Goal: Transaction & Acquisition: Subscribe to service/newsletter

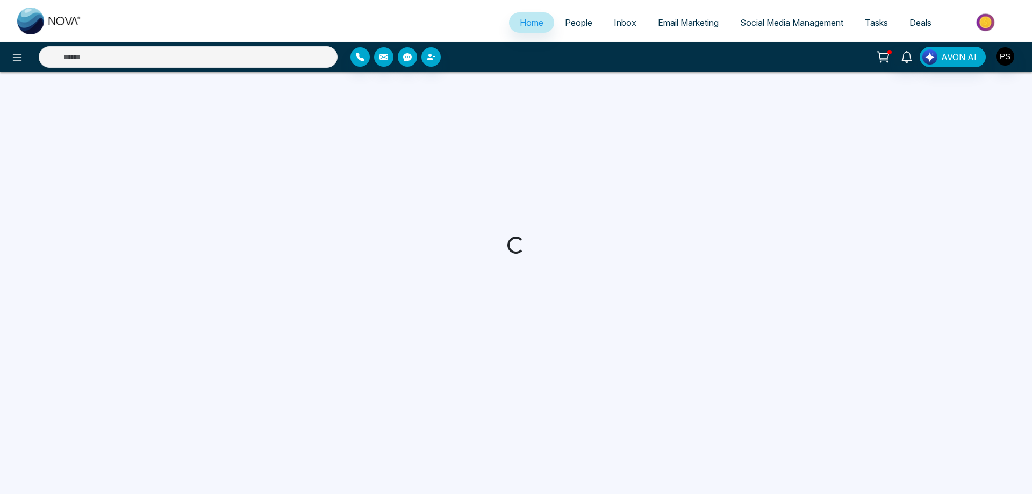
select select "*"
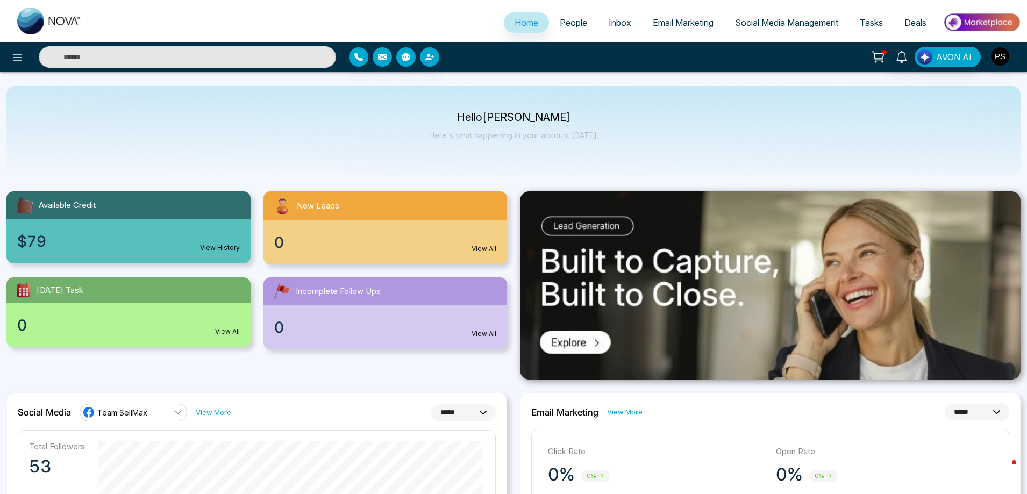
click at [570, 24] on span "People" at bounding box center [572, 22] width 27 height 11
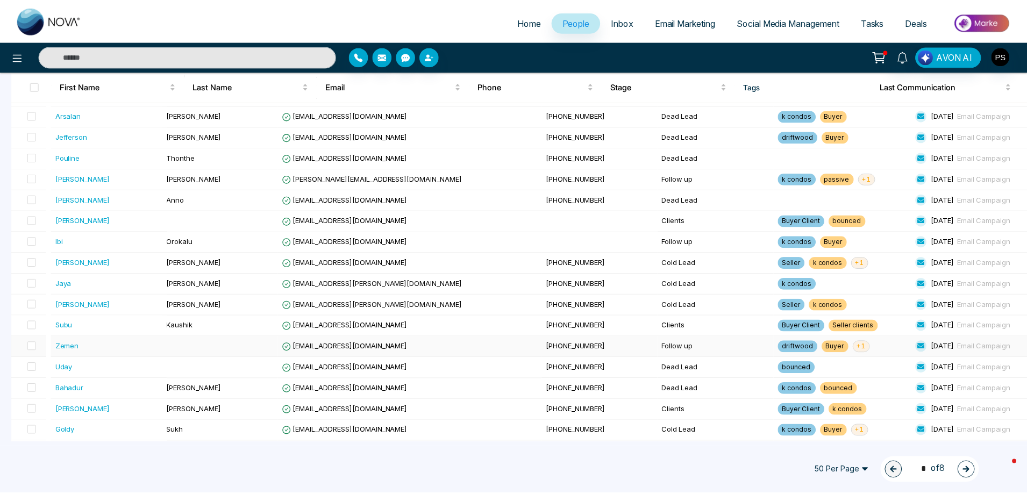
scroll to position [215, 0]
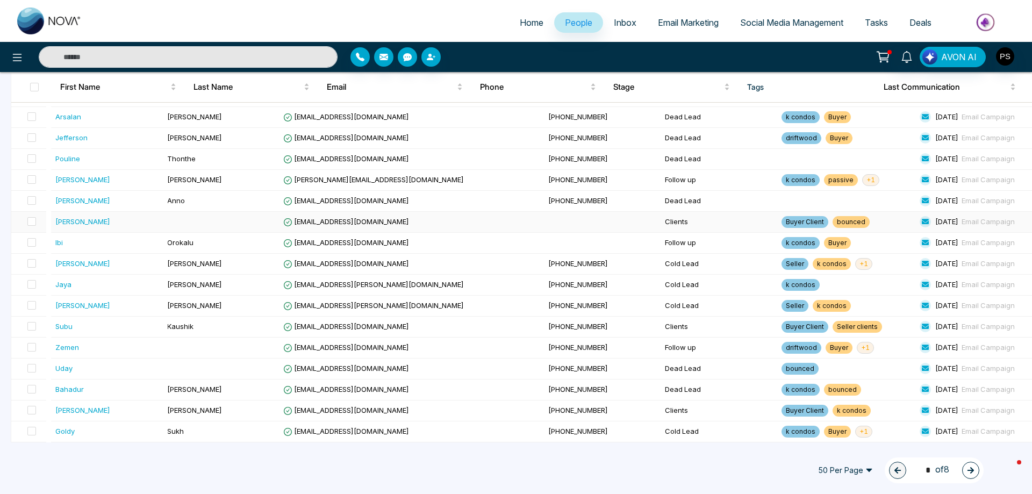
click at [68, 224] on div "[PERSON_NAME]" at bounding box center [82, 221] width 55 height 11
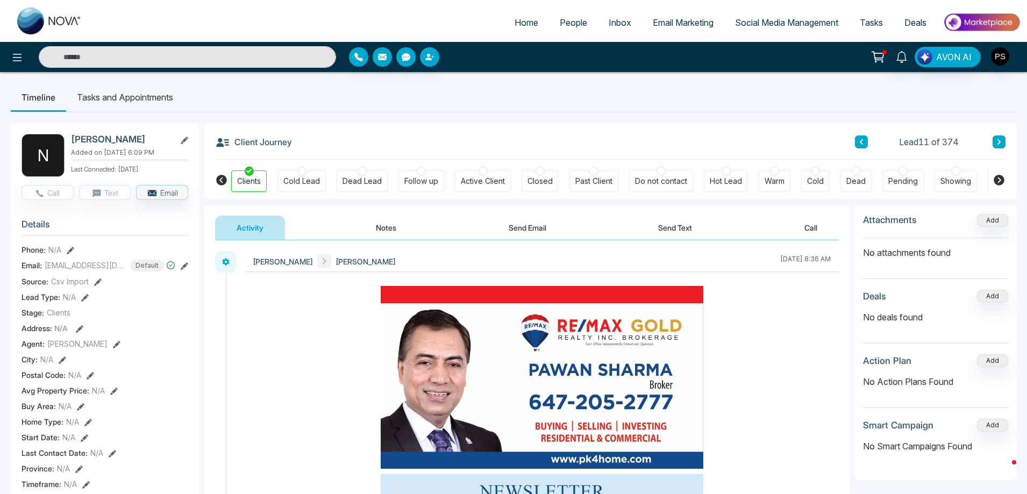
click at [115, 98] on li "Tasks and Appointments" at bounding box center [125, 97] width 118 height 29
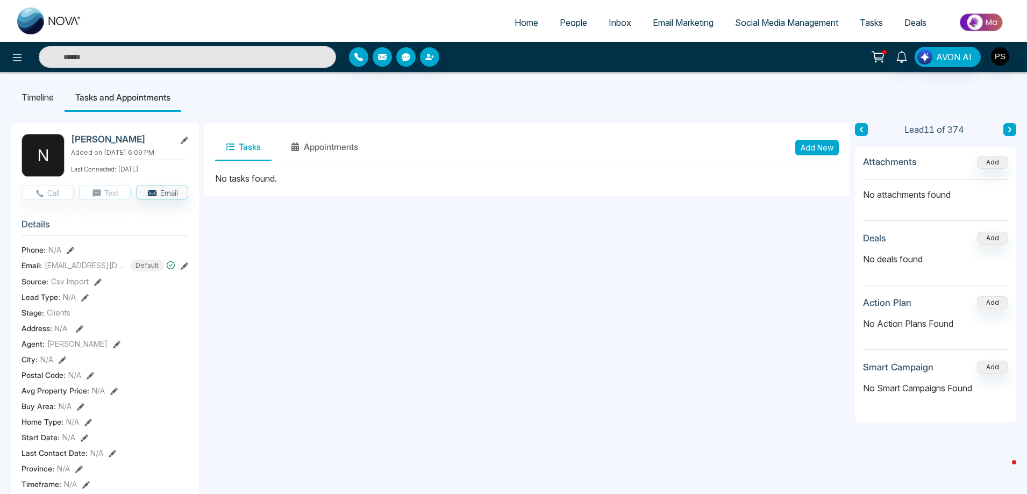
click at [620, 26] on span "Inbox" at bounding box center [619, 22] width 23 height 11
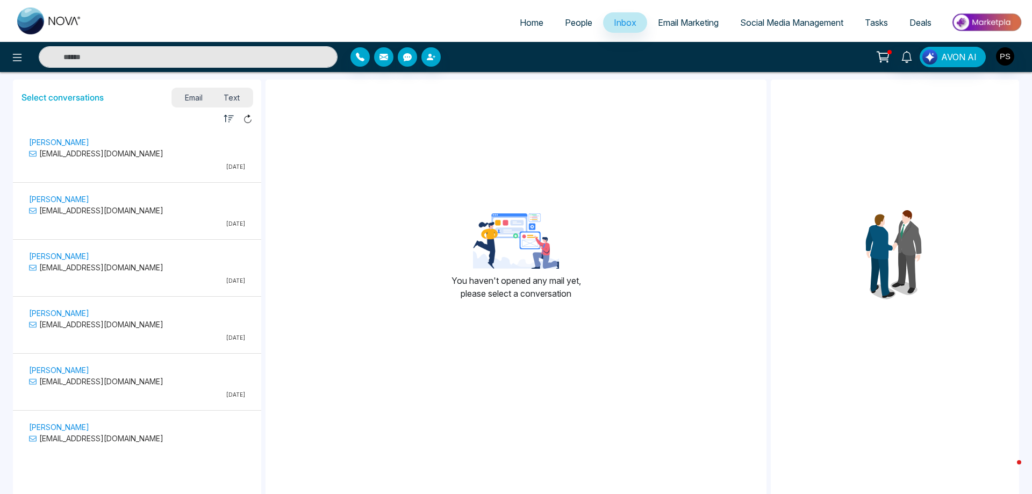
click at [529, 24] on span "Home" at bounding box center [532, 22] width 24 height 11
select select "*"
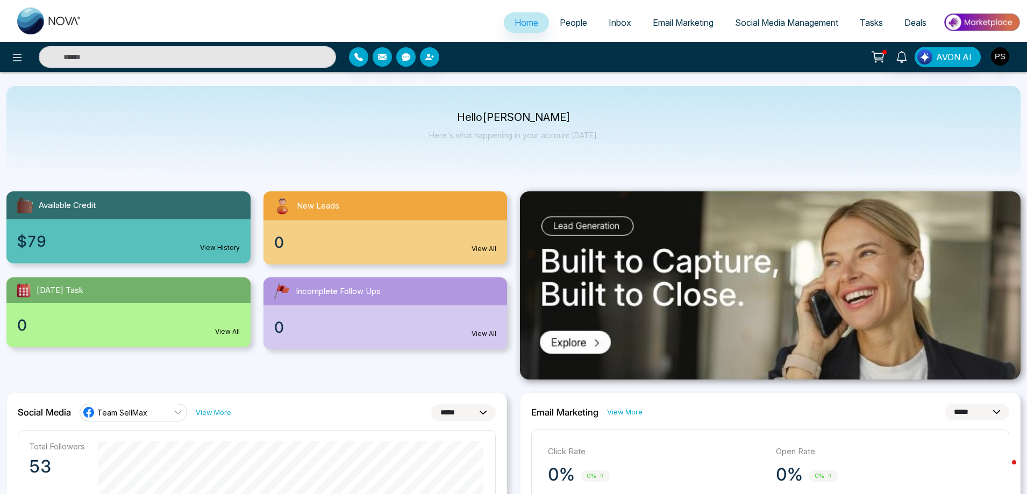
click at [577, 24] on span "People" at bounding box center [572, 22] width 27 height 11
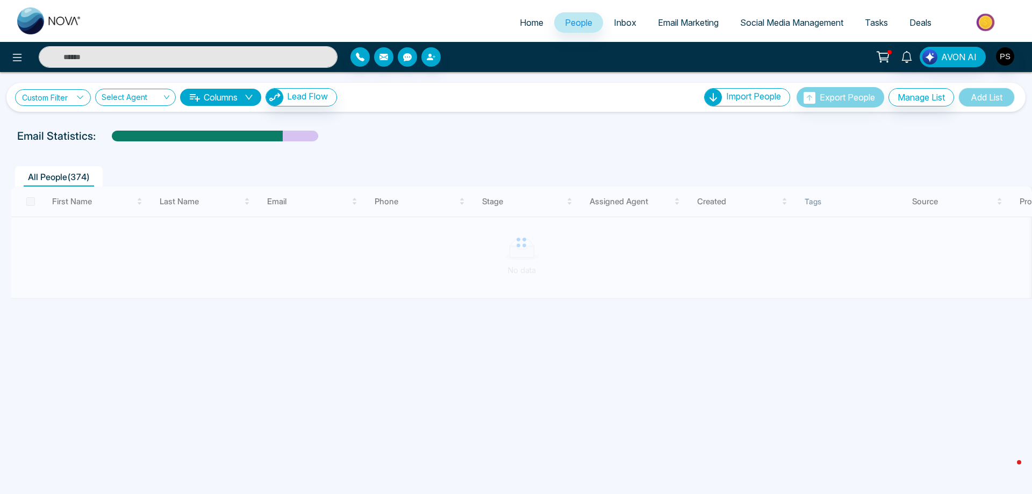
click at [83, 96] on icon at bounding box center [80, 97] width 6 height 3
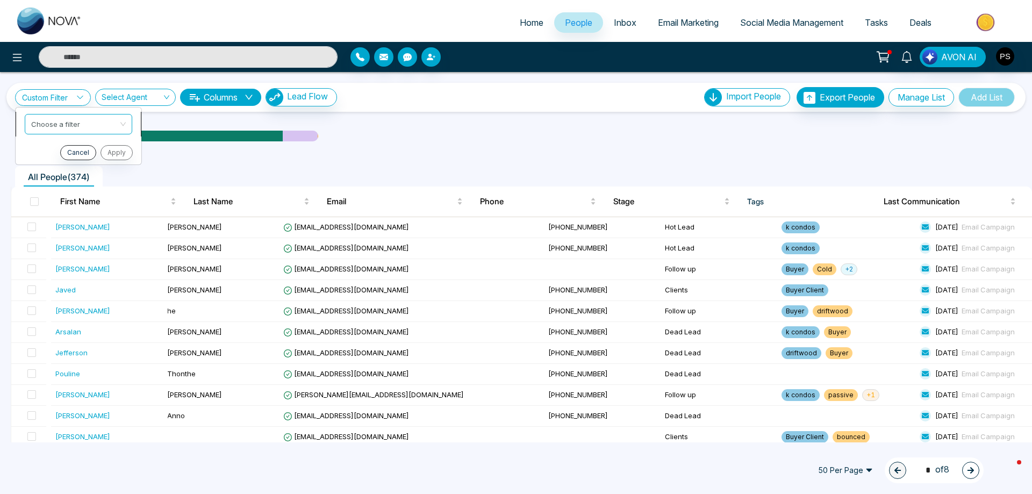
click at [99, 124] on input "search" at bounding box center [74, 122] width 87 height 16
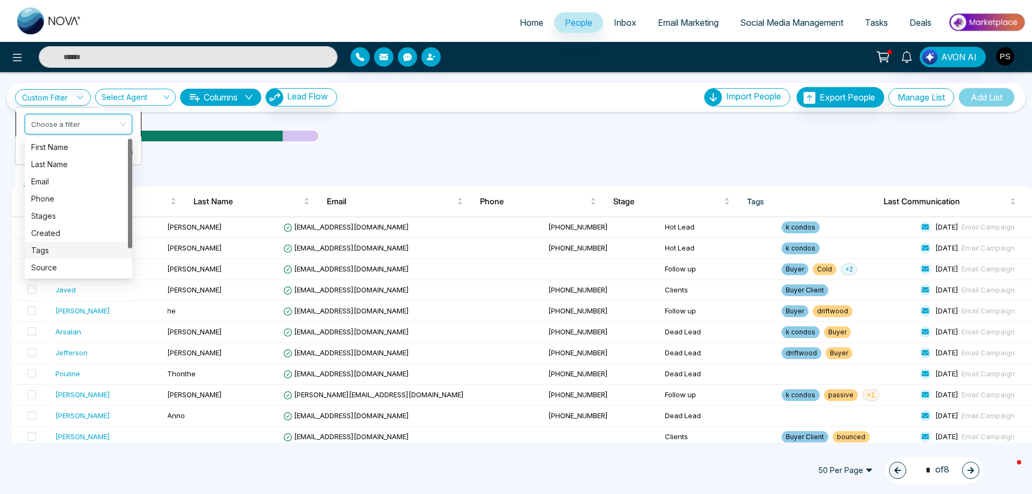
click at [50, 248] on div "Tags" at bounding box center [78, 251] width 95 height 12
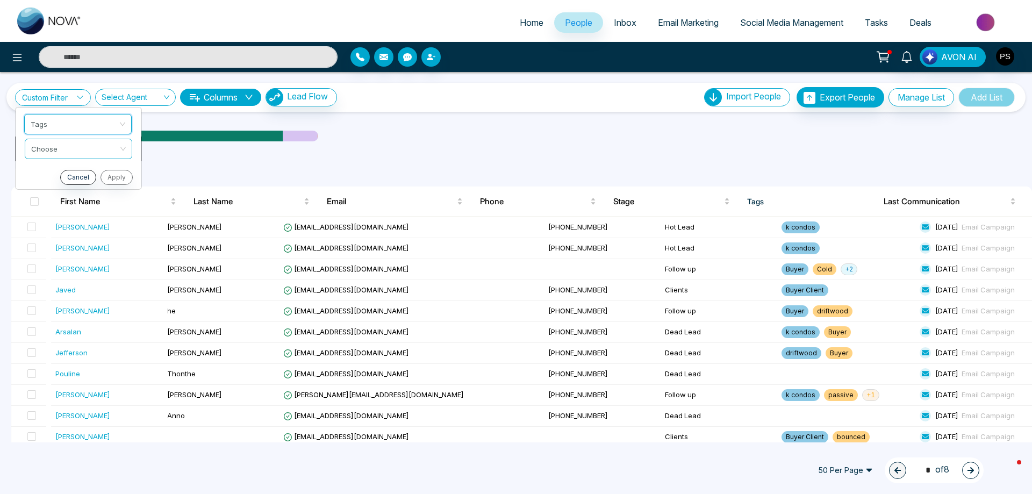
click at [82, 148] on input "search" at bounding box center [74, 147] width 87 height 16
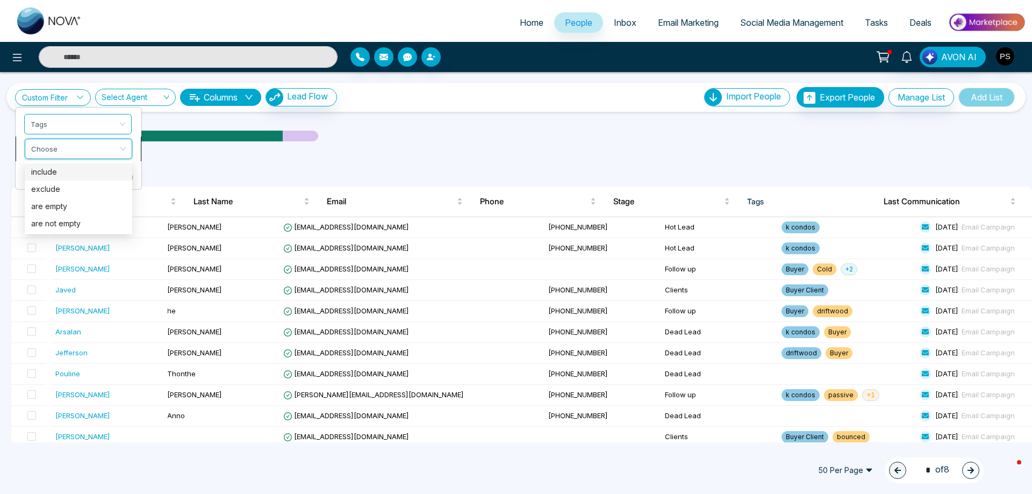
click at [58, 169] on div "include" at bounding box center [78, 172] width 95 height 12
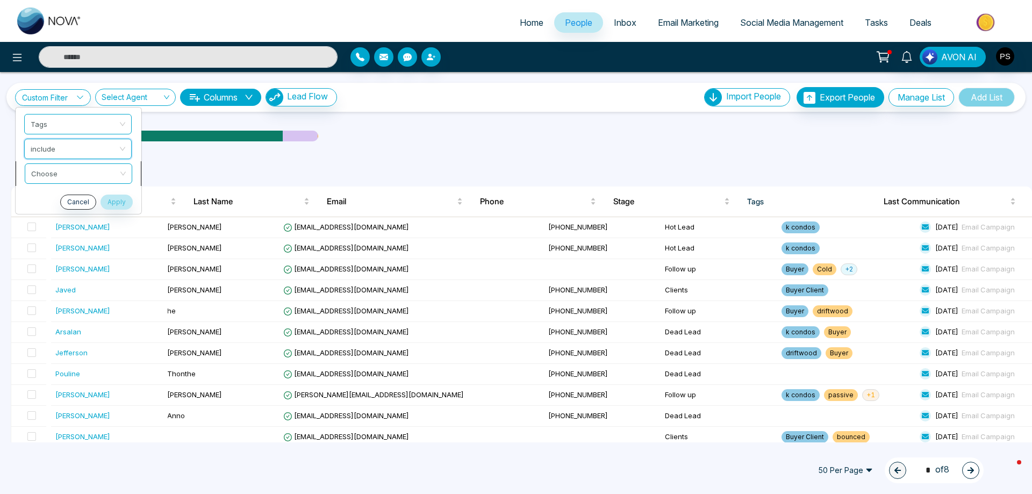
click at [74, 169] on input "search" at bounding box center [74, 172] width 87 height 16
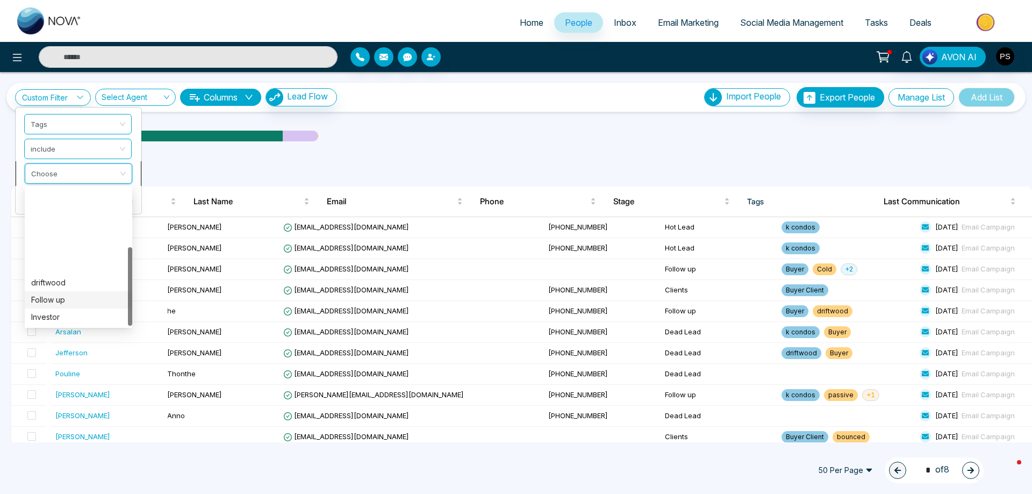
scroll to position [103, 0]
click at [66, 314] on div "unsubscribe" at bounding box center [78, 317] width 95 height 12
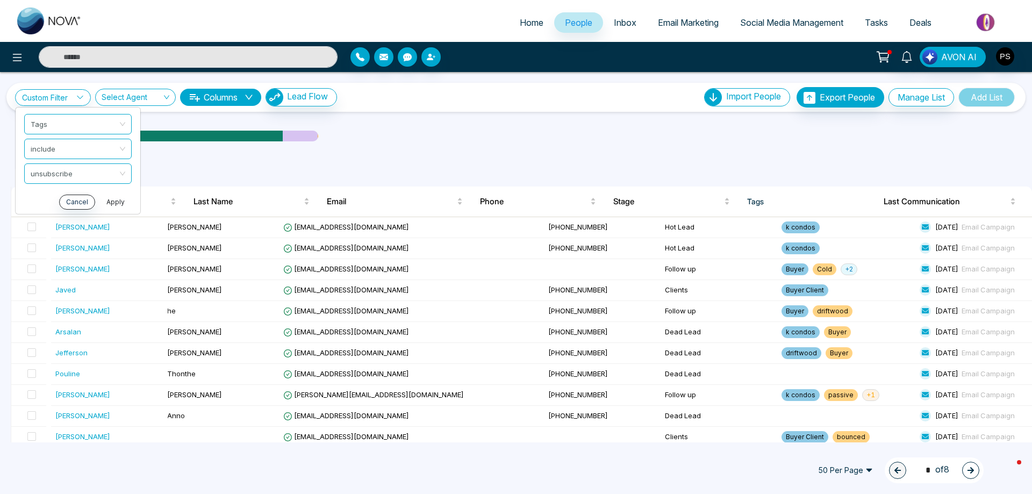
click at [118, 205] on button "Apply" at bounding box center [115, 202] width 32 height 15
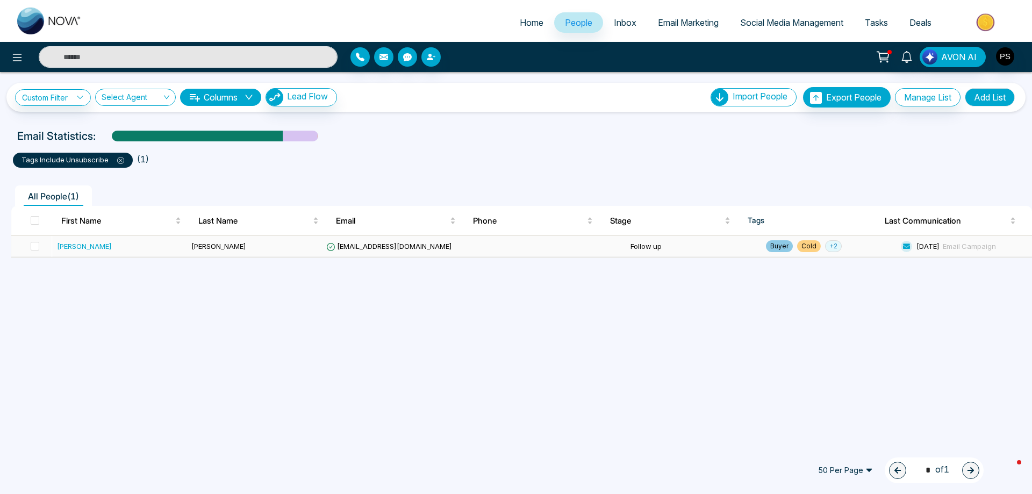
click at [825, 247] on span "+ 2" at bounding box center [833, 246] width 17 height 12
click at [817, 179] on div "All People ( 1 )" at bounding box center [515, 191] width 1023 height 27
click at [70, 99] on link "Custom Filter" at bounding box center [53, 97] width 76 height 17
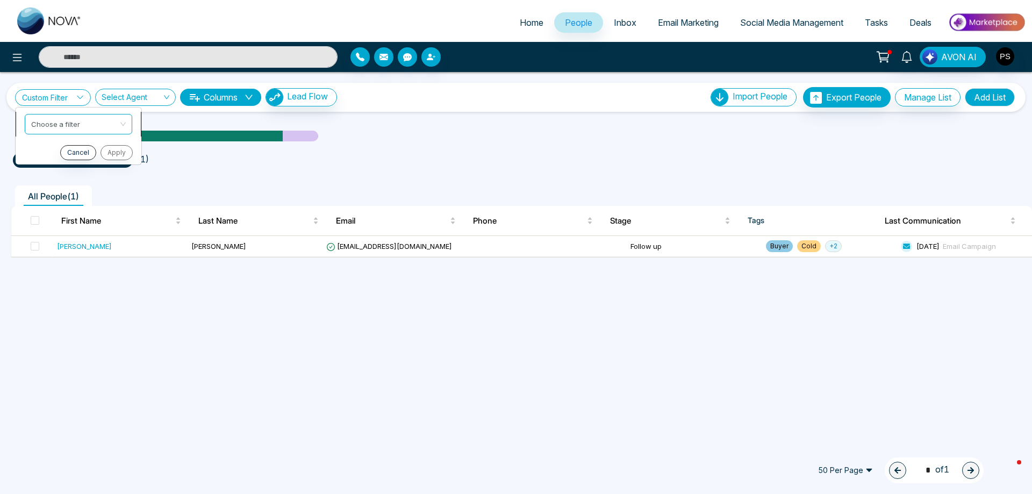
click at [67, 131] on div "Choose a filter created tags source First Name Last Name Email Phone Stages Cre…" at bounding box center [78, 124] width 107 height 20
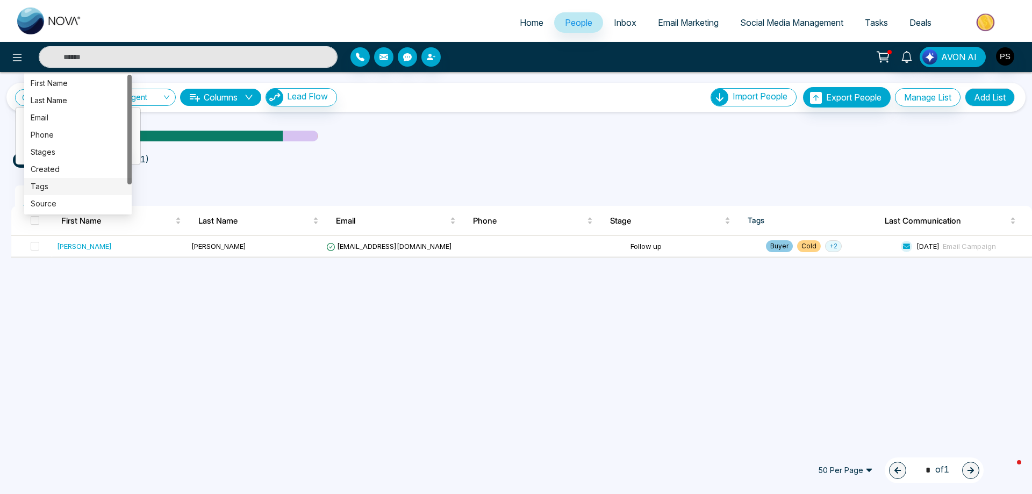
click at [524, 147] on div "tags include unsubscribe ( 1 )" at bounding box center [515, 156] width 1019 height 24
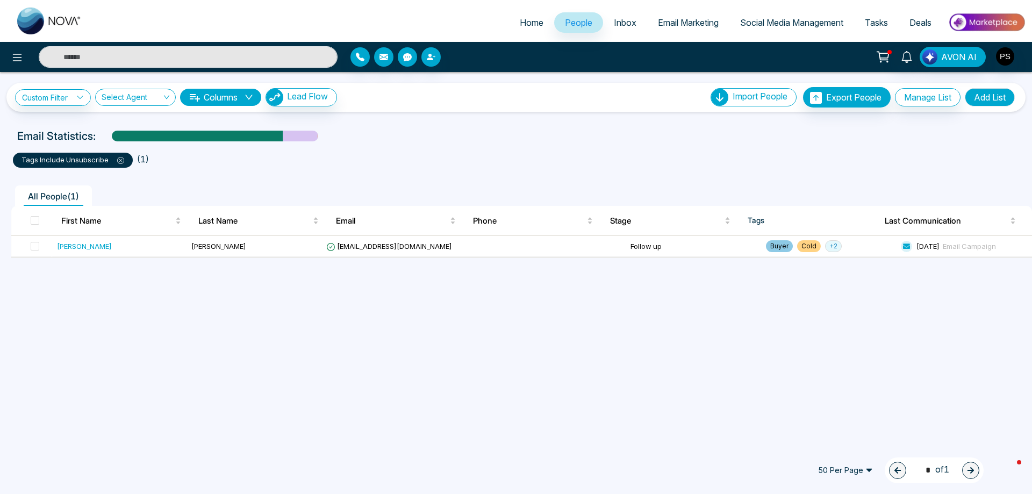
click at [119, 160] on icon at bounding box center [120, 160] width 7 height 7
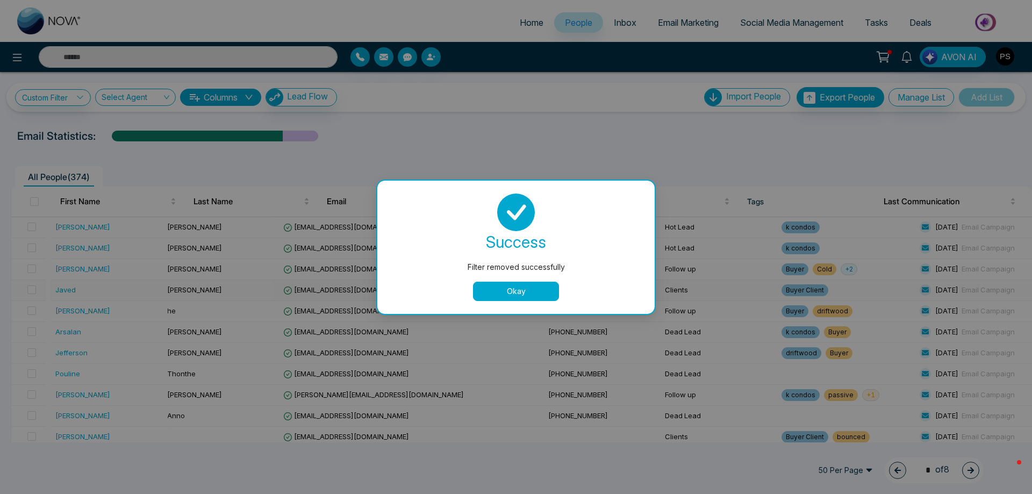
click at [520, 291] on button "Okay" at bounding box center [516, 291] width 86 height 19
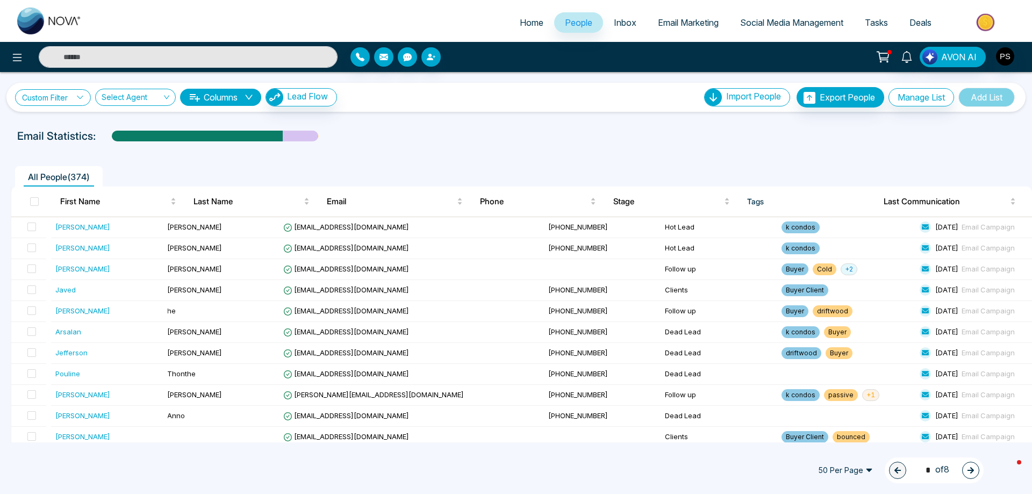
click at [66, 97] on link "Custom Filter" at bounding box center [53, 97] width 76 height 17
click at [75, 133] on span at bounding box center [74, 123] width 87 height 19
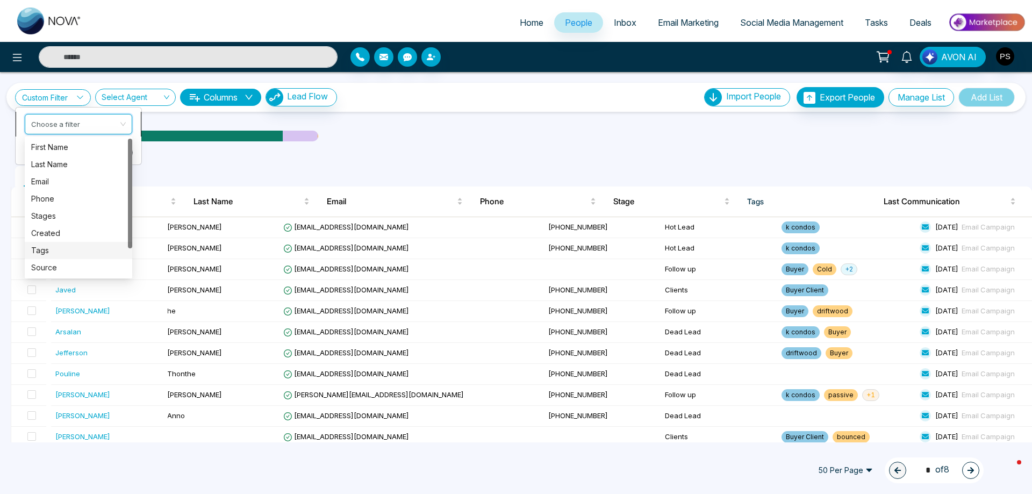
click at [59, 253] on div "Tags" at bounding box center [78, 251] width 95 height 12
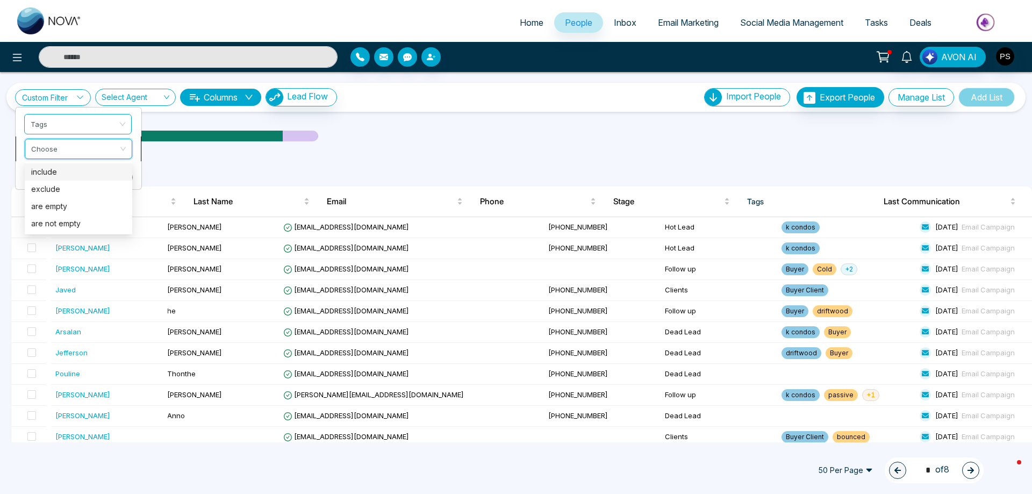
click at [96, 152] on input "search" at bounding box center [74, 147] width 87 height 16
click at [61, 180] on div "include" at bounding box center [78, 171] width 107 height 17
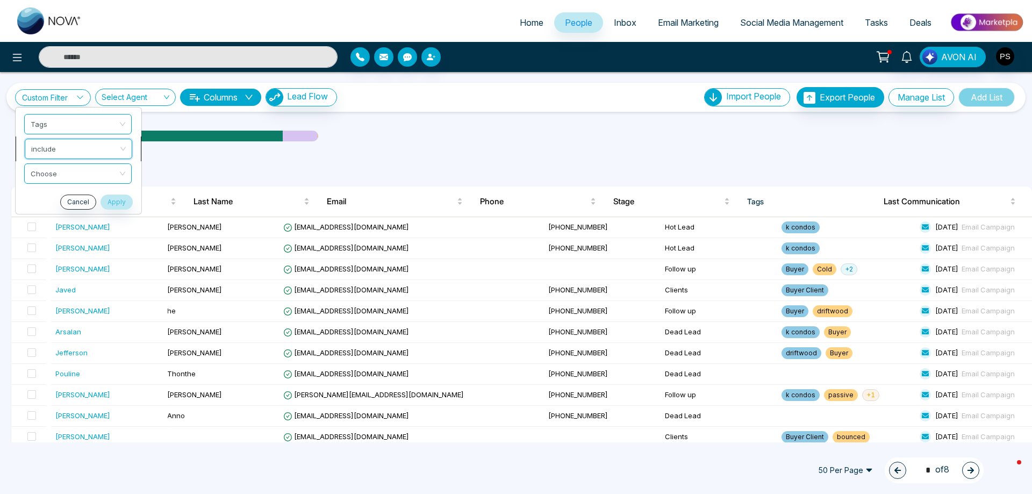
click at [61, 180] on input "search" at bounding box center [74, 172] width 87 height 16
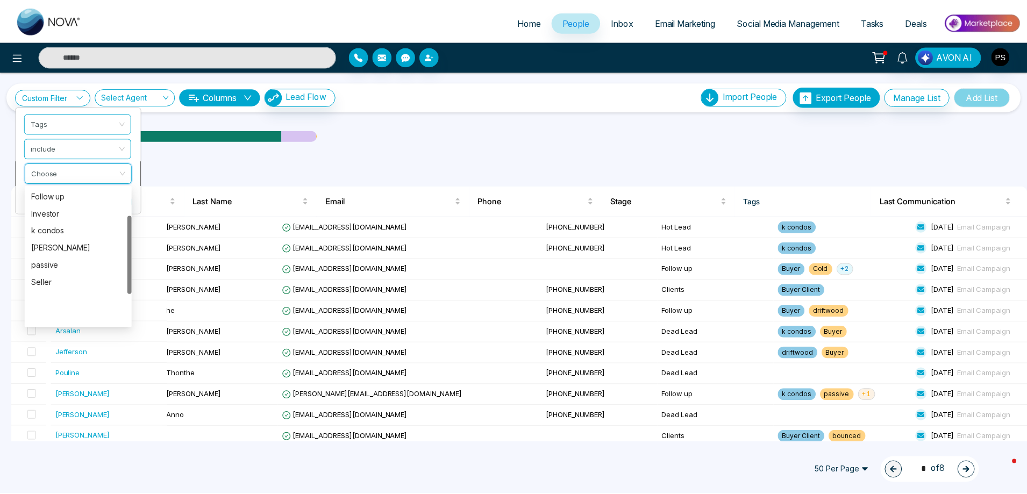
scroll to position [0, 0]
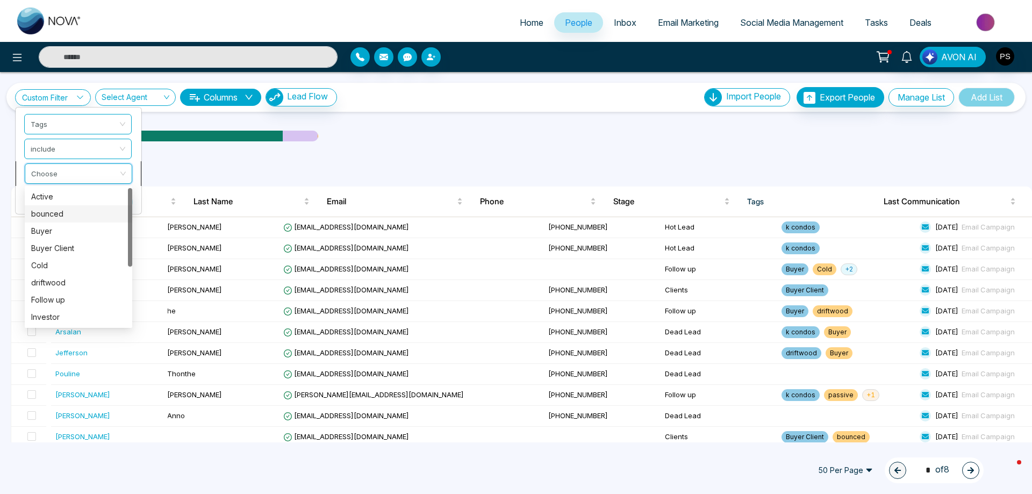
click at [54, 211] on div "bounced" at bounding box center [78, 214] width 95 height 12
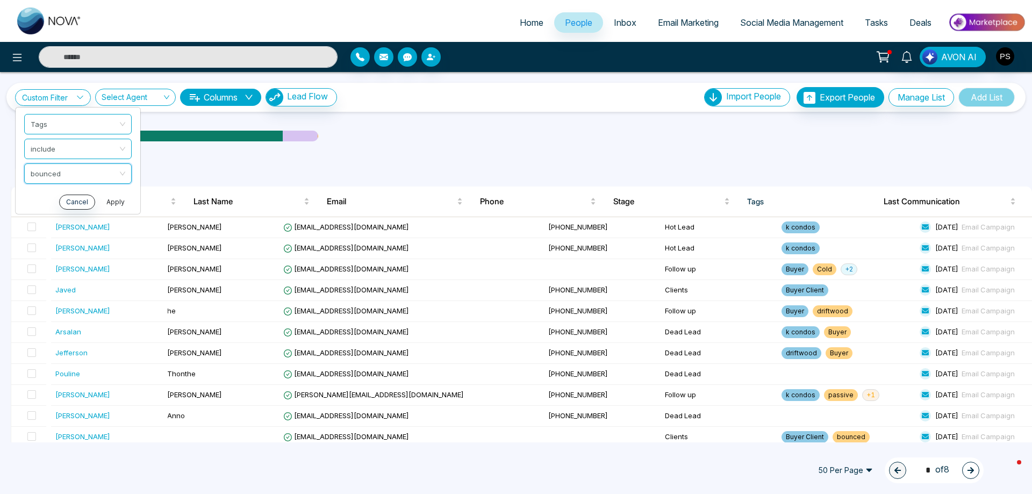
click at [123, 205] on button "Apply" at bounding box center [115, 202] width 32 height 15
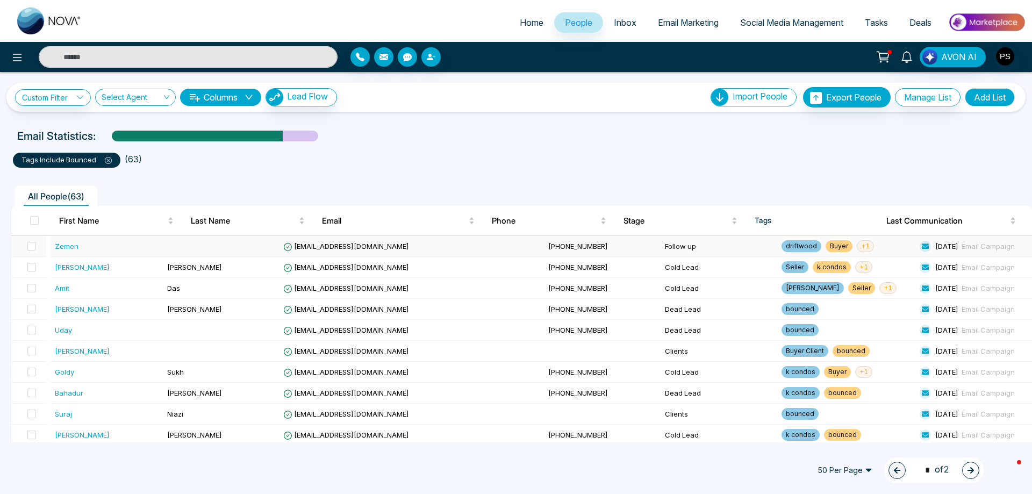
click at [403, 249] on span "[EMAIL_ADDRESS][DOMAIN_NAME]" at bounding box center [346, 246] width 126 height 9
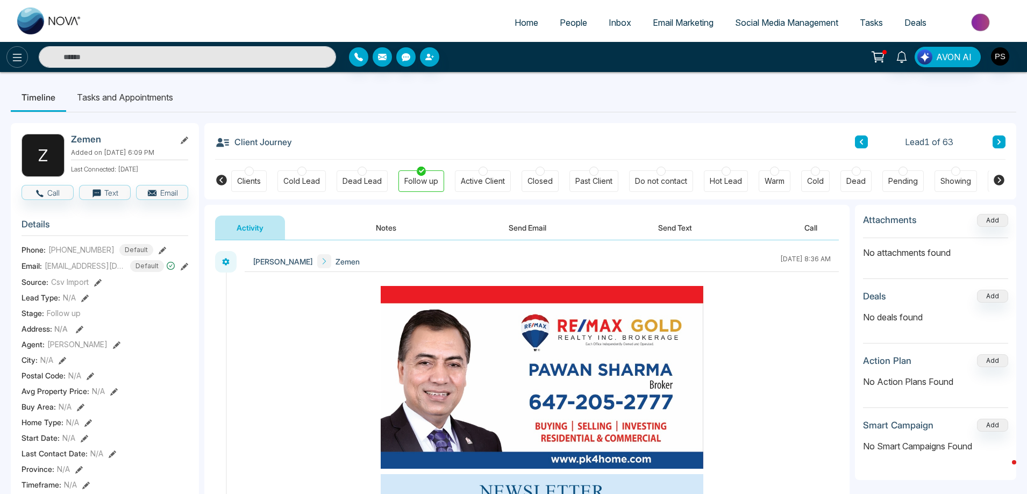
click at [11, 57] on icon at bounding box center [17, 57] width 13 height 13
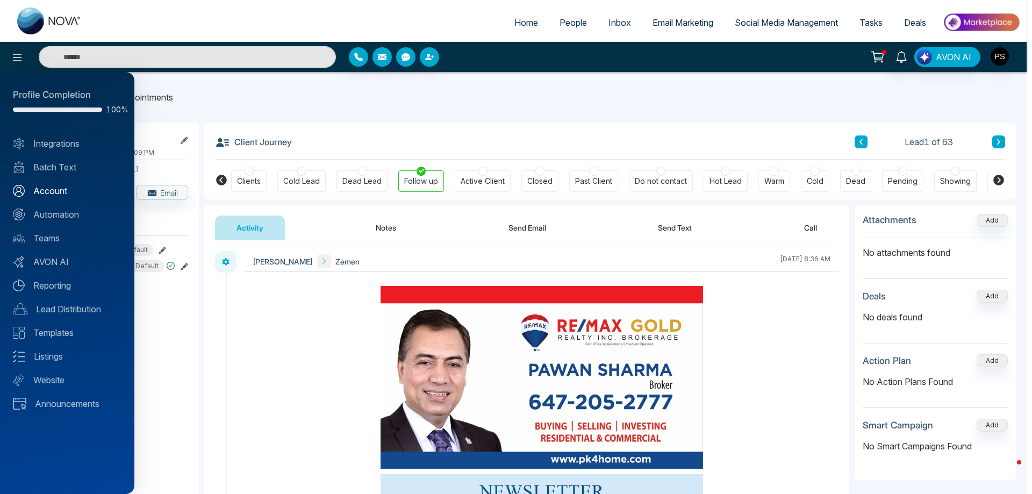
click at [52, 192] on link "Account" at bounding box center [67, 190] width 109 height 13
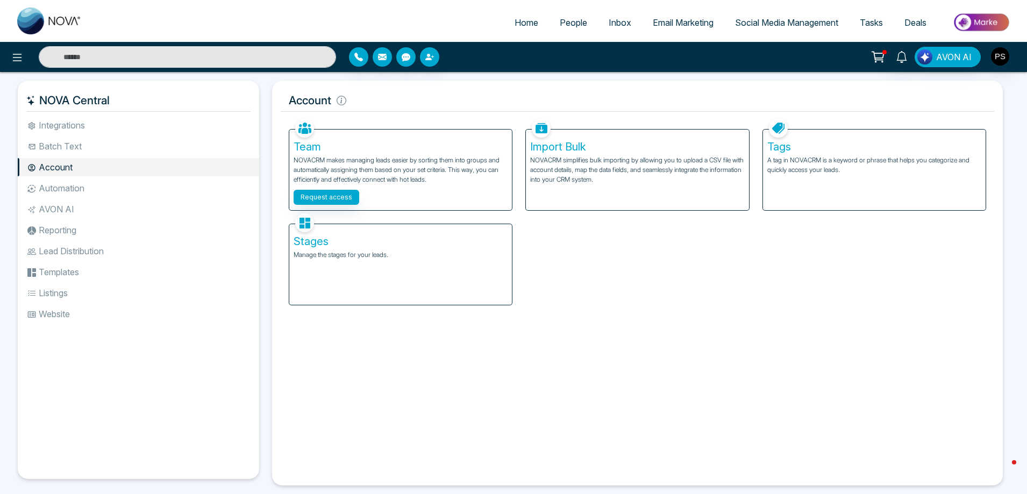
click at [815, 147] on h5 "Tags" at bounding box center [874, 146] width 214 height 13
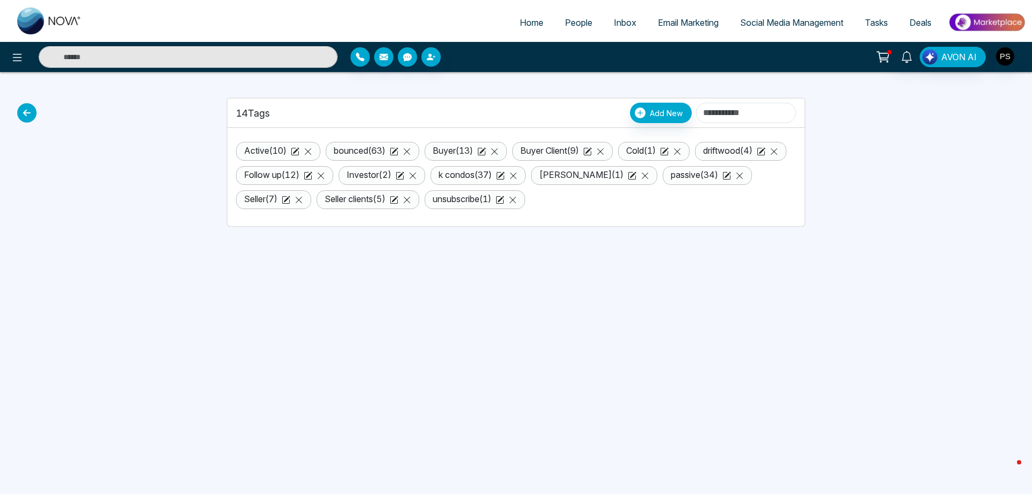
click at [25, 116] on icon at bounding box center [26, 112] width 19 height 19
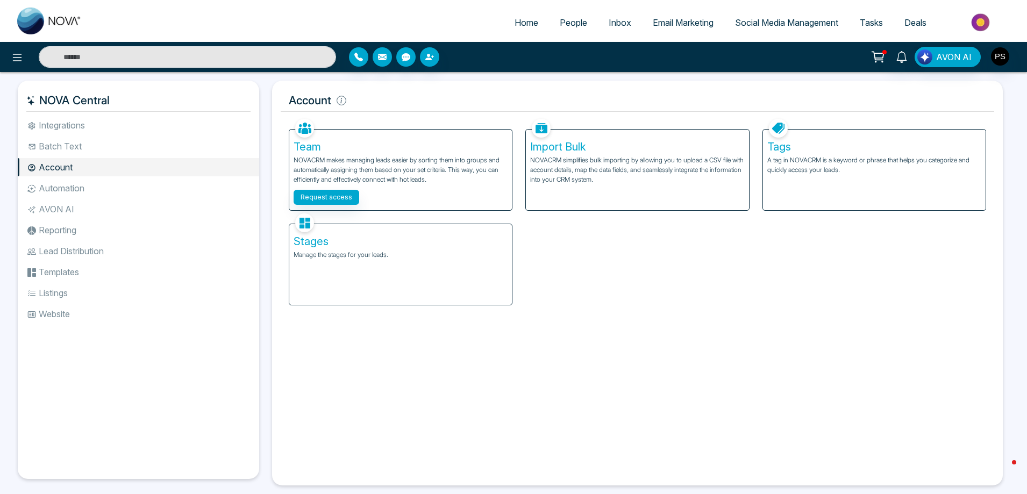
click at [313, 258] on p "Manage the stages for your leads." at bounding box center [400, 255] width 214 height 10
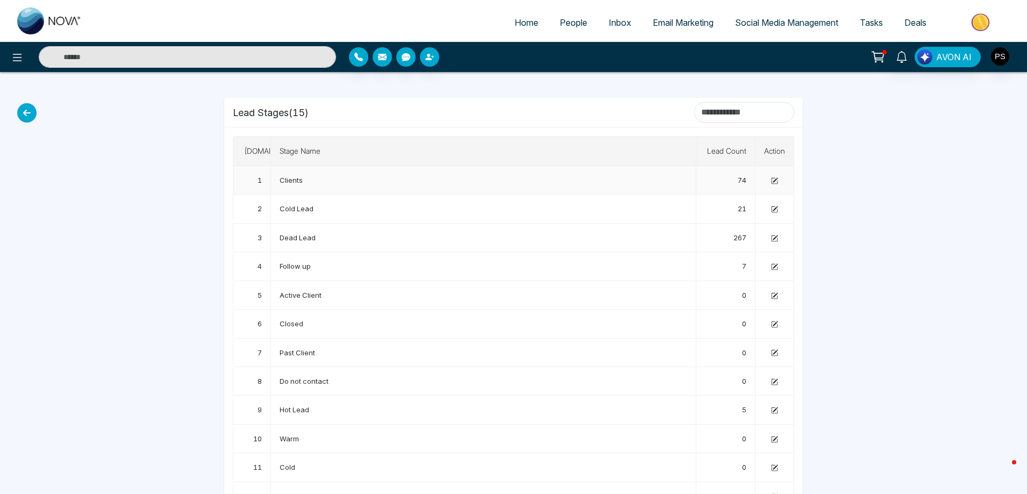
click at [296, 181] on span "Clients" at bounding box center [290, 180] width 23 height 9
click at [24, 112] on icon at bounding box center [26, 112] width 19 height 19
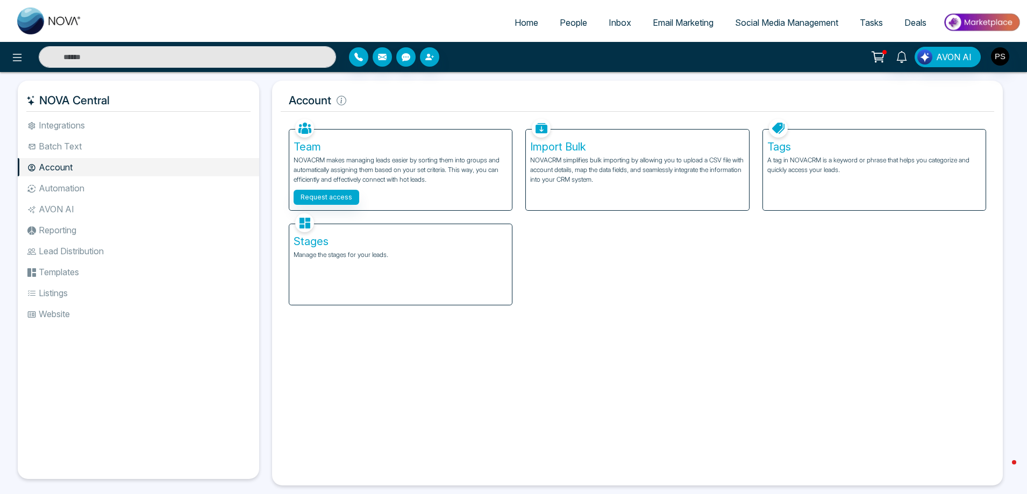
click at [575, 21] on span "People" at bounding box center [572, 22] width 27 height 11
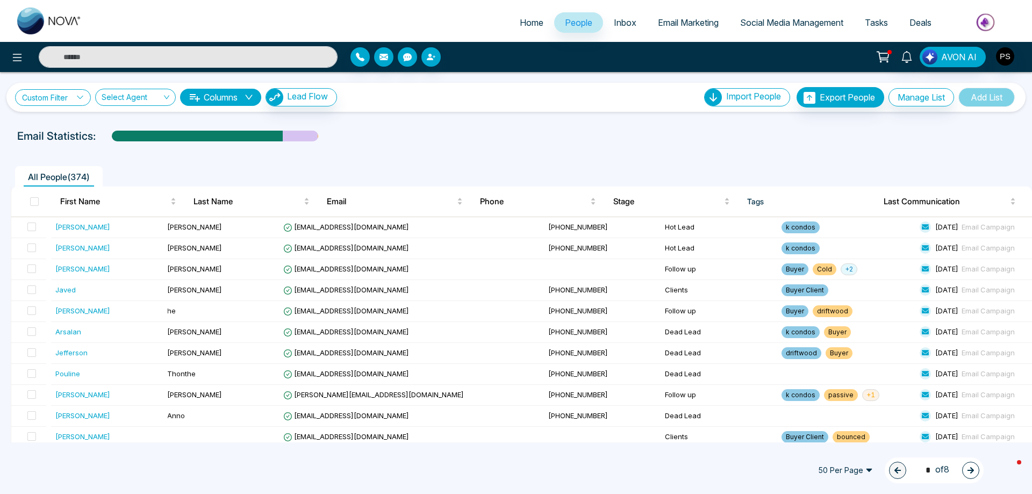
click at [82, 94] on icon at bounding box center [80, 98] width 8 height 8
click at [88, 126] on input "search" at bounding box center [74, 122] width 87 height 16
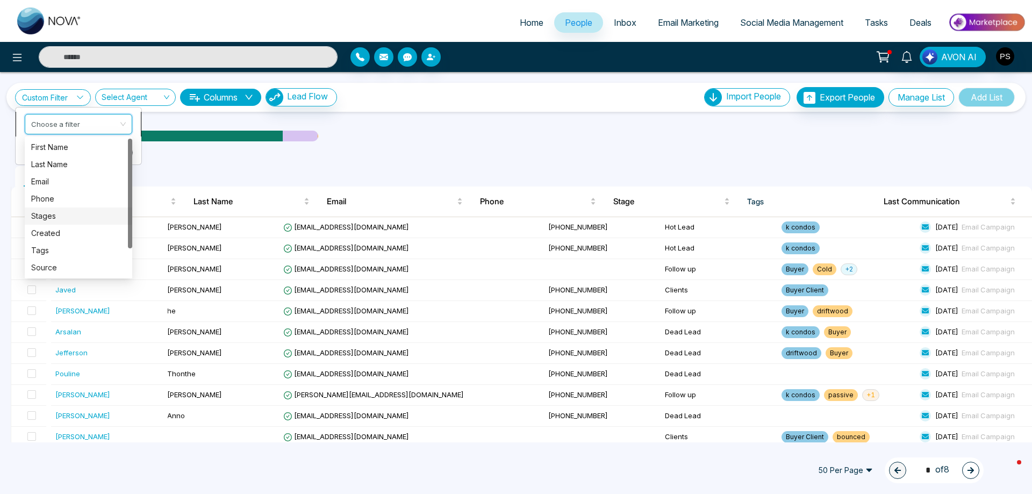
click at [49, 216] on div "Stages" at bounding box center [78, 216] width 95 height 12
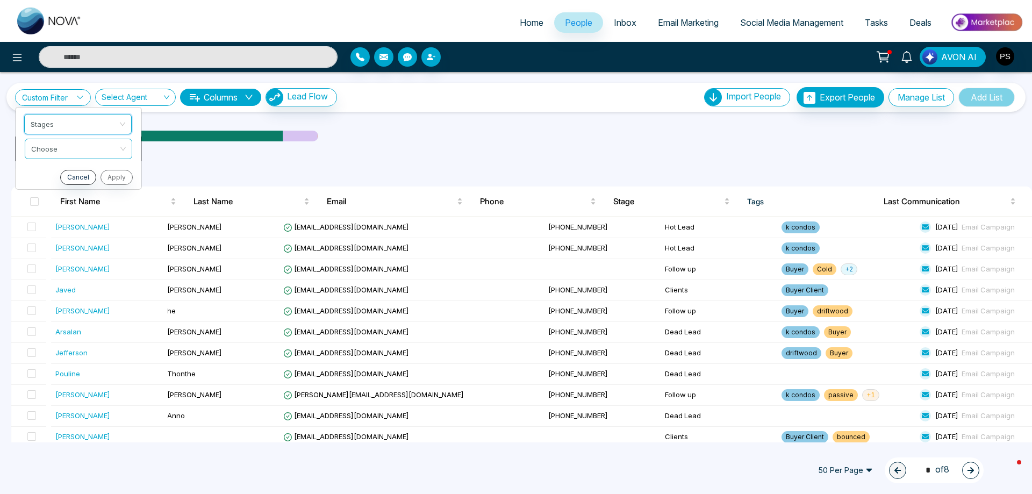
click at [82, 148] on input "search" at bounding box center [74, 147] width 87 height 16
click at [62, 173] on div "include" at bounding box center [78, 172] width 95 height 12
click at [83, 175] on input "search" at bounding box center [74, 172] width 87 height 16
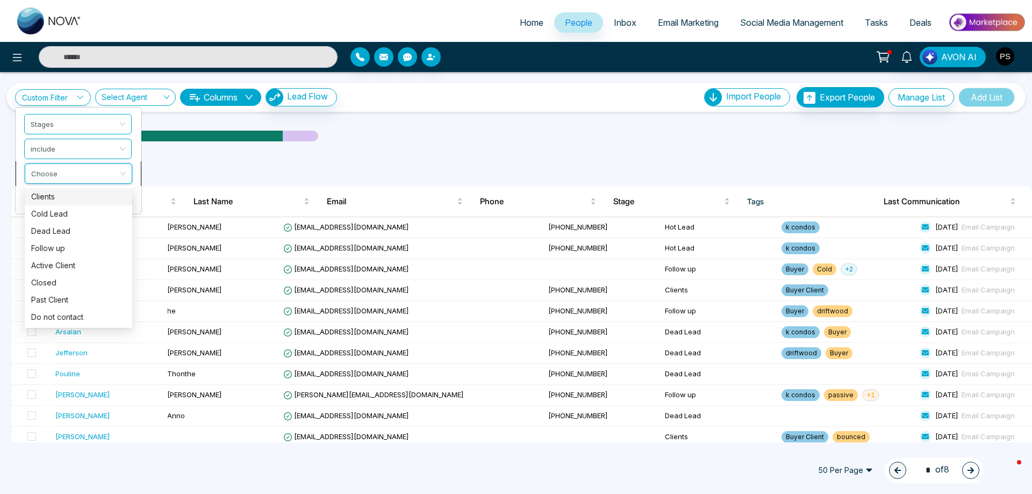
click at [63, 196] on div "Clients" at bounding box center [78, 197] width 95 height 12
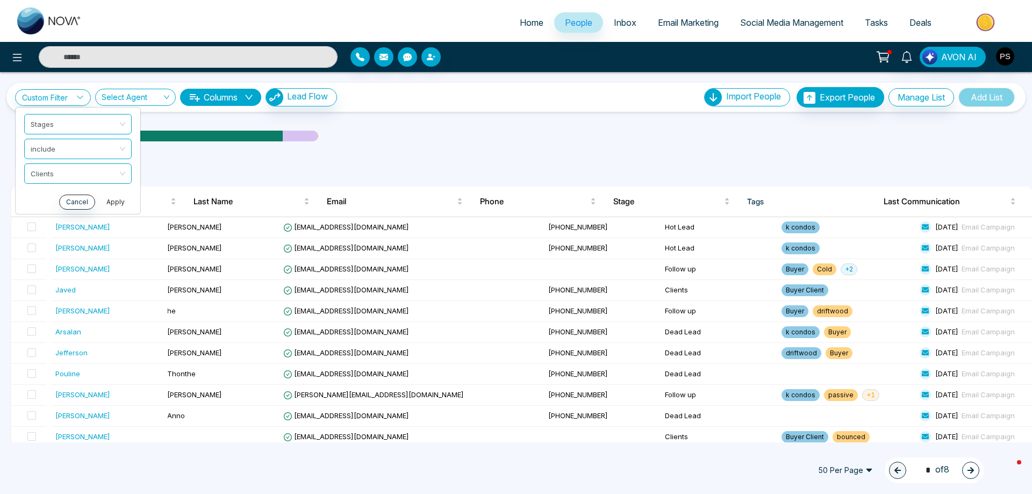
click at [108, 202] on button "Apply" at bounding box center [115, 202] width 32 height 15
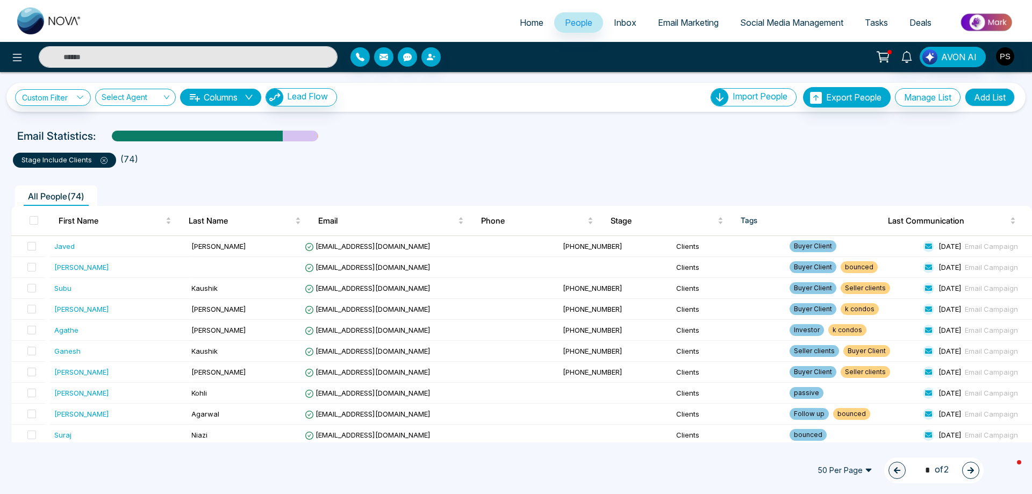
click at [102, 163] on icon at bounding box center [104, 160] width 7 height 7
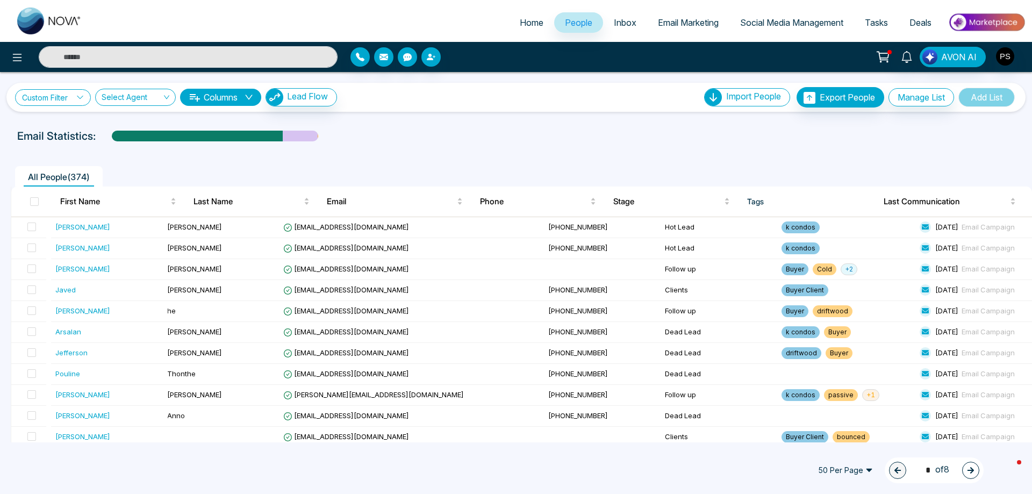
click at [72, 94] on link "Custom Filter" at bounding box center [53, 97] width 76 height 17
click at [83, 131] on span at bounding box center [74, 123] width 87 height 19
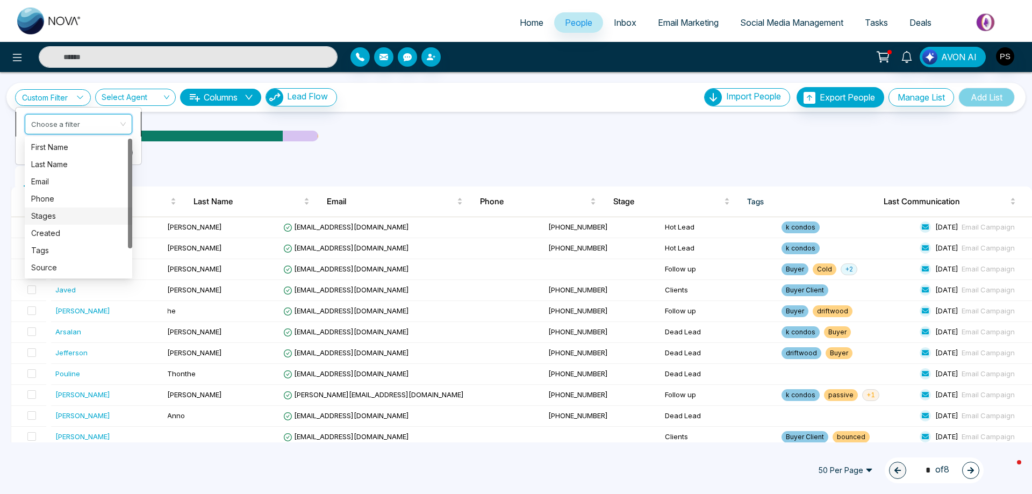
click at [41, 216] on div "Stages" at bounding box center [78, 216] width 95 height 12
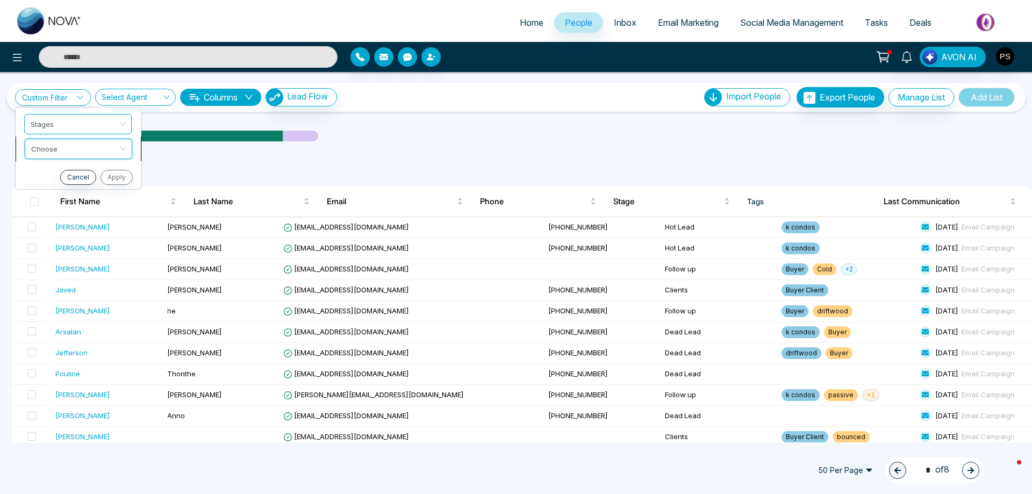
click at [61, 148] on input "search" at bounding box center [74, 147] width 87 height 16
click at [55, 176] on div "include" at bounding box center [78, 172] width 95 height 12
click at [67, 172] on input "search" at bounding box center [74, 172] width 87 height 16
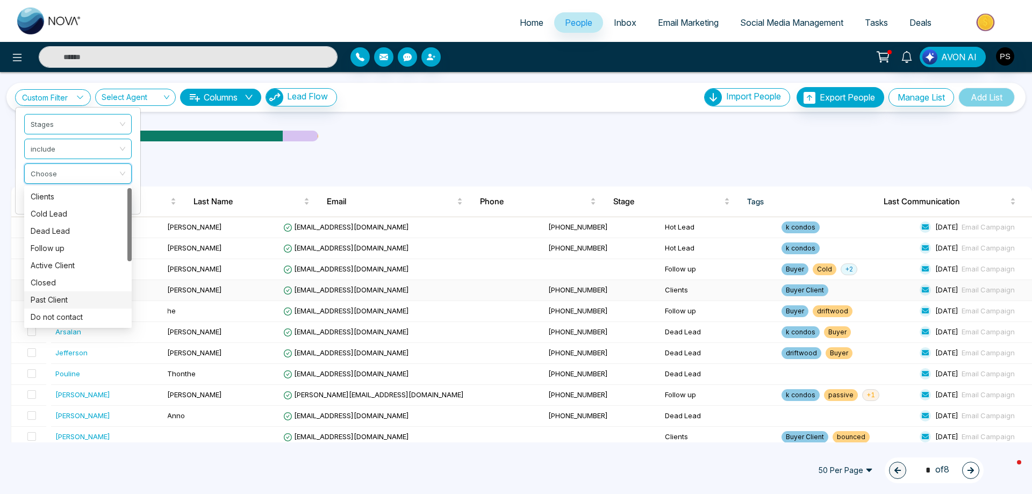
click at [63, 297] on div "Past Client" at bounding box center [78, 300] width 95 height 12
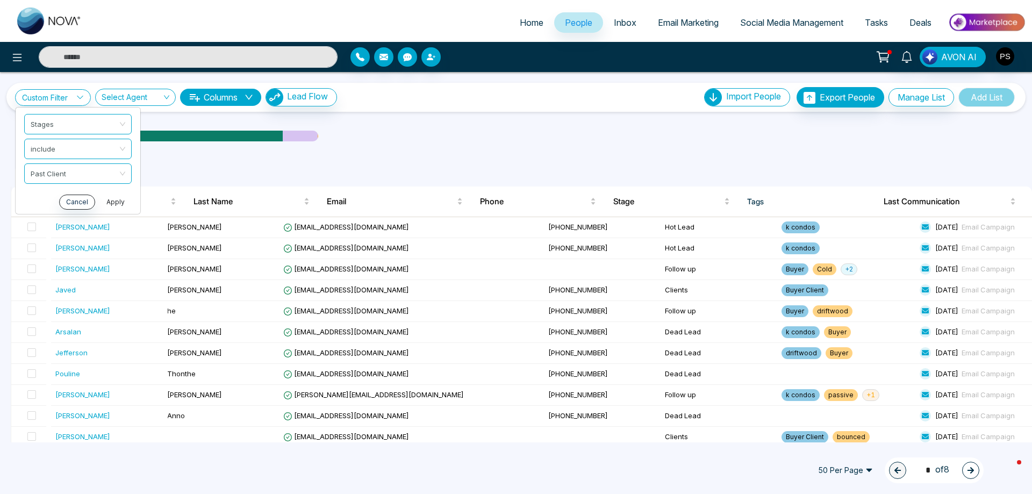
click at [120, 203] on button "Apply" at bounding box center [115, 202] width 32 height 15
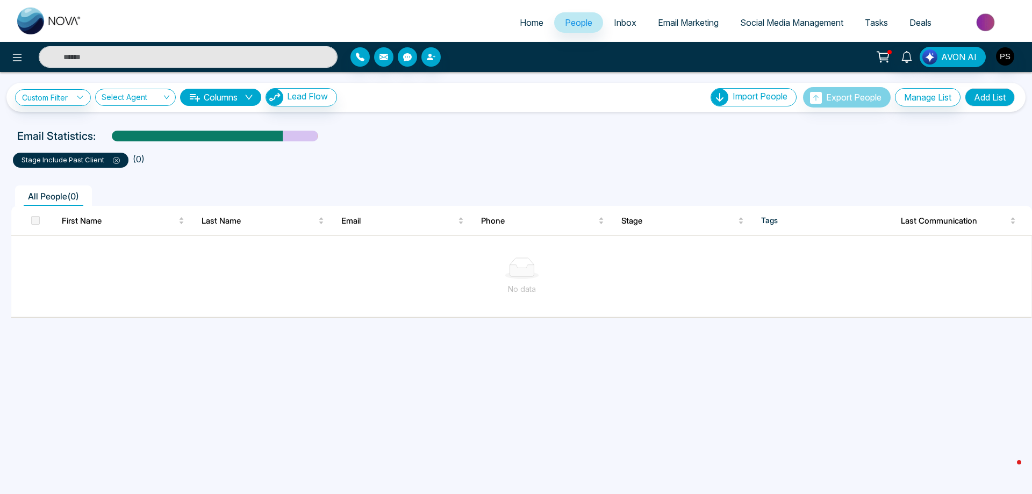
click at [114, 161] on icon at bounding box center [116, 160] width 7 height 7
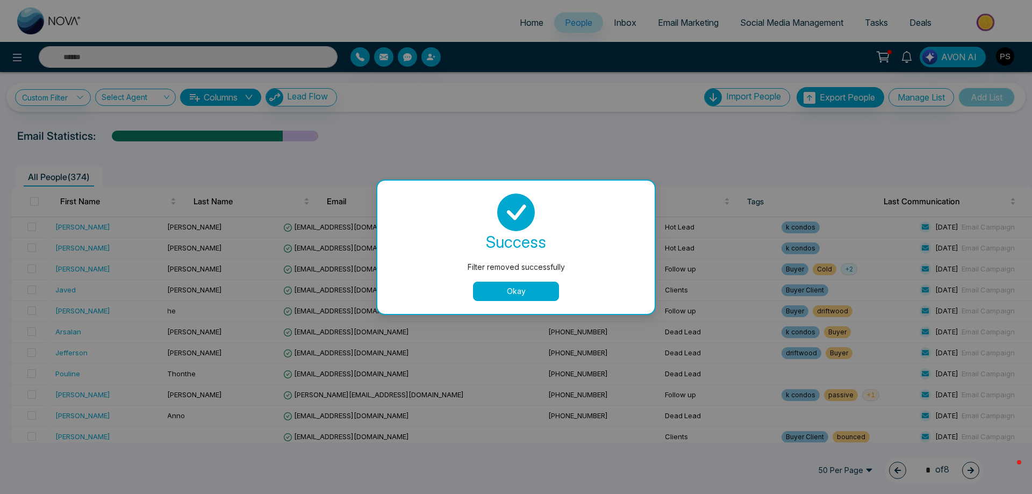
click at [498, 283] on button "Okay" at bounding box center [516, 291] width 86 height 19
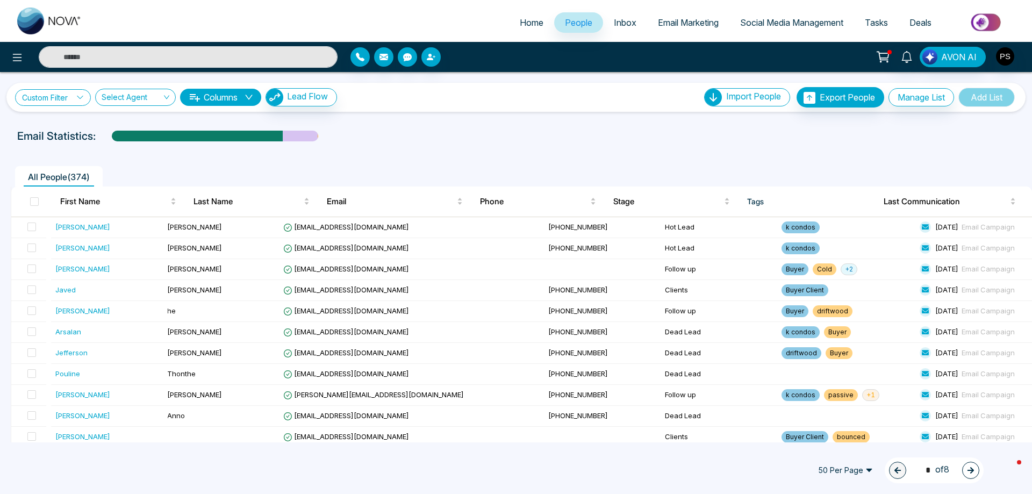
click at [80, 96] on icon at bounding box center [80, 98] width 8 height 8
click at [87, 114] on input "search" at bounding box center [74, 122] width 87 height 16
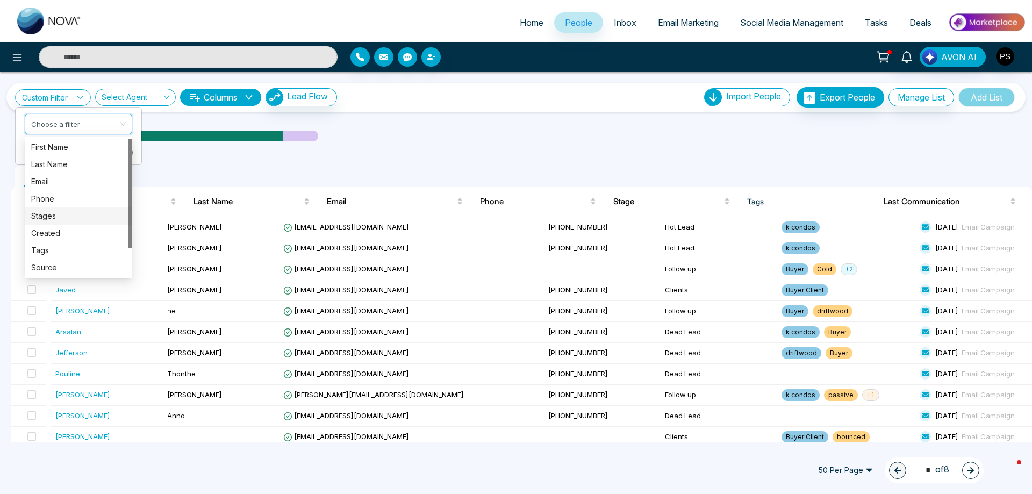
click at [54, 218] on div "Stages" at bounding box center [78, 216] width 95 height 12
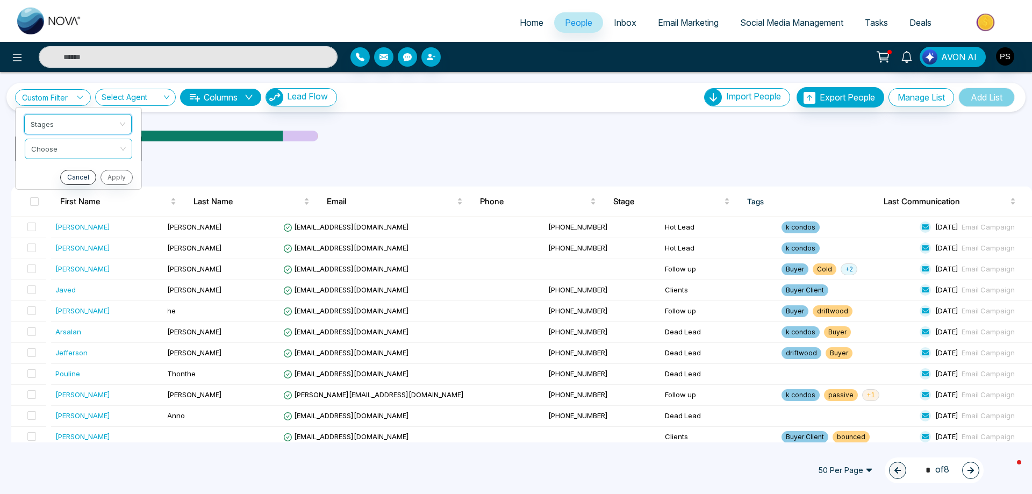
click at [99, 144] on input "search" at bounding box center [74, 147] width 87 height 16
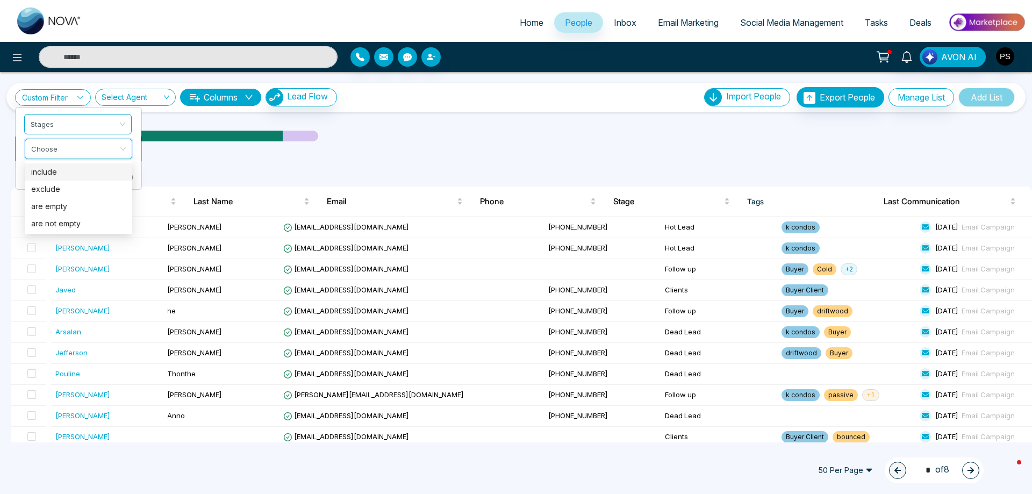
click at [63, 173] on div "include" at bounding box center [78, 172] width 95 height 12
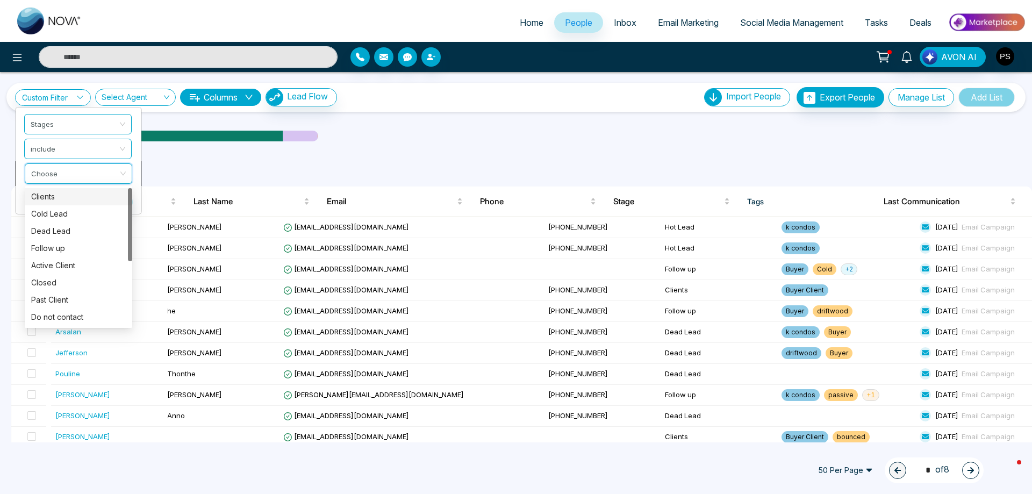
click at [64, 176] on input "search" at bounding box center [74, 172] width 87 height 16
click at [46, 298] on div "Past Client" at bounding box center [78, 300] width 95 height 12
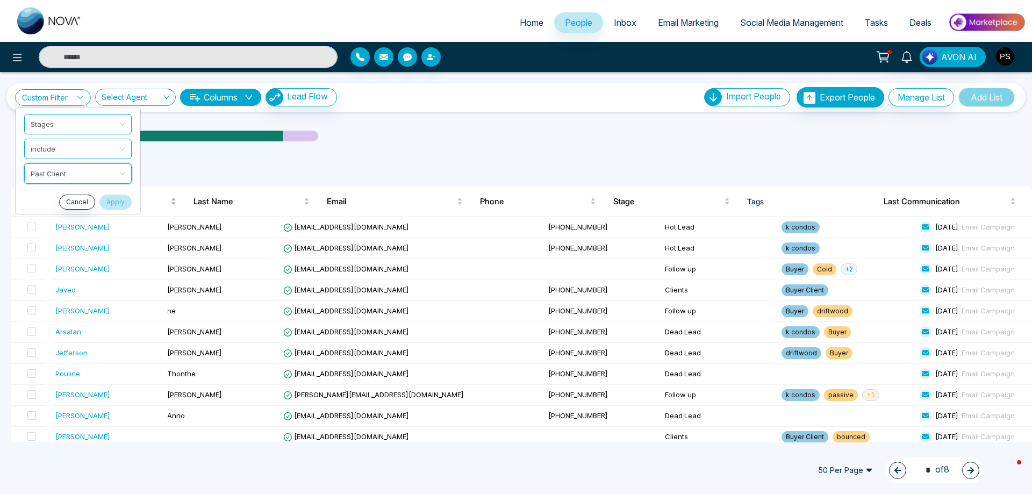
click at [125, 202] on button "Apply" at bounding box center [115, 202] width 32 height 15
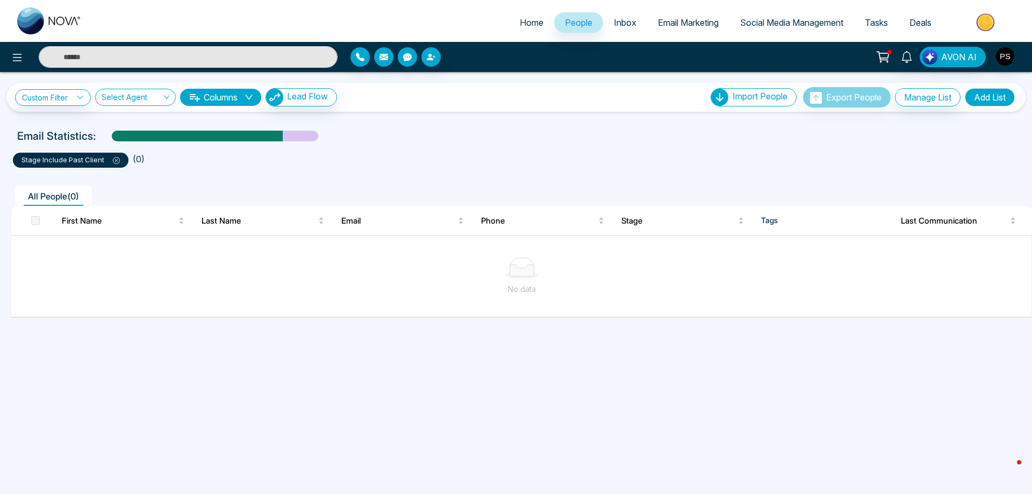
click at [118, 159] on icon at bounding box center [116, 160] width 7 height 7
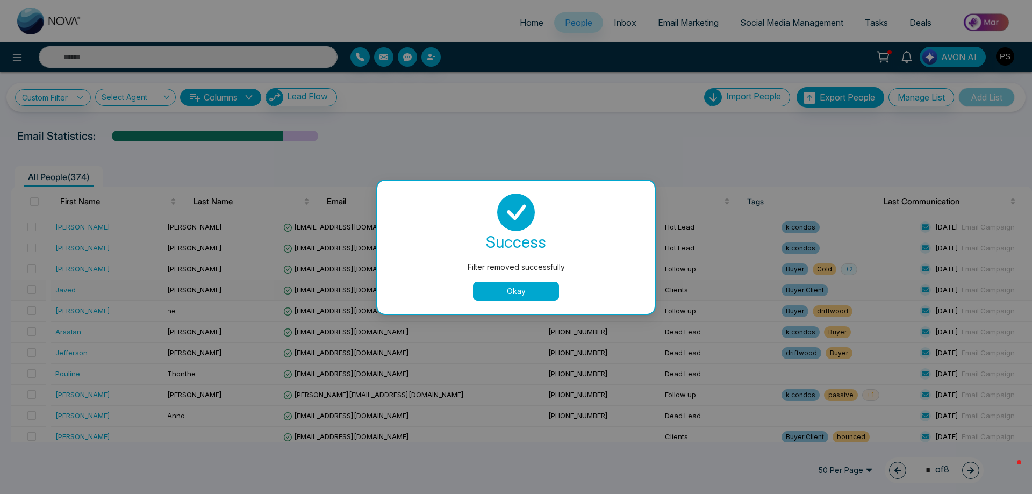
click at [543, 287] on button "Okay" at bounding box center [516, 291] width 86 height 19
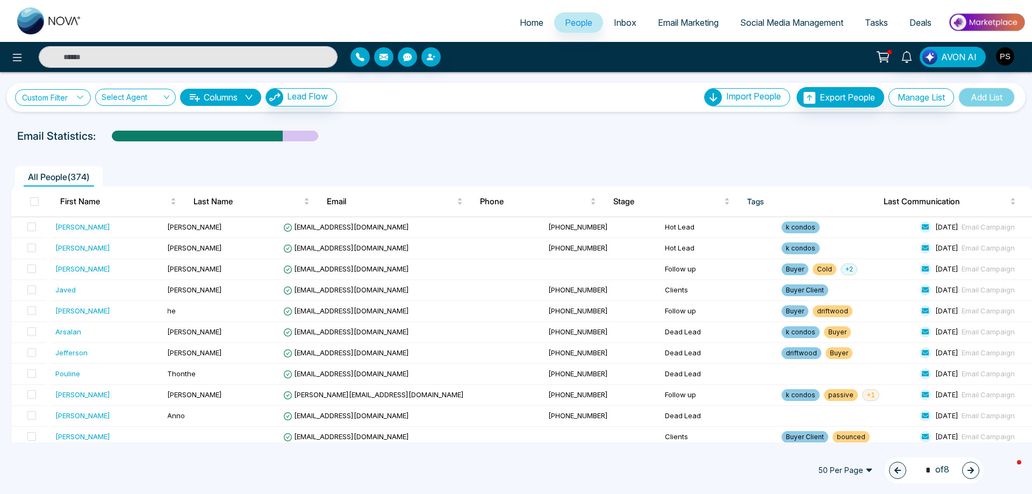
click at [82, 96] on icon at bounding box center [80, 98] width 8 height 8
click at [87, 123] on input "search" at bounding box center [74, 122] width 87 height 16
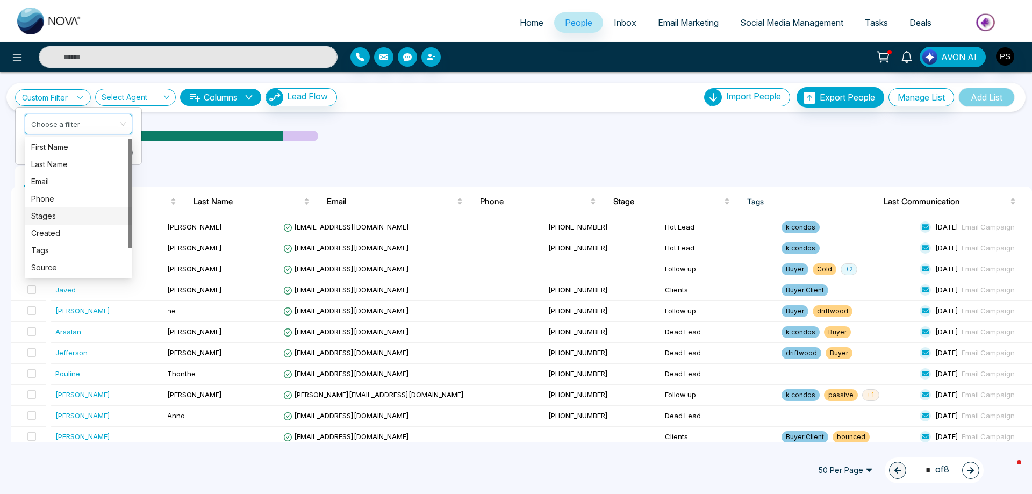
click at [66, 216] on div "Stages" at bounding box center [78, 216] width 95 height 12
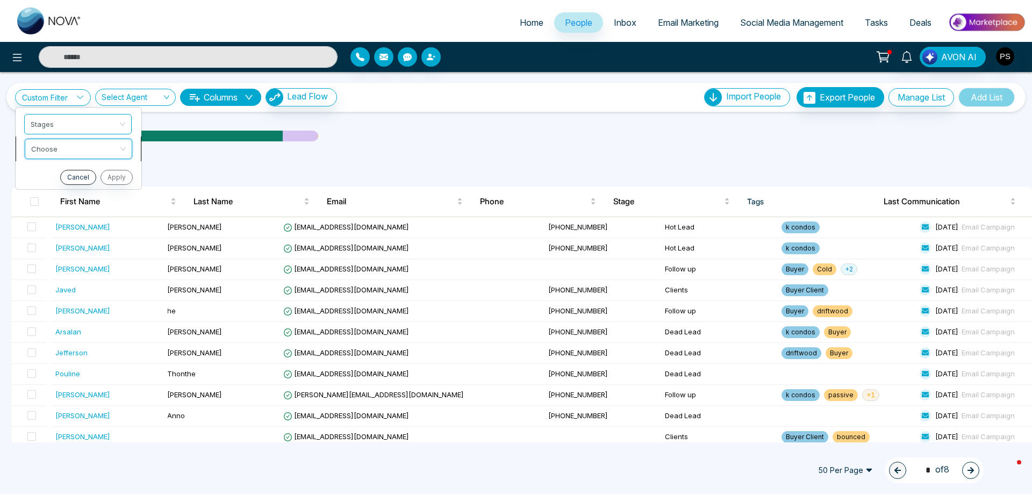
click at [81, 147] on input "search" at bounding box center [74, 147] width 87 height 16
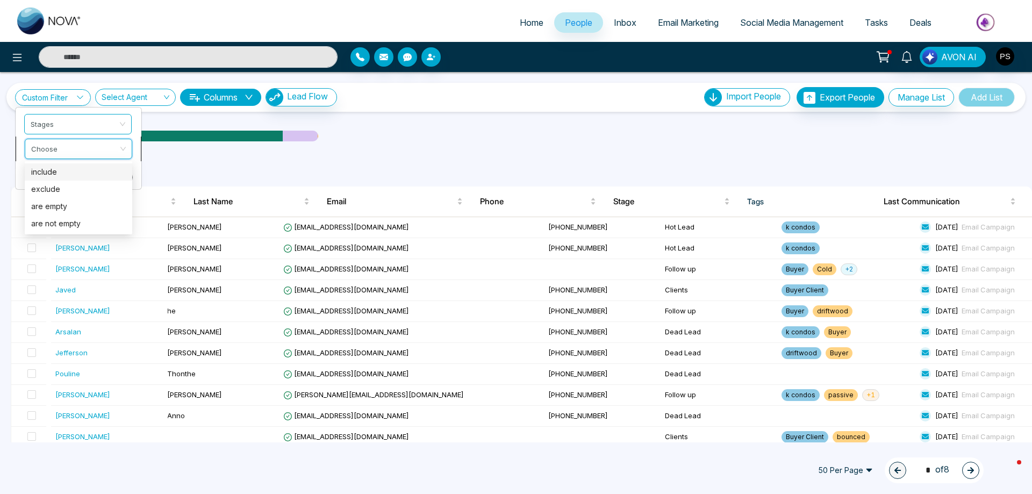
click at [60, 175] on div "include" at bounding box center [78, 172] width 95 height 12
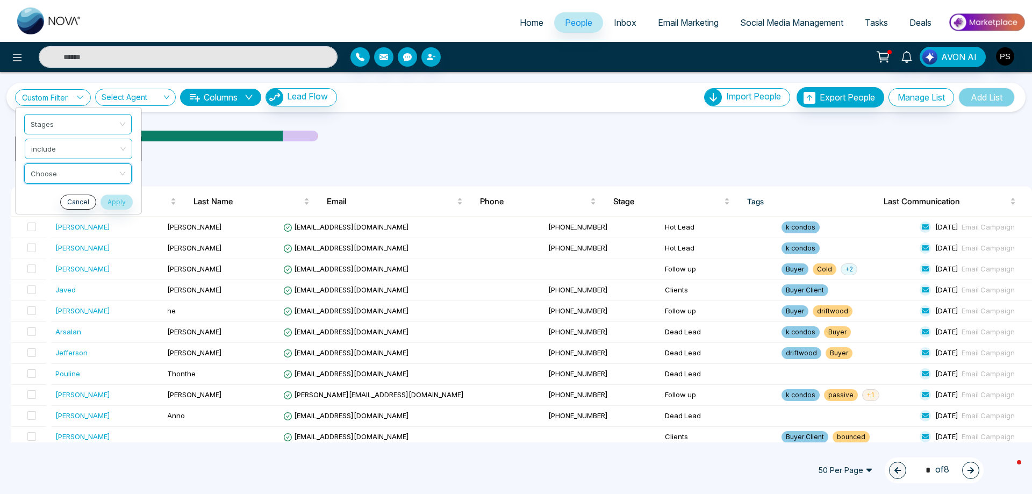
click at [59, 174] on input "search" at bounding box center [74, 172] width 87 height 16
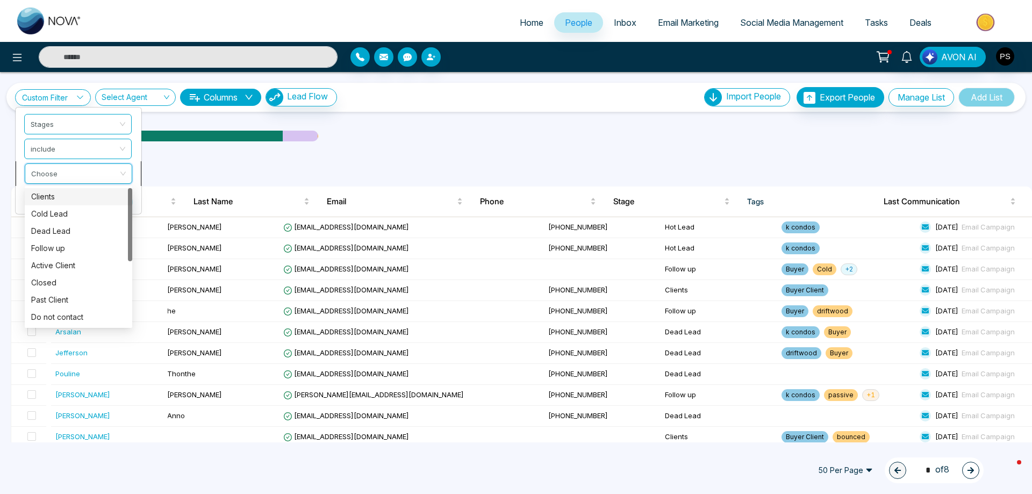
click at [59, 193] on div "Clients" at bounding box center [78, 197] width 95 height 12
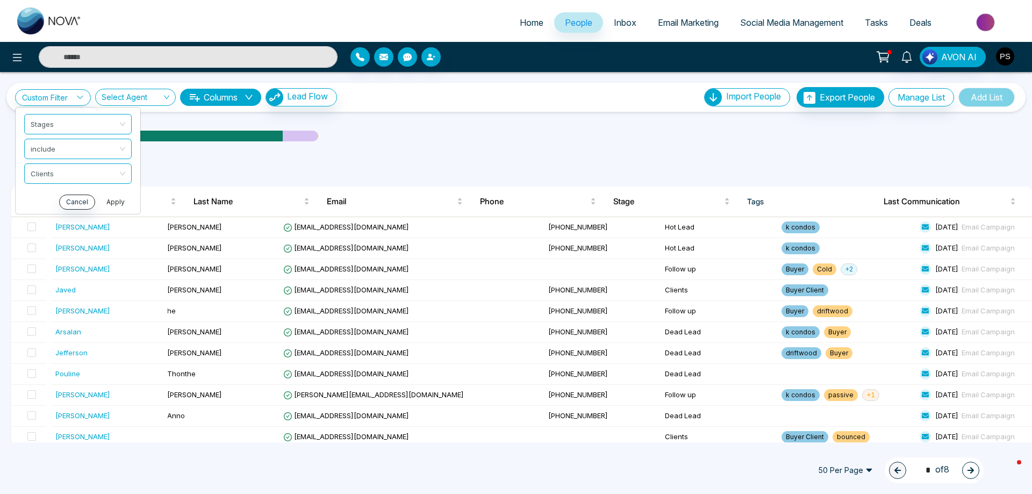
click at [122, 201] on button "Apply" at bounding box center [115, 202] width 32 height 15
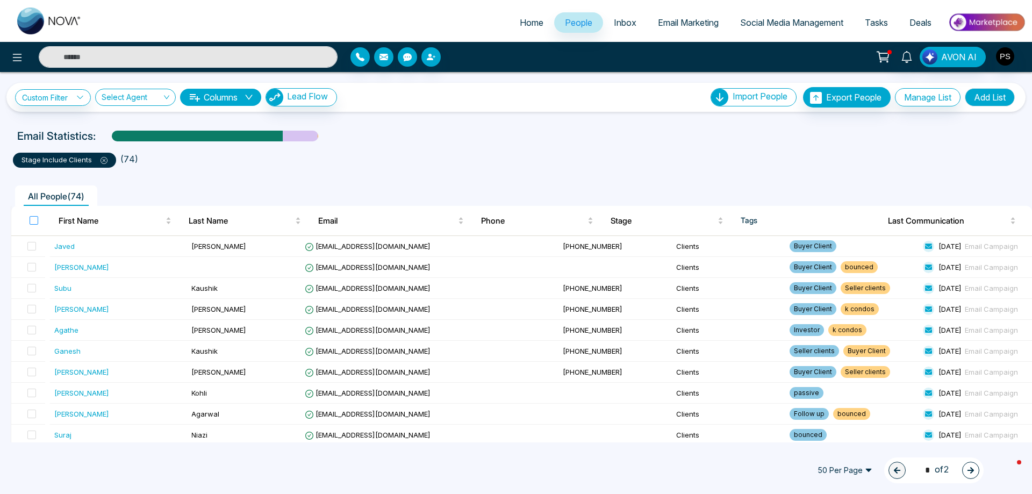
click at [37, 214] on label at bounding box center [34, 220] width 9 height 12
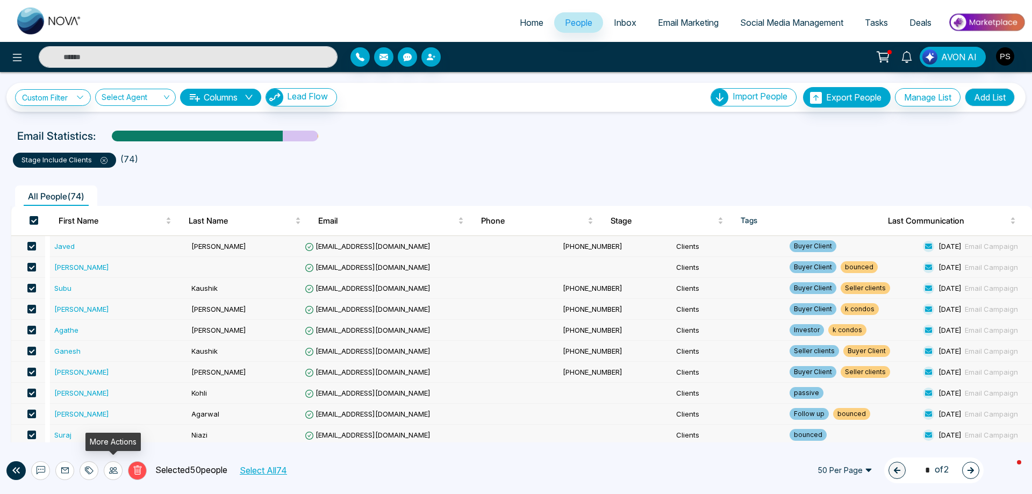
click at [118, 470] on div at bounding box center [113, 470] width 19 height 19
click at [105, 413] on link "Update Stage" at bounding box center [93, 411] width 49 height 9
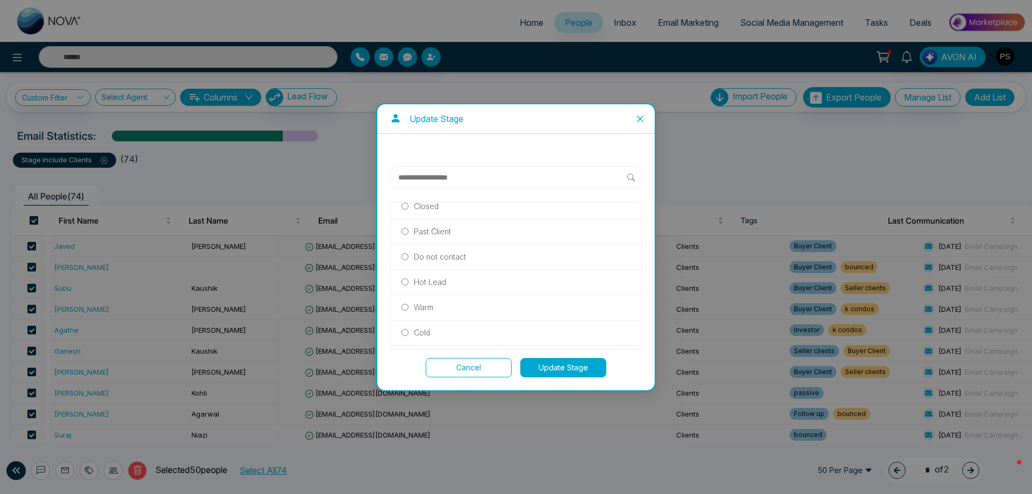
scroll to position [107, 0]
click at [567, 370] on button "Update Stage" at bounding box center [563, 367] width 86 height 19
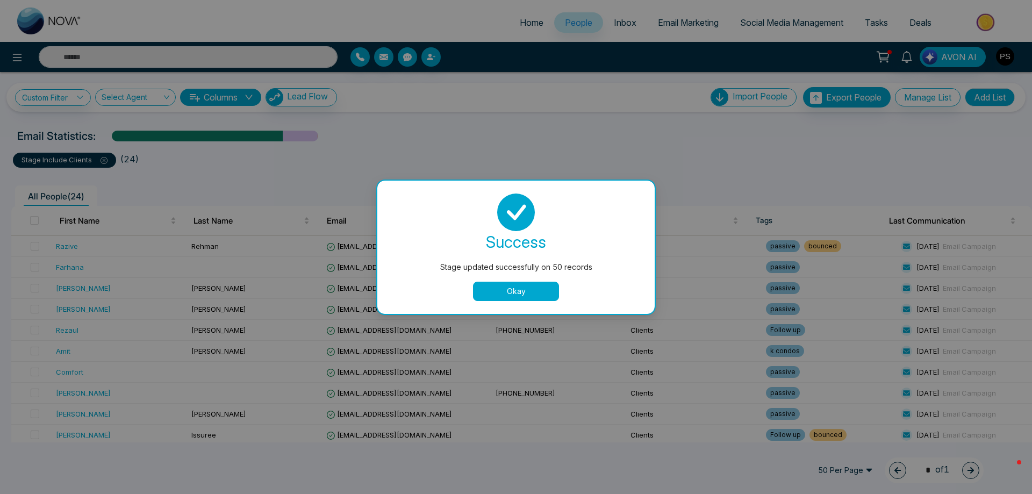
click at [537, 290] on button "Okay" at bounding box center [516, 291] width 86 height 19
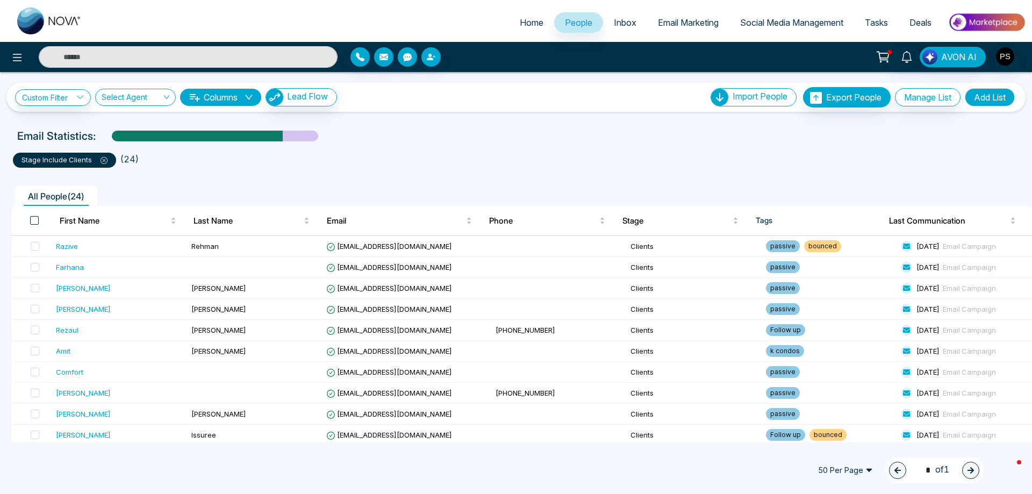
click at [32, 219] on span at bounding box center [34, 220] width 9 height 9
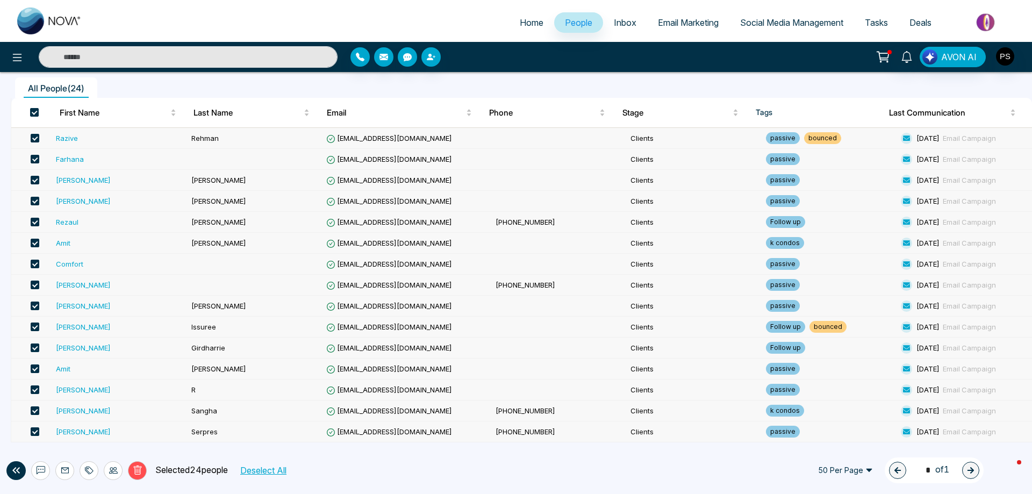
scroll to position [82, 0]
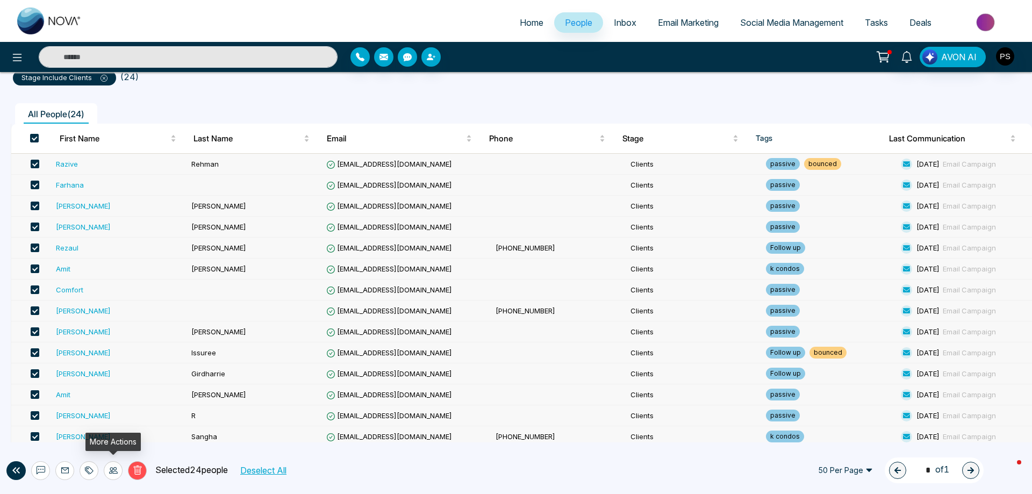
click at [110, 476] on div at bounding box center [113, 470] width 19 height 19
click at [118, 428] on link "Update Source" at bounding box center [96, 429] width 54 height 9
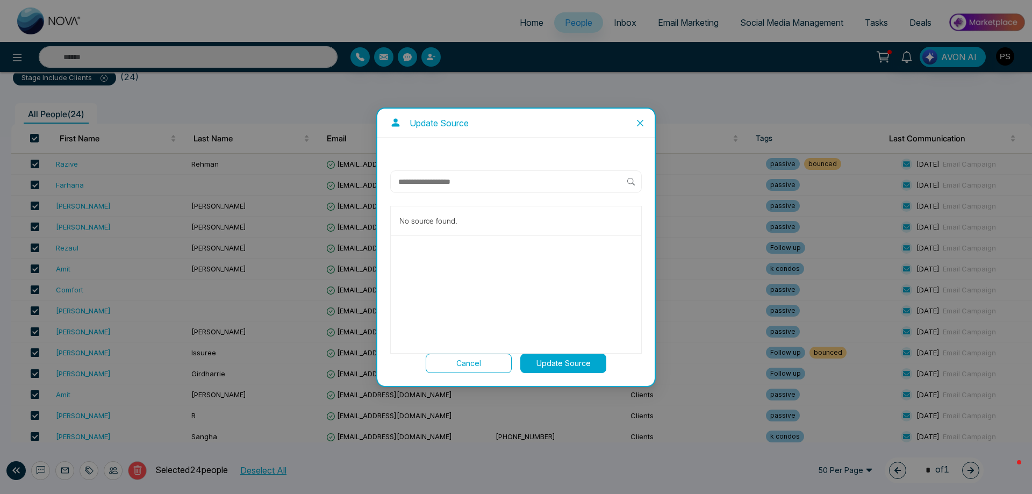
click at [118, 428] on div "Update Source No source found. Cancel Update Source" at bounding box center [516, 247] width 1032 height 494
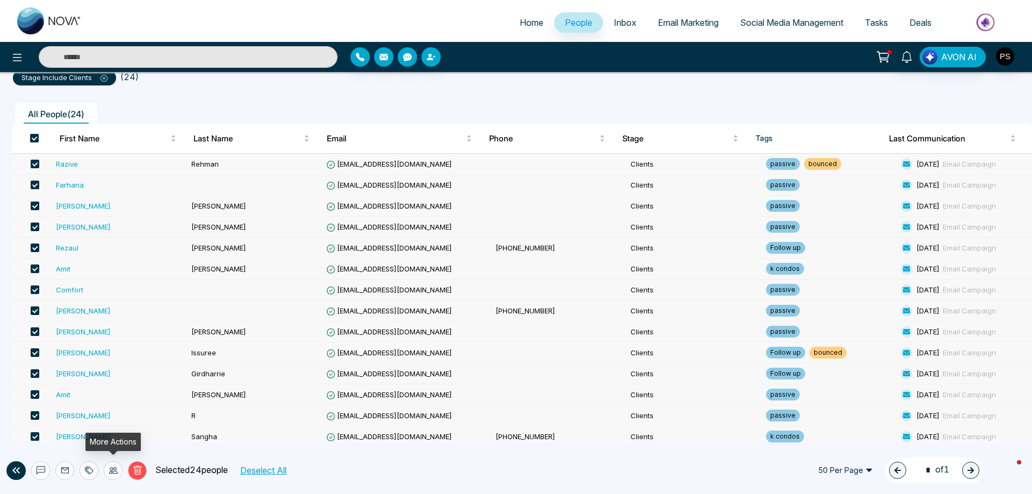
click at [118, 471] on div at bounding box center [113, 470] width 19 height 19
click at [113, 413] on link "Update Stage" at bounding box center [93, 411] width 49 height 9
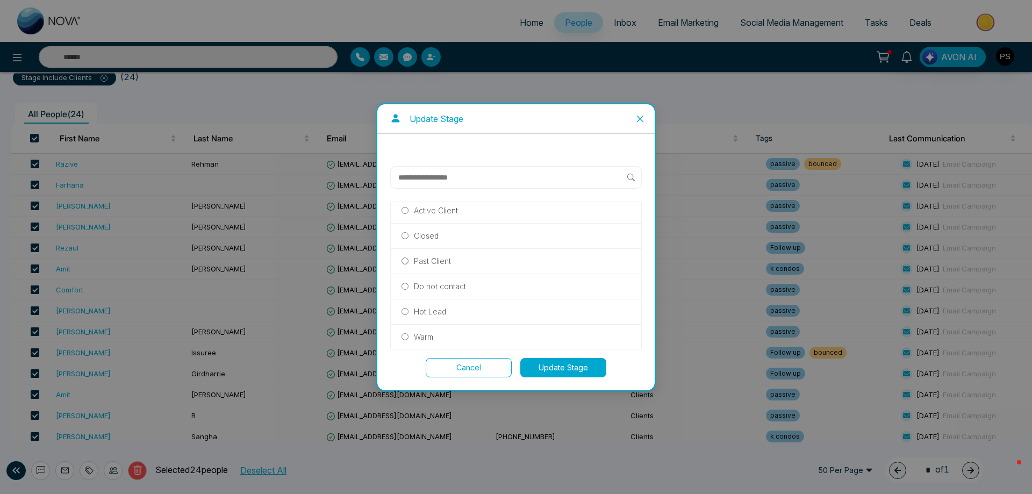
scroll to position [107, 0]
click at [545, 370] on button "Update Stage" at bounding box center [563, 367] width 86 height 19
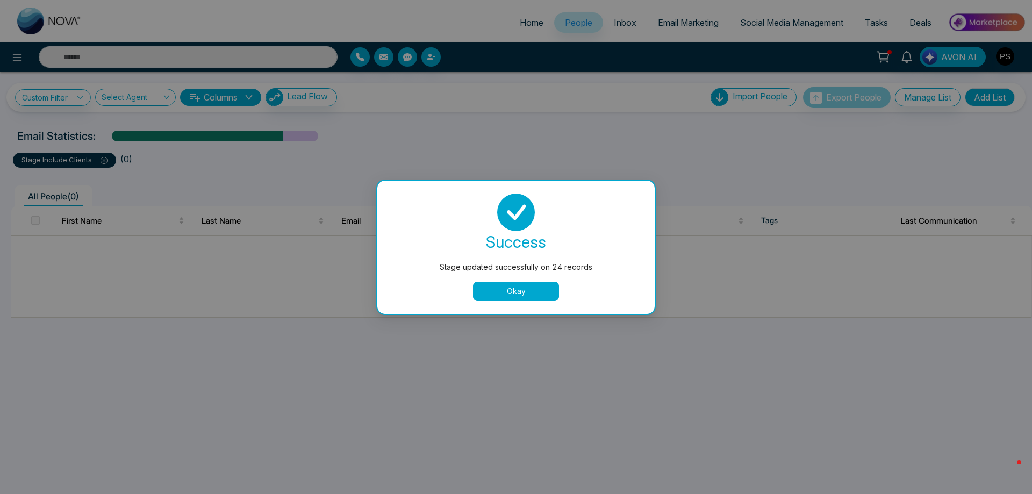
scroll to position [0, 0]
click at [528, 293] on button "Okay" at bounding box center [516, 291] width 86 height 19
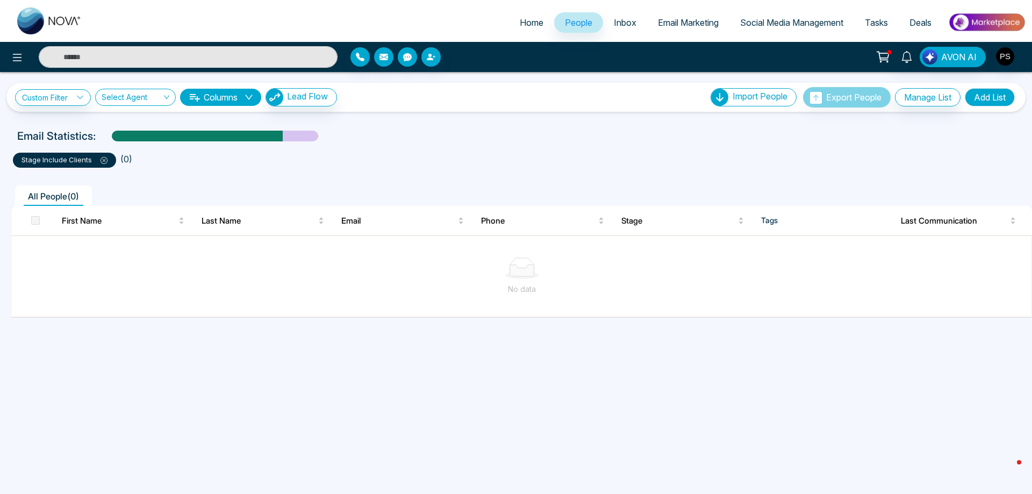
click at [106, 160] on icon at bounding box center [104, 160] width 7 height 7
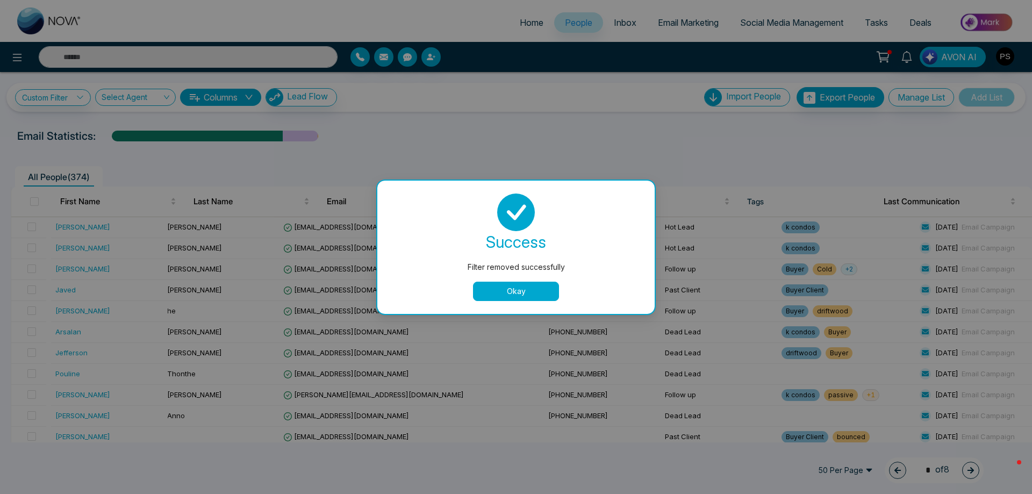
click at [82, 98] on div "Filter removed successfully success Filter removed successfully Okay" at bounding box center [516, 247] width 1032 height 494
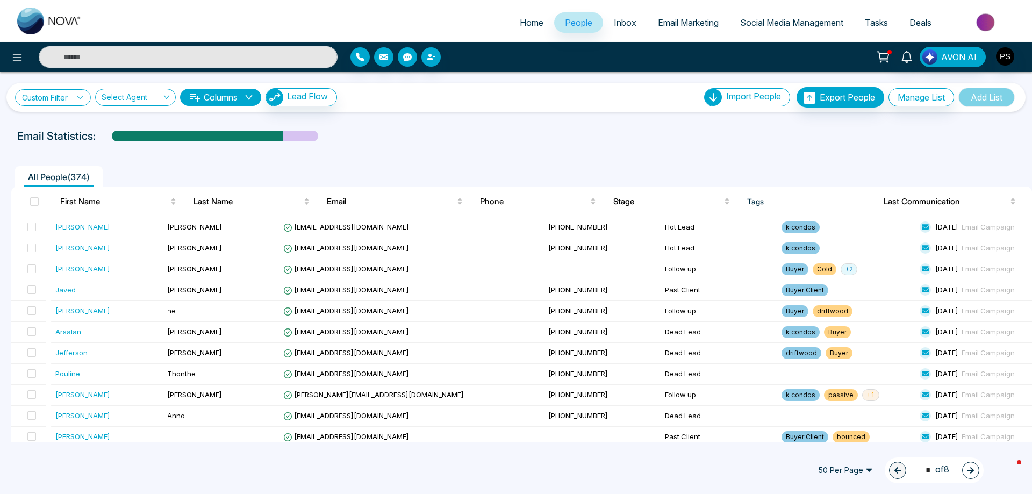
click at [82, 98] on icon at bounding box center [80, 97] width 6 height 3
click at [89, 126] on input "search" at bounding box center [74, 122] width 87 height 16
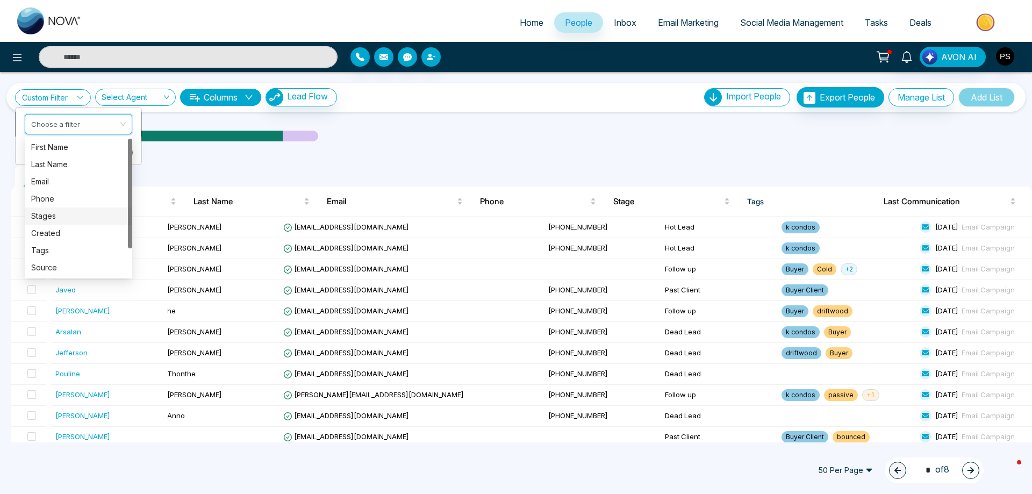
click at [47, 219] on div "Stages" at bounding box center [78, 216] width 95 height 12
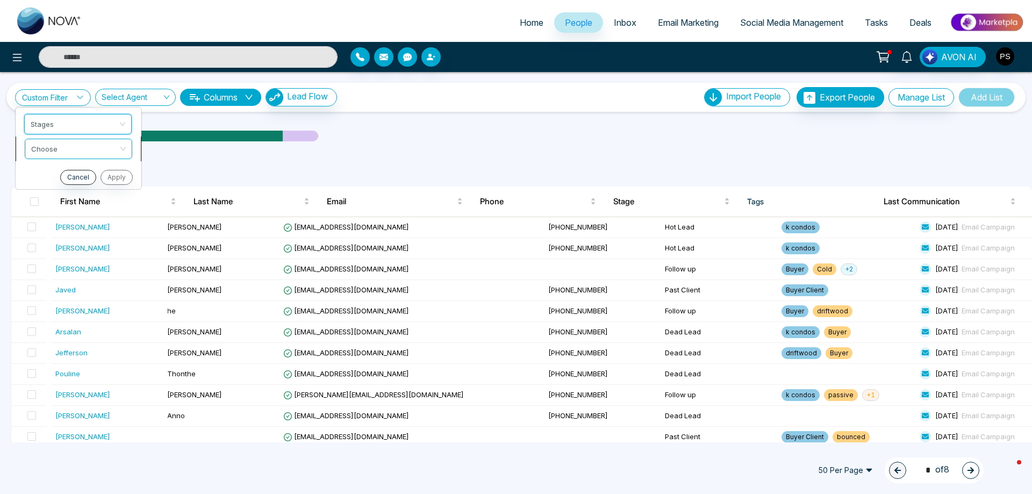
click at [75, 143] on input "search" at bounding box center [74, 147] width 87 height 16
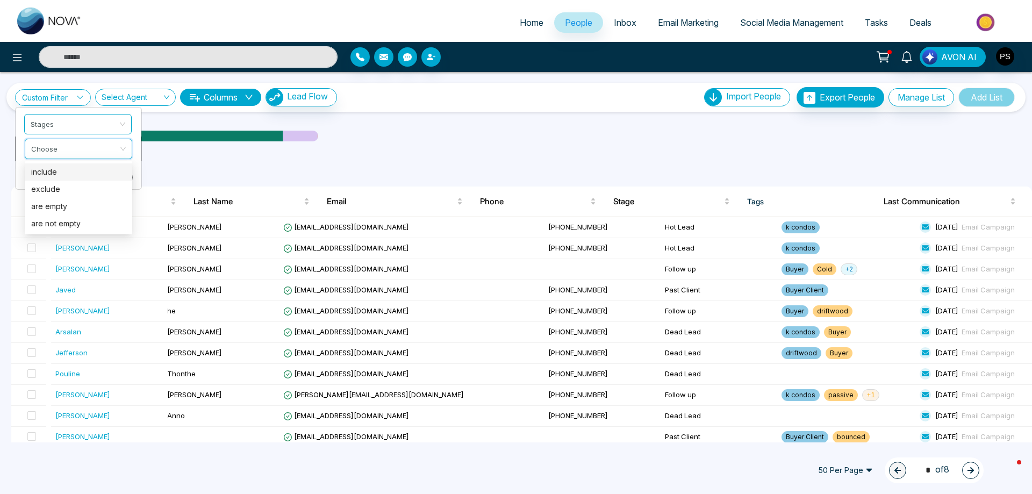
click at [58, 171] on div "include" at bounding box center [78, 172] width 95 height 12
click at [66, 177] on input "search" at bounding box center [74, 172] width 87 height 16
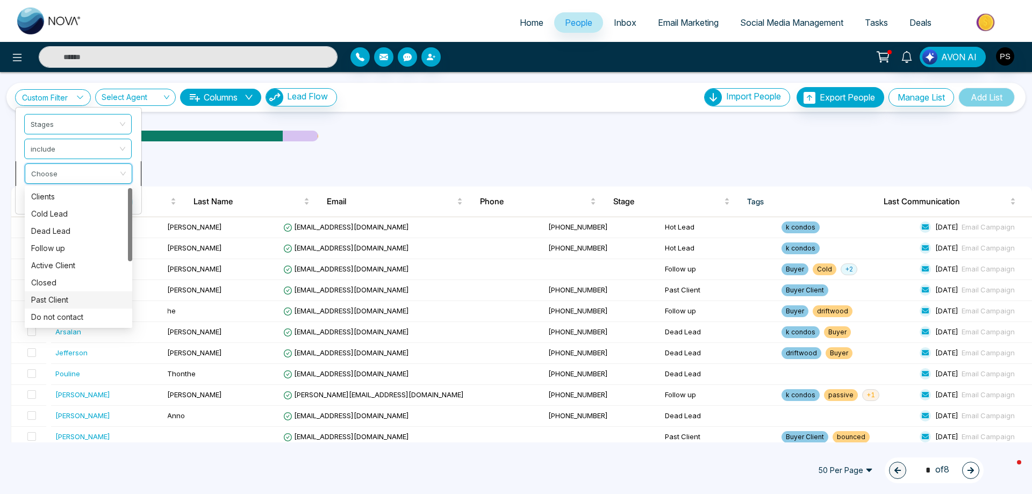
click at [49, 297] on div "Past Client" at bounding box center [78, 300] width 95 height 12
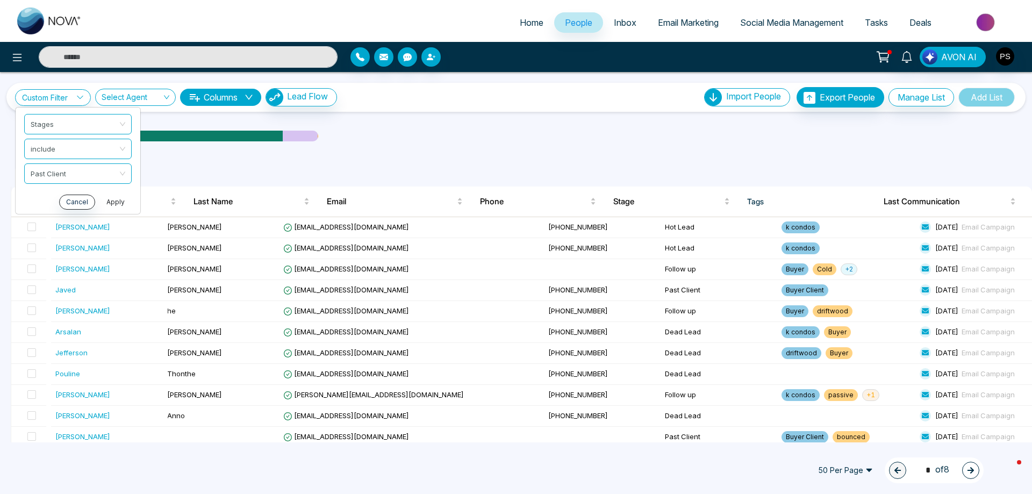
click at [120, 204] on button "Apply" at bounding box center [115, 202] width 32 height 15
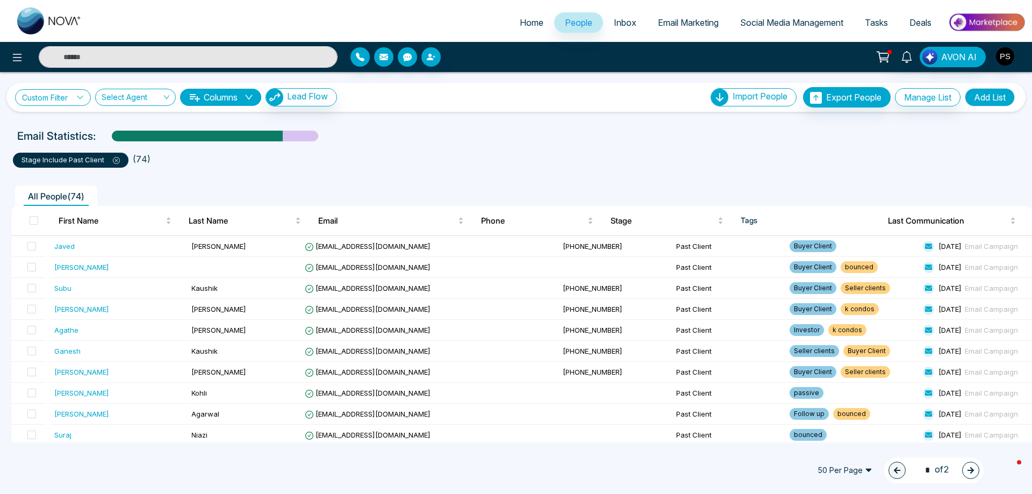
click at [84, 99] on icon at bounding box center [80, 98] width 8 height 8
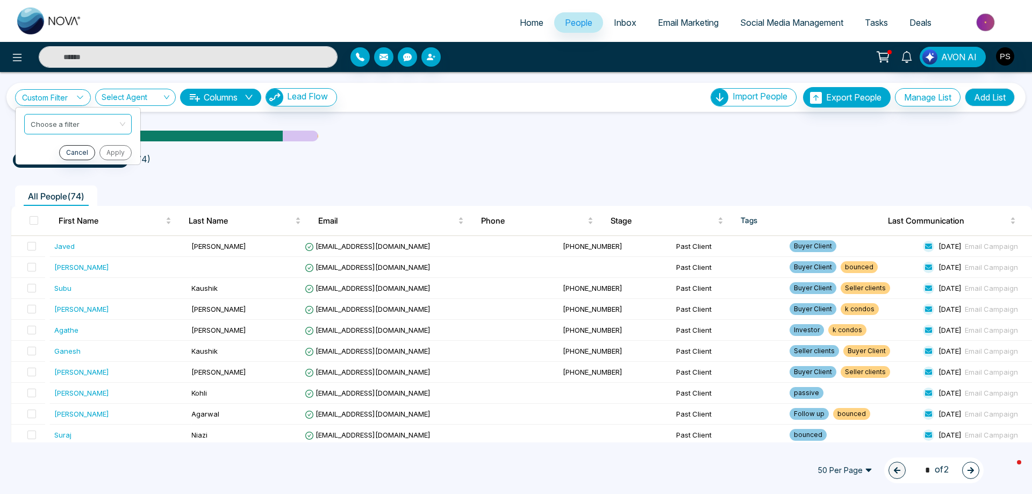
click at [479, 144] on div "stage include Past Client ( 74 )" at bounding box center [515, 156] width 1019 height 24
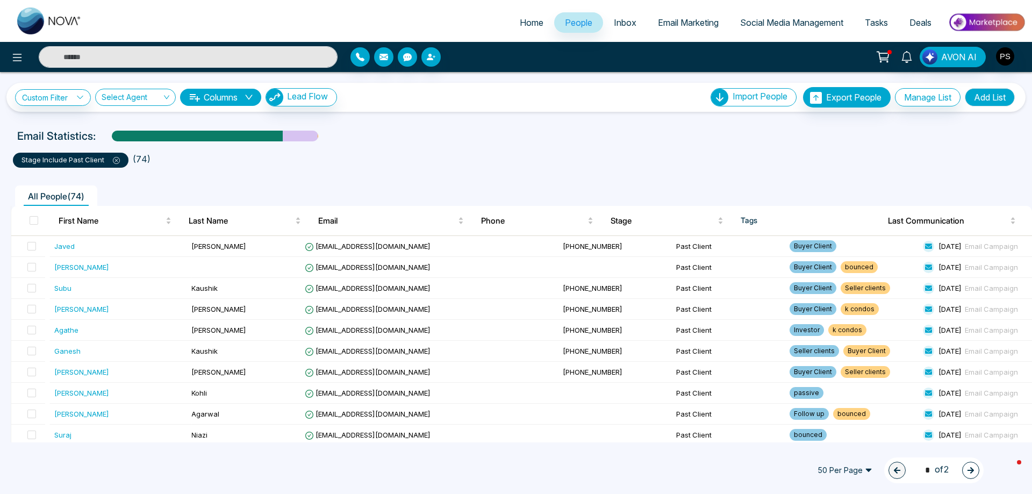
click at [115, 159] on icon at bounding box center [116, 160] width 7 height 7
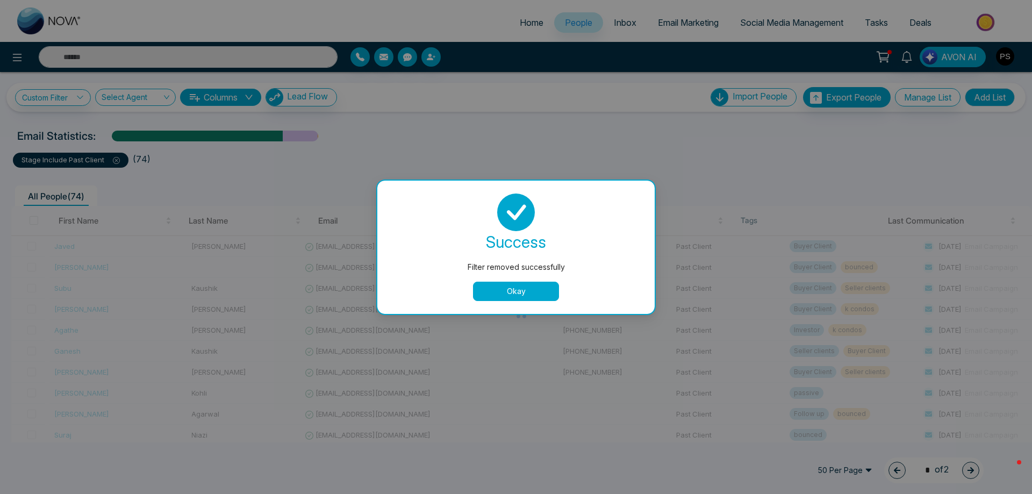
click at [491, 297] on button "Okay" at bounding box center [516, 291] width 86 height 19
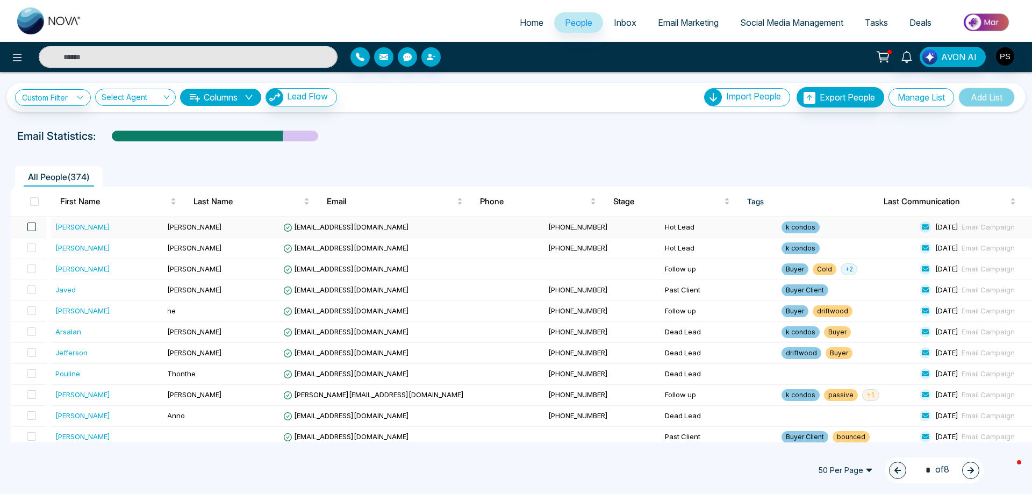
click at [35, 229] on span at bounding box center [31, 227] width 9 height 9
click at [36, 227] on span at bounding box center [31, 227] width 9 height 9
click at [223, 250] on td "[PERSON_NAME]" at bounding box center [221, 248] width 117 height 21
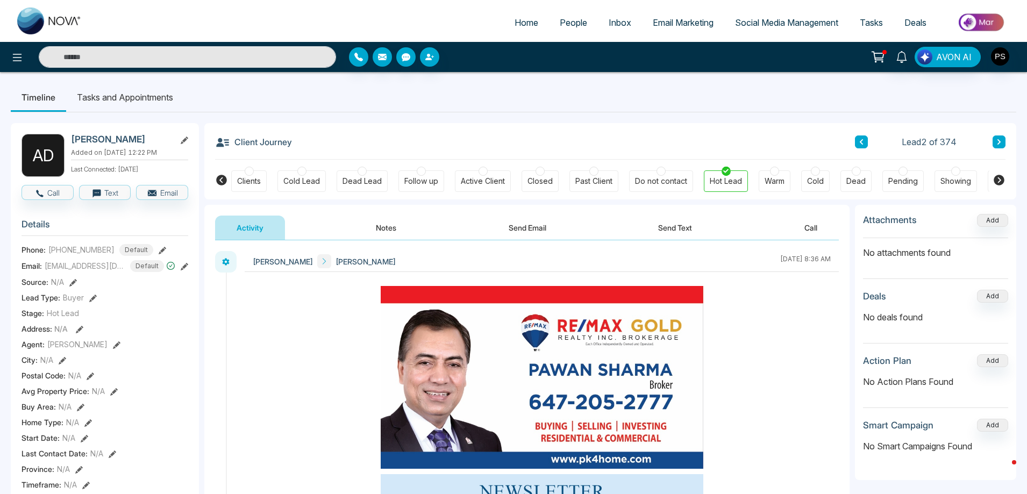
click at [598, 172] on div "Past Client" at bounding box center [593, 180] width 49 height 21
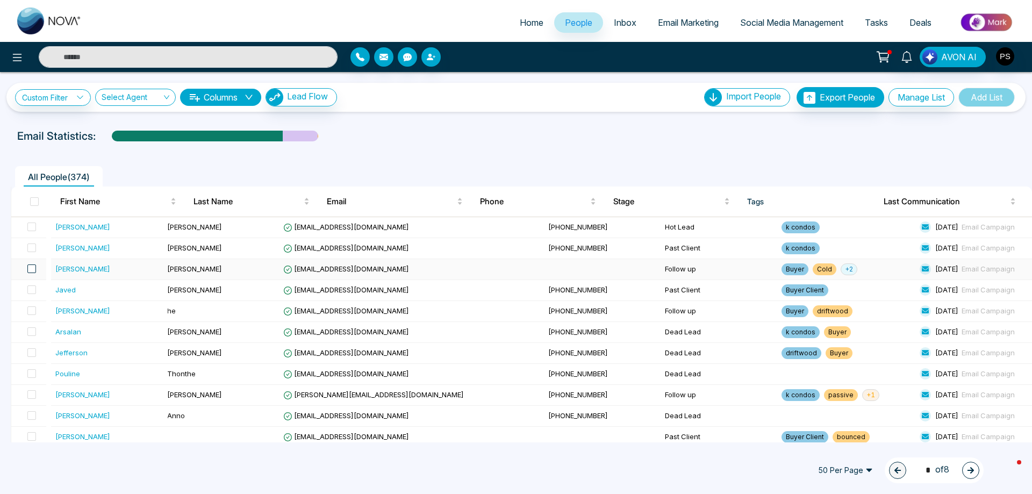
click at [33, 269] on span at bounding box center [31, 268] width 9 height 9
click at [216, 273] on td "[PERSON_NAME]" at bounding box center [221, 269] width 117 height 21
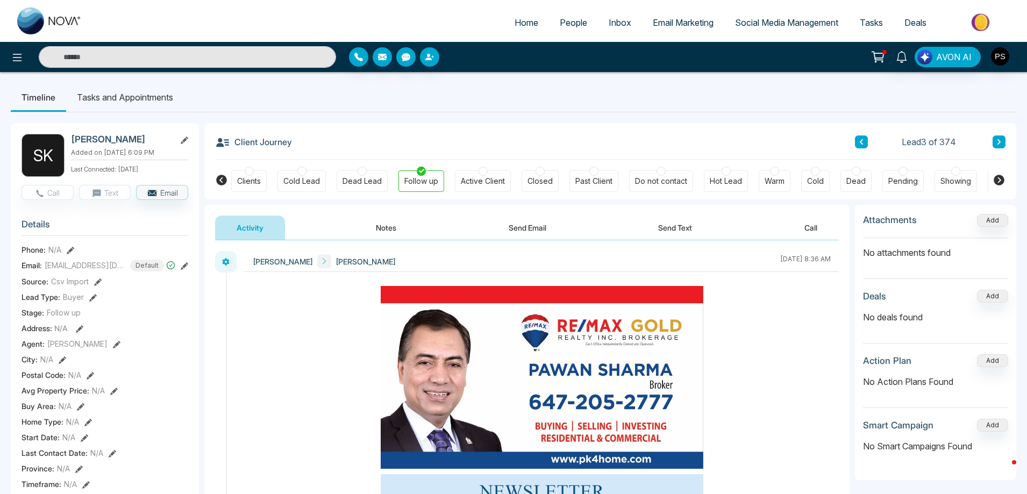
click at [303, 170] on div at bounding box center [301, 171] width 9 height 9
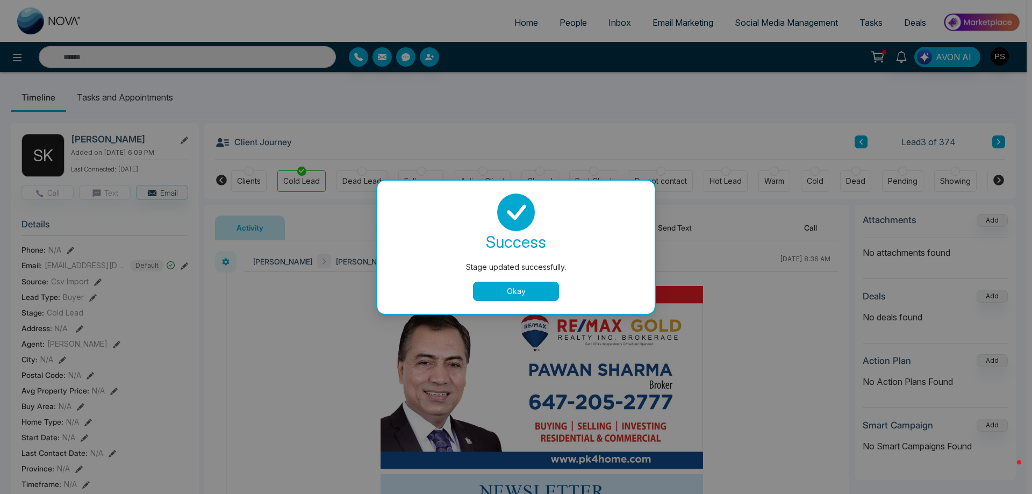
click at [507, 294] on button "Okay" at bounding box center [516, 291] width 86 height 19
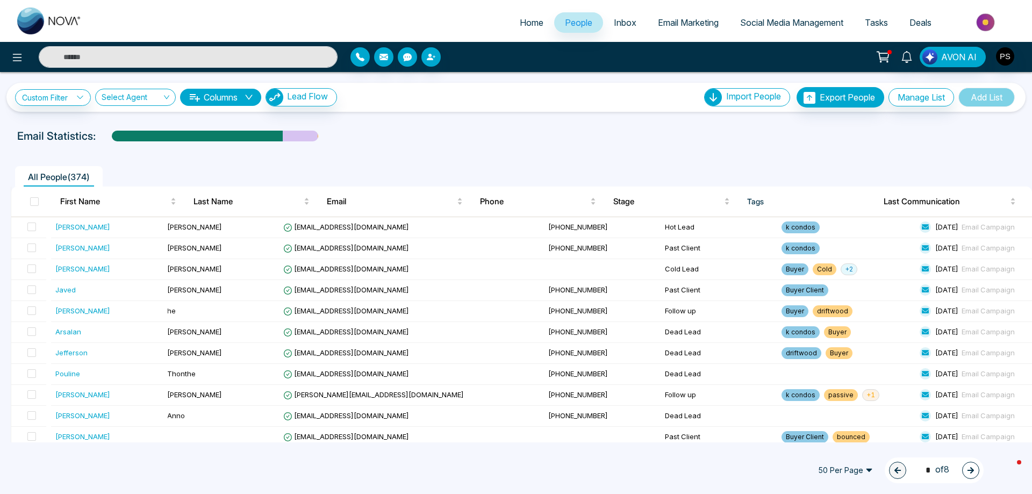
click at [238, 96] on button "Columns" at bounding box center [220, 97] width 81 height 17
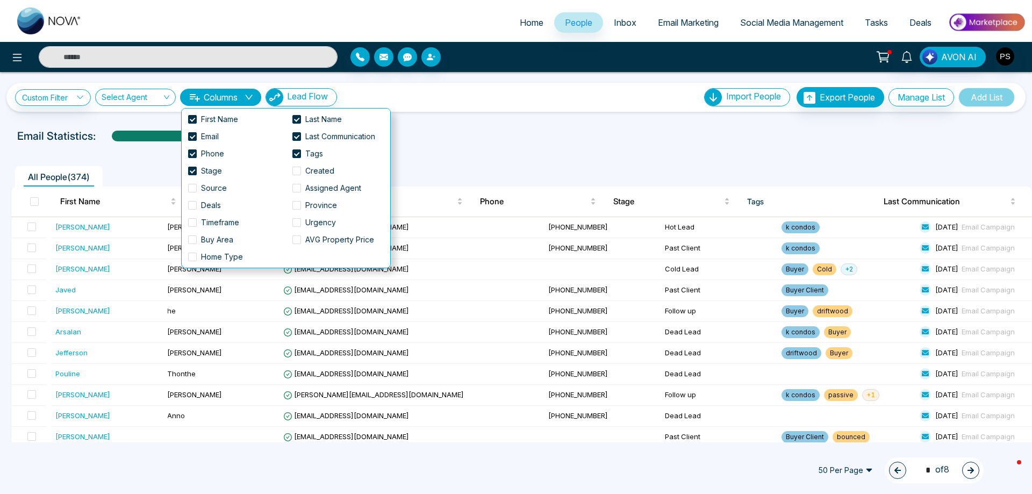
click at [473, 133] on div "Email Statistics:" at bounding box center [516, 136] width 998 height 16
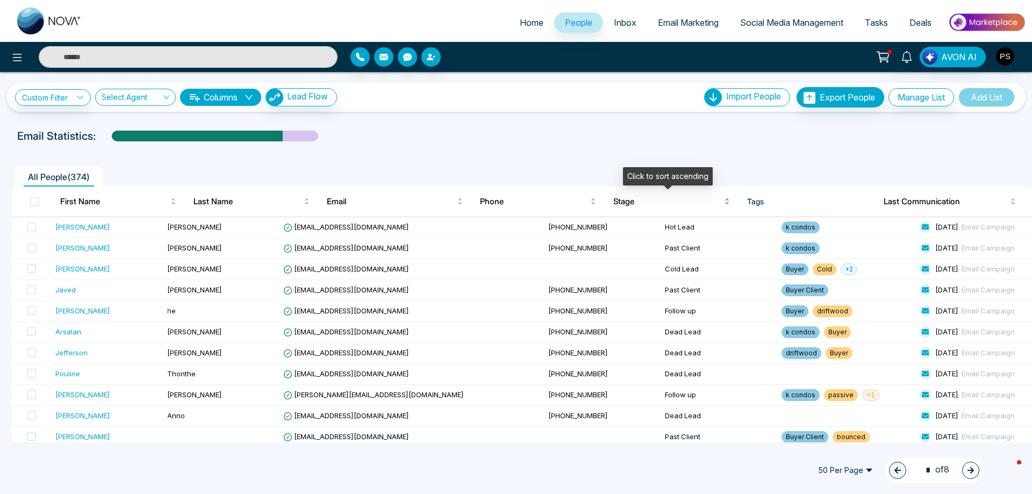
click at [622, 201] on span "Stage" at bounding box center [667, 201] width 108 height 13
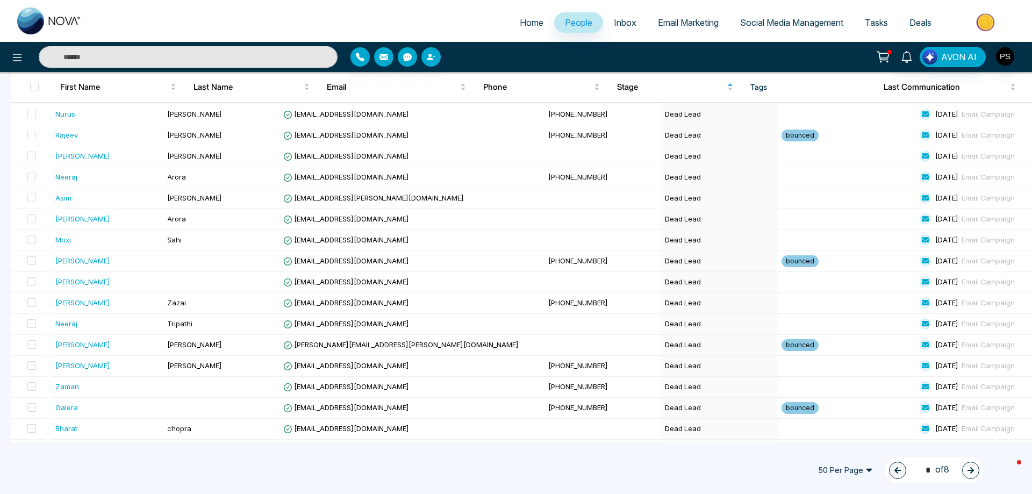
scroll to position [823, 0]
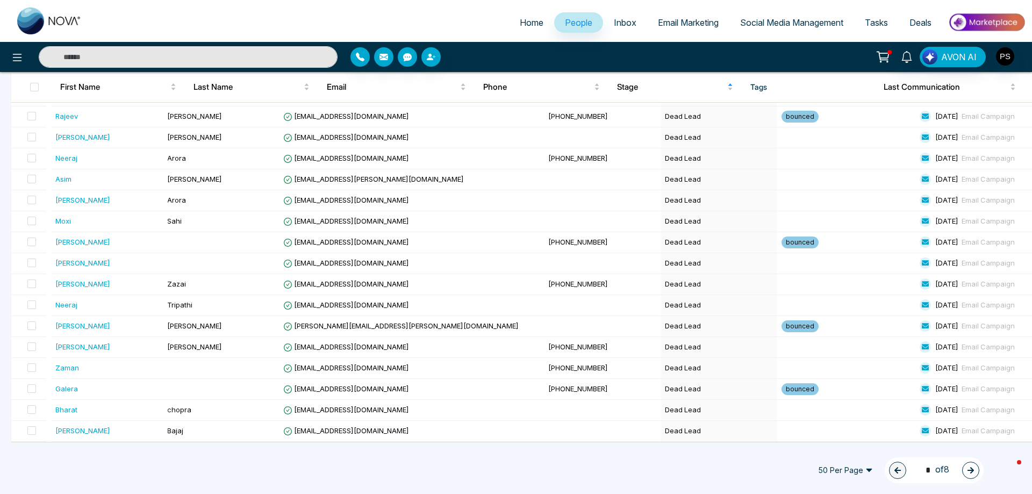
click at [971, 473] on icon "button" at bounding box center [971, 471] width 8 height 8
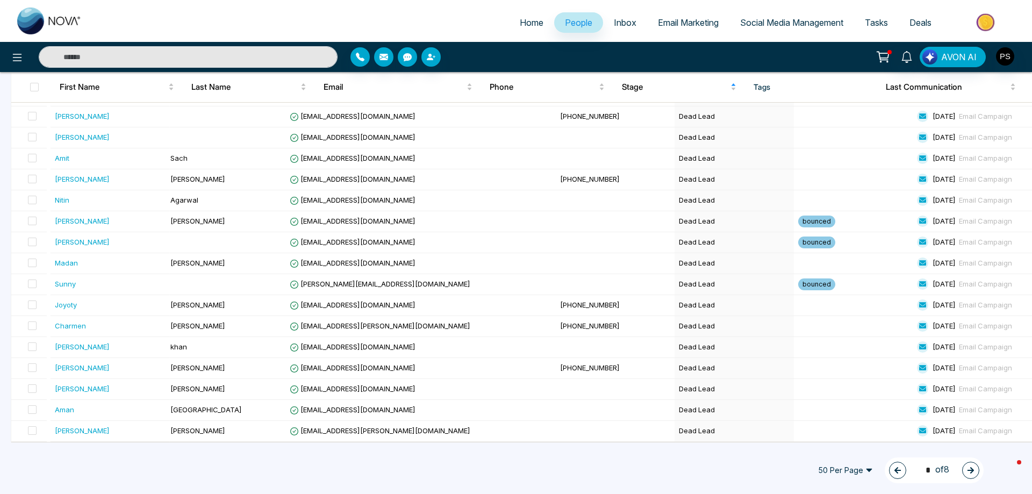
click at [971, 472] on icon "button" at bounding box center [970, 470] width 6 height 6
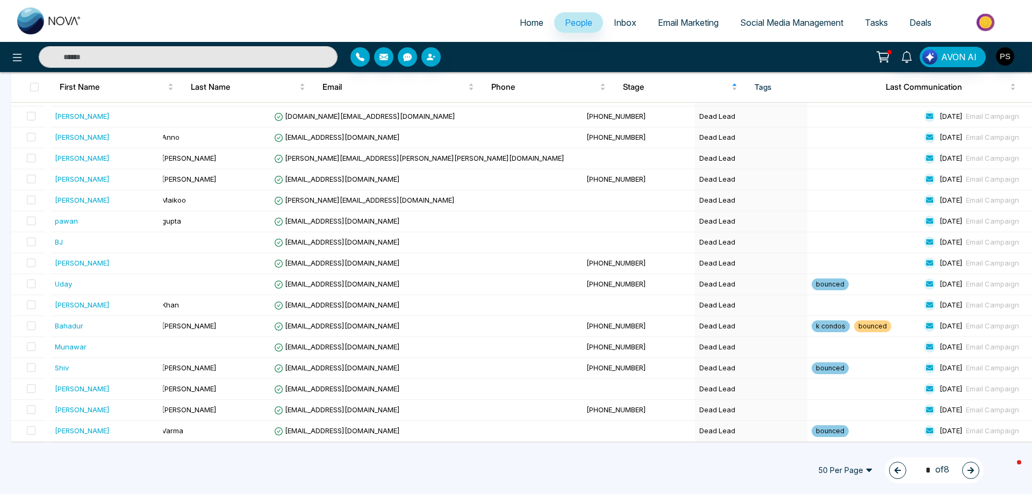
click at [971, 472] on icon "button" at bounding box center [970, 470] width 6 height 6
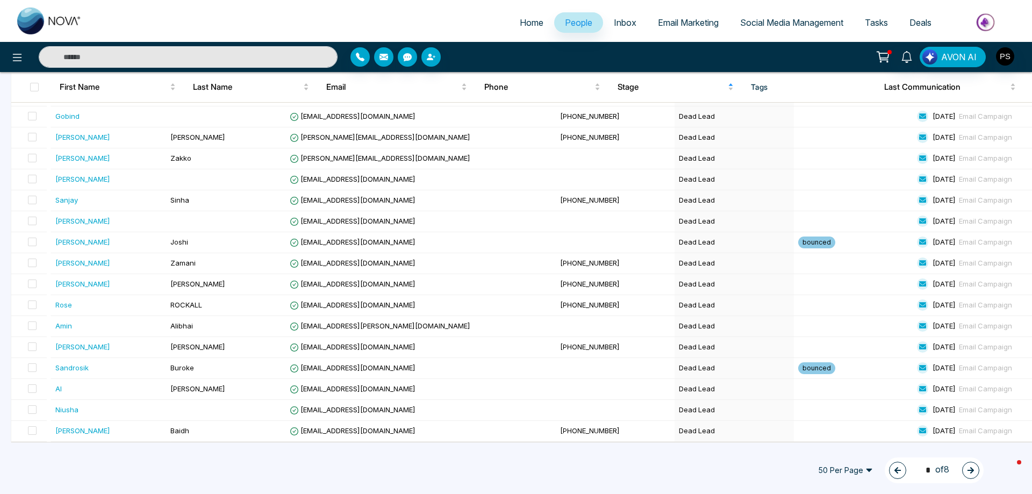
click at [972, 467] on icon "button" at bounding box center [971, 471] width 8 height 8
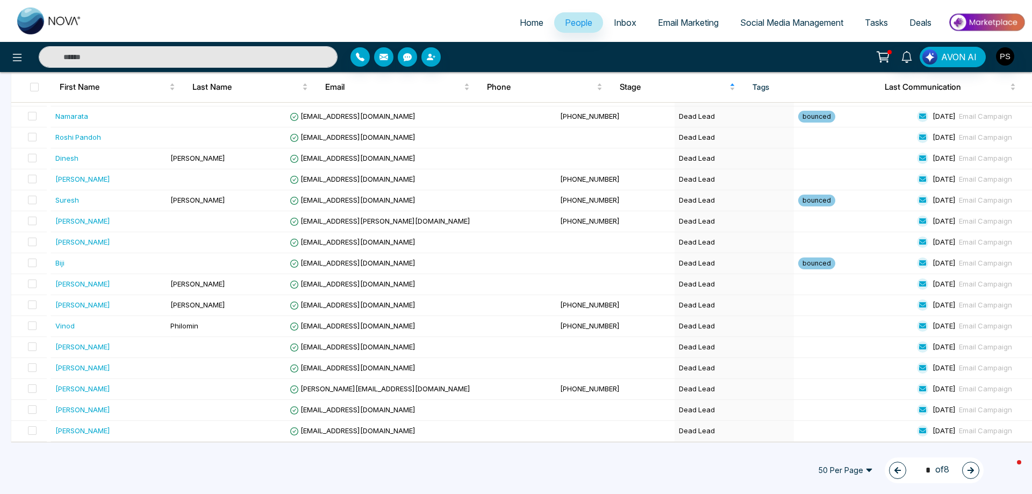
click at [972, 467] on icon "button" at bounding box center [971, 471] width 8 height 8
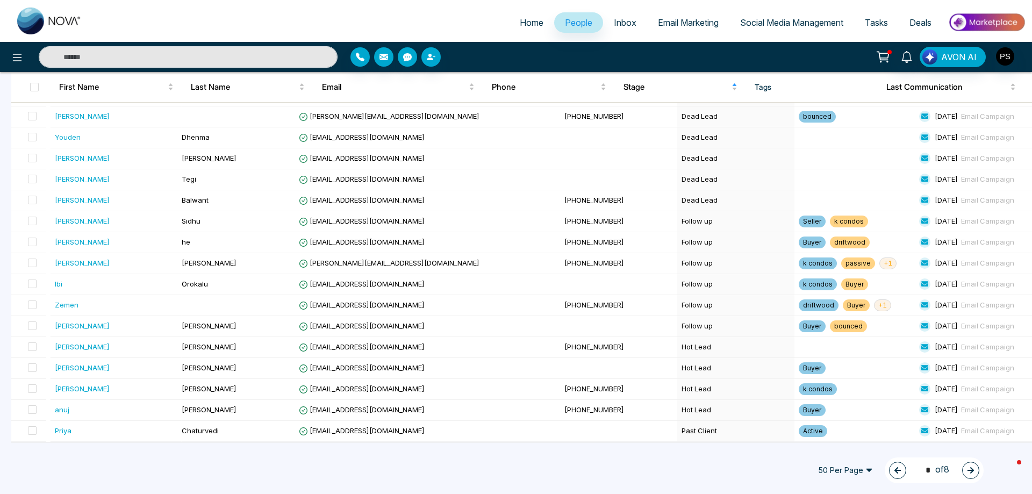
click at [579, 21] on span "People" at bounding box center [578, 22] width 27 height 11
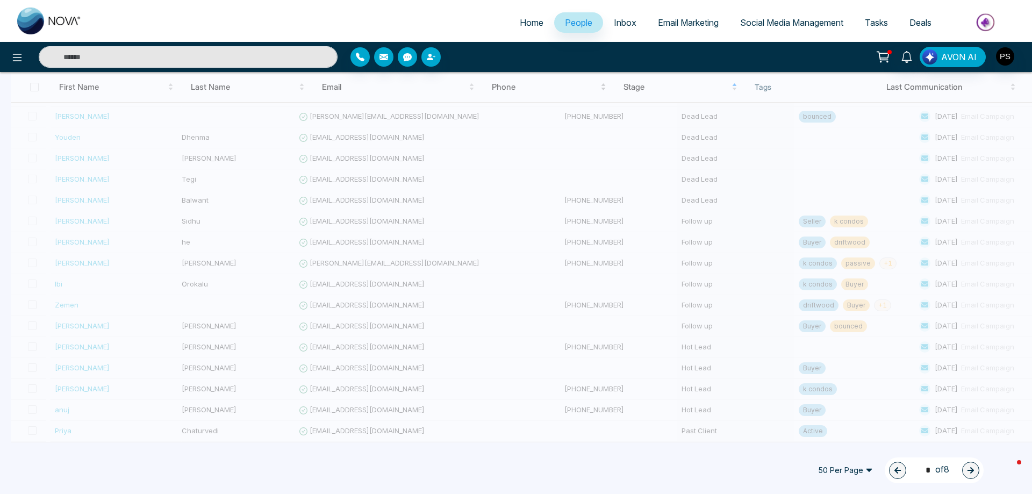
type input "*"
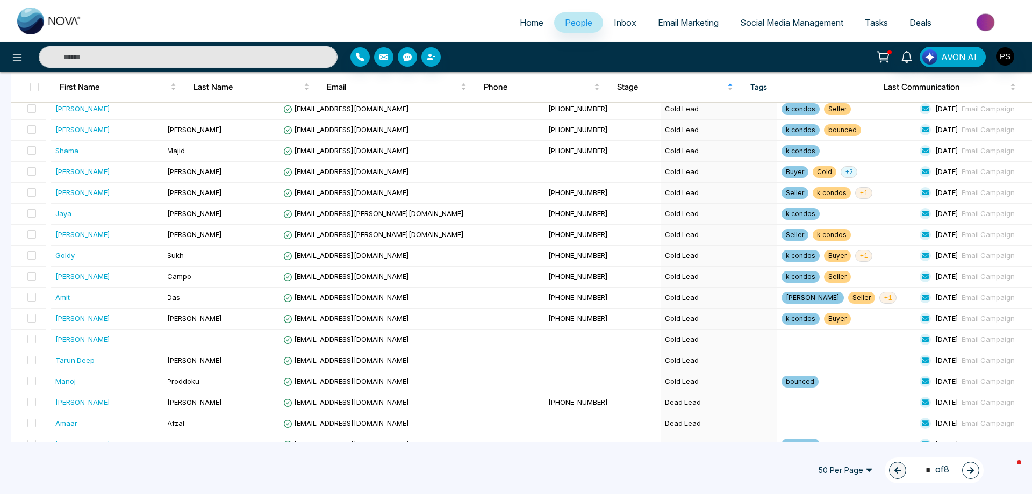
scroll to position [0, 0]
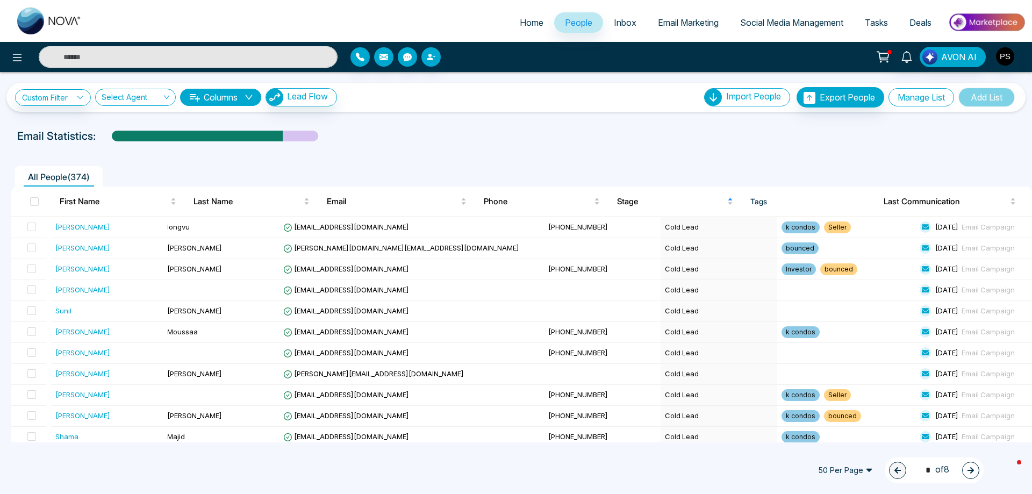
click at [936, 99] on button "Manage List" at bounding box center [921, 97] width 66 height 18
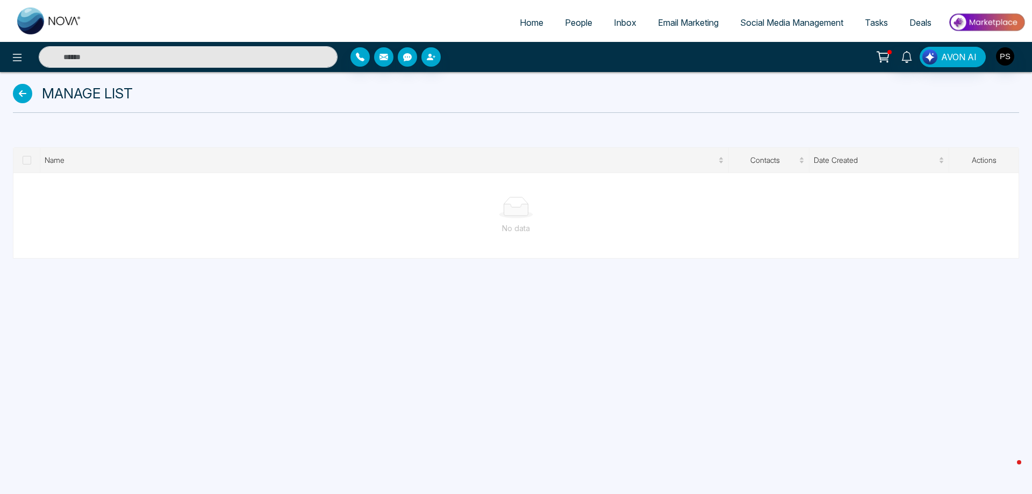
click at [26, 95] on icon at bounding box center [22, 93] width 19 height 19
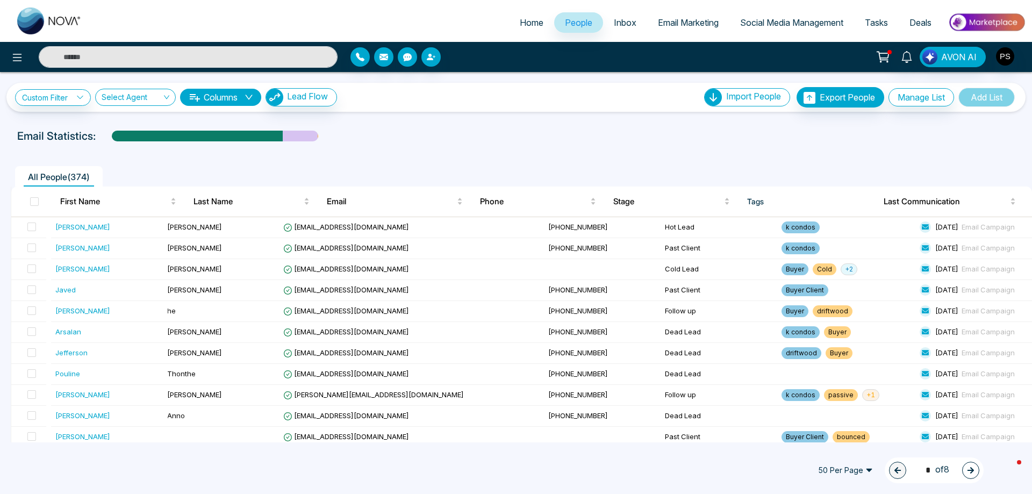
click at [628, 21] on span "Inbox" at bounding box center [625, 22] width 23 height 11
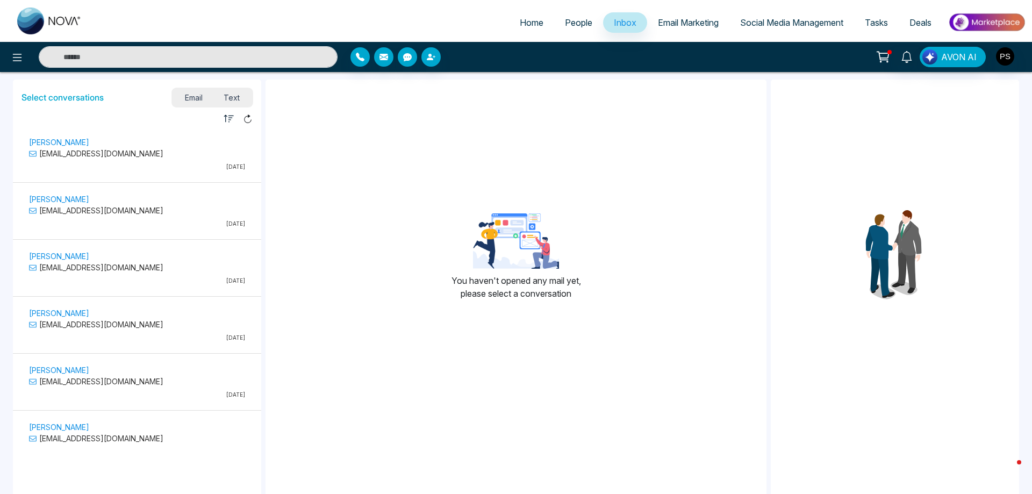
click at [680, 24] on span "Email Marketing" at bounding box center [688, 22] width 61 height 11
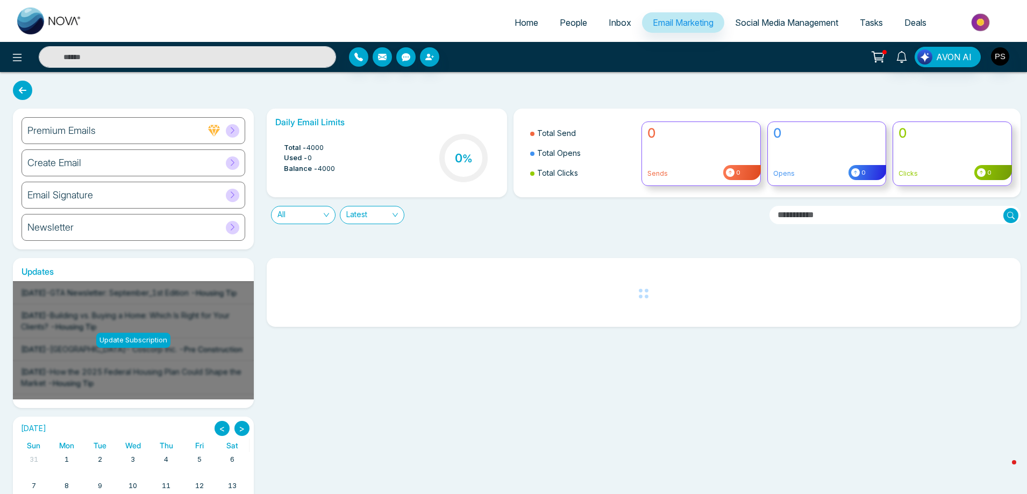
click at [777, 20] on span "Social Media Management" at bounding box center [786, 22] width 103 height 11
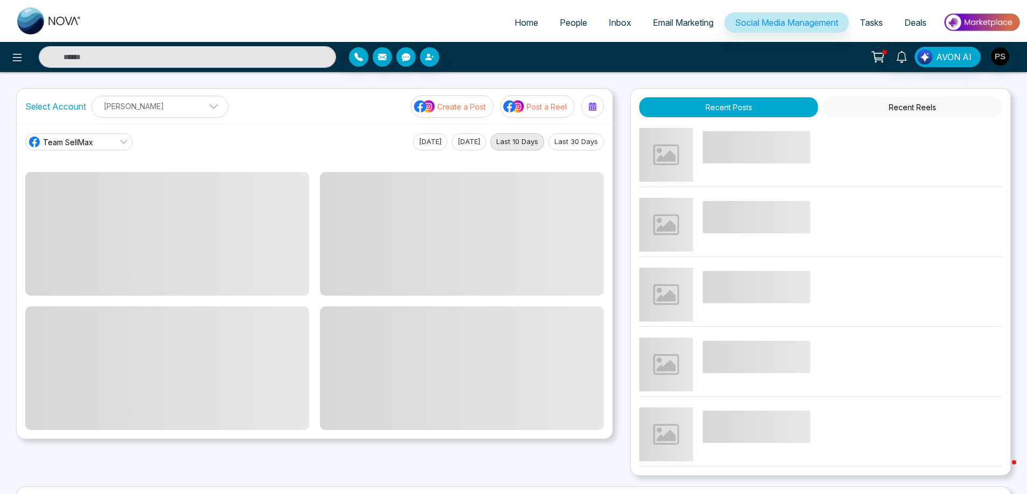
click at [886, 22] on link "Tasks" at bounding box center [871, 22] width 45 height 20
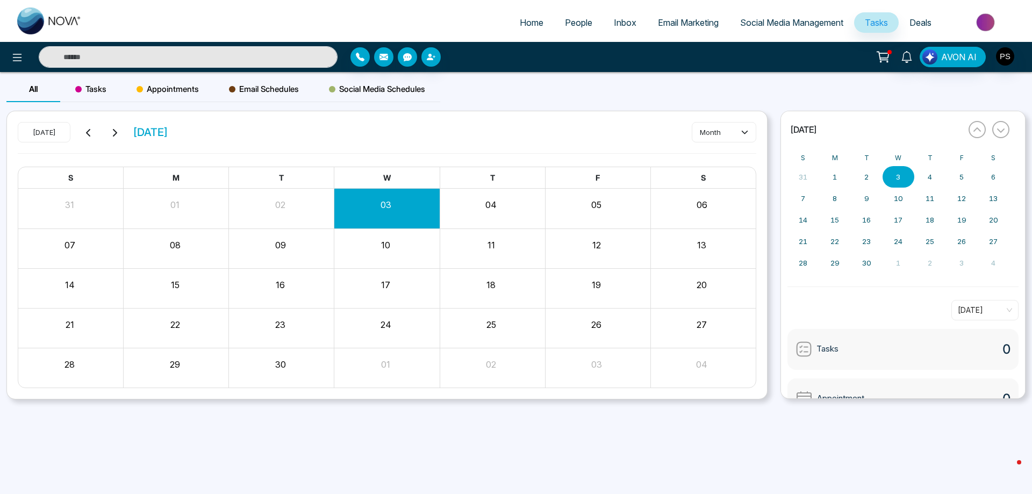
click at [684, 27] on span "Email Marketing" at bounding box center [688, 22] width 61 height 11
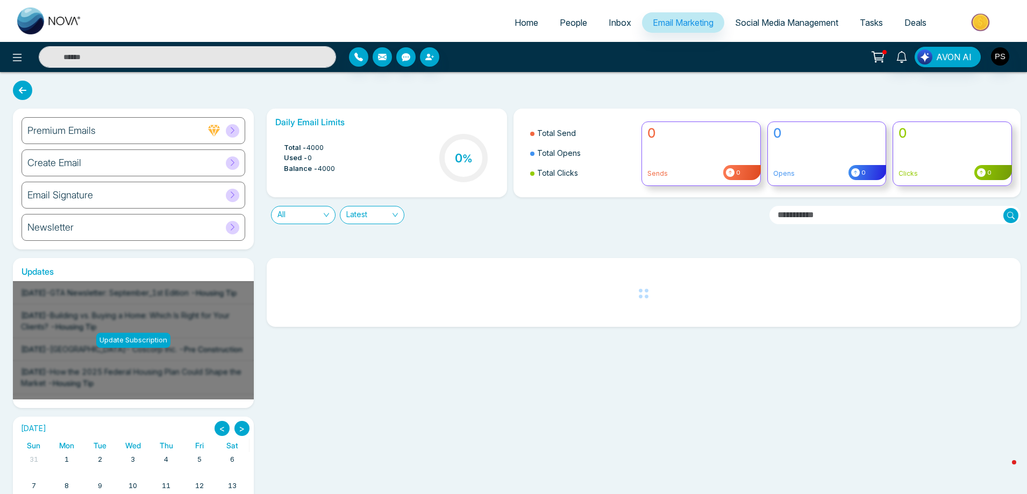
click at [570, 26] on span "People" at bounding box center [572, 22] width 27 height 11
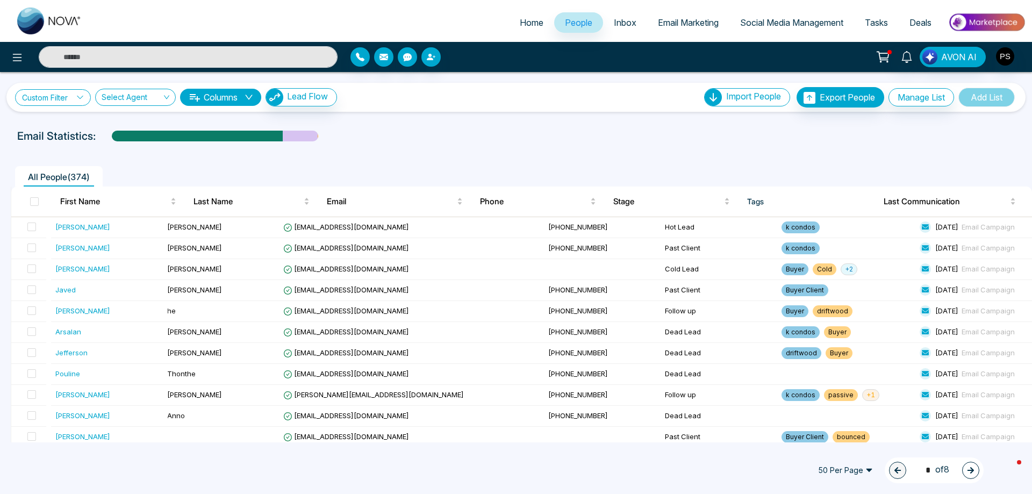
click at [76, 95] on link "Custom Filter" at bounding box center [53, 97] width 76 height 17
click at [592, 148] on div at bounding box center [515, 146] width 1019 height 4
click at [86, 204] on span "First Name" at bounding box center [114, 201] width 108 height 13
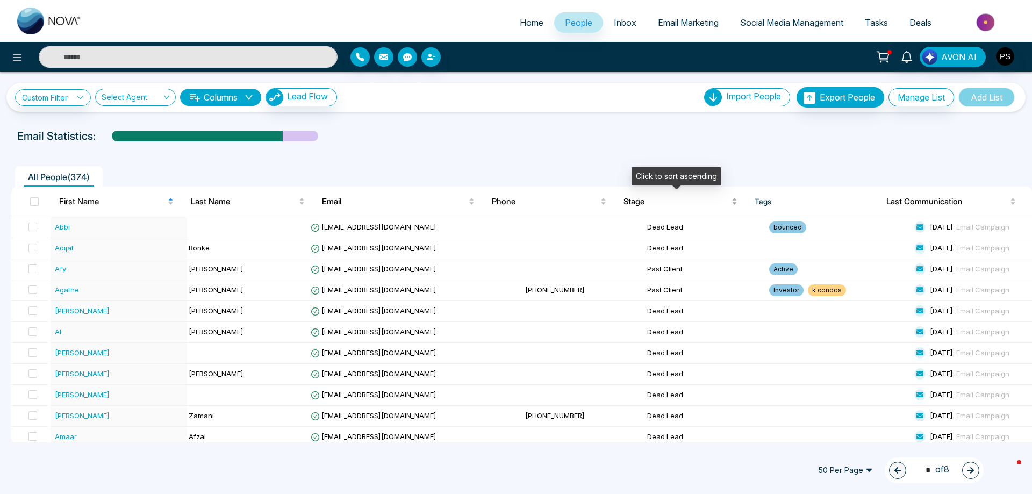
click at [641, 200] on span "Stage" at bounding box center [676, 201] width 106 height 13
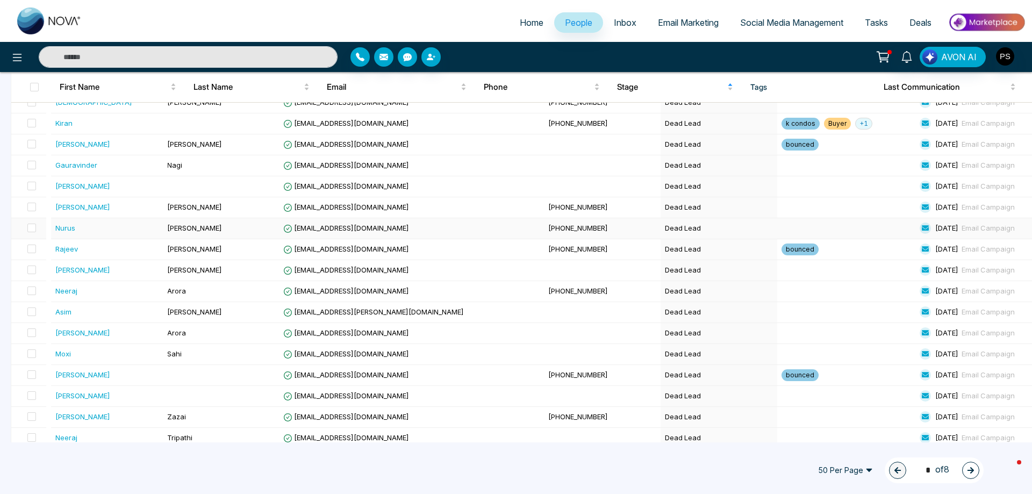
scroll to position [823, 0]
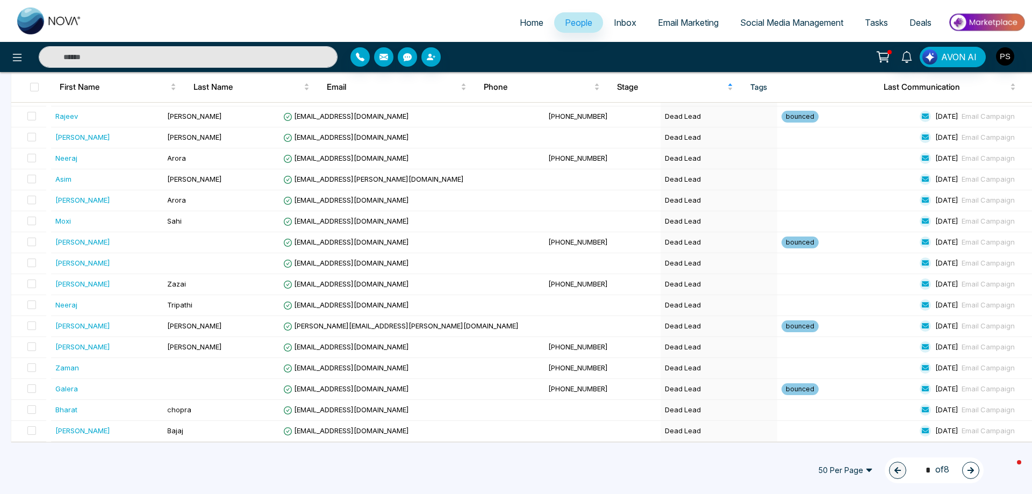
click at [851, 477] on span "50 Per Page" at bounding box center [845, 470] width 70 height 17
drag, startPoint x: 840, startPoint y: 450, endPoint x: 846, endPoint y: 432, distance: 19.7
click at [840, 447] on div "100 Per Page" at bounding box center [845, 449] width 57 height 12
click at [970, 472] on icon "button" at bounding box center [971, 471] width 8 height 8
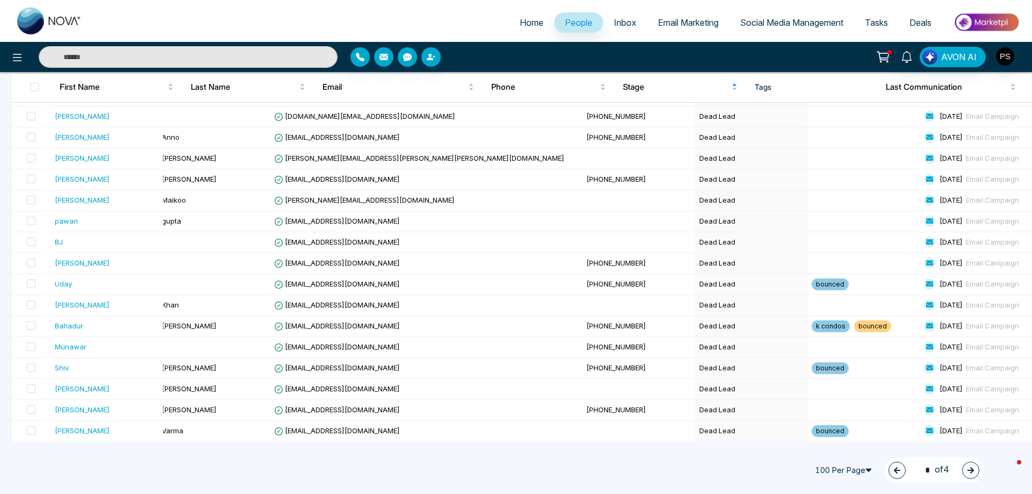
click at [971, 474] on button "button" at bounding box center [970, 470] width 17 height 17
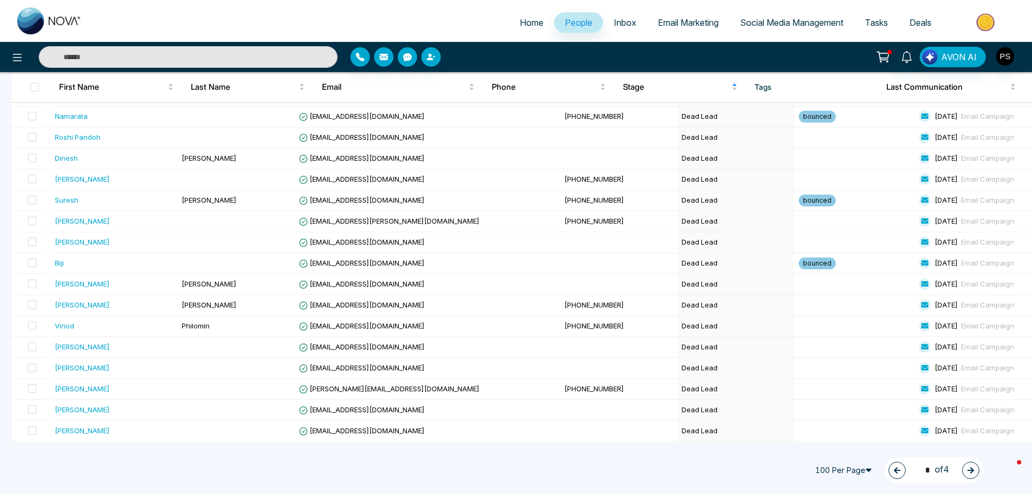
click at [971, 471] on icon "button" at bounding box center [971, 471] width 8 height 8
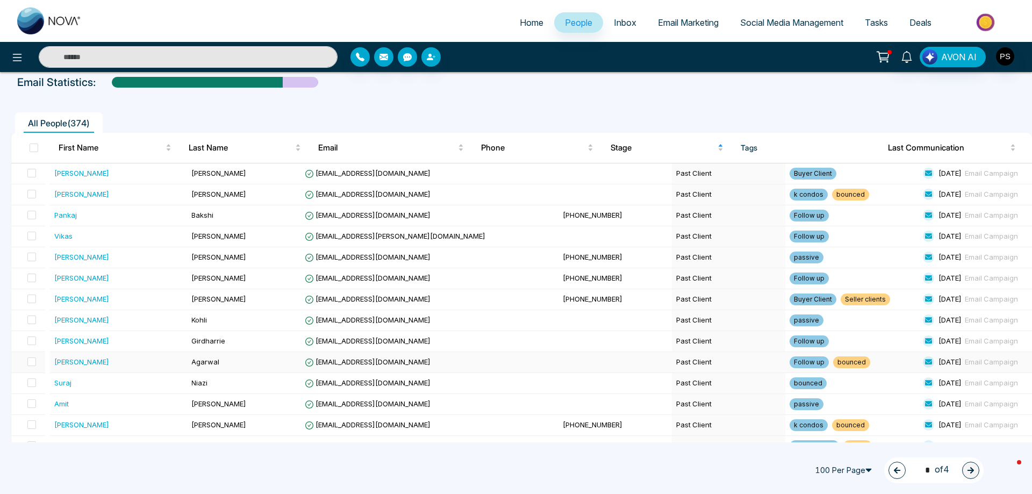
scroll to position [0, 0]
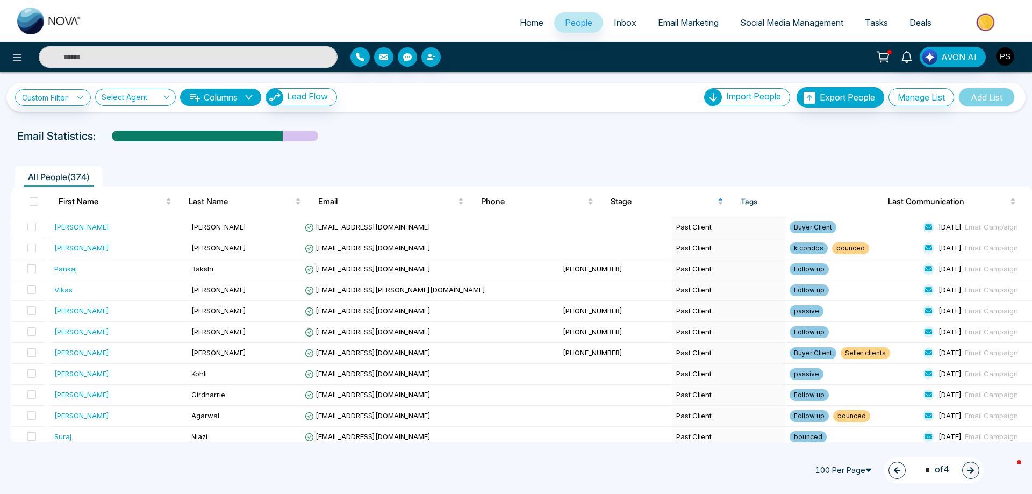
click at [565, 27] on span "People" at bounding box center [578, 22] width 27 height 11
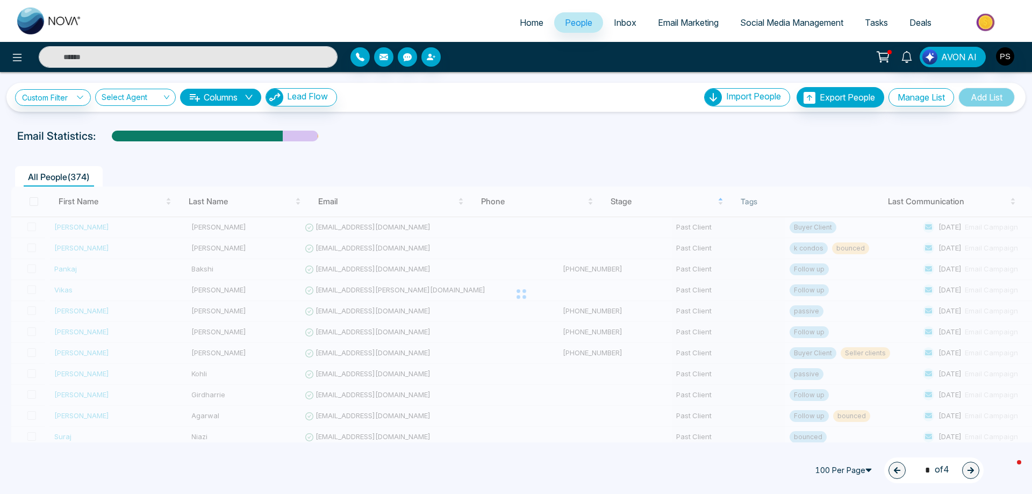
type input "*"
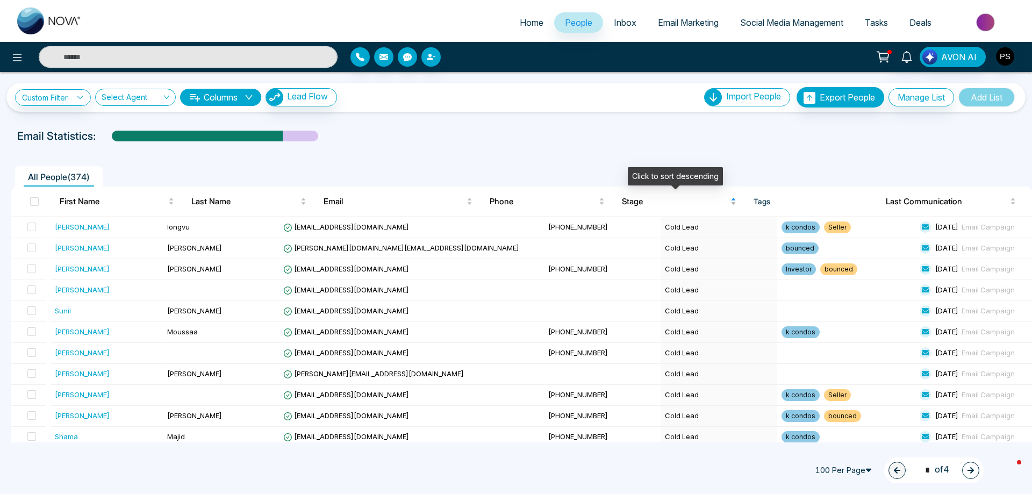
click at [636, 204] on span "Stage" at bounding box center [675, 201] width 107 height 13
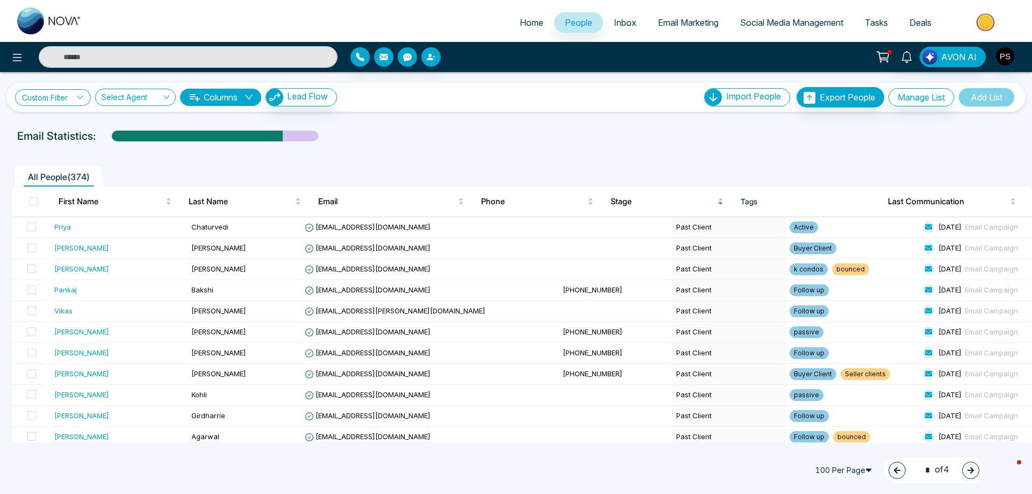
click at [77, 98] on icon at bounding box center [80, 98] width 8 height 8
click at [71, 127] on input "search" at bounding box center [74, 122] width 87 height 16
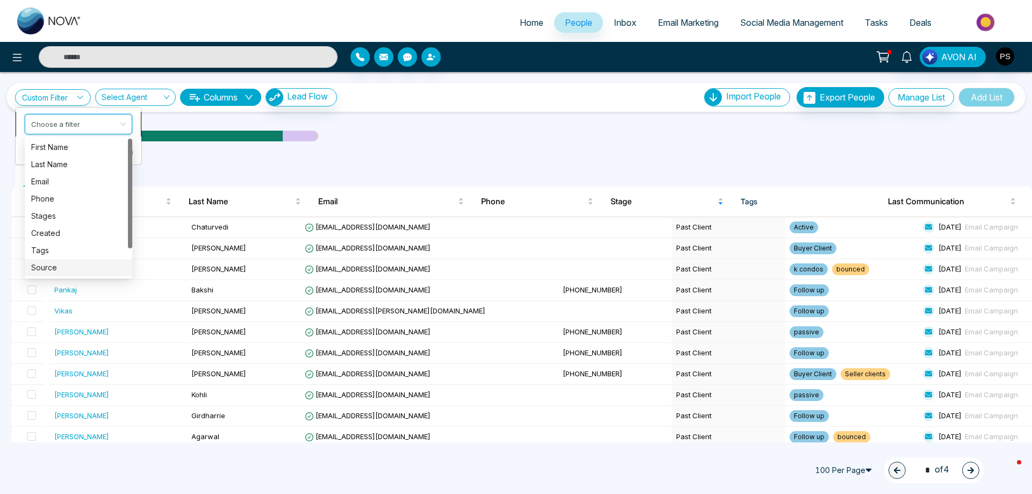
click at [65, 264] on div "Source" at bounding box center [78, 268] width 95 height 12
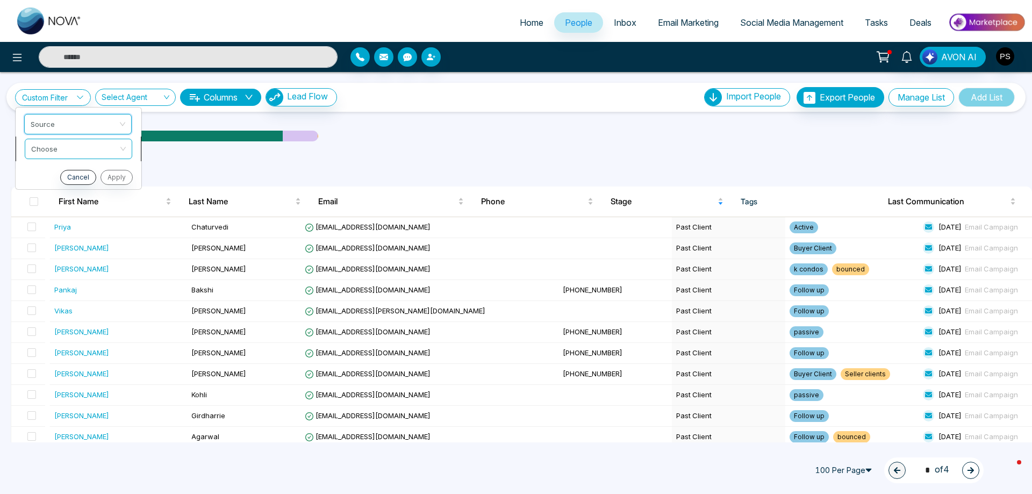
click at [112, 146] on input "search" at bounding box center [74, 147] width 87 height 16
click at [73, 174] on div "include" at bounding box center [78, 172] width 95 height 12
click at [71, 177] on input "search" at bounding box center [74, 172] width 87 height 16
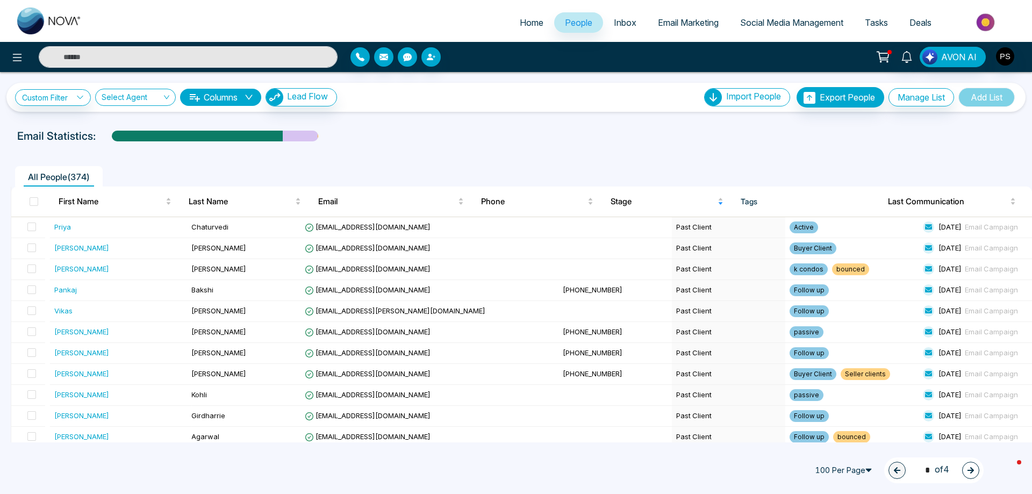
click at [250, 92] on button "Columns" at bounding box center [220, 97] width 81 height 17
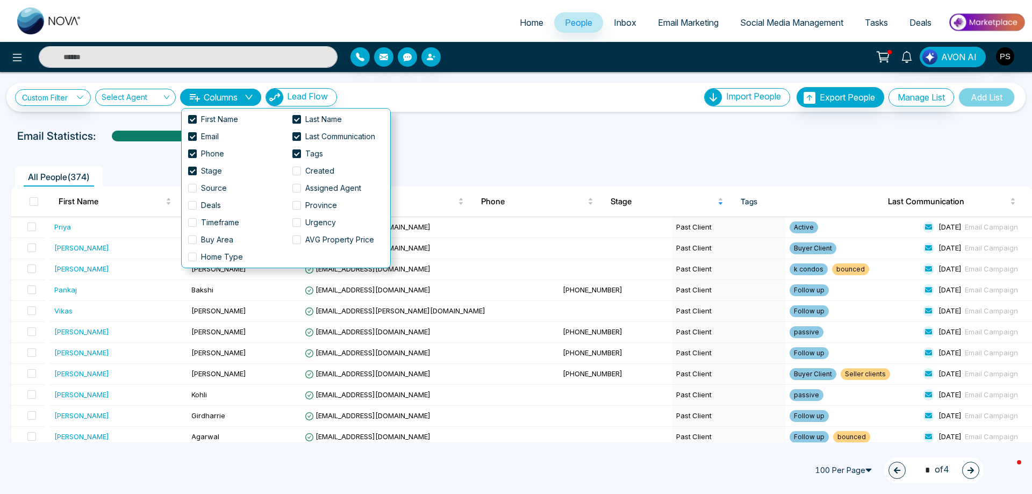
click at [453, 138] on div "Email Statistics:" at bounding box center [516, 136] width 998 height 16
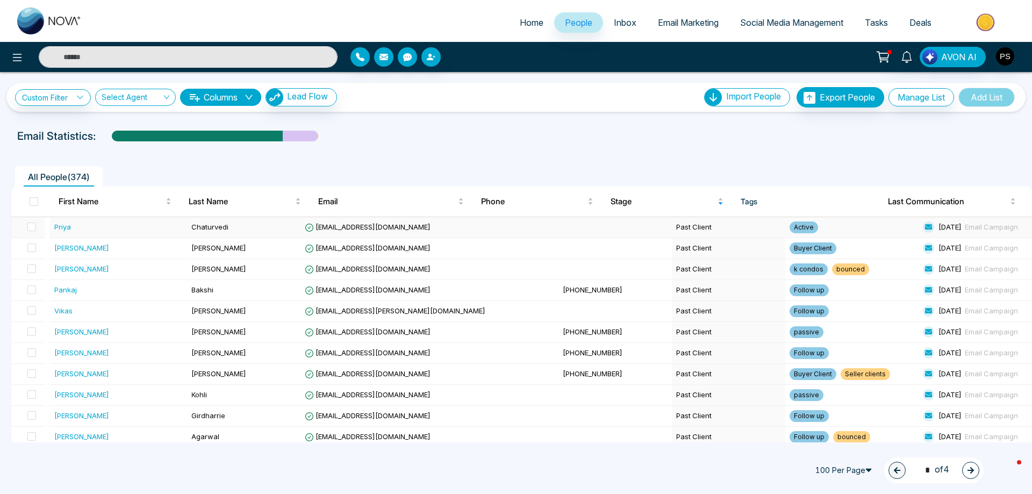
click at [61, 232] on div "Priya" at bounding box center [62, 226] width 17 height 11
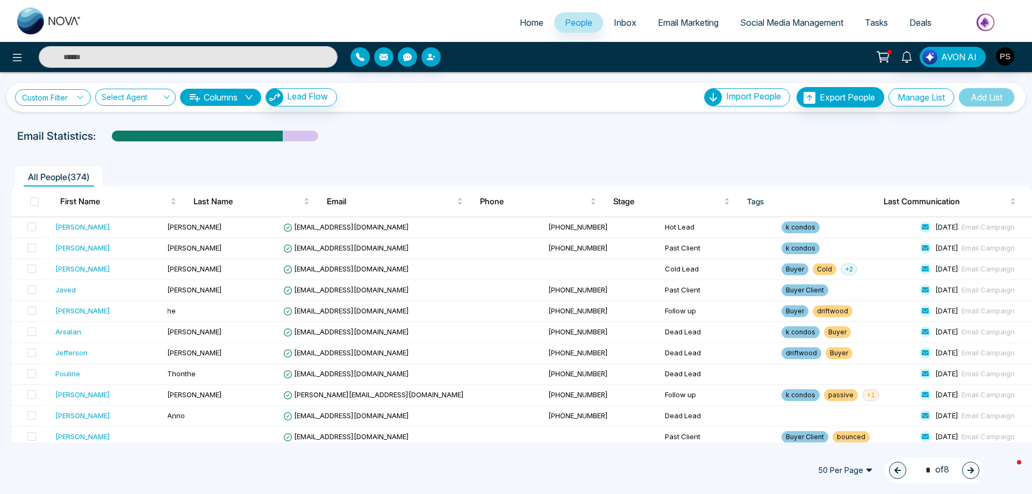
click at [67, 95] on link "Custom Filter" at bounding box center [53, 97] width 76 height 17
click at [74, 124] on input "search" at bounding box center [74, 122] width 87 height 16
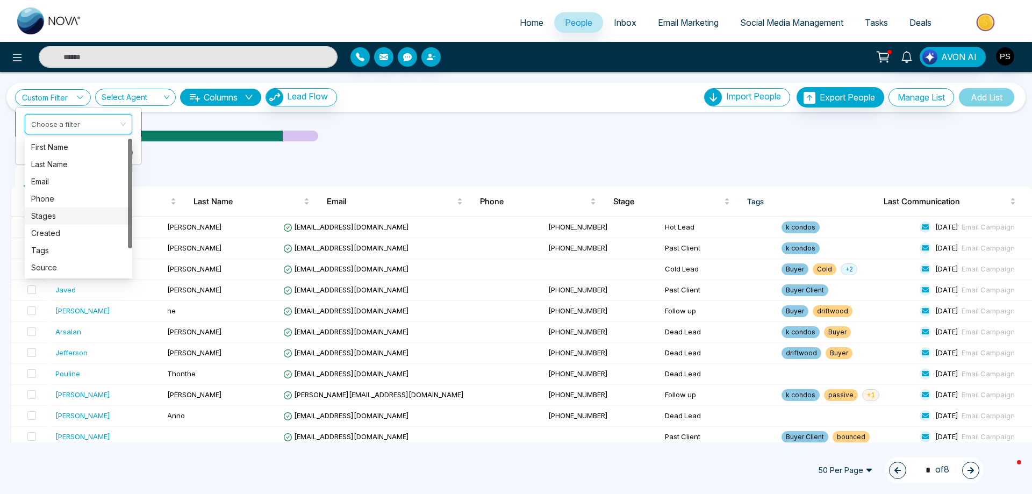
click at [45, 211] on div "Stages" at bounding box center [78, 216] width 95 height 12
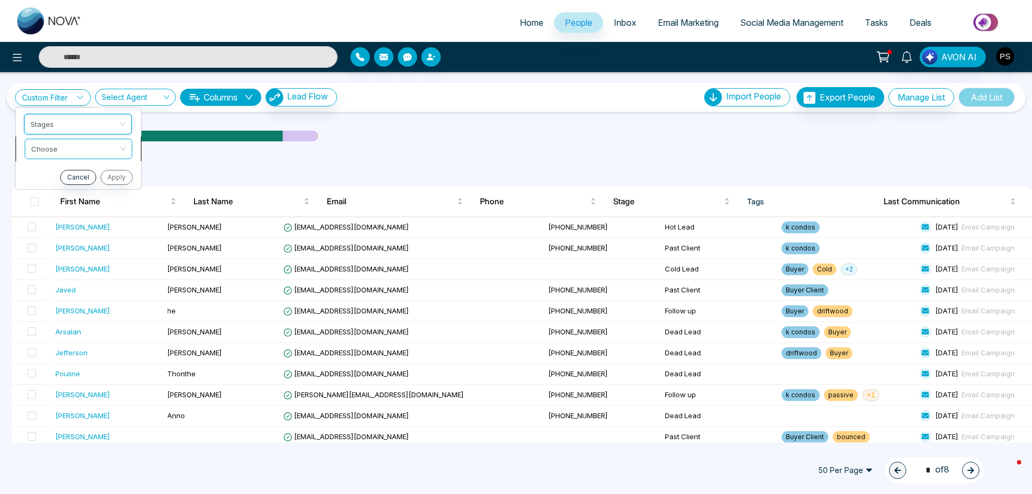
click at [77, 152] on input "search" at bounding box center [74, 147] width 87 height 16
click at [60, 173] on div "include" at bounding box center [78, 172] width 95 height 12
click at [59, 173] on input "search" at bounding box center [74, 172] width 87 height 16
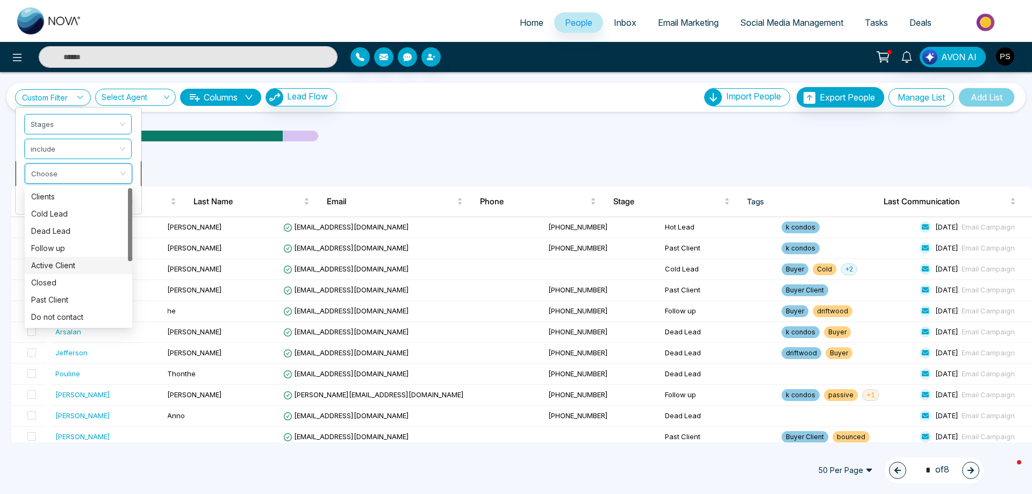
click at [59, 267] on div "Active Client" at bounding box center [78, 266] width 95 height 12
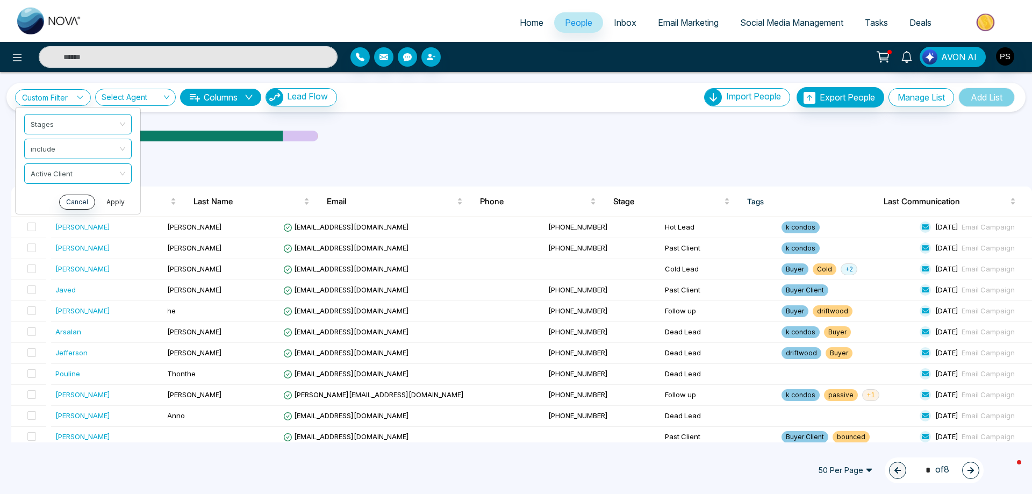
click at [120, 204] on button "Apply" at bounding box center [115, 202] width 32 height 15
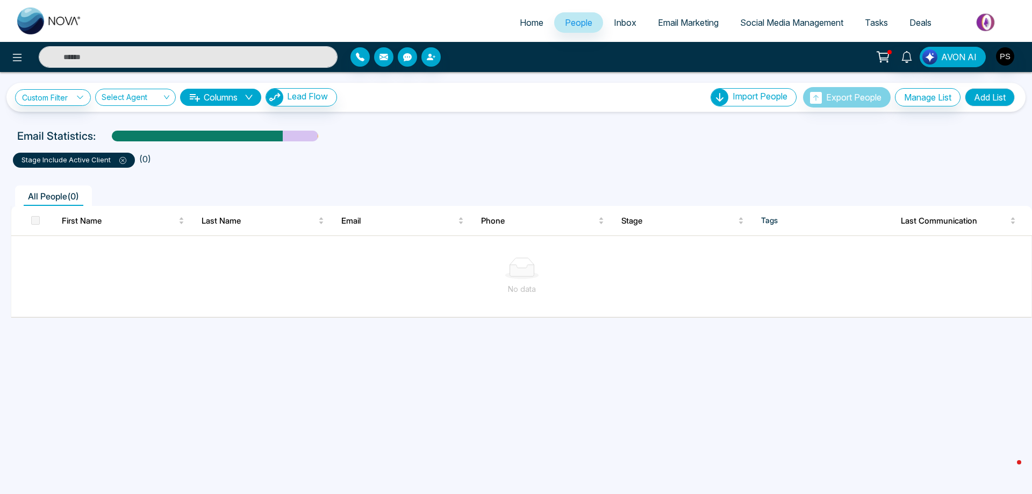
click at [121, 163] on icon at bounding box center [122, 160] width 7 height 7
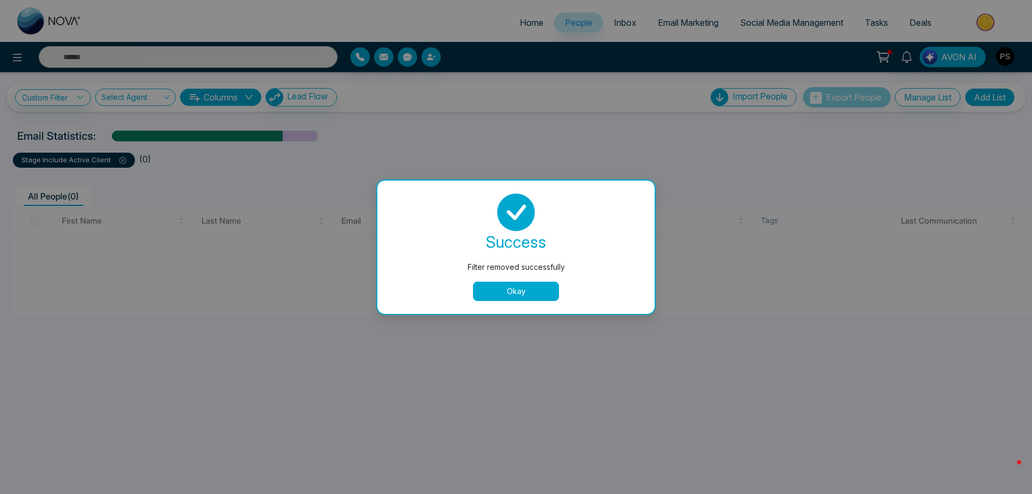
click at [521, 289] on button "Okay" at bounding box center [516, 291] width 86 height 19
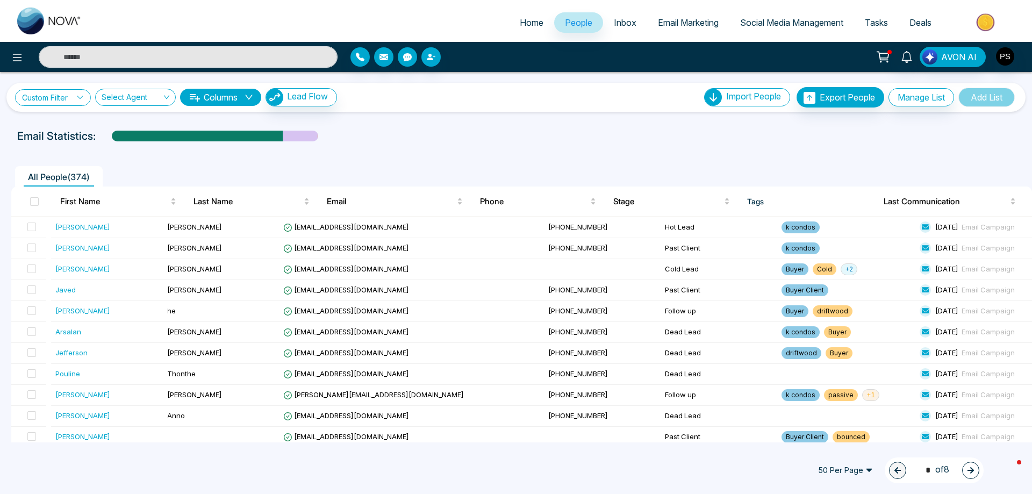
click at [83, 97] on icon at bounding box center [80, 97] width 6 height 3
click at [97, 127] on input "search" at bounding box center [74, 122] width 87 height 16
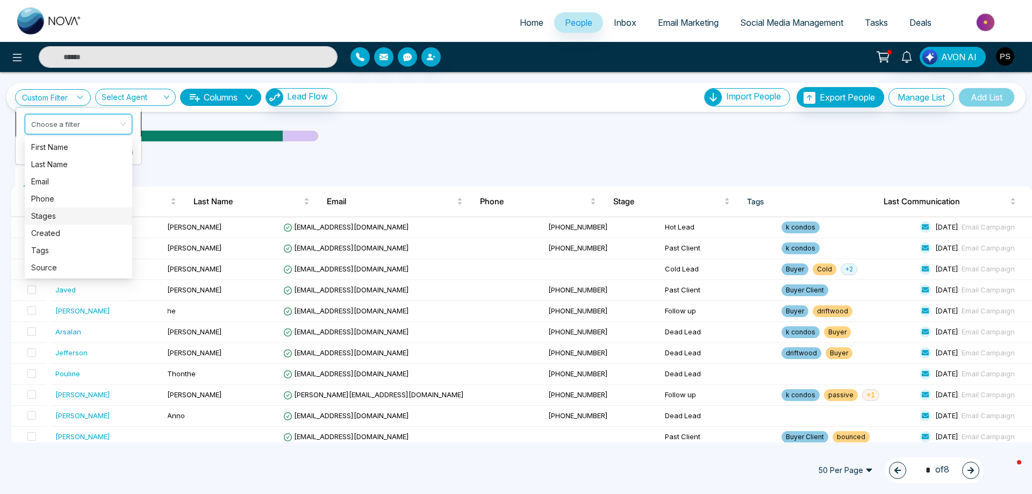
click at [50, 217] on div "Stages" at bounding box center [78, 216] width 95 height 12
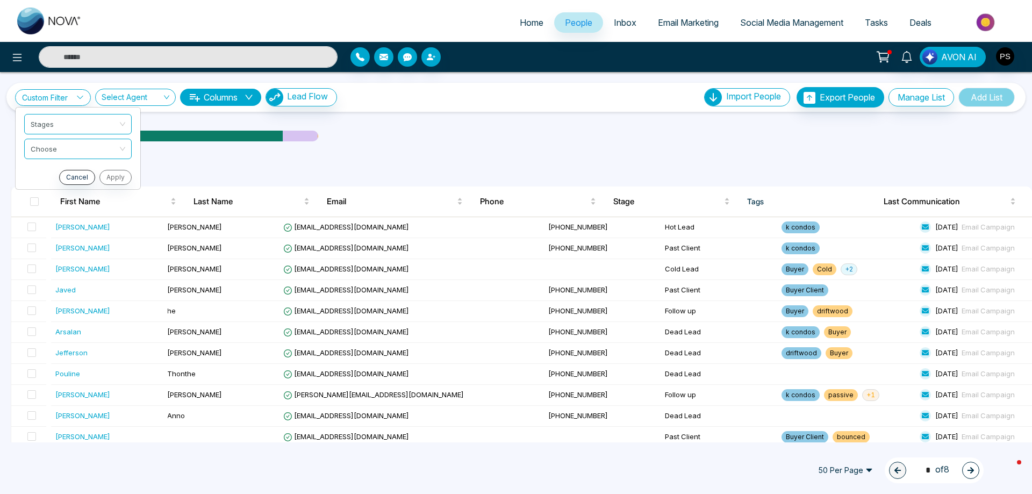
click at [159, 60] on input "text" at bounding box center [188, 56] width 299 height 21
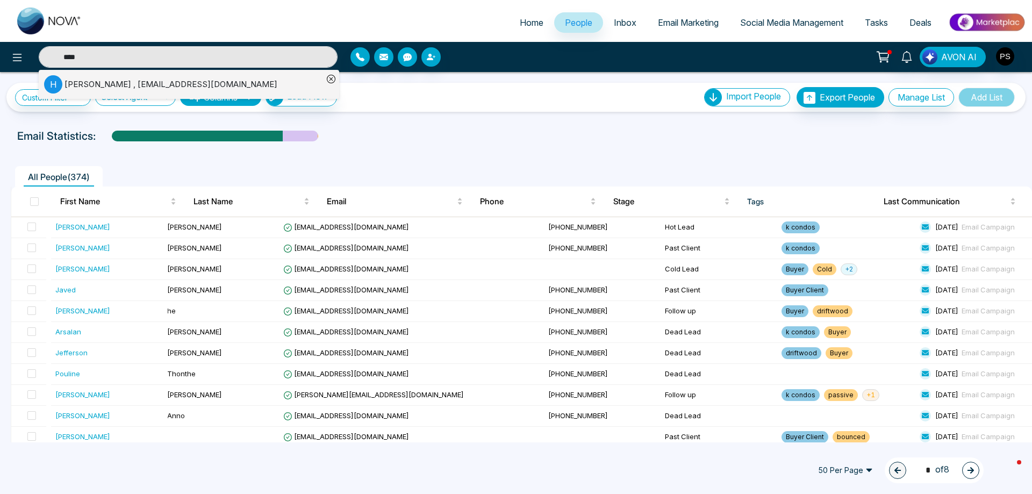
type input "****"
click at [185, 76] on div "[PERSON_NAME] , [EMAIL_ADDRESS][DOMAIN_NAME]" at bounding box center [183, 84] width 279 height 18
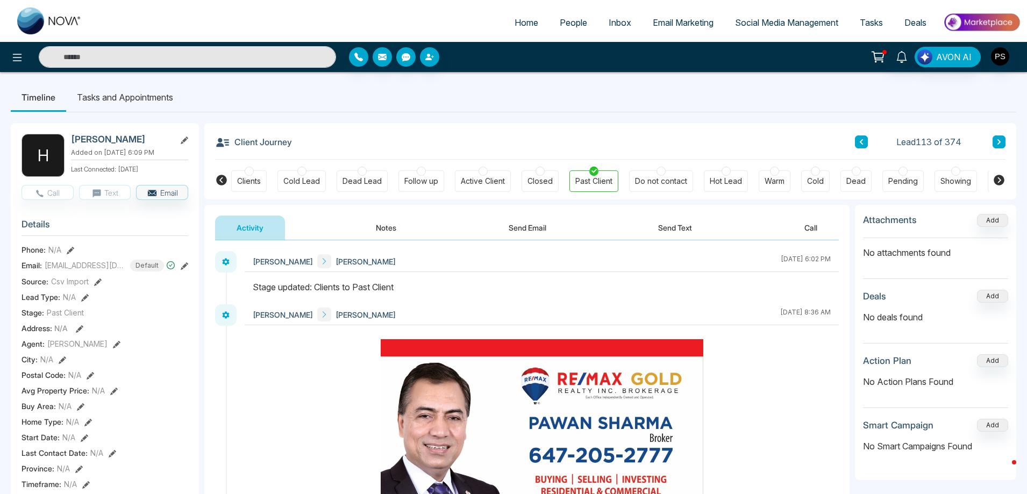
click at [722, 173] on div at bounding box center [725, 171] width 9 height 9
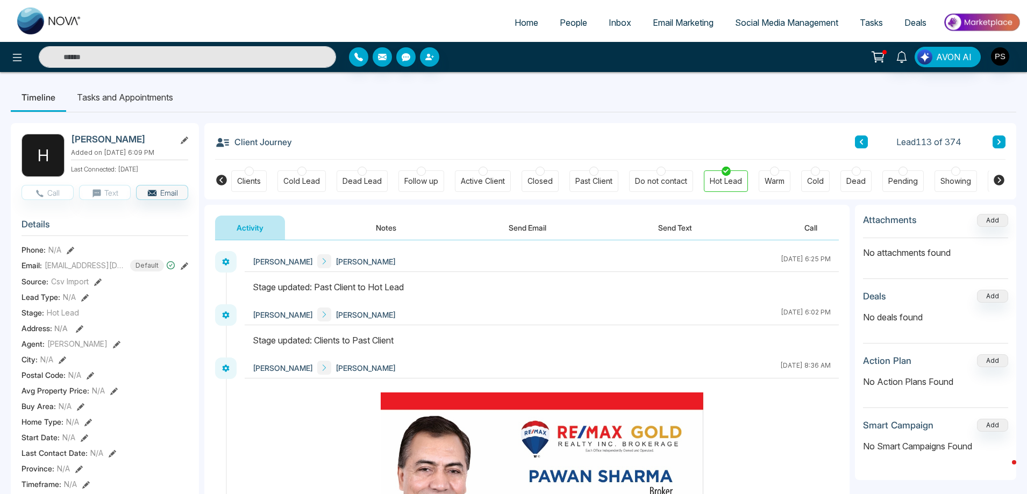
click at [154, 60] on input "text" at bounding box center [187, 56] width 297 height 21
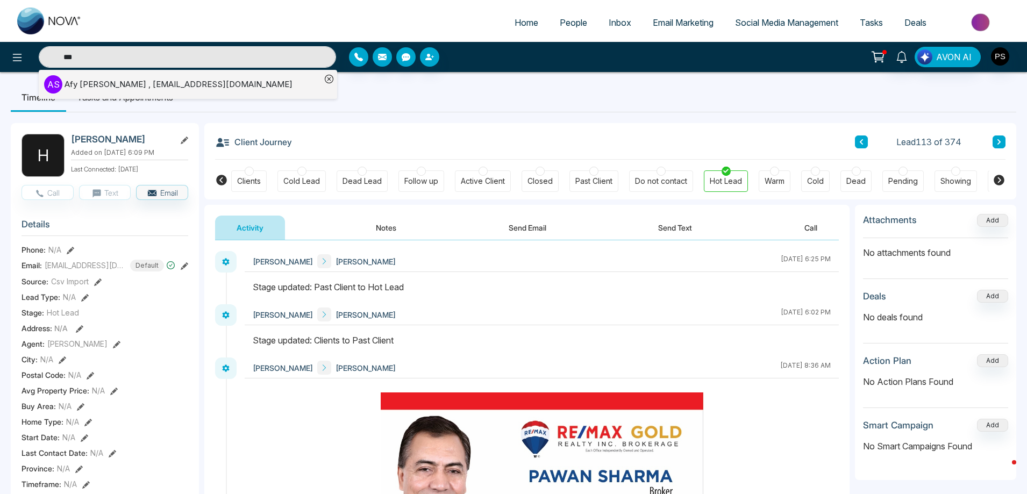
type input "***"
click at [148, 81] on div "[PERSON_NAME] , [EMAIL_ADDRESS][DOMAIN_NAME]" at bounding box center [178, 84] width 228 height 12
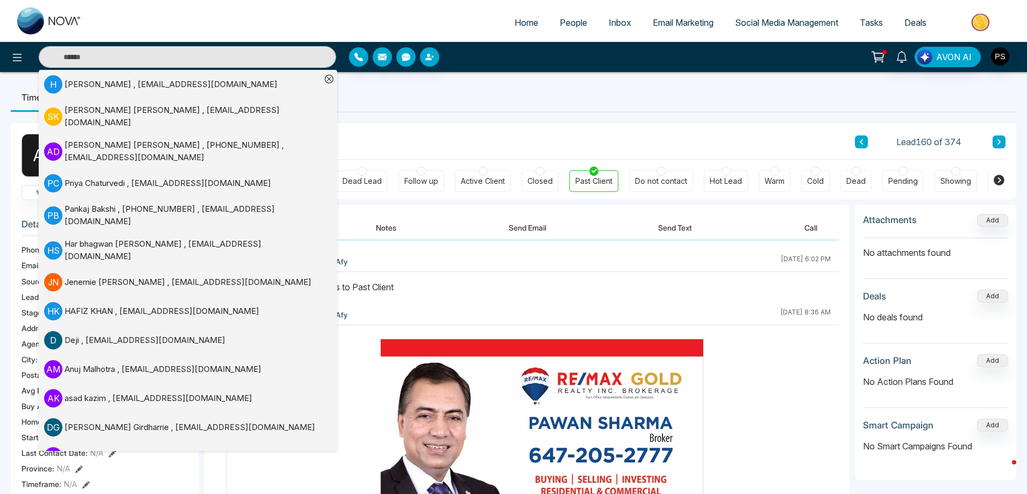
click at [729, 174] on div at bounding box center [725, 171] width 9 height 9
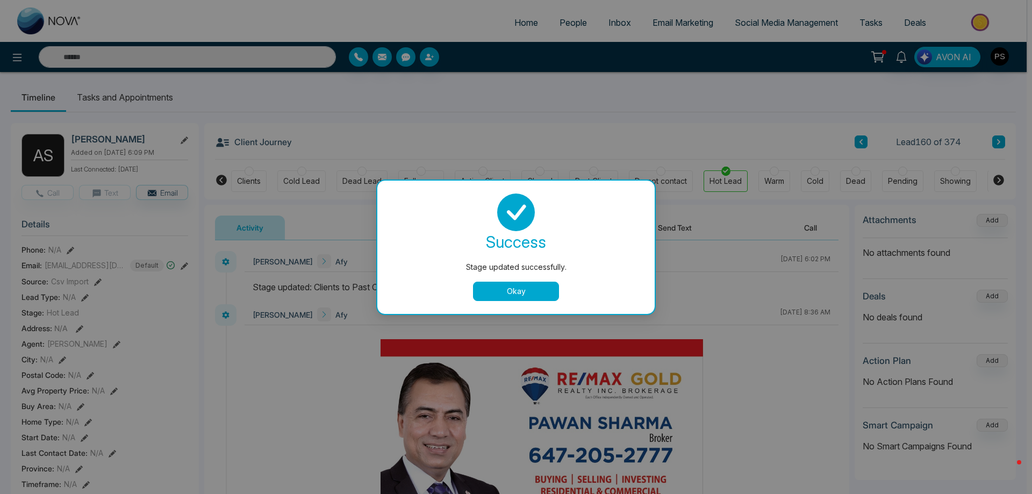
click at [505, 283] on button "Okay" at bounding box center [516, 291] width 86 height 19
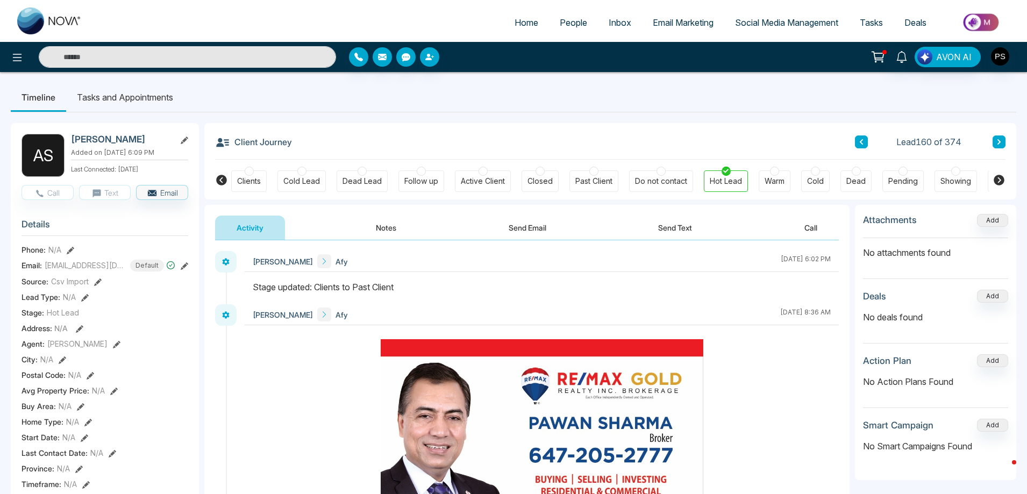
click at [232, 55] on input "text" at bounding box center [187, 56] width 297 height 21
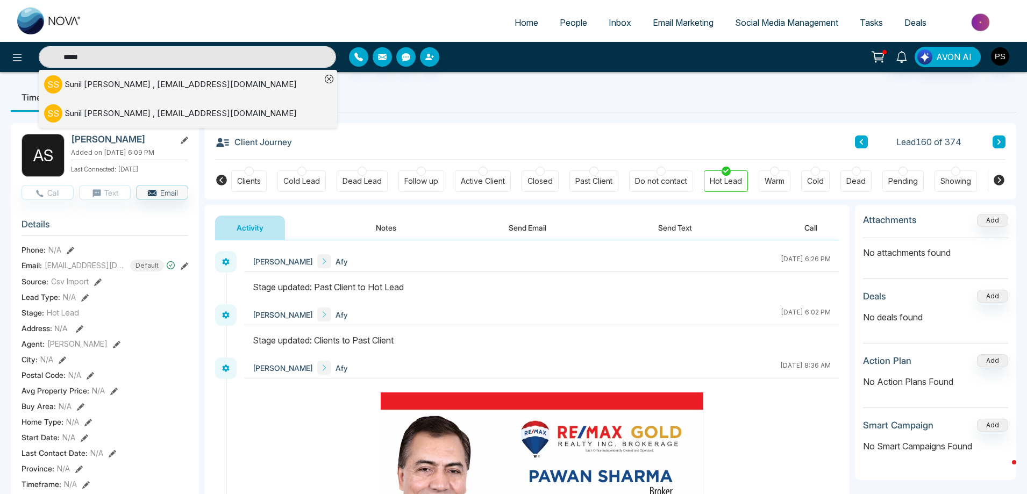
type input "*****"
click at [214, 85] on div "S S [PERSON_NAME] , [EMAIL_ADDRESS][DOMAIN_NAME]" at bounding box center [182, 84] width 277 height 18
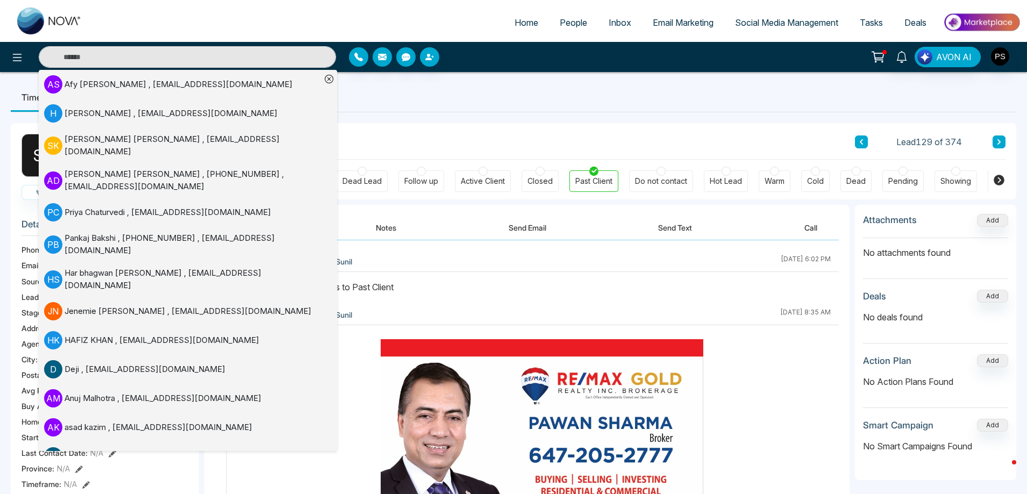
click at [670, 100] on ul "Timeline Tasks and Appointments" at bounding box center [513, 97] width 1005 height 29
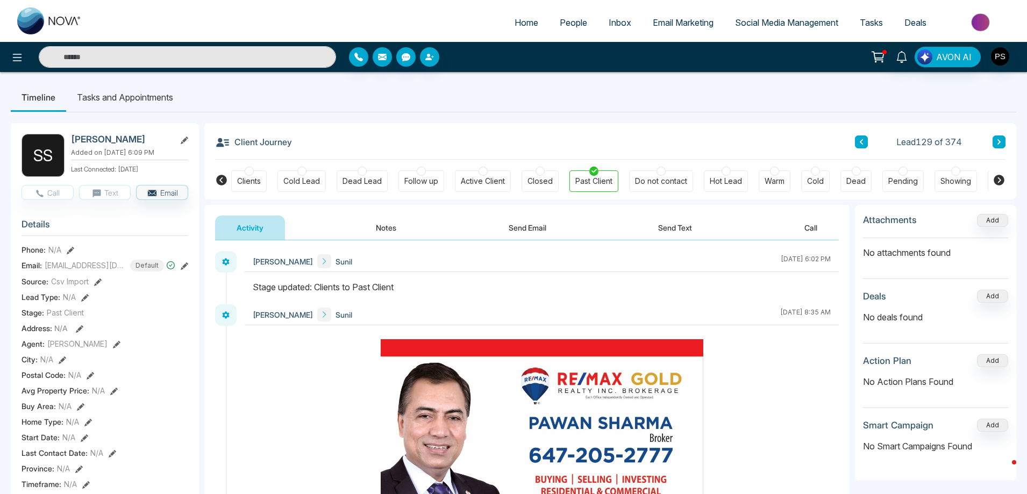
click at [728, 176] on div "Hot Lead" at bounding box center [725, 181] width 32 height 11
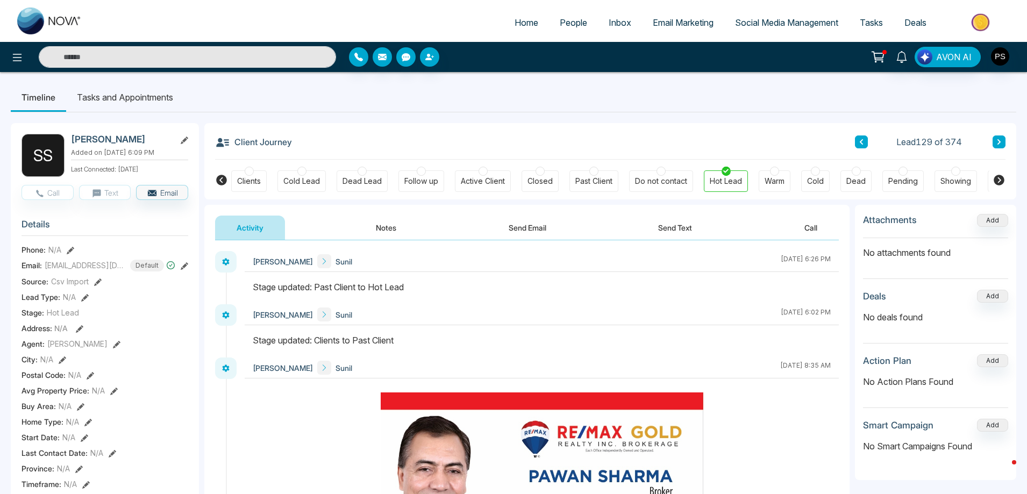
click at [239, 53] on input "text" at bounding box center [187, 56] width 297 height 21
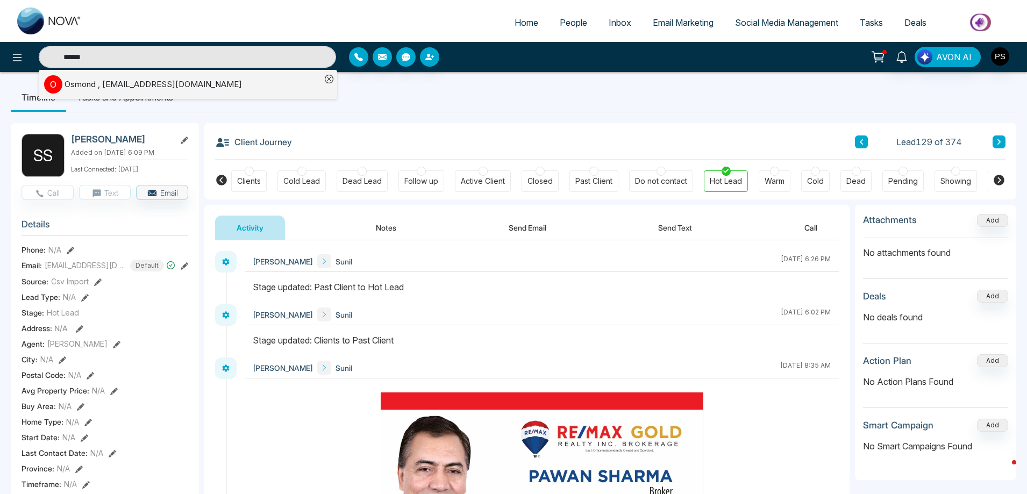
type input "******"
click at [206, 88] on div "[PERSON_NAME] , [EMAIL_ADDRESS][DOMAIN_NAME]" at bounding box center [152, 84] width 177 height 12
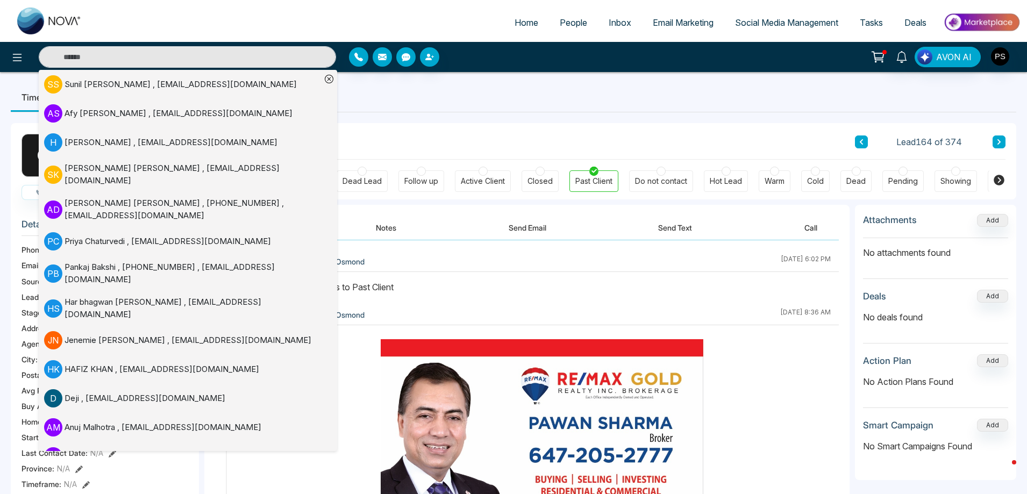
click at [726, 174] on div at bounding box center [725, 171] width 9 height 9
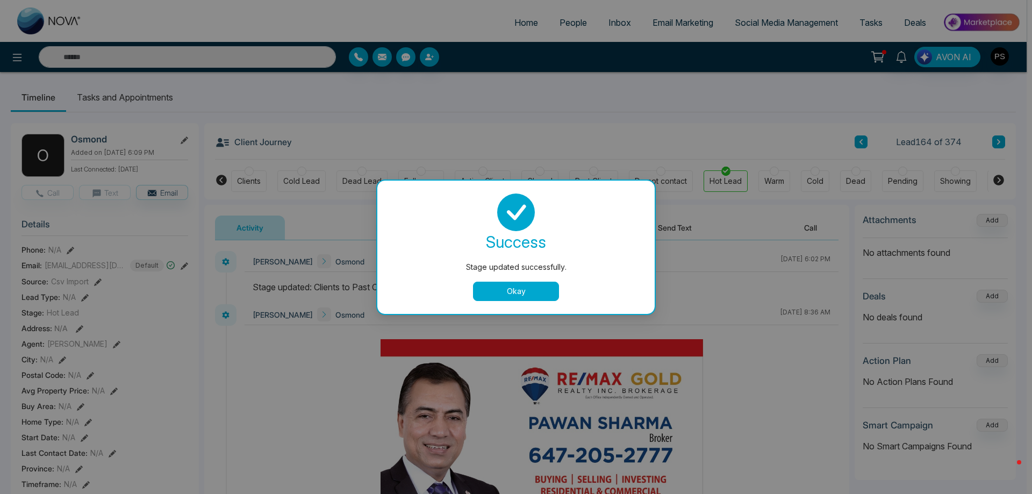
click at [111, 57] on div "Stage updated successfully. success Stage updated successfully. Okay" at bounding box center [516, 247] width 1032 height 494
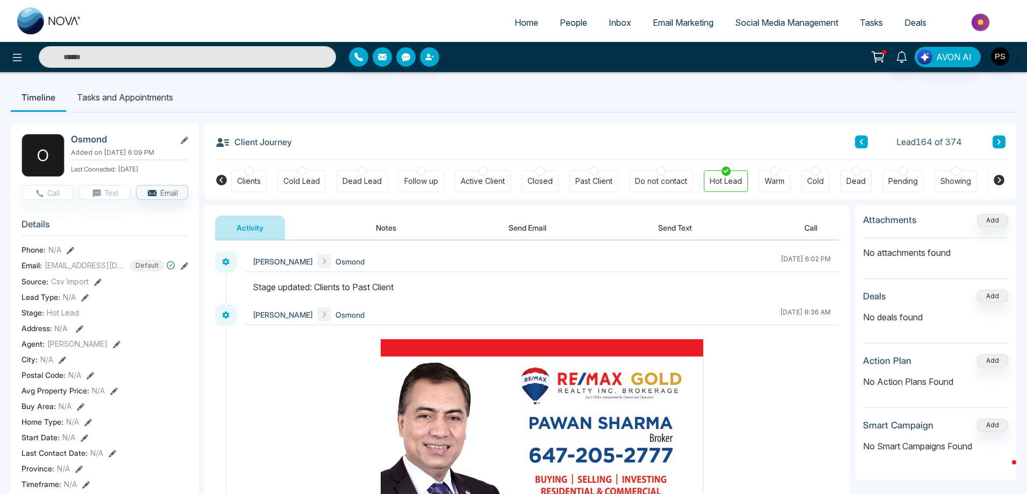
click at [111, 57] on input "text" at bounding box center [187, 56] width 297 height 21
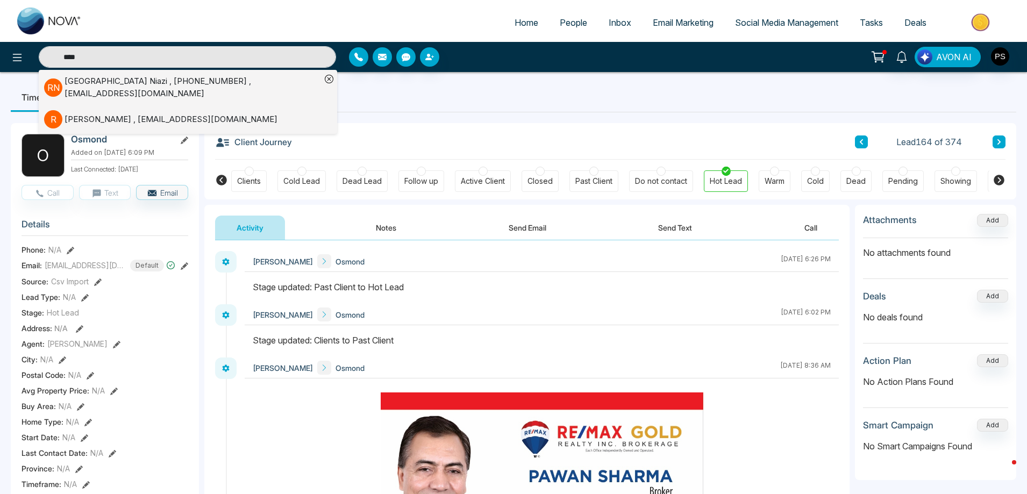
type input "****"
click at [135, 86] on div "[PERSON_NAME] , [PHONE_NUMBER] , [EMAIL_ADDRESS][DOMAIN_NAME]" at bounding box center [192, 87] width 256 height 24
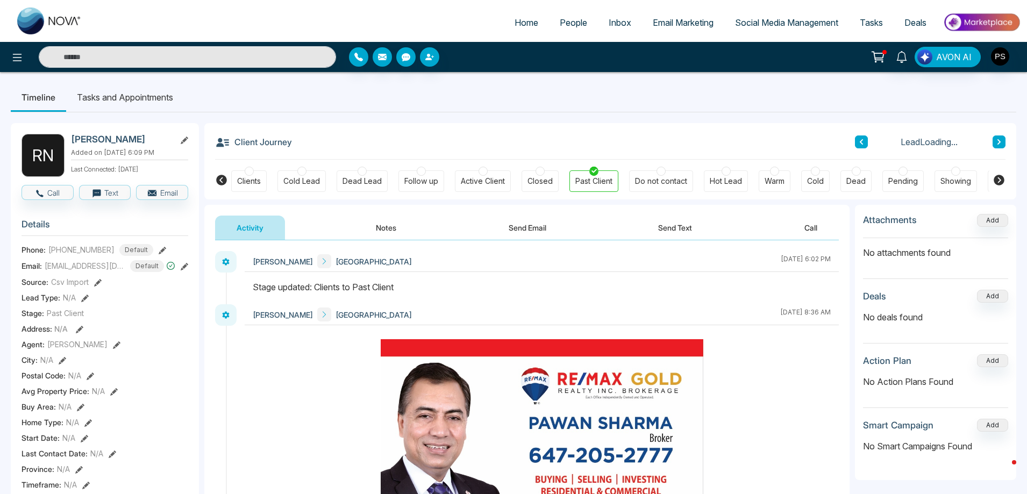
click at [733, 181] on div "Hot Lead" at bounding box center [725, 181] width 32 height 11
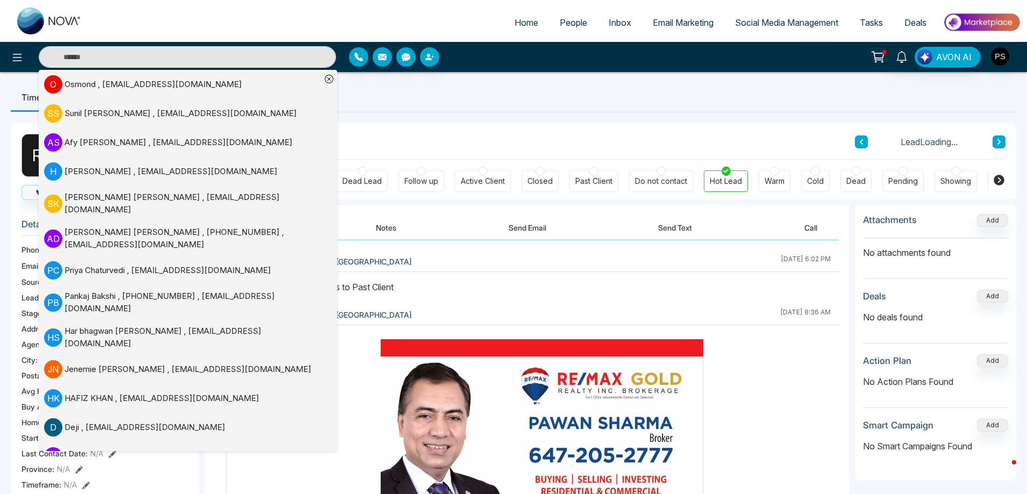
click at [290, 57] on input "text" at bounding box center [187, 56] width 297 height 21
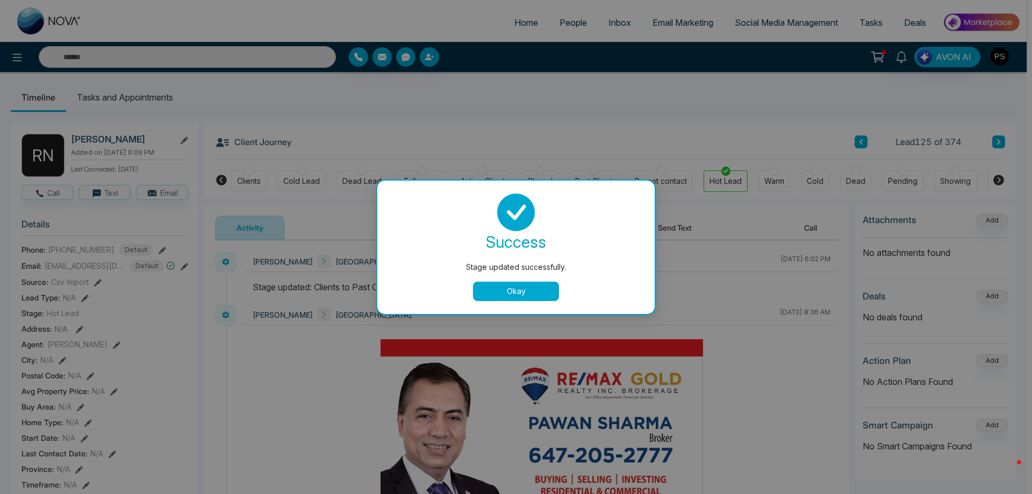
click at [292, 52] on div "Stage updated successfully. success Stage updated successfully. Okay" at bounding box center [516, 247] width 1032 height 494
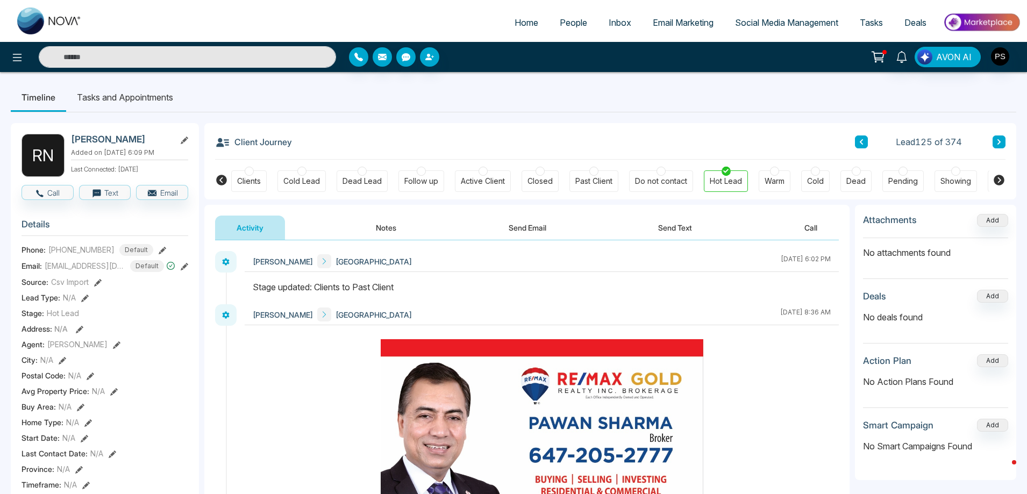
click at [292, 52] on input "text" at bounding box center [187, 56] width 297 height 21
click at [364, 99] on ul "Timeline Tasks and Appointments" at bounding box center [513, 97] width 1005 height 29
click at [9, 60] on button at bounding box center [16, 56] width 21 height 21
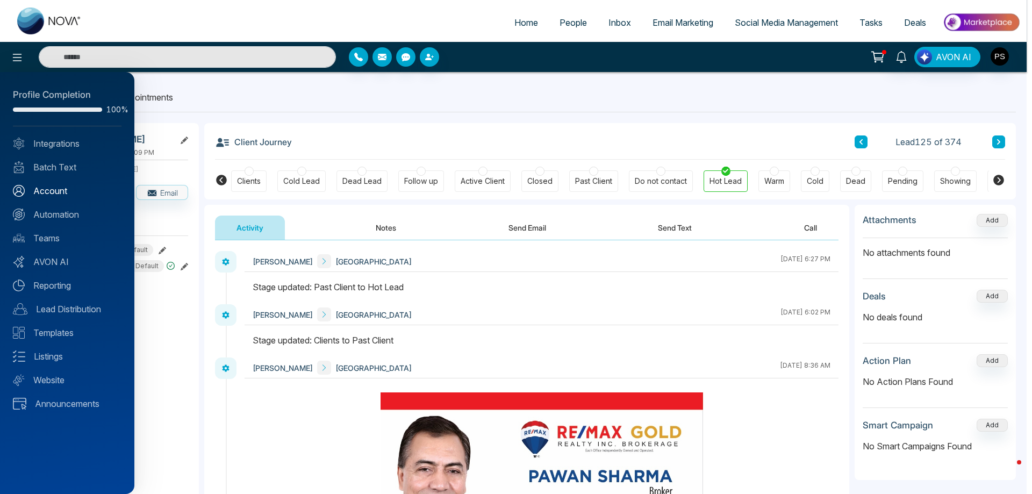
click at [63, 189] on link "Account" at bounding box center [67, 190] width 109 height 13
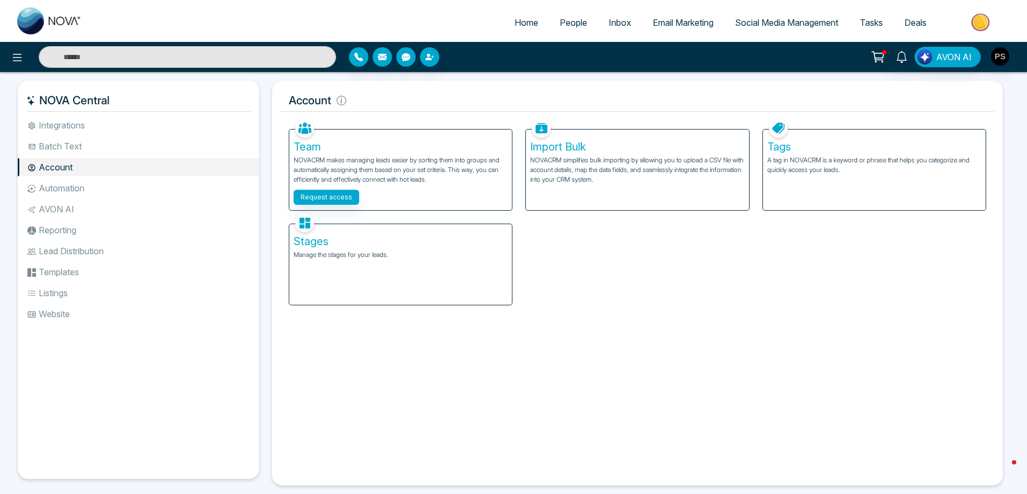
click at [343, 228] on div "Stages Manage the stages for your leads." at bounding box center [400, 264] width 223 height 81
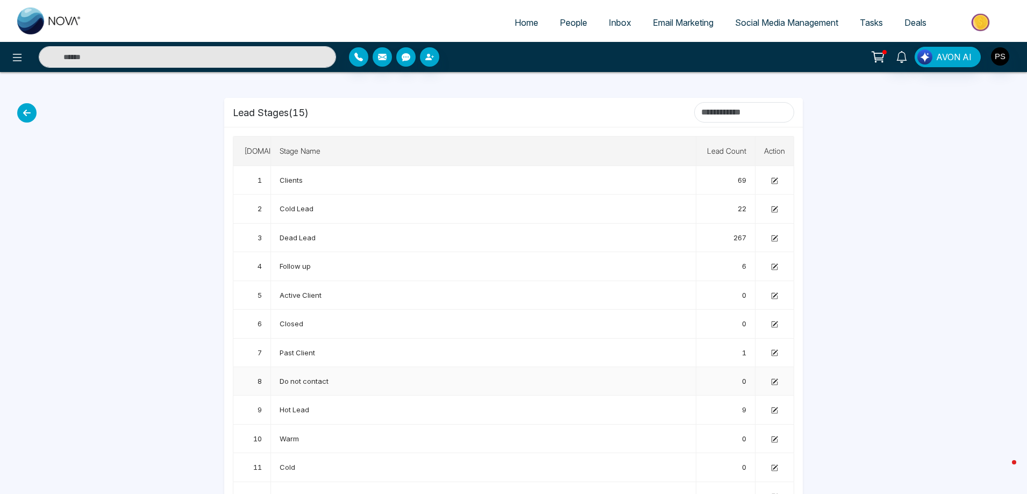
scroll to position [54, 0]
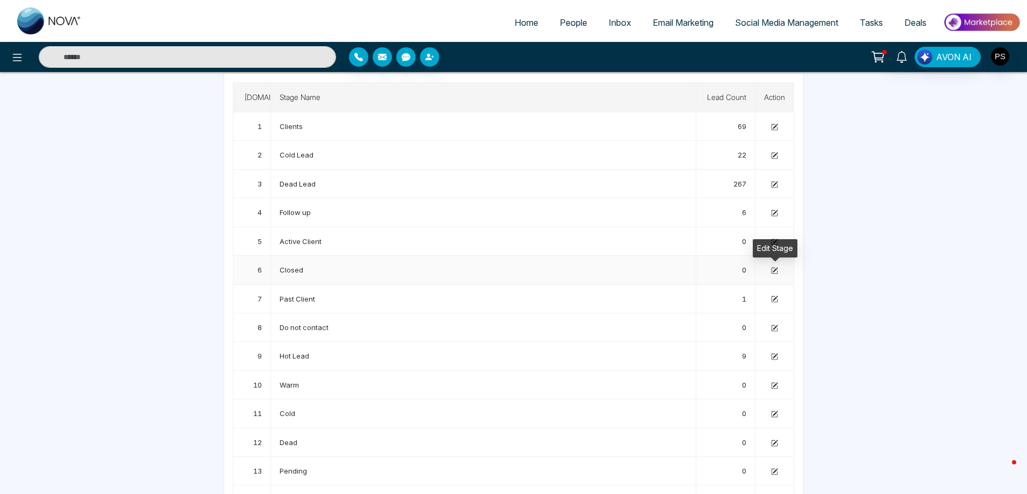
click at [774, 274] on icon at bounding box center [774, 271] width 6 height 6
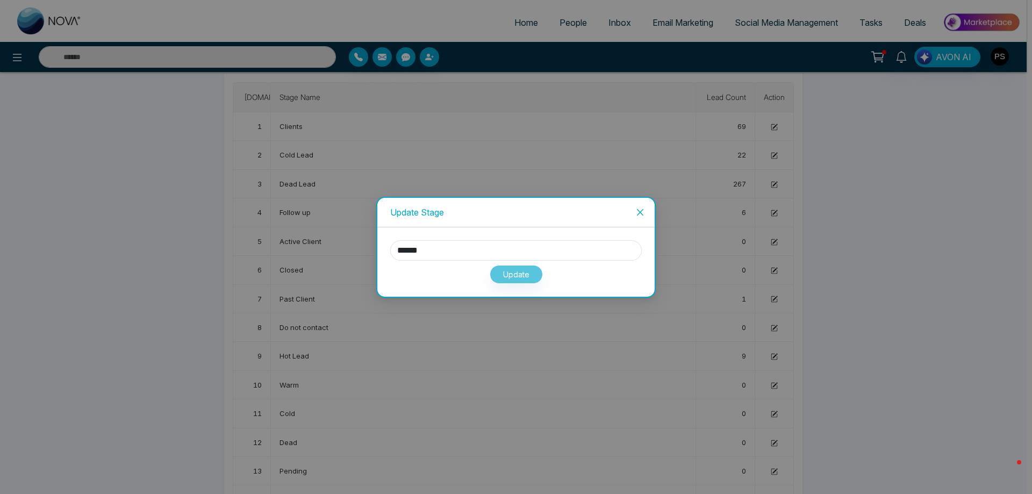
click at [642, 213] on icon "close" at bounding box center [640, 212] width 9 height 9
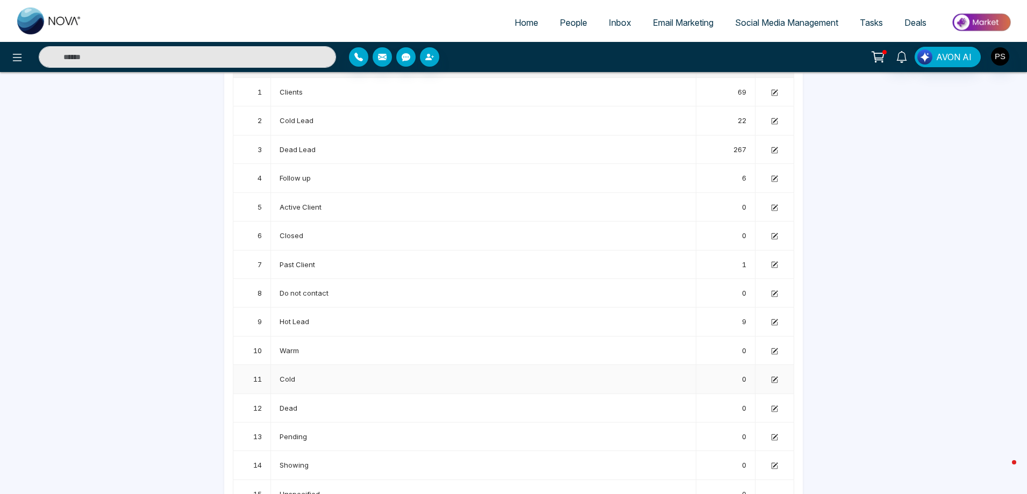
scroll to position [111, 0]
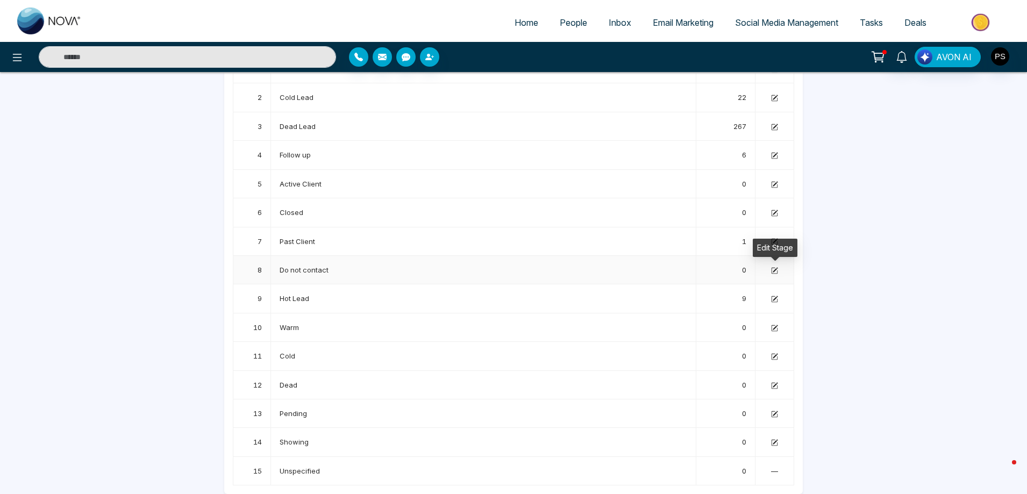
click at [776, 270] on icon at bounding box center [774, 270] width 7 height 7
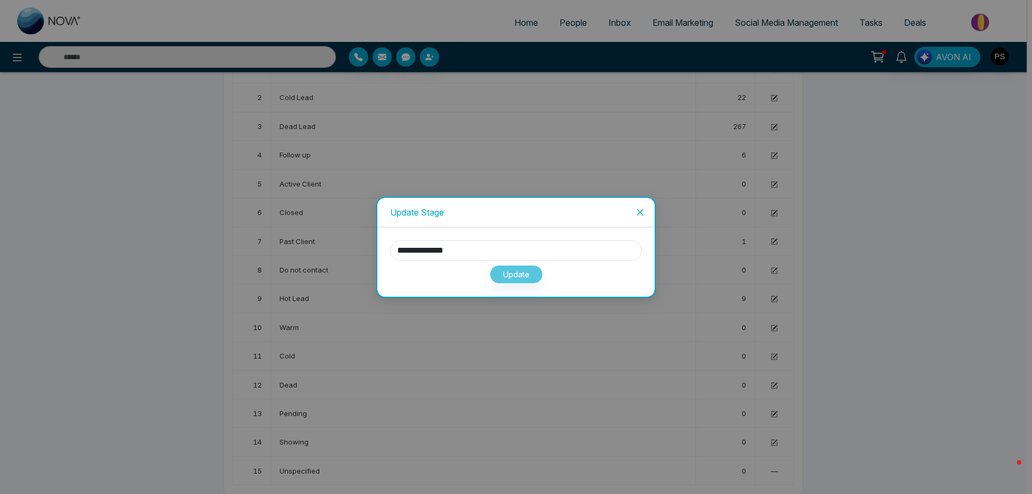
click at [643, 216] on icon "close" at bounding box center [640, 212] width 9 height 9
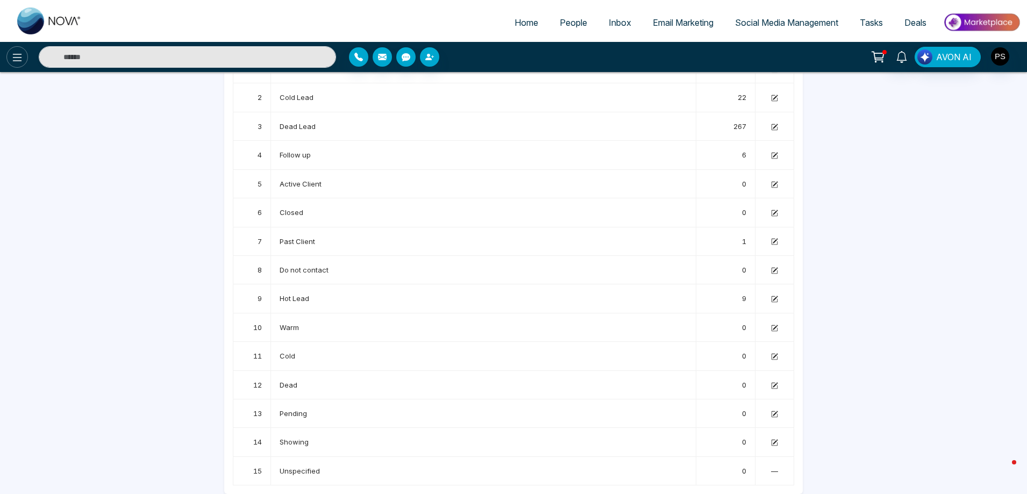
click at [16, 58] on icon at bounding box center [17, 58] width 9 height 8
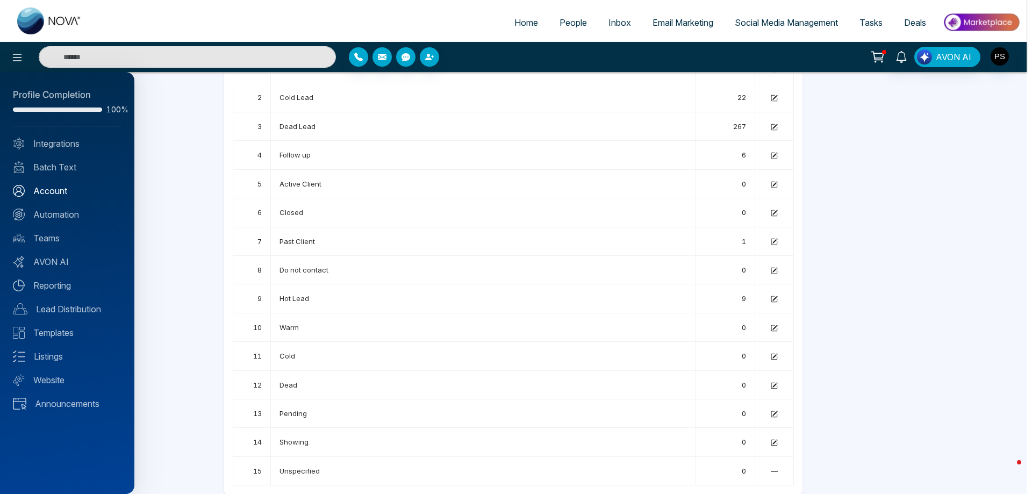
click at [63, 190] on link "Account" at bounding box center [67, 190] width 109 height 13
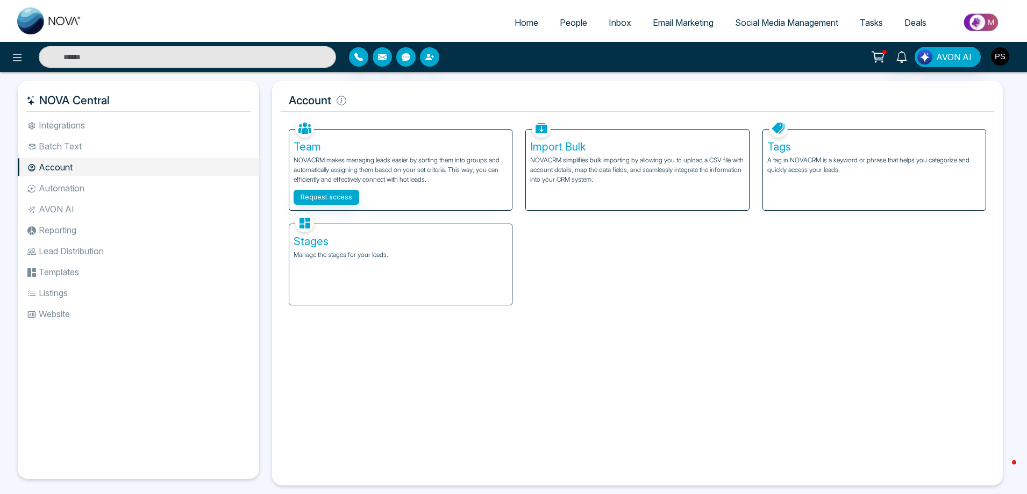
click at [994, 58] on img "button" at bounding box center [1000, 56] width 18 height 18
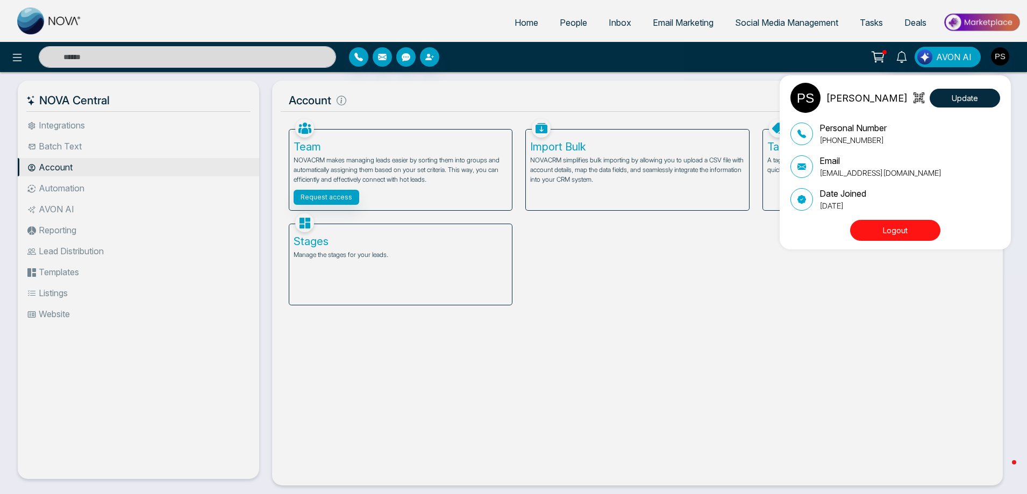
click at [600, 407] on div "[PERSON_NAME] Update Personal Number [PHONE_NUMBER] Email [EMAIL_ADDRESS][DOMAI…" at bounding box center [513, 247] width 1027 height 494
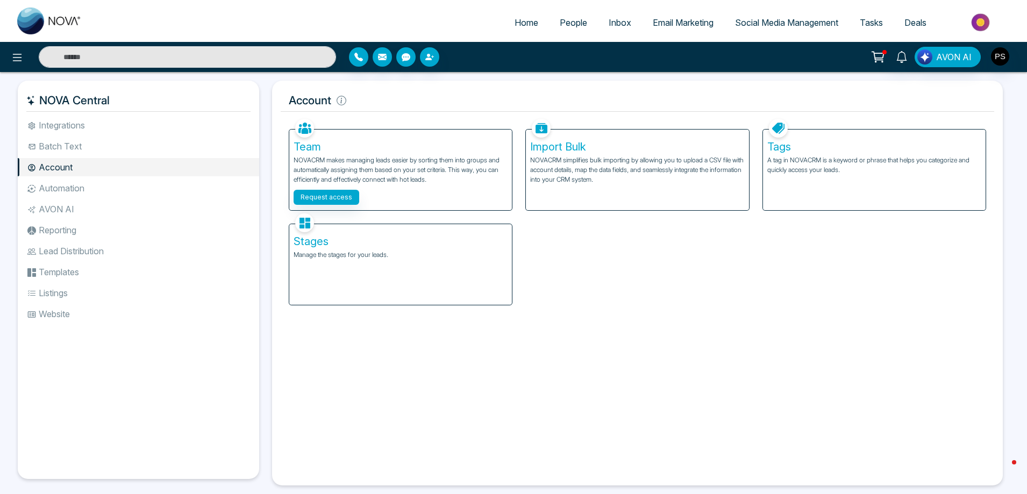
click at [80, 148] on li "Batch Text" at bounding box center [138, 146] width 241 height 18
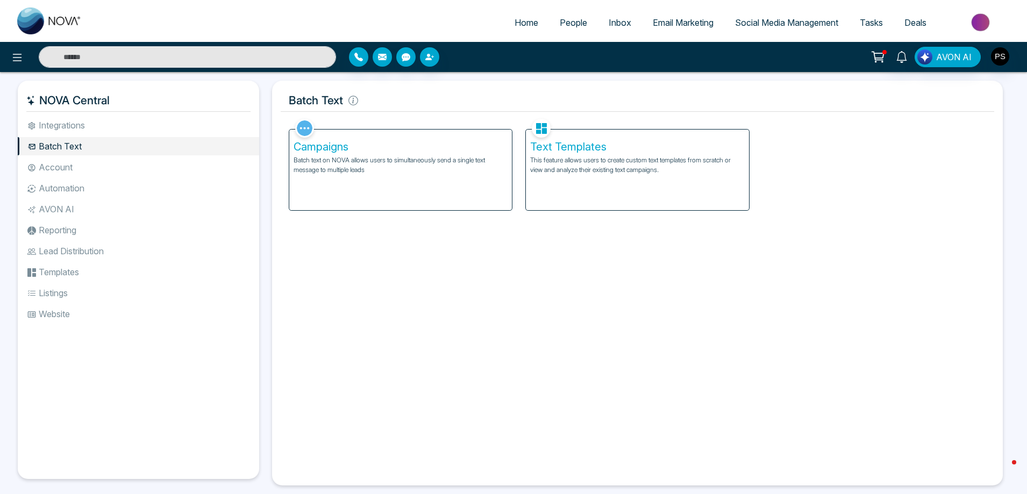
click at [77, 130] on li "Integrations" at bounding box center [138, 125] width 241 height 18
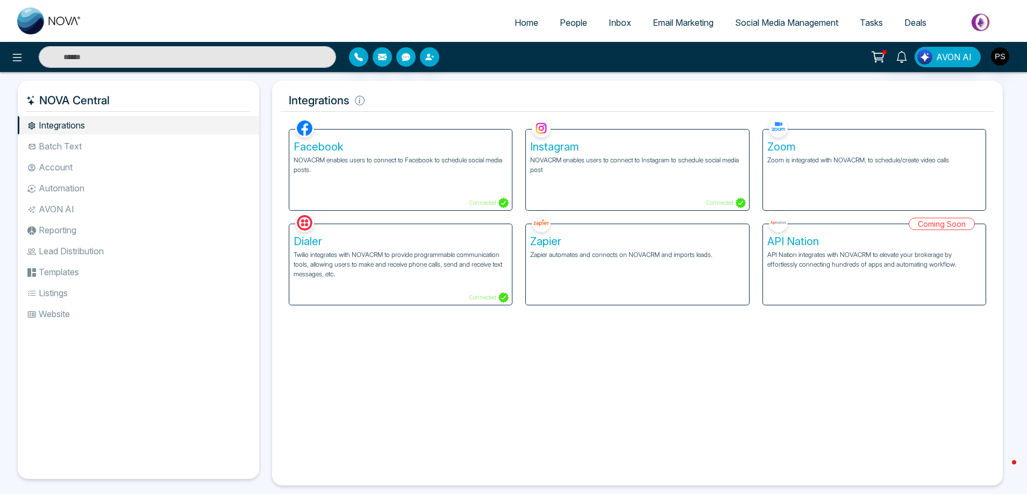
click at [44, 170] on li "Account" at bounding box center [138, 167] width 241 height 18
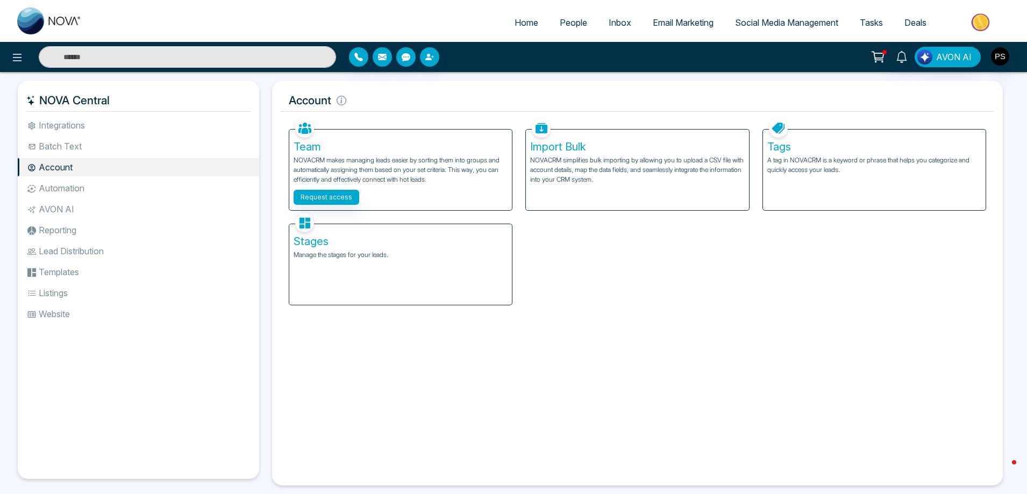
click at [73, 192] on li "Automation" at bounding box center [138, 188] width 241 height 18
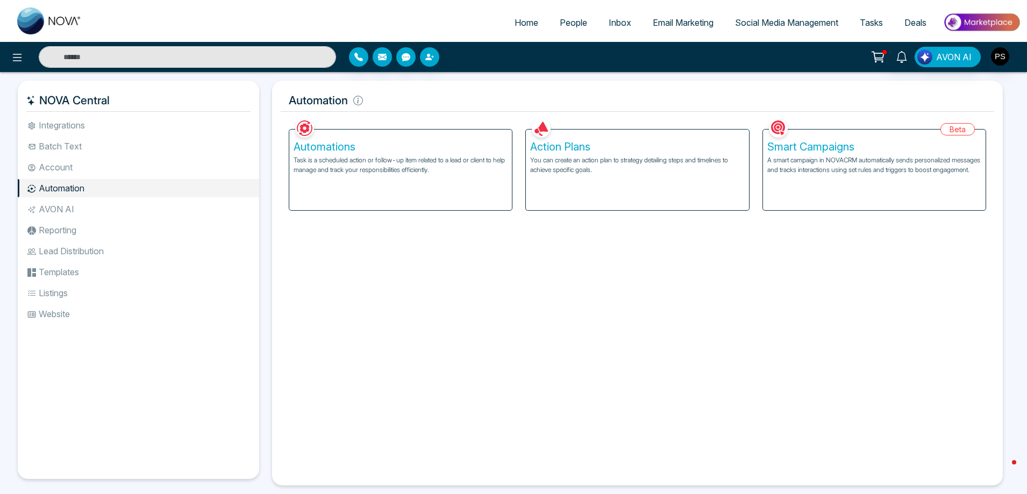
click at [67, 210] on li "AVON AI" at bounding box center [138, 209] width 241 height 18
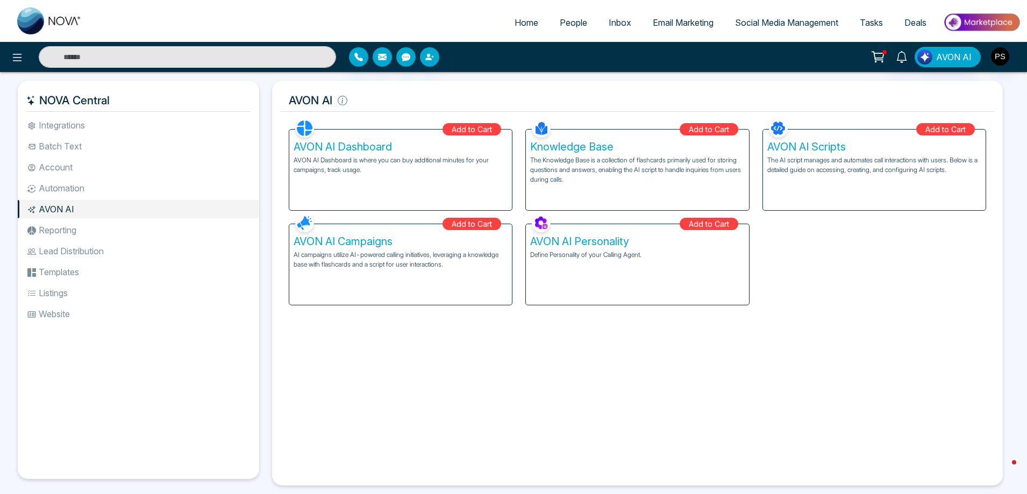
click at [58, 228] on li "Reporting" at bounding box center [138, 230] width 241 height 18
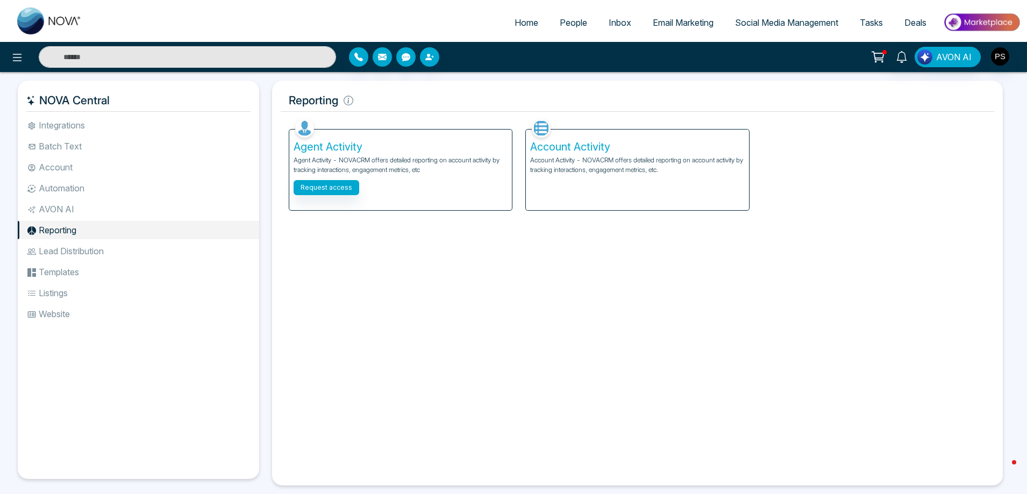
click at [64, 250] on li "Lead Distribution" at bounding box center [138, 251] width 241 height 18
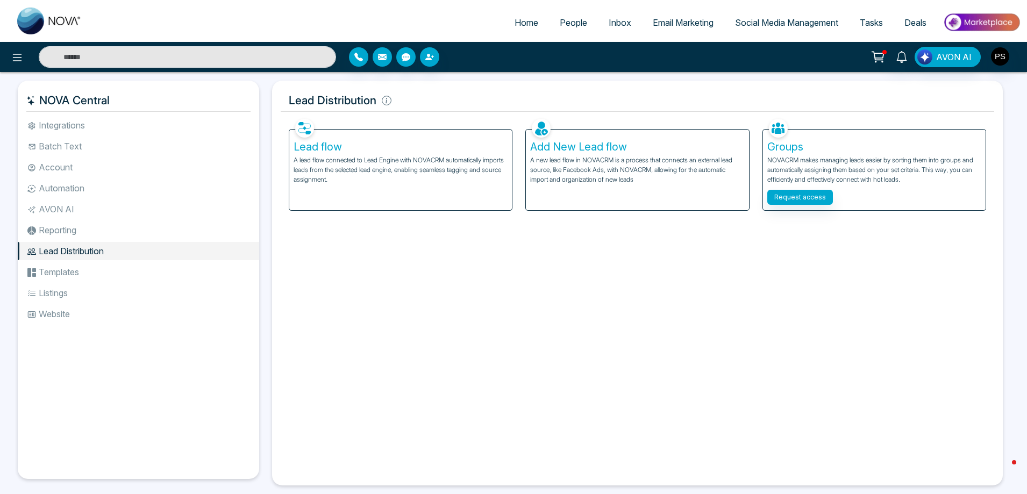
click at [84, 268] on li "Templates" at bounding box center [138, 272] width 241 height 18
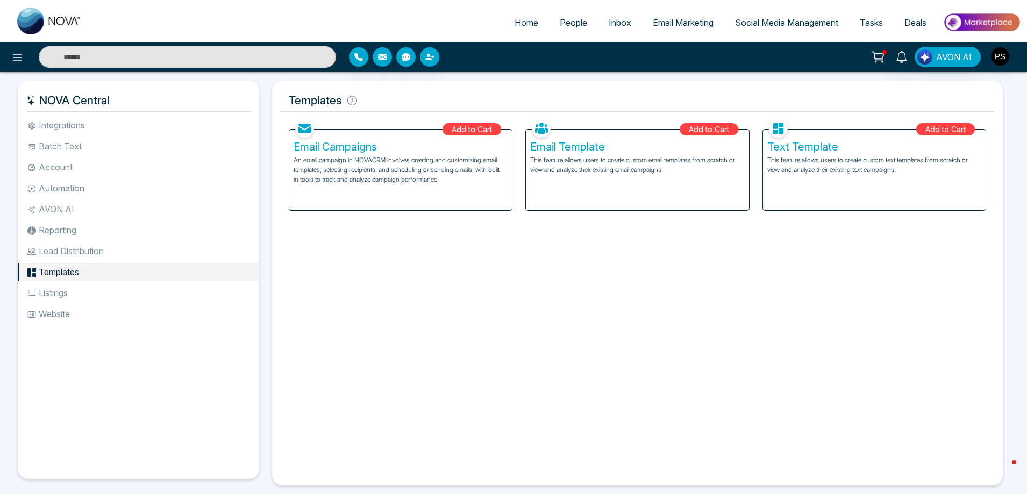
click at [67, 288] on li "Listings" at bounding box center [138, 293] width 241 height 18
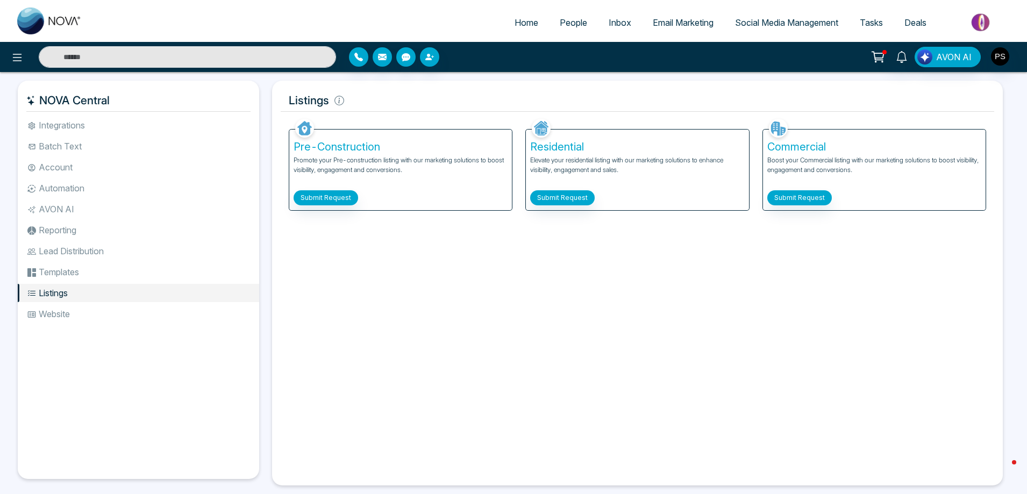
click at [62, 315] on li "Website" at bounding box center [138, 314] width 241 height 18
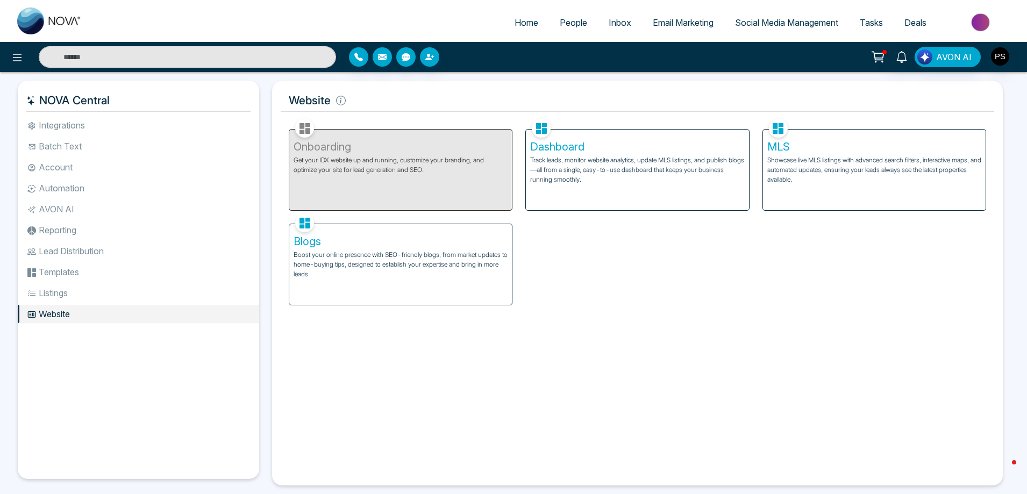
click at [52, 290] on li "Listings" at bounding box center [138, 293] width 241 height 18
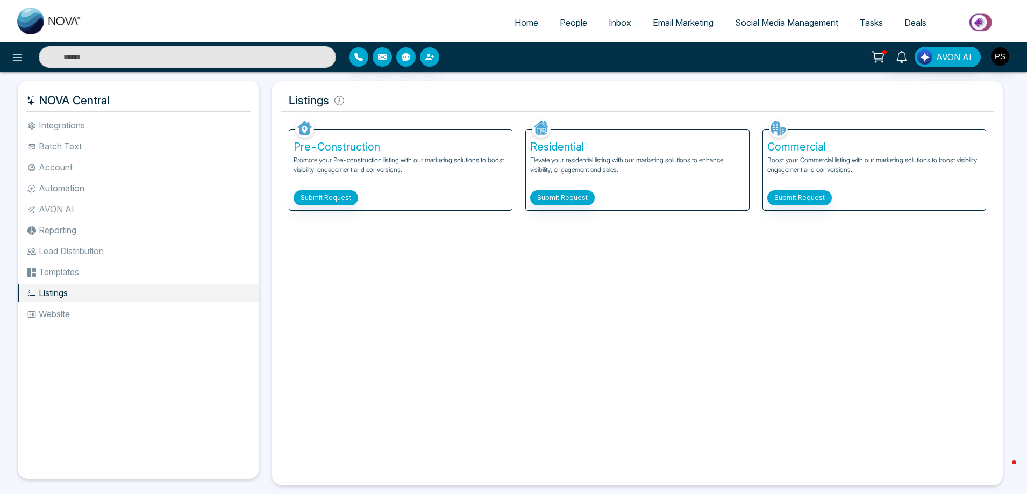
click at [61, 283] on ul "Integrations Batch Text Account Automation AVON AI Reporting Lead Distribution …" at bounding box center [138, 289] width 241 height 346
click at [67, 269] on li "Templates" at bounding box center [138, 272] width 241 height 18
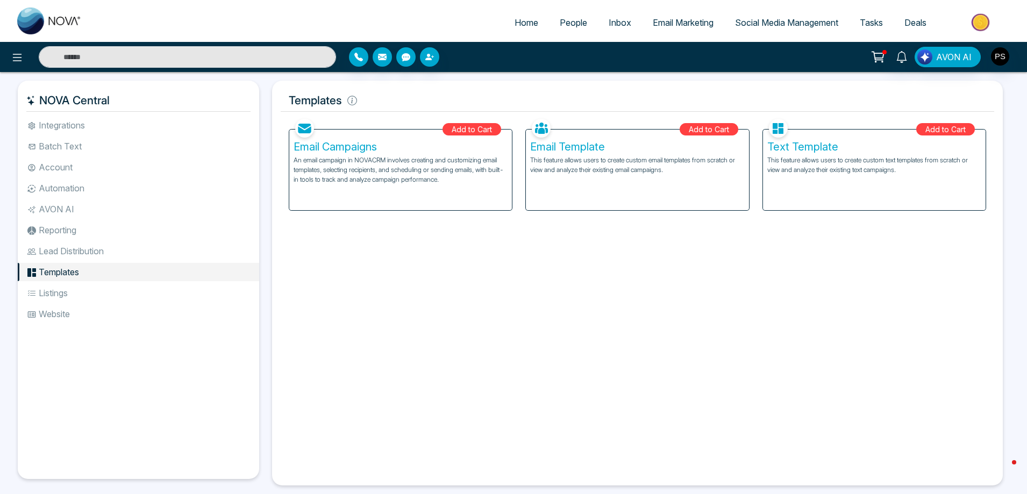
click at [72, 251] on li "Lead Distribution" at bounding box center [138, 251] width 241 height 18
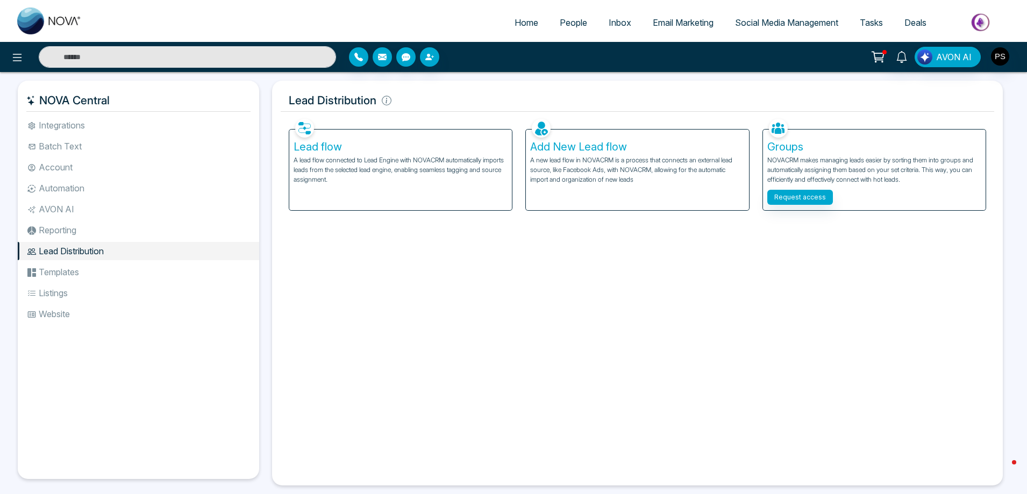
click at [680, 24] on span "Email Marketing" at bounding box center [682, 22] width 61 height 11
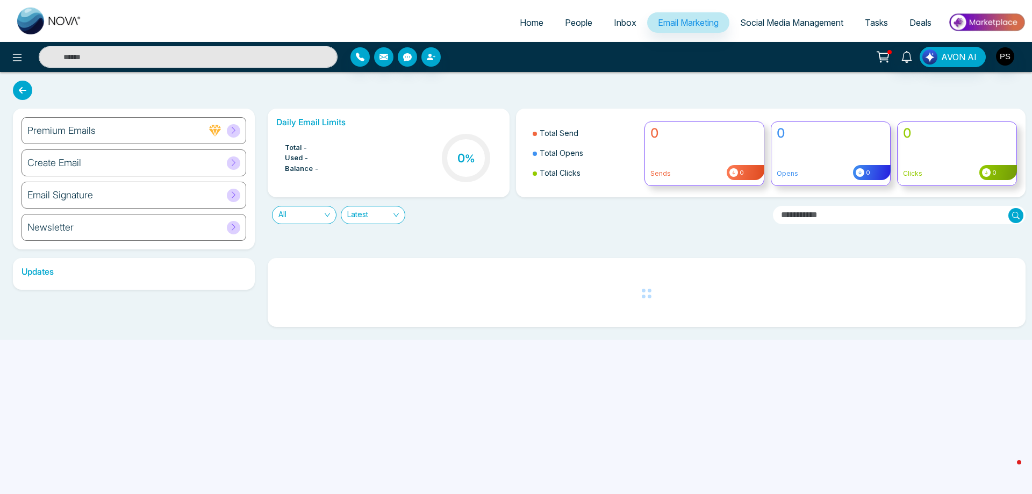
click at [624, 24] on link "Inbox" at bounding box center [625, 22] width 44 height 20
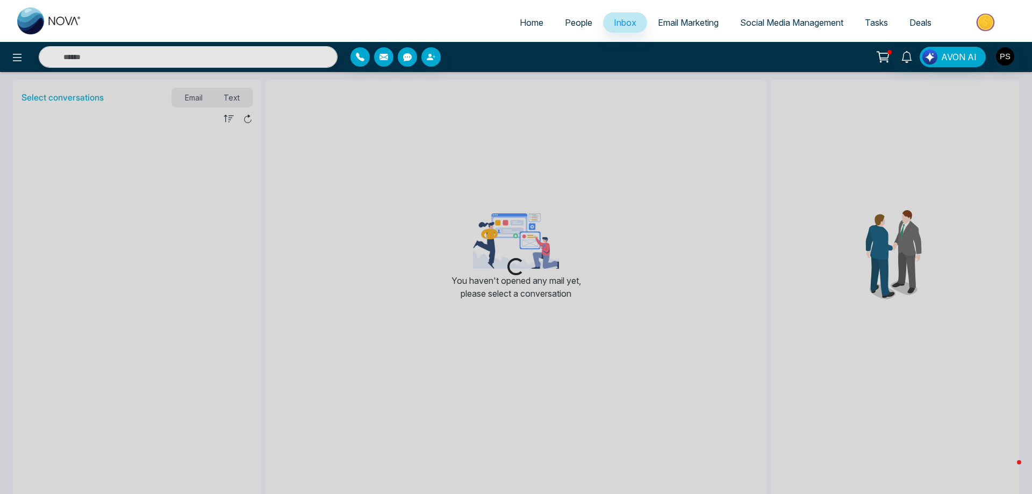
click at [571, 23] on span "People" at bounding box center [578, 22] width 27 height 11
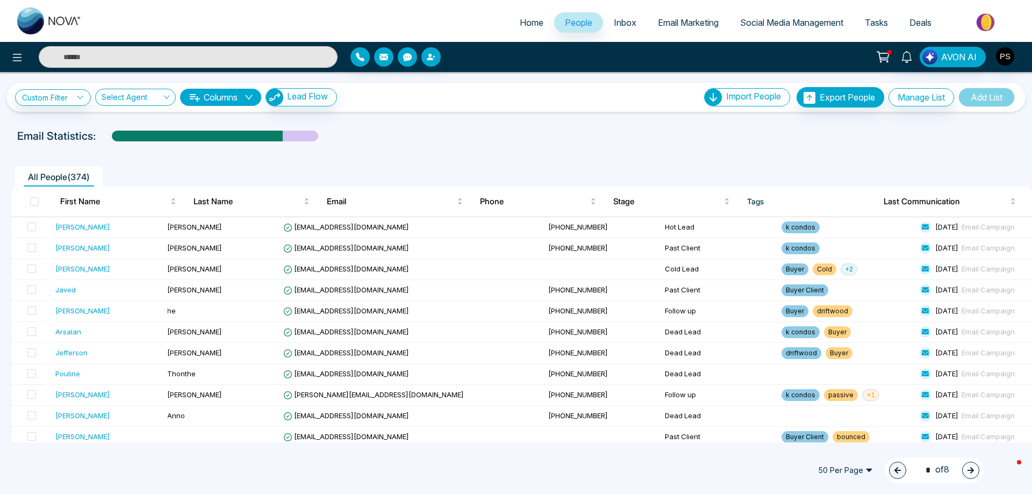
click at [508, 147] on div at bounding box center [515, 146] width 1019 height 4
click at [58, 96] on link "Custom Filter" at bounding box center [53, 97] width 76 height 17
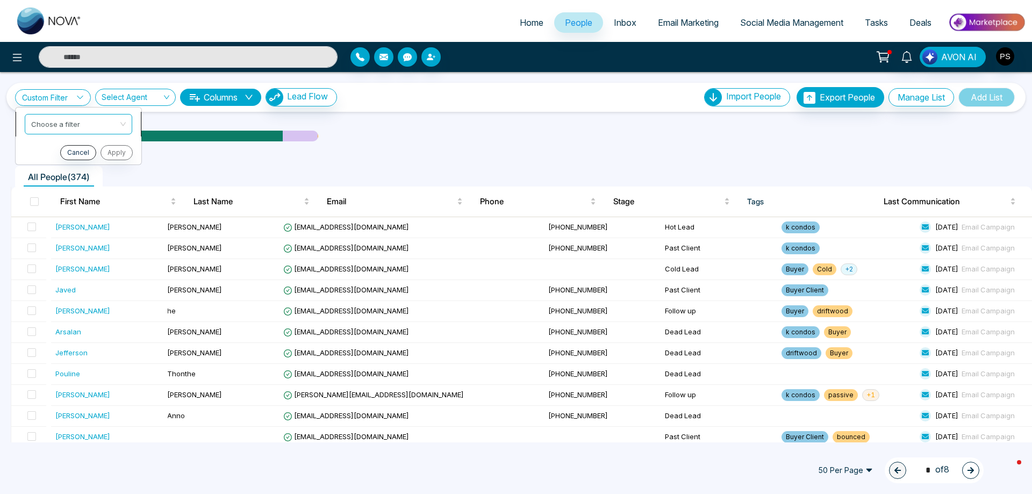
click at [68, 121] on input "search" at bounding box center [74, 122] width 87 height 16
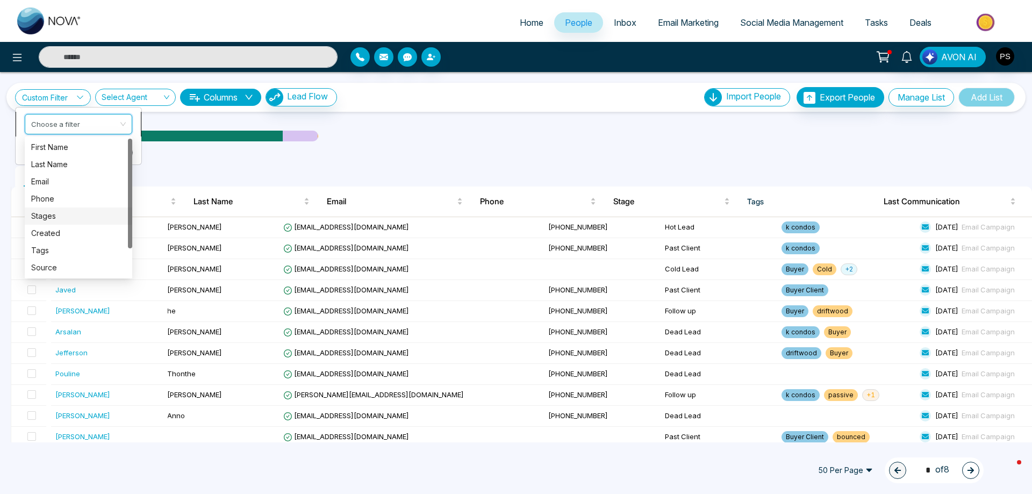
click at [52, 214] on div "Stages" at bounding box center [78, 216] width 95 height 12
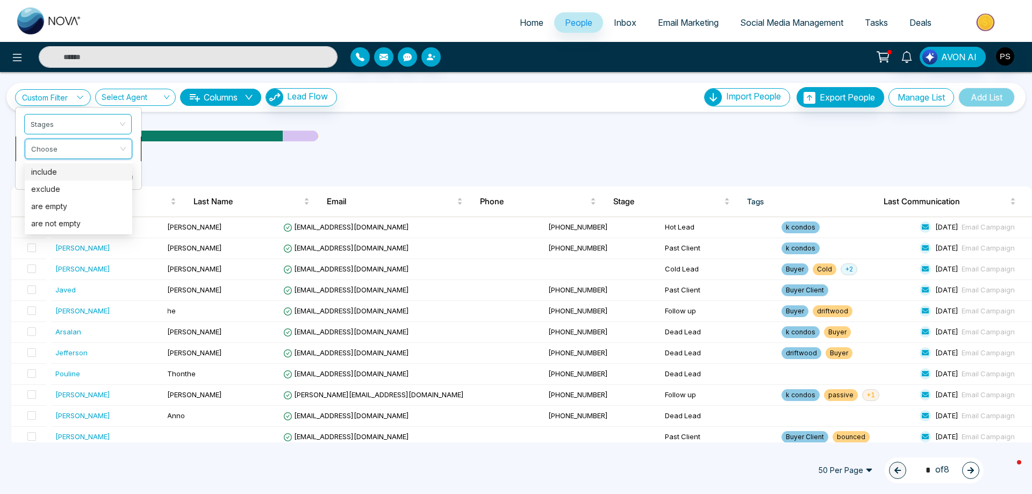
click at [99, 146] on input "search" at bounding box center [74, 147] width 87 height 16
click at [72, 174] on div "include" at bounding box center [78, 172] width 95 height 12
click at [71, 173] on input "search" at bounding box center [74, 172] width 87 height 16
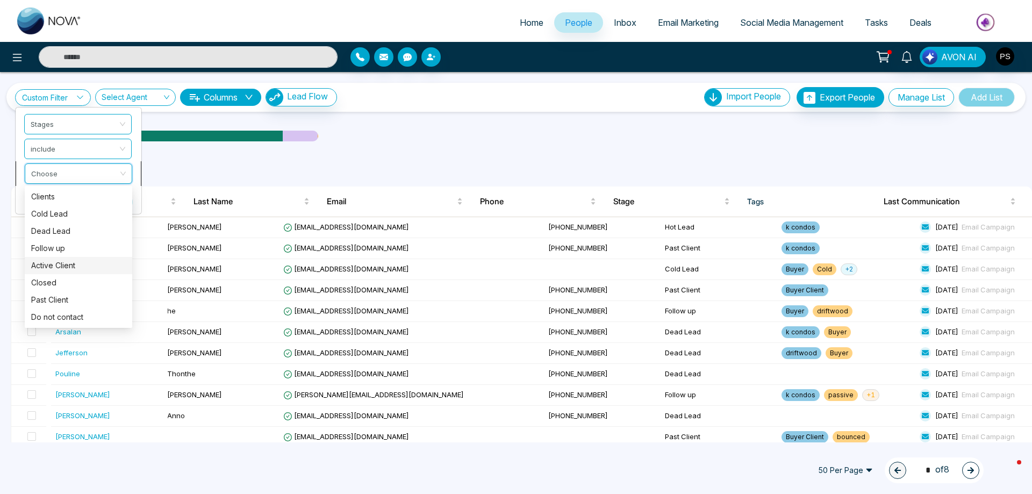
click at [62, 267] on div "Active Client" at bounding box center [78, 266] width 95 height 12
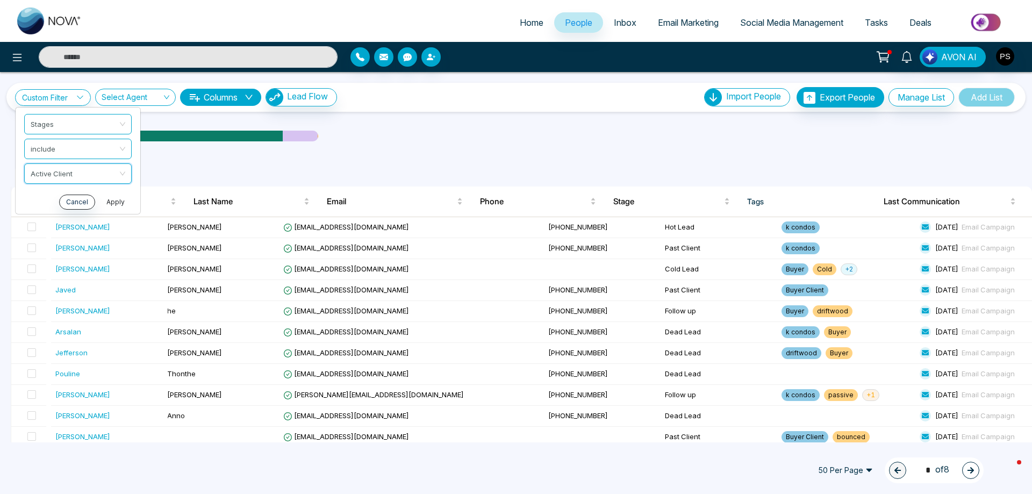
click at [126, 204] on button "Apply" at bounding box center [115, 202] width 32 height 15
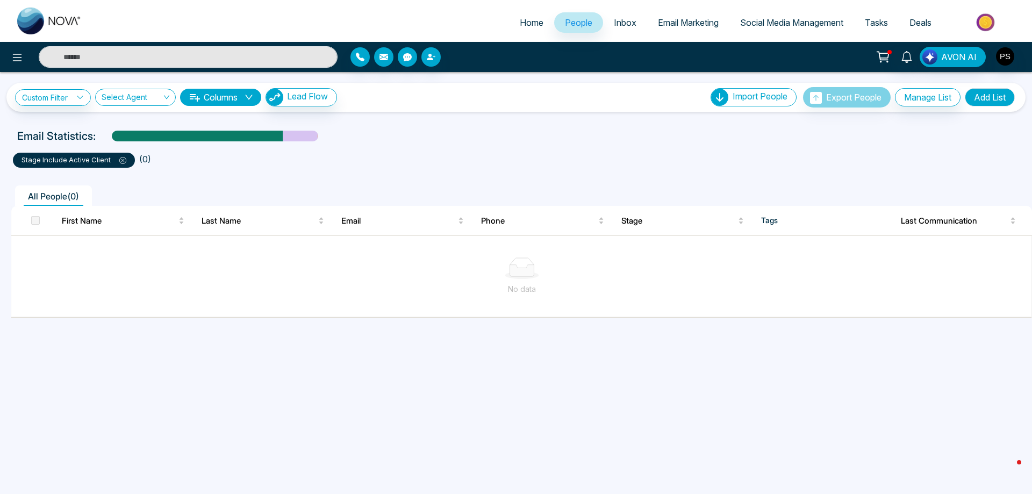
click at [124, 159] on icon at bounding box center [122, 160] width 7 height 7
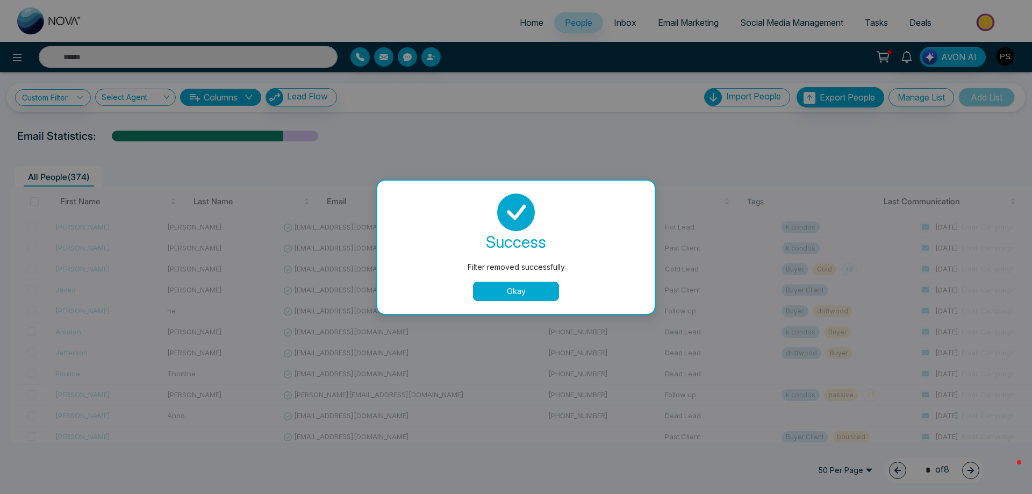
click at [82, 98] on div "Filter removed successfully success Filter removed successfully Okay" at bounding box center [516, 247] width 1032 height 494
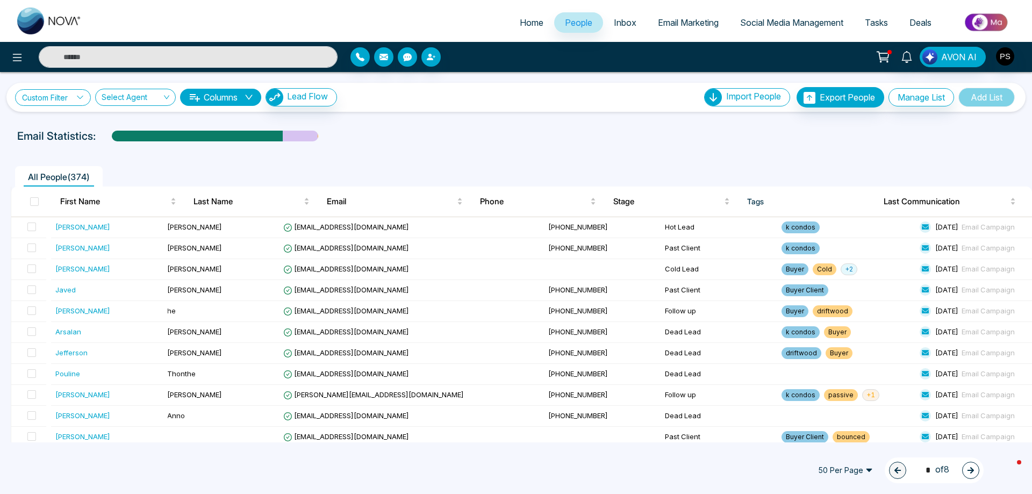
click at [82, 98] on icon at bounding box center [80, 97] width 6 height 3
click at [69, 132] on span at bounding box center [74, 123] width 87 height 19
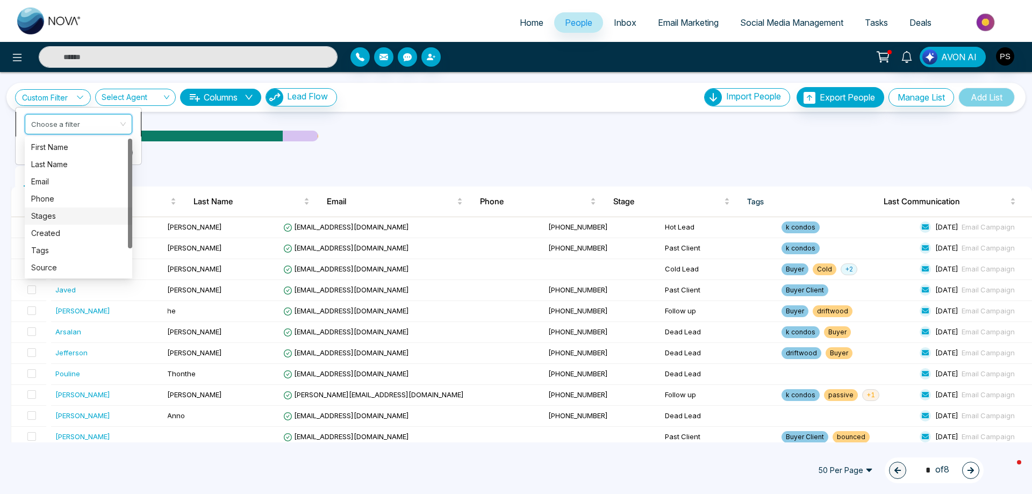
click at [52, 218] on div "Stages" at bounding box center [78, 216] width 95 height 12
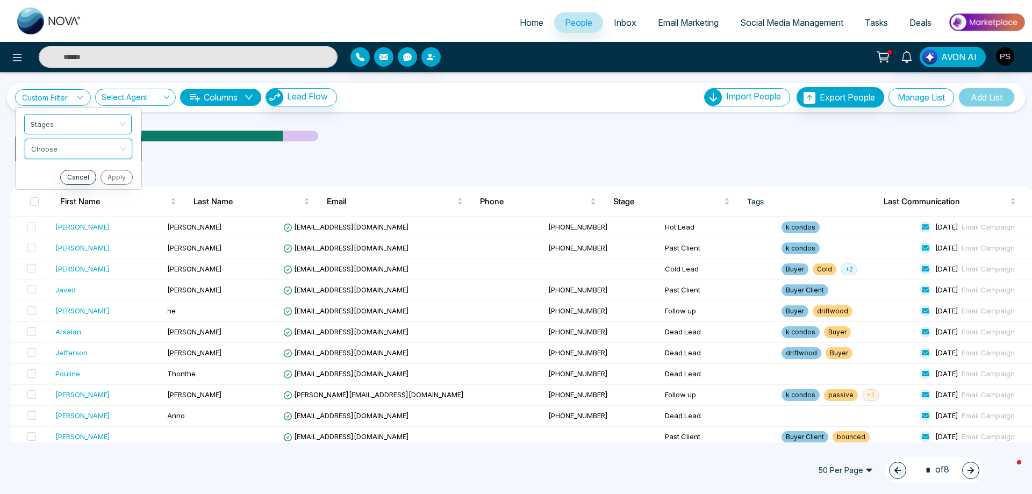
click at [67, 152] on input "search" at bounding box center [74, 147] width 87 height 16
click at [48, 175] on div "include" at bounding box center [78, 172] width 95 height 12
click at [48, 175] on input "search" at bounding box center [74, 172] width 87 height 16
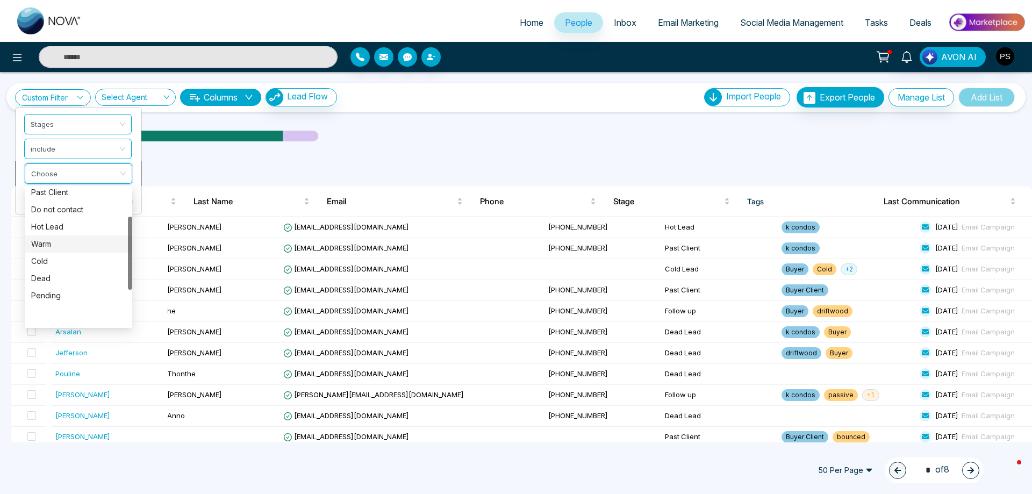
scroll to position [54, 0]
click at [73, 248] on div "Past Client" at bounding box center [78, 246] width 95 height 12
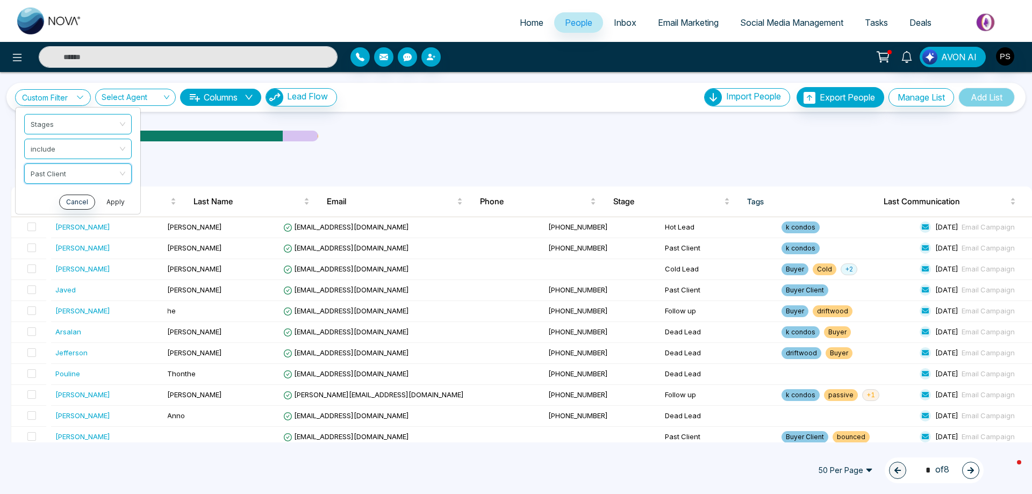
click at [121, 199] on button "Apply" at bounding box center [115, 202] width 32 height 15
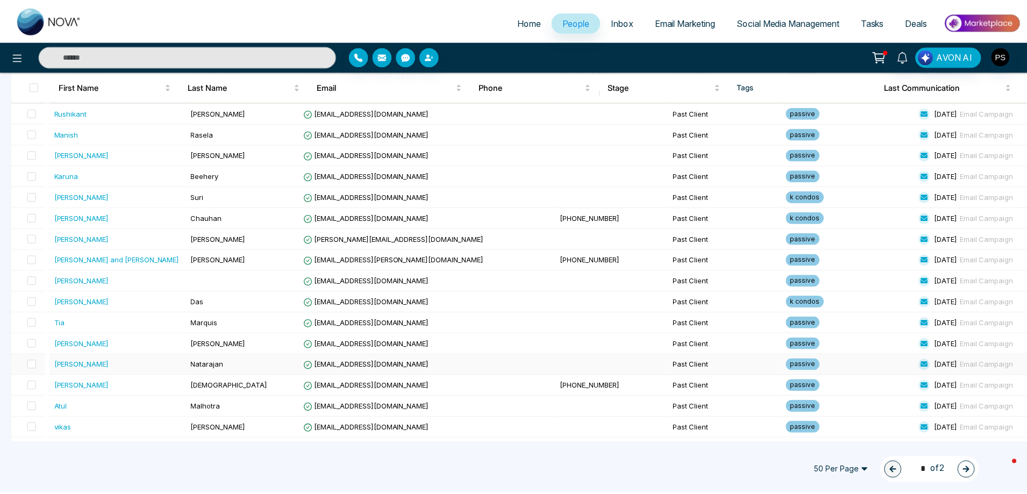
scroll to position [842, 0]
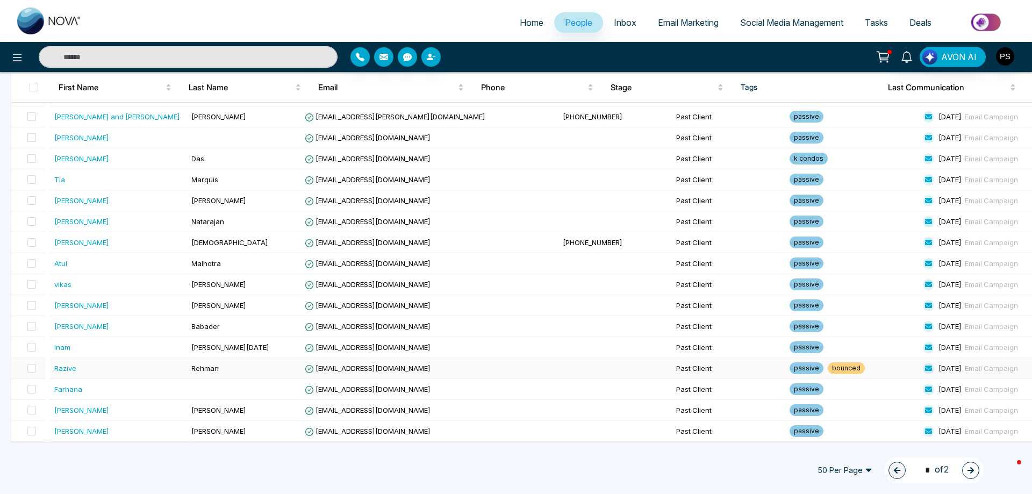
click at [558, 365] on td at bounding box center [614, 368] width 113 height 21
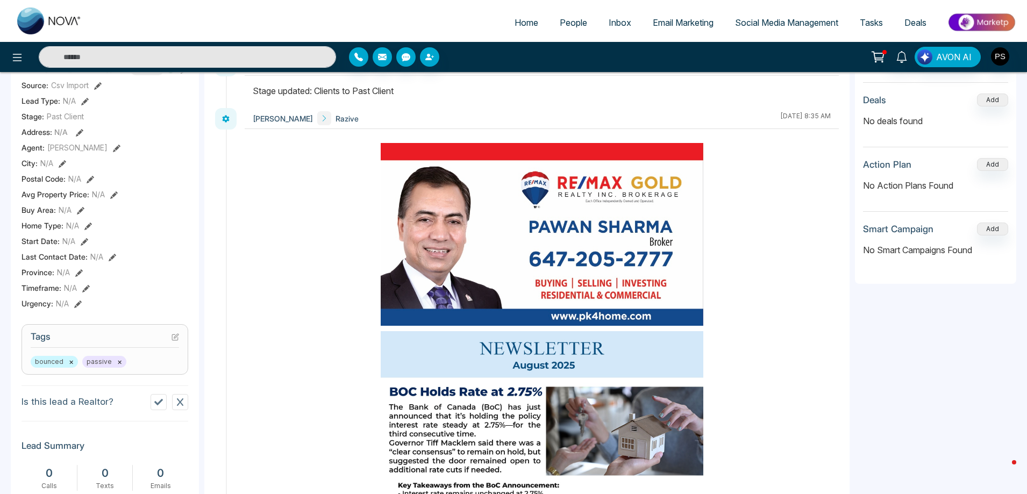
scroll to position [215, 0]
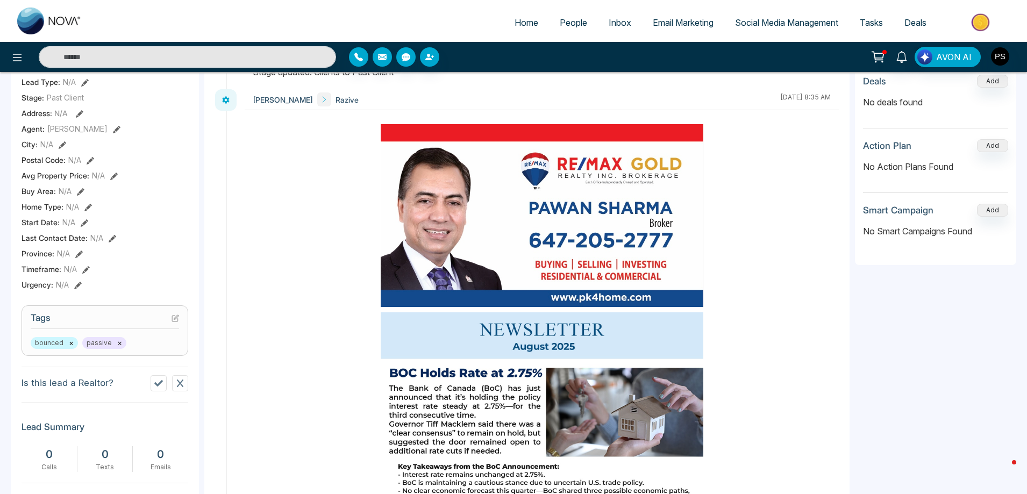
click at [69, 344] on button "×" at bounding box center [71, 343] width 5 height 10
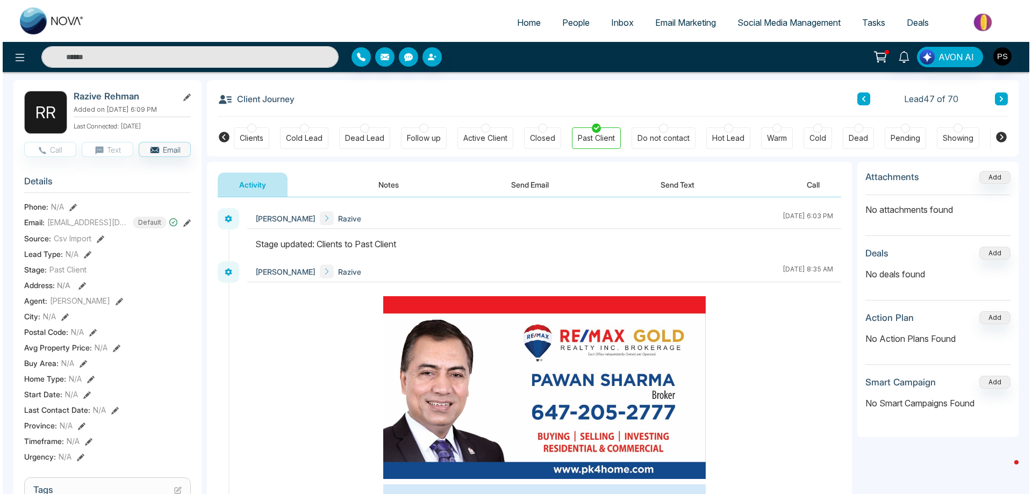
scroll to position [0, 0]
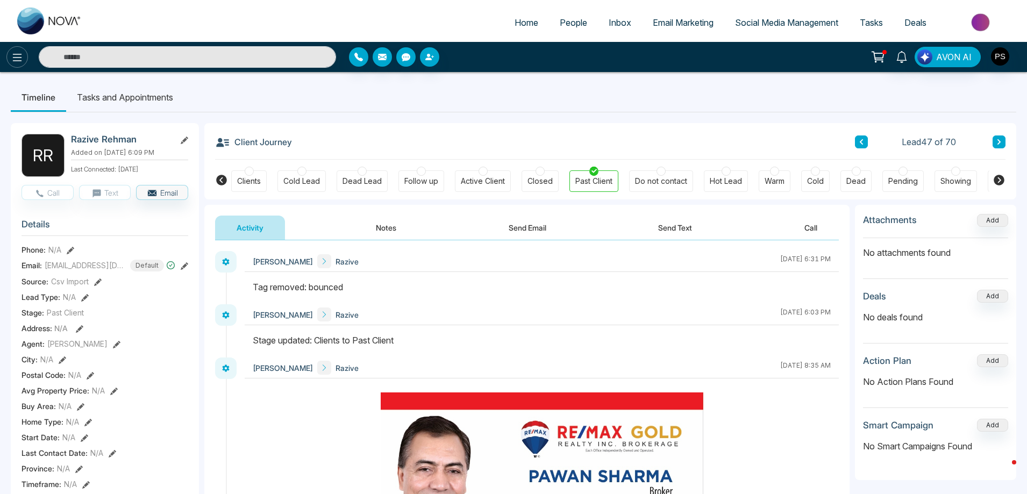
click at [19, 56] on icon at bounding box center [17, 57] width 13 height 13
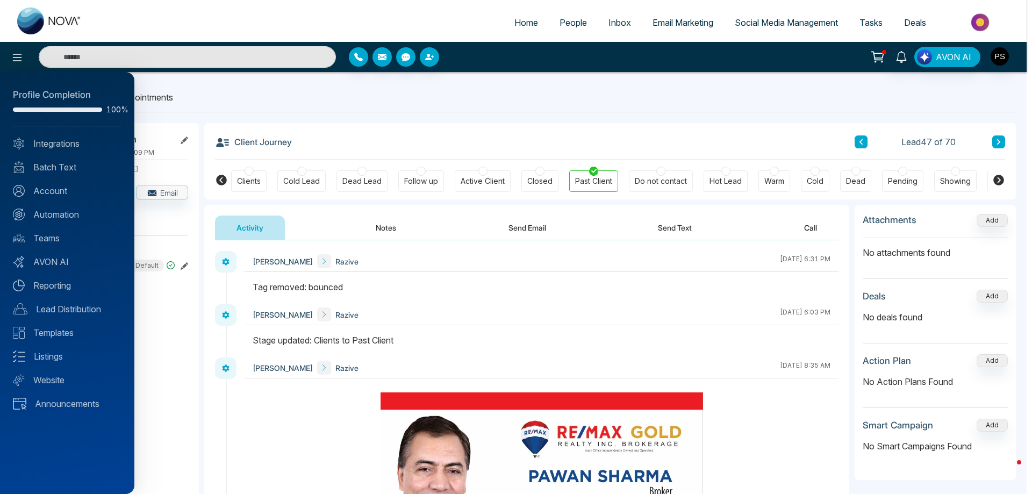
click at [711, 139] on div at bounding box center [516, 247] width 1032 height 494
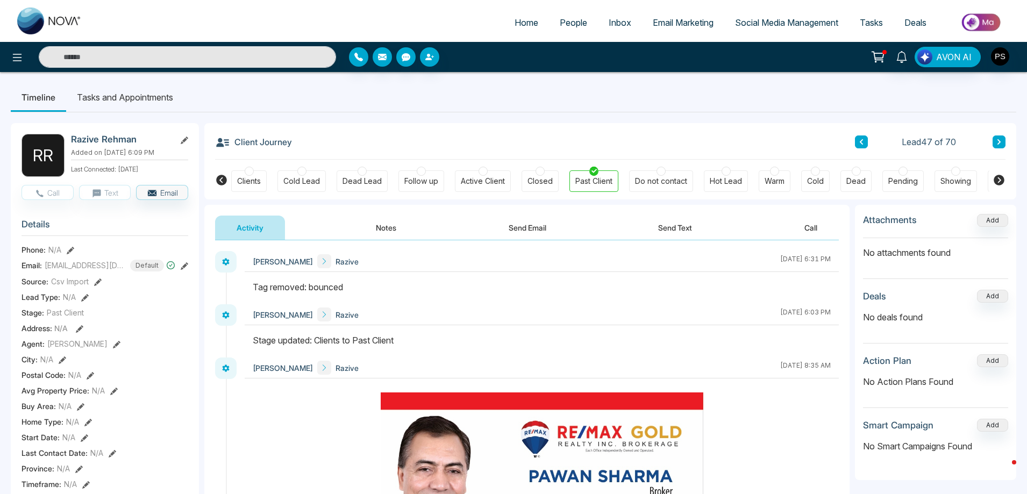
click at [577, 22] on span "People" at bounding box center [572, 22] width 27 height 11
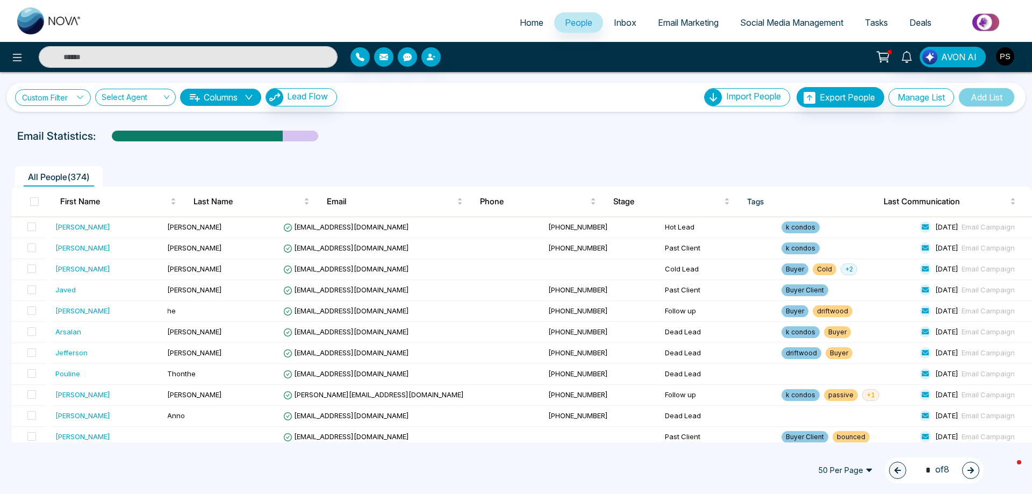
click at [84, 96] on icon at bounding box center [80, 98] width 8 height 8
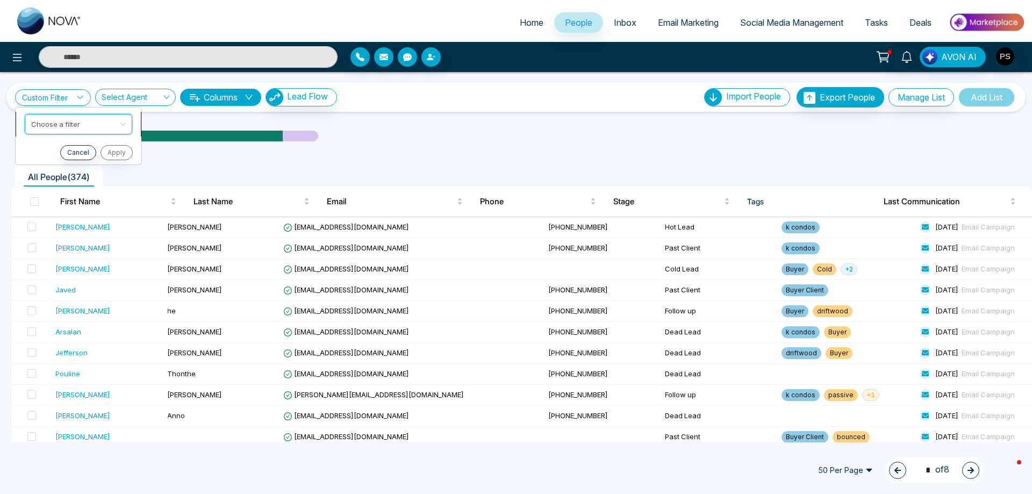
click at [75, 125] on input "search" at bounding box center [74, 122] width 87 height 16
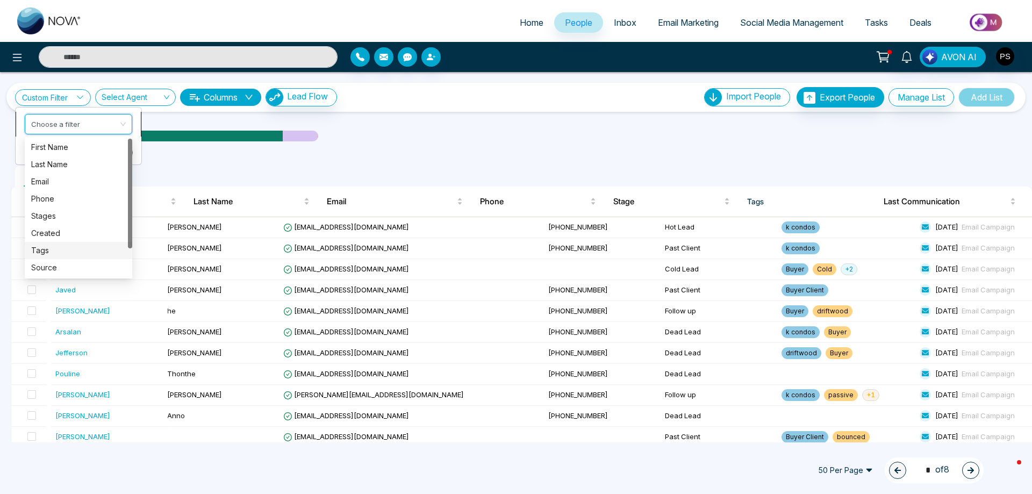
click at [41, 249] on div "Tags" at bounding box center [78, 251] width 95 height 12
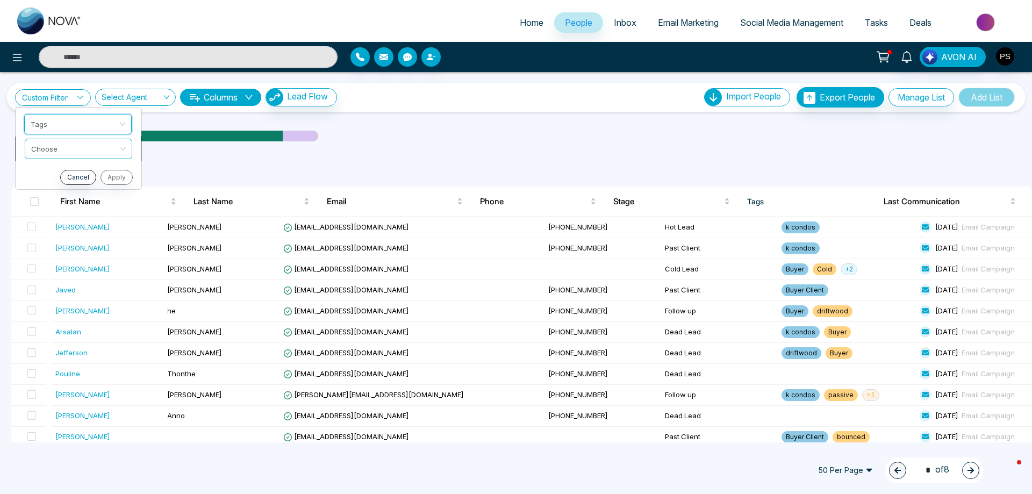
click at [100, 150] on input "search" at bounding box center [74, 147] width 87 height 16
click at [69, 172] on div "include" at bounding box center [78, 172] width 95 height 12
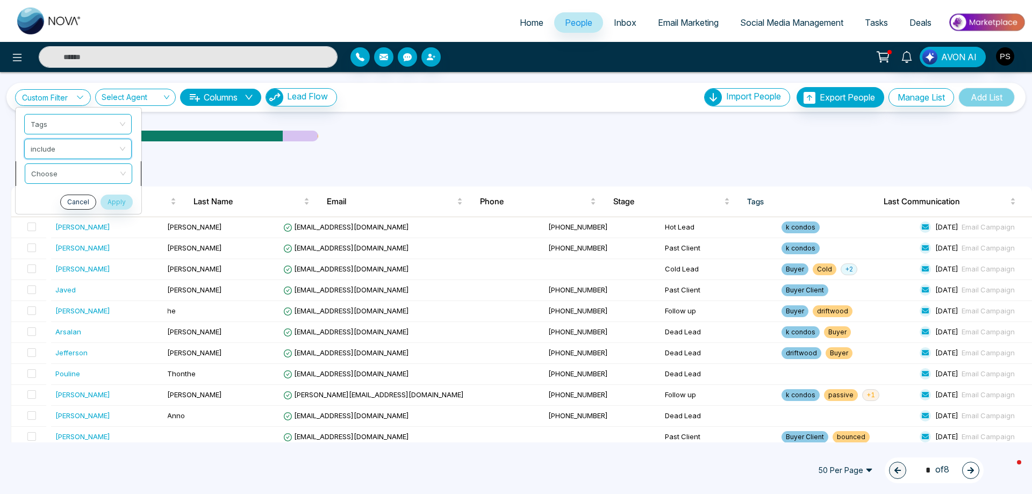
click at [66, 173] on input "search" at bounding box center [74, 172] width 87 height 16
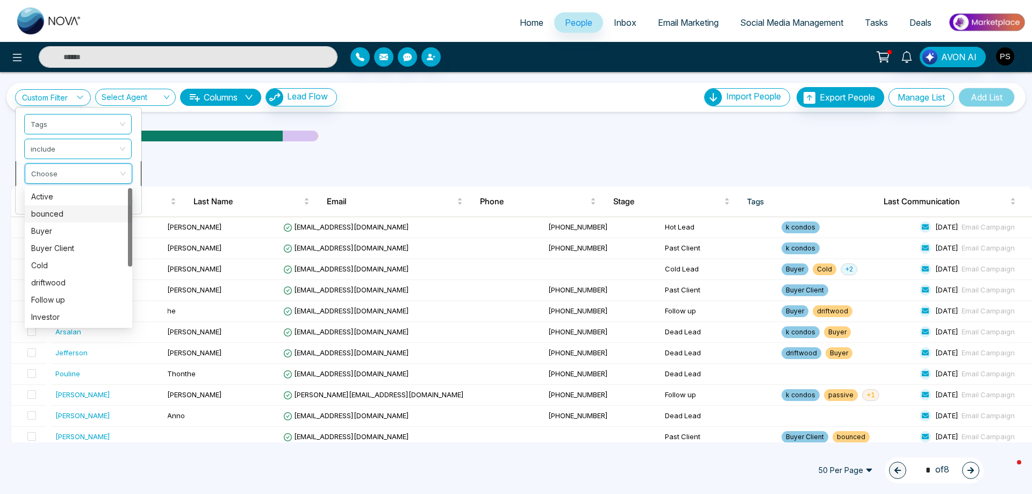
click at [80, 216] on div "bounced" at bounding box center [78, 214] width 95 height 12
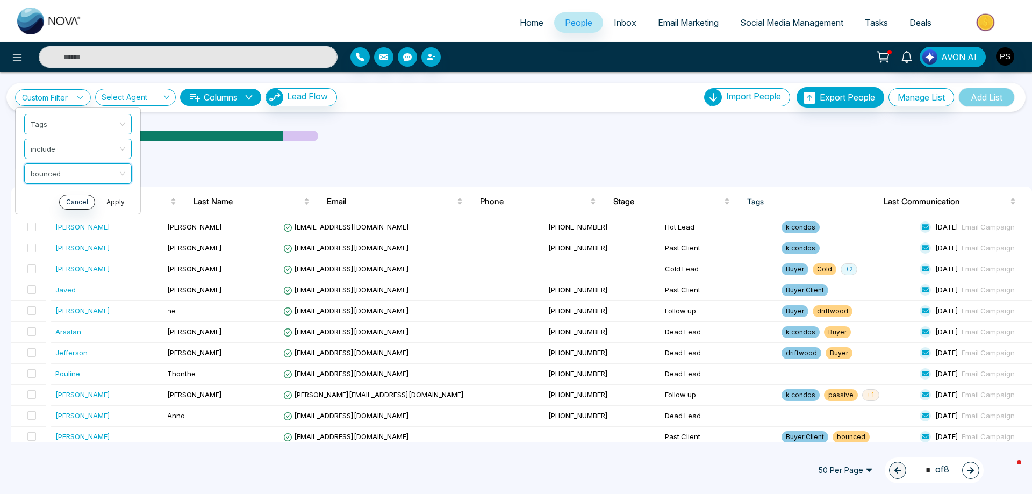
click at [119, 203] on button "Apply" at bounding box center [115, 202] width 32 height 15
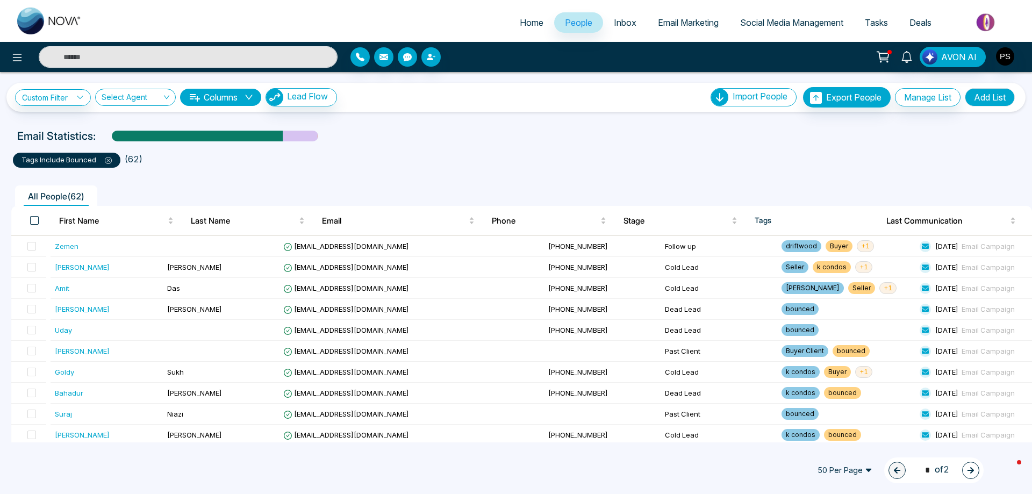
click at [35, 220] on span at bounding box center [34, 220] width 9 height 9
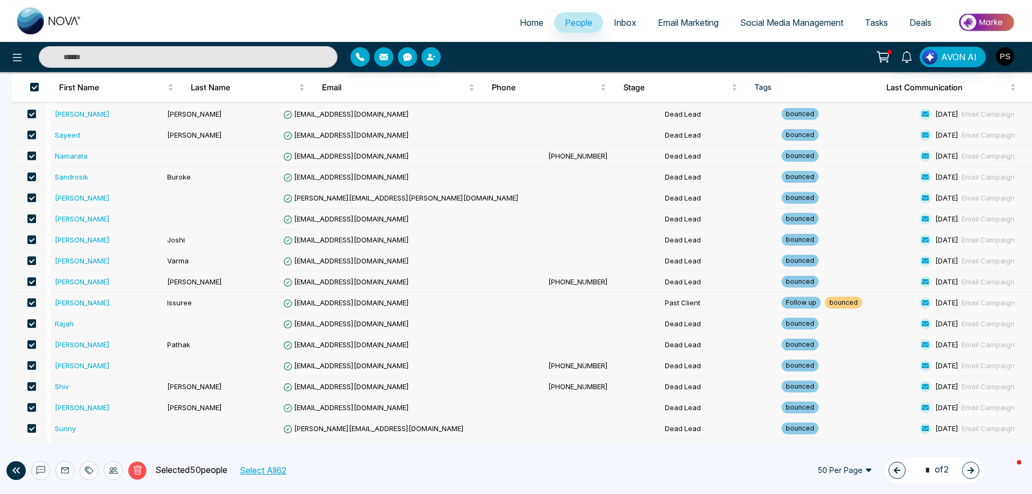
scroll to position [842, 0]
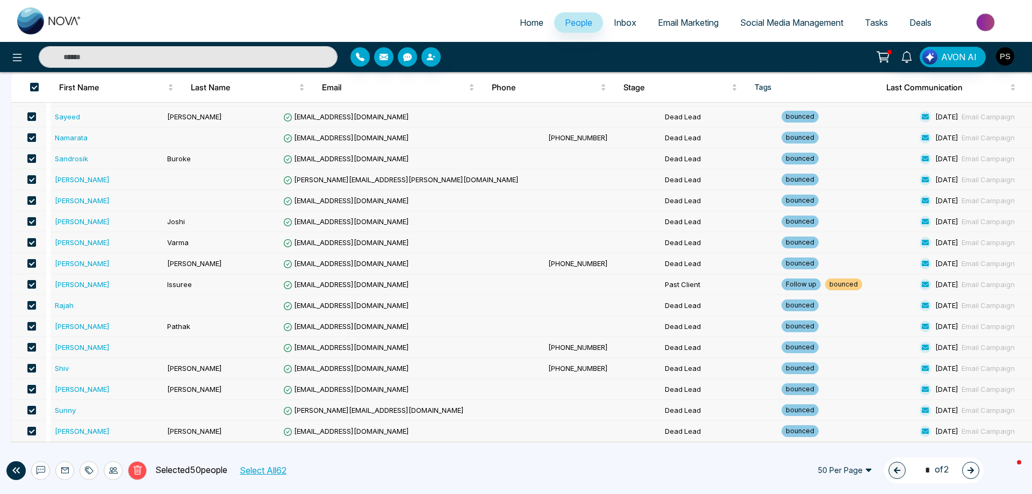
click at [264, 474] on button "Select All 62" at bounding box center [262, 470] width 54 height 14
click at [115, 472] on icon at bounding box center [113, 470] width 9 height 9
click at [88, 476] on div at bounding box center [89, 470] width 19 height 19
click at [77, 450] on link "Remove Tags" at bounding box center [69, 446] width 49 height 9
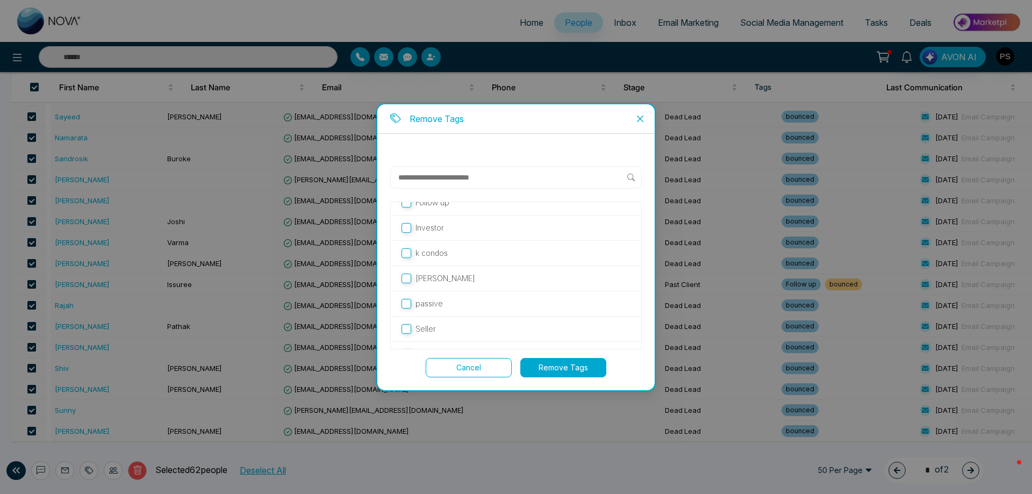
scroll to position [0, 0]
click at [553, 367] on button "Remove Tags" at bounding box center [563, 367] width 86 height 19
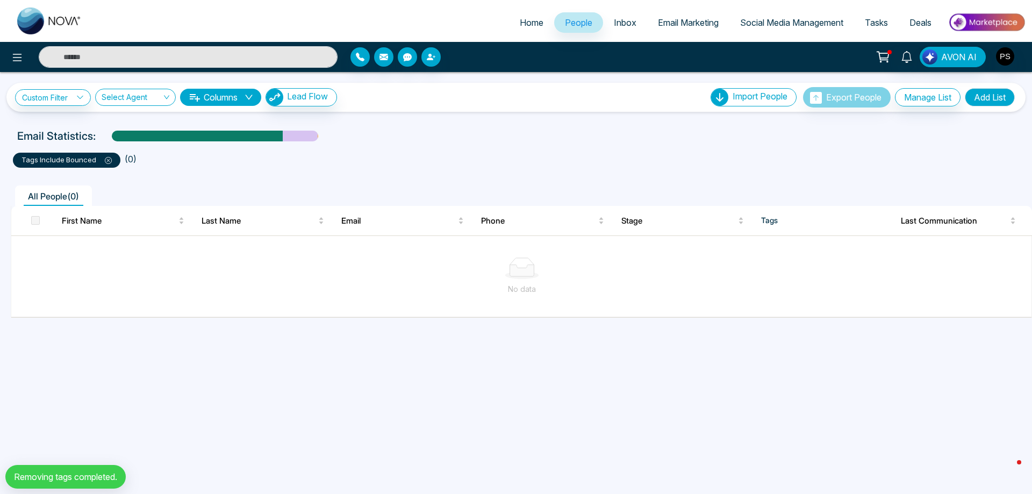
click at [108, 161] on icon at bounding box center [108, 160] width 7 height 7
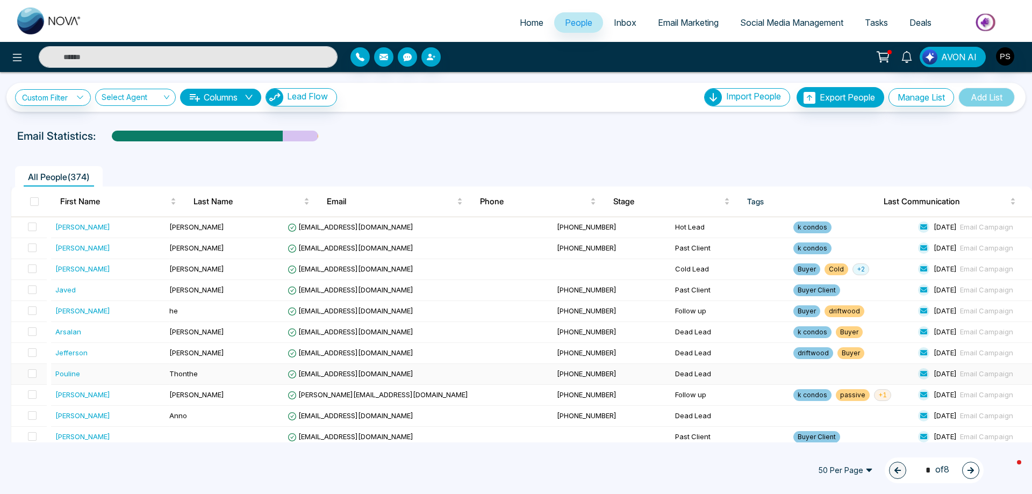
scroll to position [322, 0]
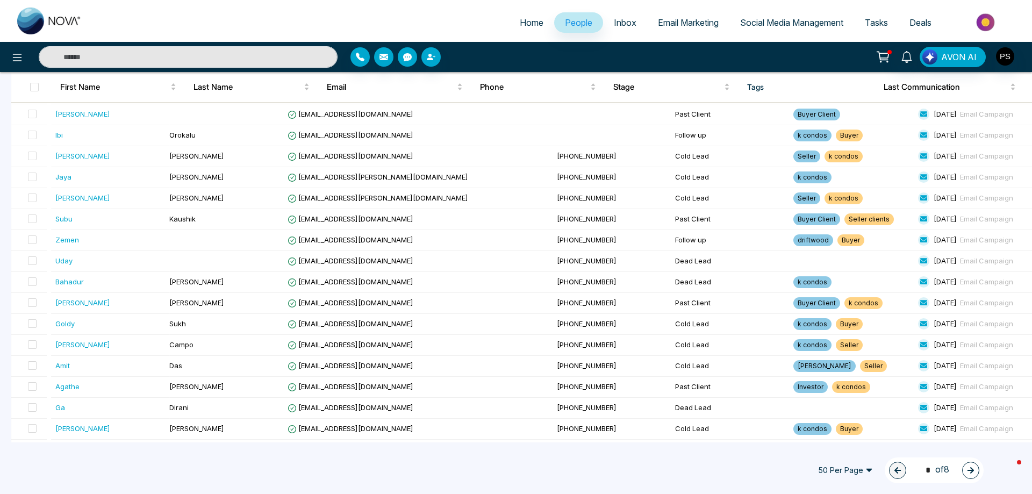
click at [862, 472] on span "50 Per Page" at bounding box center [845, 470] width 70 height 17
click at [845, 448] on div "100 Per Page" at bounding box center [845, 449] width 57 height 12
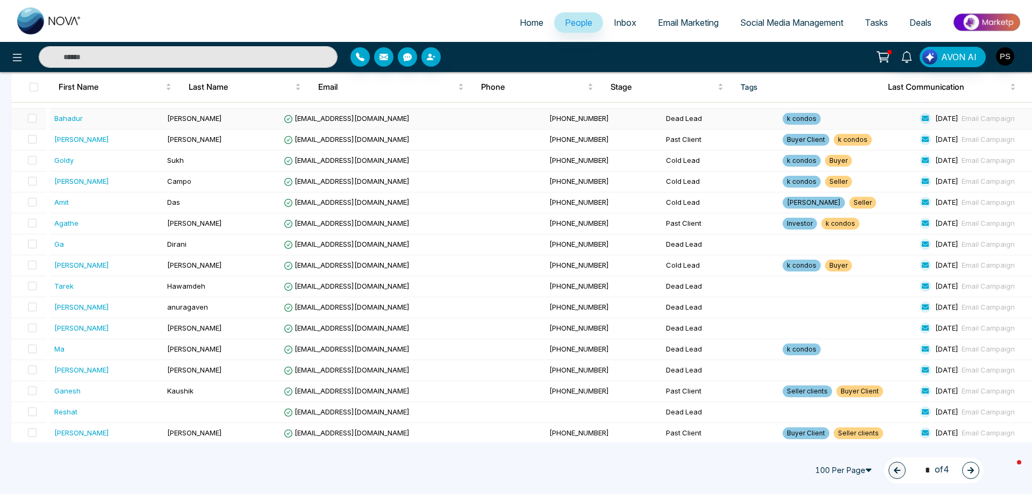
scroll to position [269, 0]
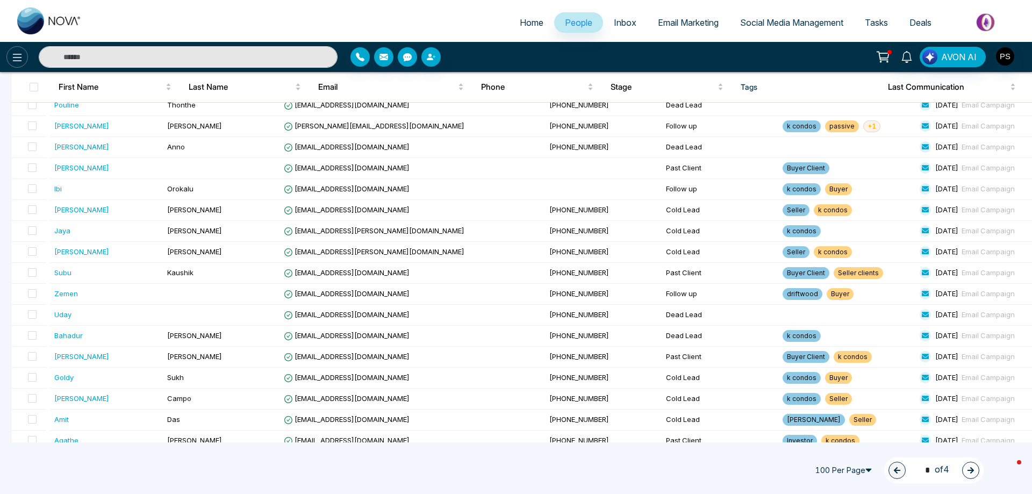
click at [11, 60] on icon at bounding box center [17, 57] width 13 height 13
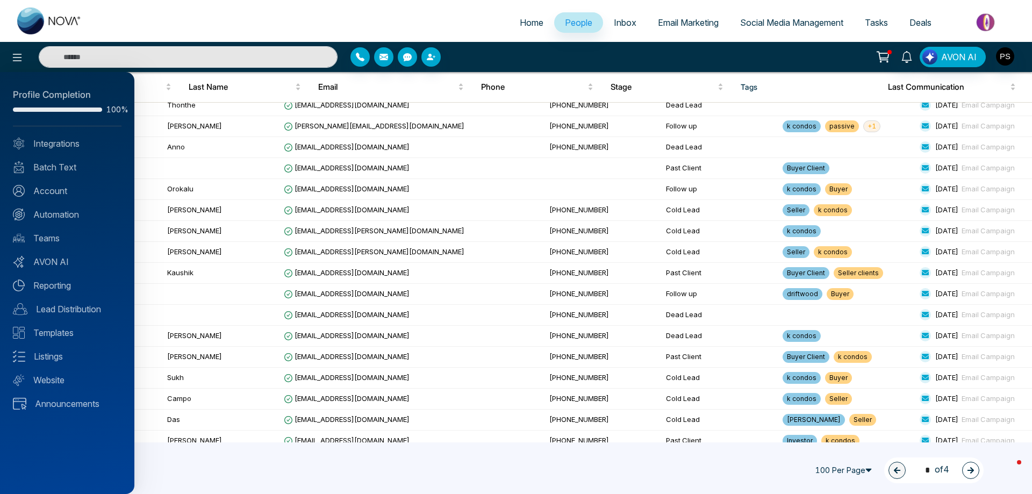
click at [23, 59] on div at bounding box center [516, 247] width 1032 height 494
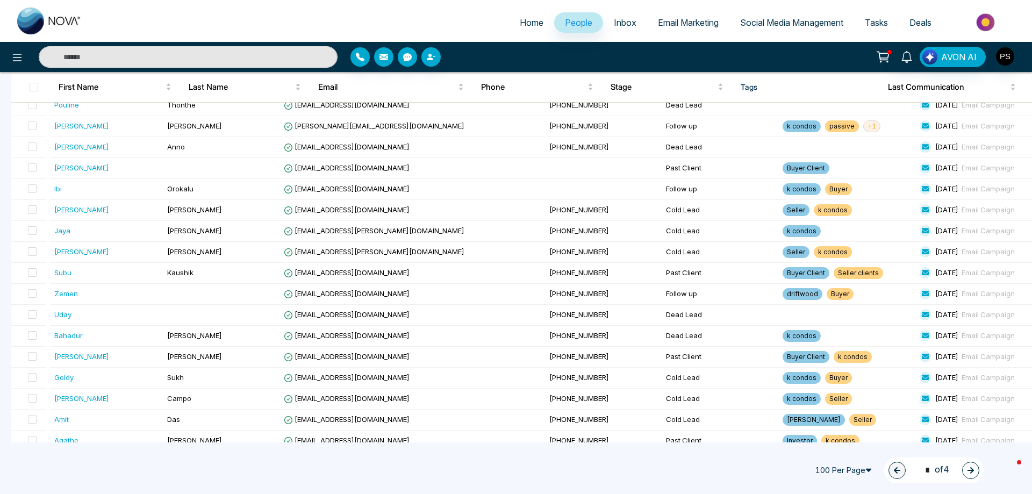
click at [13, 59] on icon at bounding box center [17, 57] width 13 height 13
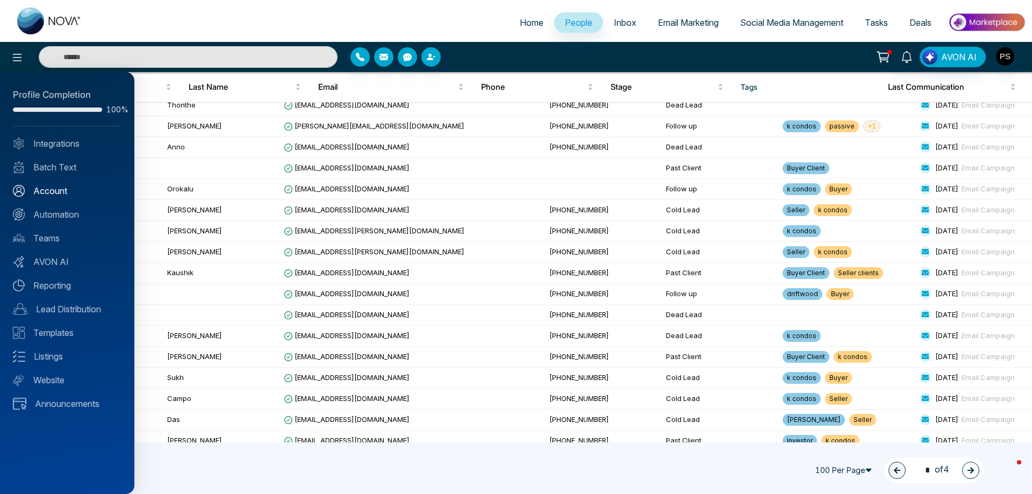
click at [54, 192] on link "Account" at bounding box center [67, 190] width 109 height 13
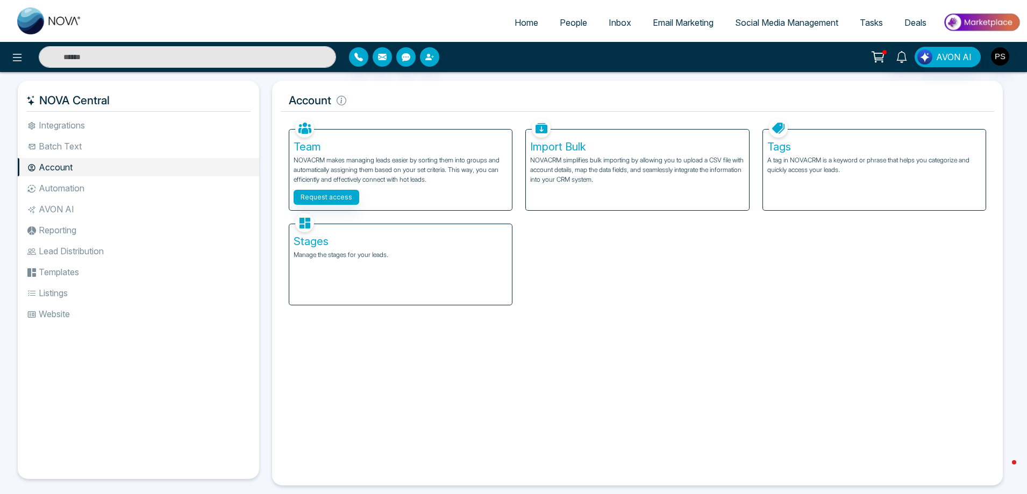
click at [806, 149] on h5 "Tags" at bounding box center [874, 146] width 214 height 13
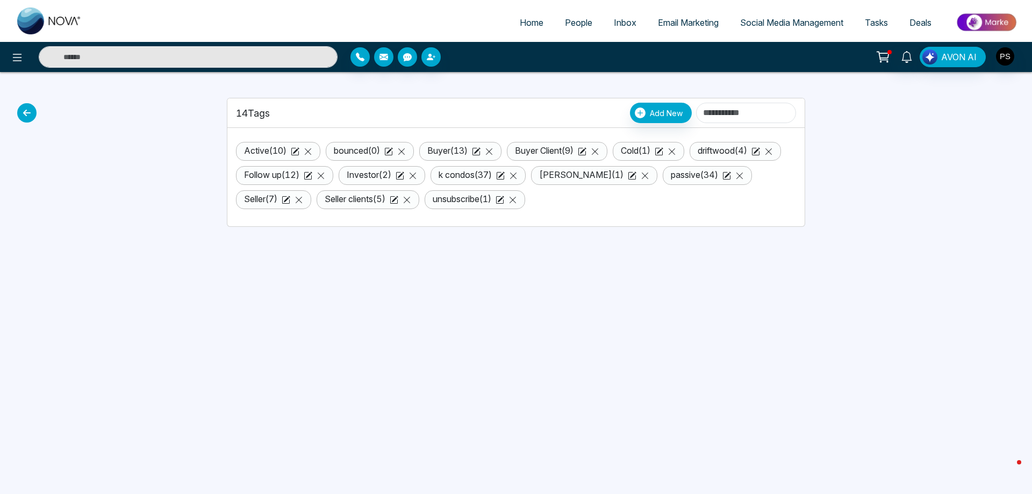
click at [671, 180] on link "passive ( 34 )" at bounding box center [694, 174] width 47 height 11
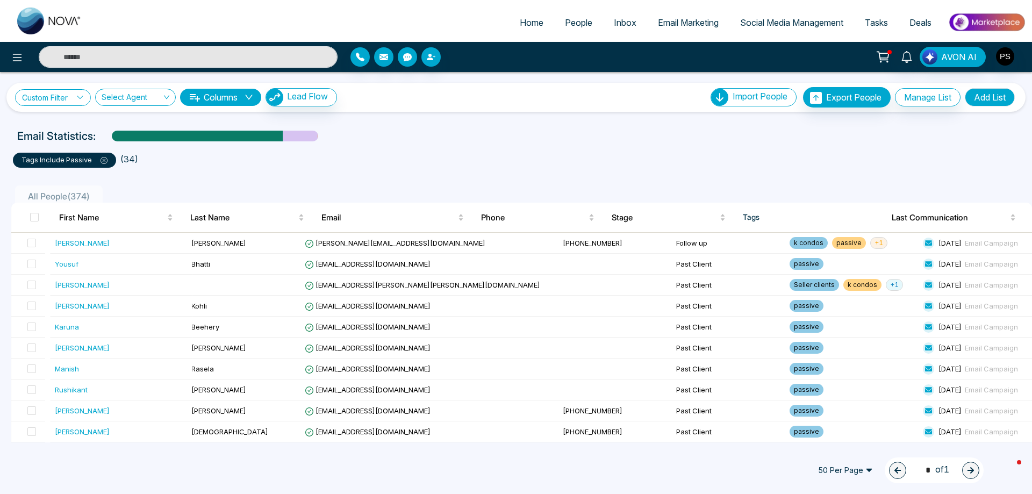
click at [67, 101] on link "Custom Filter" at bounding box center [53, 97] width 76 height 17
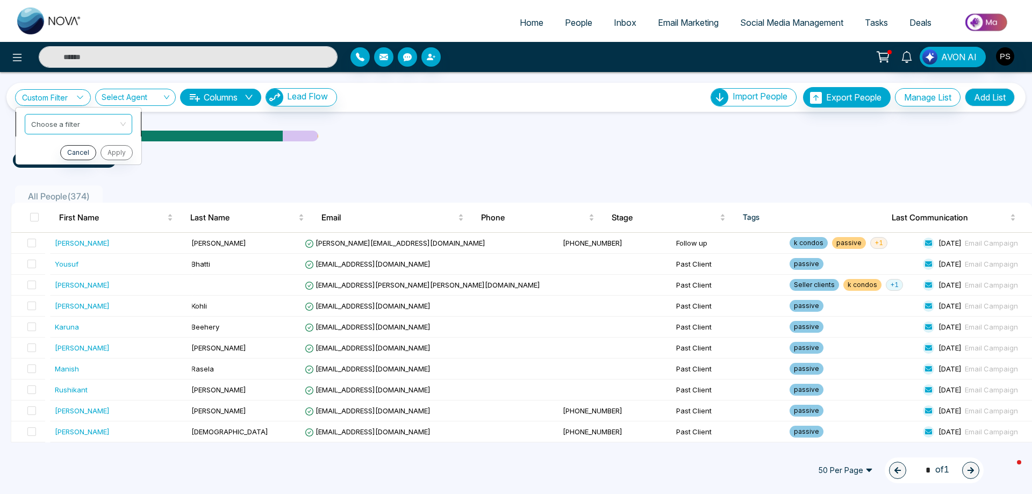
click at [62, 126] on input "search" at bounding box center [74, 122] width 87 height 16
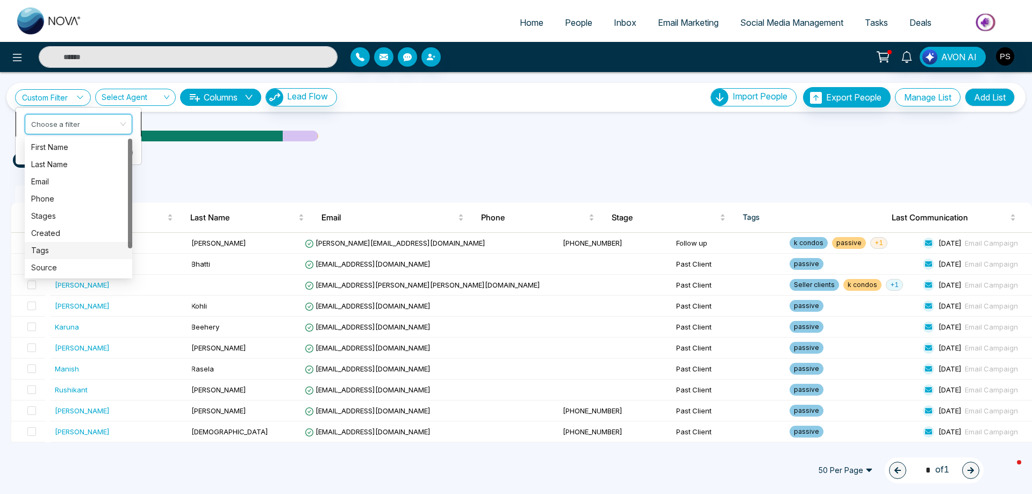
click at [39, 250] on div "Tags" at bounding box center [78, 251] width 95 height 12
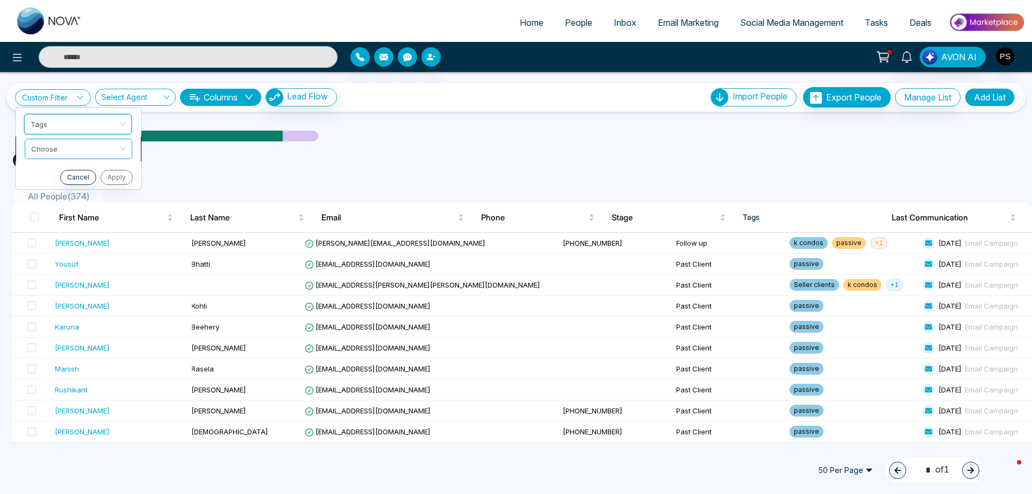
click at [58, 152] on input "search" at bounding box center [74, 147] width 87 height 16
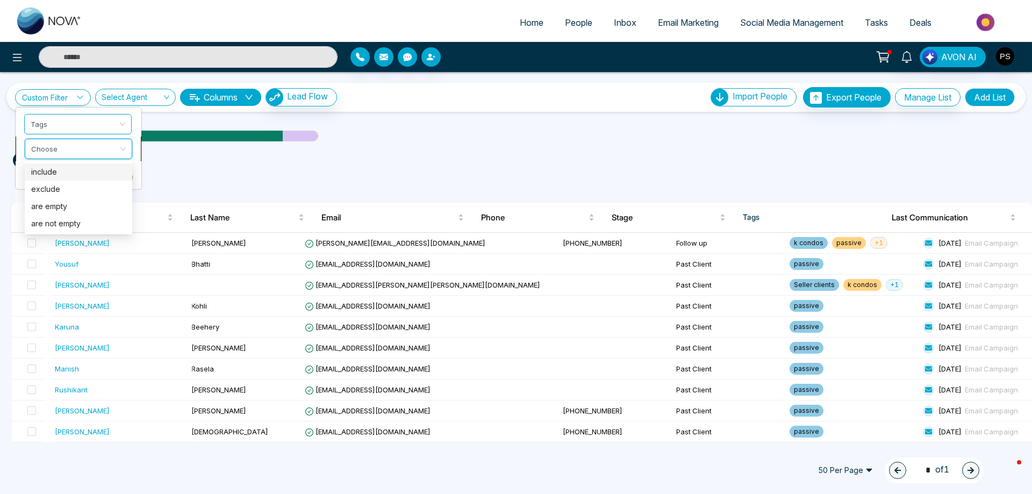
click at [54, 175] on div "include" at bounding box center [78, 172] width 95 height 12
click at [60, 176] on input "search" at bounding box center [74, 172] width 87 height 16
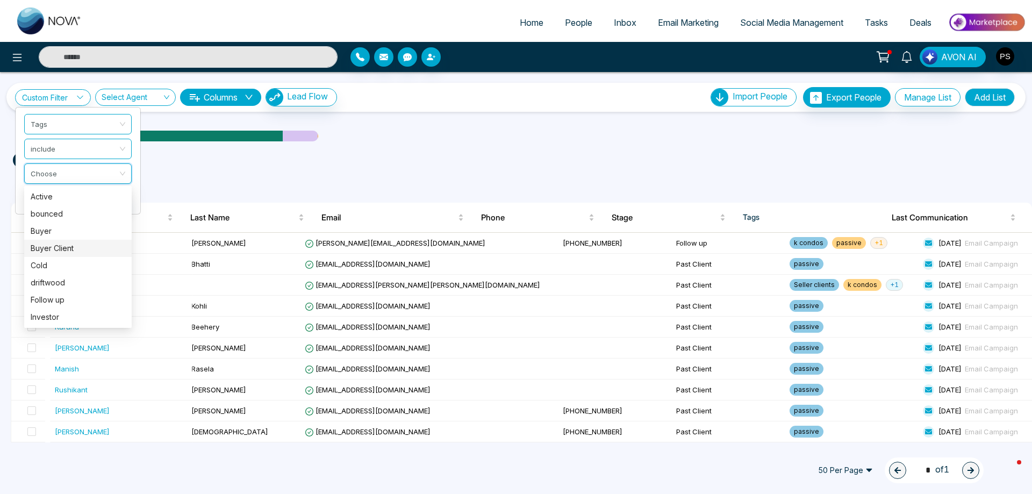
click at [394, 160] on ul "tags include passive ( 34 )" at bounding box center [516, 157] width 1006 height 19
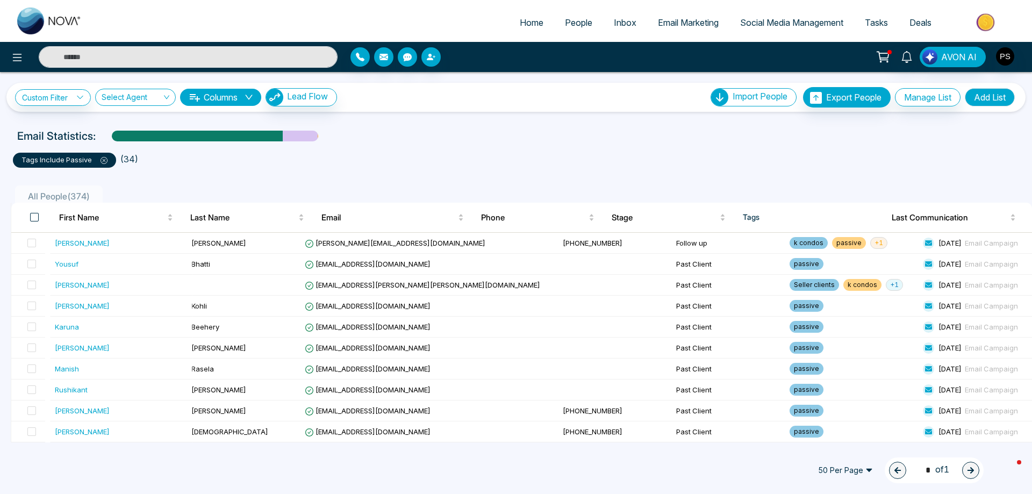
click at [35, 220] on span at bounding box center [34, 217] width 9 height 9
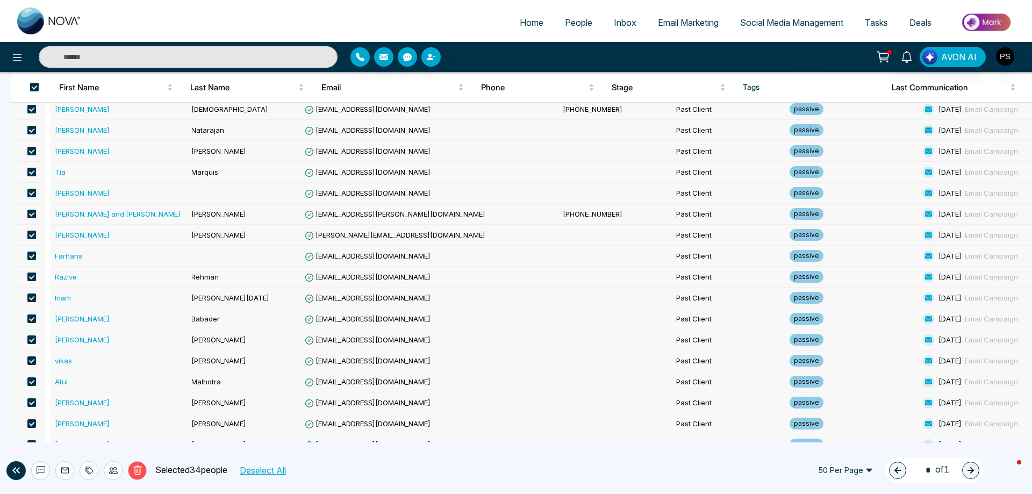
scroll to position [504, 0]
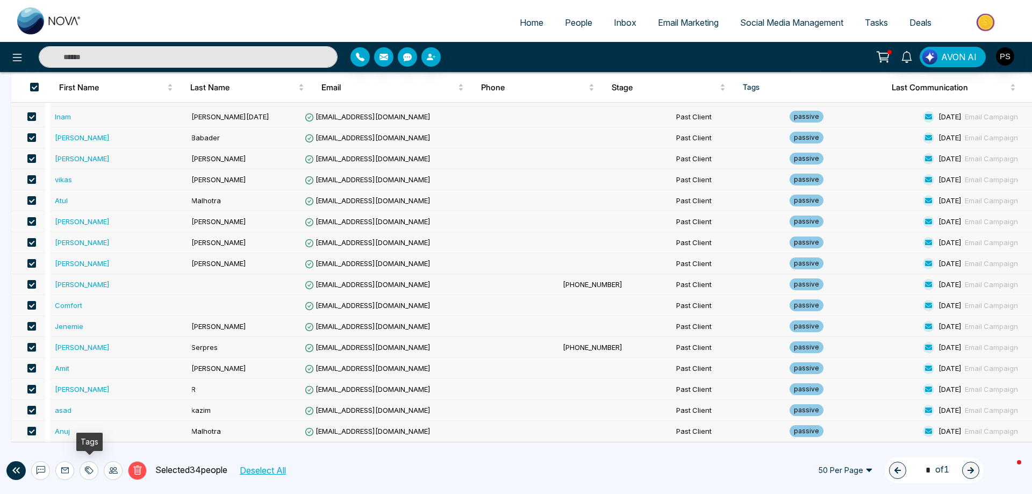
click at [93, 472] on icon at bounding box center [89, 470] width 9 height 9
click at [85, 447] on link "Remove Tags" at bounding box center [69, 446] width 49 height 9
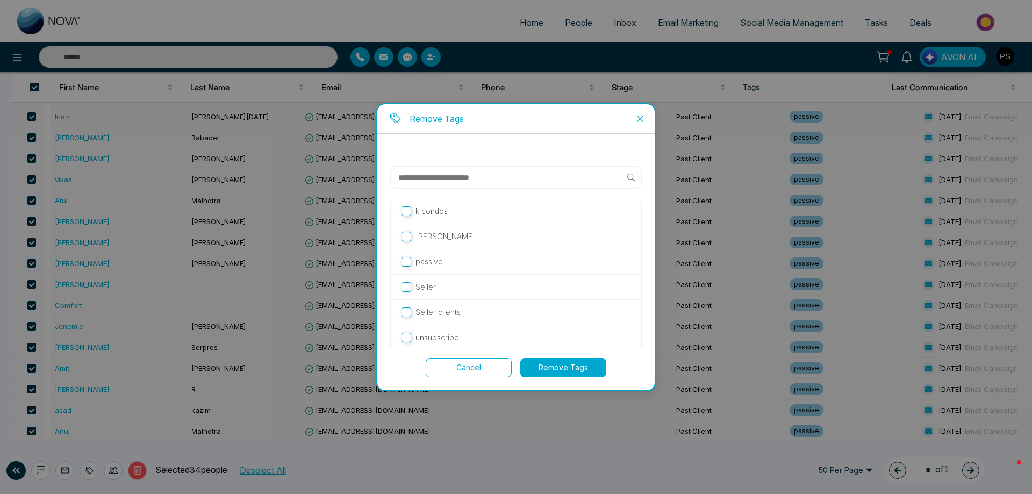
scroll to position [207, 0]
click at [535, 365] on button "Remove Tags" at bounding box center [563, 367] width 86 height 19
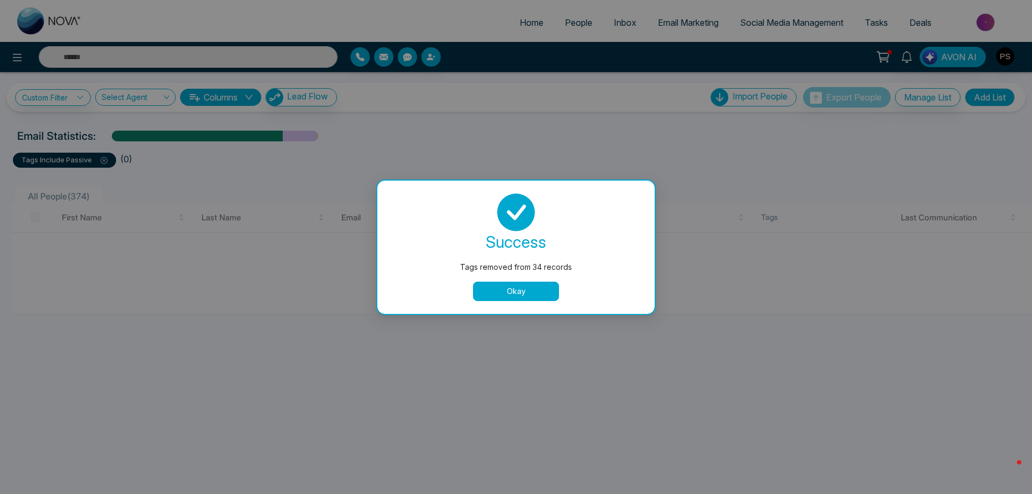
scroll to position [0, 0]
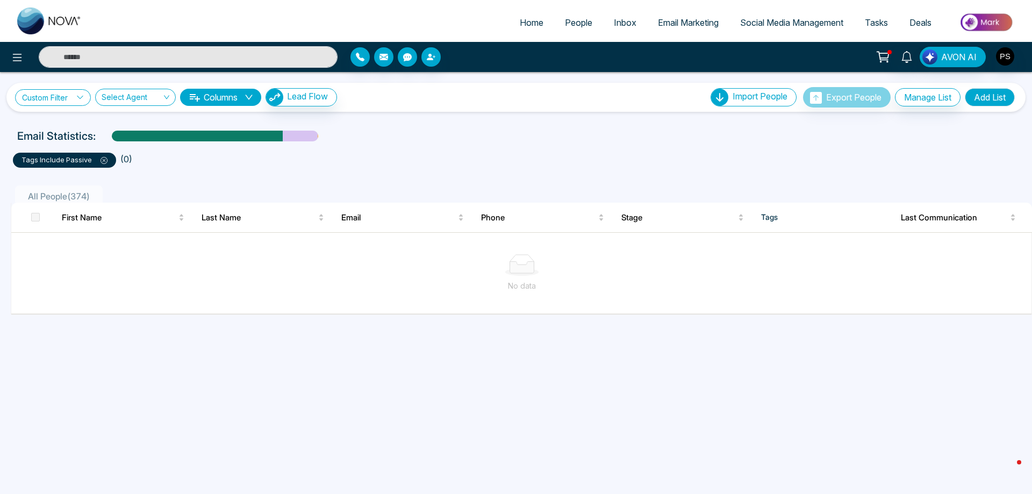
click at [79, 95] on icon at bounding box center [80, 98] width 8 height 8
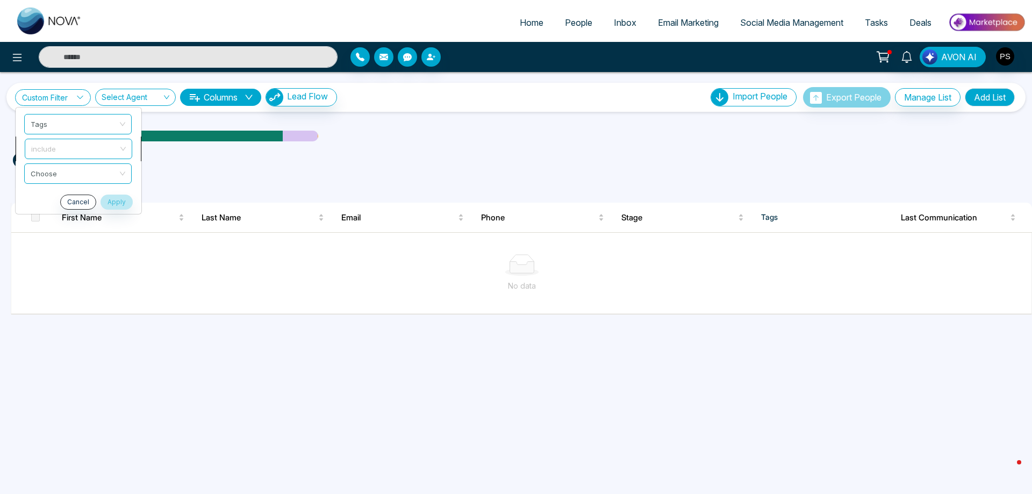
click at [70, 149] on span "include" at bounding box center [78, 148] width 95 height 19
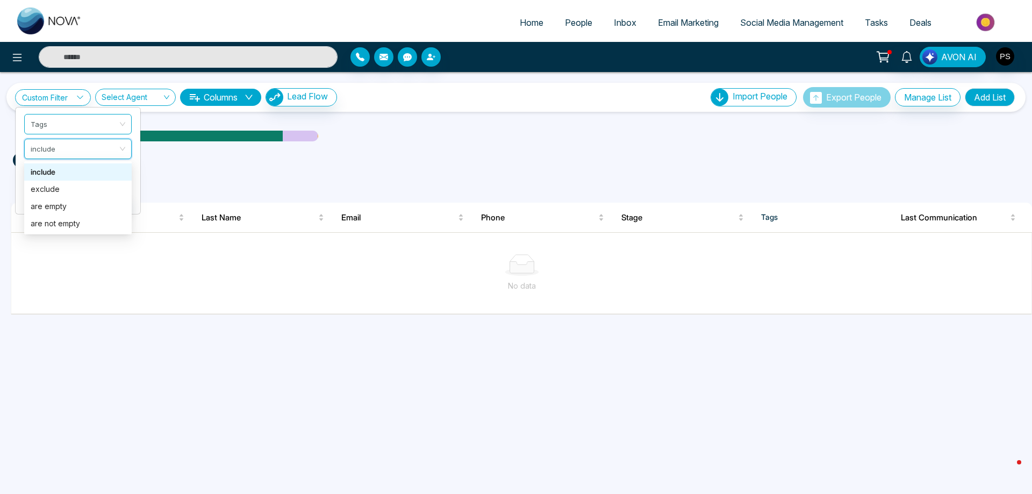
click at [155, 186] on ul "All People ( 374 )" at bounding box center [492, 193] width 962 height 17
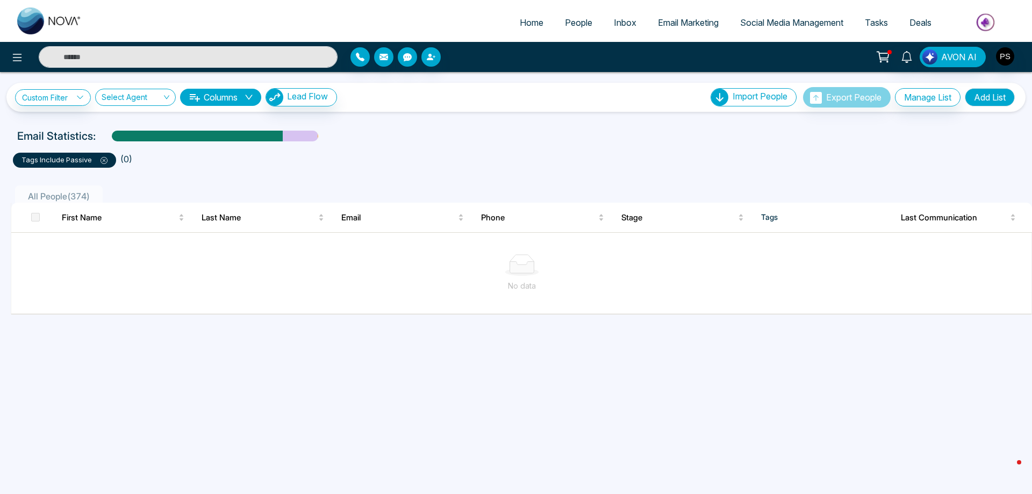
click at [103, 160] on icon at bounding box center [104, 160] width 3 height 3
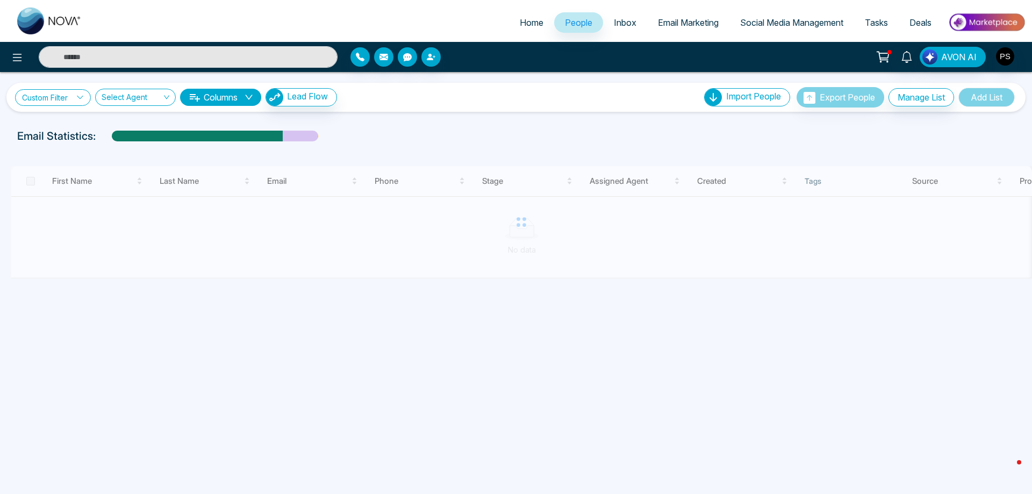
click at [75, 101] on link "Custom Filter" at bounding box center [53, 97] width 76 height 17
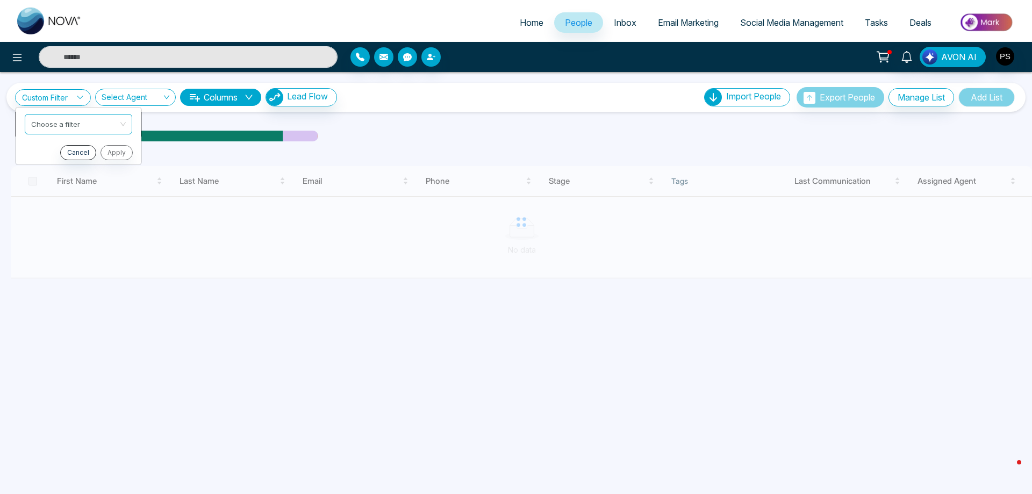
click at [70, 123] on input "search" at bounding box center [74, 122] width 87 height 16
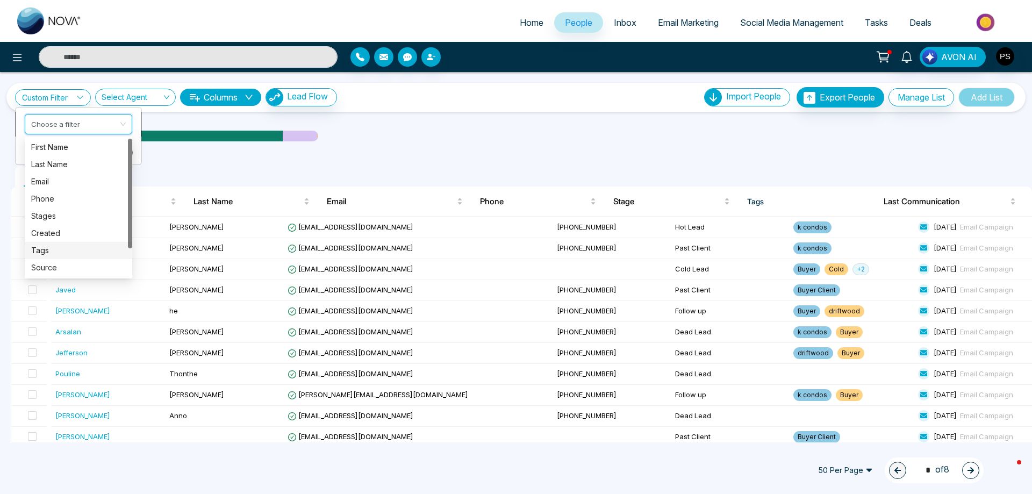
click at [43, 252] on div "Tags" at bounding box center [78, 251] width 95 height 12
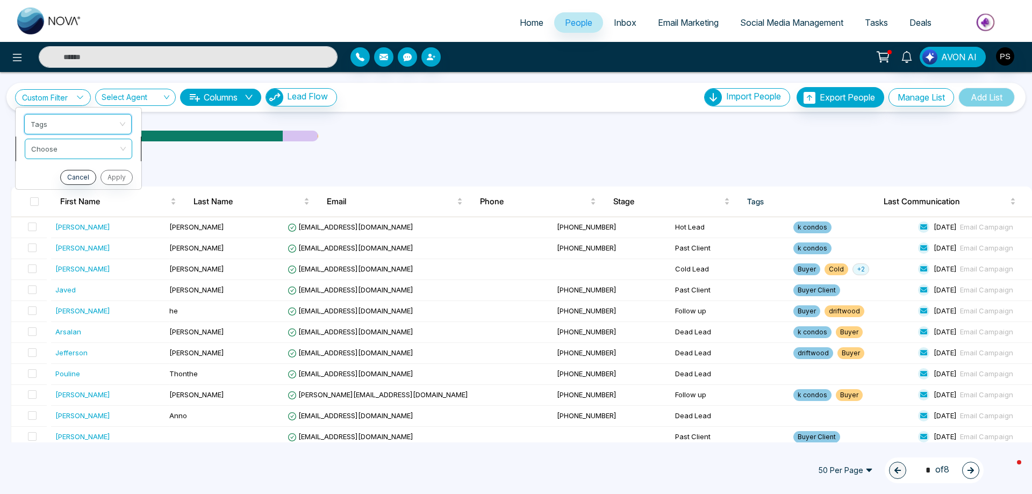
click at [81, 153] on input "search" at bounding box center [74, 147] width 87 height 16
click at [73, 168] on div "include" at bounding box center [78, 172] width 95 height 12
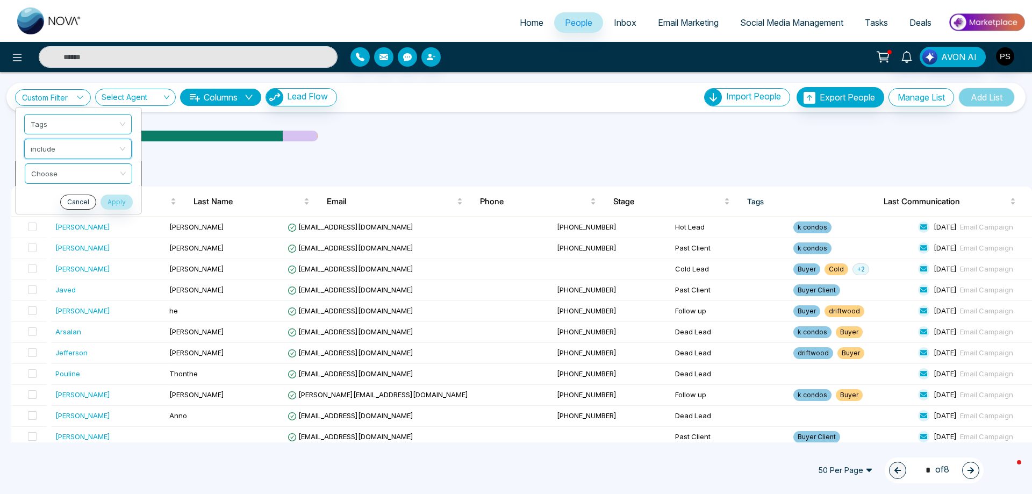
click at [67, 181] on span at bounding box center [74, 173] width 87 height 19
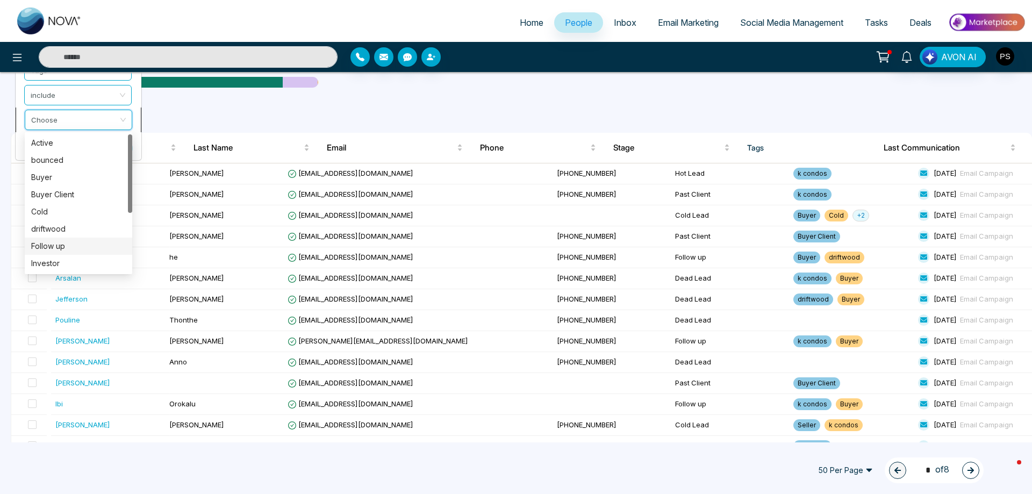
click at [548, 84] on div "Email Statistics:" at bounding box center [516, 82] width 998 height 16
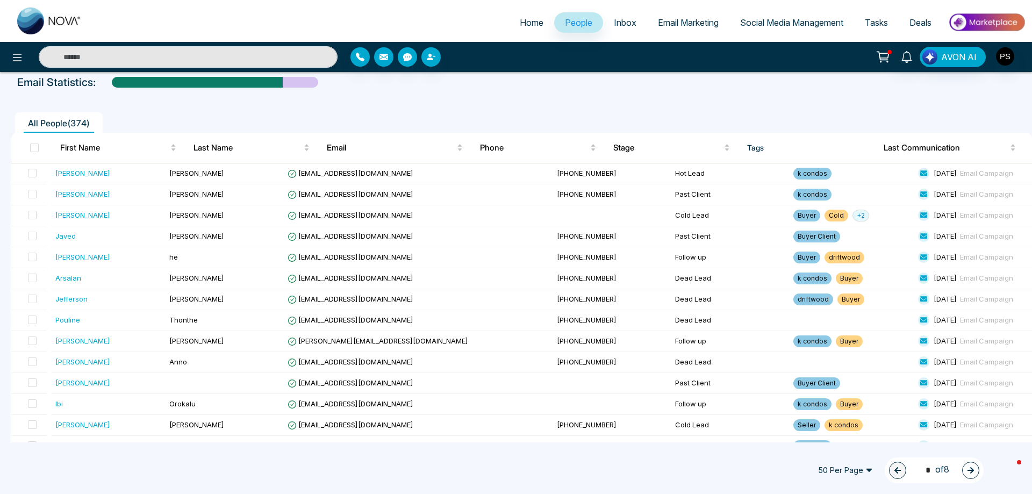
click at [67, 123] on span "All People ( 374 )" at bounding box center [59, 123] width 70 height 11
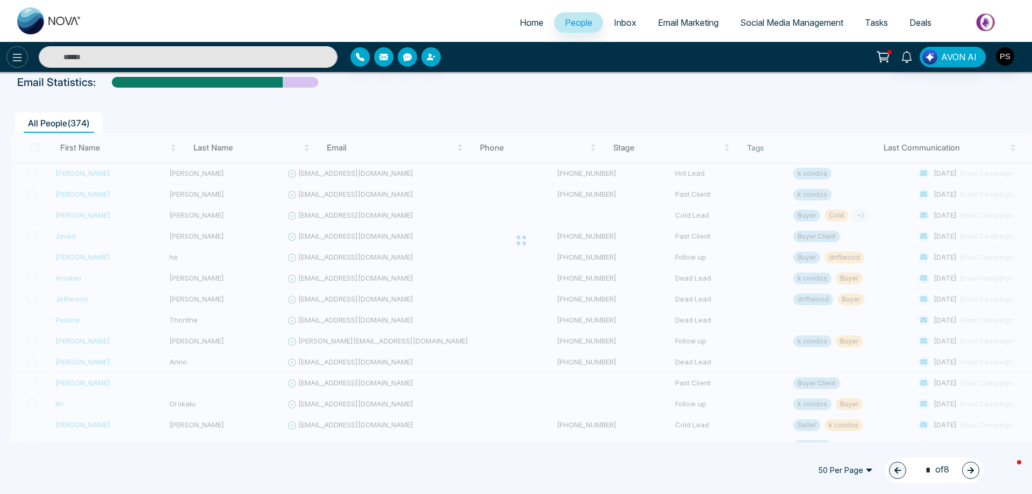
click at [20, 60] on icon at bounding box center [17, 57] width 13 height 13
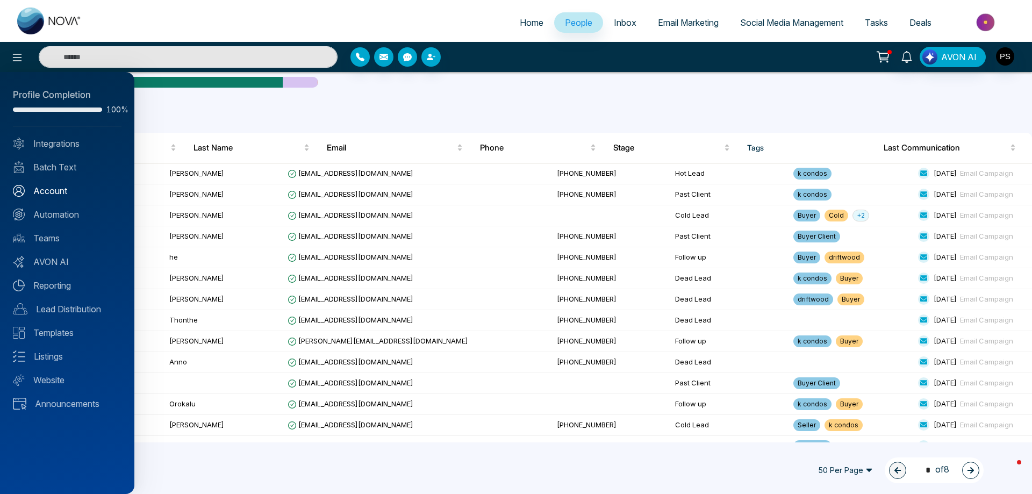
click at [43, 188] on link "Account" at bounding box center [67, 190] width 109 height 13
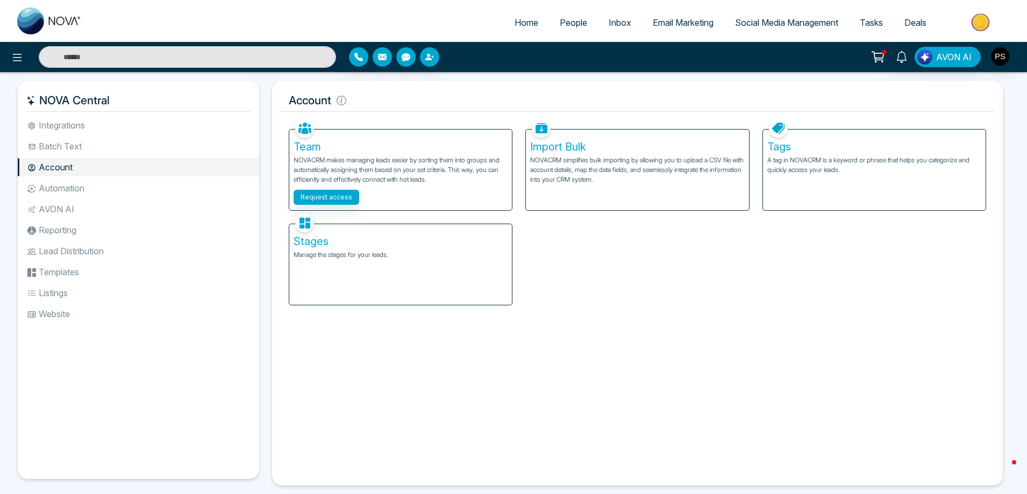
click at [826, 139] on div "Tags A tag in NOVACRM is a keyword or phrase that helps you categorize and quic…" at bounding box center [874, 170] width 223 height 81
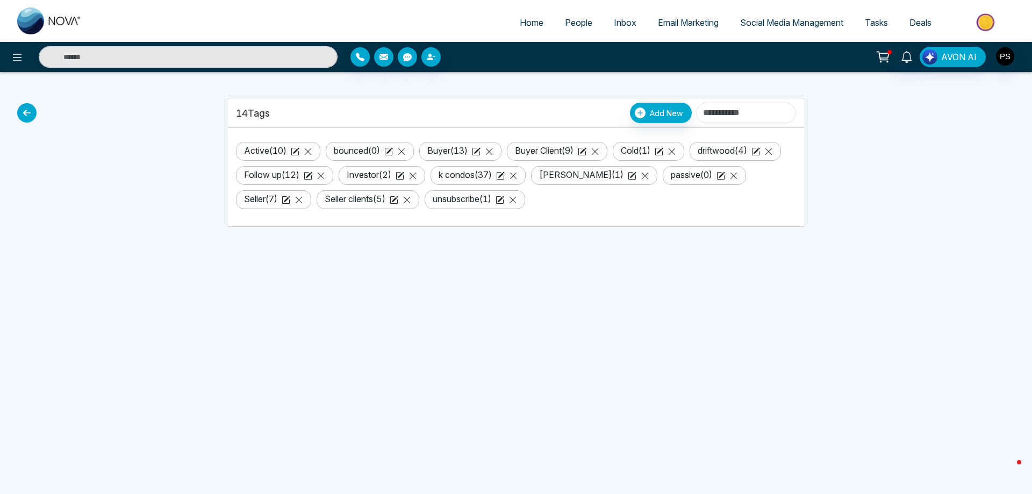
click at [34, 120] on div "Home People Inbox Email Marketing Social Media Management Tasks Deals AVON AI 1…" at bounding box center [516, 247] width 1032 height 494
click at [30, 117] on icon at bounding box center [26, 112] width 19 height 19
click at [23, 113] on icon at bounding box center [26, 112] width 19 height 19
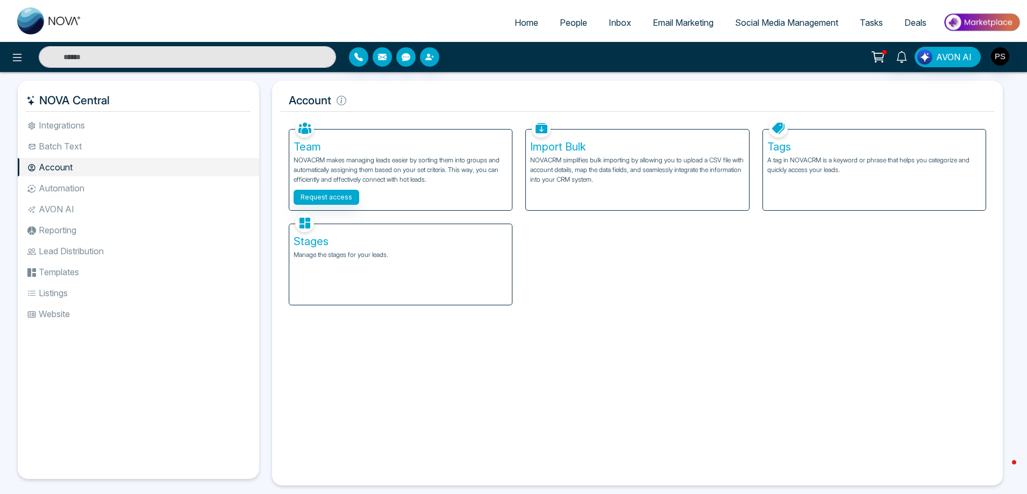
click at [312, 252] on p "Manage the stages for your leads." at bounding box center [400, 255] width 214 height 10
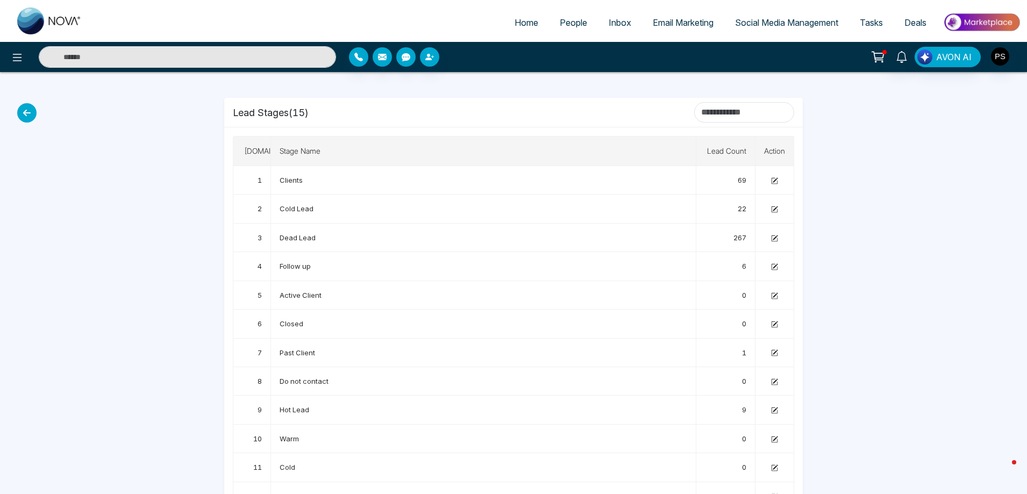
click at [29, 112] on icon at bounding box center [26, 112] width 19 height 19
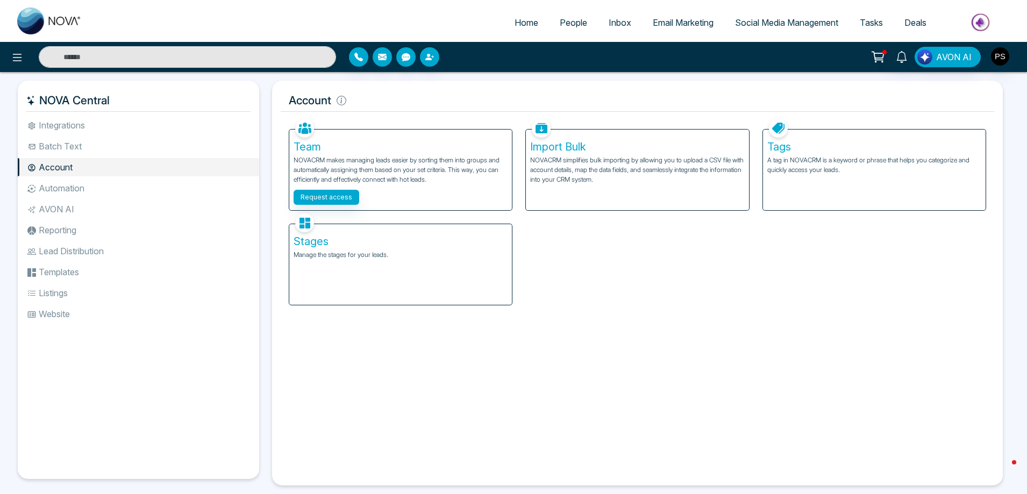
click at [559, 21] on span "People" at bounding box center [572, 22] width 27 height 11
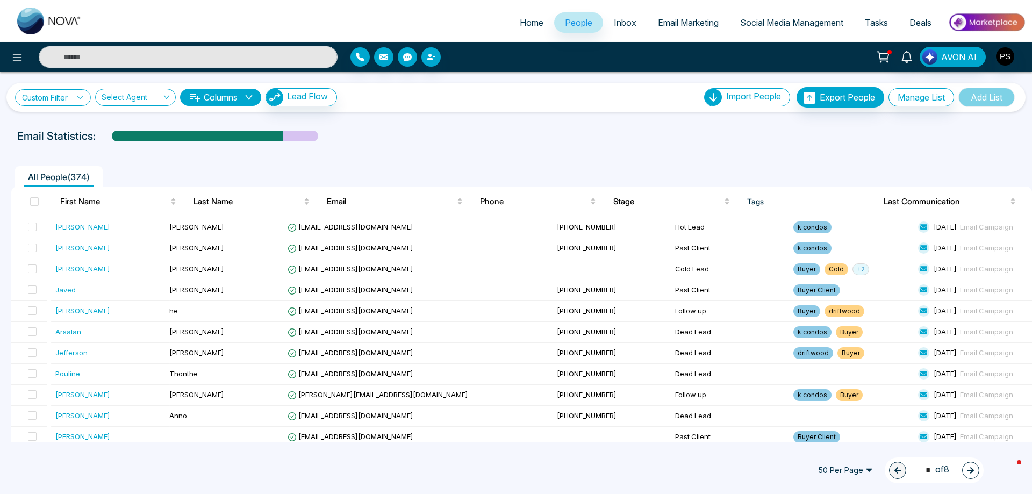
click at [84, 100] on icon at bounding box center [80, 98] width 8 height 8
click at [71, 132] on span at bounding box center [74, 123] width 87 height 19
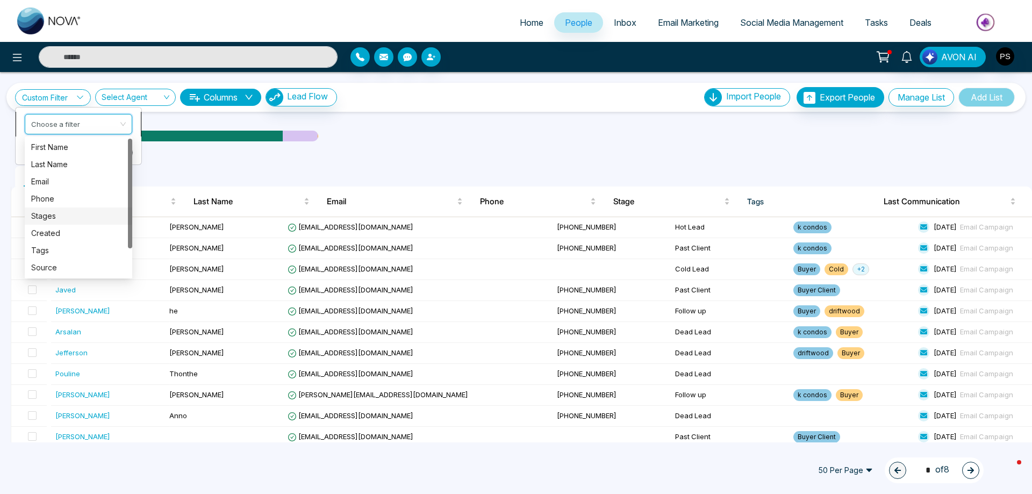
click at [48, 221] on div "Stages" at bounding box center [78, 216] width 95 height 12
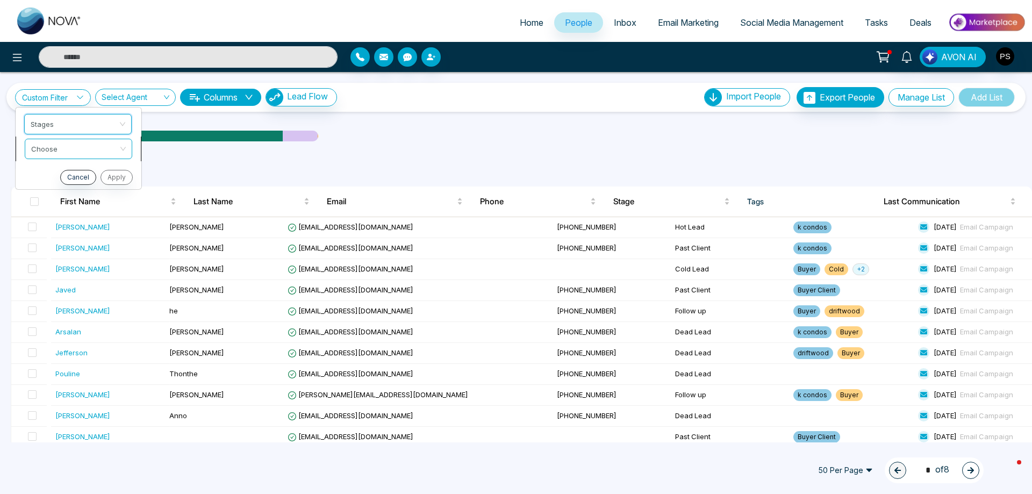
click at [94, 144] on input "search" at bounding box center [74, 147] width 87 height 16
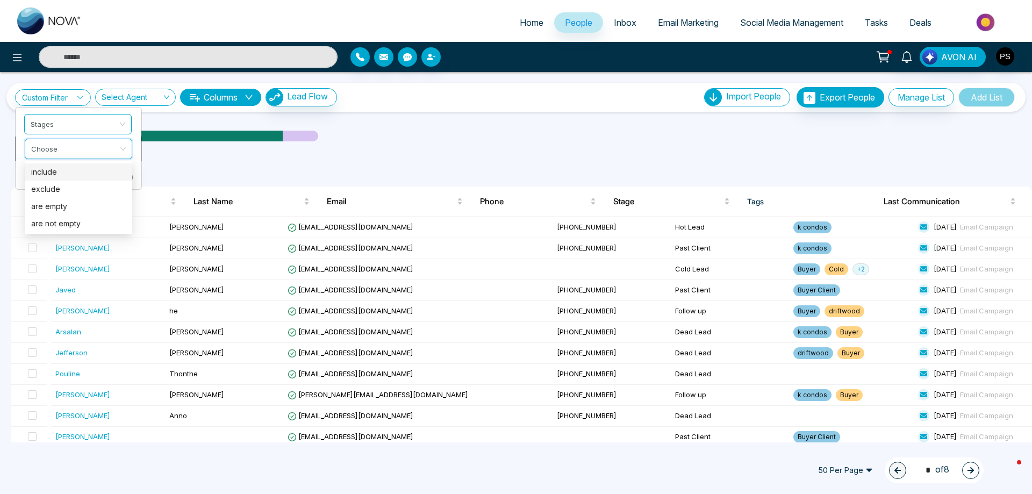
click at [67, 175] on div "include" at bounding box center [78, 172] width 95 height 12
click at [68, 175] on input "search" at bounding box center [74, 172] width 87 height 16
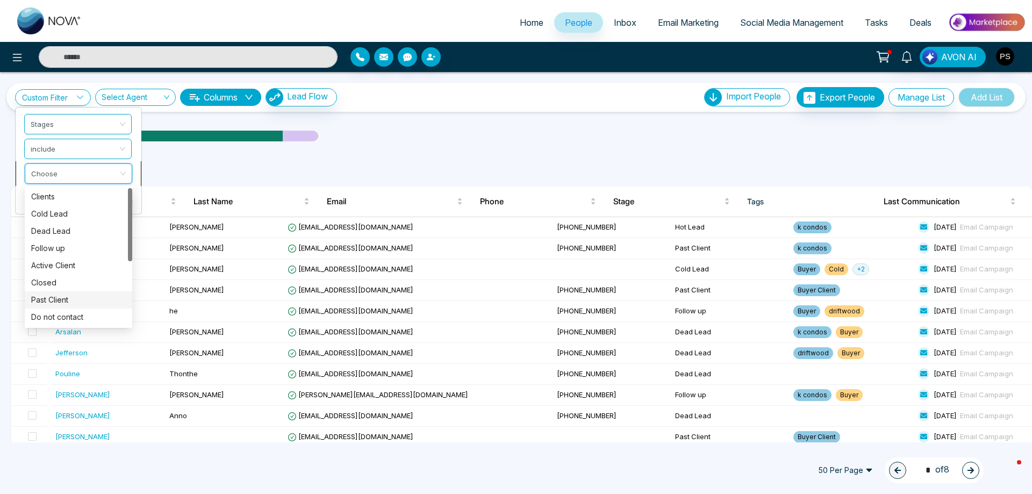
click at [58, 299] on div "Past Client" at bounding box center [78, 300] width 95 height 12
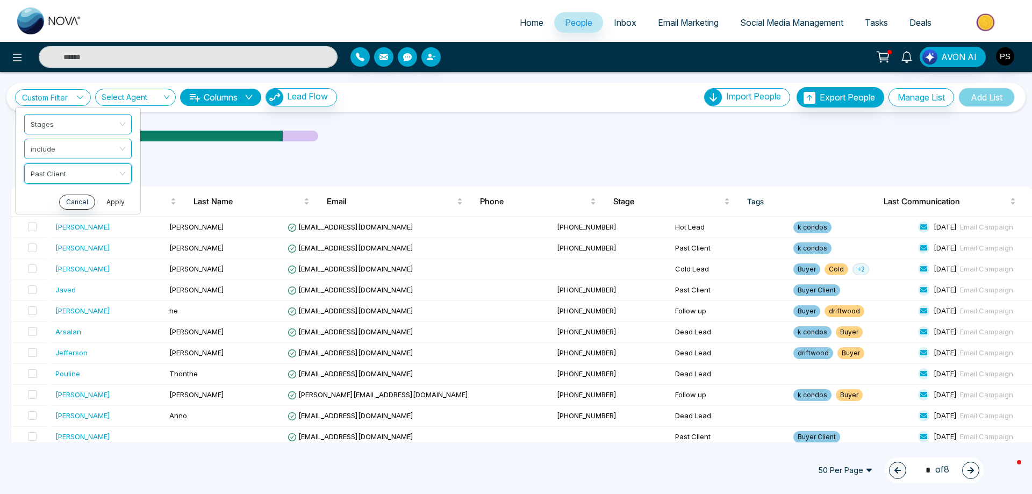
click at [112, 203] on button "Apply" at bounding box center [115, 202] width 32 height 15
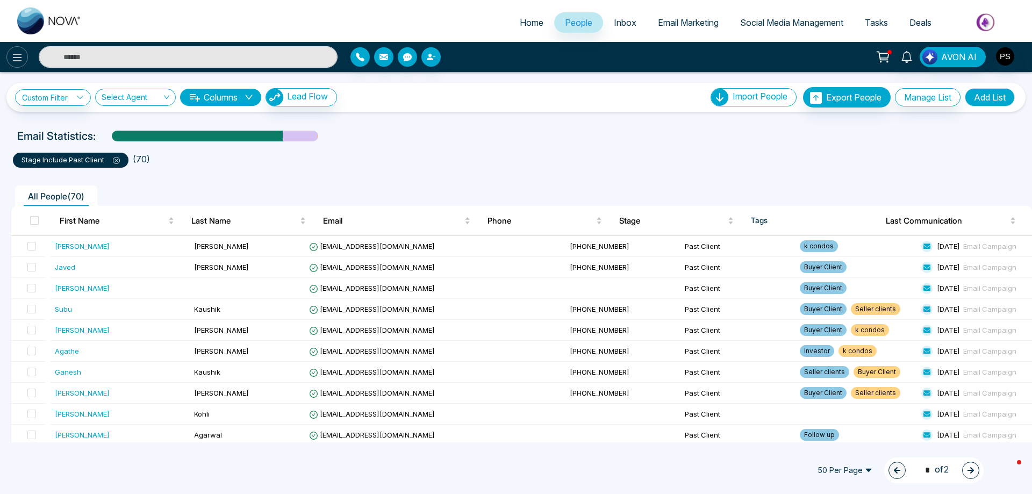
click at [24, 61] on button at bounding box center [16, 56] width 21 height 21
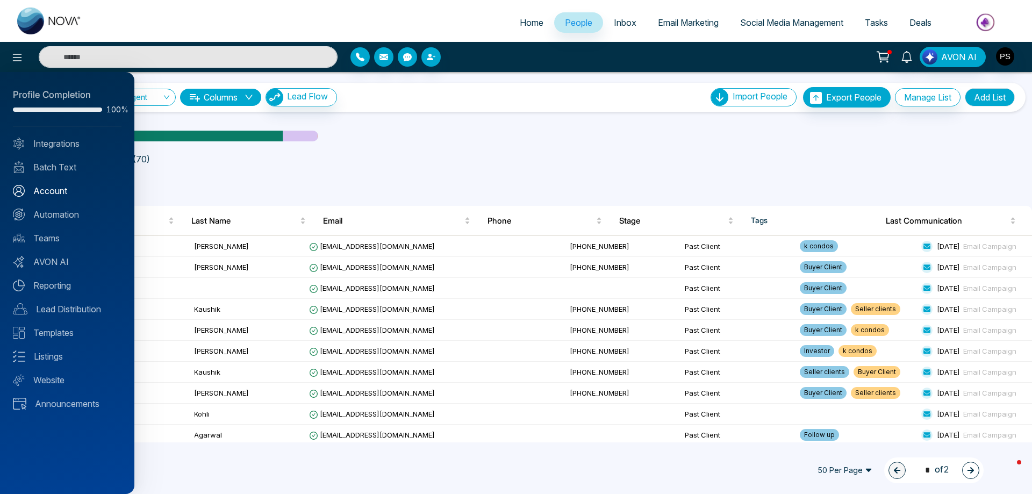
click at [49, 191] on link "Account" at bounding box center [67, 190] width 109 height 13
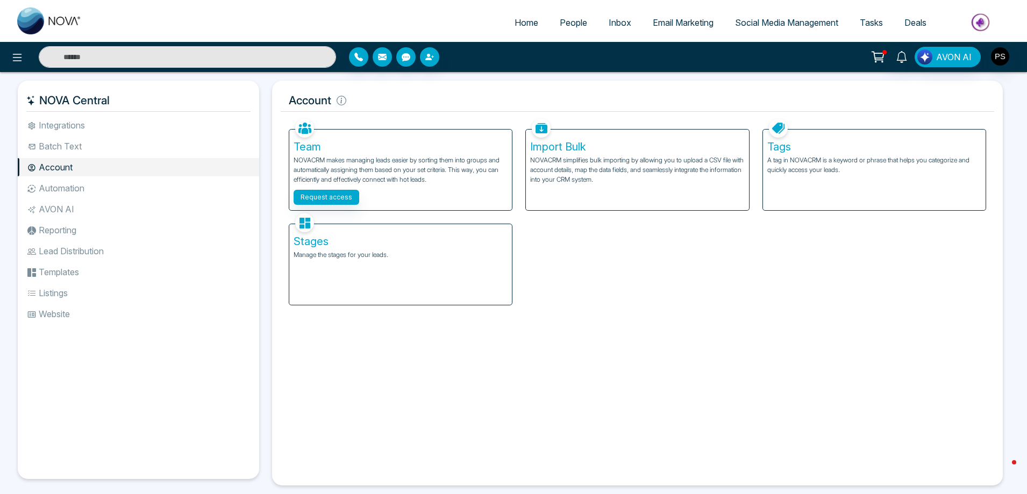
click at [344, 242] on h5 "Stages" at bounding box center [400, 241] width 214 height 13
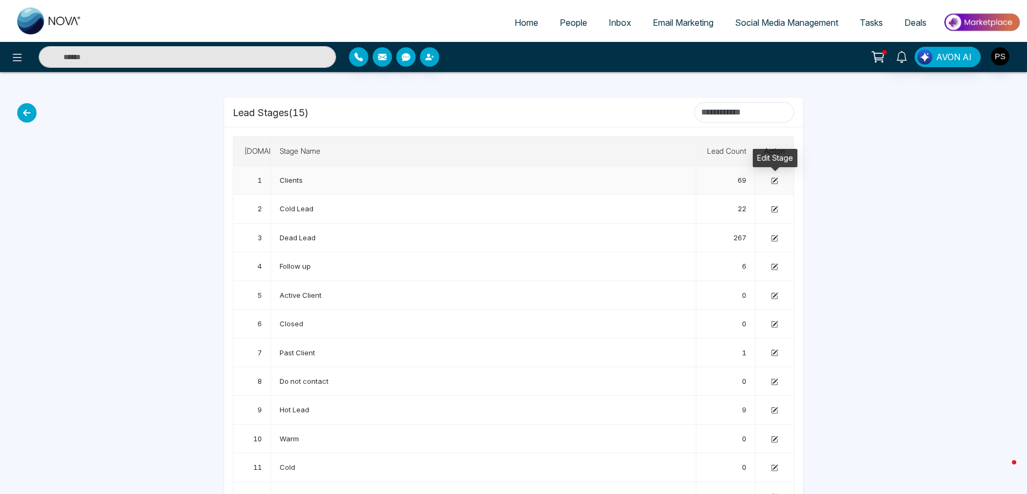
click at [776, 179] on icon at bounding box center [774, 179] width 5 height 5
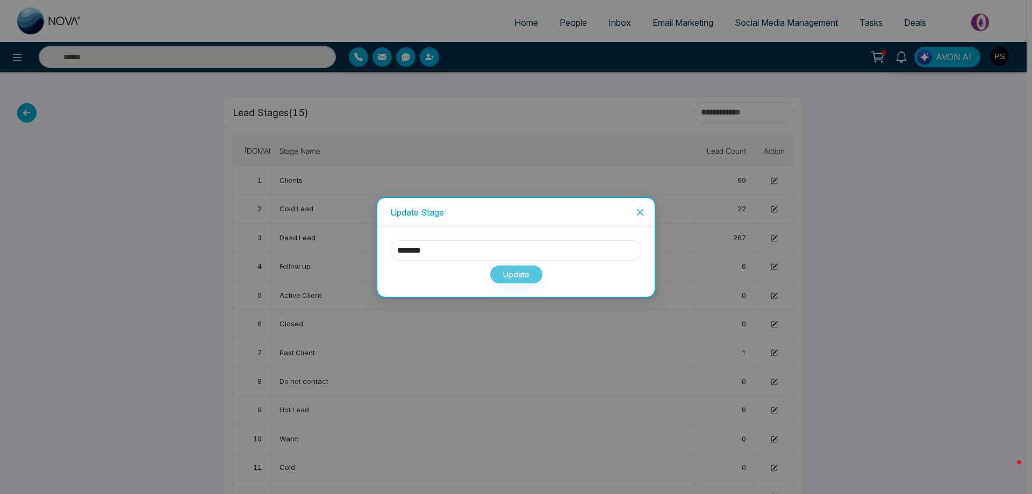
click at [640, 213] on icon "close" at bounding box center [640, 212] width 9 height 9
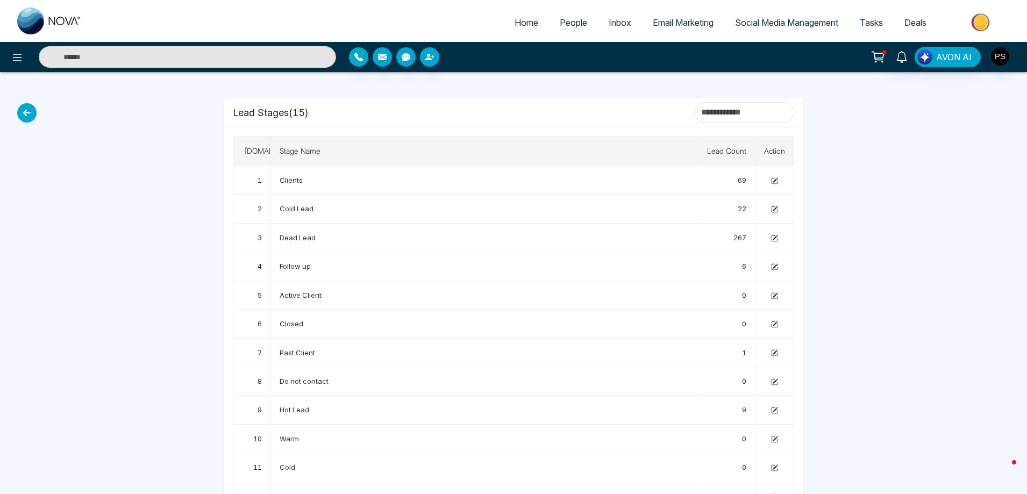
click at [24, 114] on icon at bounding box center [26, 112] width 19 height 19
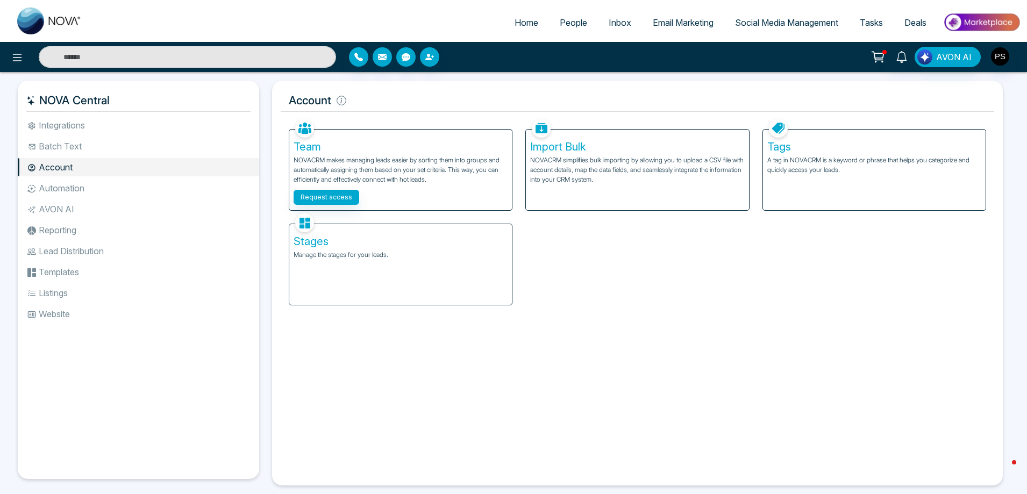
click at [523, 18] on span "Home" at bounding box center [526, 22] width 24 height 11
select select "*"
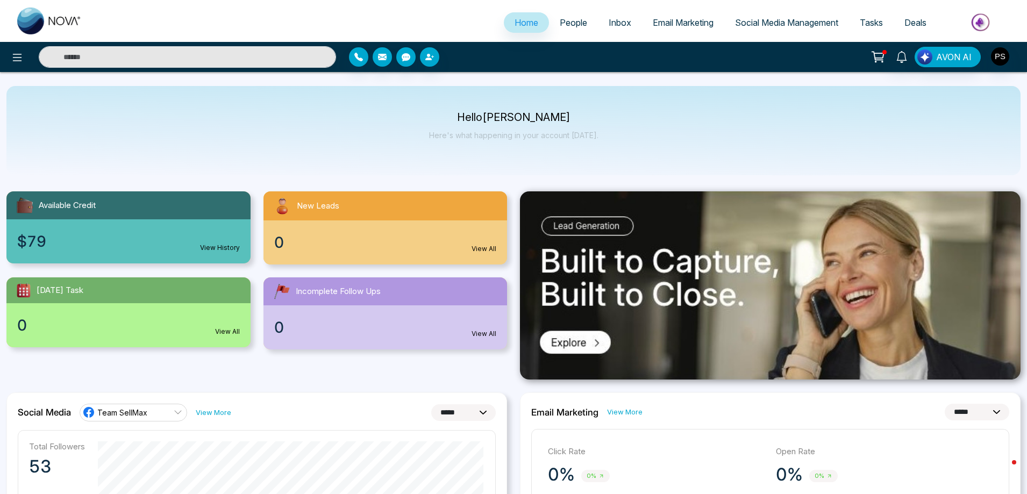
click at [574, 22] on span "People" at bounding box center [572, 22] width 27 height 11
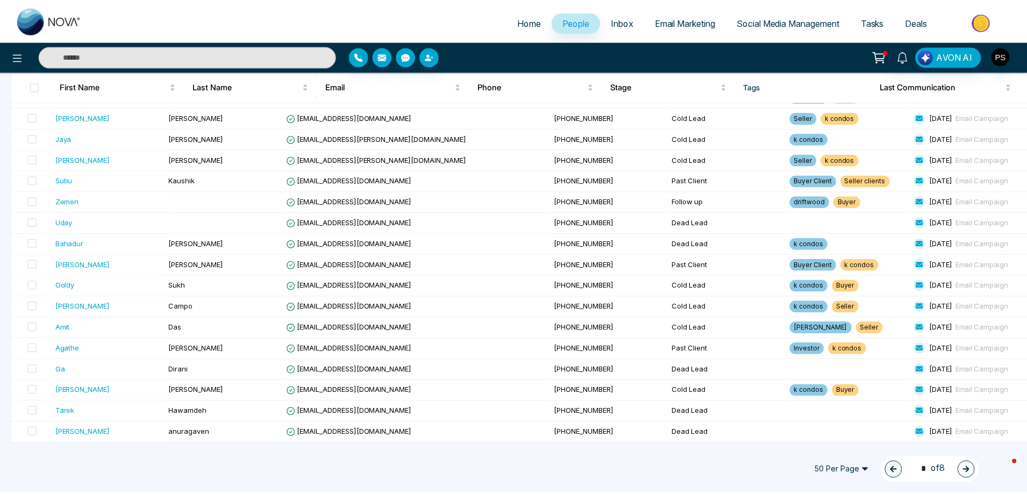
scroll to position [125, 0]
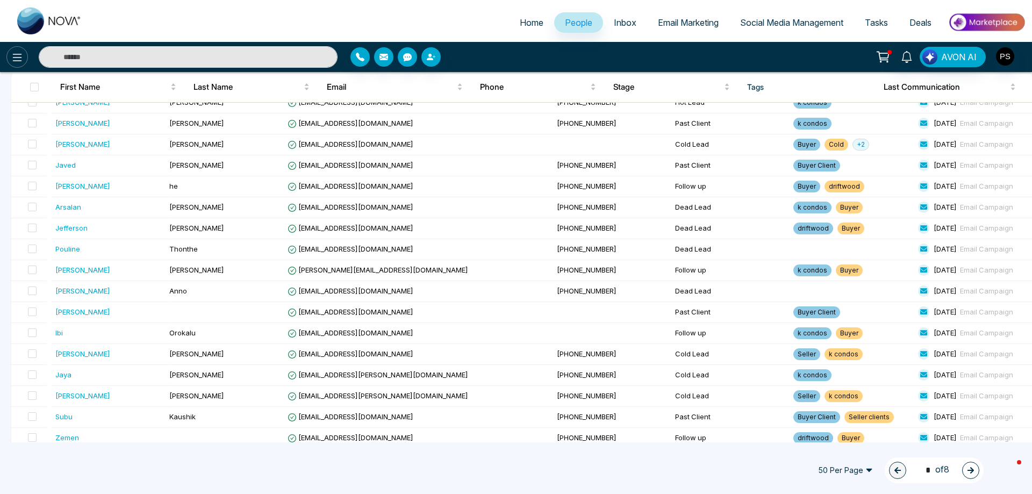
click at [26, 55] on button at bounding box center [16, 56] width 21 height 21
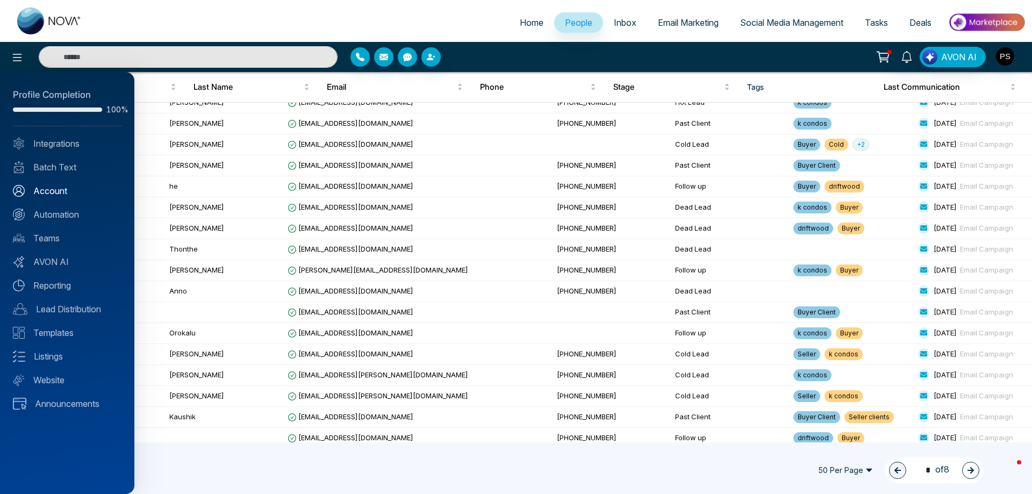
click at [38, 189] on link "Account" at bounding box center [67, 190] width 109 height 13
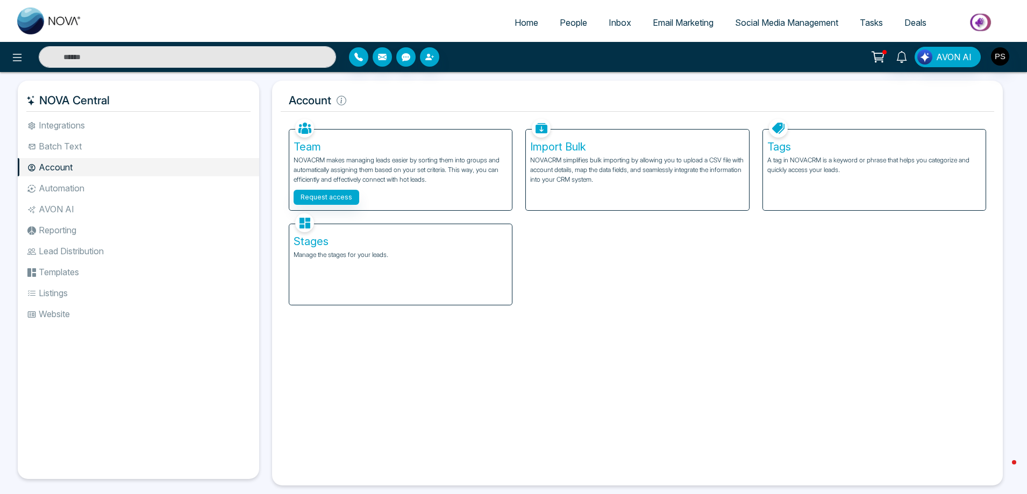
click at [382, 262] on div "Stages Manage the stages for your leads." at bounding box center [400, 264] width 223 height 81
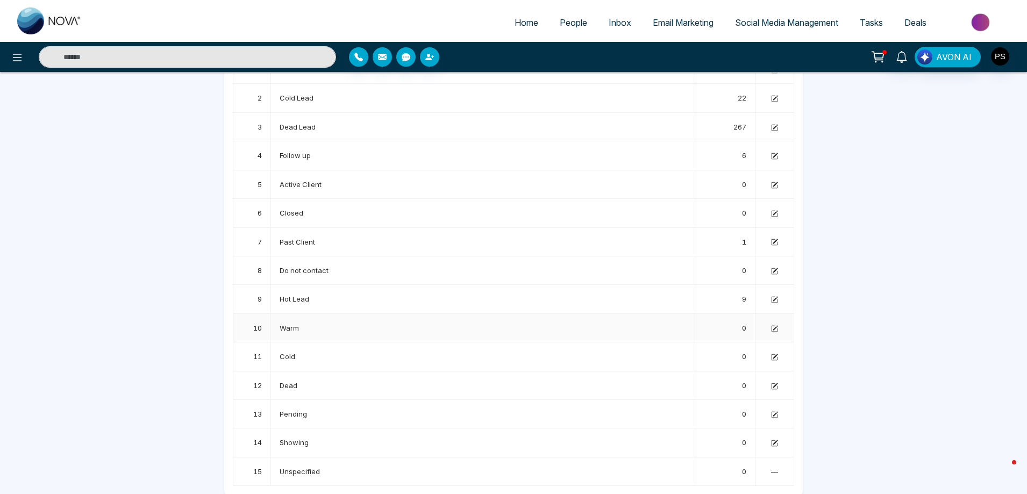
scroll to position [111, 0]
click at [773, 327] on icon at bounding box center [774, 328] width 7 height 7
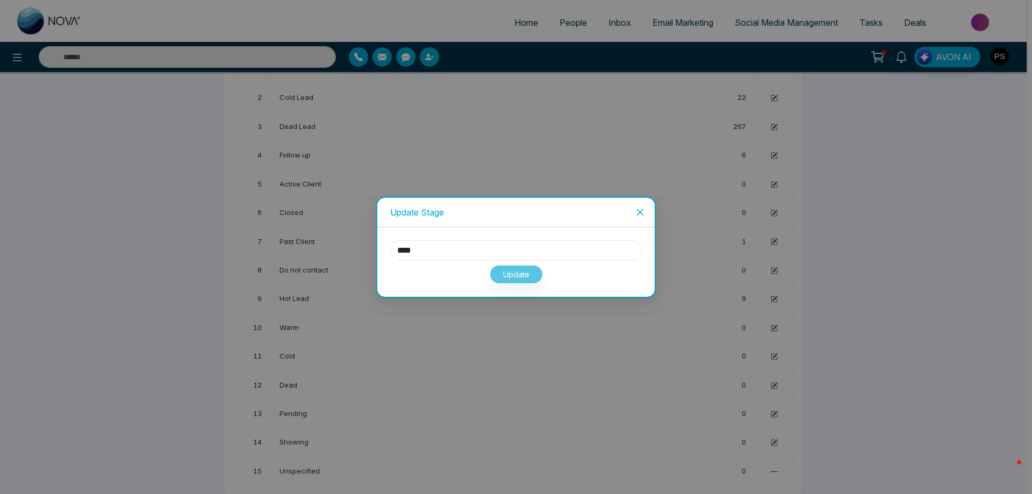
click at [539, 247] on input "****" at bounding box center [516, 250] width 252 height 20
type input "*"
click at [524, 285] on div "Update" at bounding box center [515, 261] width 277 height 69
click at [522, 282] on button "Update" at bounding box center [516, 274] width 53 height 19
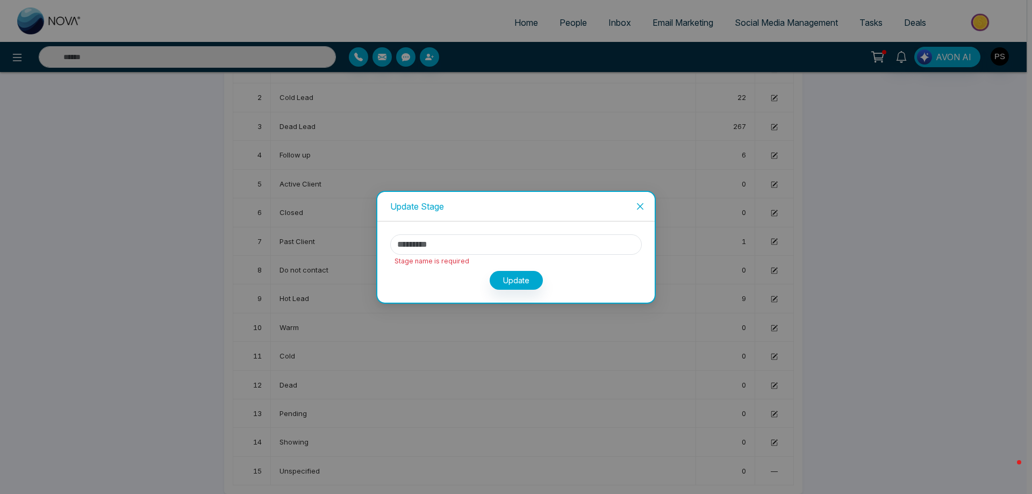
click at [643, 209] on icon "close" at bounding box center [640, 206] width 9 height 9
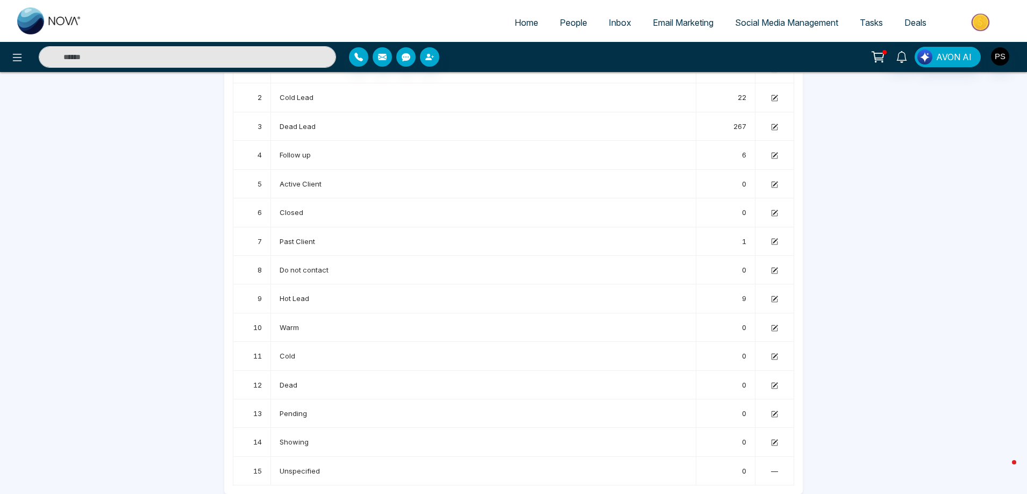
scroll to position [0, 0]
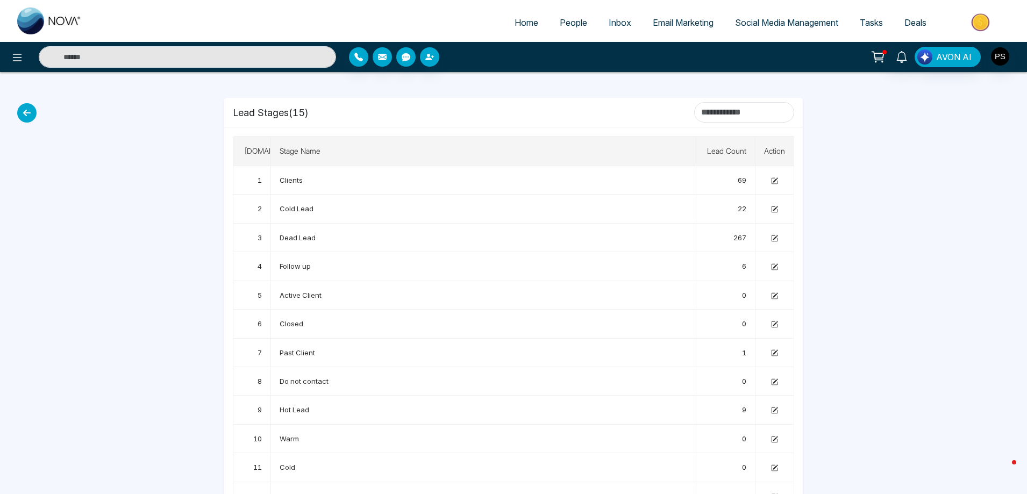
click at [24, 111] on icon at bounding box center [26, 112] width 19 height 19
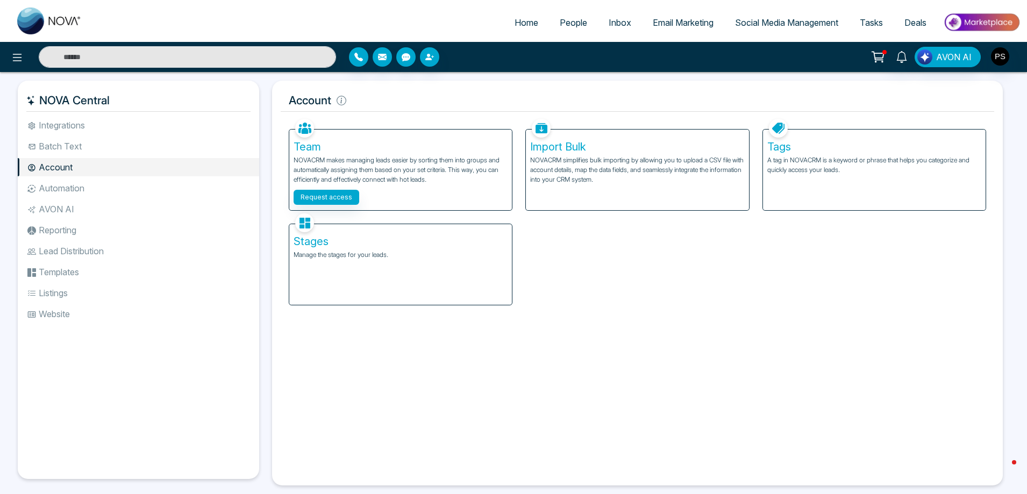
click at [806, 145] on h5 "Tags" at bounding box center [874, 146] width 214 height 13
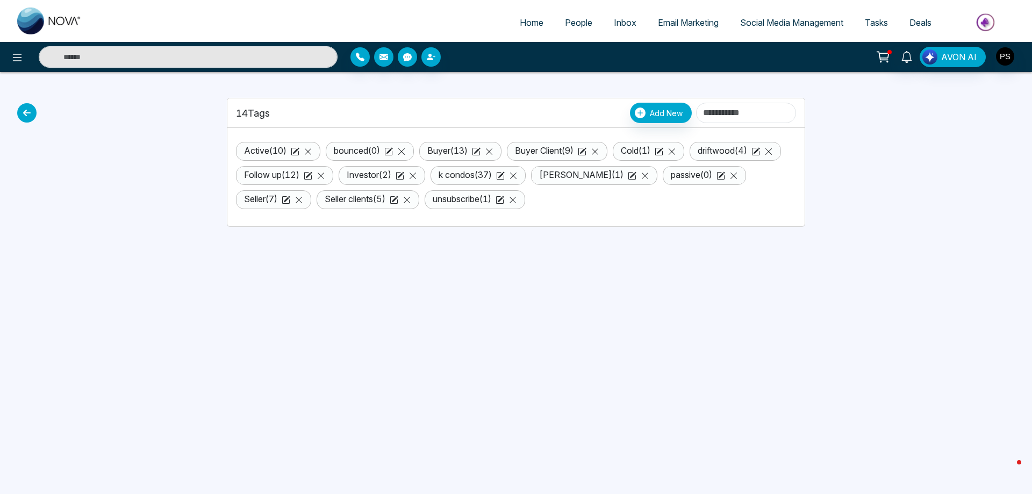
click at [641, 154] on link "Cold ( 1 )" at bounding box center [636, 150] width 30 height 11
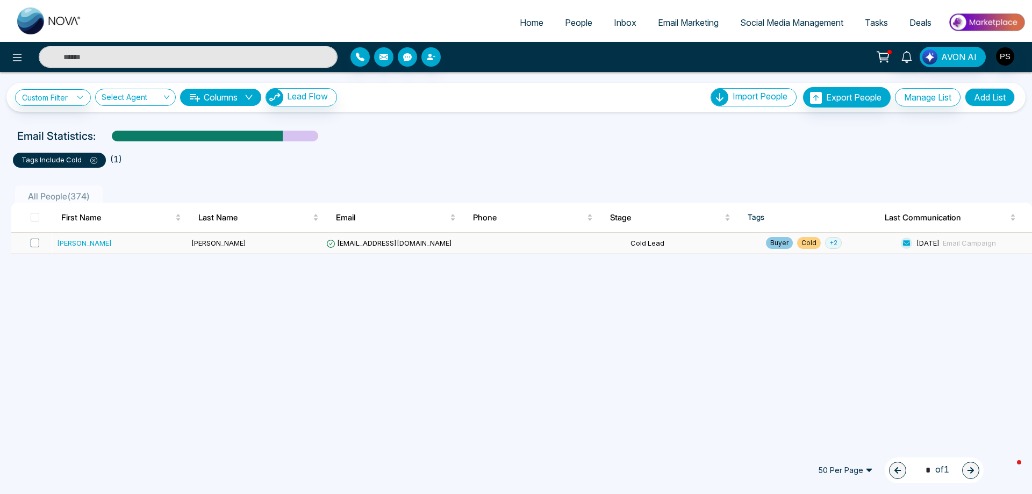
click at [36, 244] on span at bounding box center [35, 243] width 9 height 9
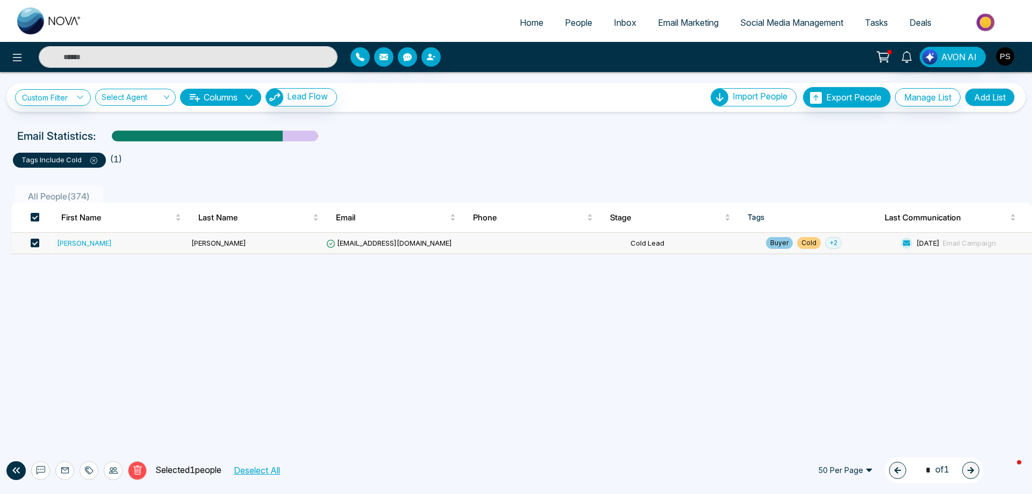
click at [797, 243] on span "Cold" at bounding box center [809, 243] width 24 height 12
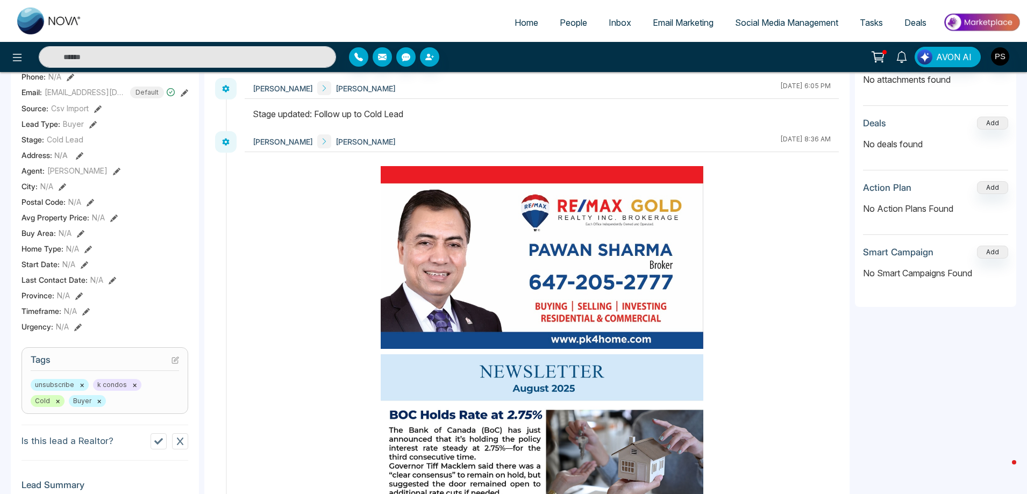
scroll to position [170, 0]
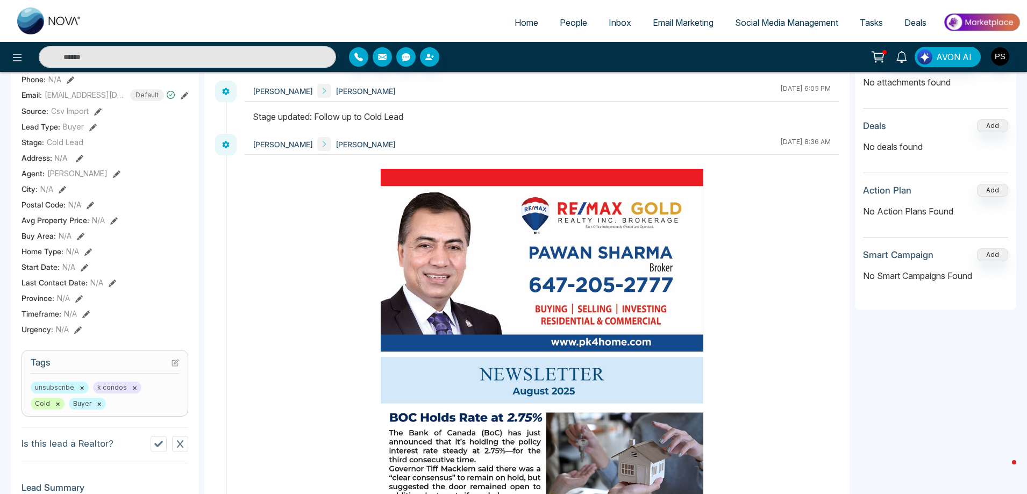
click at [60, 399] on button "×" at bounding box center [57, 404] width 5 height 10
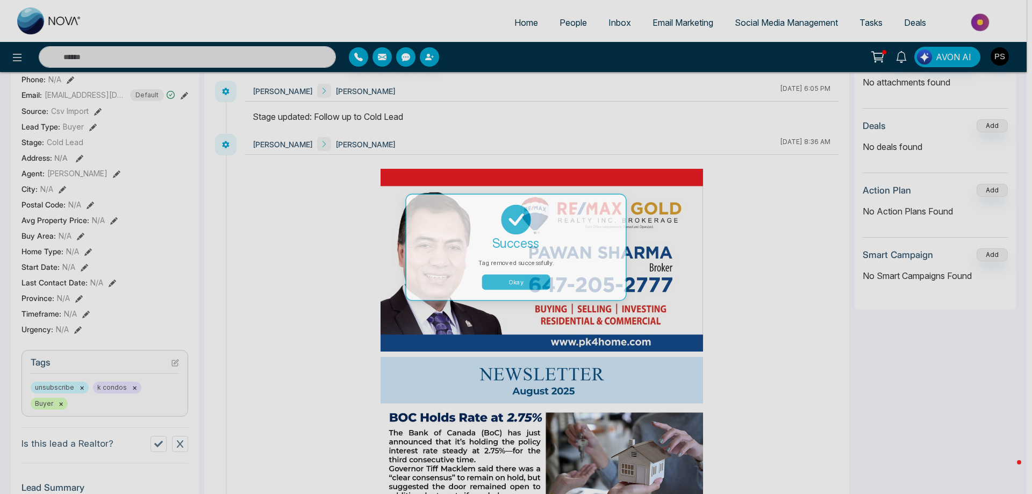
click at [78, 389] on div "Tag removed successfully. success Tag removed successfully. Okay" at bounding box center [516, 247] width 1032 height 494
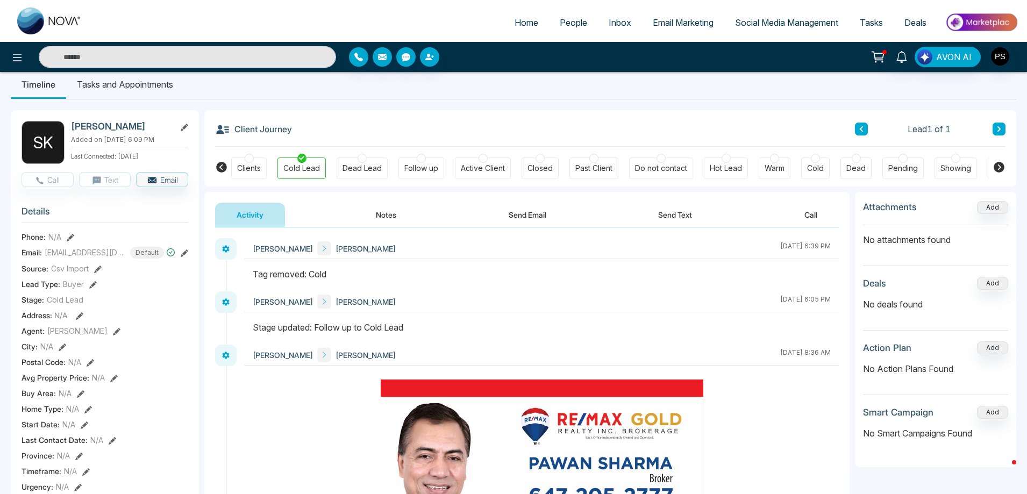
scroll to position [0, 0]
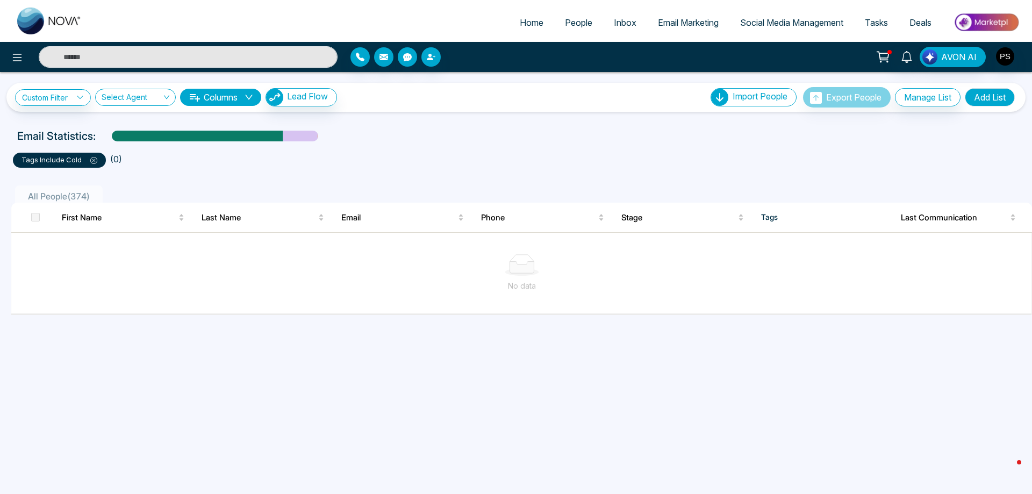
click at [93, 158] on icon at bounding box center [93, 160] width 7 height 7
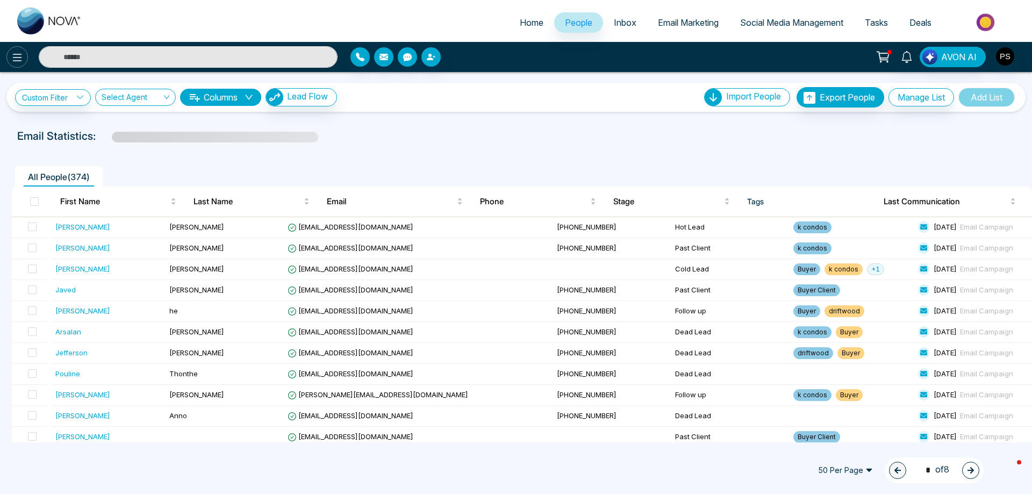
click at [12, 56] on icon at bounding box center [17, 57] width 13 height 13
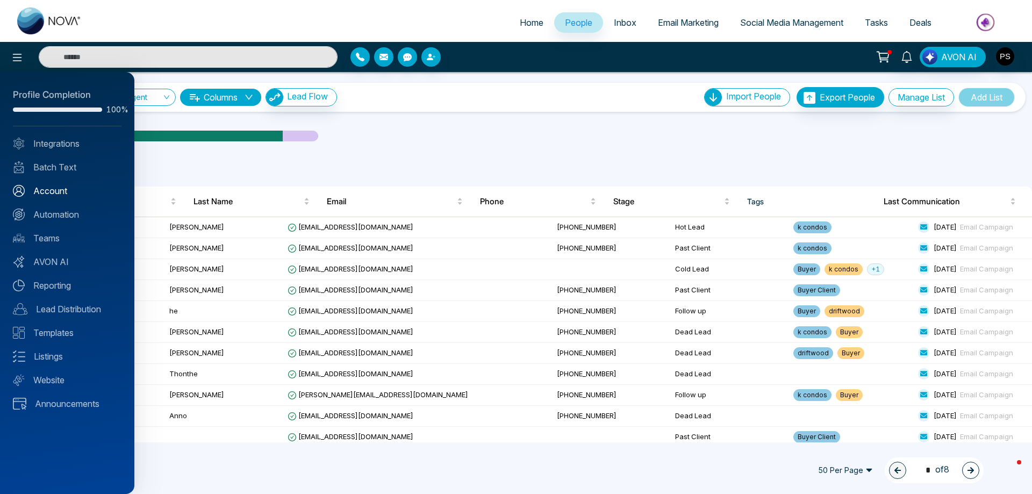
click at [63, 188] on link "Account" at bounding box center [67, 190] width 109 height 13
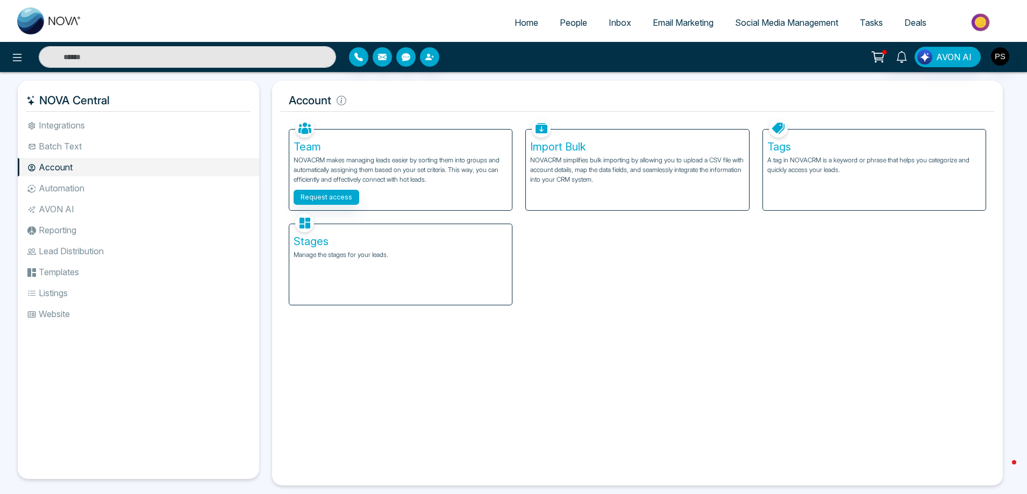
click at [829, 150] on h5 "Tags" at bounding box center [874, 146] width 214 height 13
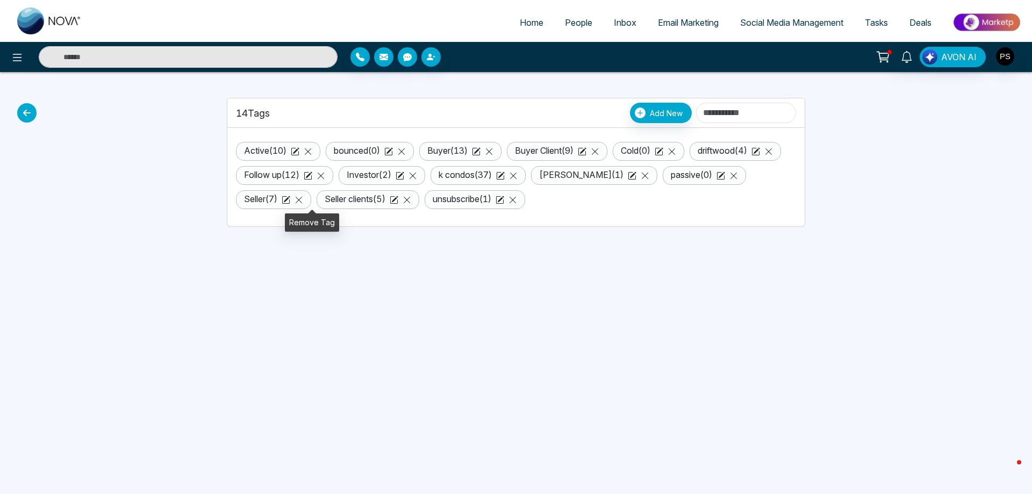
click at [729, 180] on icon at bounding box center [733, 175] width 9 height 9
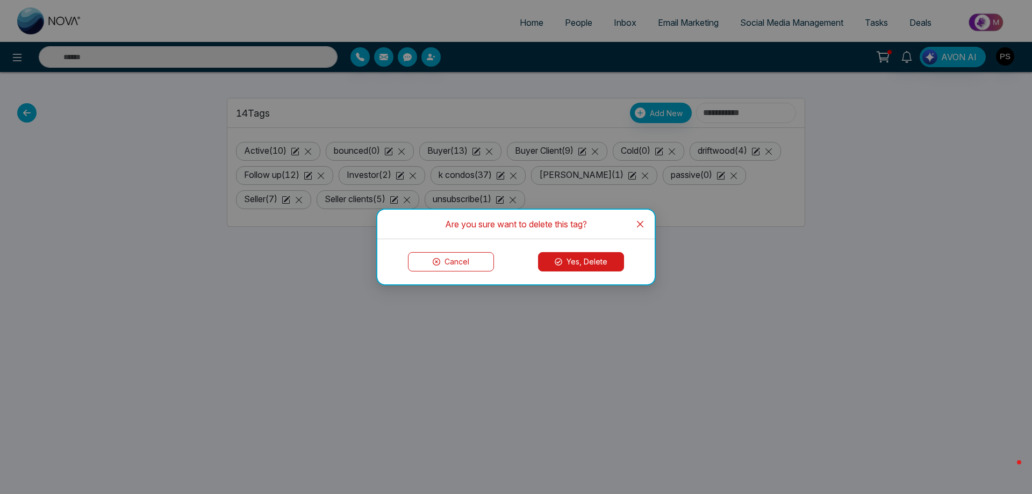
click at [613, 262] on button "Yes, Delete" at bounding box center [581, 261] width 86 height 19
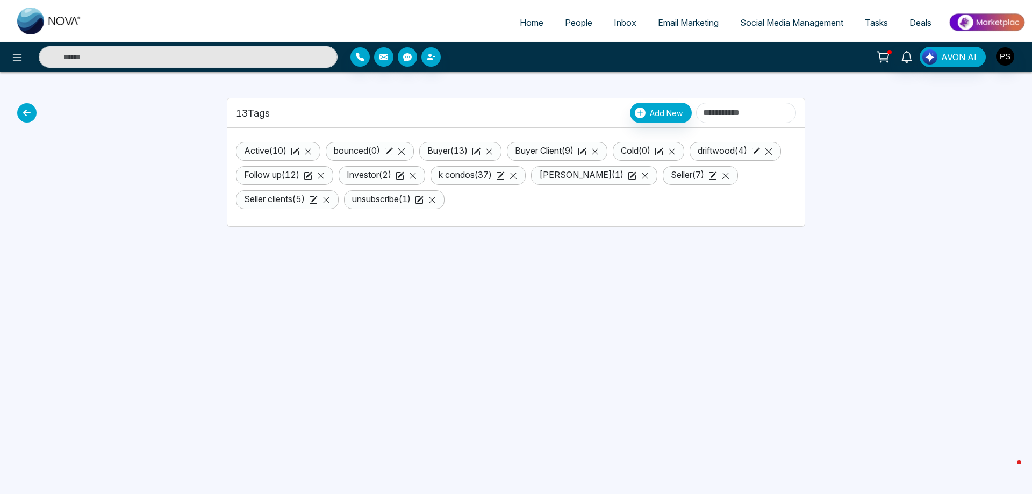
click at [305, 204] on link "Seller clients ( 5 )" at bounding box center [274, 198] width 61 height 11
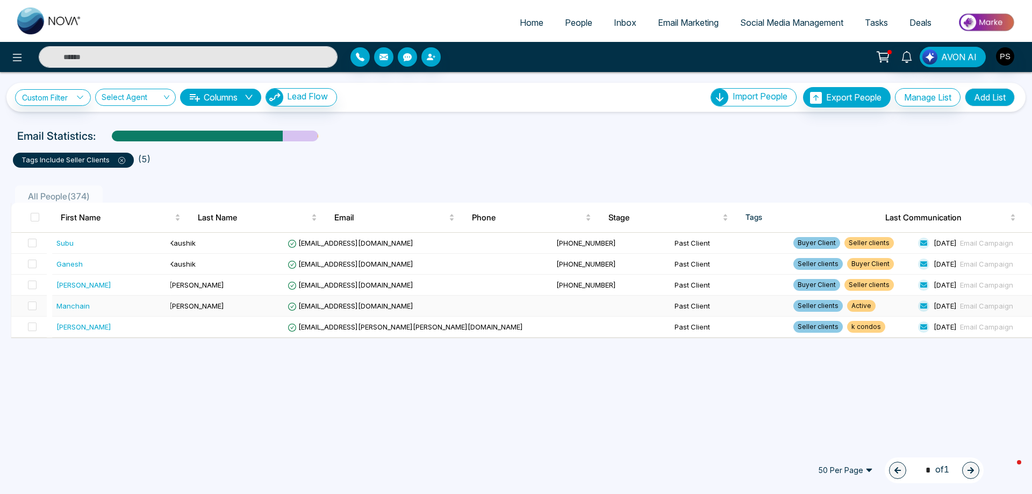
click at [66, 312] on td "Manchain" at bounding box center [111, 306] width 118 height 21
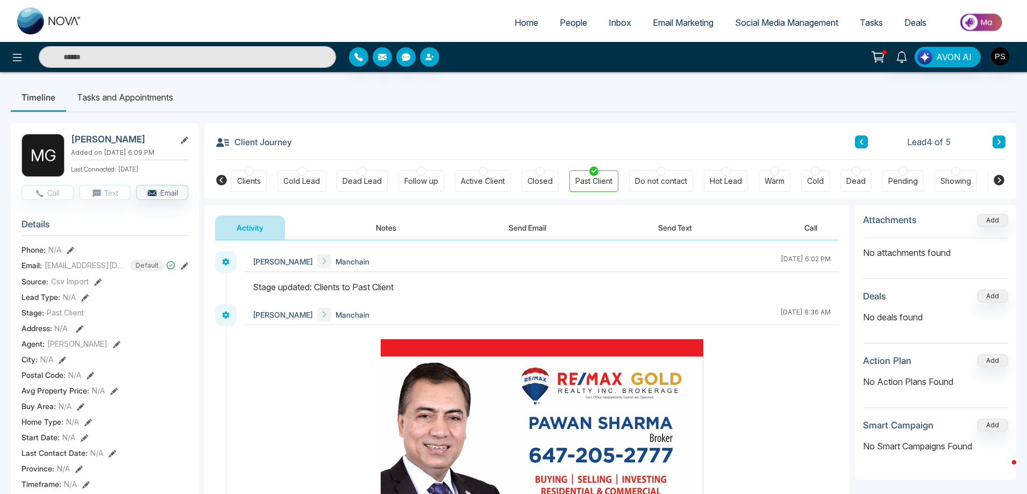
click at [733, 183] on div "Hot Lead" at bounding box center [725, 181] width 32 height 11
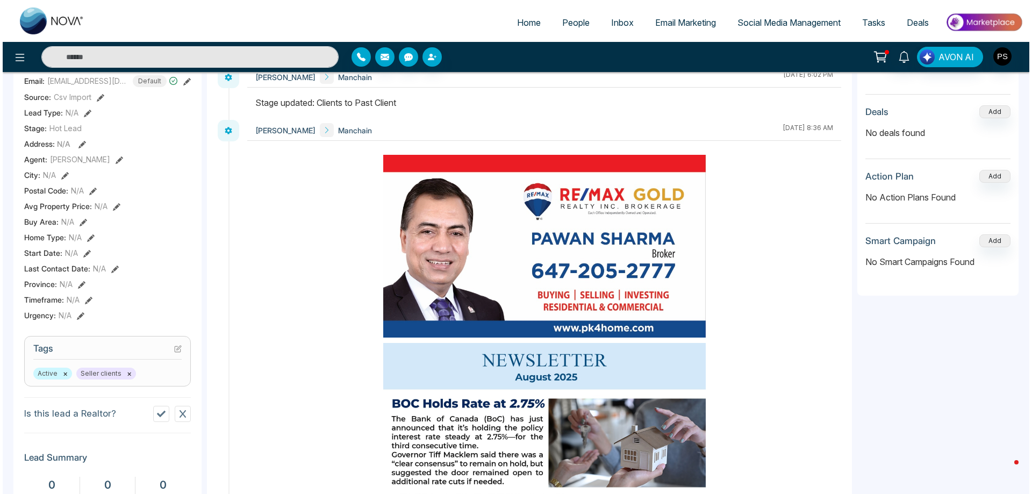
scroll to position [182, 0]
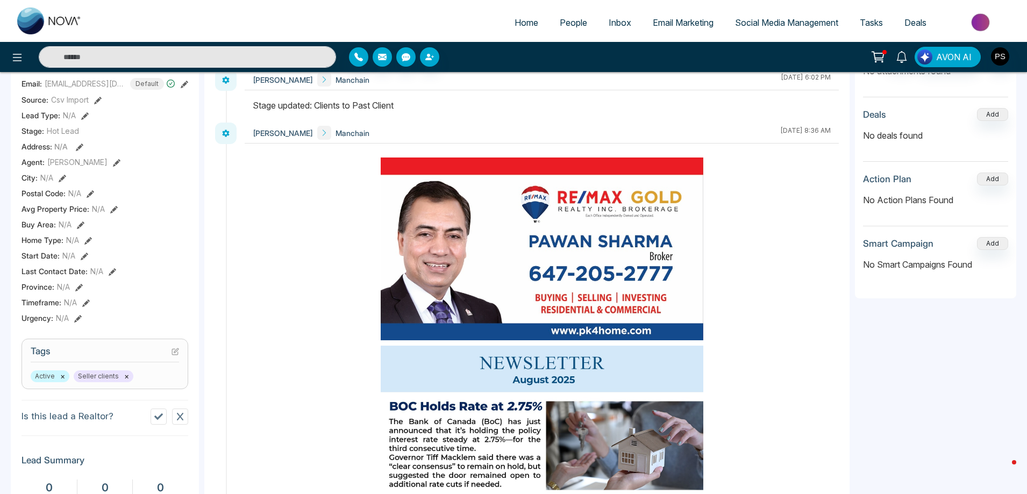
click at [60, 377] on button "×" at bounding box center [62, 376] width 5 height 10
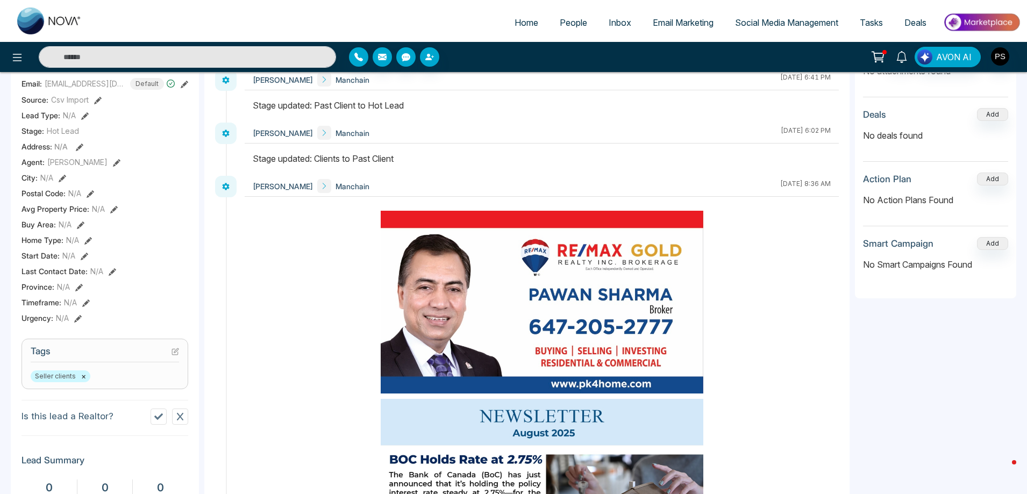
click at [84, 379] on button "×" at bounding box center [83, 376] width 5 height 10
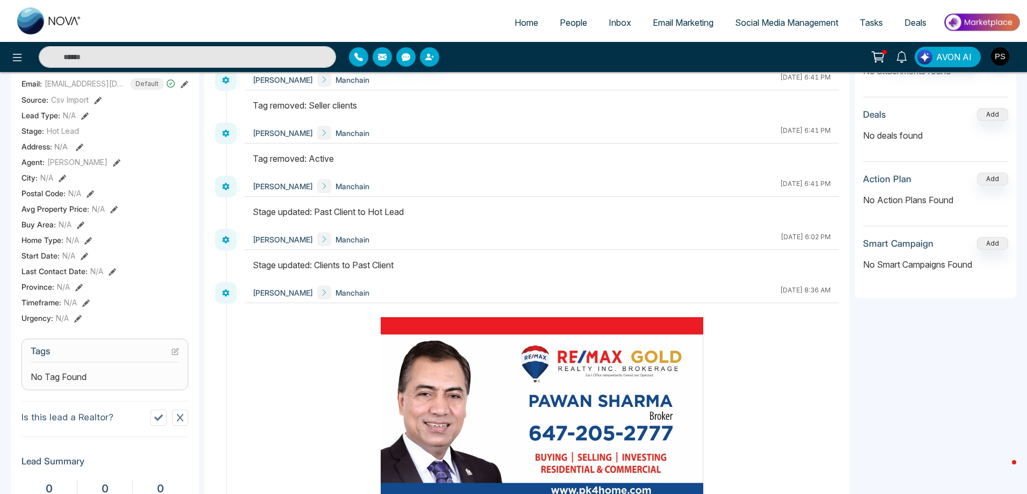
click at [177, 353] on icon at bounding box center [175, 352] width 8 height 8
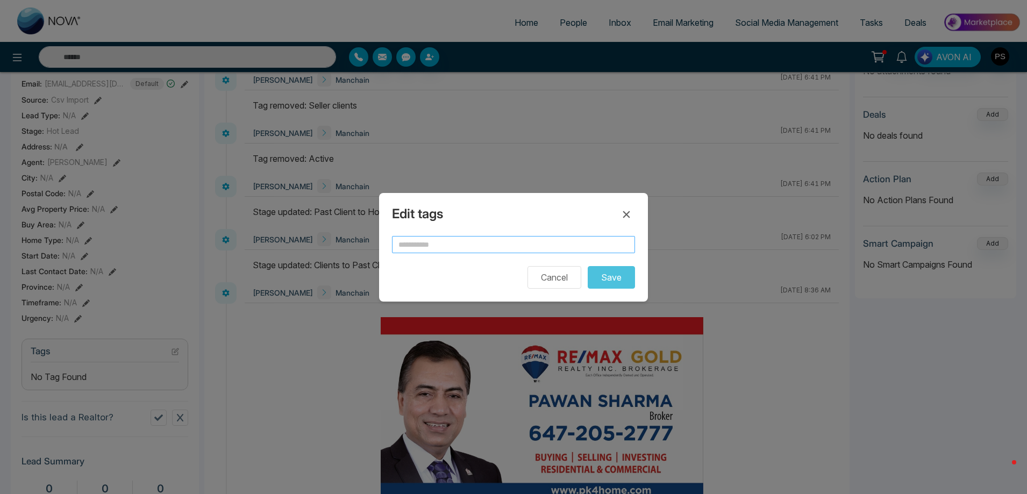
click at [492, 247] on input "text" at bounding box center [513, 244] width 243 height 17
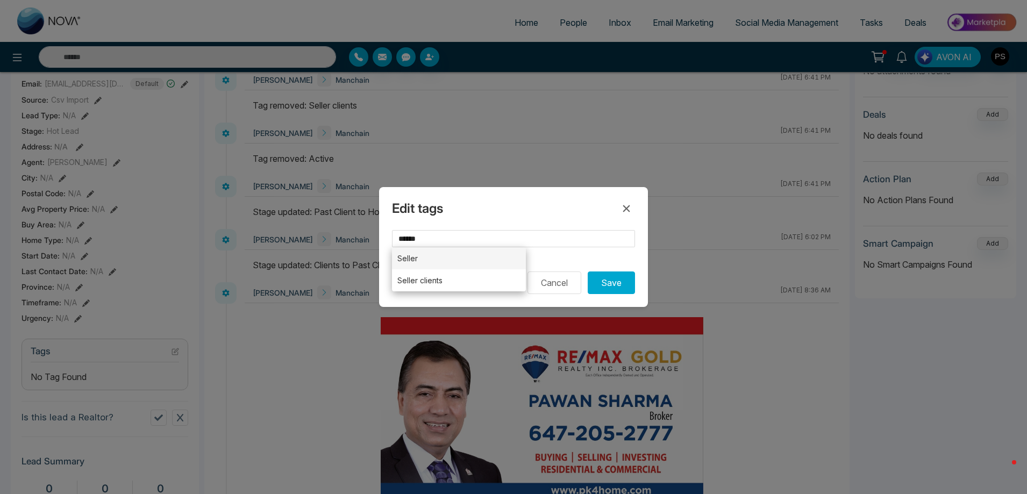
click at [436, 262] on li "Seller" at bounding box center [459, 258] width 134 height 22
type input "******"
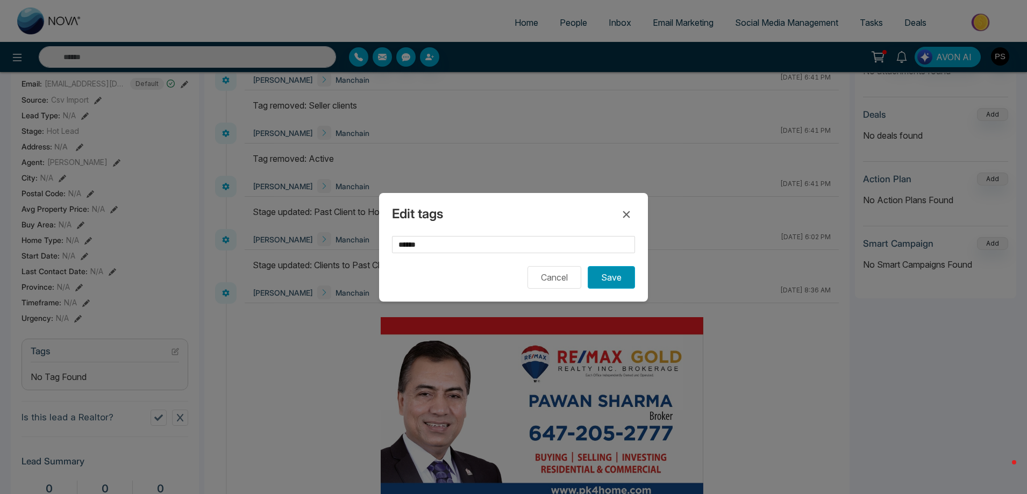
click at [608, 276] on button "Save" at bounding box center [610, 277] width 47 height 23
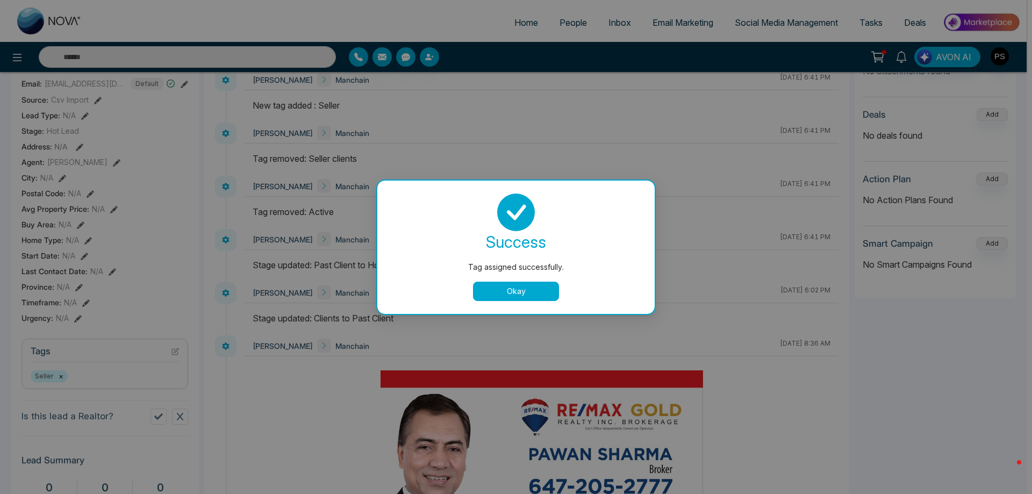
click at [515, 296] on button "Okay" at bounding box center [516, 291] width 86 height 19
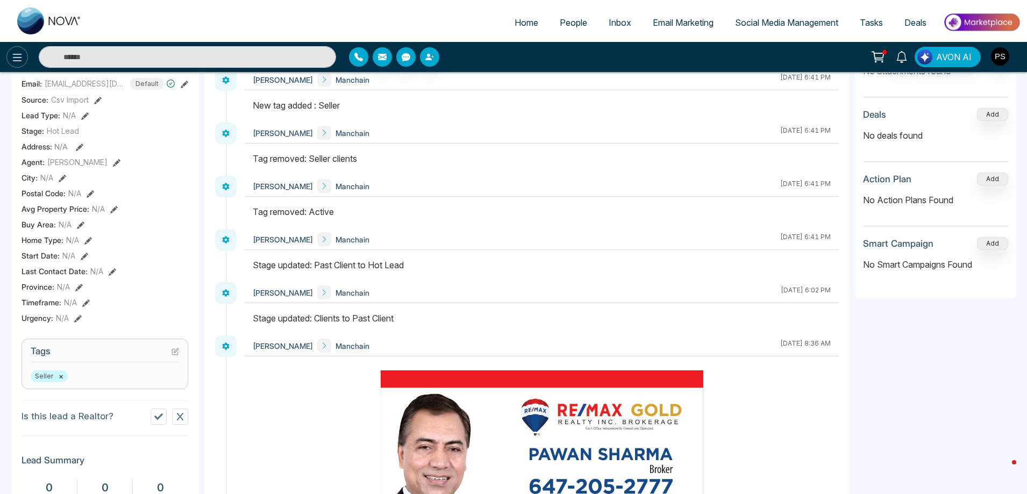
click at [11, 60] on icon at bounding box center [17, 57] width 13 height 13
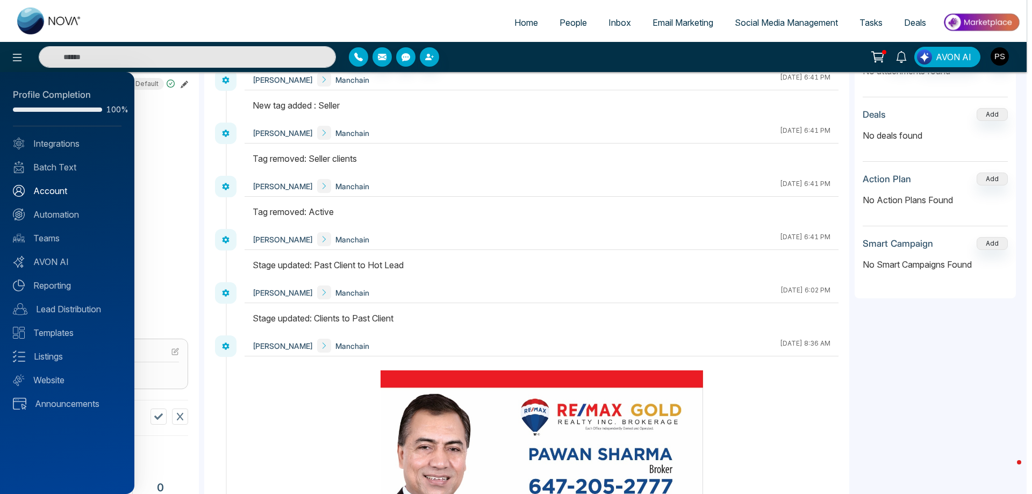
click at [58, 195] on link "Account" at bounding box center [67, 190] width 109 height 13
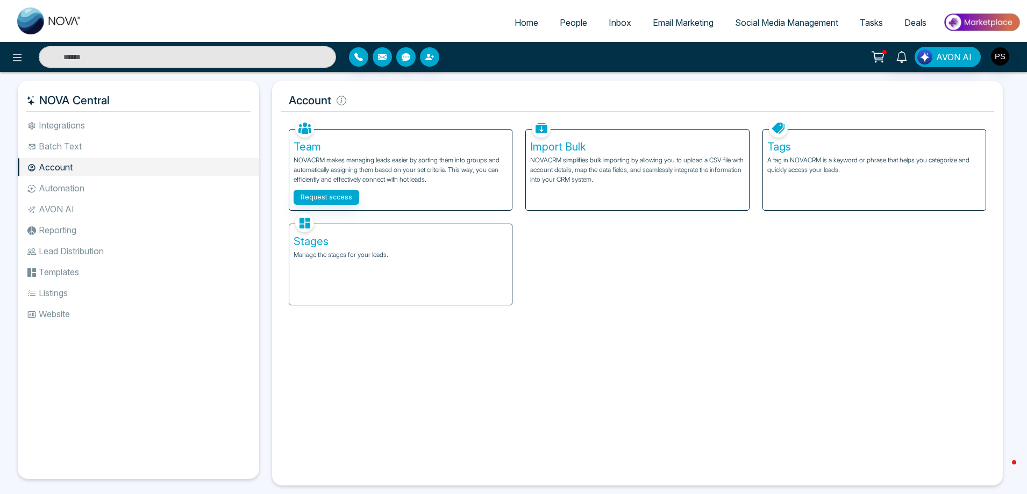
click at [798, 147] on h5 "Tags" at bounding box center [874, 146] width 214 height 13
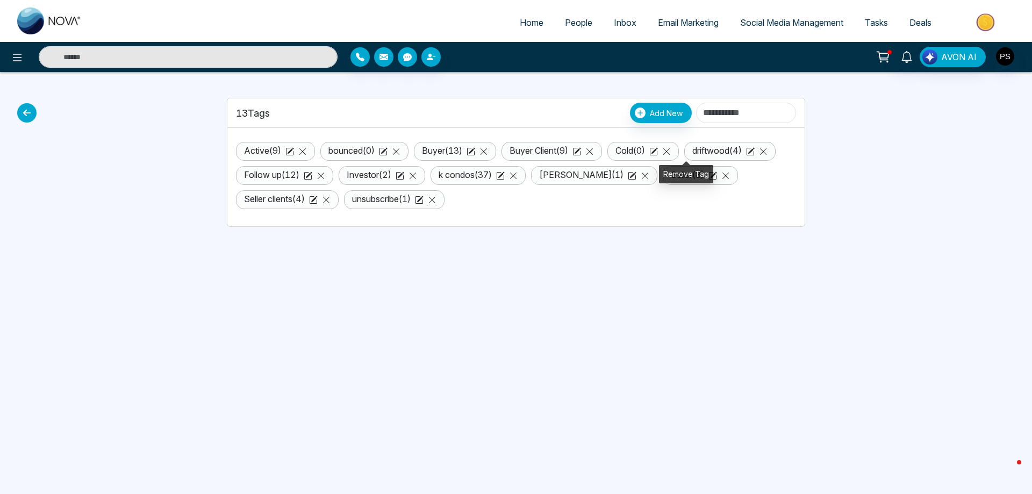
click at [671, 151] on icon at bounding box center [666, 151] width 9 height 9
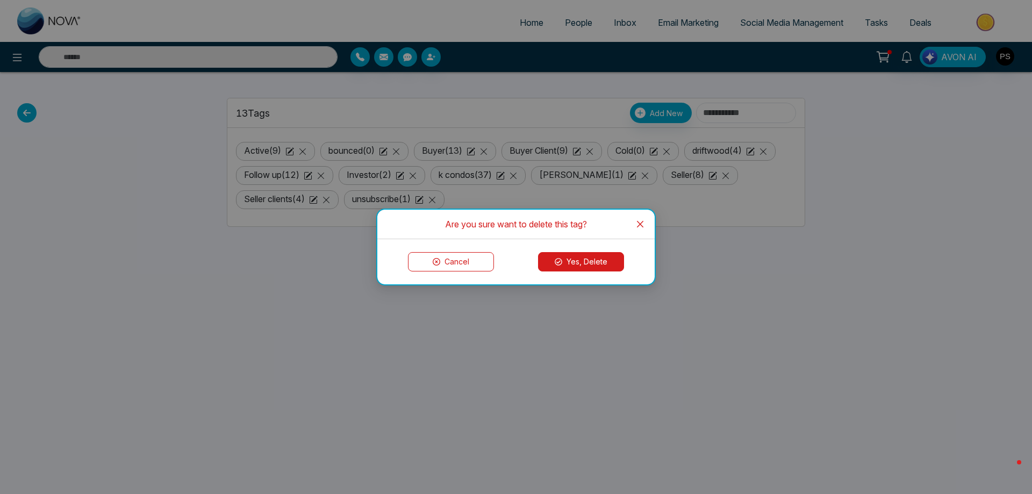
click at [610, 267] on button "Yes, Delete" at bounding box center [581, 261] width 86 height 19
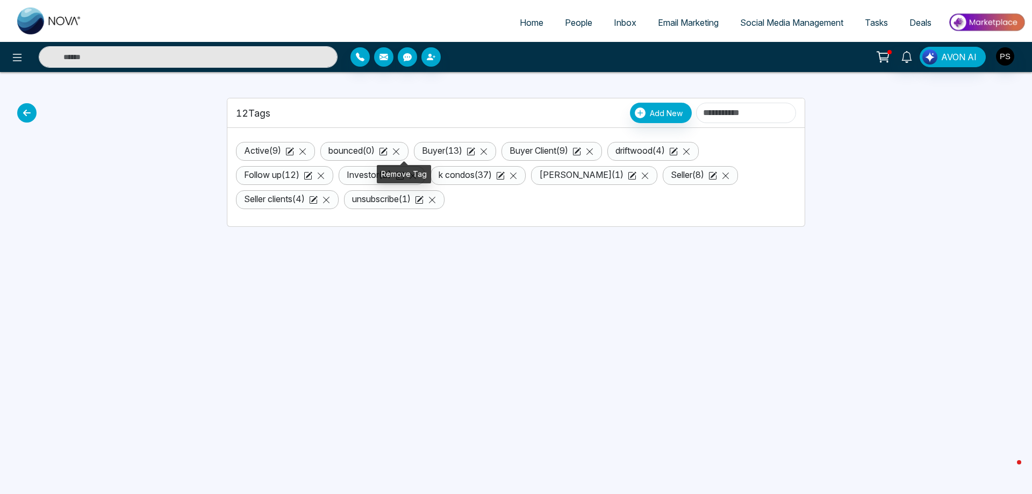
click at [400, 151] on icon at bounding box center [396, 151] width 9 height 9
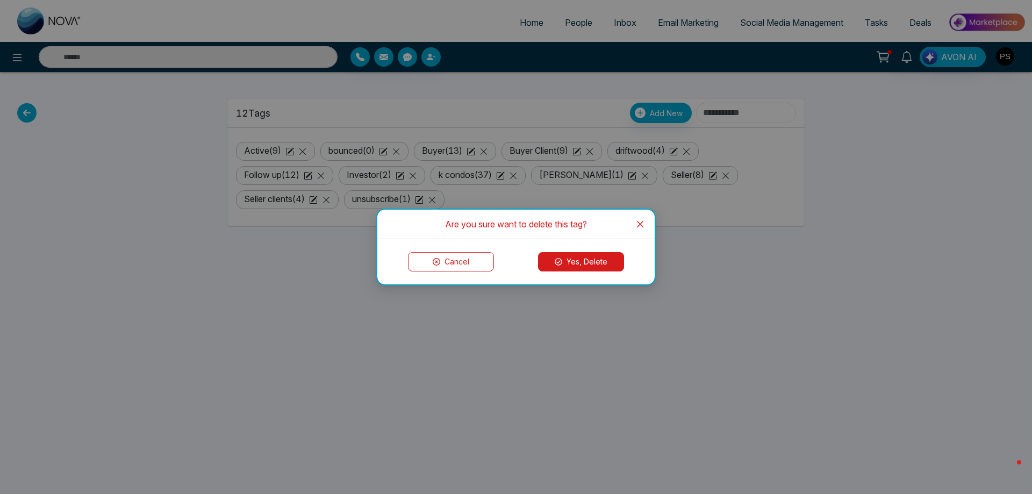
click at [608, 264] on button "Yes, Delete" at bounding box center [581, 261] width 86 height 19
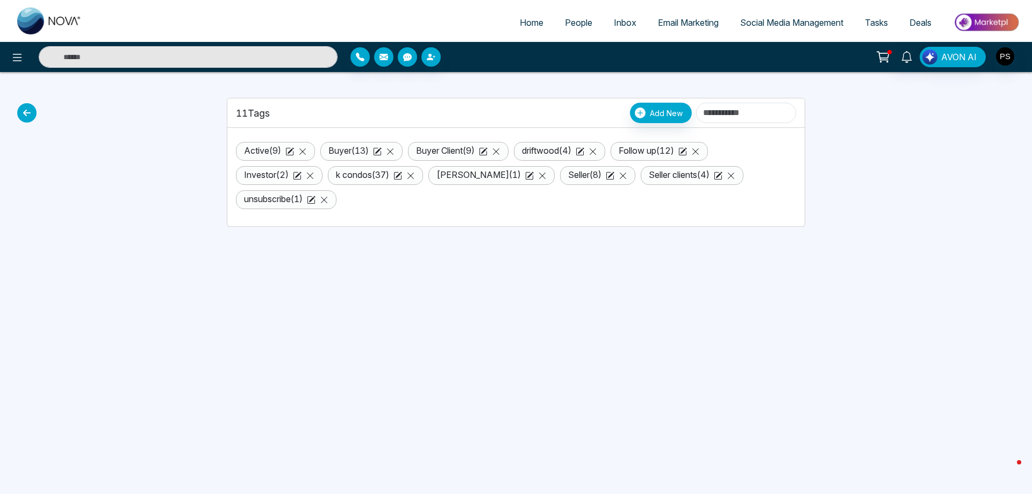
click at [270, 148] on link "Active ( 9 )" at bounding box center [262, 150] width 37 height 11
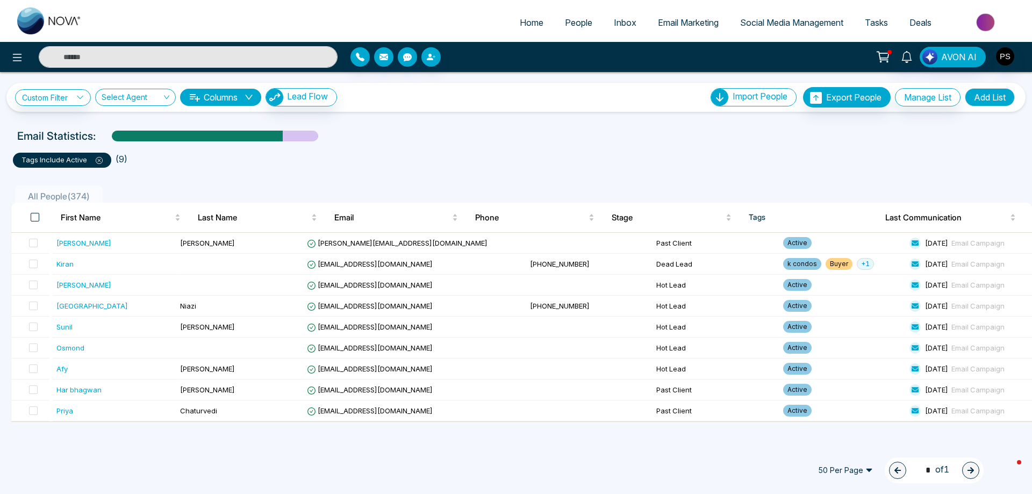
click at [35, 220] on span at bounding box center [35, 217] width 9 height 9
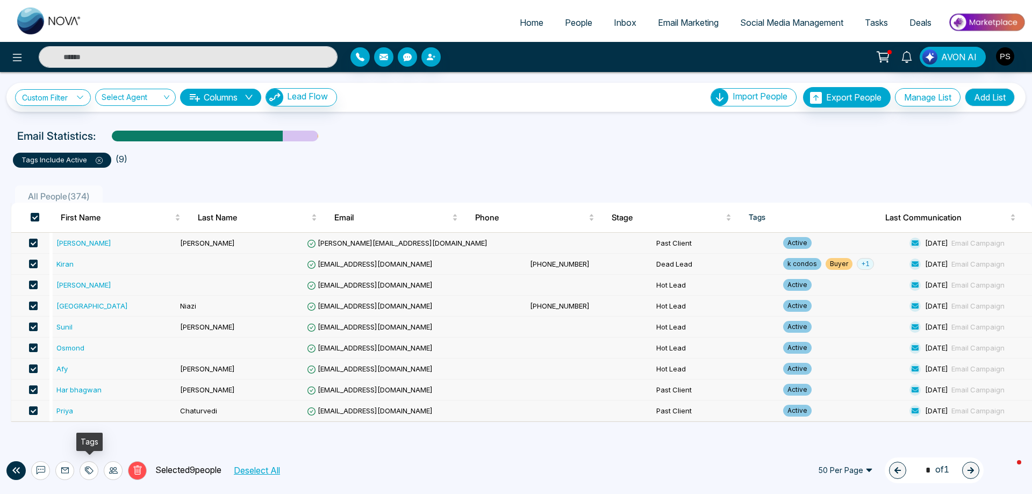
click at [95, 469] on div at bounding box center [89, 470] width 19 height 19
click at [87, 446] on link "Remove Tags" at bounding box center [69, 446] width 49 height 9
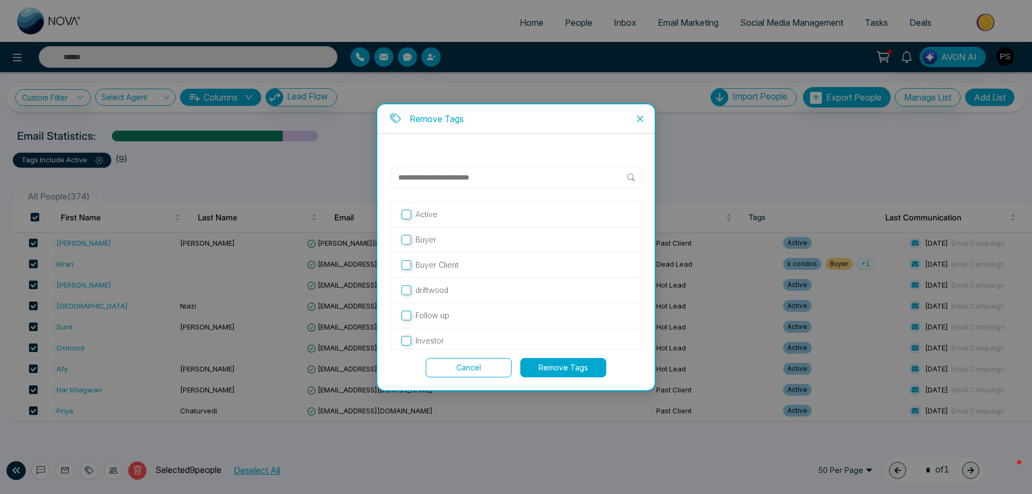
click at [413, 214] on label "Active" at bounding box center [515, 215] width 229 height 12
click at [549, 372] on button "Remove Tags" at bounding box center [563, 367] width 86 height 19
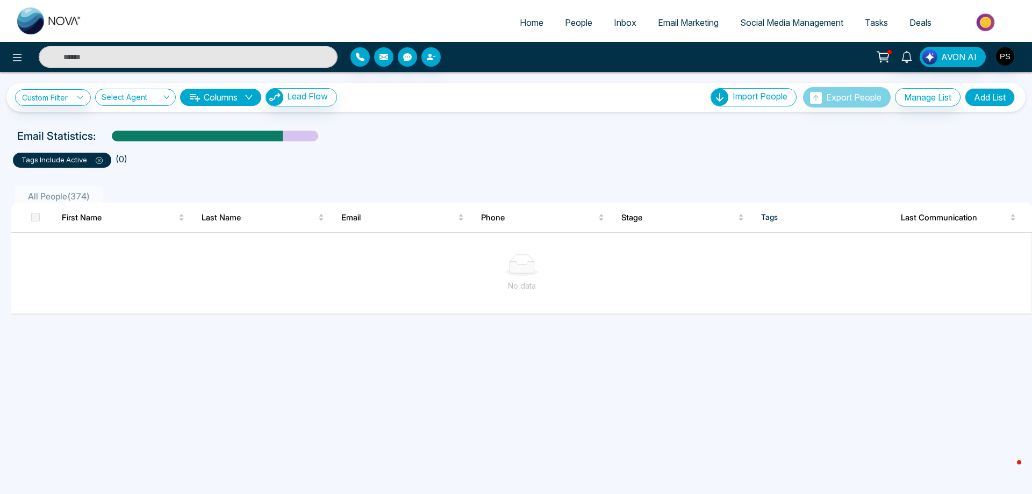
click at [97, 161] on icon at bounding box center [99, 160] width 7 height 7
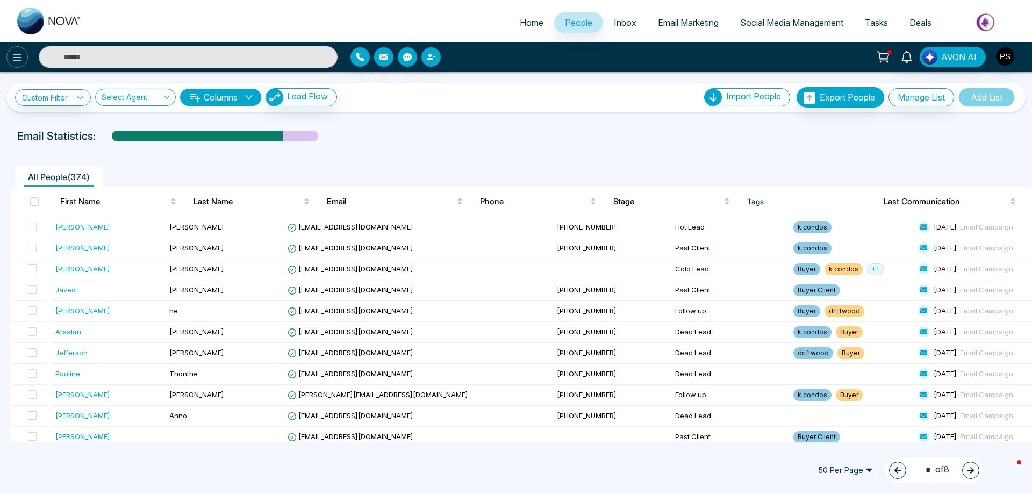
click at [21, 60] on icon at bounding box center [17, 57] width 13 height 13
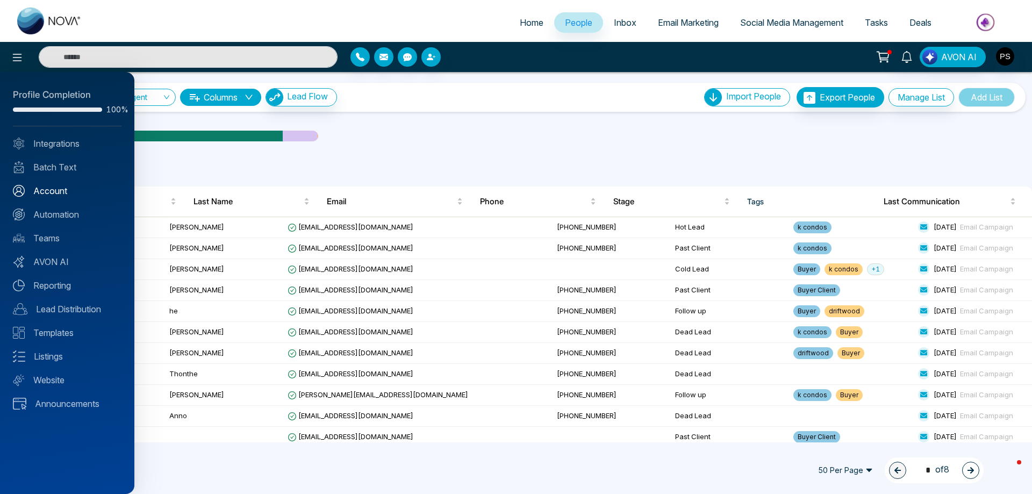
click at [55, 191] on link "Account" at bounding box center [67, 190] width 109 height 13
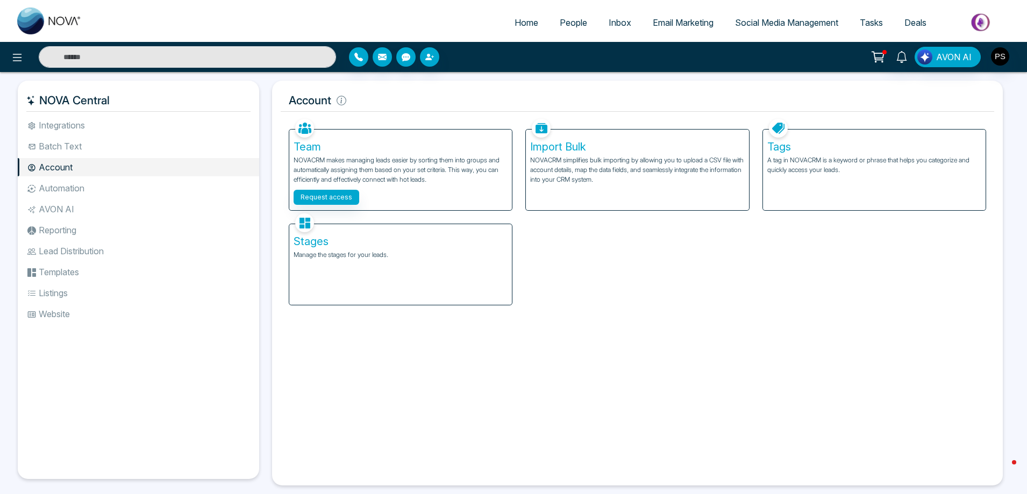
click at [806, 159] on p "A tag in NOVACRM is a keyword or phrase that helps you categorize and quickly a…" at bounding box center [874, 164] width 214 height 19
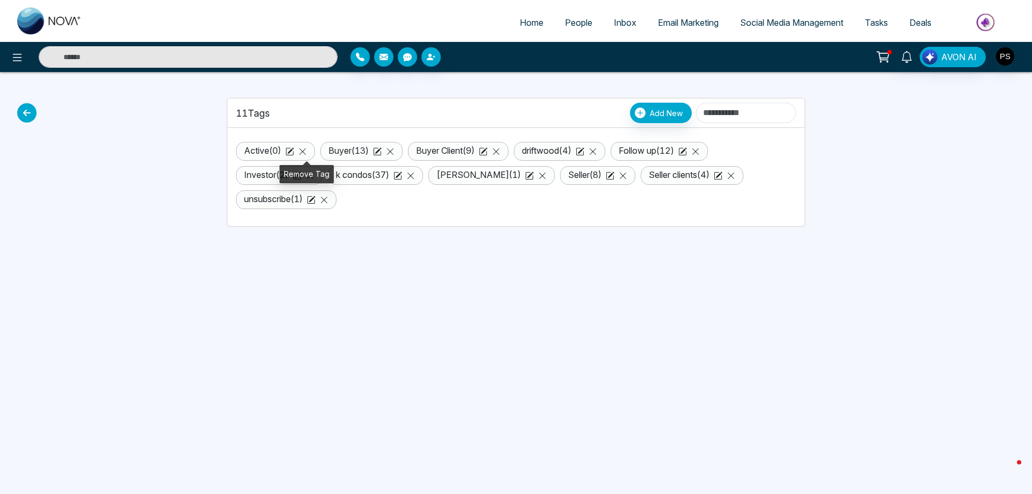
click at [304, 150] on icon at bounding box center [302, 151] width 6 height 6
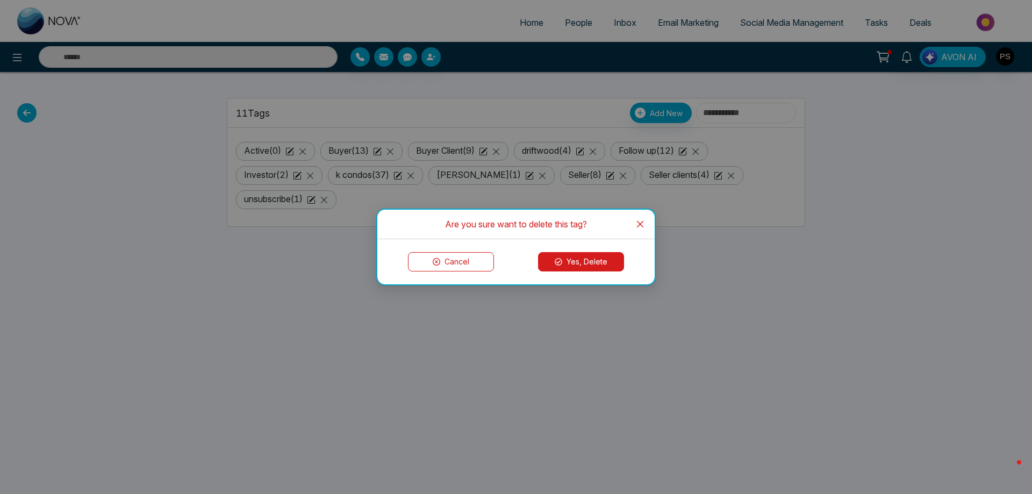
click at [578, 257] on button "Yes, Delete" at bounding box center [581, 261] width 86 height 19
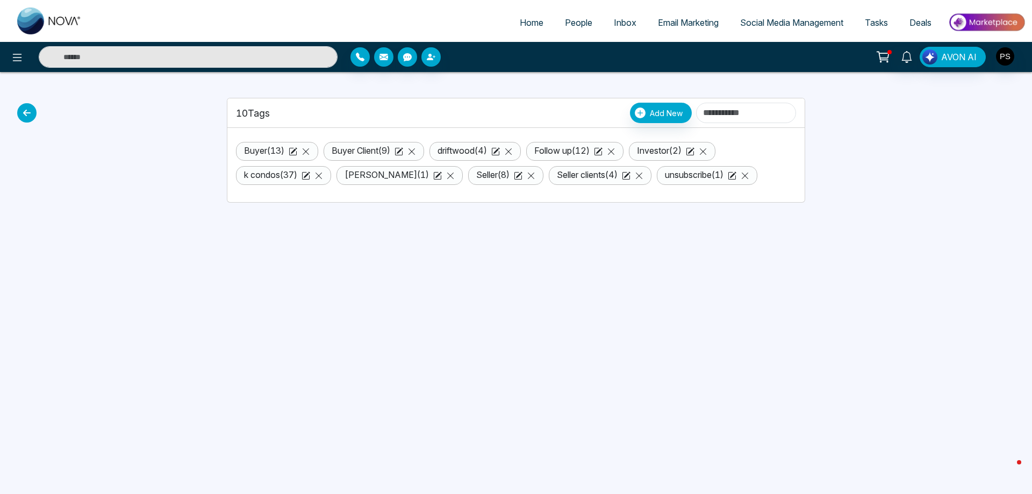
click at [364, 154] on link "Buyer Client ( 9 )" at bounding box center [361, 150] width 59 height 11
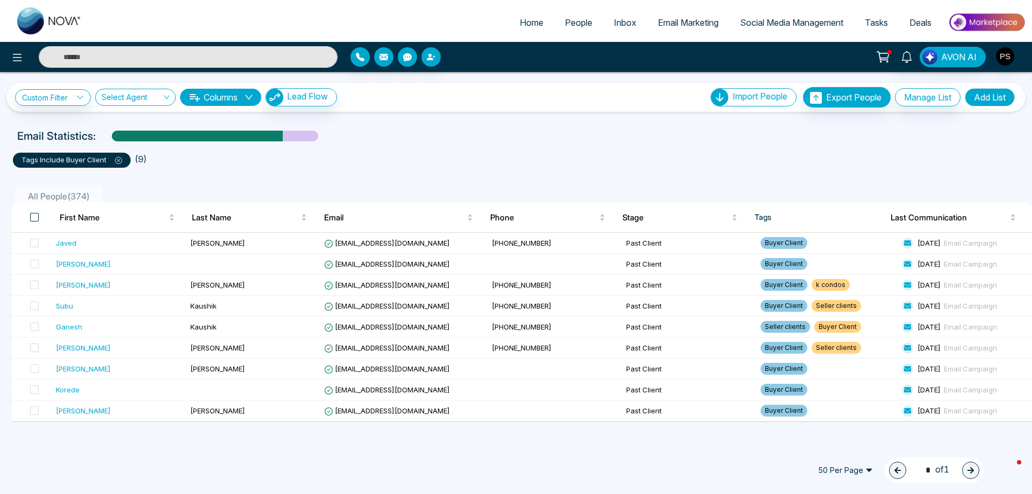
click at [34, 216] on span at bounding box center [34, 217] width 9 height 9
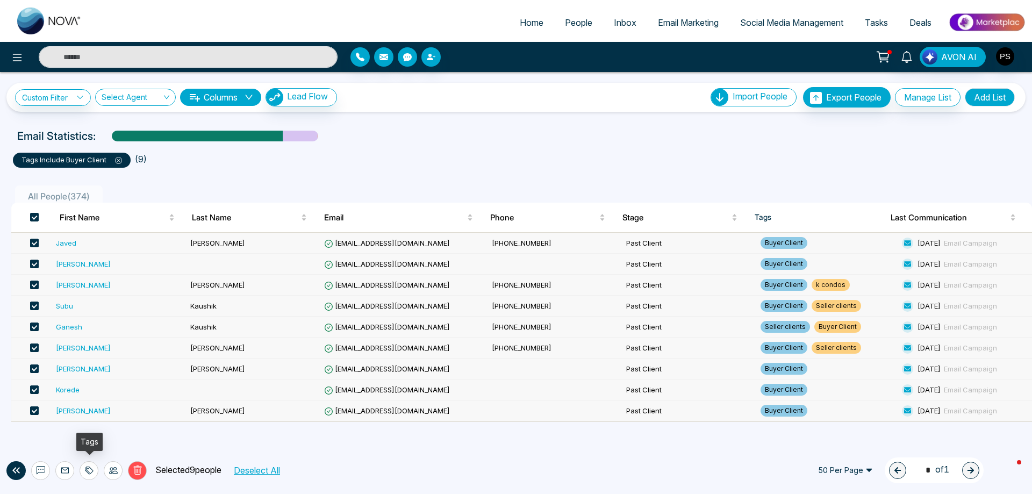
click at [92, 471] on icon at bounding box center [89, 470] width 9 height 9
click at [95, 451] on link "Remove Tags" at bounding box center [69, 446] width 49 height 9
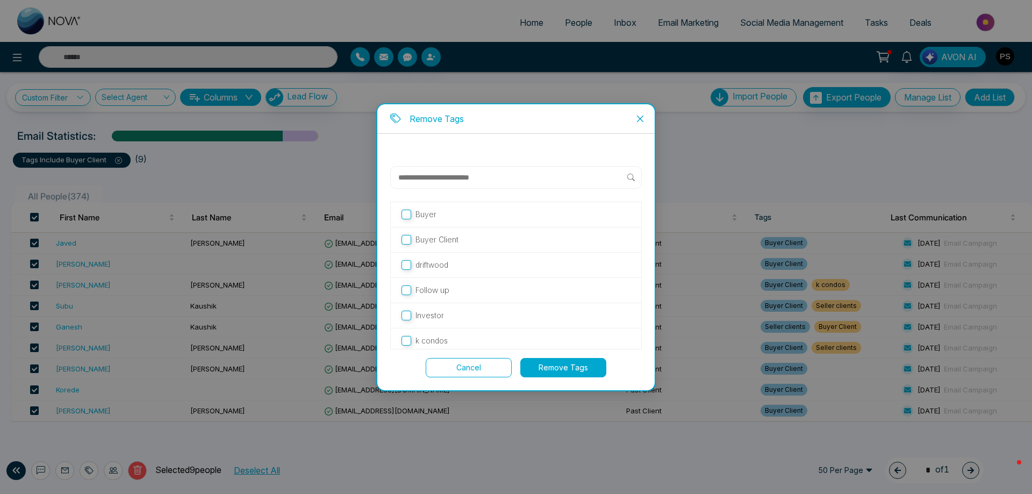
click at [558, 373] on button "Remove Tags" at bounding box center [563, 367] width 86 height 19
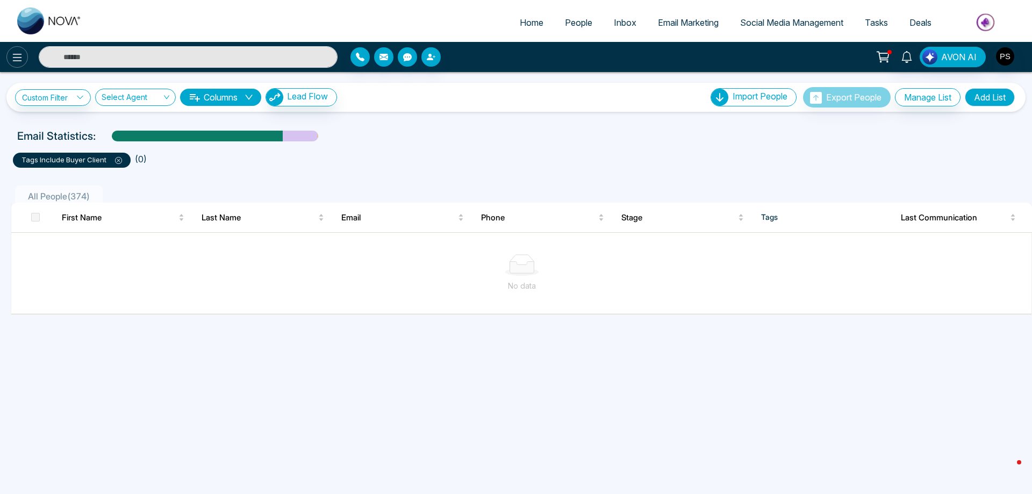
click at [17, 61] on icon at bounding box center [17, 58] width 9 height 8
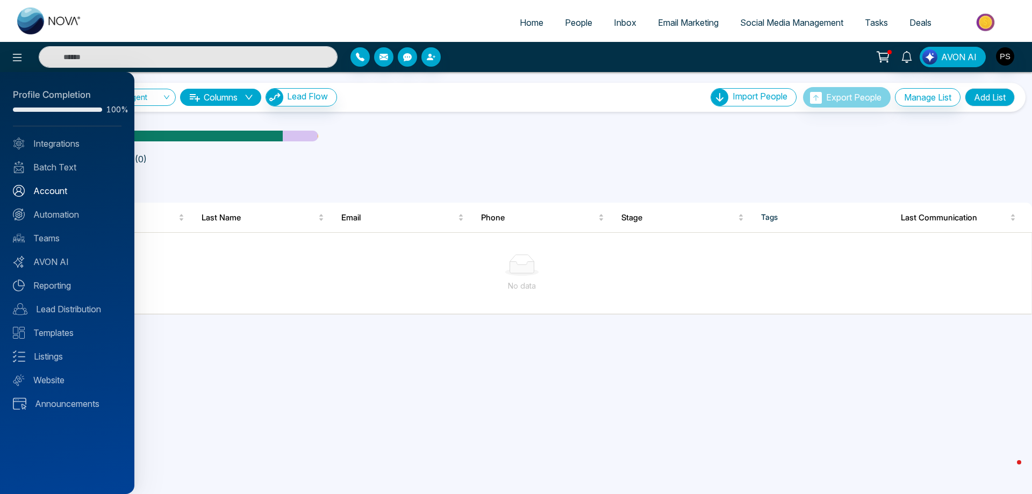
click at [72, 190] on link "Account" at bounding box center [67, 190] width 109 height 13
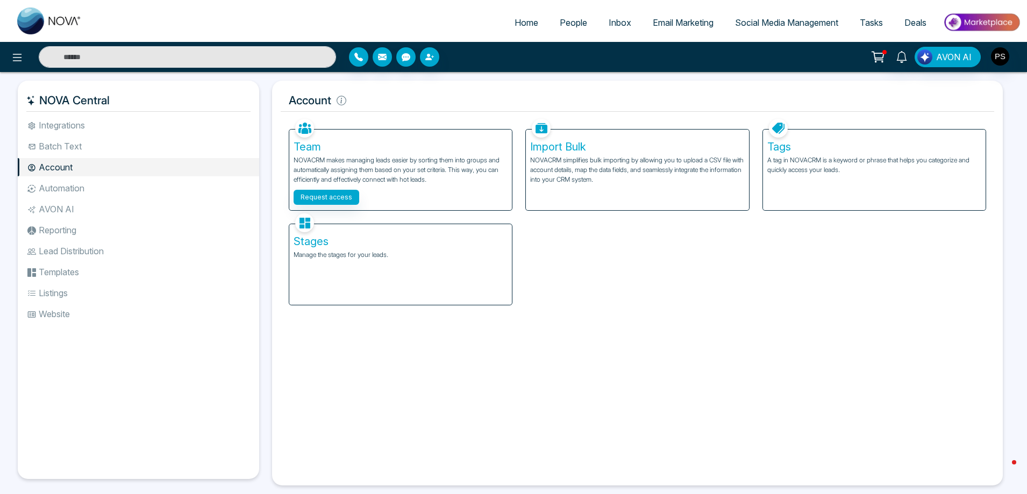
click at [803, 142] on h5 "Tags" at bounding box center [874, 146] width 214 height 13
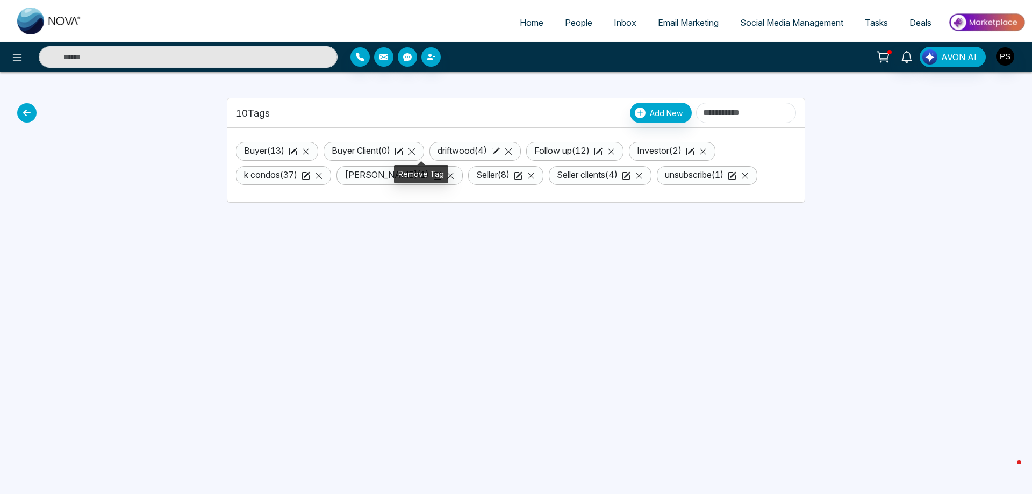
click at [416, 152] on icon at bounding box center [411, 151] width 9 height 9
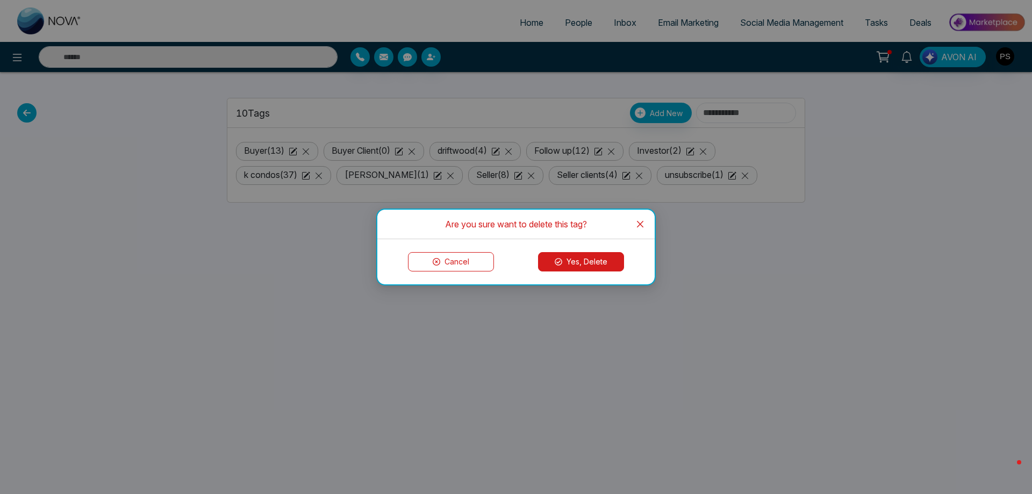
click at [579, 267] on button "Yes, Delete" at bounding box center [581, 261] width 86 height 19
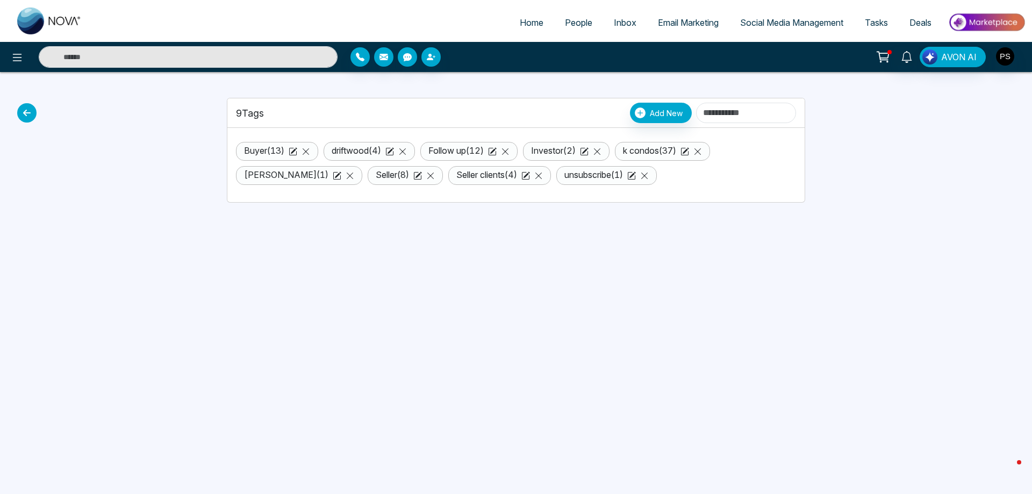
click at [481, 147] on link "Follow up ( 12 )" at bounding box center [455, 150] width 55 height 11
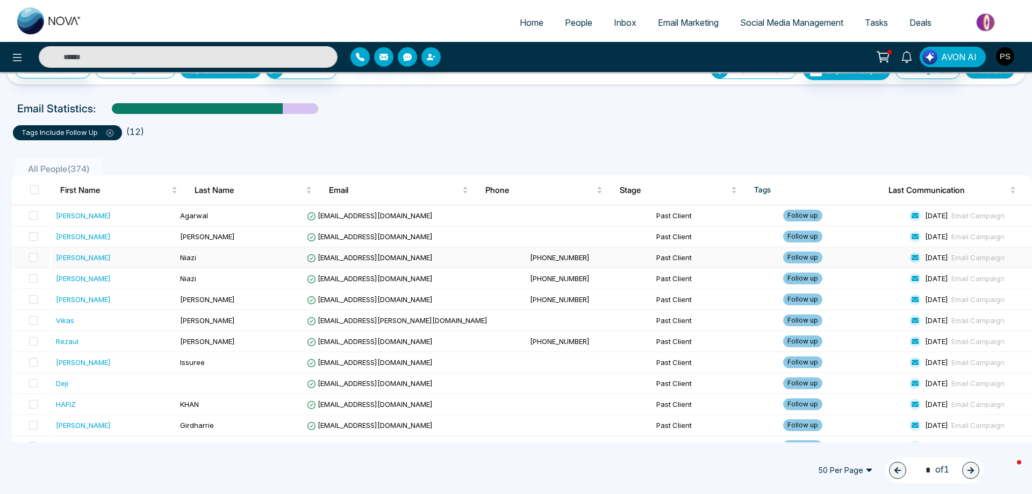
scroll to position [42, 0]
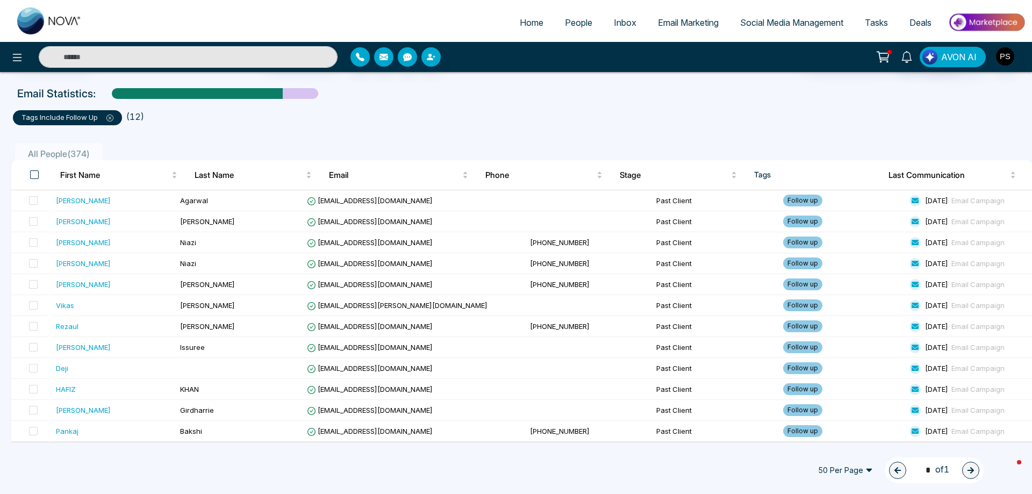
click at [37, 174] on span at bounding box center [34, 174] width 9 height 9
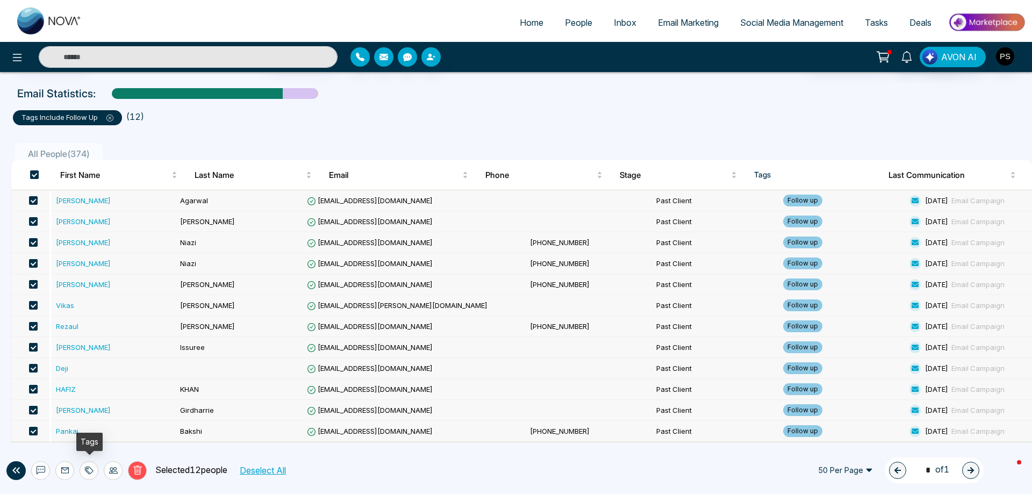
click at [96, 468] on div at bounding box center [89, 470] width 19 height 19
click at [82, 451] on link "Remove Tags" at bounding box center [69, 446] width 49 height 9
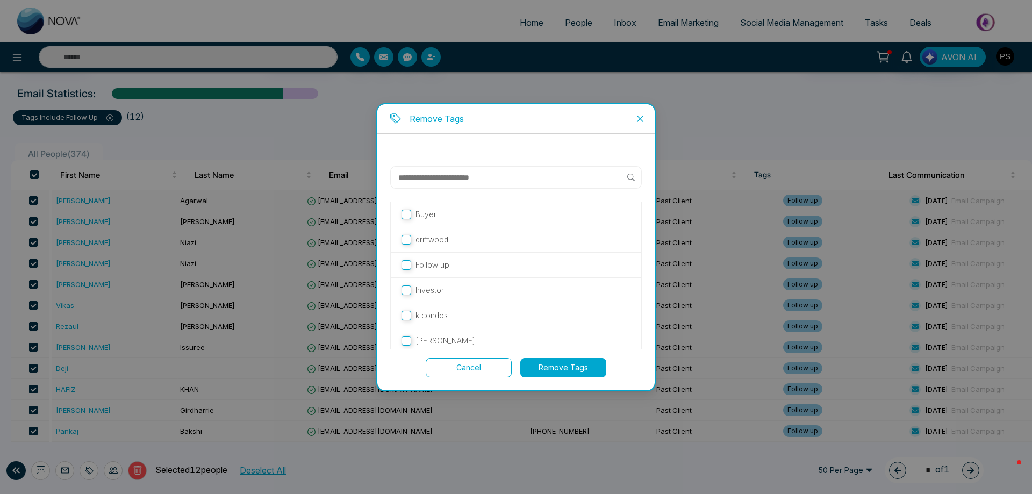
click at [543, 371] on button "Remove Tags" at bounding box center [563, 367] width 86 height 19
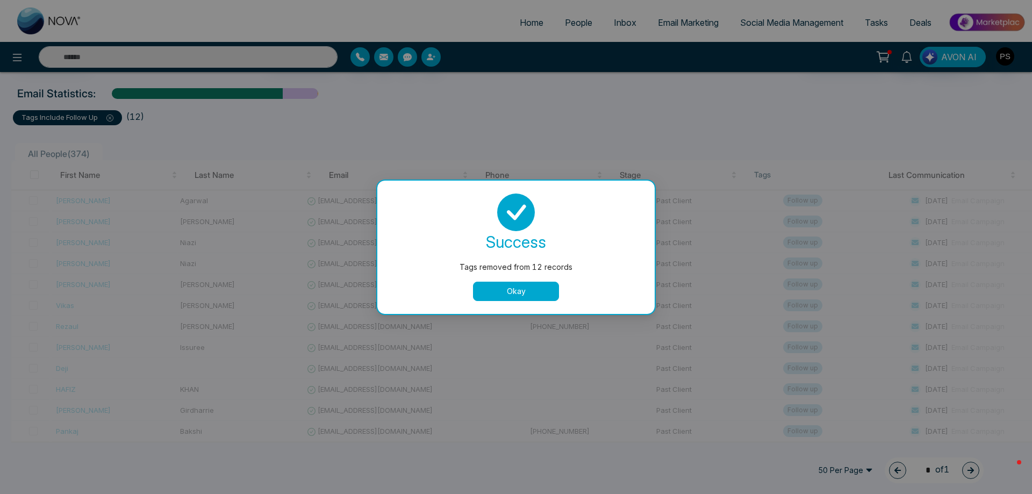
scroll to position [0, 0]
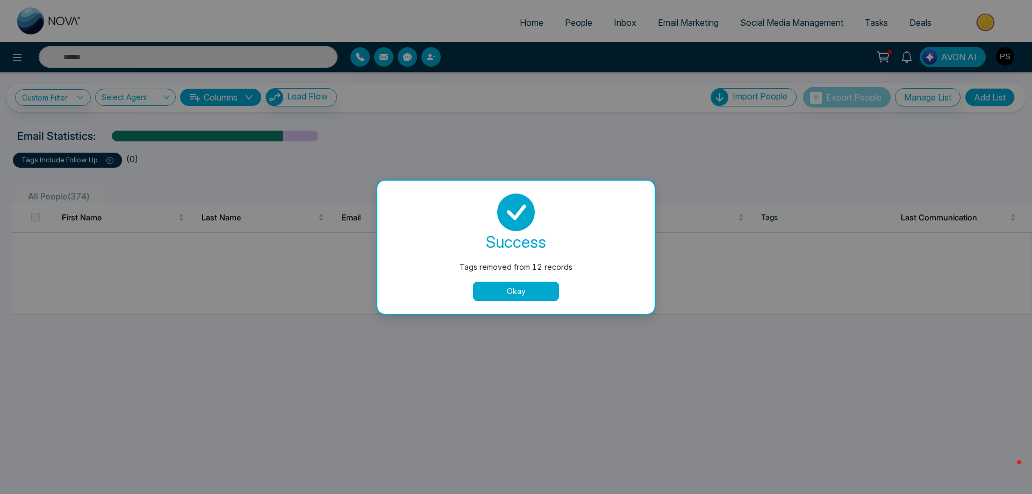
click at [543, 288] on button "Okay" at bounding box center [516, 291] width 86 height 19
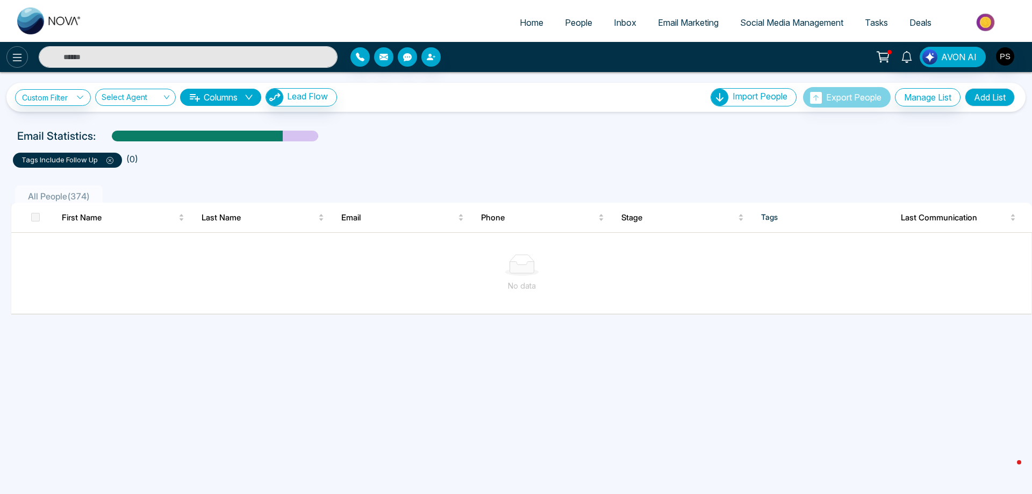
click at [25, 61] on button at bounding box center [16, 56] width 21 height 21
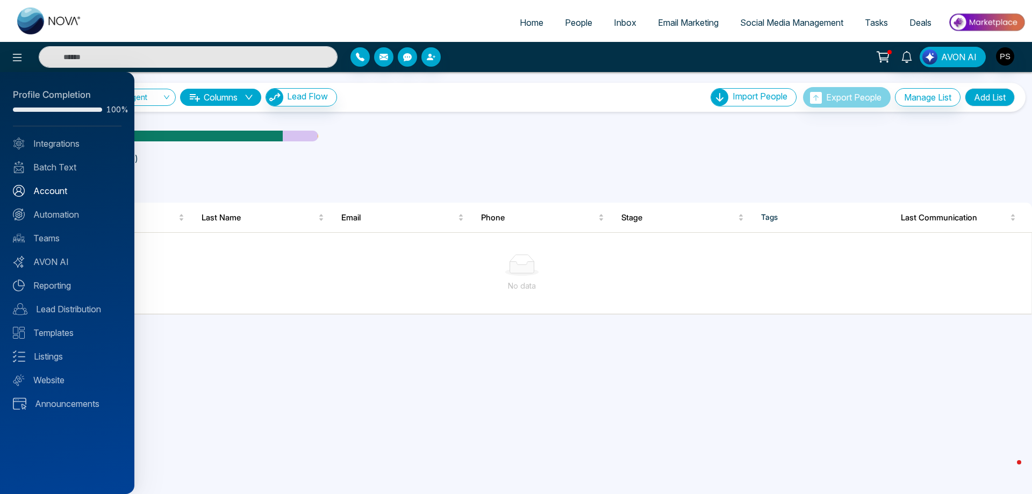
click at [66, 192] on link "Account" at bounding box center [67, 190] width 109 height 13
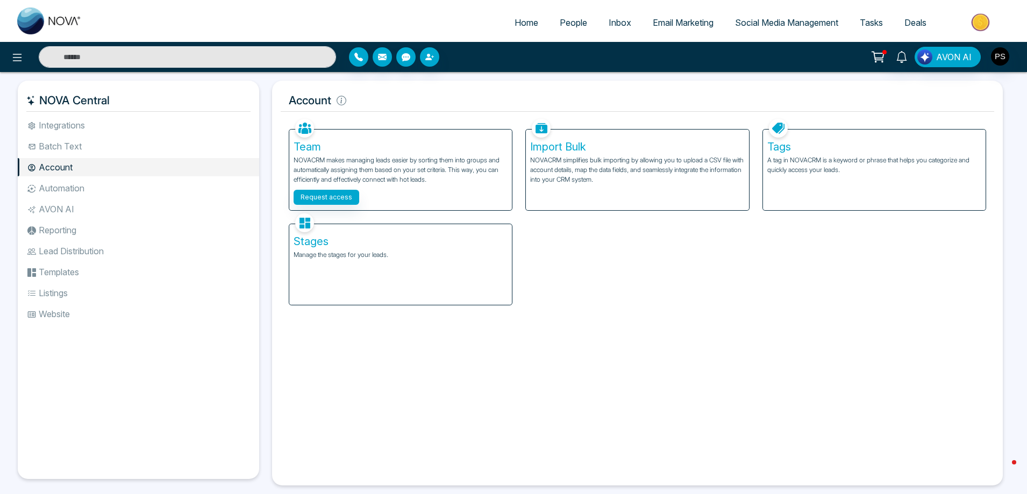
click at [848, 161] on p "A tag in NOVACRM is a keyword or phrase that helps you categorize and quickly a…" at bounding box center [874, 164] width 214 height 19
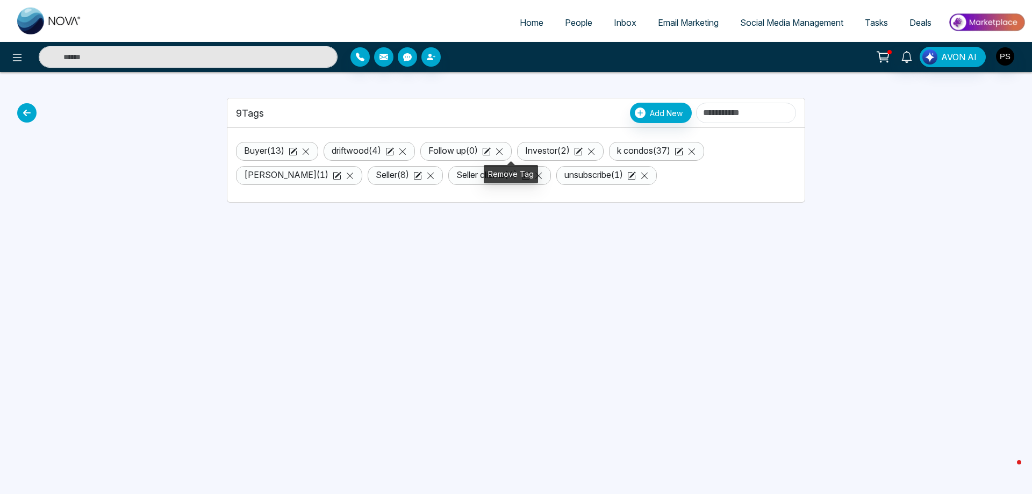
click at [504, 148] on icon at bounding box center [499, 151] width 9 height 9
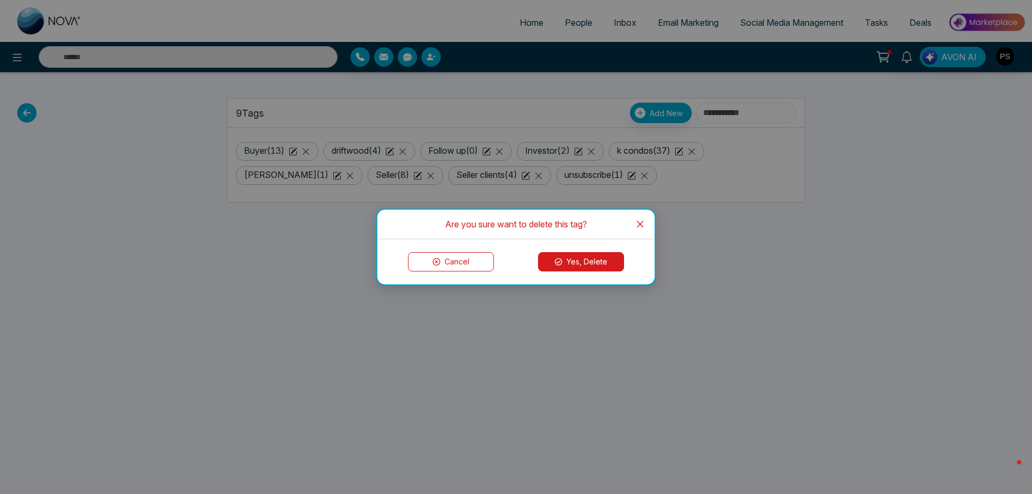
click at [569, 257] on button "Yes, Delete" at bounding box center [581, 261] width 86 height 19
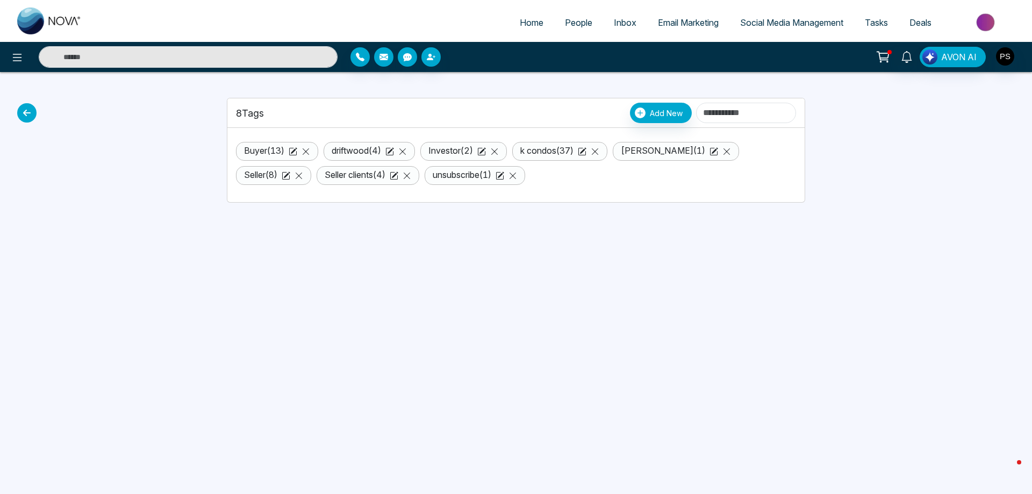
click at [325, 171] on link "Seller clients ( 4 )" at bounding box center [355, 174] width 61 height 11
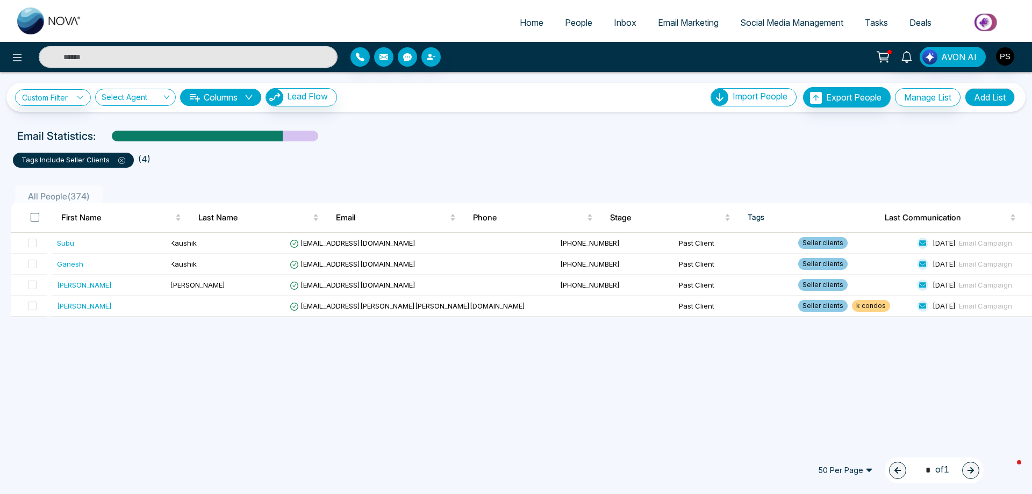
click at [37, 216] on span at bounding box center [35, 217] width 9 height 9
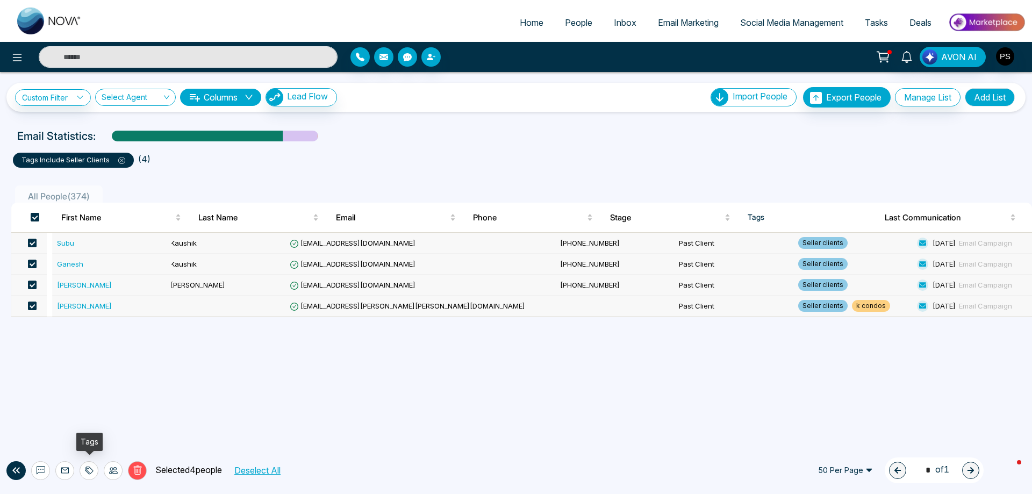
click at [91, 468] on icon at bounding box center [89, 470] width 9 height 9
click at [91, 446] on link "Remove Tags" at bounding box center [69, 446] width 49 height 9
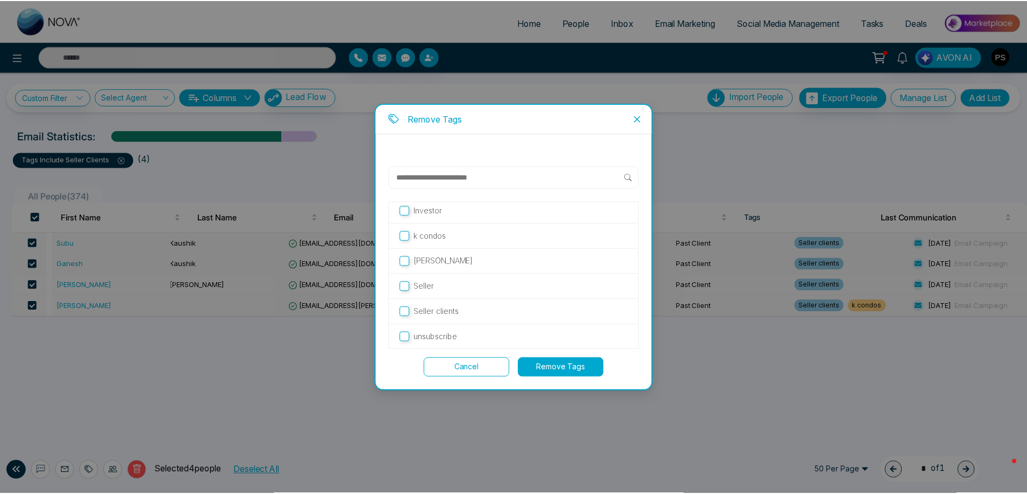
scroll to position [55, 0]
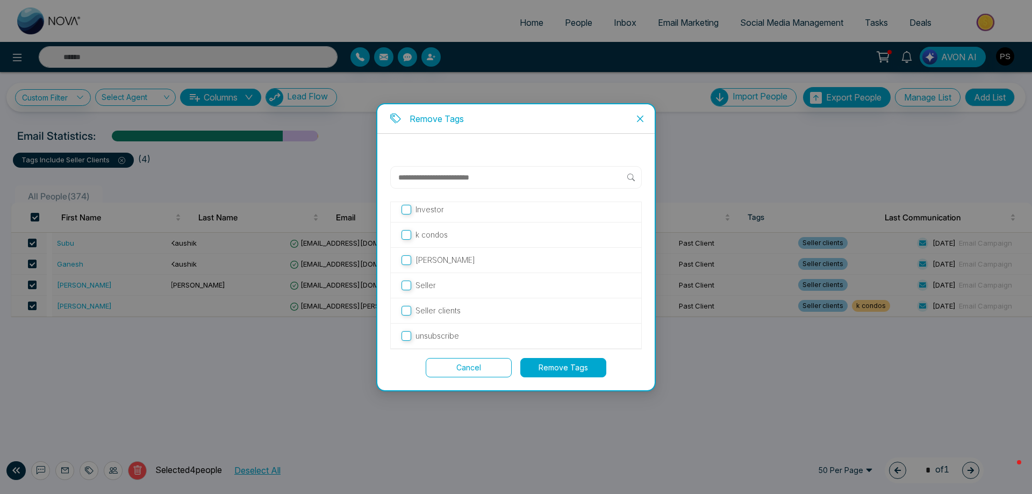
click at [594, 370] on button "Remove Tags" at bounding box center [563, 367] width 86 height 19
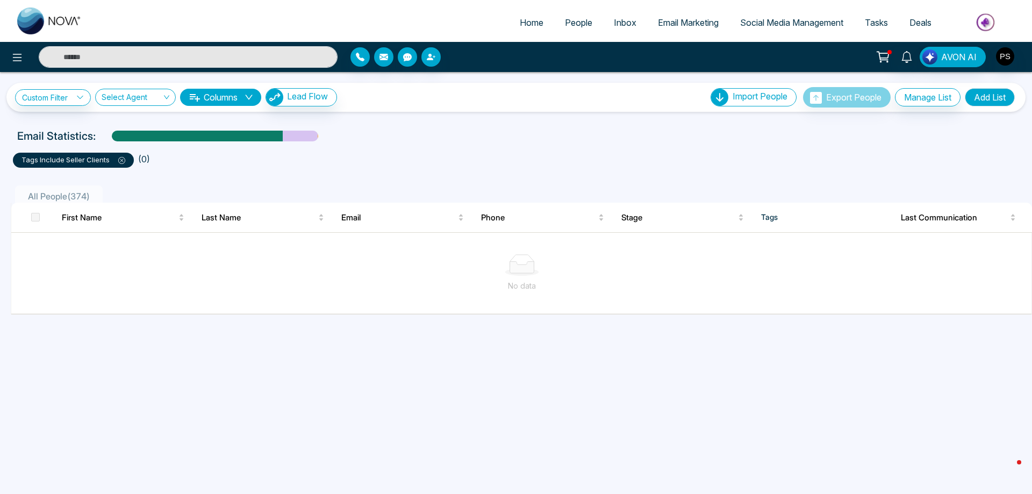
click at [123, 161] on icon at bounding box center [121, 160] width 7 height 7
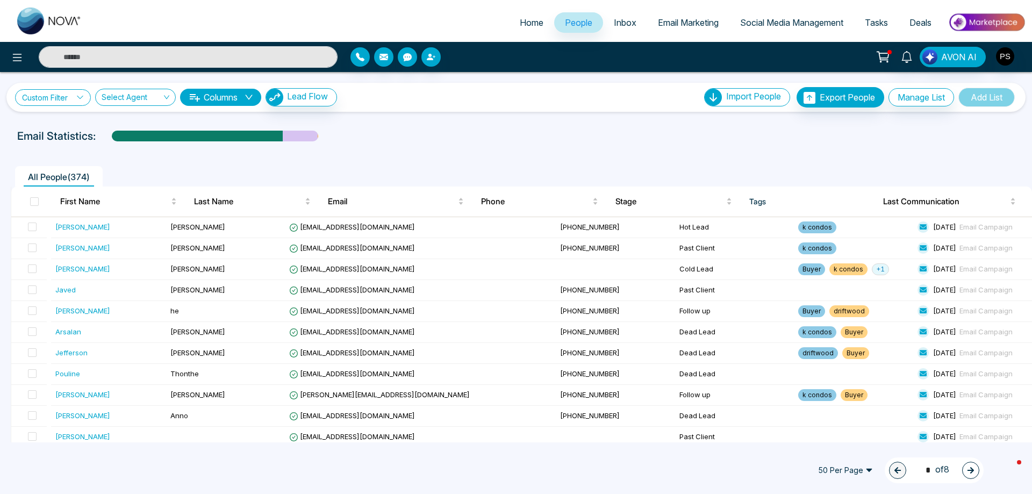
click at [82, 97] on icon at bounding box center [80, 98] width 8 height 8
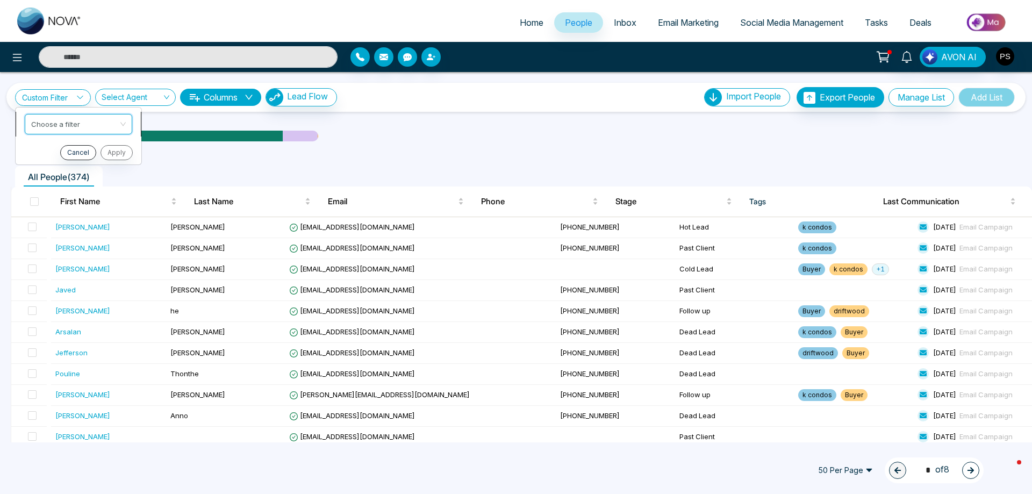
click at [96, 122] on input "search" at bounding box center [74, 122] width 87 height 16
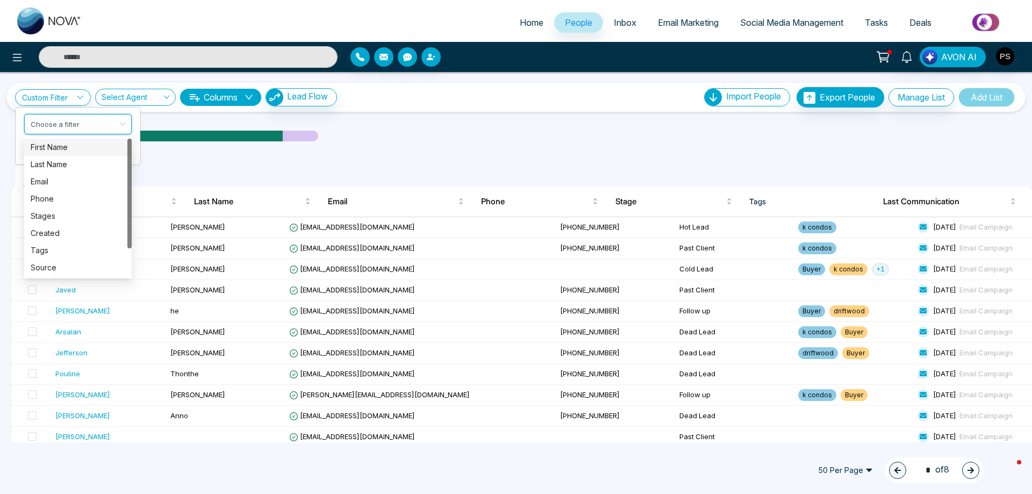
click at [420, 115] on div "Custom Filter Choose a filter first_name last_name First Name Last Name Email P…" at bounding box center [516, 257] width 1032 height 370
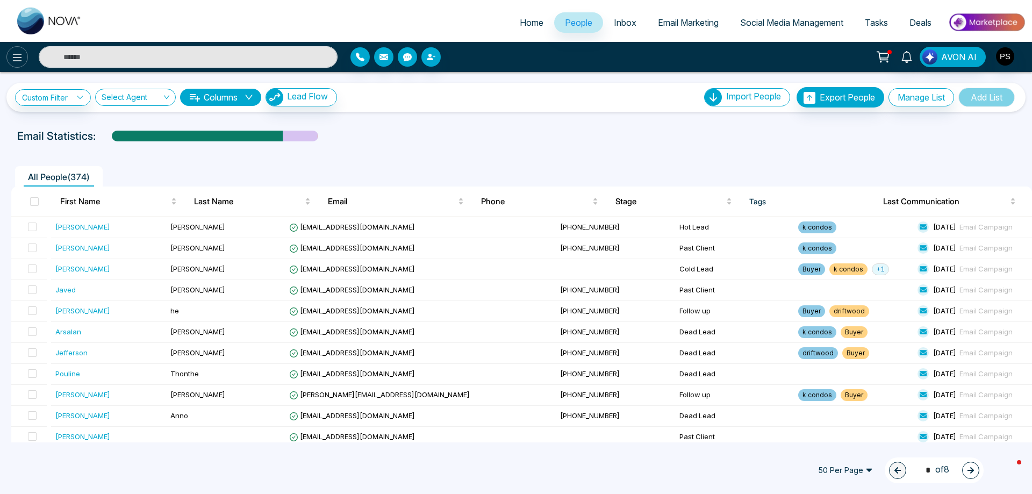
click at [13, 61] on icon at bounding box center [17, 58] width 9 height 8
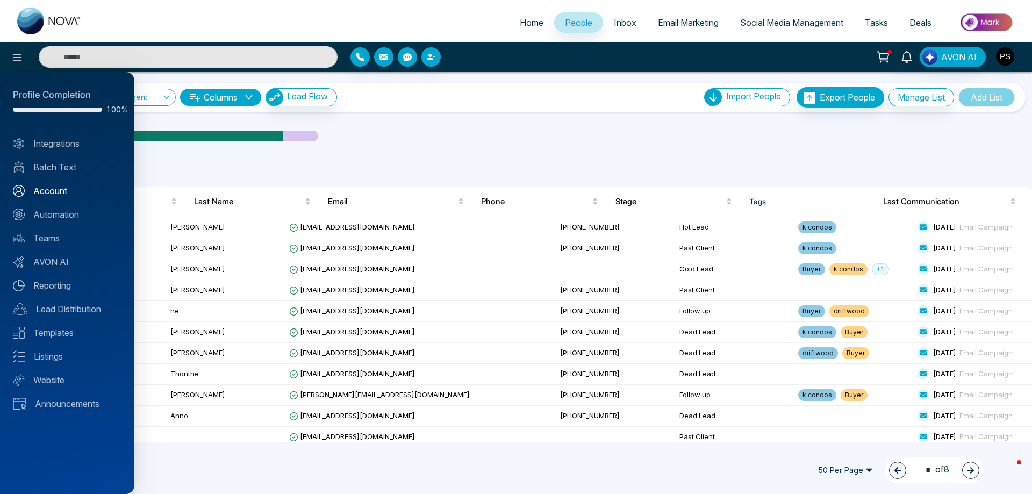
click at [51, 193] on link "Account" at bounding box center [67, 190] width 109 height 13
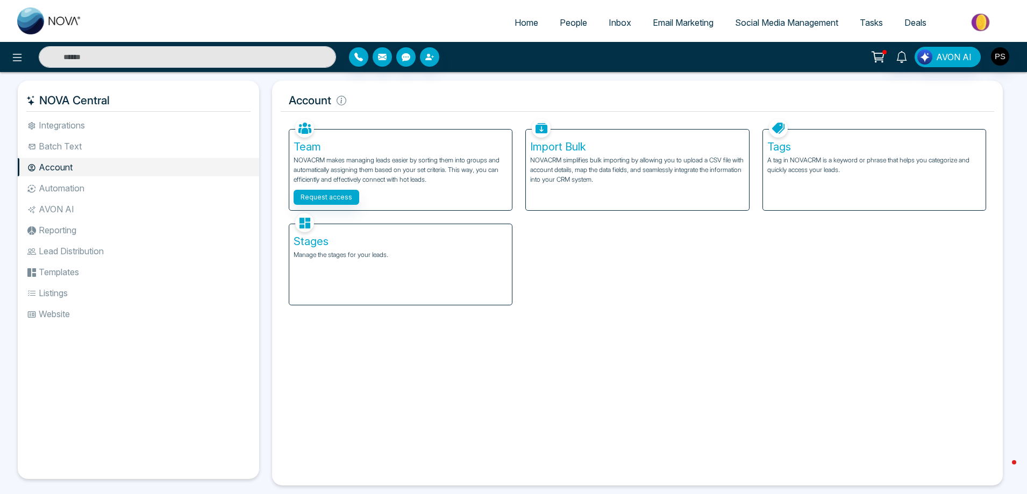
click at [801, 148] on h5 "Tags" at bounding box center [874, 146] width 214 height 13
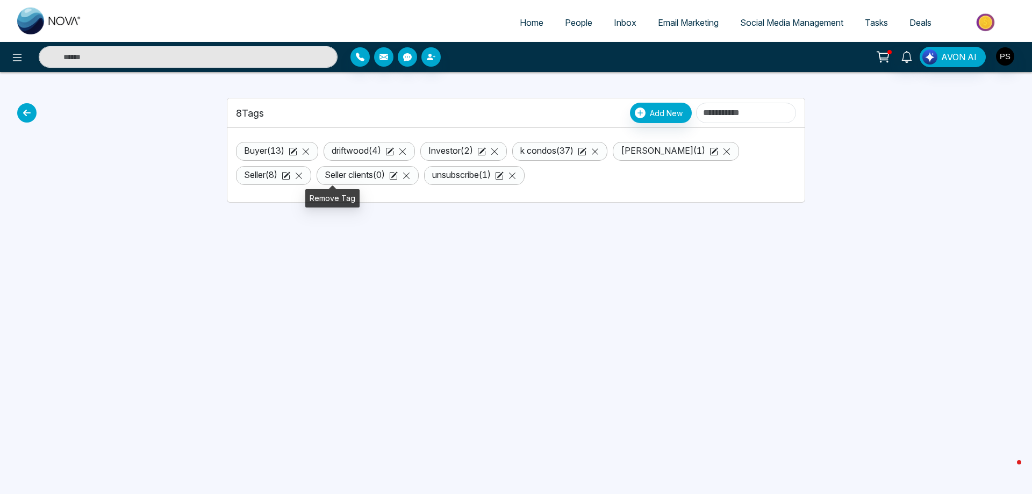
click at [402, 176] on icon at bounding box center [406, 175] width 9 height 9
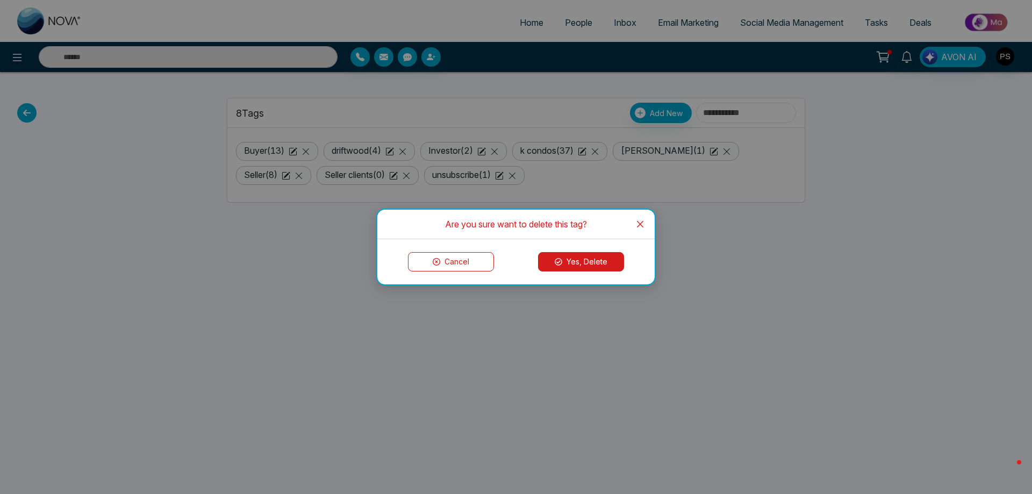
click at [585, 269] on button "Yes, Delete" at bounding box center [581, 261] width 86 height 19
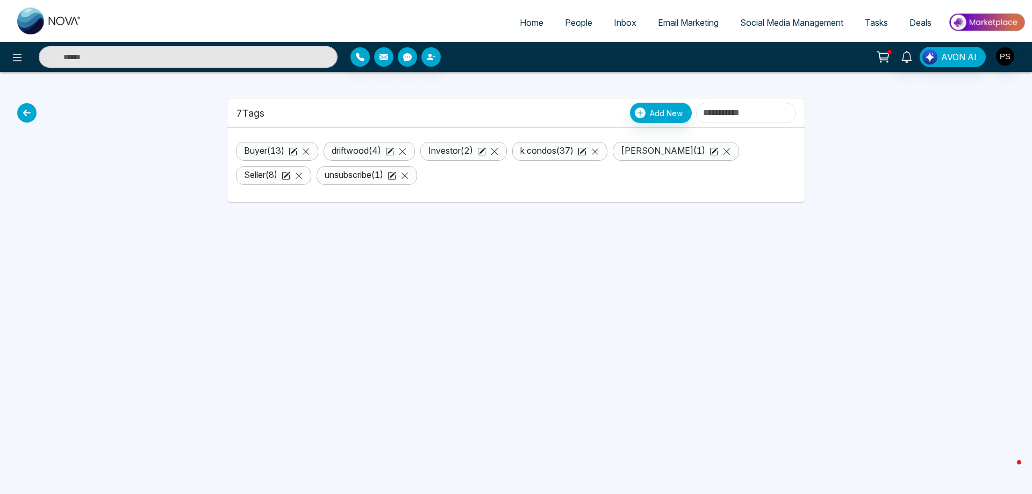
click at [325, 174] on link "unsubscribe ( 1 )" at bounding box center [354, 174] width 59 height 11
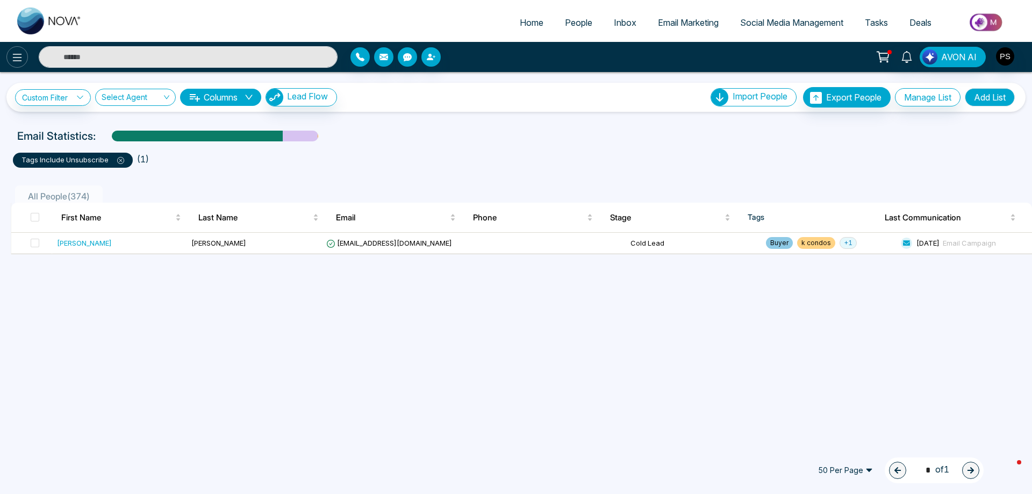
click at [18, 61] on icon at bounding box center [17, 58] width 9 height 8
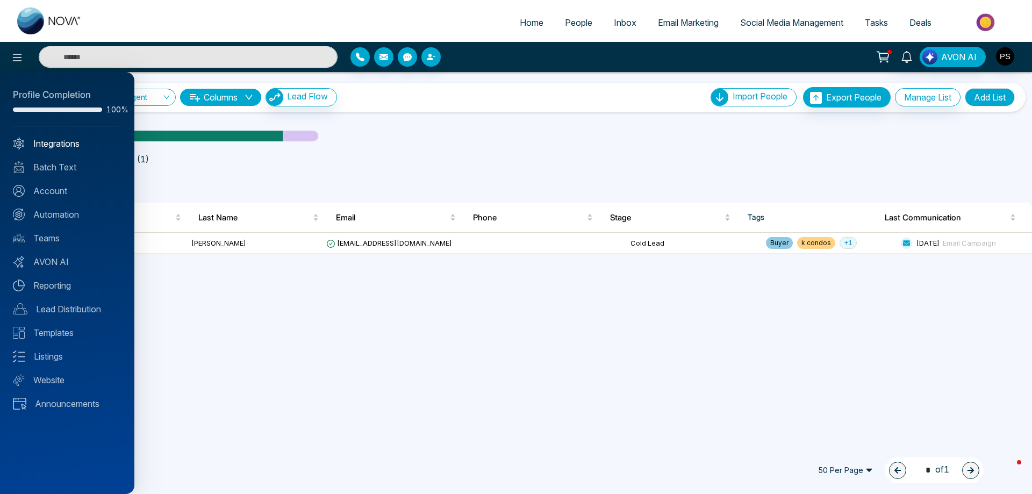
click at [40, 149] on link "Integrations" at bounding box center [67, 143] width 109 height 13
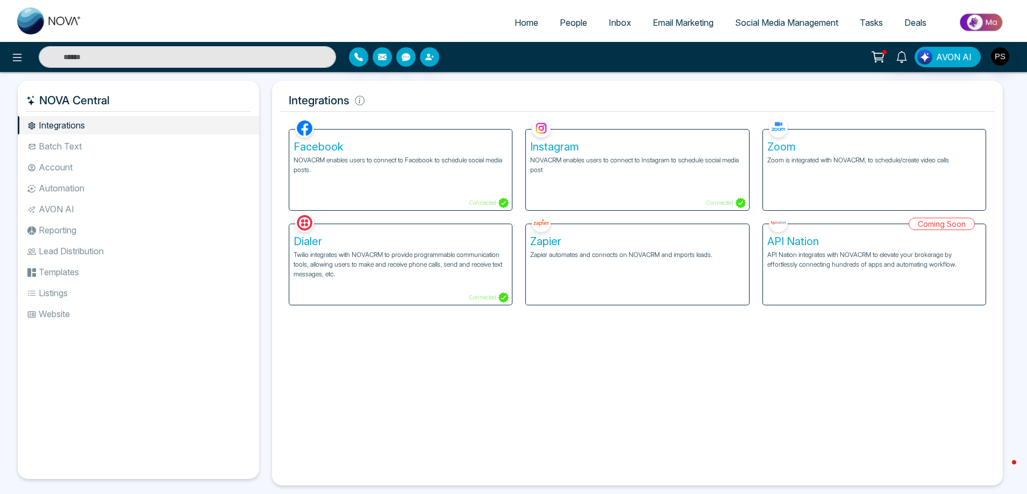
click at [523, 21] on span "Home" at bounding box center [526, 22] width 24 height 11
select select "*"
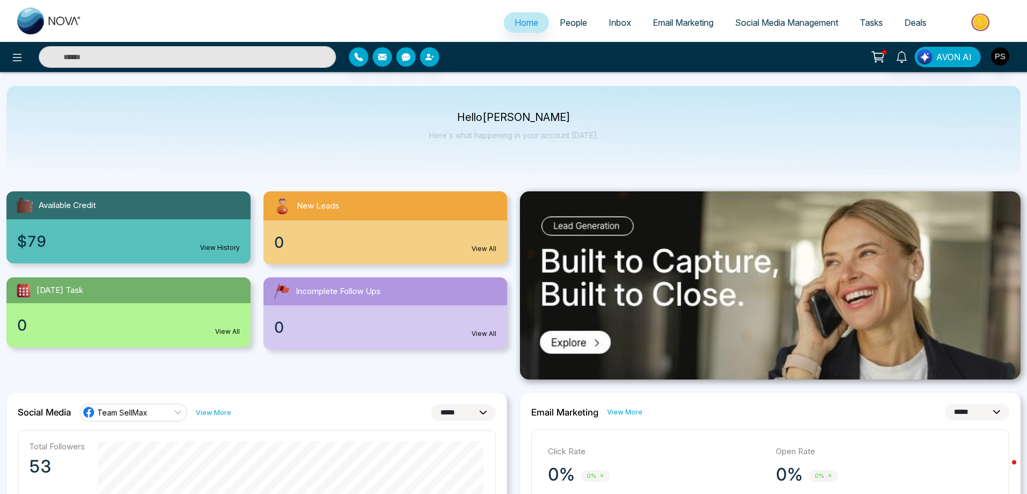
click at [608, 20] on span "Inbox" at bounding box center [619, 22] width 23 height 11
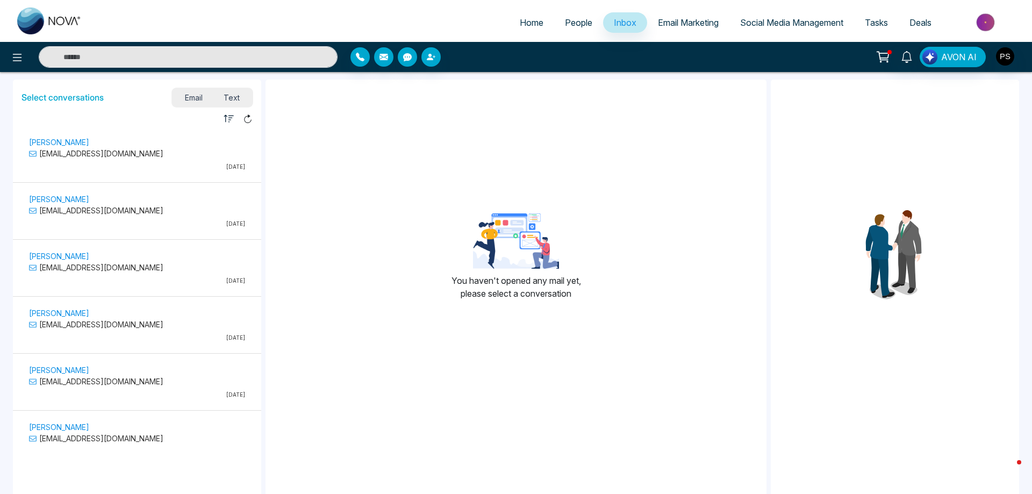
click at [520, 19] on span "Home" at bounding box center [532, 22] width 24 height 11
select select "*"
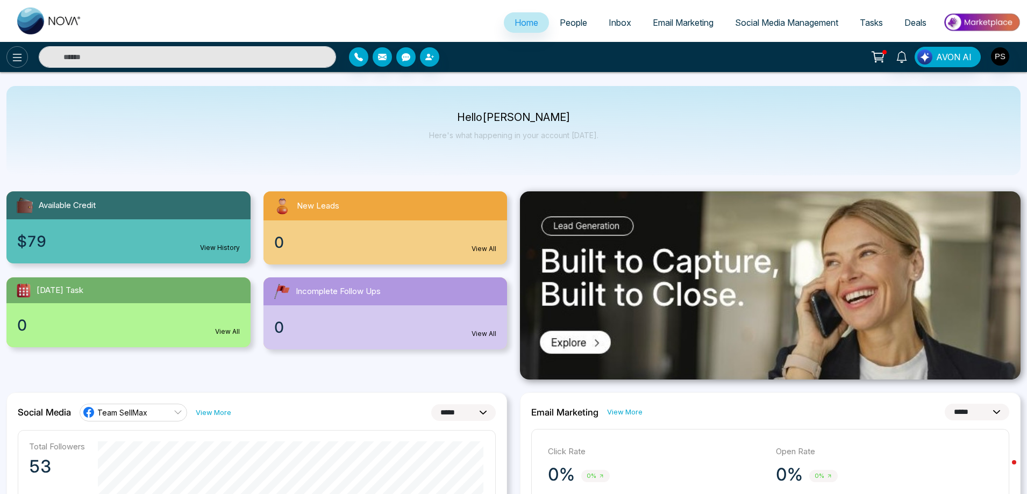
click at [11, 57] on icon at bounding box center [17, 57] width 13 height 13
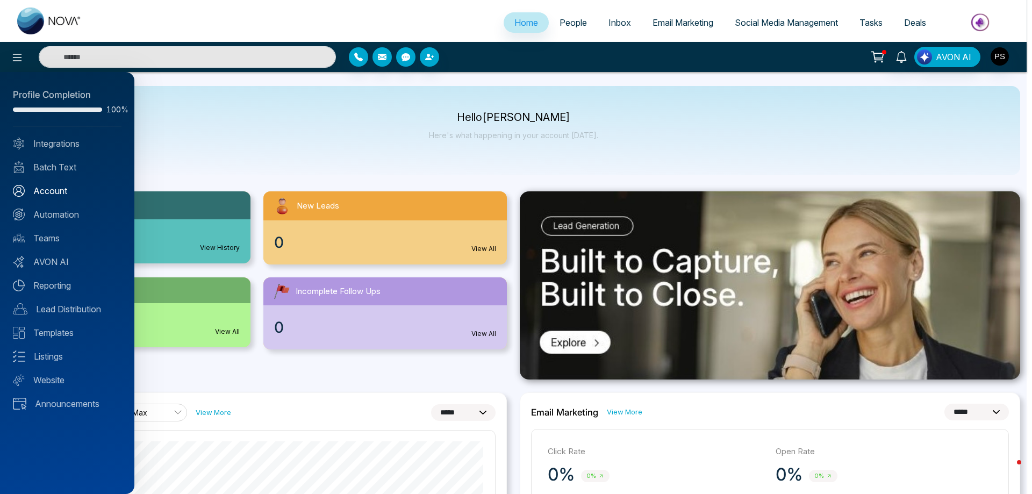
click at [57, 194] on link "Account" at bounding box center [67, 190] width 109 height 13
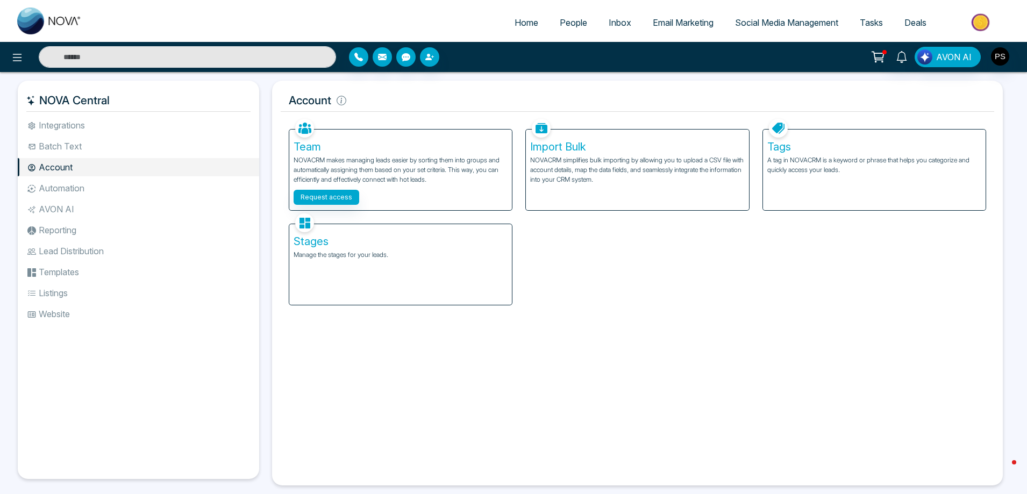
click at [827, 150] on h5 "Tags" at bounding box center [874, 146] width 214 height 13
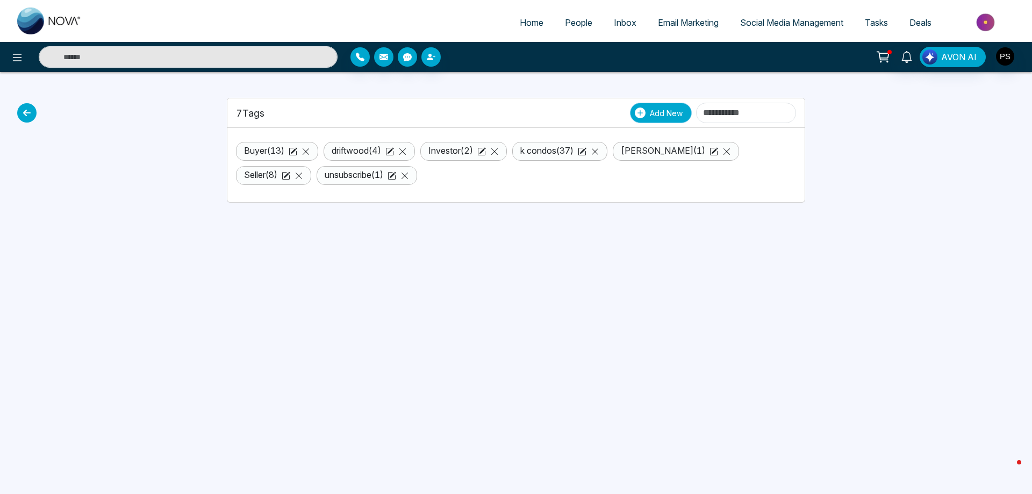
click at [650, 113] on span "Add New" at bounding box center [666, 112] width 33 height 11
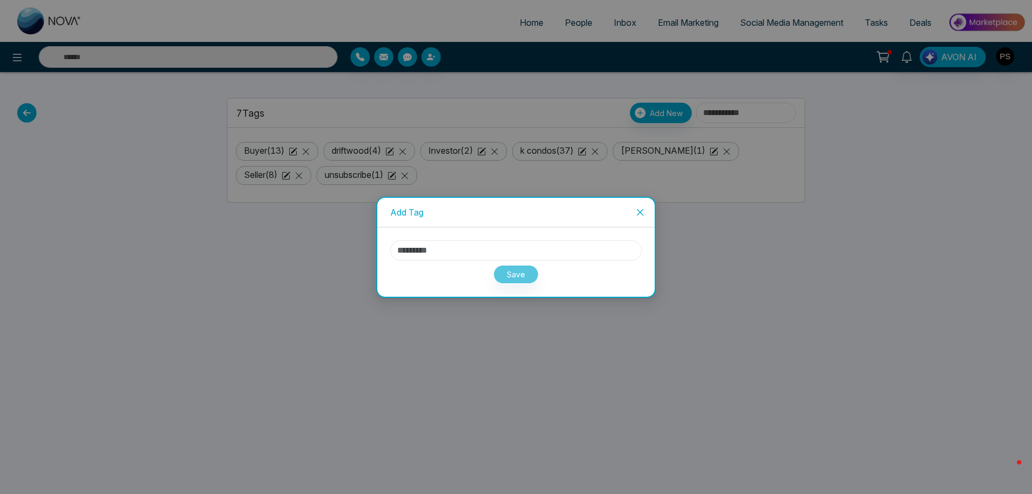
click at [532, 254] on input "text" at bounding box center [516, 250] width 252 height 20
type input "******"
click at [522, 274] on button "Save" at bounding box center [515, 274] width 45 height 19
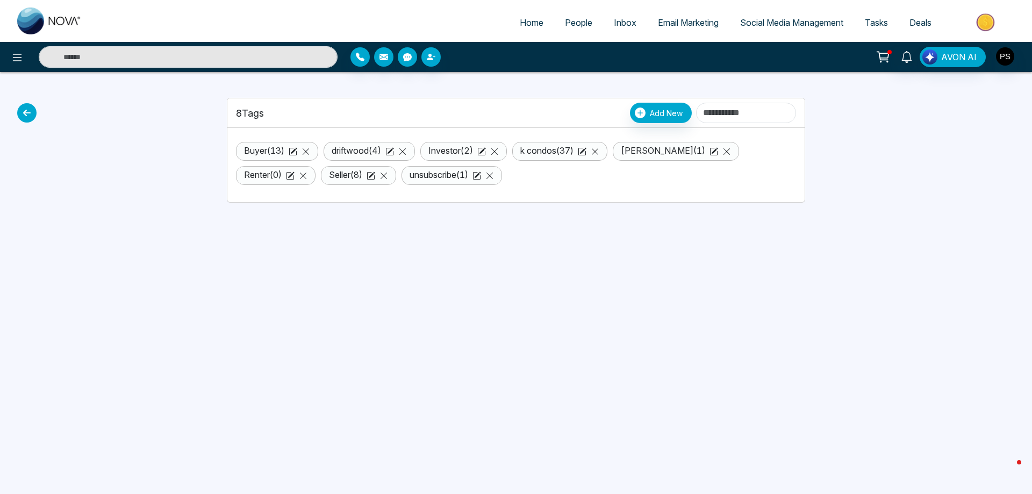
click at [525, 16] on link "Home" at bounding box center [531, 22] width 45 height 20
select select "*"
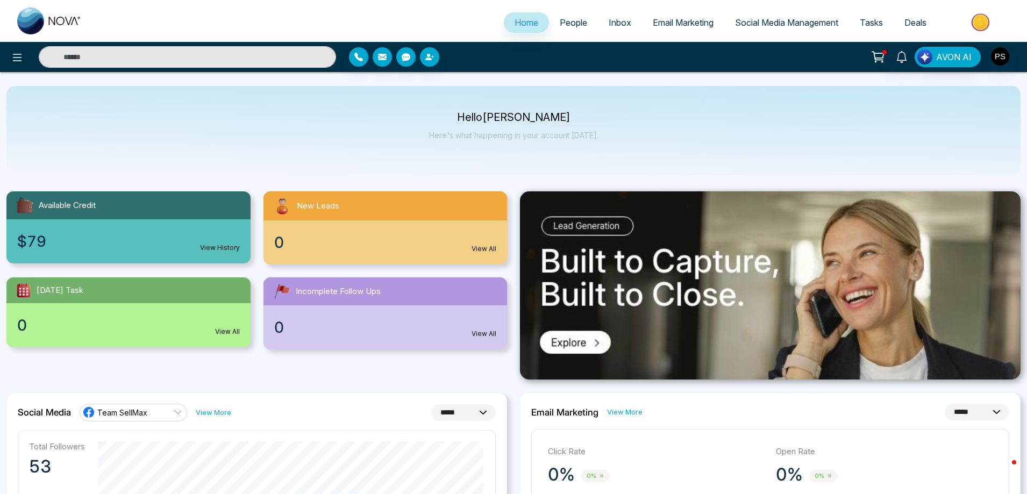
click at [559, 22] on span "People" at bounding box center [572, 22] width 27 height 11
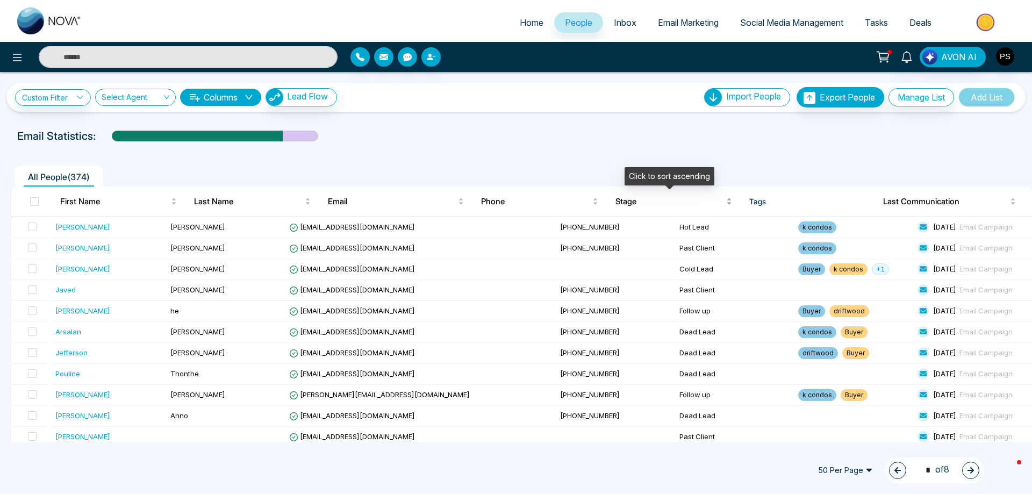
click at [631, 197] on span "Stage" at bounding box center [669, 201] width 109 height 13
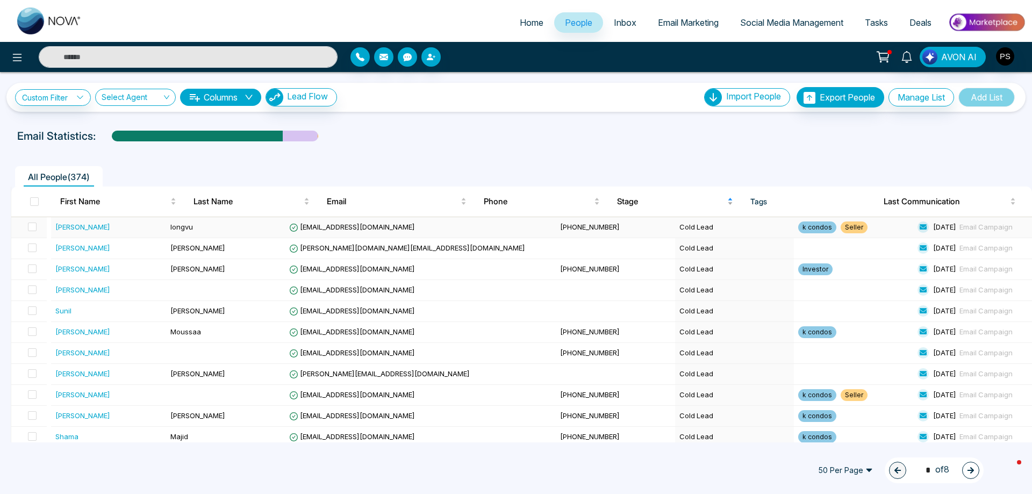
click at [675, 217] on td "Cold Lead" at bounding box center [734, 227] width 119 height 21
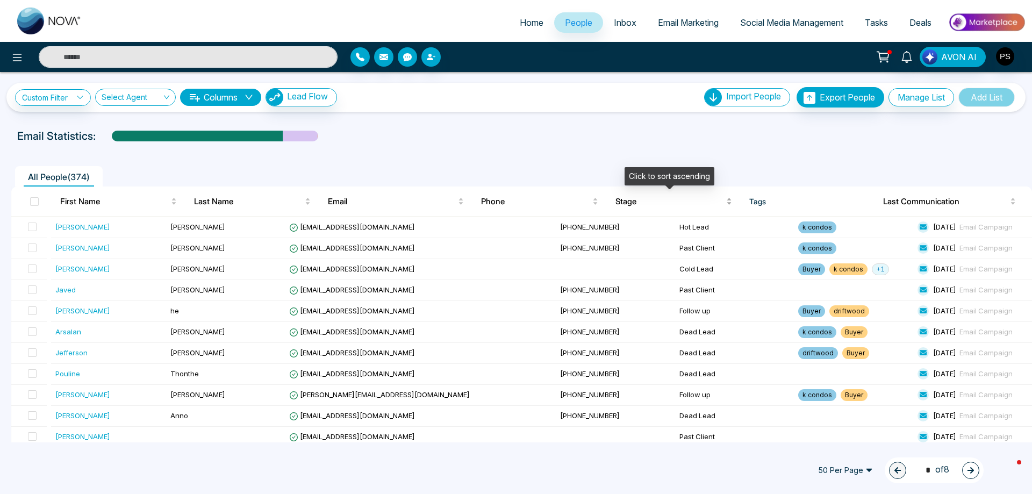
click at [629, 203] on span "Stage" at bounding box center [669, 201] width 109 height 13
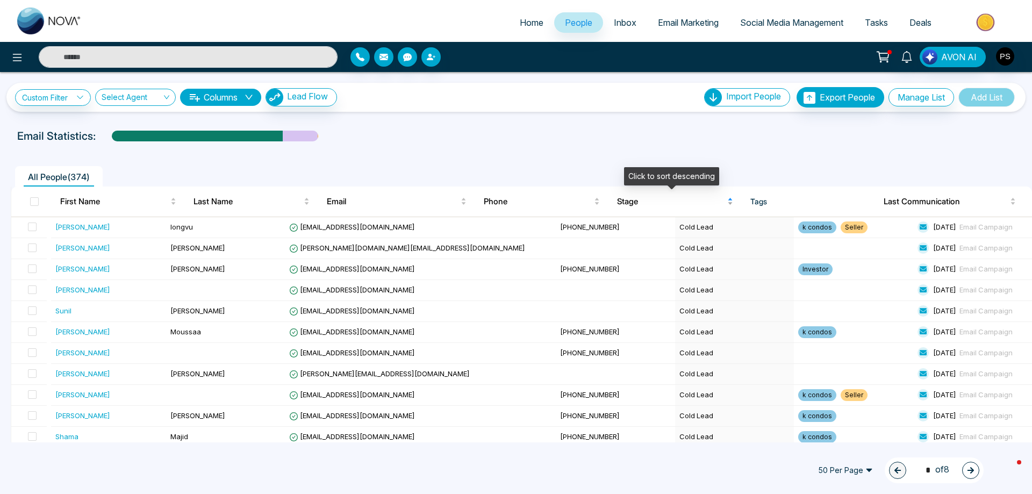
click at [629, 203] on span "Stage" at bounding box center [671, 201] width 108 height 13
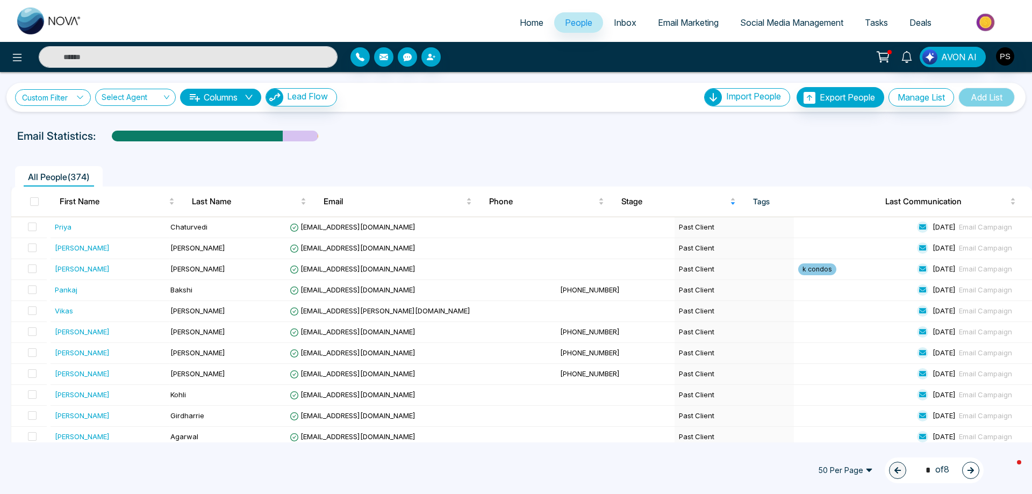
click at [66, 98] on link "Custom Filter" at bounding box center [53, 97] width 76 height 17
click at [75, 123] on input "search" at bounding box center [74, 122] width 87 height 16
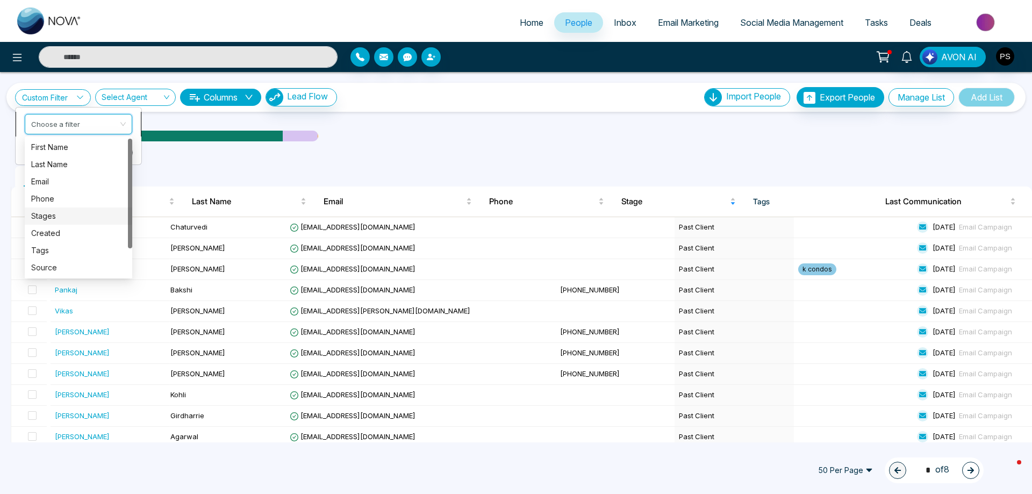
click at [60, 216] on div "Stages" at bounding box center [78, 216] width 95 height 12
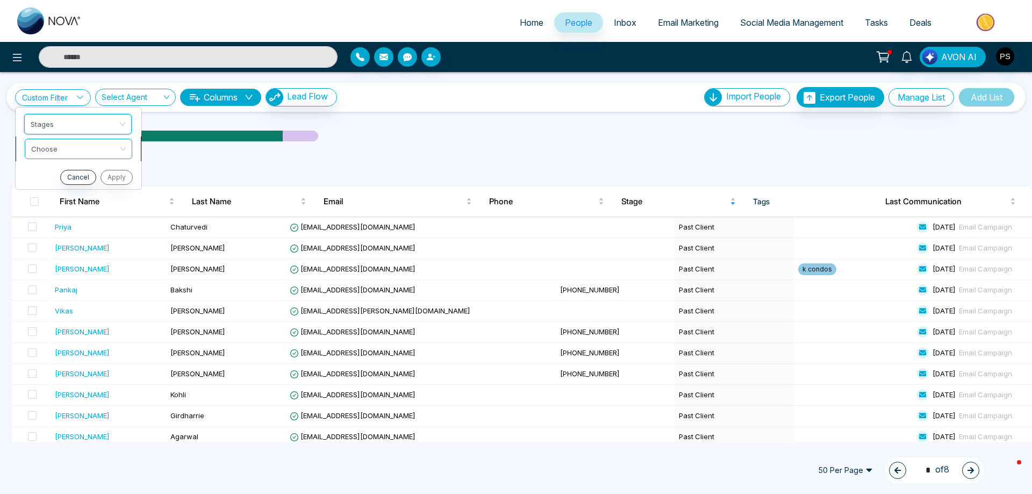
click at [77, 147] on input "search" at bounding box center [74, 147] width 87 height 16
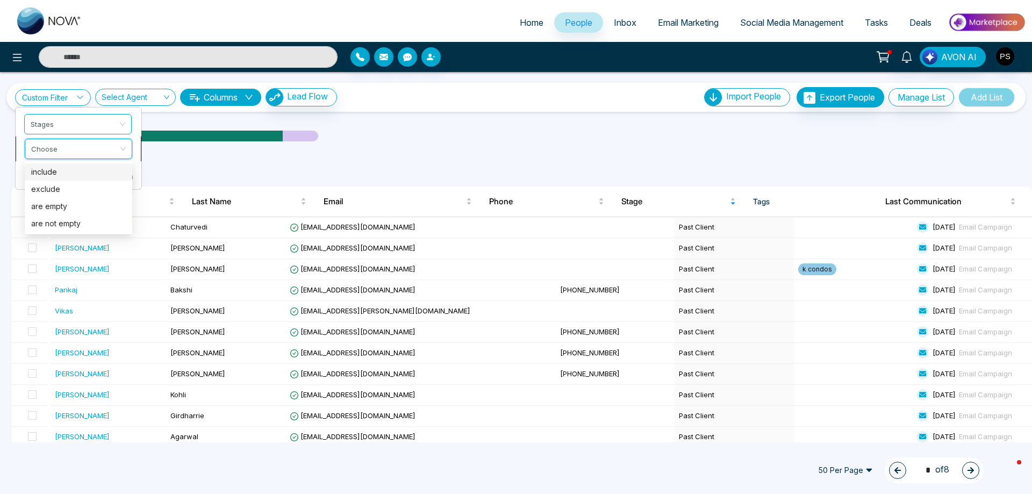
click at [56, 168] on div "include" at bounding box center [78, 172] width 95 height 12
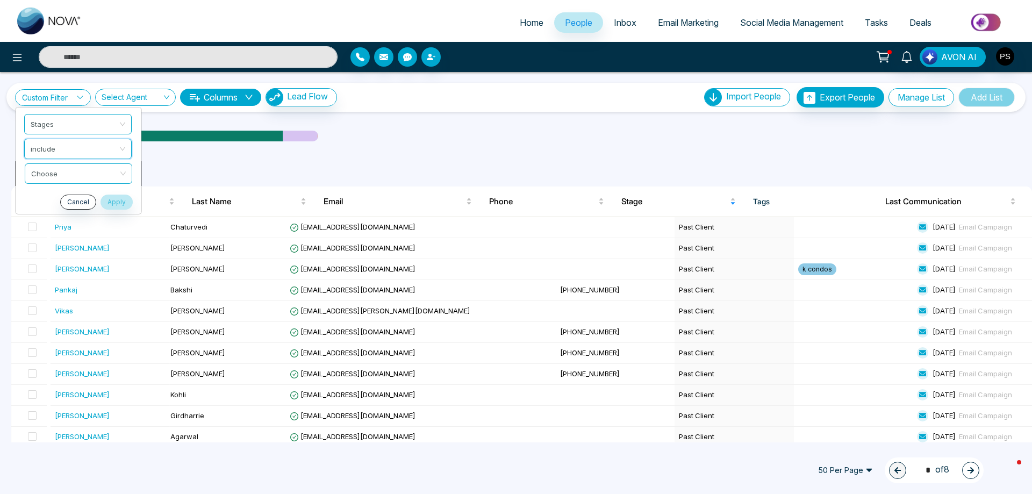
click at [70, 182] on span at bounding box center [74, 173] width 87 height 19
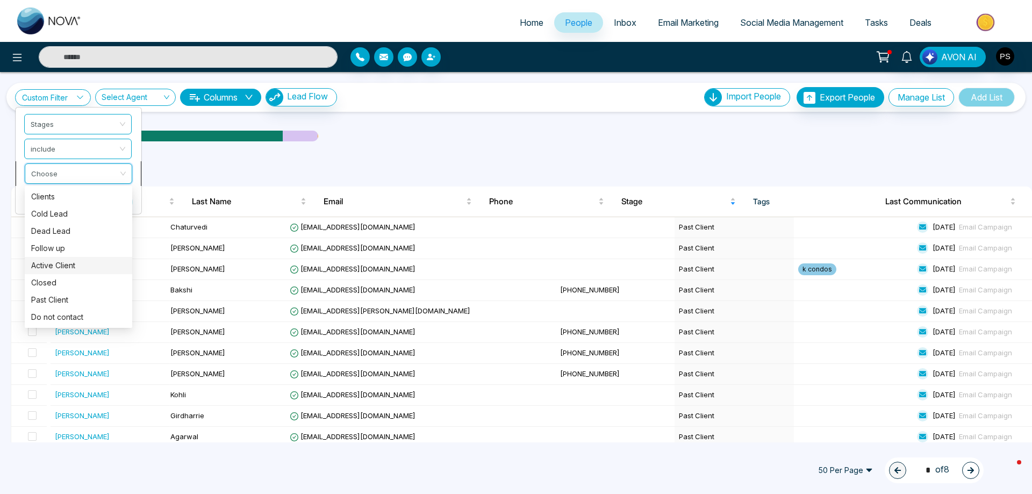
scroll to position [107, 0]
click at [55, 231] on div "Hot Lead" at bounding box center [78, 227] width 95 height 12
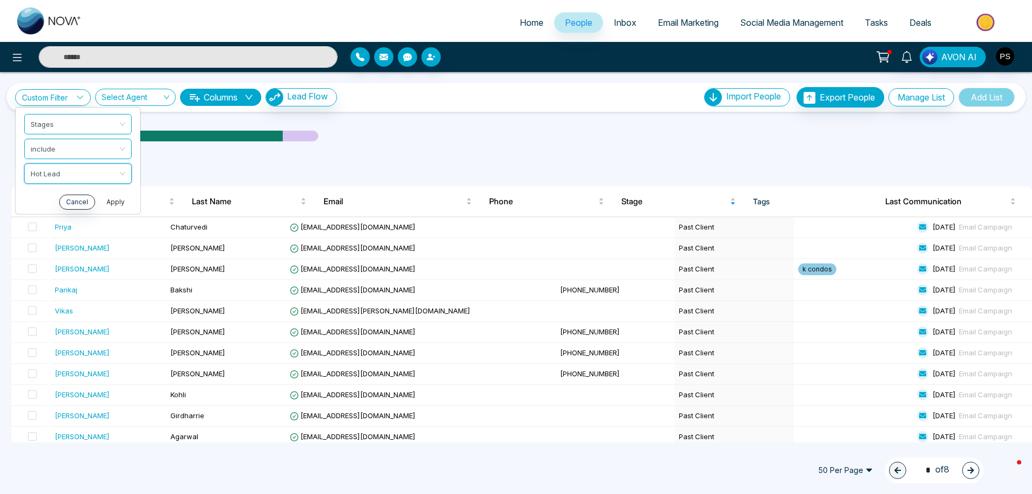
click at [121, 202] on button "Apply" at bounding box center [115, 202] width 32 height 15
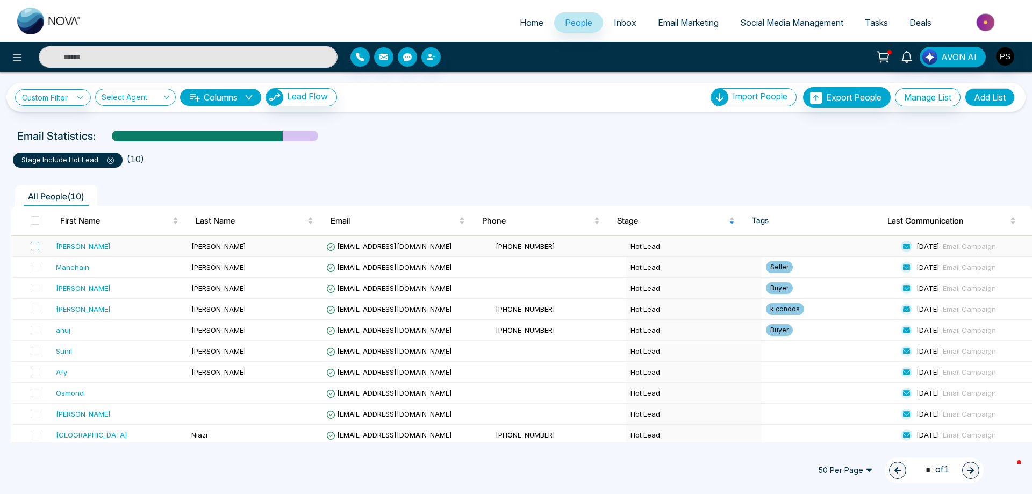
click at [39, 246] on span at bounding box center [35, 246] width 9 height 9
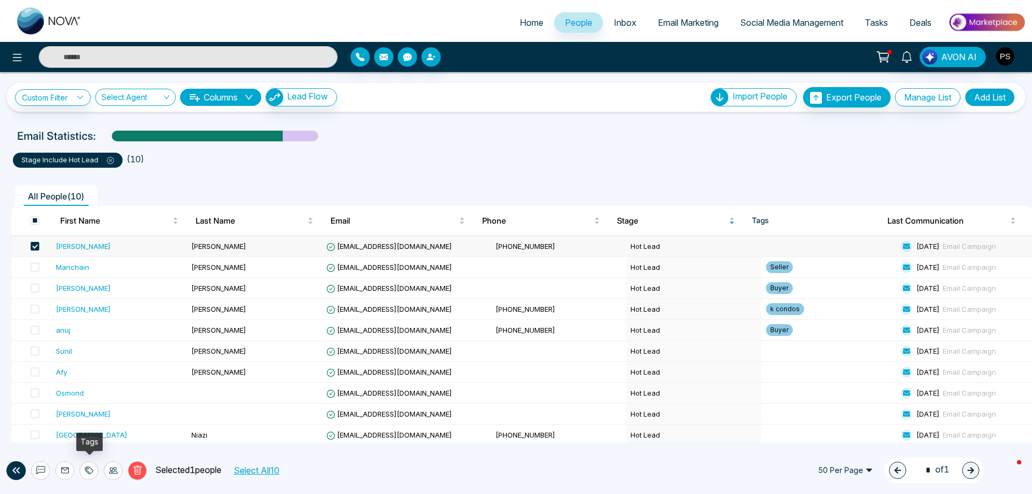
click at [92, 470] on icon at bounding box center [89, 470] width 9 height 9
click at [78, 428] on link "Add Tags" at bounding box center [62, 429] width 34 height 9
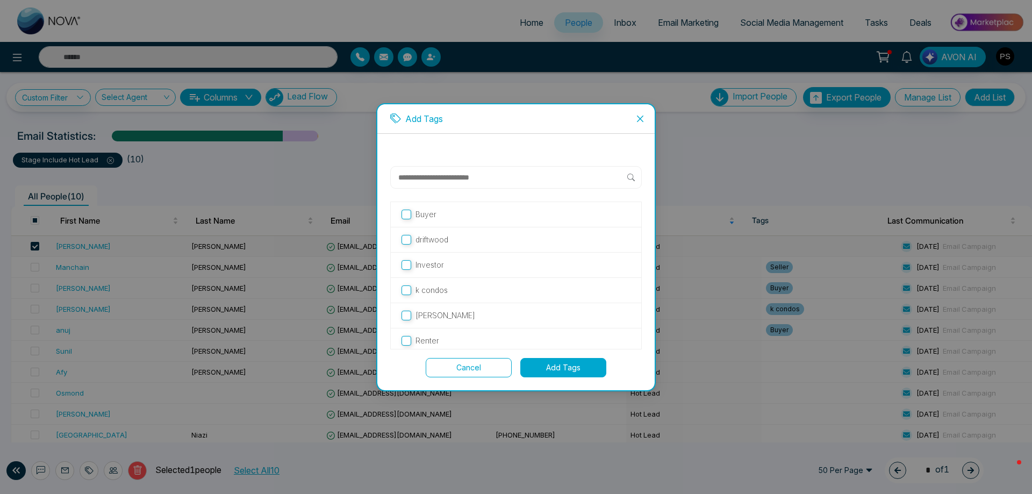
click at [548, 371] on button "Add Tags" at bounding box center [563, 367] width 86 height 19
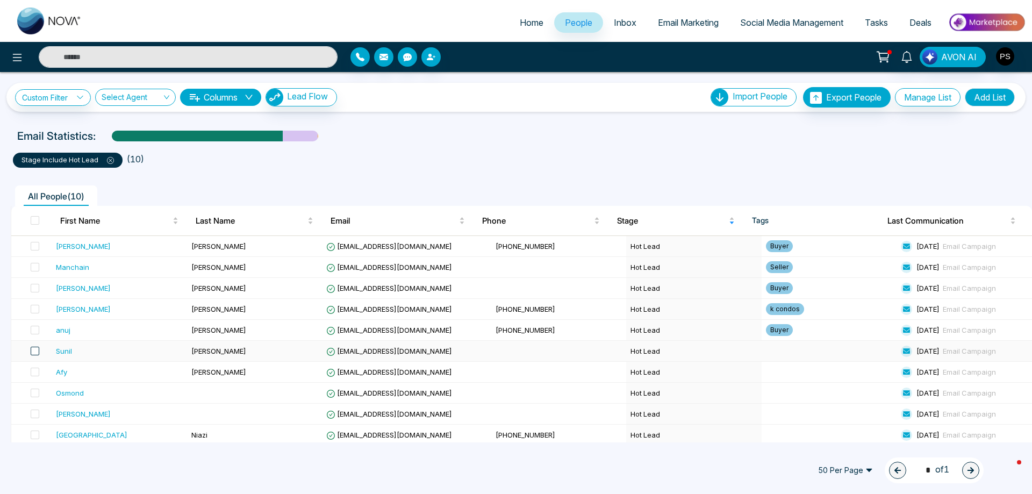
click at [32, 351] on span at bounding box center [35, 351] width 9 height 9
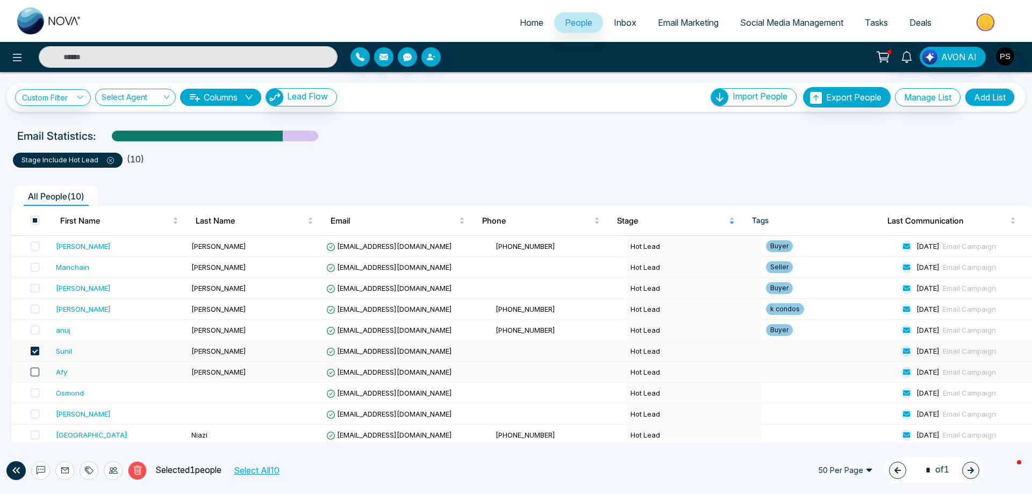
click at [37, 372] on span at bounding box center [35, 372] width 9 height 9
click at [37, 393] on span at bounding box center [35, 393] width 9 height 9
click at [37, 414] on span at bounding box center [35, 414] width 9 height 9
click at [38, 431] on span at bounding box center [35, 434] width 9 height 9
click at [95, 472] on div at bounding box center [89, 470] width 19 height 19
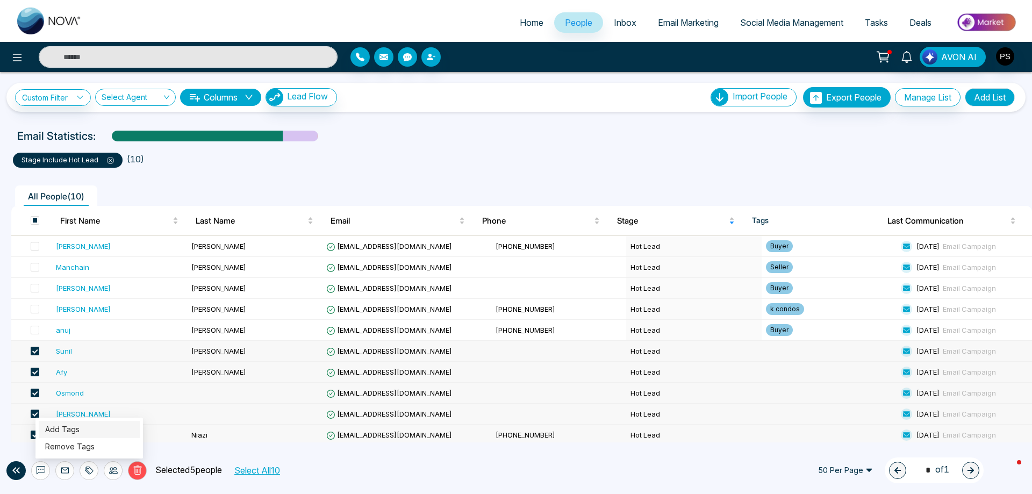
click at [78, 431] on link "Add Tags" at bounding box center [62, 429] width 34 height 9
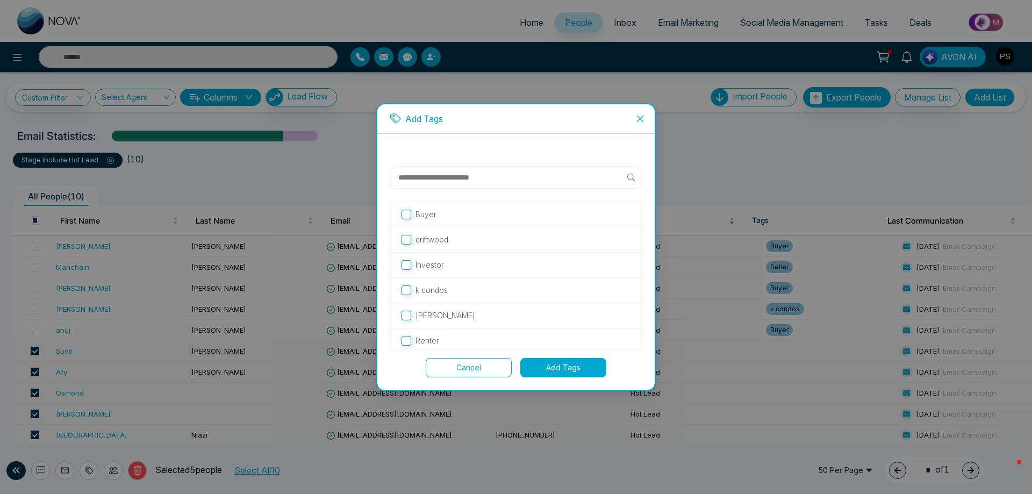
scroll to position [55, 0]
click at [563, 365] on button "Add Tags" at bounding box center [563, 367] width 86 height 19
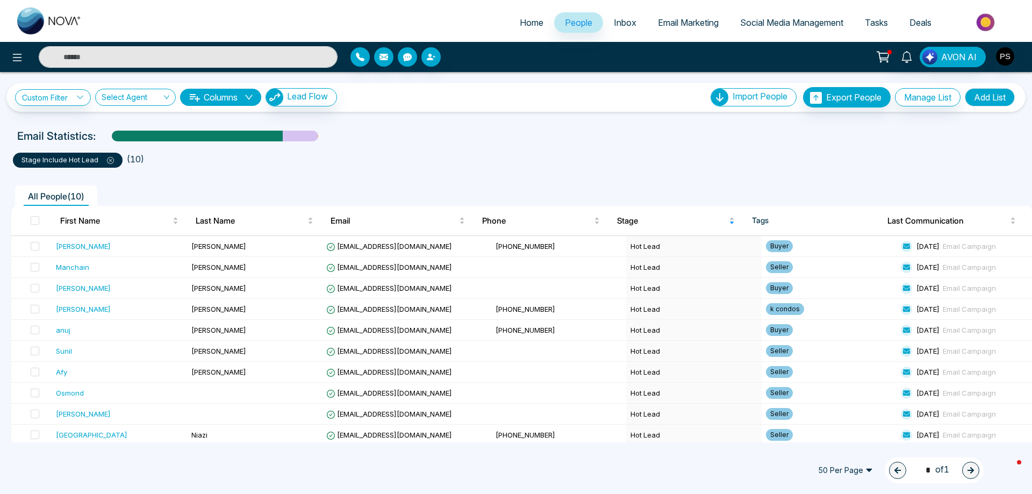
click at [111, 161] on icon at bounding box center [110, 160] width 7 height 7
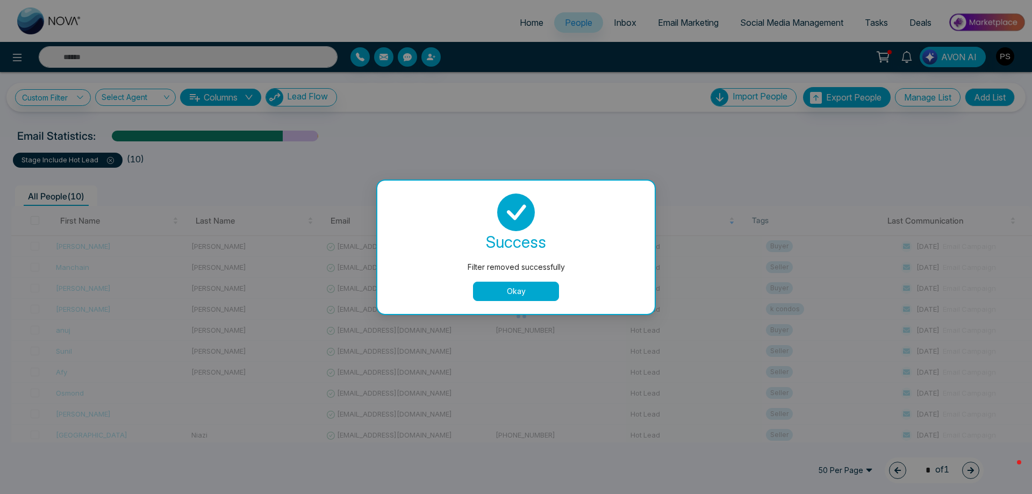
click at [83, 102] on div "Filter removed successfully success Filter removed successfully Okay" at bounding box center [516, 247] width 1032 height 494
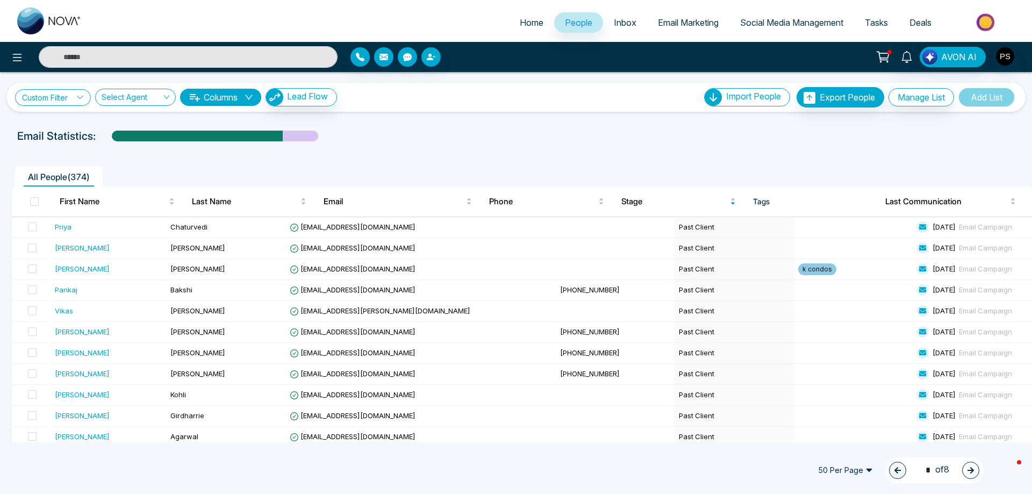
click at [83, 102] on link "Custom Filter" at bounding box center [53, 97] width 76 height 17
click at [79, 124] on input "search" at bounding box center [74, 122] width 87 height 16
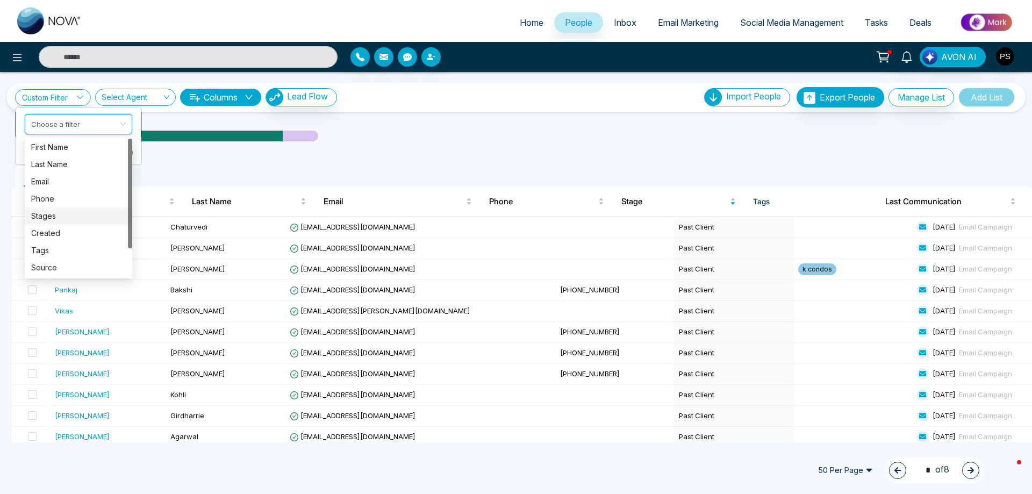
click at [50, 217] on div "Stages" at bounding box center [78, 216] width 95 height 12
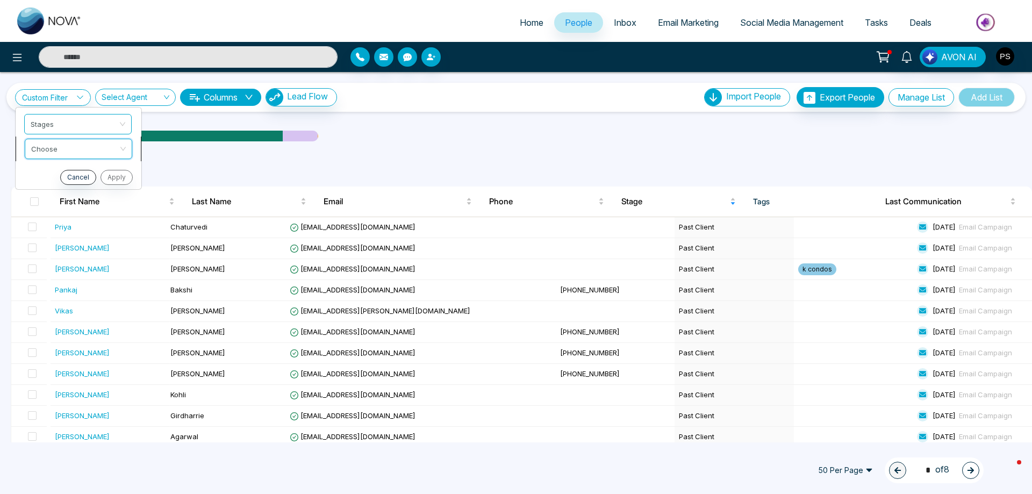
click at [89, 151] on input "search" at bounding box center [74, 147] width 87 height 16
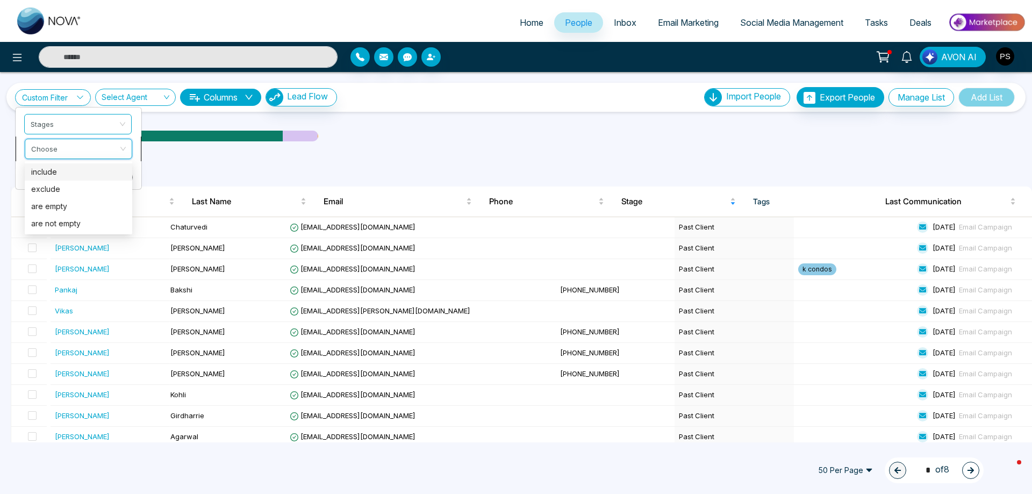
click at [61, 171] on div "include" at bounding box center [78, 172] width 95 height 12
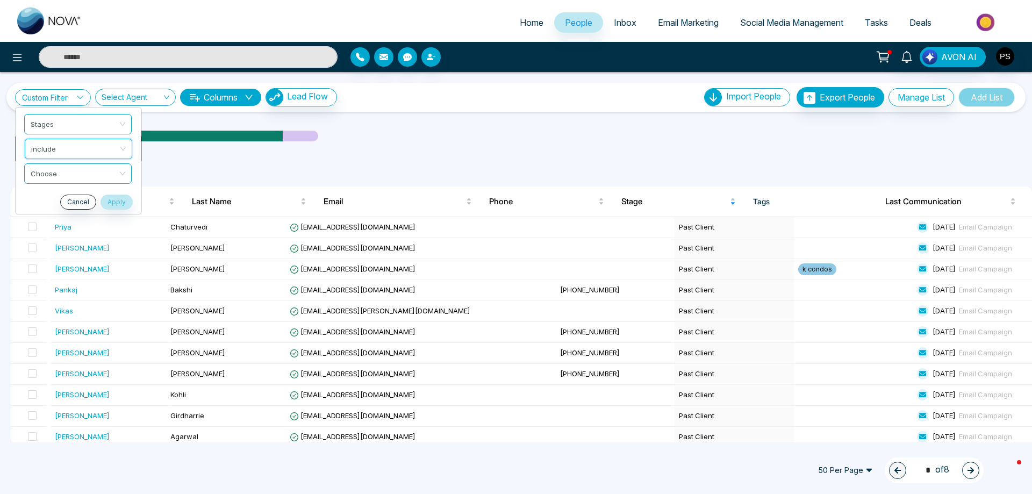
click at [61, 171] on input "search" at bounding box center [74, 172] width 87 height 16
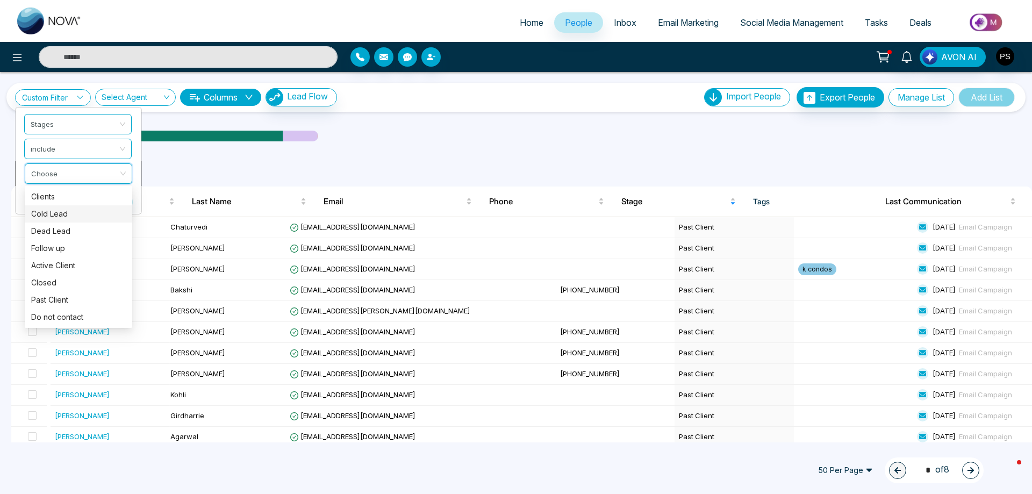
click at [53, 213] on div "Cold Lead" at bounding box center [78, 214] width 95 height 12
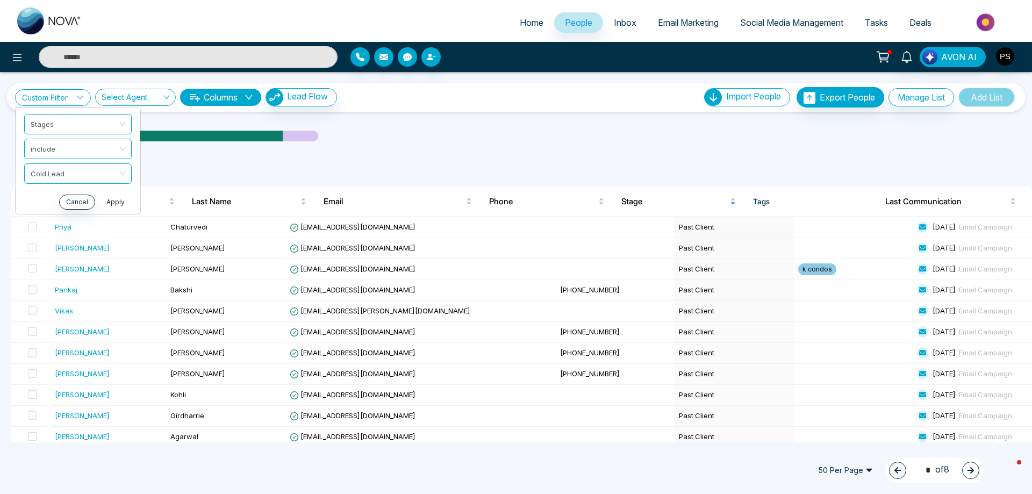
click at [119, 203] on button "Apply" at bounding box center [115, 202] width 32 height 15
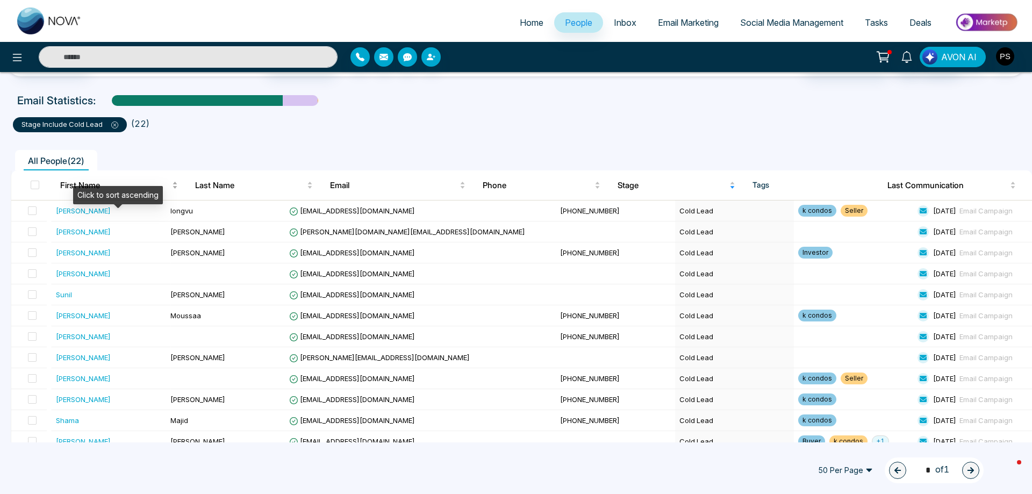
scroll to position [54, 0]
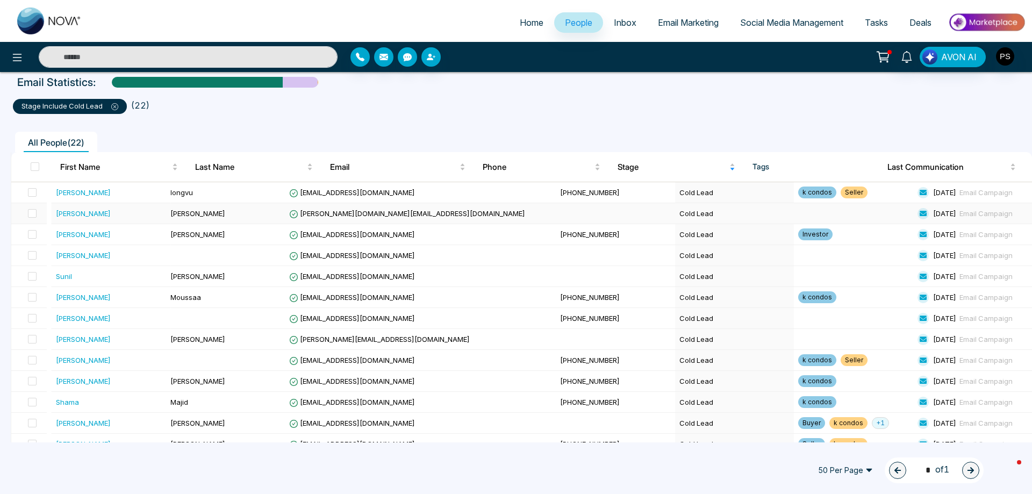
click at [59, 215] on div "[PERSON_NAME]" at bounding box center [83, 213] width 55 height 11
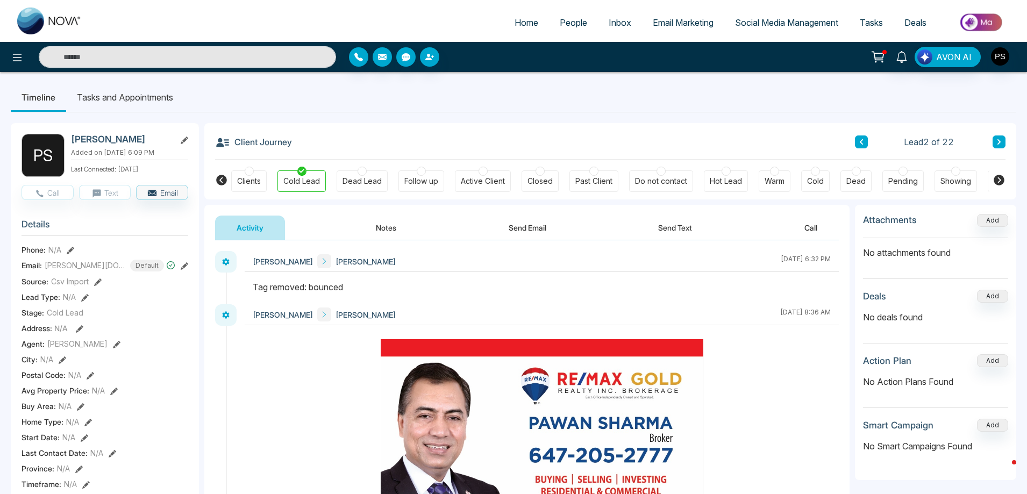
click at [367, 174] on div "Dead Lead" at bounding box center [361, 180] width 51 height 21
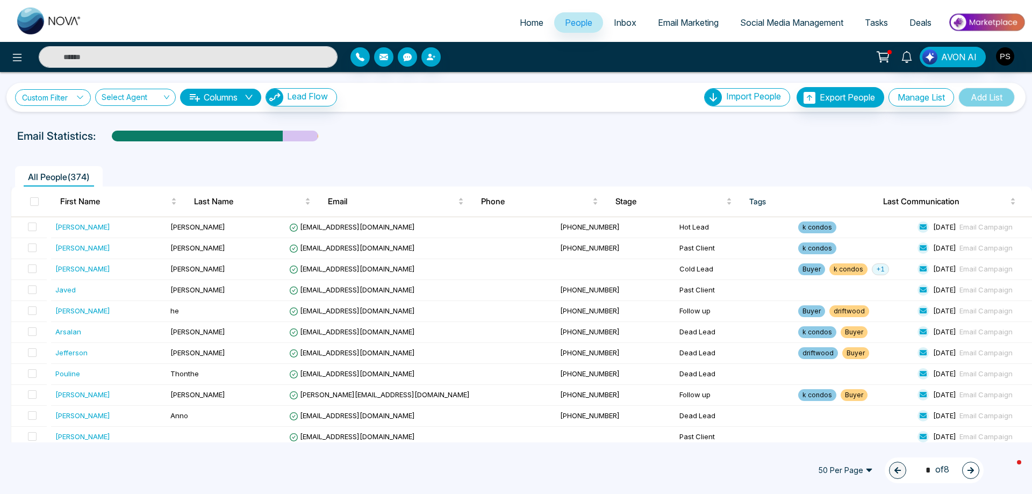
click at [68, 98] on link "Custom Filter" at bounding box center [53, 97] width 76 height 17
click at [64, 127] on input "search" at bounding box center [74, 122] width 87 height 16
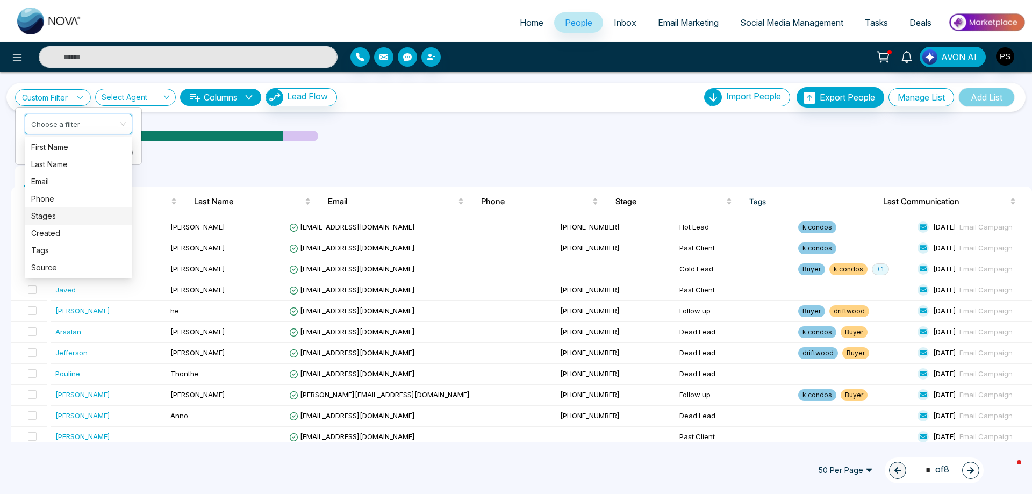
click at [48, 220] on div "Stages" at bounding box center [78, 216] width 95 height 12
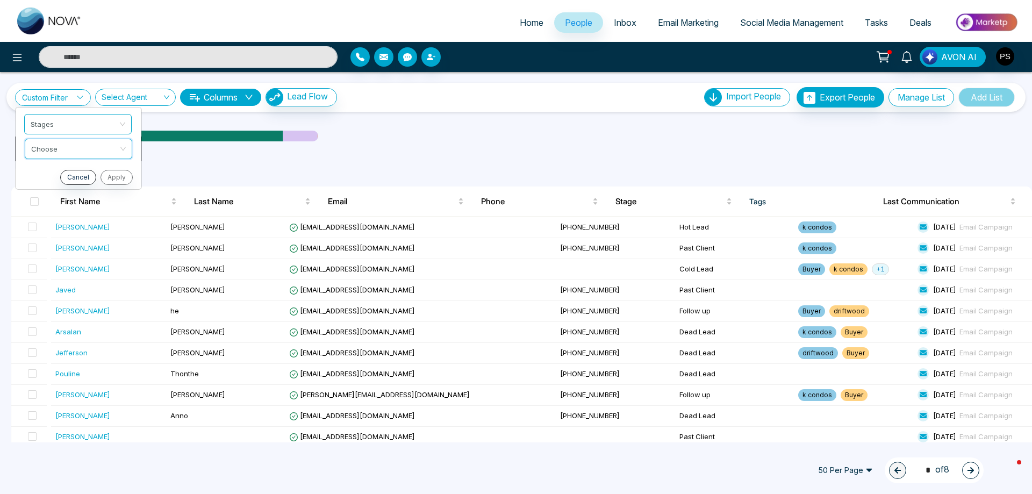
click at [76, 154] on input "search" at bounding box center [74, 147] width 87 height 16
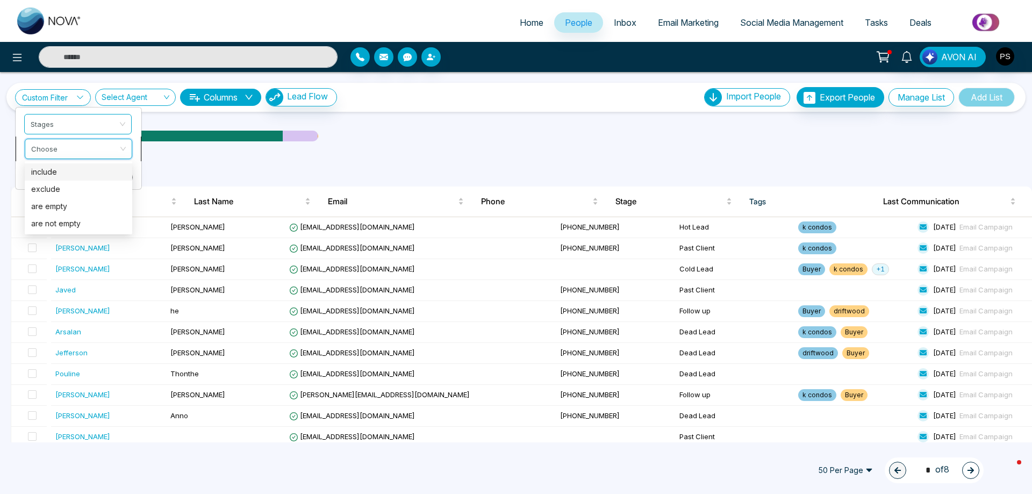
click at [61, 172] on div "include" at bounding box center [78, 172] width 95 height 12
click at [61, 172] on input "search" at bounding box center [74, 172] width 87 height 16
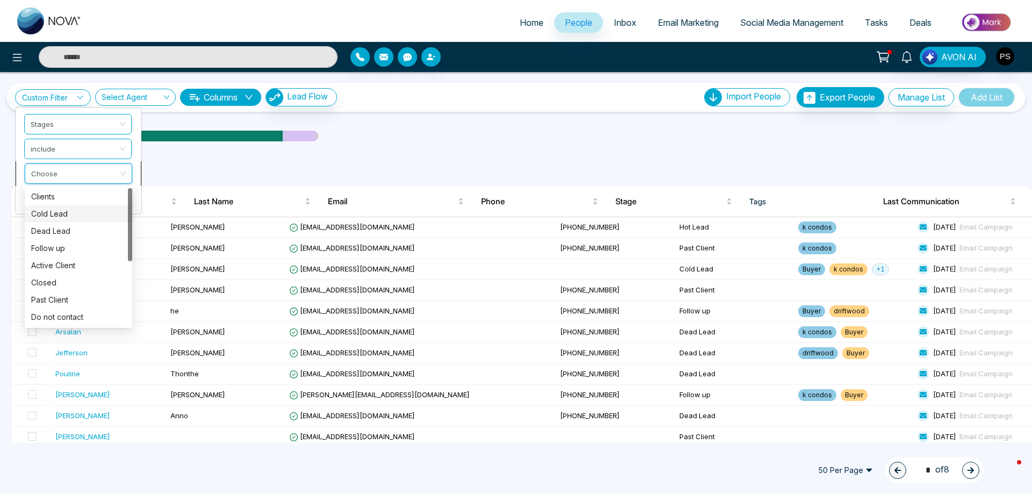
click at [61, 212] on div "Cold Lead" at bounding box center [78, 214] width 95 height 12
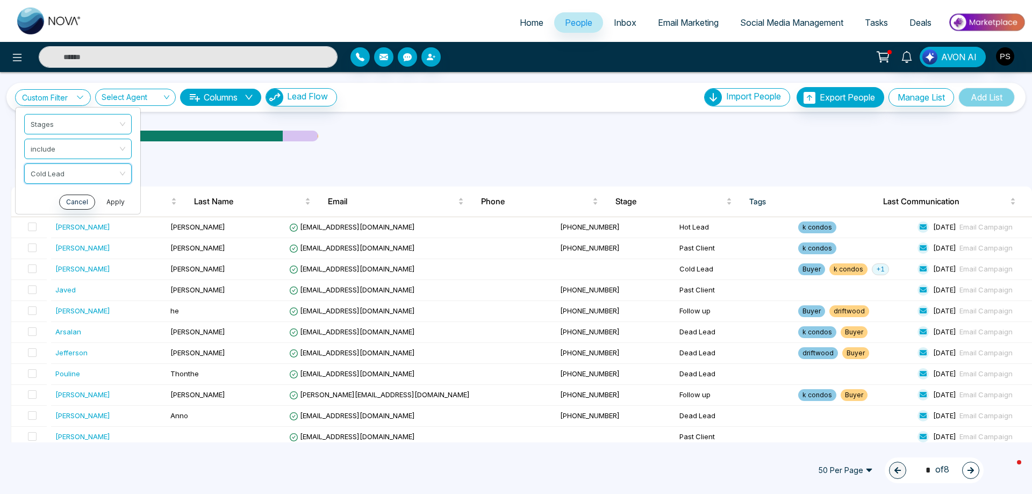
click at [112, 205] on button "Apply" at bounding box center [115, 202] width 32 height 15
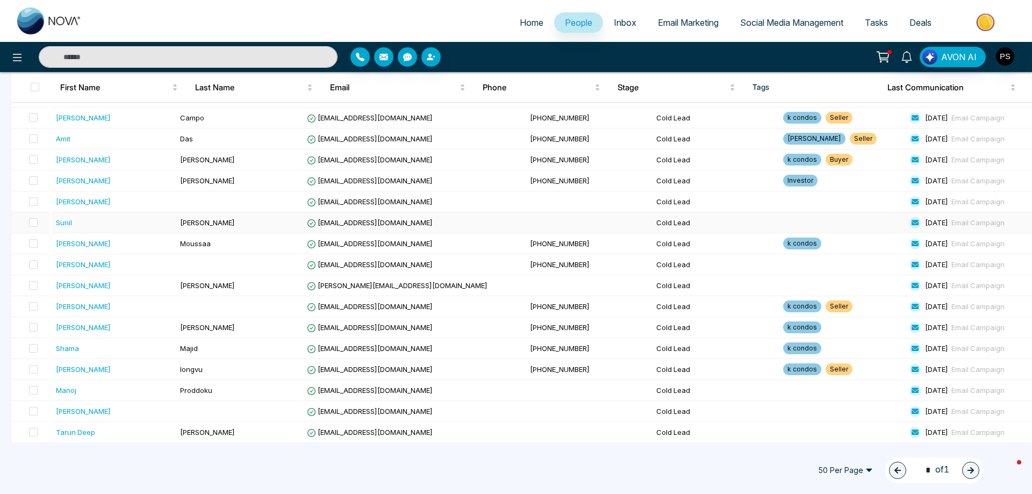
scroll to position [234, 0]
click at [583, 21] on span "People" at bounding box center [578, 22] width 27 height 11
click at [433, 57] on icon "button" at bounding box center [431, 57] width 9 height 9
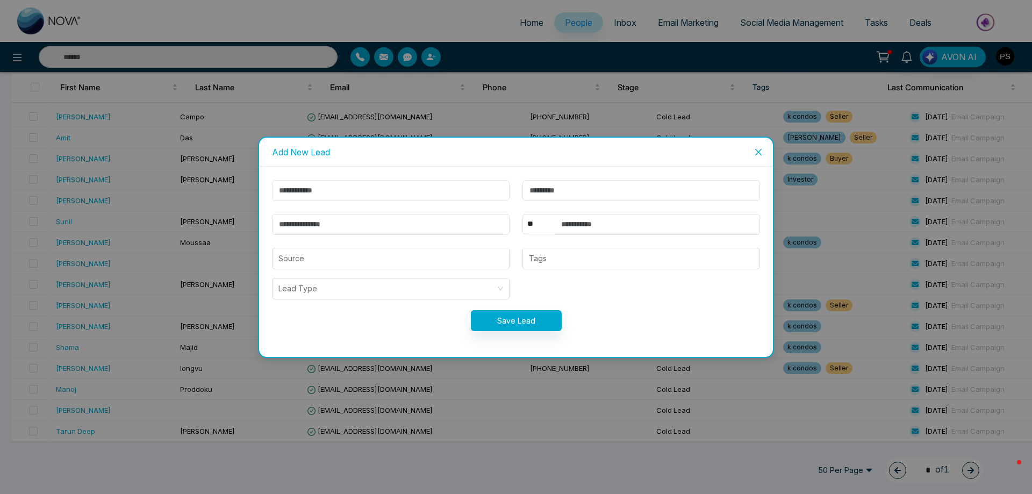
click at [398, 193] on input "text" at bounding box center [391, 190] width 238 height 21
type input "****"
click at [566, 191] on input "text" at bounding box center [641, 190] width 238 height 21
type input "****"
click at [489, 229] on input "email" at bounding box center [391, 224] width 238 height 21
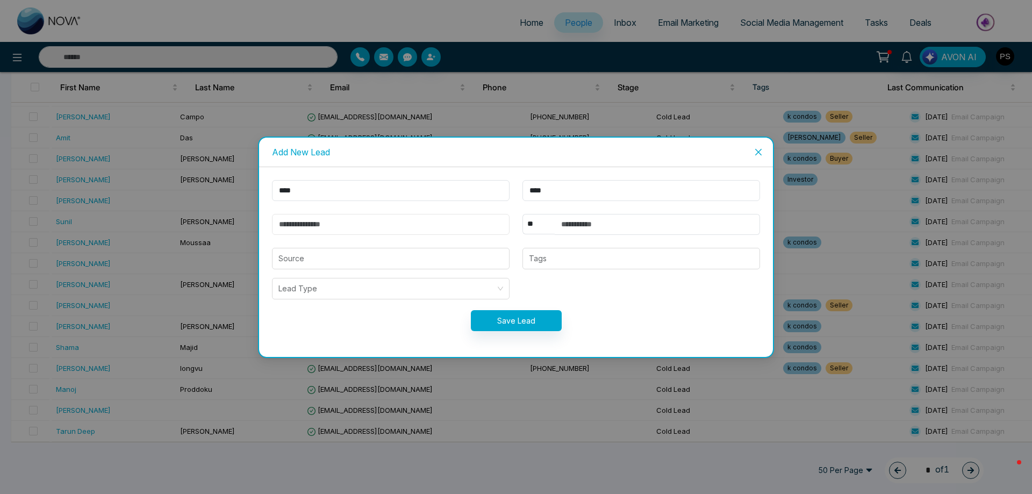
paste input "**********"
type input "**********"
click at [496, 258] on input "search" at bounding box center [390, 258] width 225 height 20
click at [586, 262] on div at bounding box center [641, 258] width 231 height 13
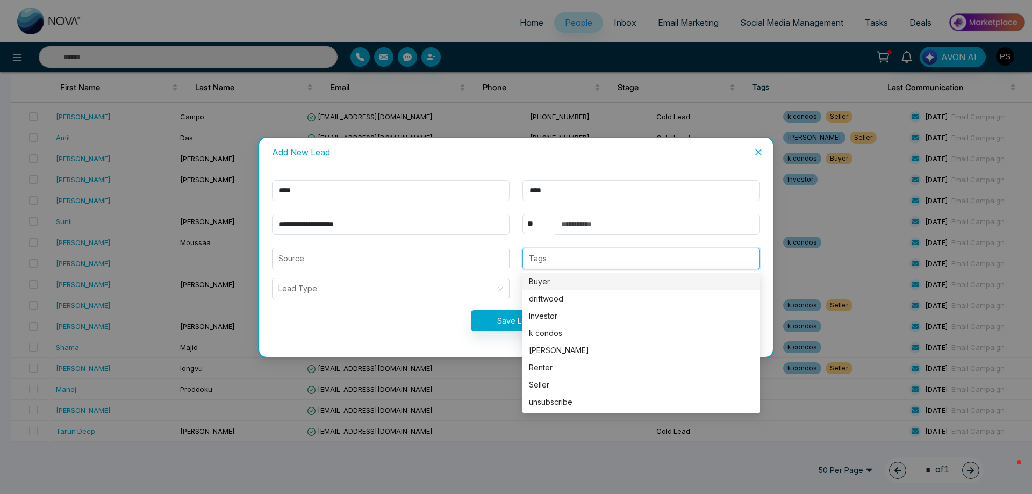
click at [571, 282] on div "Buyer" at bounding box center [641, 282] width 225 height 12
click at [424, 293] on input "search" at bounding box center [386, 288] width 217 height 20
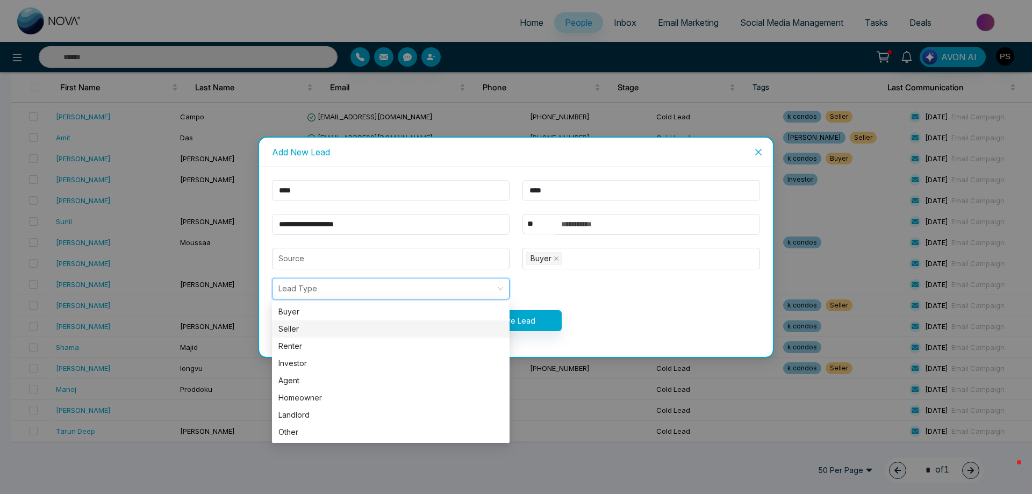
click at [608, 290] on form "**********" at bounding box center [516, 262] width 501 height 164
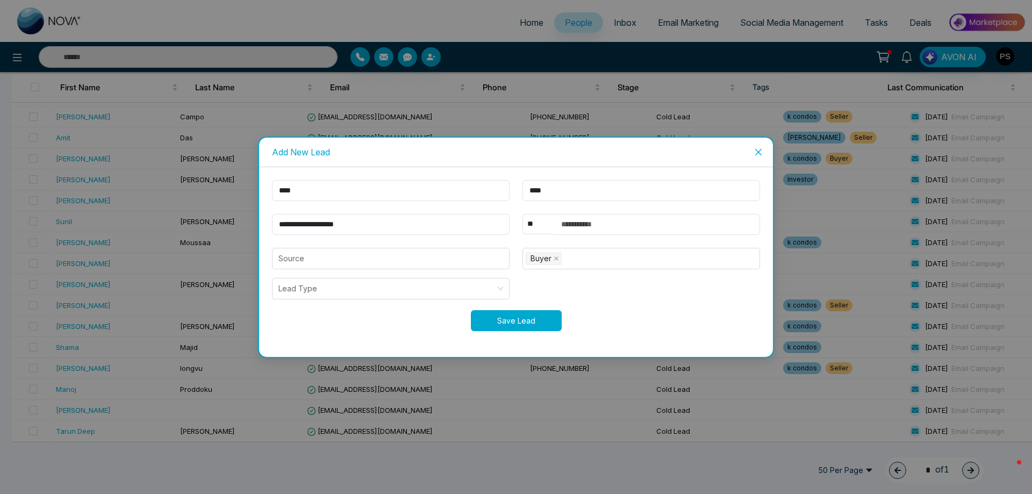
click at [551, 325] on button "Save Lead" at bounding box center [516, 320] width 91 height 21
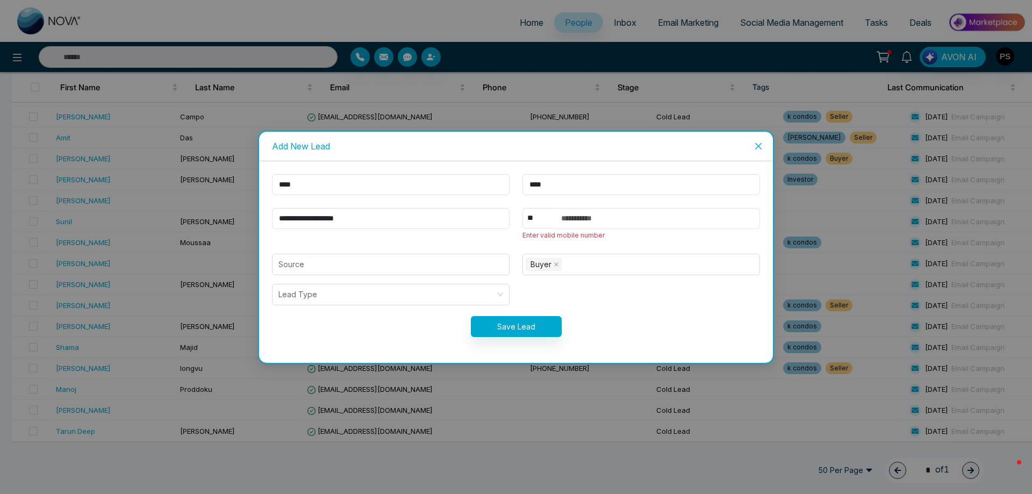
click at [614, 217] on input "text" at bounding box center [657, 218] width 205 height 21
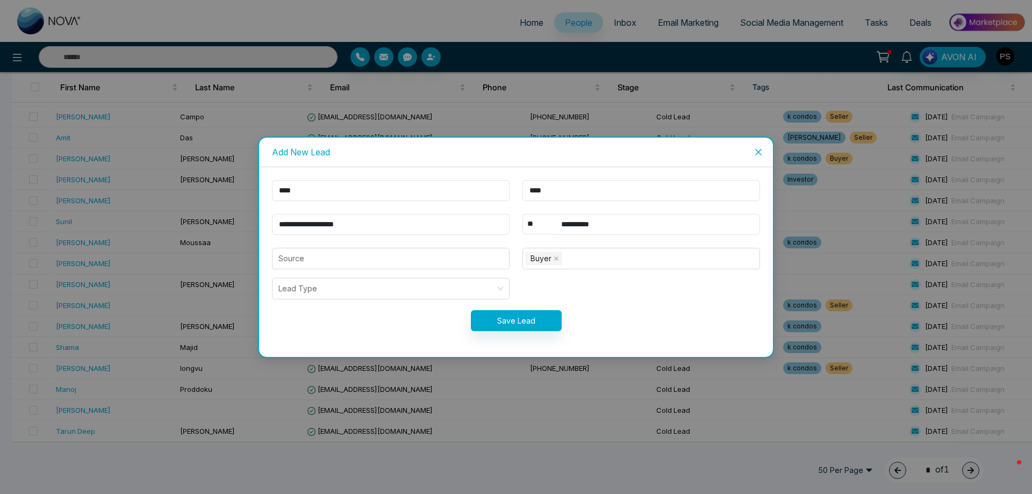
type input "**********"
click at [524, 324] on button "Save Lead" at bounding box center [516, 320] width 91 height 21
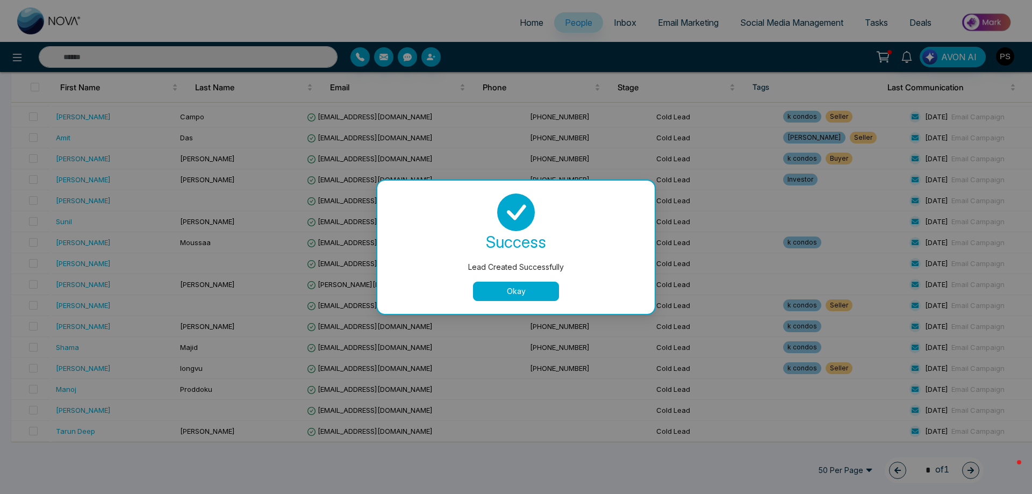
click at [538, 291] on button "Okay" at bounding box center [516, 291] width 86 height 19
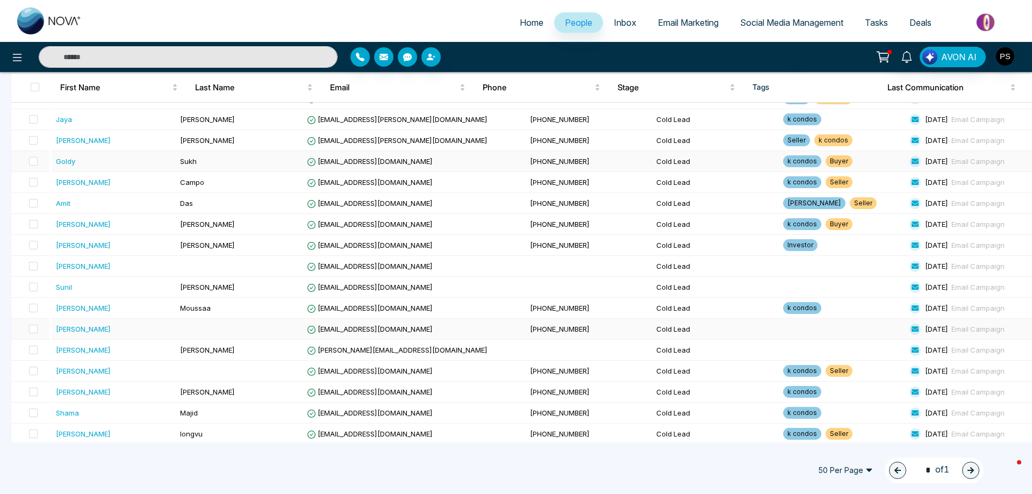
scroll to position [0, 0]
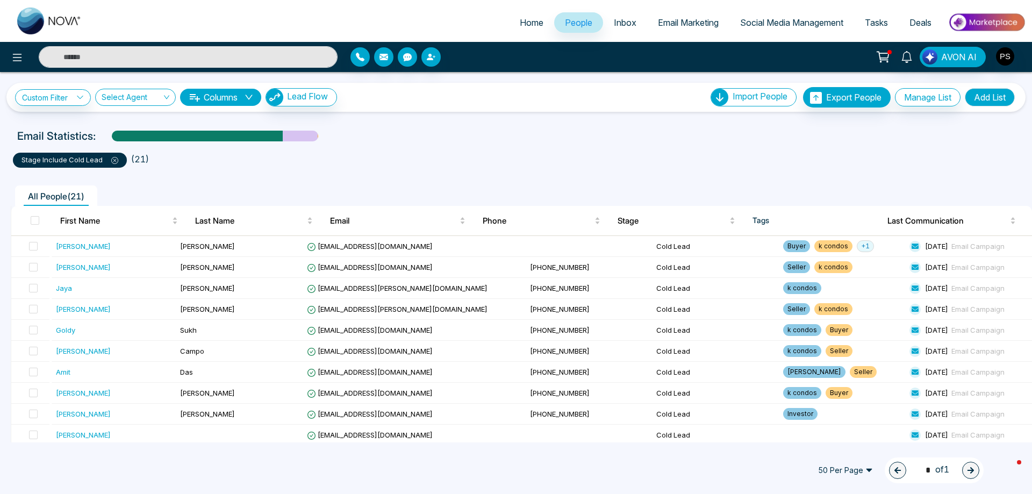
click at [159, 56] on input "text" at bounding box center [188, 56] width 299 height 21
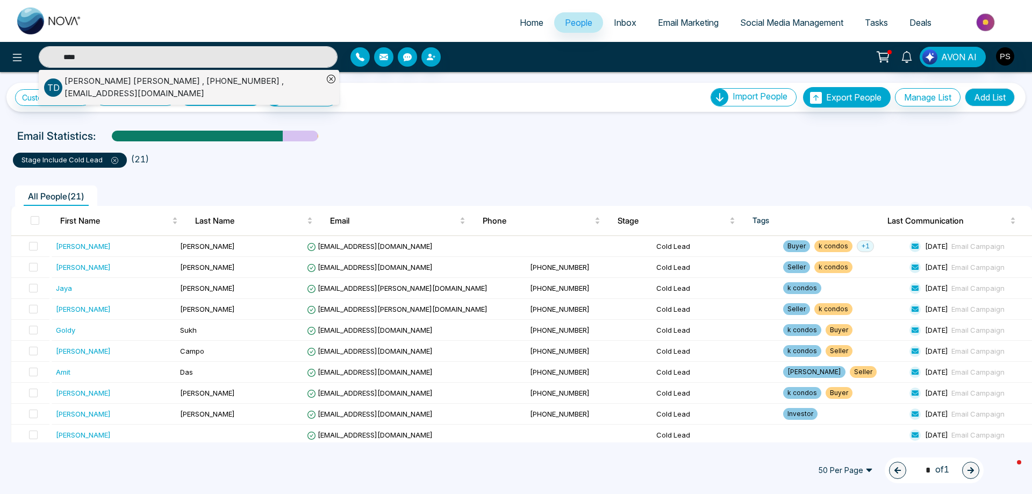
type input "****"
click at [140, 87] on div "Toni Deol , +19058706755 , tonideol73@gmail.com" at bounding box center [193, 87] width 259 height 24
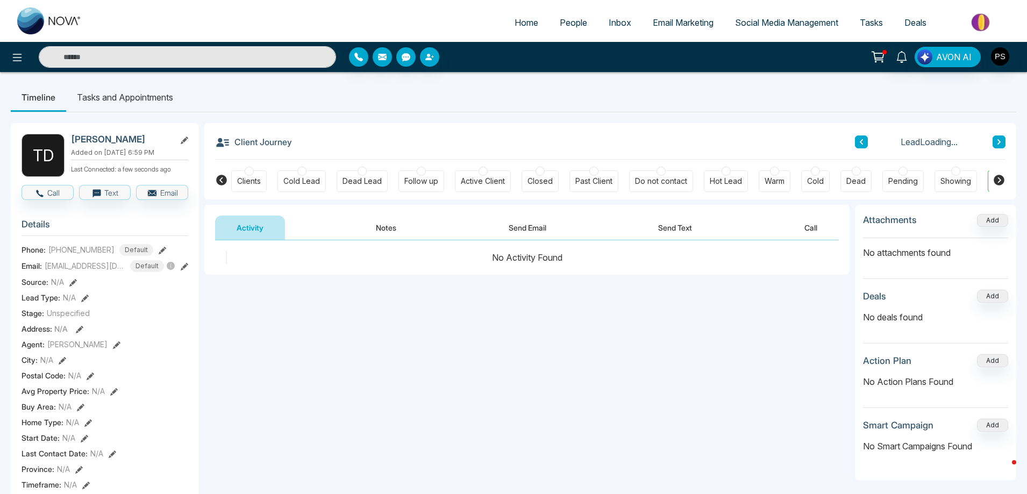
click at [733, 170] on div "Hot Lead" at bounding box center [726, 180] width 44 height 21
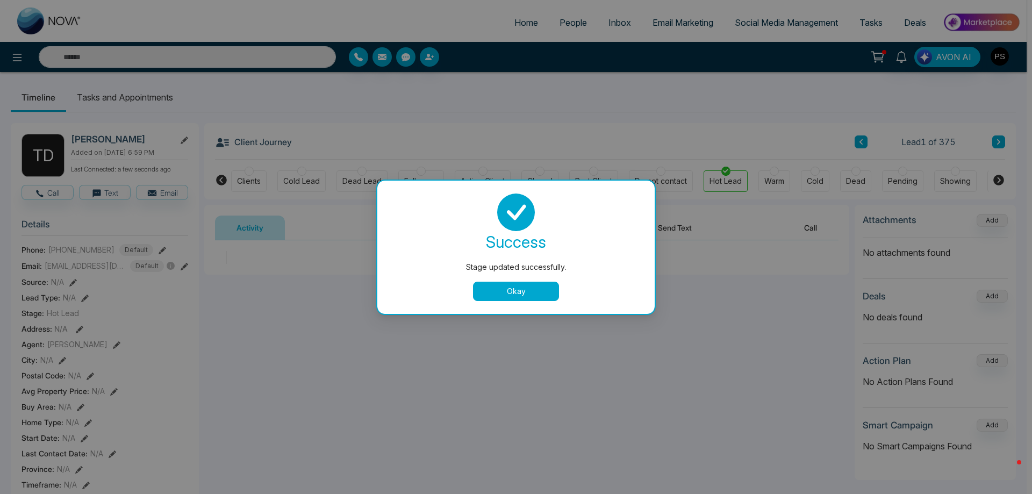
click at [18, 62] on div "Stage updated successfully. success Stage updated successfully. Okay" at bounding box center [516, 247] width 1032 height 494
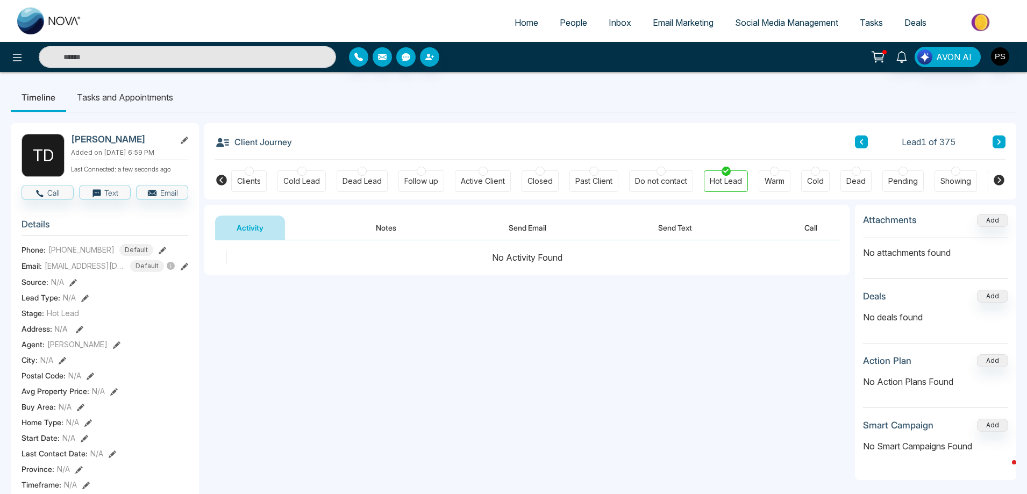
click at [18, 62] on icon at bounding box center [17, 57] width 13 height 13
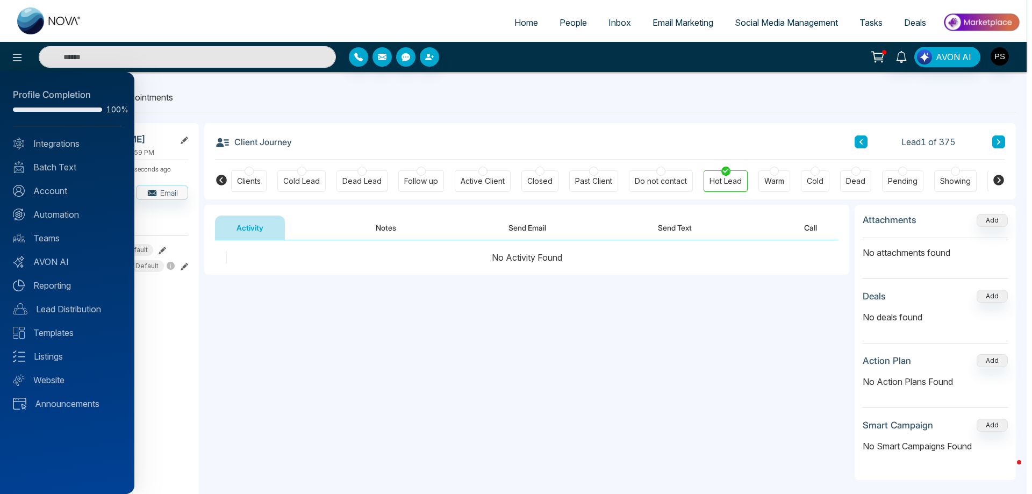
click at [261, 99] on div at bounding box center [516, 247] width 1032 height 494
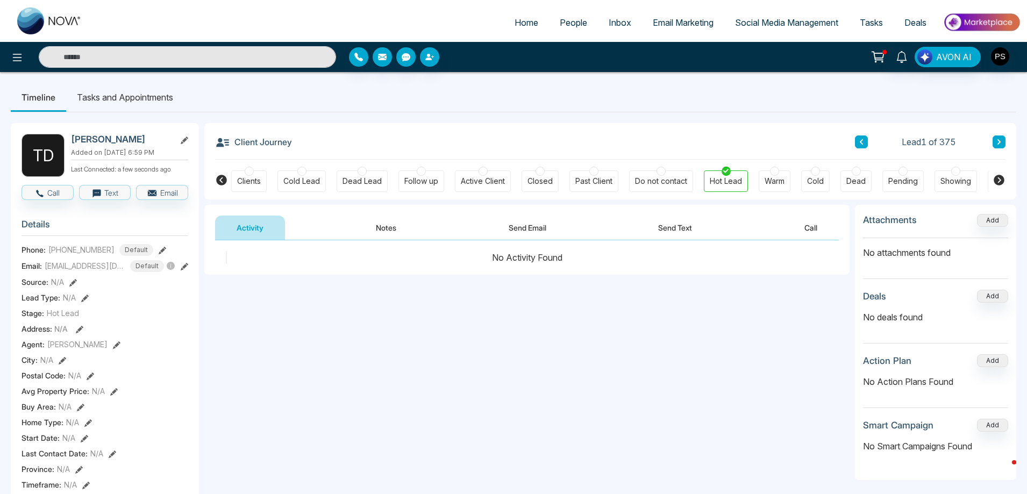
click at [565, 24] on span "People" at bounding box center [572, 22] width 27 height 11
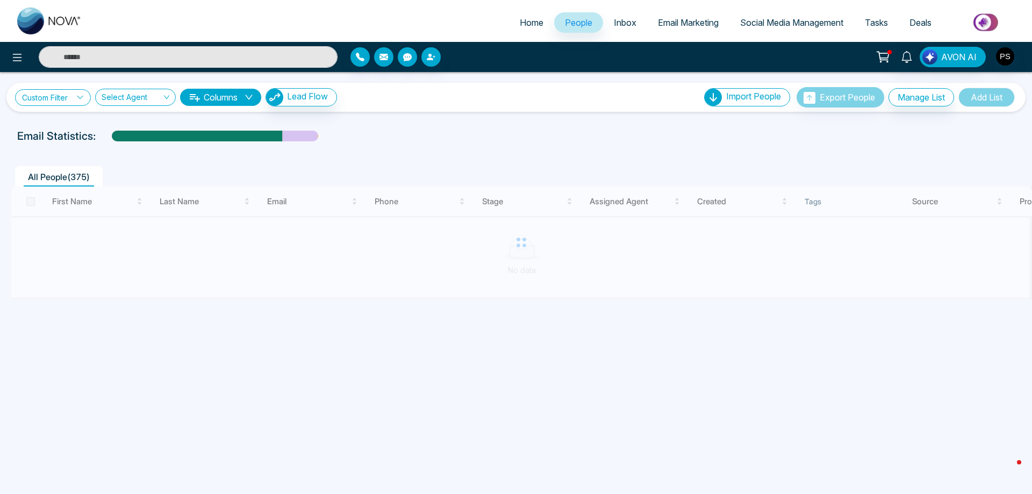
click at [48, 101] on link "Custom Filter" at bounding box center [53, 97] width 76 height 17
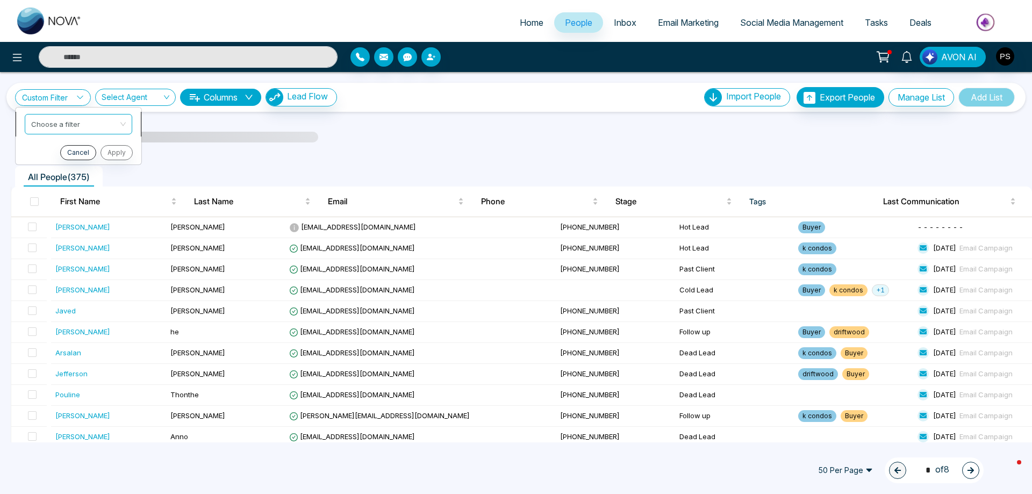
click at [59, 121] on input "search" at bounding box center [74, 122] width 87 height 16
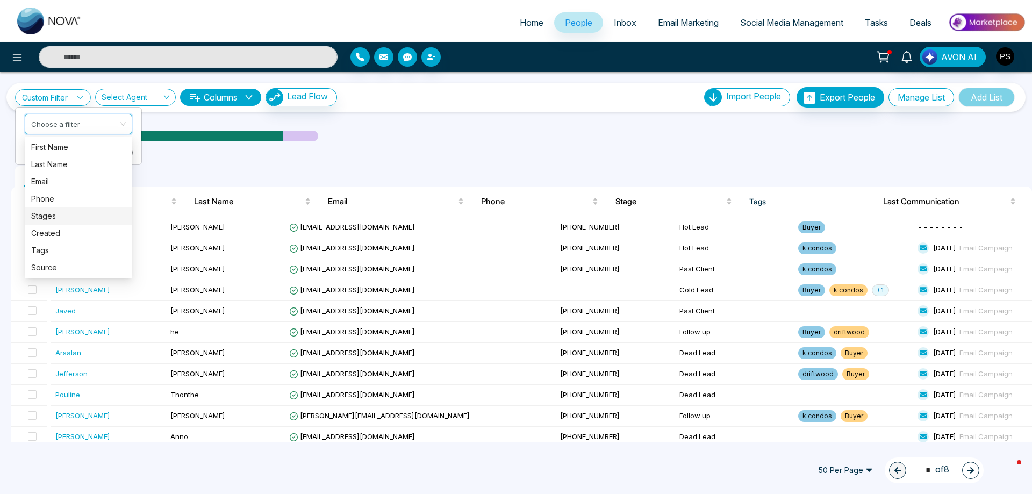
click at [47, 221] on div "Stages" at bounding box center [78, 216] width 95 height 12
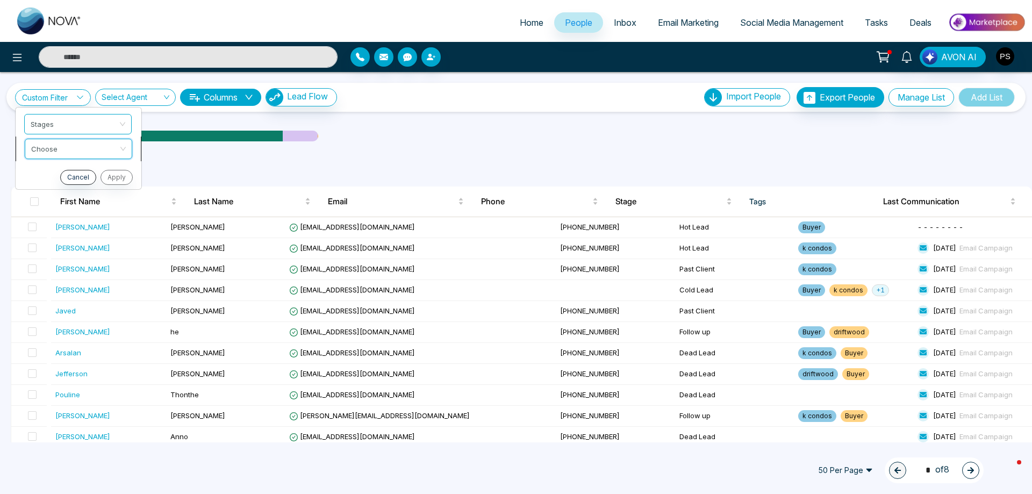
click at [72, 151] on input "search" at bounding box center [74, 147] width 87 height 16
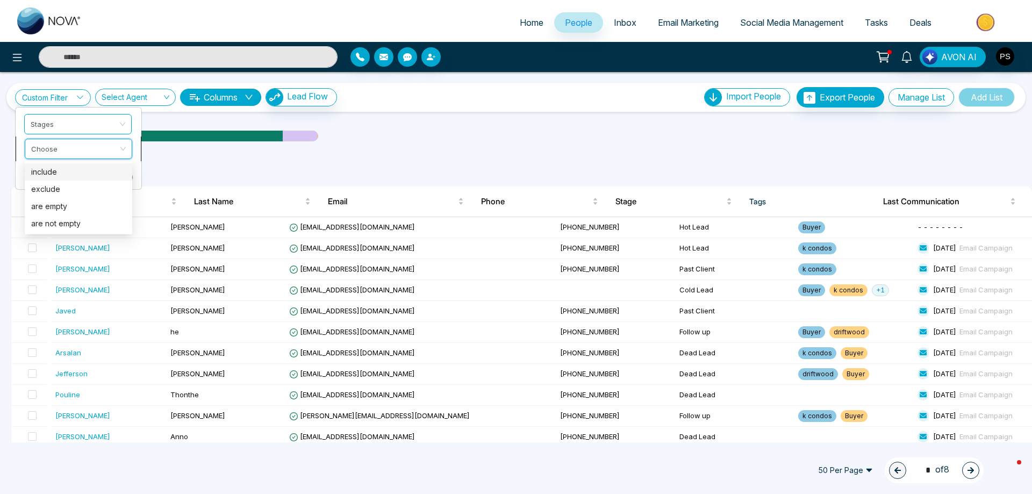
click at [60, 173] on div "include" at bounding box center [78, 172] width 95 height 12
click at [60, 176] on input "search" at bounding box center [74, 172] width 87 height 16
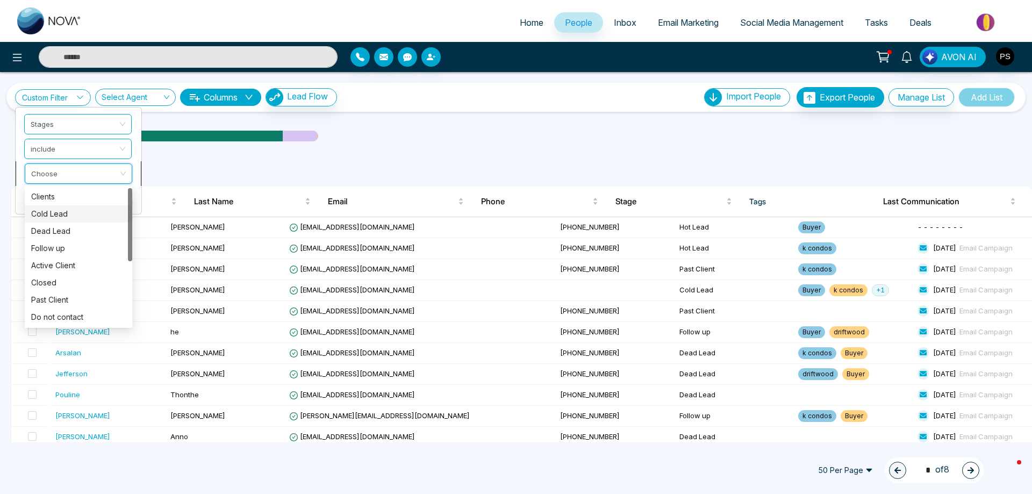
click at [58, 211] on div "Cold Lead" at bounding box center [78, 214] width 95 height 12
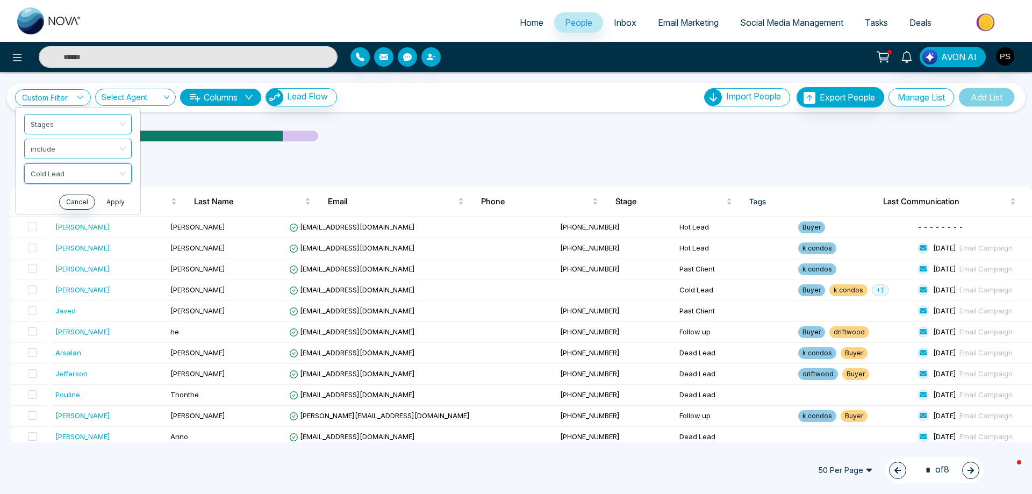
click at [120, 201] on button "Apply" at bounding box center [115, 202] width 32 height 15
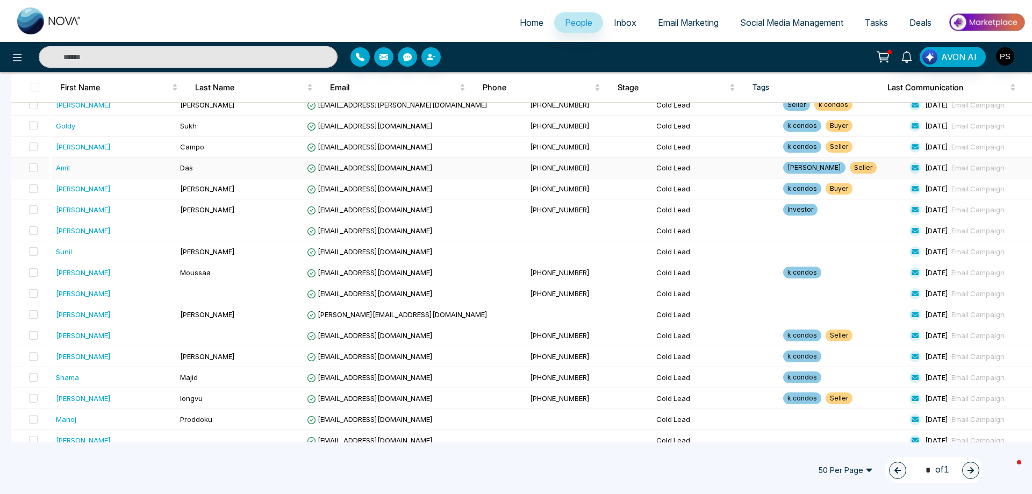
scroll to position [215, 0]
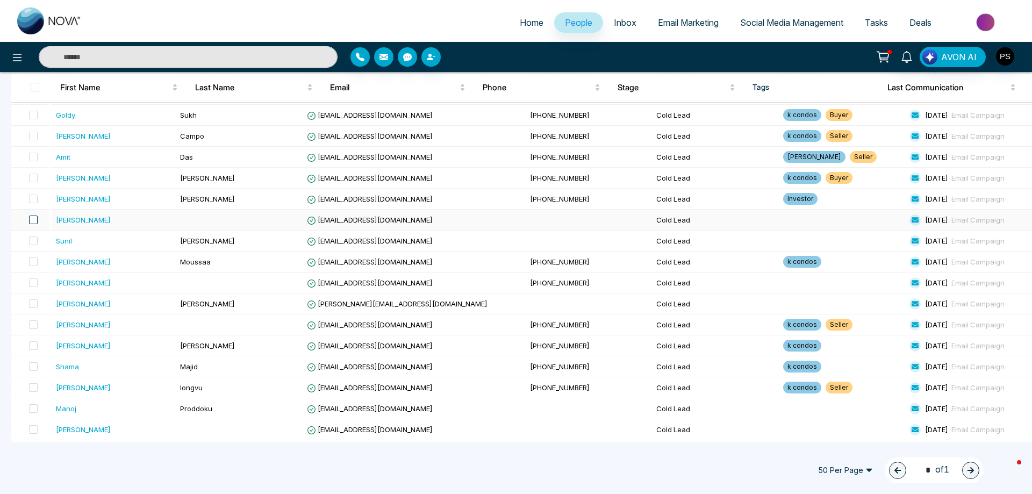
click at [35, 223] on span at bounding box center [33, 220] width 9 height 9
click at [34, 240] on span at bounding box center [33, 240] width 9 height 9
click at [38, 241] on span at bounding box center [33, 240] width 9 height 9
click at [37, 220] on span at bounding box center [33, 220] width 9 height 9
click at [35, 282] on span at bounding box center [33, 282] width 9 height 9
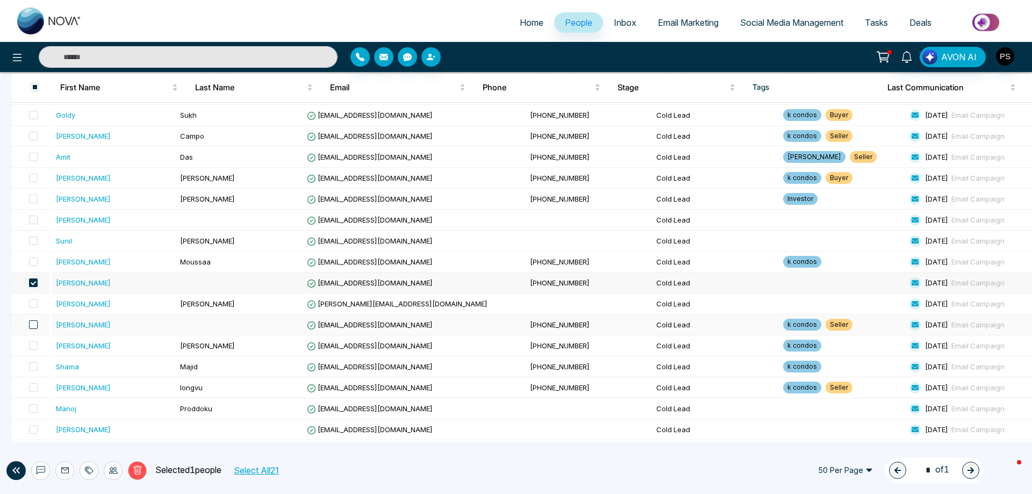
click at [38, 321] on span at bounding box center [33, 324] width 9 height 9
click at [32, 346] on span at bounding box center [33, 345] width 9 height 9
click at [35, 368] on span at bounding box center [33, 366] width 9 height 9
click at [32, 415] on td at bounding box center [30, 408] width 38 height 21
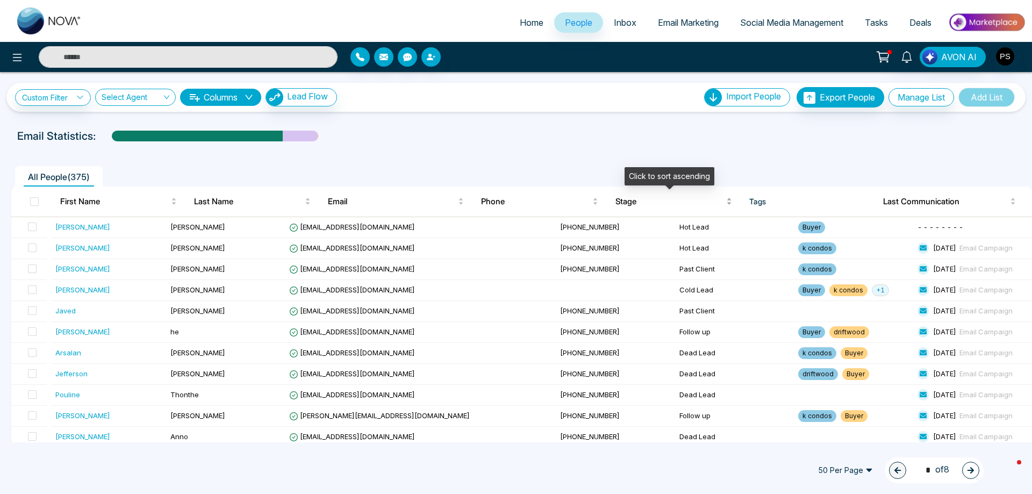
click at [625, 200] on span "Stage" at bounding box center [669, 201] width 109 height 13
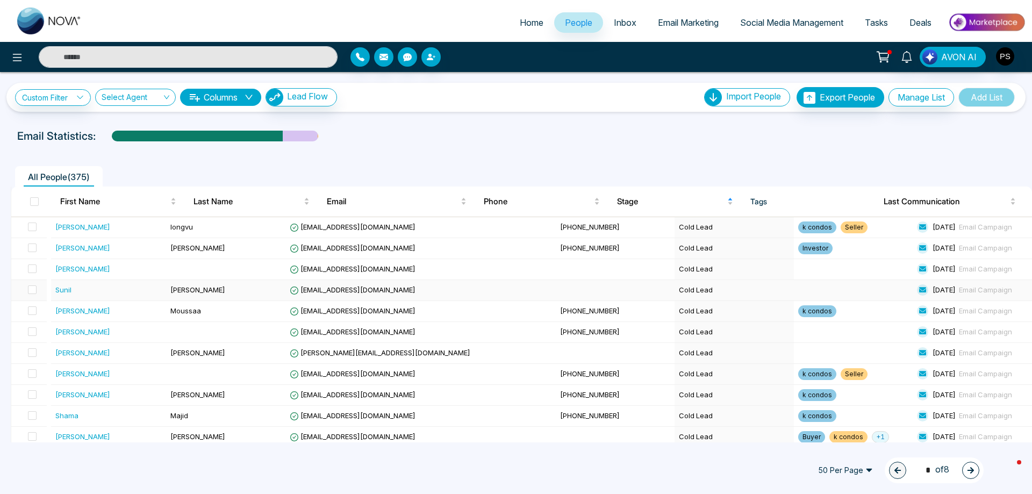
click at [420, 291] on td "[EMAIL_ADDRESS][DOMAIN_NAME]" at bounding box center [420, 290] width 270 height 21
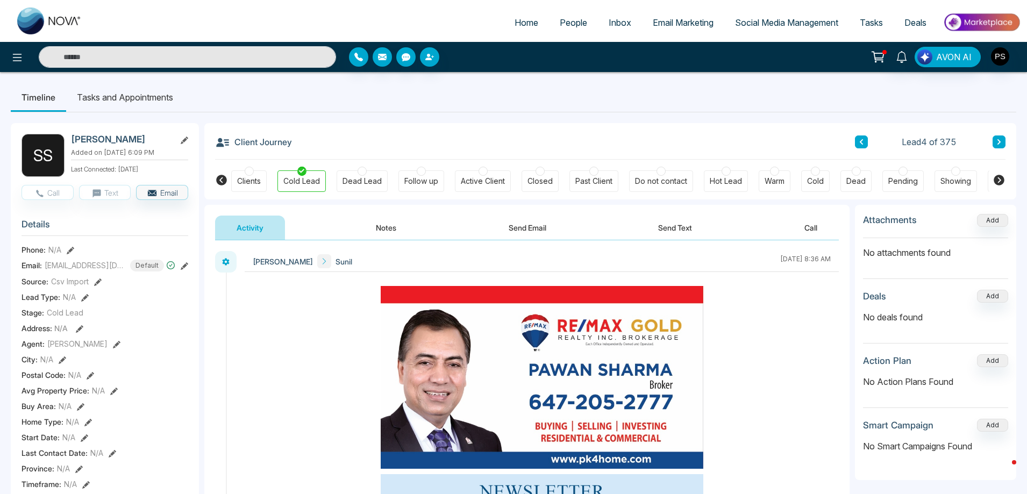
click at [356, 185] on div "Dead Lead" at bounding box center [361, 181] width 39 height 11
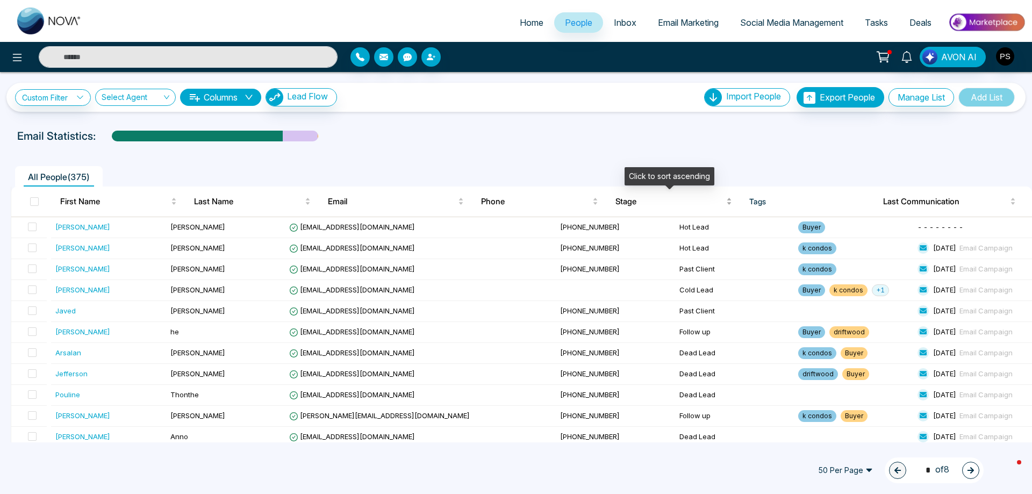
click at [630, 205] on span "Stage" at bounding box center [669, 201] width 109 height 13
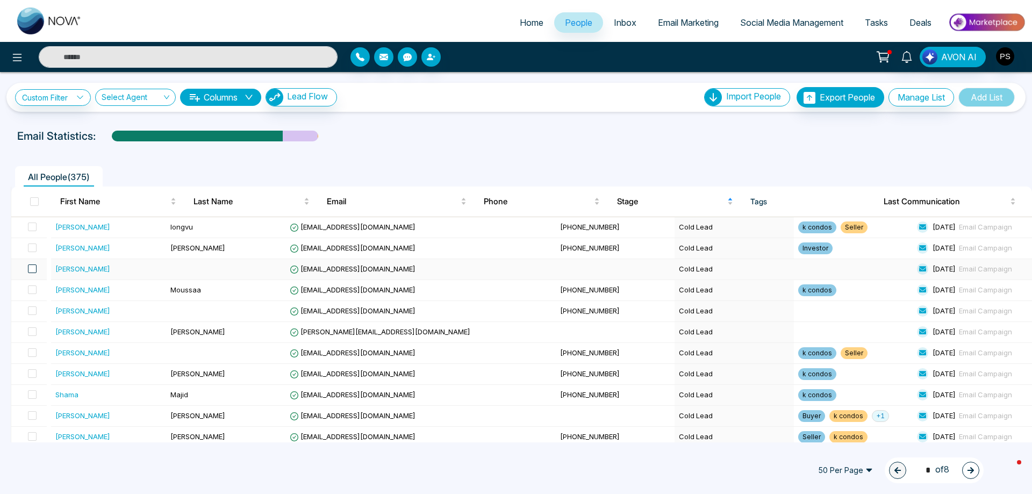
click at [35, 269] on span at bounding box center [32, 268] width 9 height 9
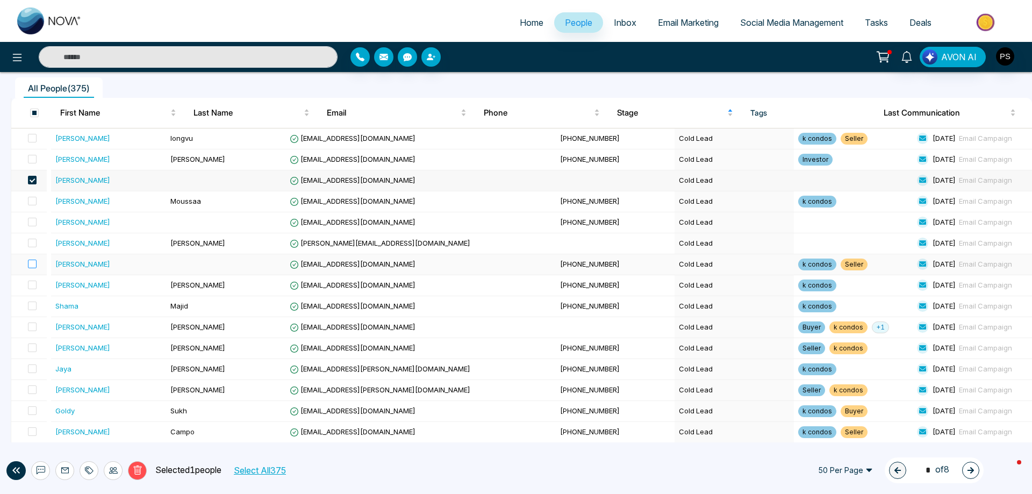
scroll to position [107, 0]
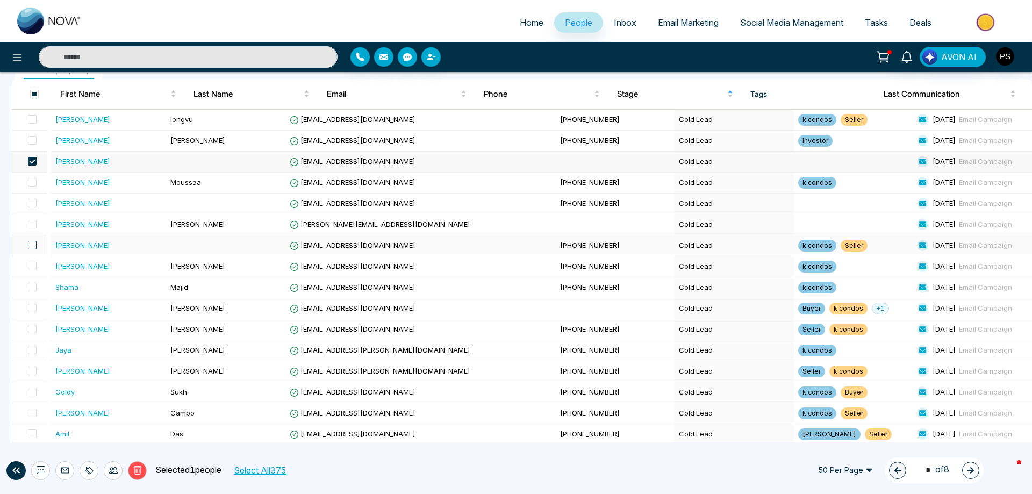
click at [35, 243] on span at bounding box center [32, 245] width 9 height 9
click at [31, 329] on span at bounding box center [32, 329] width 9 height 9
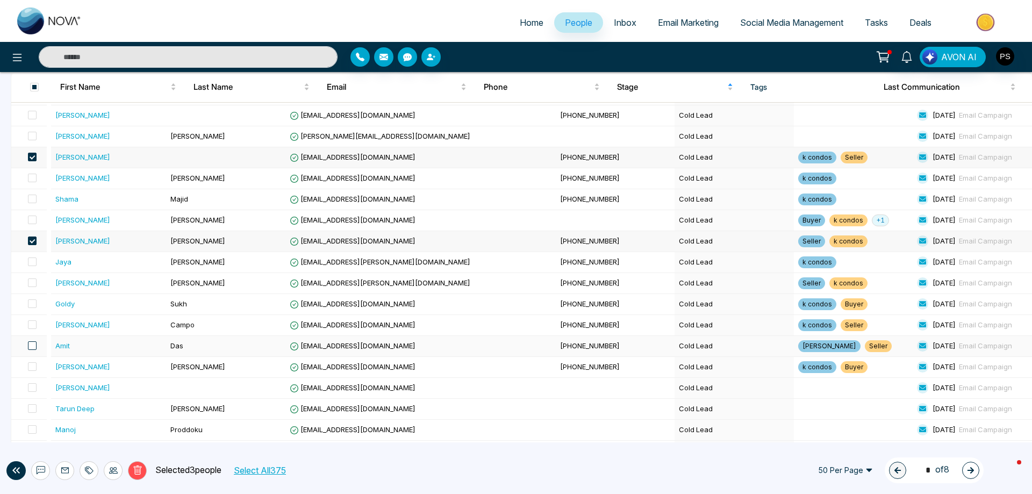
scroll to position [215, 0]
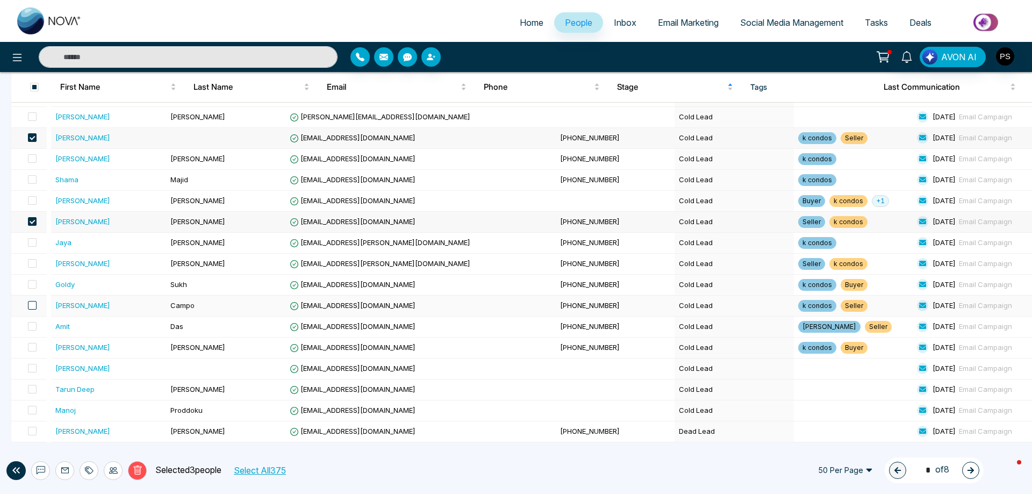
click at [36, 303] on span at bounding box center [32, 305] width 9 height 9
click at [89, 472] on icon at bounding box center [89, 470] width 9 height 9
click at [80, 433] on link "Add Tags" at bounding box center [62, 429] width 34 height 9
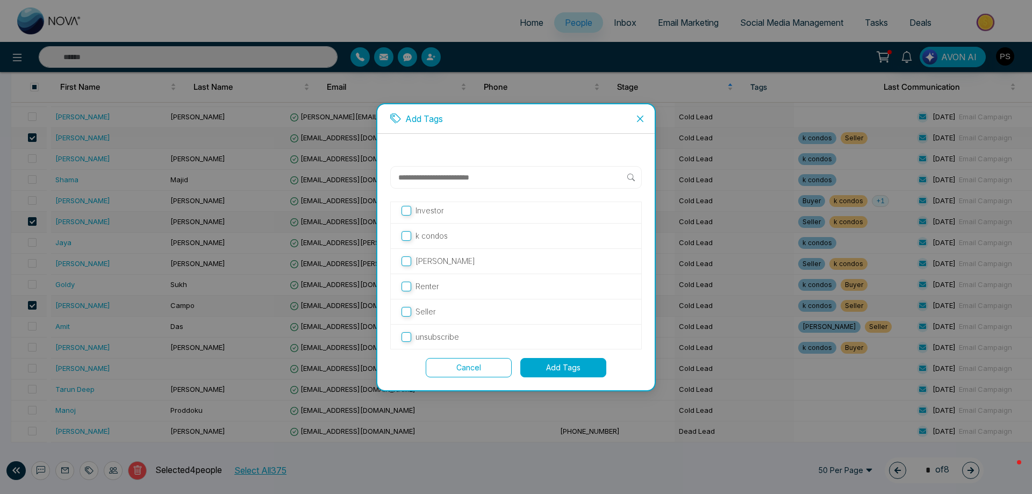
scroll to position [55, 0]
click at [570, 368] on button "Add Tags" at bounding box center [563, 367] width 86 height 19
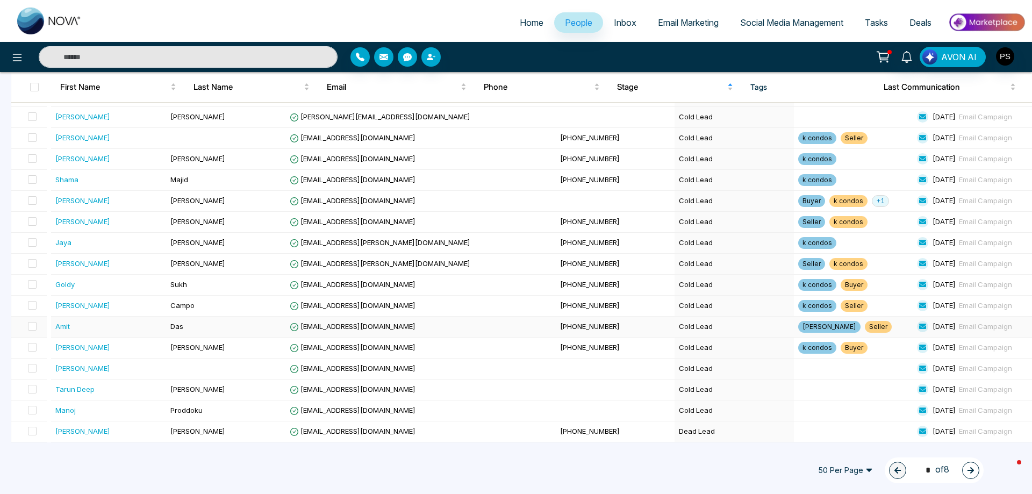
scroll to position [0, 0]
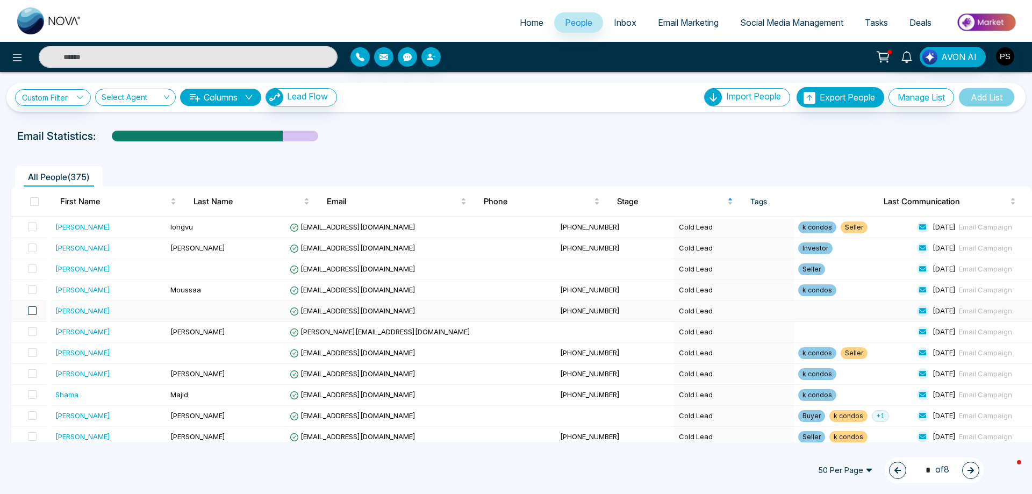
click at [35, 311] on span at bounding box center [32, 310] width 9 height 9
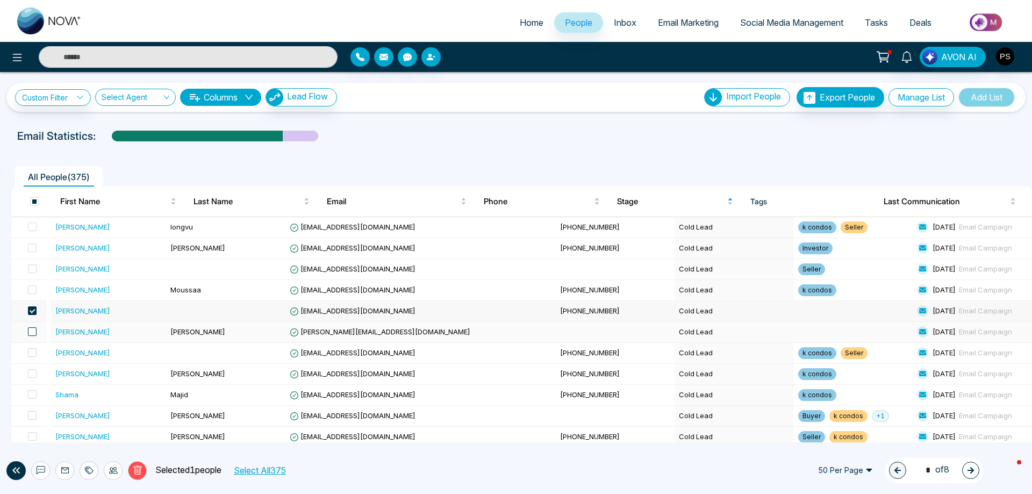
click at [35, 328] on span at bounding box center [32, 331] width 9 height 9
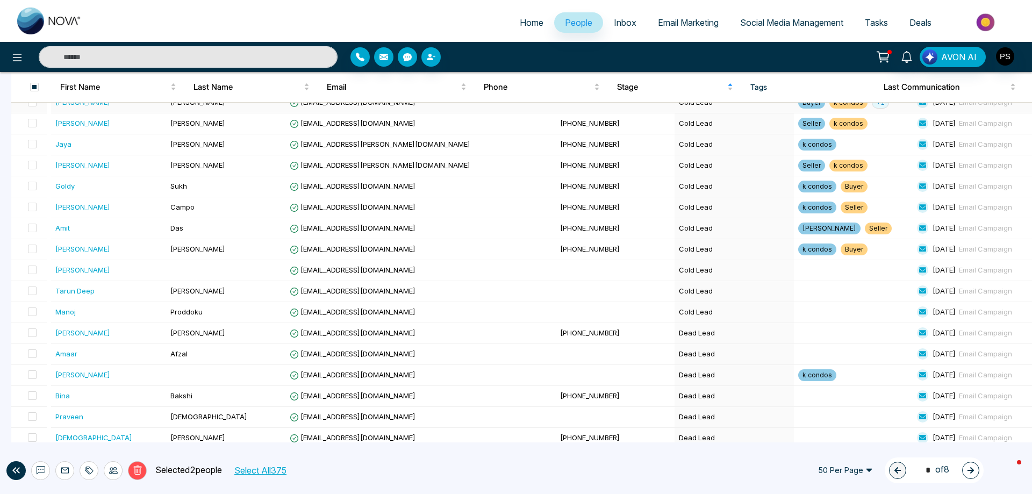
scroll to position [322, 0]
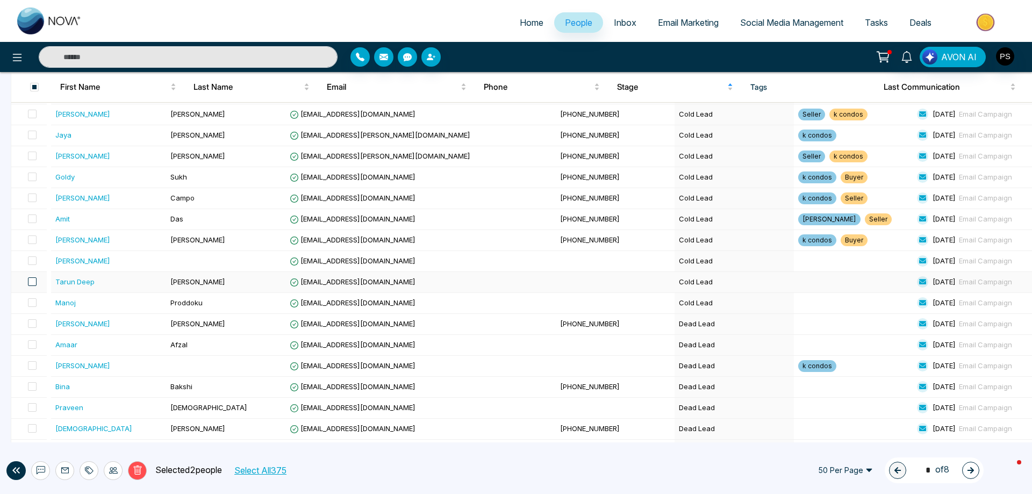
click at [32, 280] on span at bounding box center [32, 281] width 9 height 9
click at [32, 305] on span at bounding box center [32, 302] width 9 height 9
click at [88, 475] on div at bounding box center [89, 470] width 19 height 19
click at [80, 434] on link "Add Tags" at bounding box center [62, 429] width 34 height 9
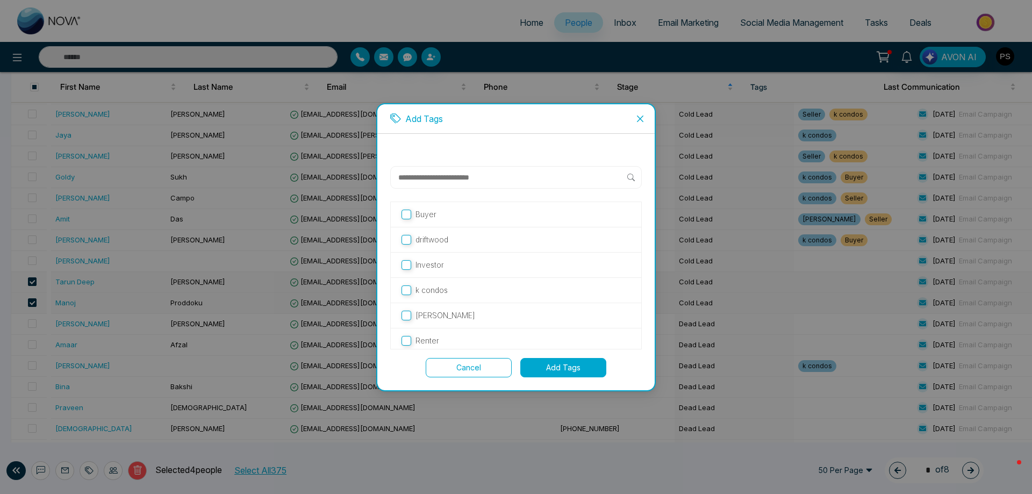
click at [583, 370] on button "Add Tags" at bounding box center [563, 367] width 86 height 19
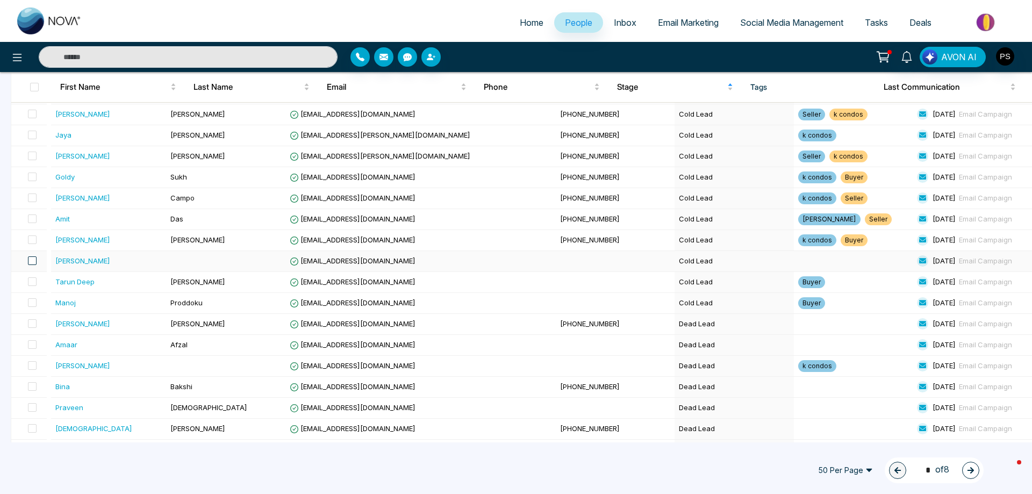
click at [37, 260] on span at bounding box center [32, 260] width 9 height 9
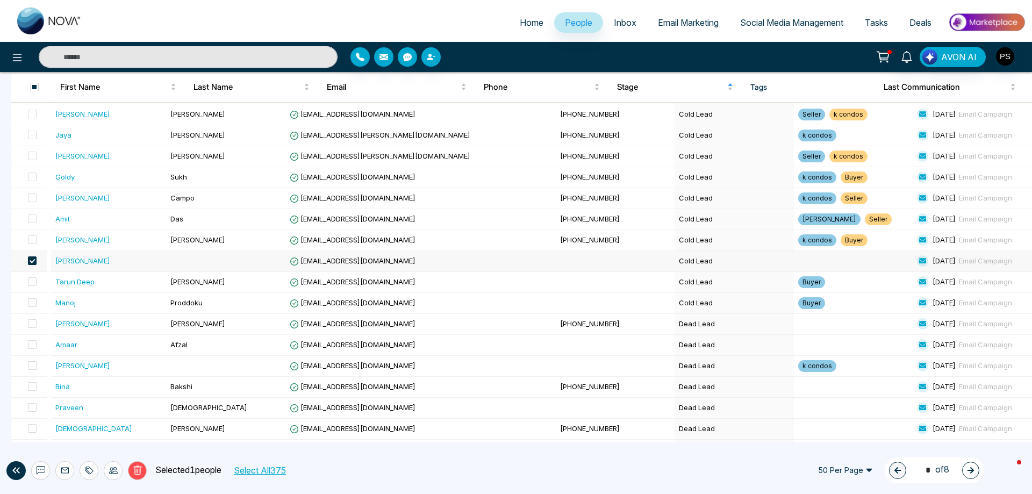
click at [93, 262] on div "[PERSON_NAME]" at bounding box center [110, 260] width 111 height 11
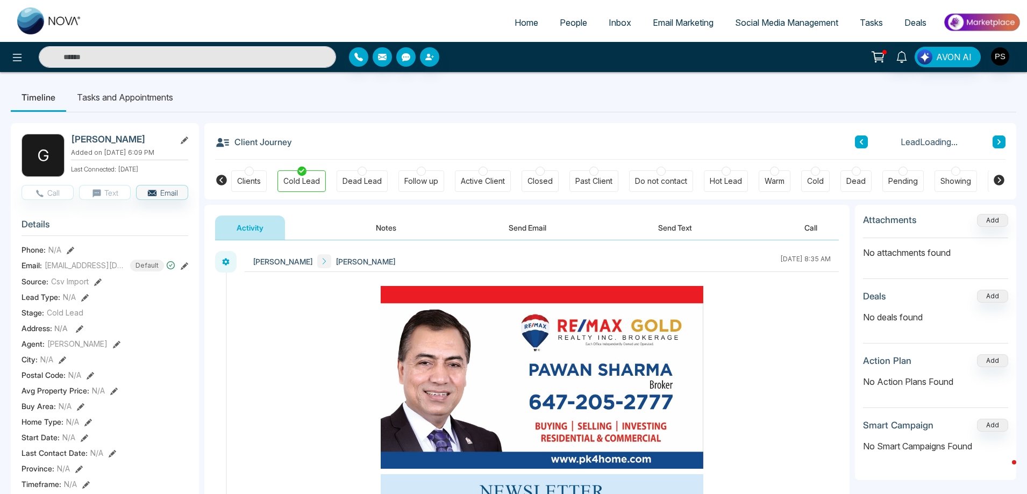
click at [594, 183] on div "Past Client" at bounding box center [593, 181] width 37 height 11
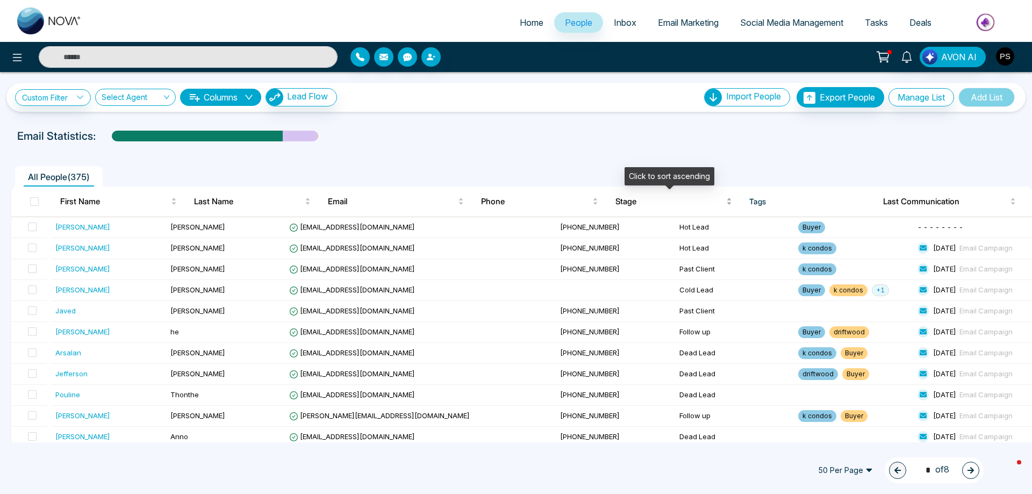
click at [635, 202] on span "Stage" at bounding box center [669, 201] width 109 height 13
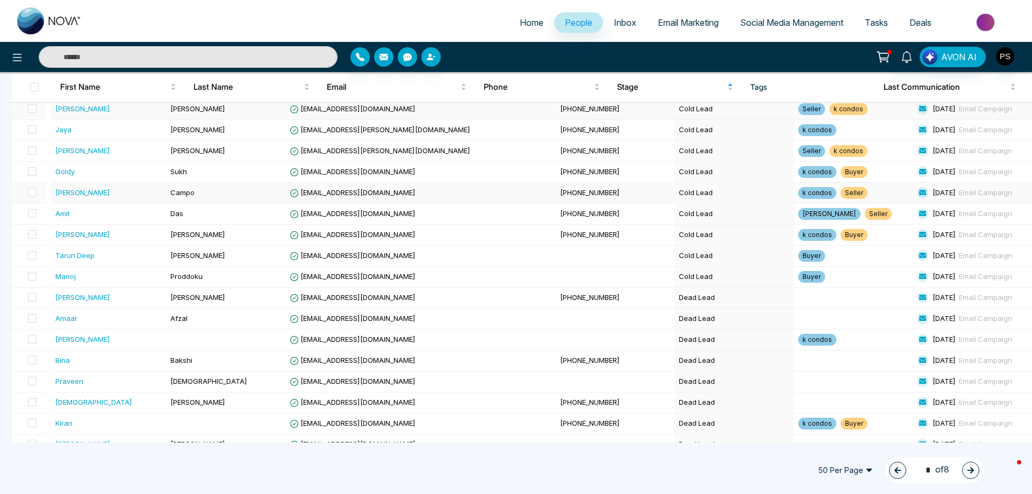
scroll to position [376, 0]
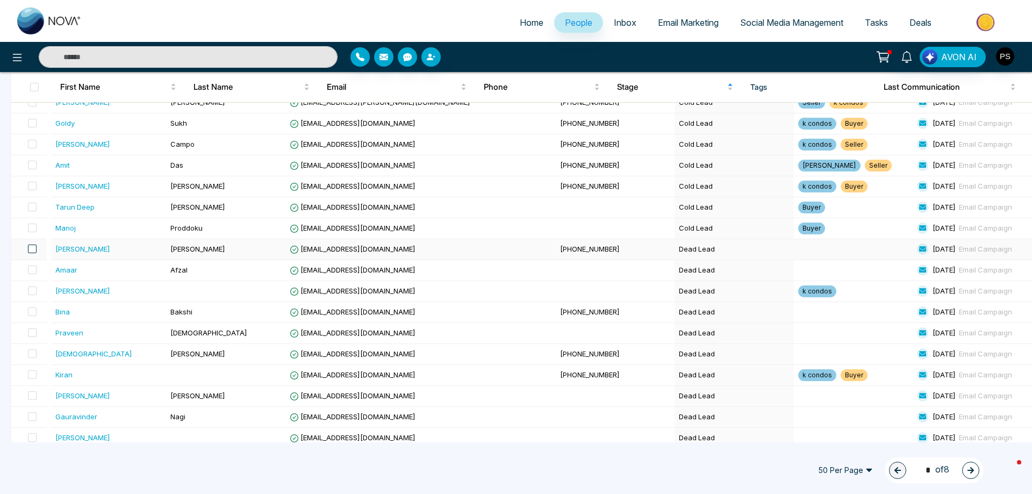
click at [33, 249] on span at bounding box center [32, 249] width 9 height 9
click at [35, 266] on span at bounding box center [32, 270] width 9 height 9
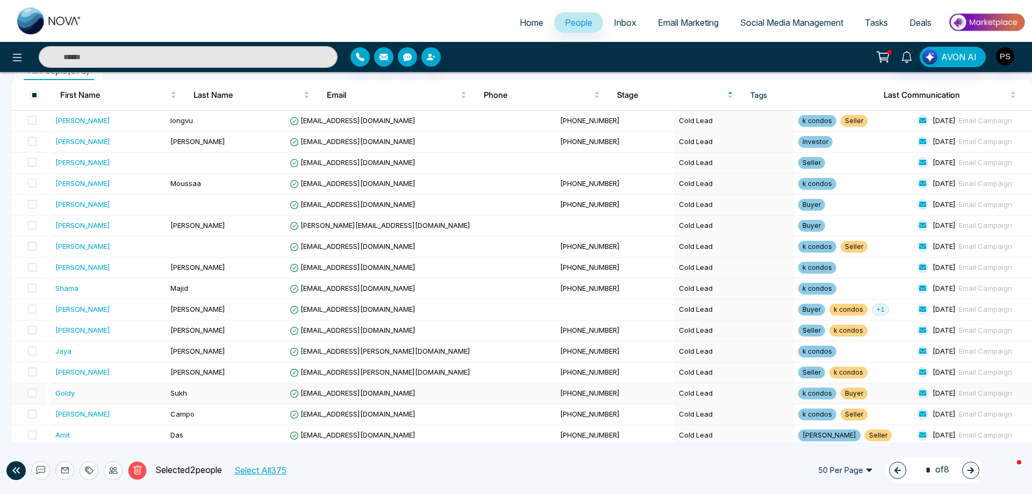
scroll to position [0, 0]
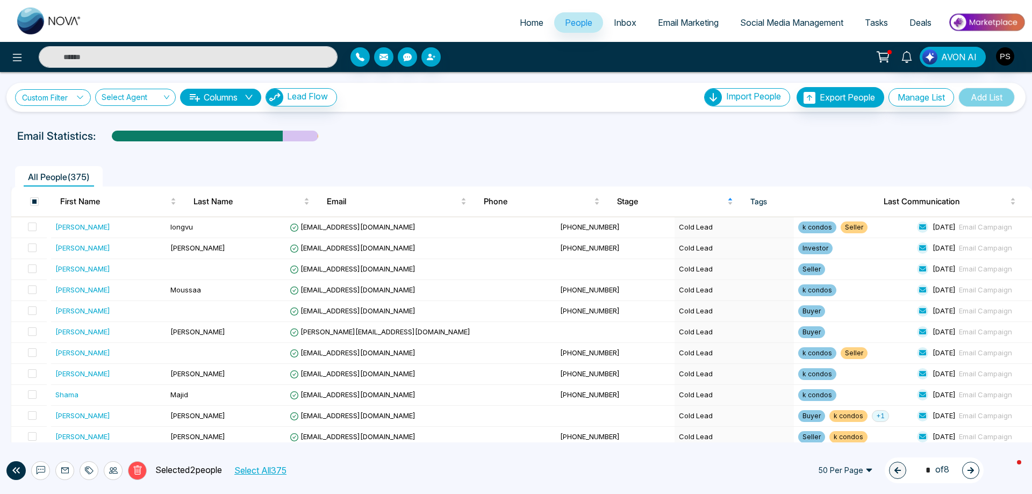
click at [76, 94] on link "Custom Filter" at bounding box center [53, 97] width 76 height 17
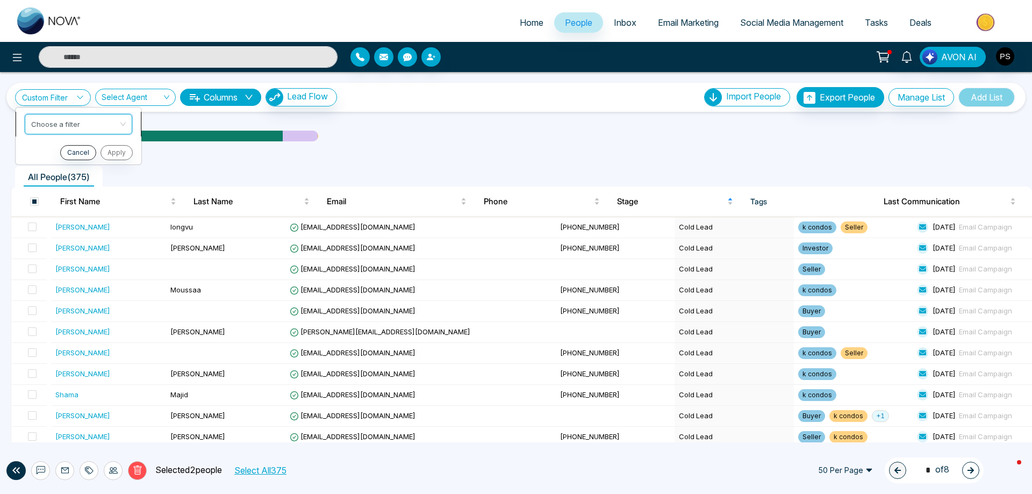
click at [71, 124] on input "search" at bounding box center [74, 122] width 87 height 16
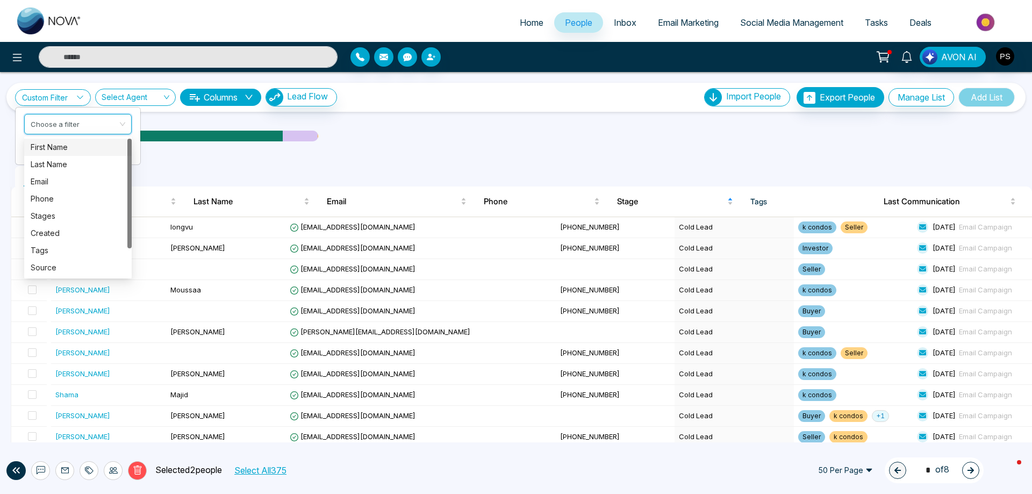
click at [379, 112] on div "Custom Filter Choose a filter first_name last_name First Name Last Name Email P…" at bounding box center [516, 257] width 1032 height 370
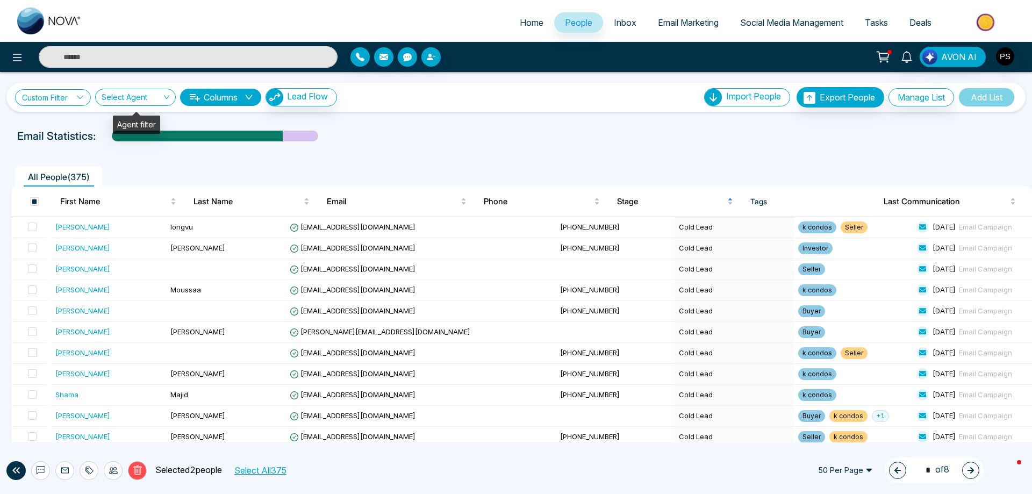
click at [79, 101] on icon at bounding box center [80, 98] width 8 height 8
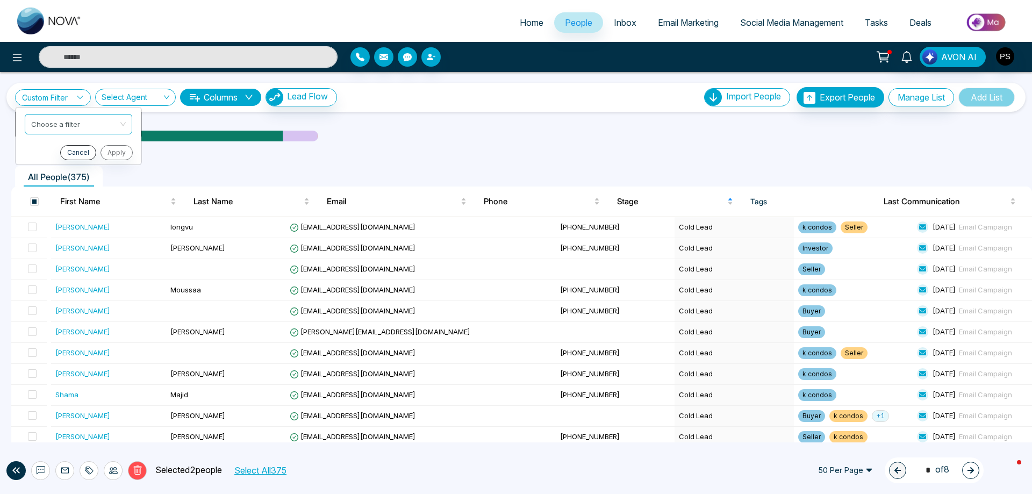
click at [66, 120] on input "search" at bounding box center [74, 122] width 87 height 16
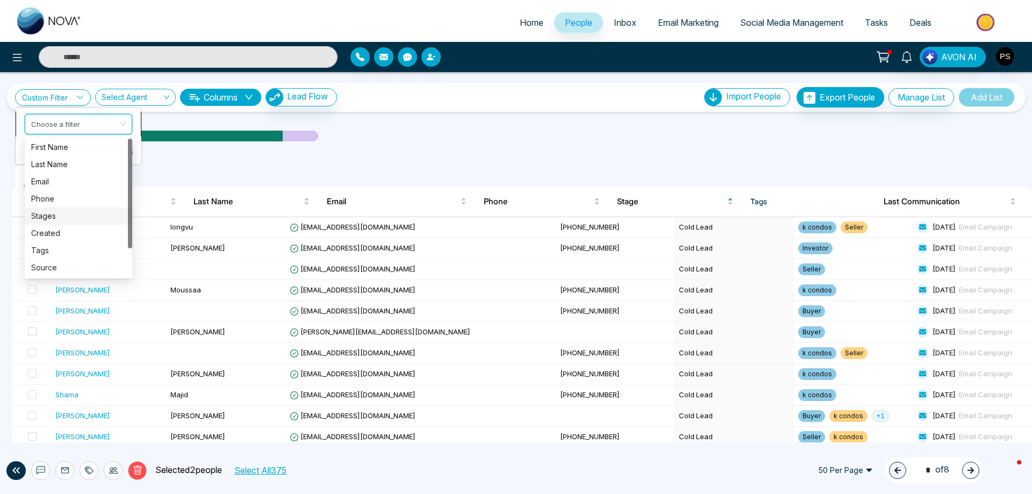
click at [44, 216] on div "Stages" at bounding box center [78, 216] width 95 height 12
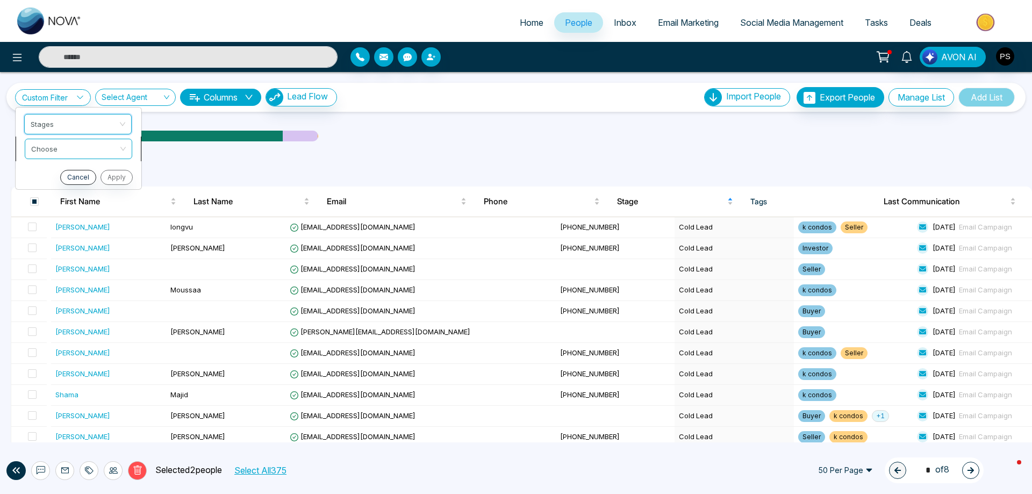
click at [74, 150] on input "search" at bounding box center [74, 147] width 87 height 16
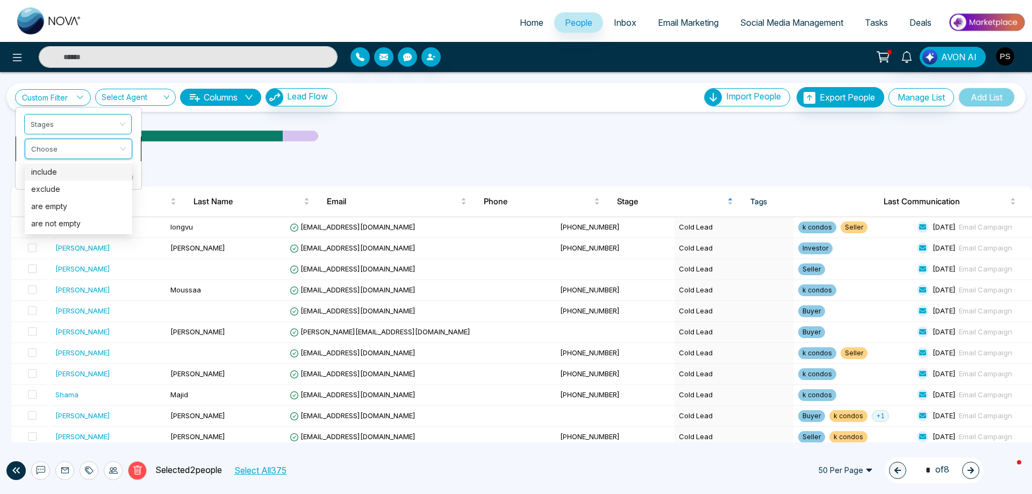
click at [56, 171] on div "include" at bounding box center [78, 172] width 95 height 12
click at [55, 174] on input "search" at bounding box center [74, 172] width 87 height 16
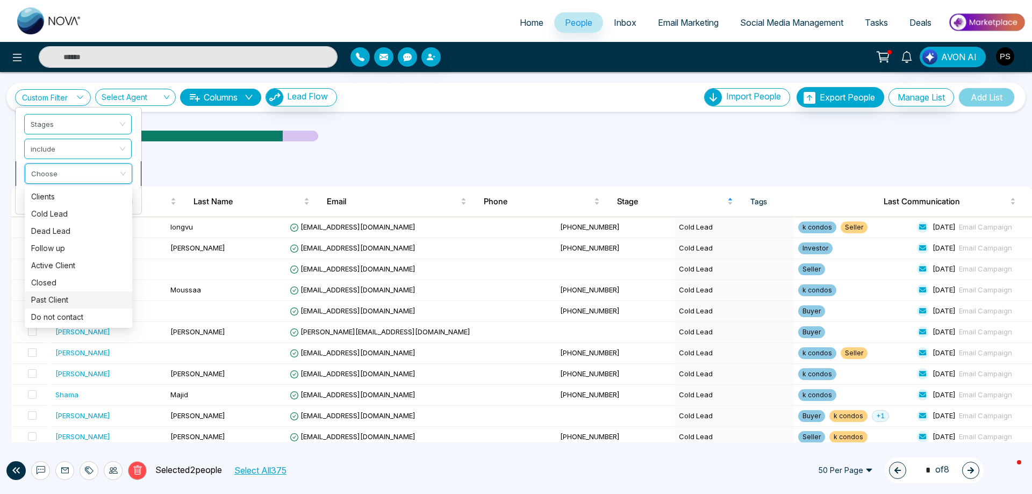
click at [62, 298] on div "Past Client" at bounding box center [78, 300] width 95 height 12
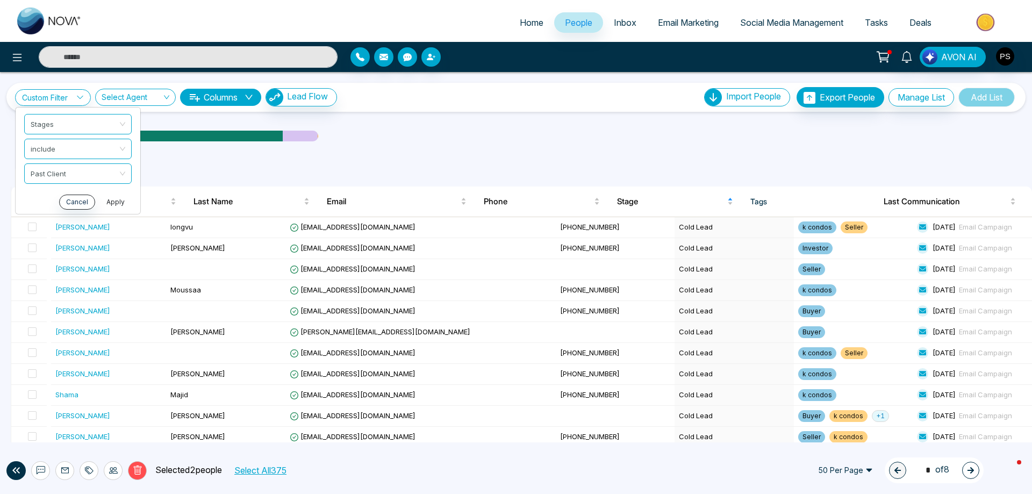
click at [123, 203] on button "Apply" at bounding box center [115, 202] width 32 height 15
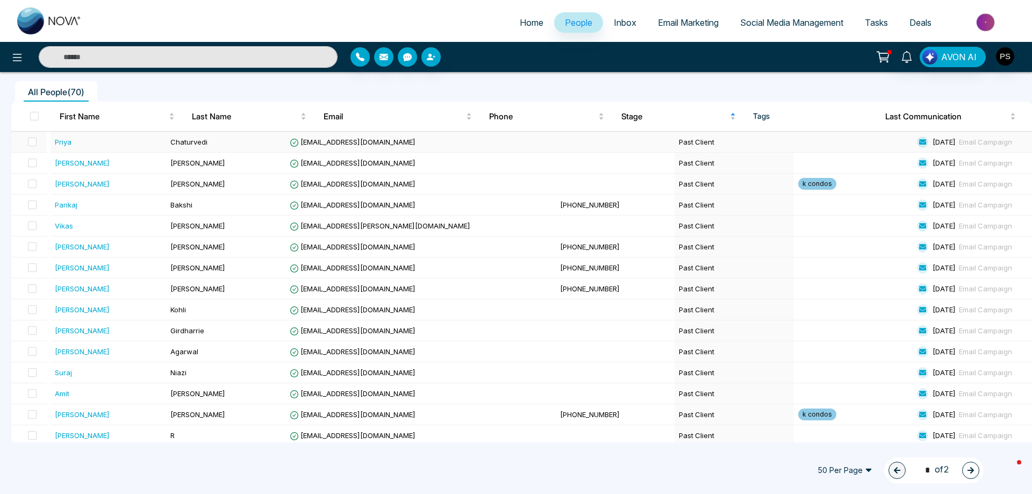
scroll to position [107, 0]
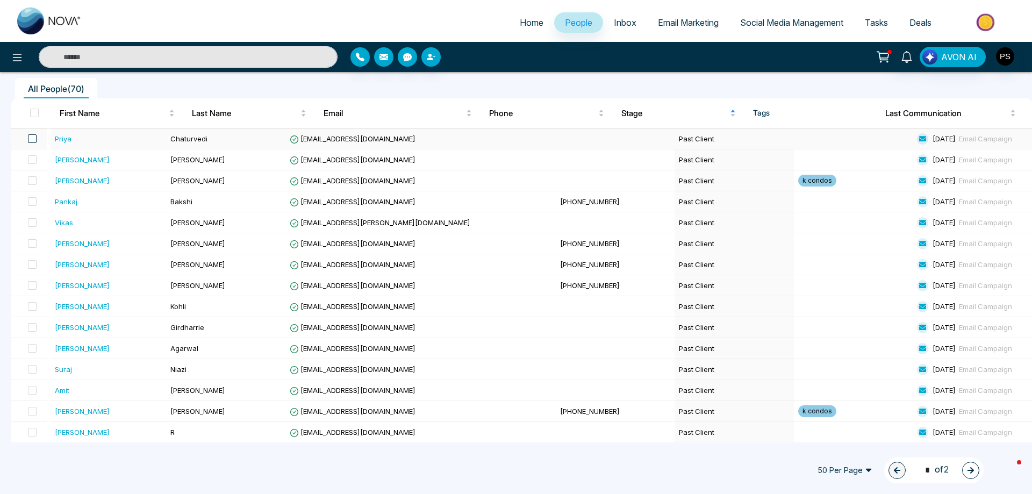
click at [36, 142] on span at bounding box center [32, 138] width 9 height 9
click at [37, 159] on span at bounding box center [32, 159] width 9 height 9
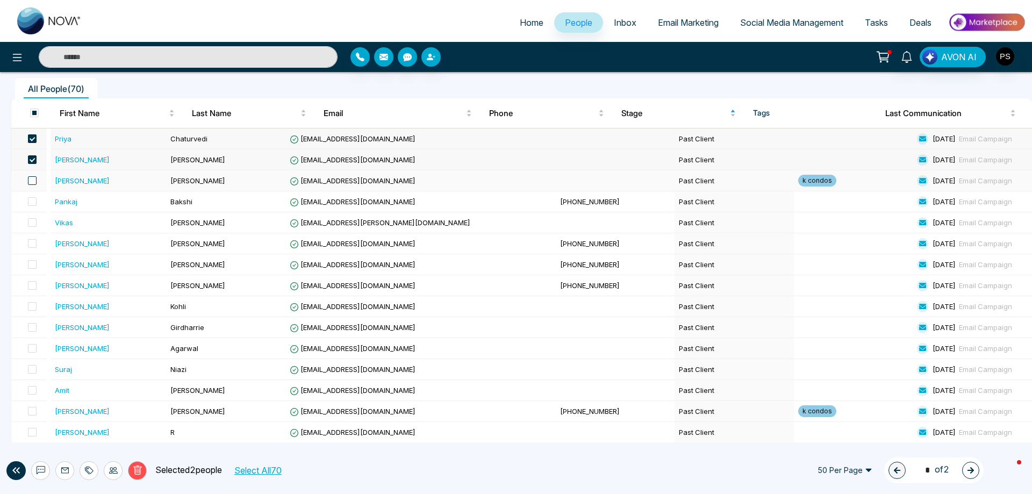
click at [31, 181] on span at bounding box center [32, 180] width 9 height 9
click at [35, 202] on span at bounding box center [32, 201] width 9 height 9
click at [37, 222] on span at bounding box center [32, 222] width 9 height 9
click at [33, 241] on span at bounding box center [32, 243] width 9 height 9
click at [34, 264] on span at bounding box center [32, 264] width 9 height 9
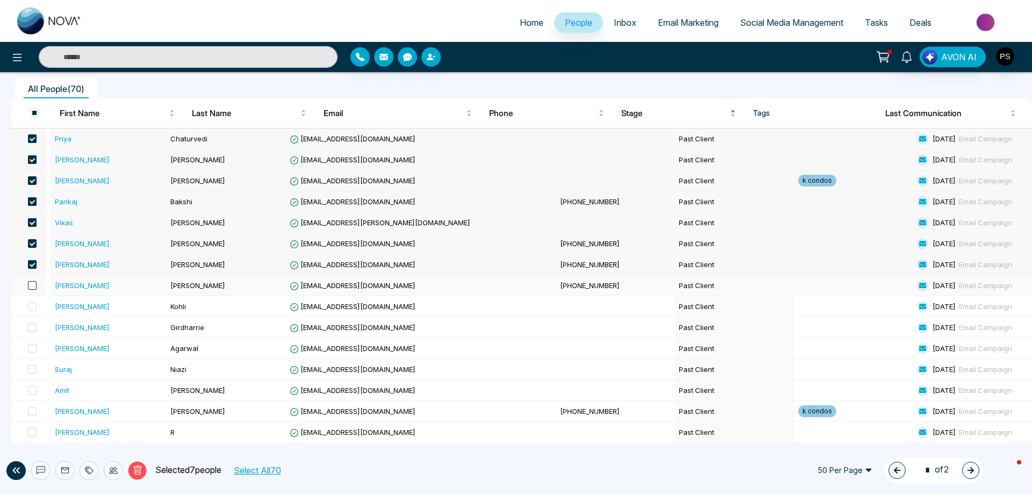
click at [33, 285] on span at bounding box center [32, 285] width 9 height 9
click at [37, 311] on label at bounding box center [28, 306] width 15 height 12
click at [37, 325] on span at bounding box center [32, 327] width 9 height 9
click at [35, 348] on span at bounding box center [32, 348] width 9 height 9
click at [37, 366] on span at bounding box center [32, 369] width 9 height 9
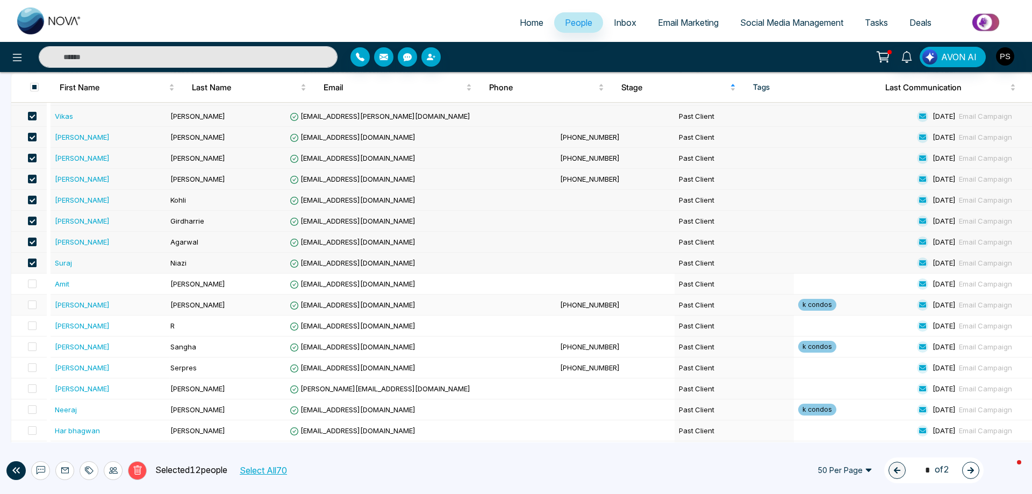
scroll to position [215, 0]
click at [35, 284] on span at bounding box center [32, 282] width 9 height 9
click at [35, 309] on label at bounding box center [28, 304] width 15 height 12
click at [32, 326] on span at bounding box center [32, 324] width 9 height 9
click at [34, 346] on span at bounding box center [32, 345] width 9 height 9
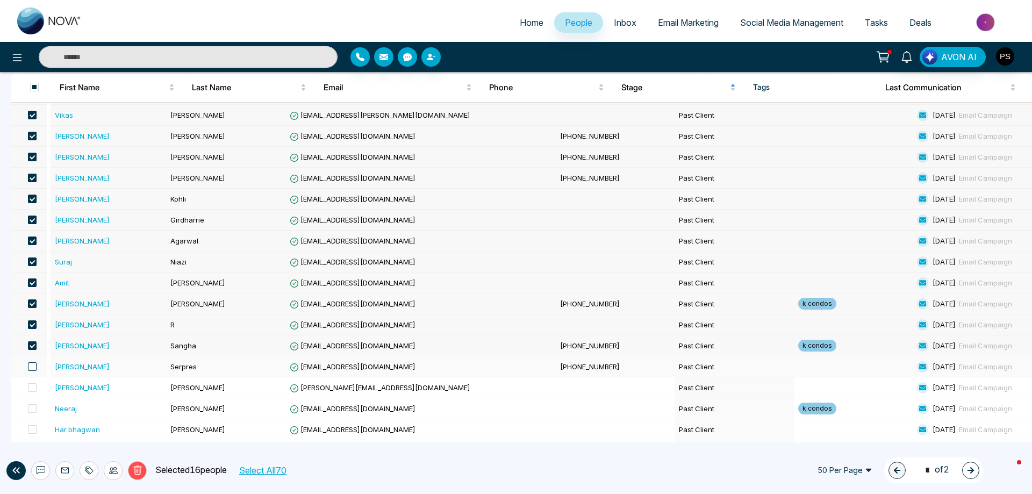
click at [36, 364] on span at bounding box center [32, 366] width 9 height 9
click at [34, 427] on span at bounding box center [32, 429] width 9 height 9
click at [33, 409] on span at bounding box center [32, 408] width 9 height 9
click at [37, 387] on span at bounding box center [32, 387] width 9 height 9
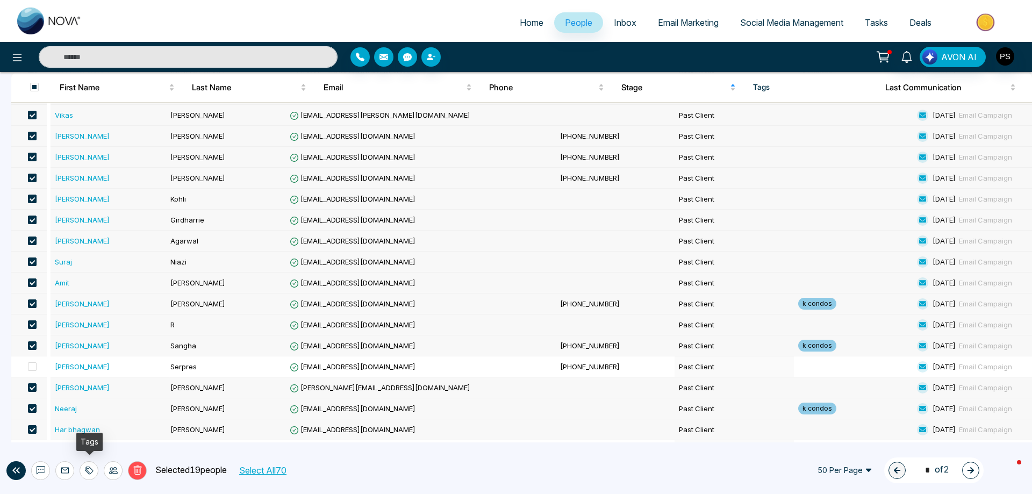
click at [84, 468] on div at bounding box center [89, 470] width 19 height 19
click at [78, 429] on link "Add Tags" at bounding box center [62, 429] width 34 height 9
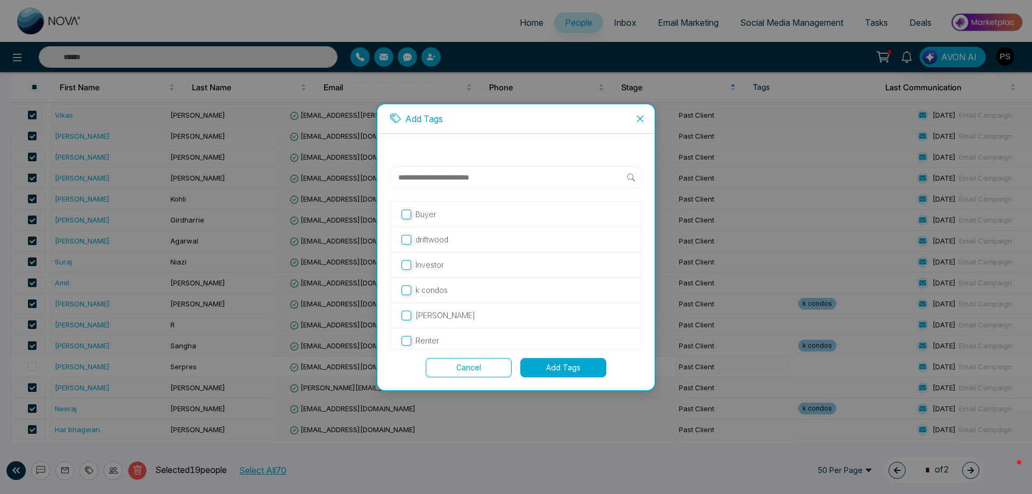
click at [593, 371] on button "Add Tags" at bounding box center [563, 367] width 86 height 19
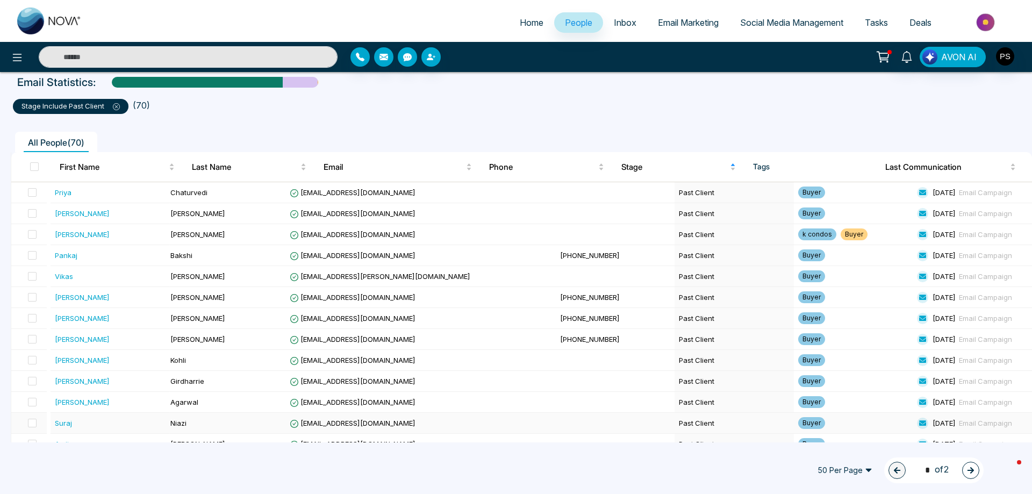
scroll to position [269, 0]
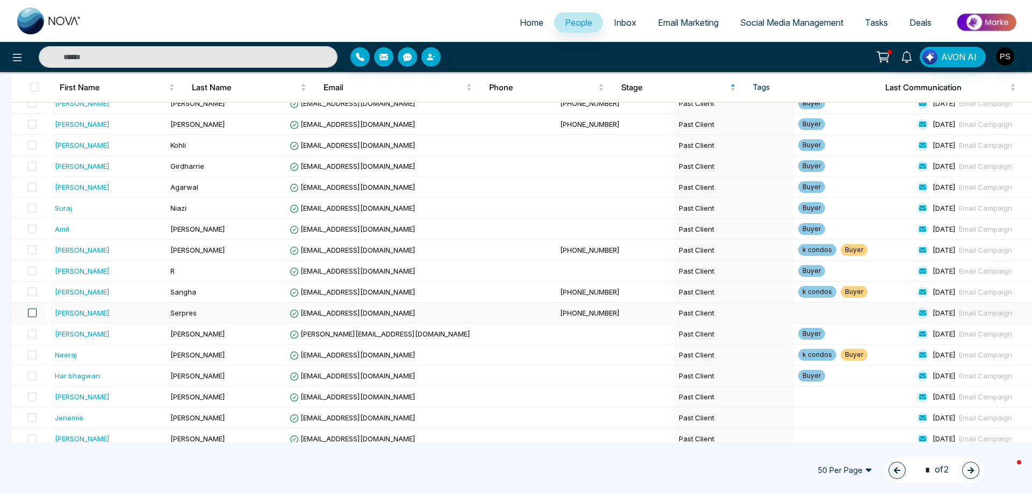
click at [37, 313] on span at bounding box center [32, 312] width 9 height 9
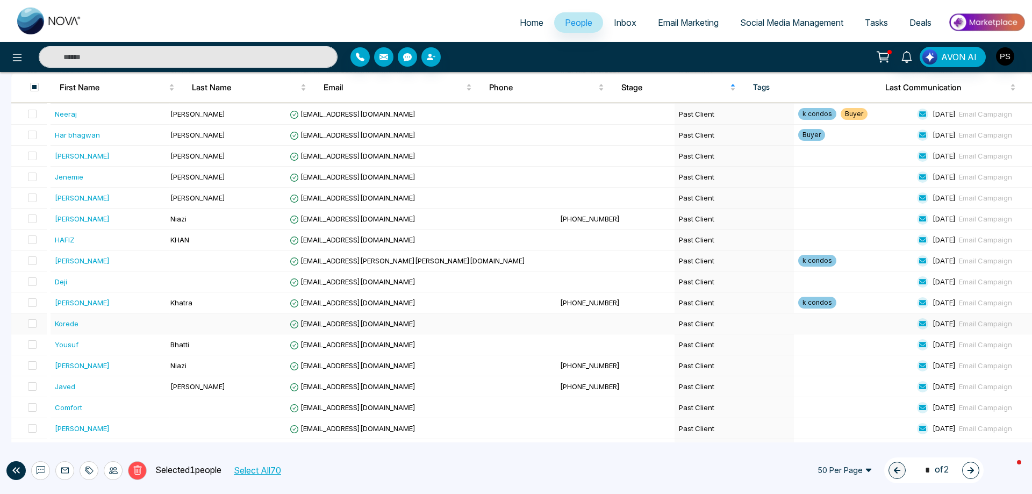
scroll to position [537, 0]
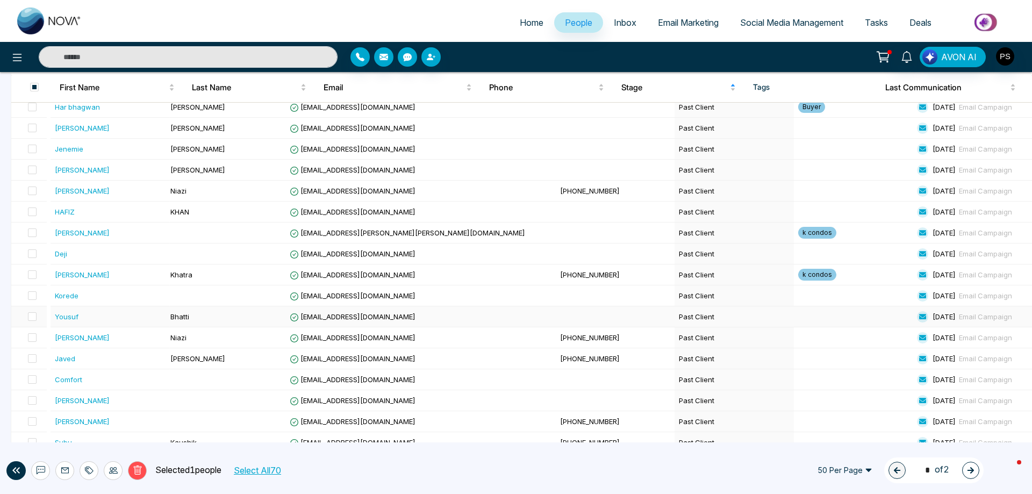
click at [39, 315] on td at bounding box center [28, 316] width 35 height 21
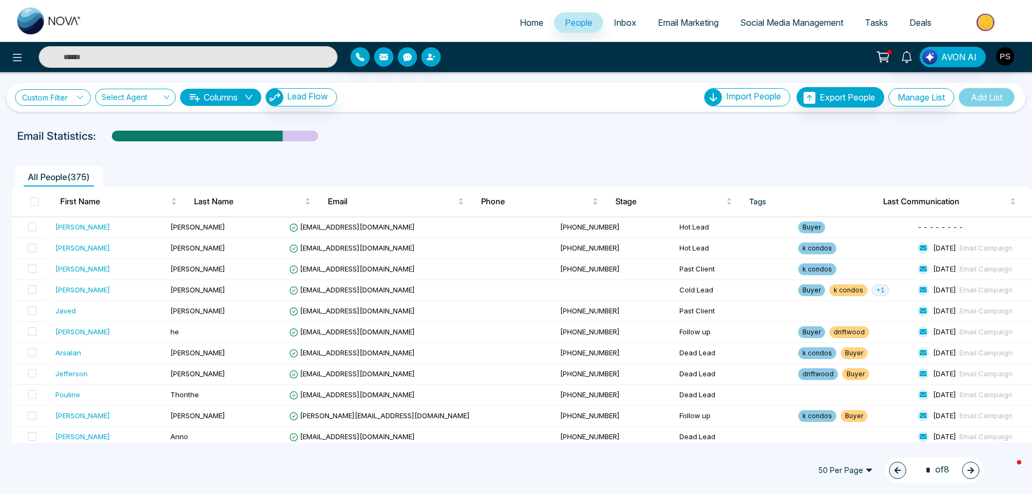
click at [84, 93] on link "Custom Filter" at bounding box center [53, 97] width 76 height 17
click at [77, 129] on input "search" at bounding box center [74, 122] width 87 height 16
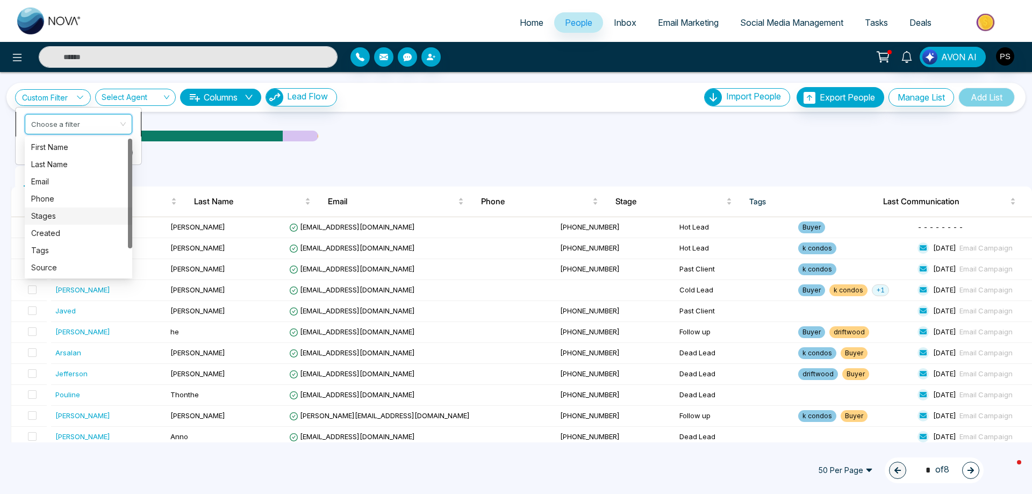
click at [52, 219] on div "Stages" at bounding box center [78, 216] width 95 height 12
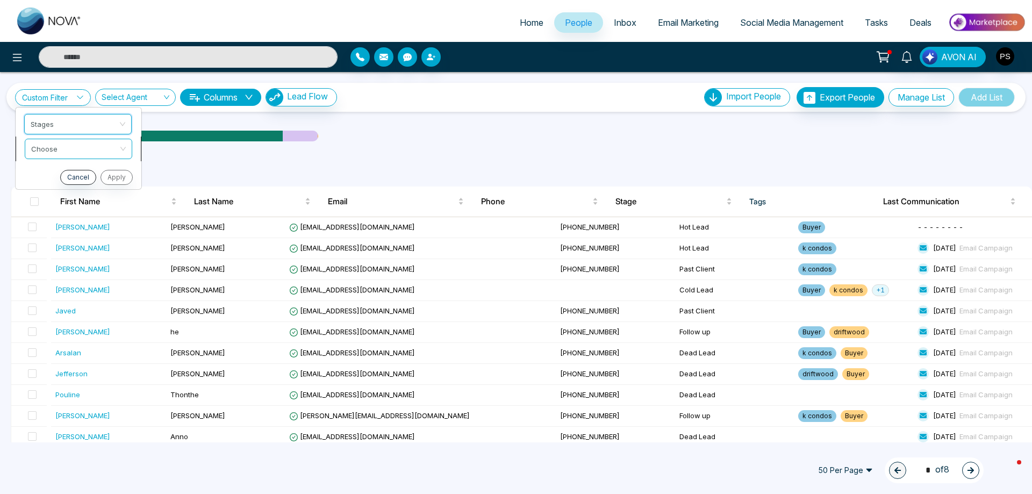
click at [75, 146] on input "search" at bounding box center [74, 147] width 87 height 16
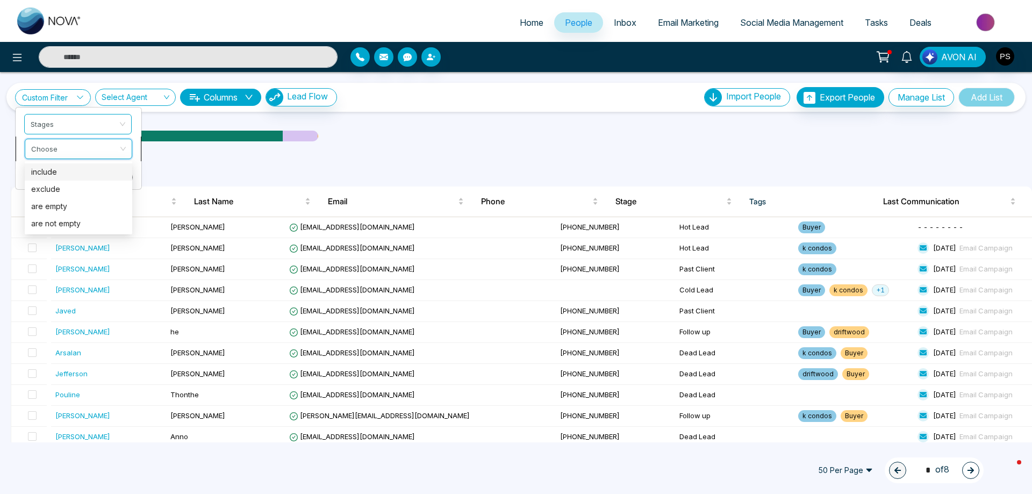
click at [66, 175] on div "include" at bounding box center [78, 172] width 95 height 12
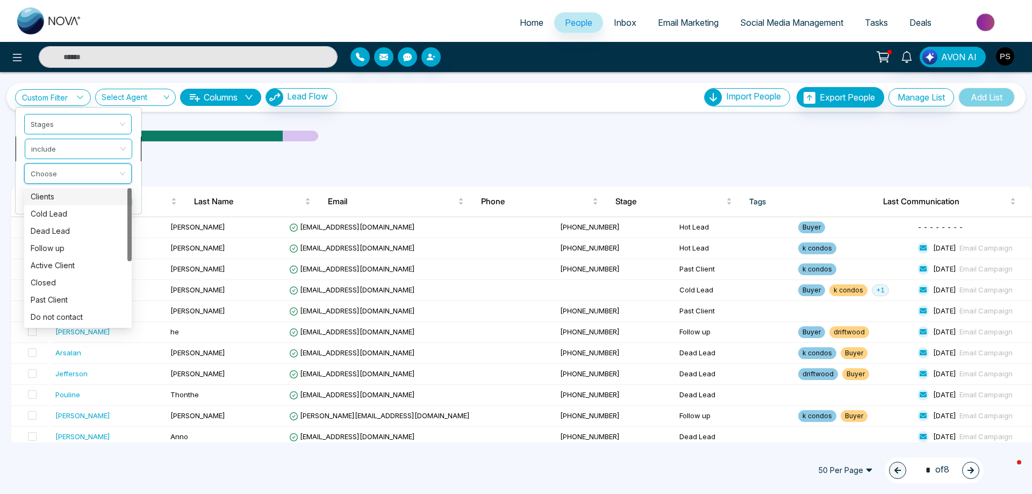
click at [66, 175] on input "search" at bounding box center [74, 172] width 87 height 16
click at [63, 302] on div "Past Client" at bounding box center [78, 300] width 95 height 12
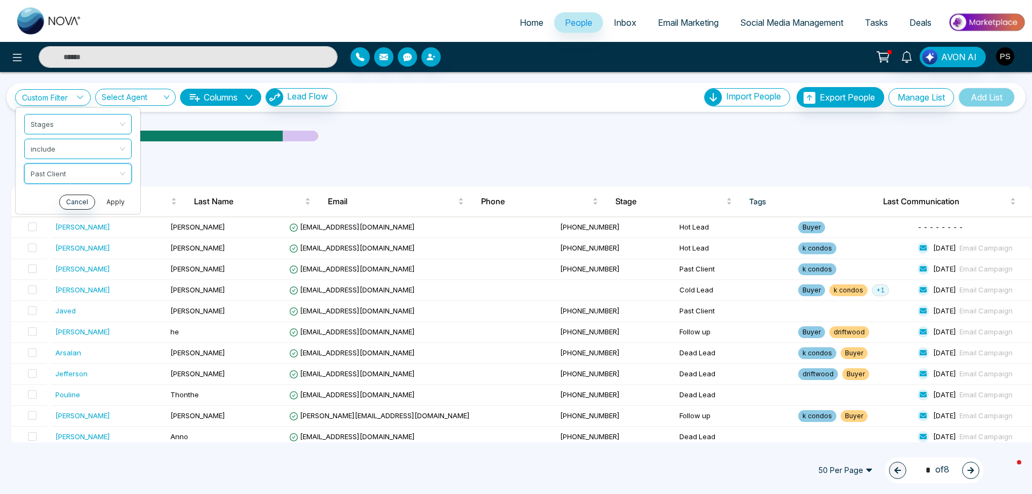
click at [124, 204] on button "Apply" at bounding box center [115, 202] width 32 height 15
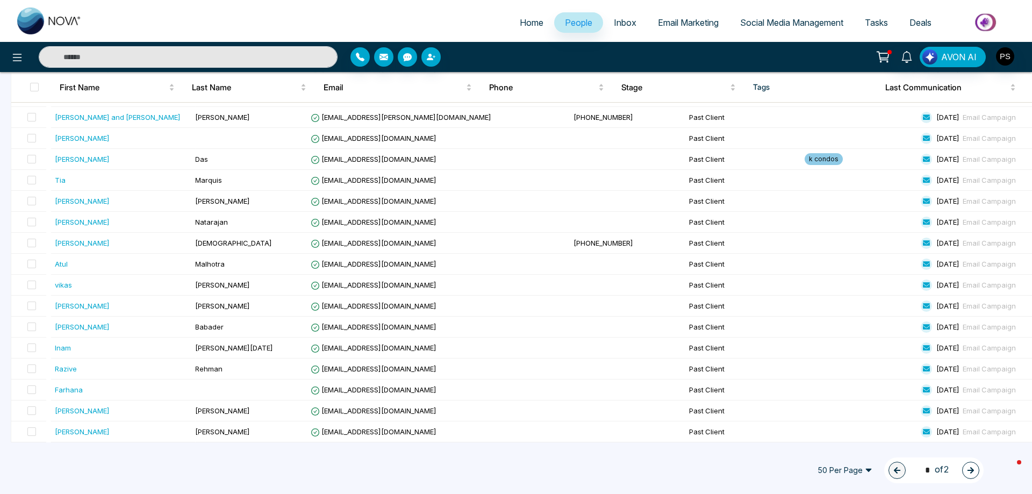
scroll to position [842, 0]
click at [36, 413] on span at bounding box center [31, 410] width 9 height 9
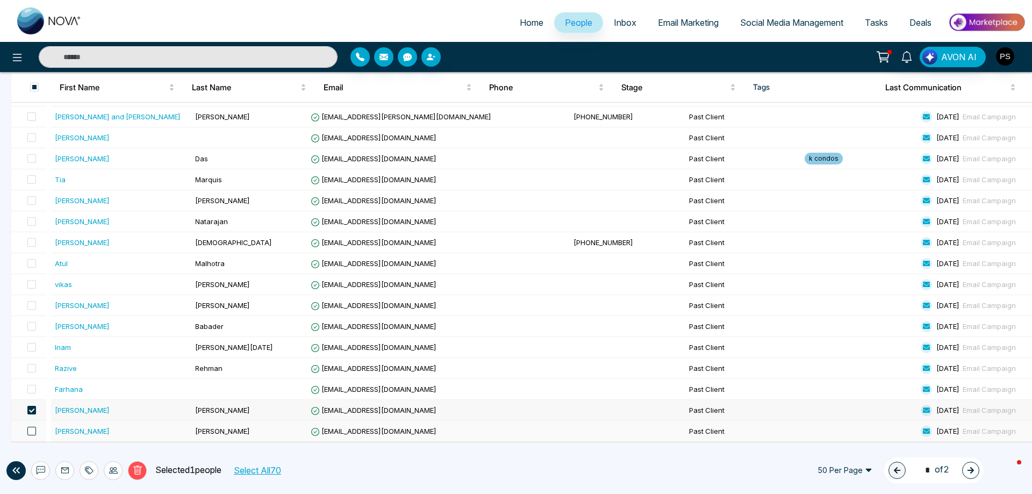
click at [32, 431] on span at bounding box center [31, 431] width 9 height 9
click at [36, 350] on span at bounding box center [31, 347] width 9 height 9
click at [31, 327] on span at bounding box center [31, 326] width 9 height 9
click at [33, 306] on span at bounding box center [31, 305] width 9 height 9
click at [33, 284] on span at bounding box center [31, 284] width 9 height 9
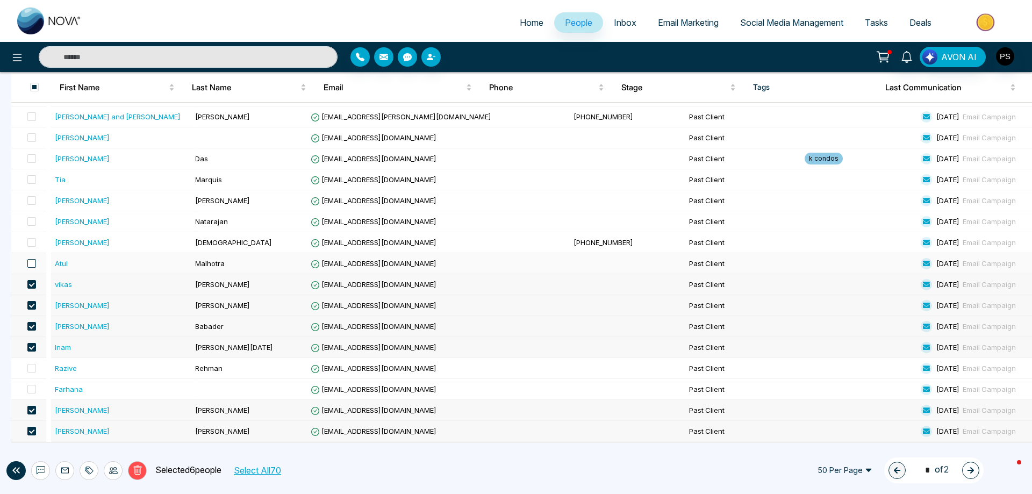
click at [33, 263] on span at bounding box center [31, 263] width 9 height 9
drag, startPoint x: 35, startPoint y: 199, endPoint x: 40, endPoint y: 180, distance: 20.5
click at [40, 180] on td at bounding box center [28, 179] width 35 height 21
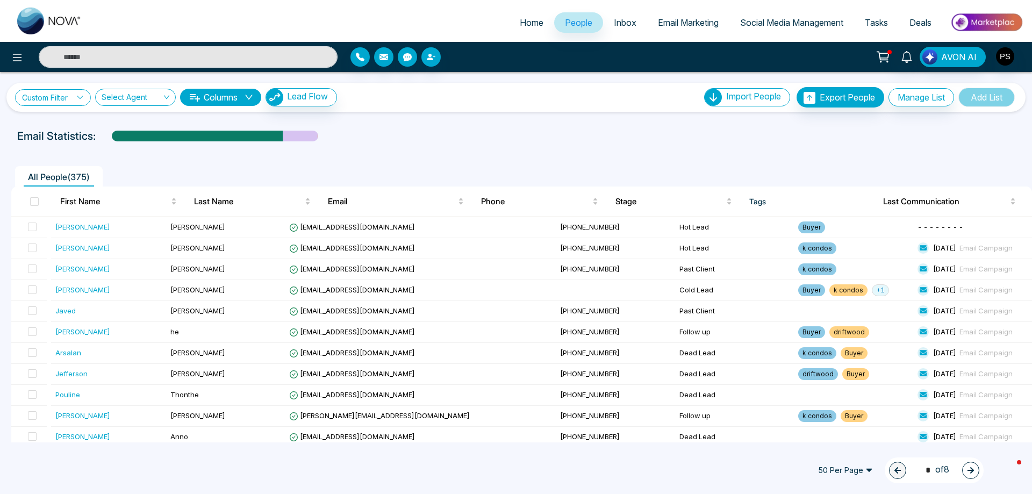
click at [74, 94] on link "Custom Filter" at bounding box center [53, 97] width 76 height 17
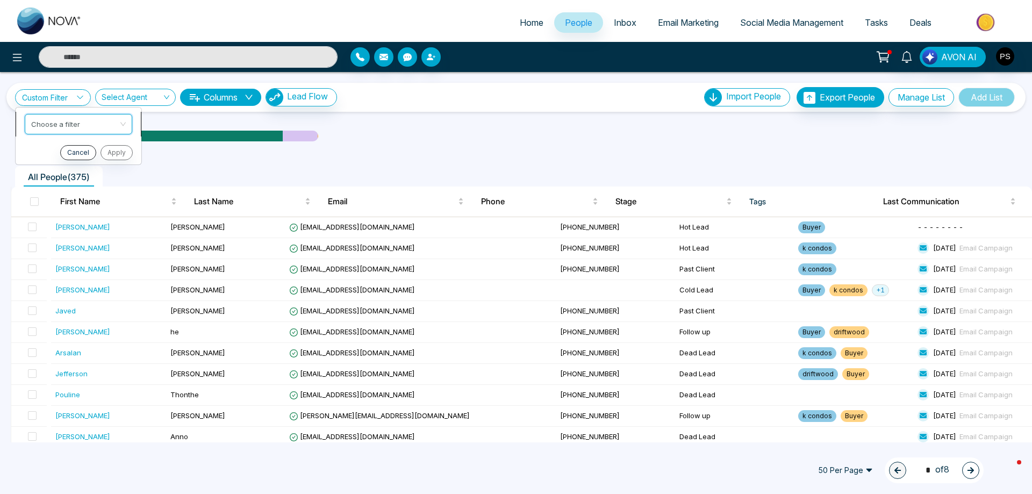
click at [63, 127] on input "search" at bounding box center [74, 122] width 87 height 16
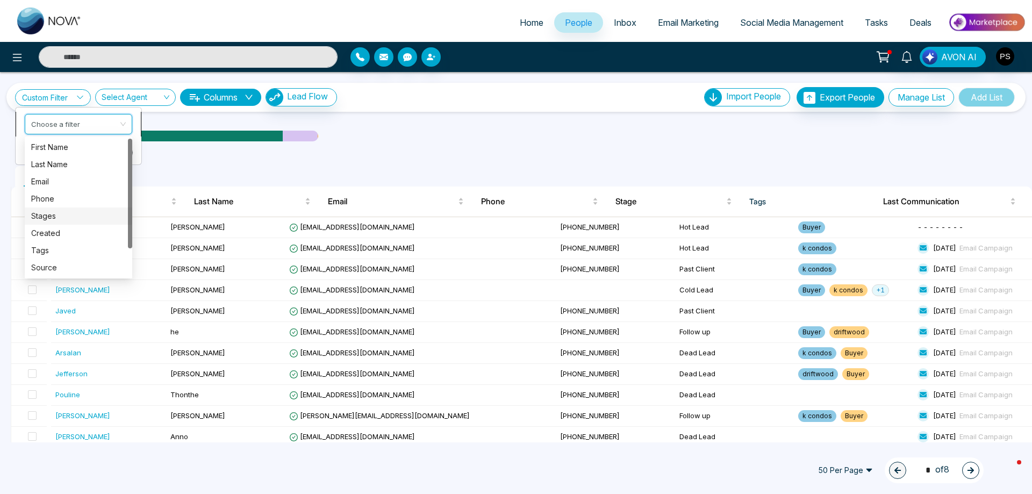
click at [53, 214] on div "Stages" at bounding box center [78, 216] width 95 height 12
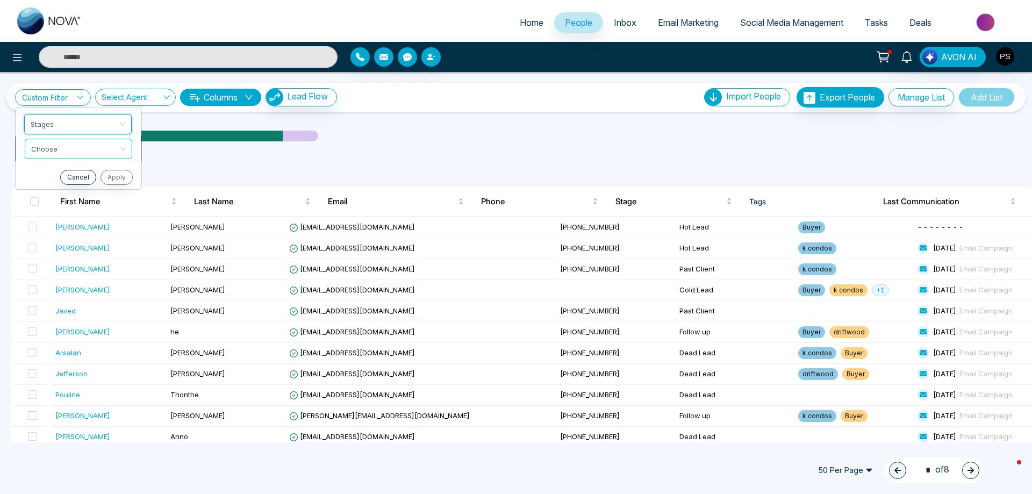
click at [78, 148] on input "search" at bounding box center [74, 147] width 87 height 16
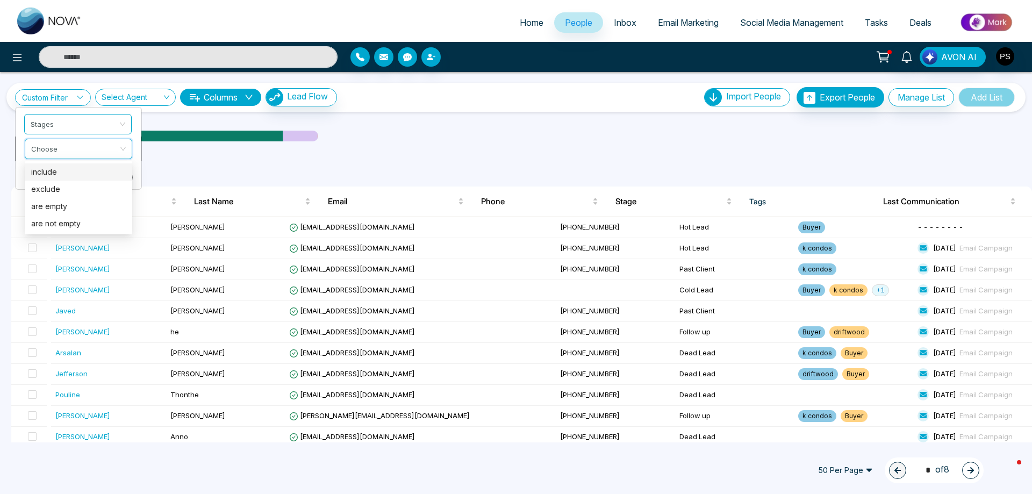
click at [53, 175] on div "include" at bounding box center [78, 172] width 95 height 12
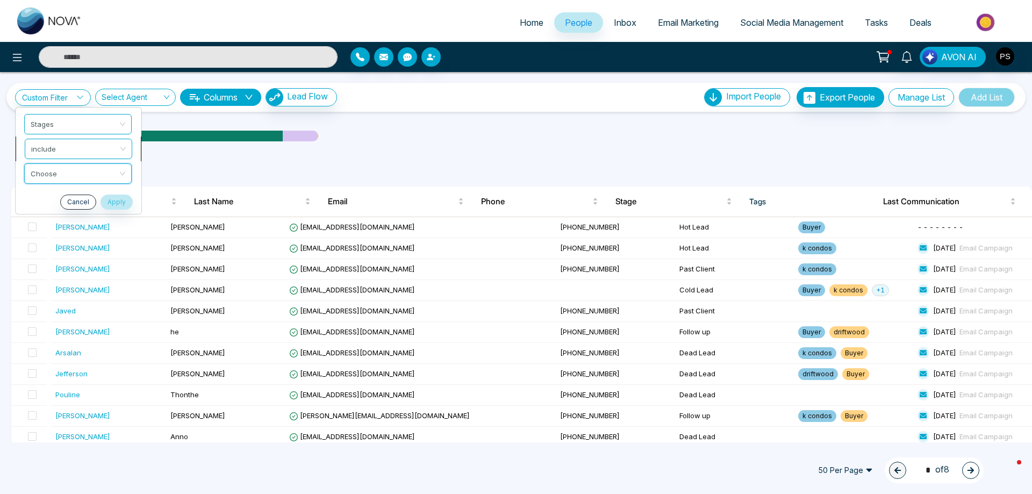
click at [53, 175] on input "search" at bounding box center [74, 172] width 87 height 16
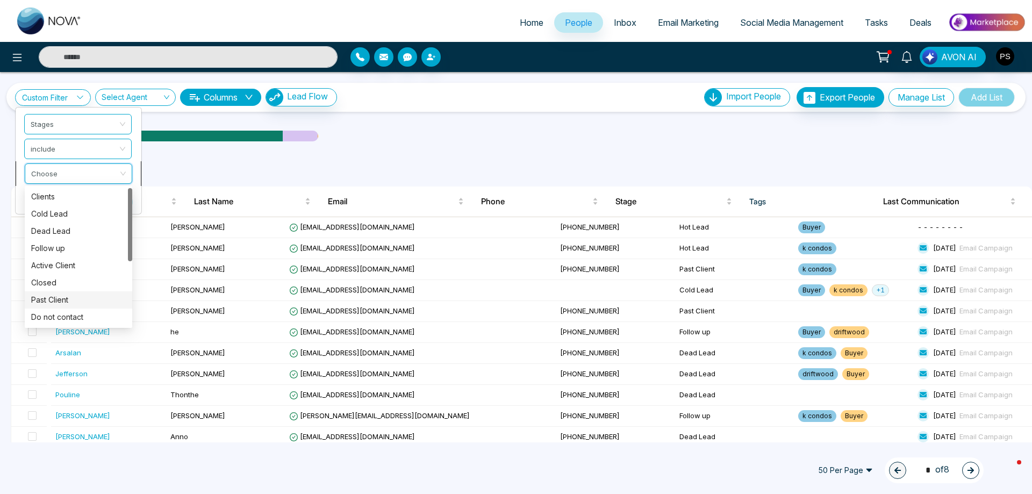
click at [53, 299] on div "Past Client" at bounding box center [78, 300] width 95 height 12
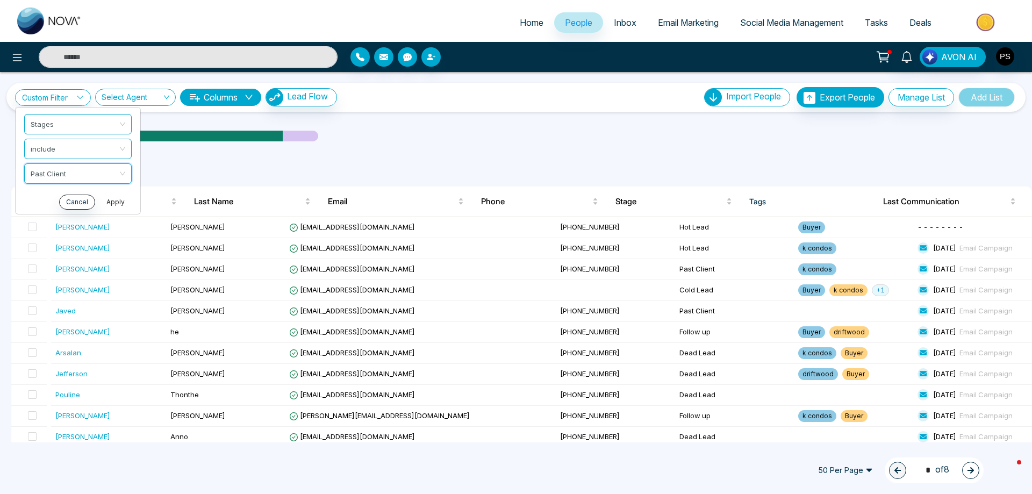
click at [115, 205] on button "Apply" at bounding box center [115, 202] width 32 height 15
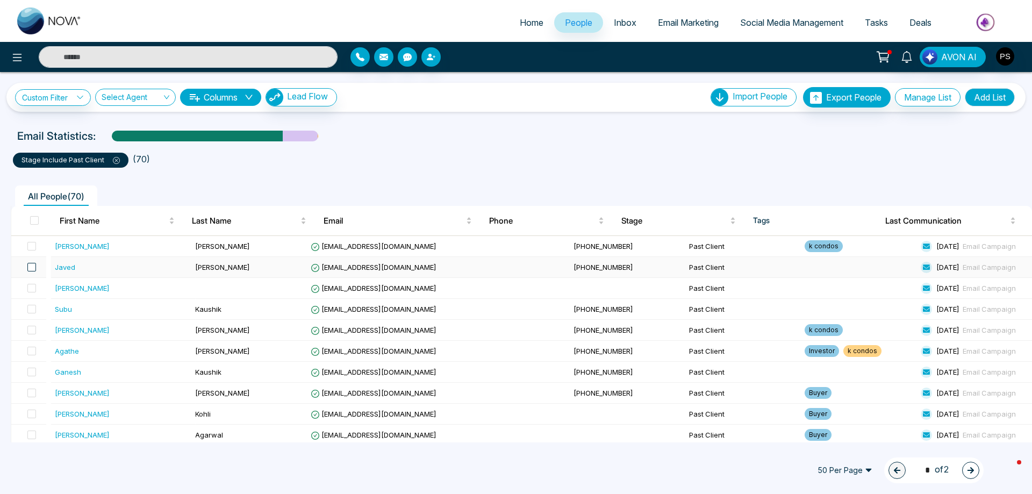
click at [35, 268] on span at bounding box center [31, 267] width 9 height 9
click at [35, 286] on span at bounding box center [31, 288] width 9 height 9
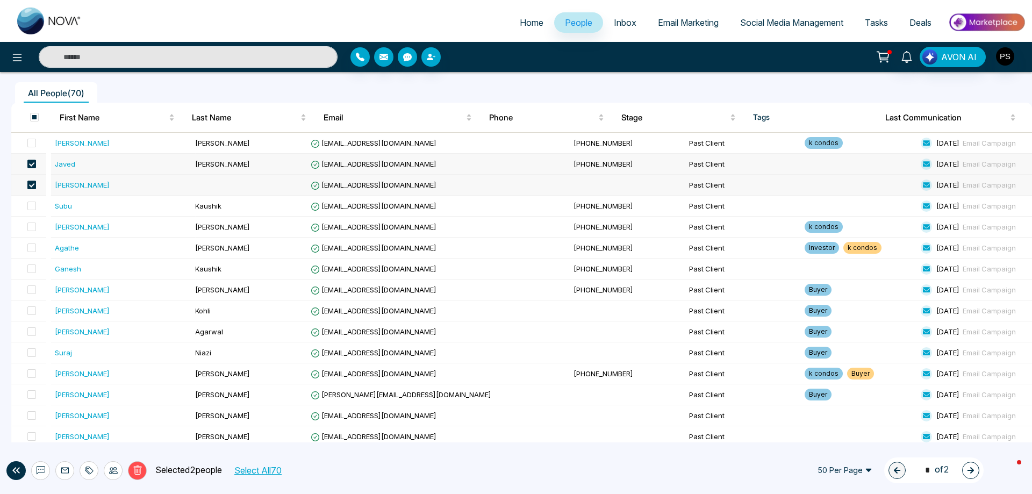
scroll to position [107, 0]
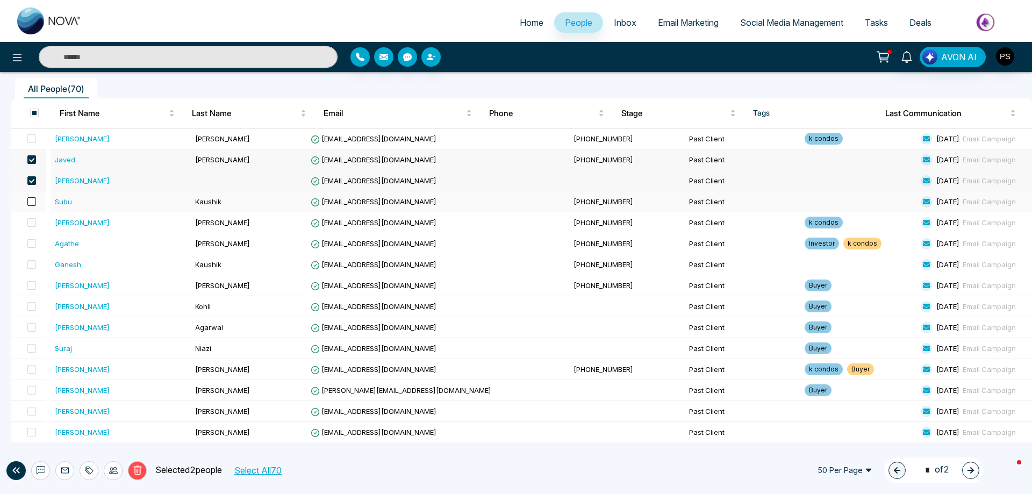
click at [34, 201] on span at bounding box center [31, 201] width 9 height 9
click at [36, 223] on span at bounding box center [31, 222] width 9 height 9
click at [34, 245] on span at bounding box center [31, 243] width 9 height 9
click at [35, 263] on span at bounding box center [31, 264] width 9 height 9
click at [35, 281] on span at bounding box center [31, 285] width 9 height 9
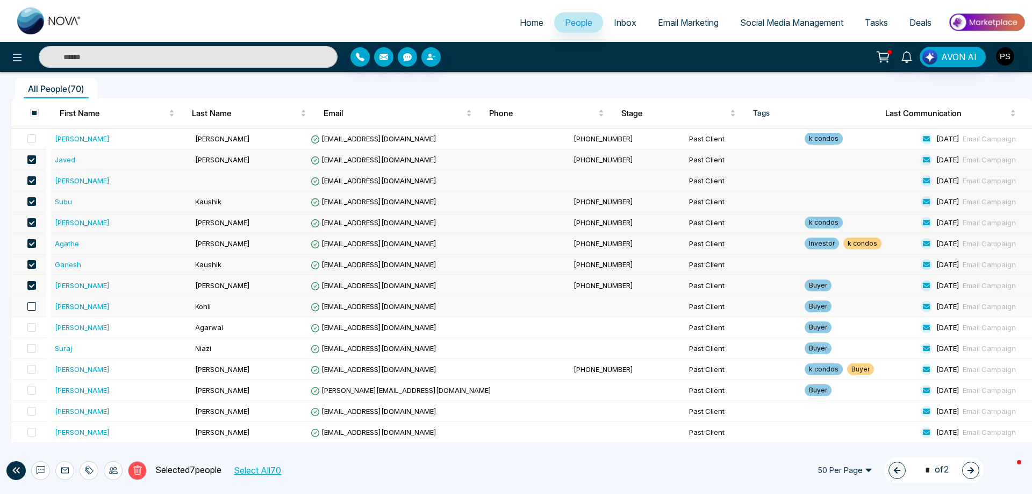
click at [36, 306] on span at bounding box center [31, 306] width 9 height 9
click at [35, 328] on span at bounding box center [31, 327] width 9 height 9
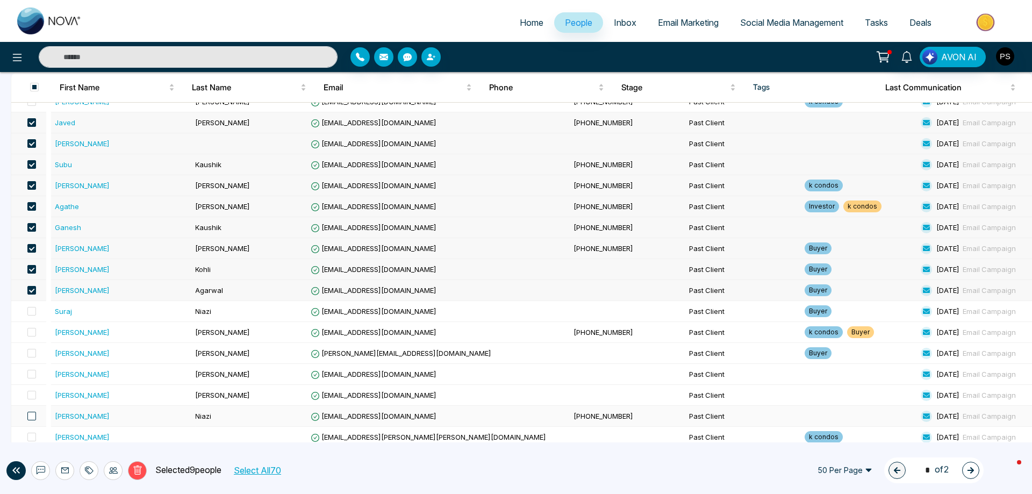
scroll to position [215, 0]
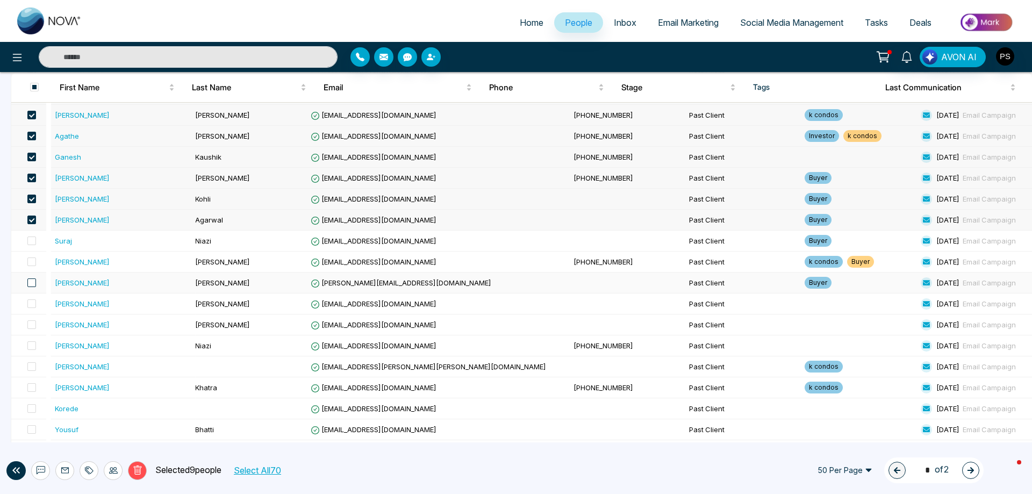
click at [36, 285] on span at bounding box center [31, 282] width 9 height 9
click at [35, 303] on span at bounding box center [31, 303] width 9 height 9
click at [36, 325] on span at bounding box center [31, 324] width 9 height 9
click at [35, 345] on span at bounding box center [31, 345] width 9 height 9
click at [34, 389] on span at bounding box center [31, 387] width 9 height 9
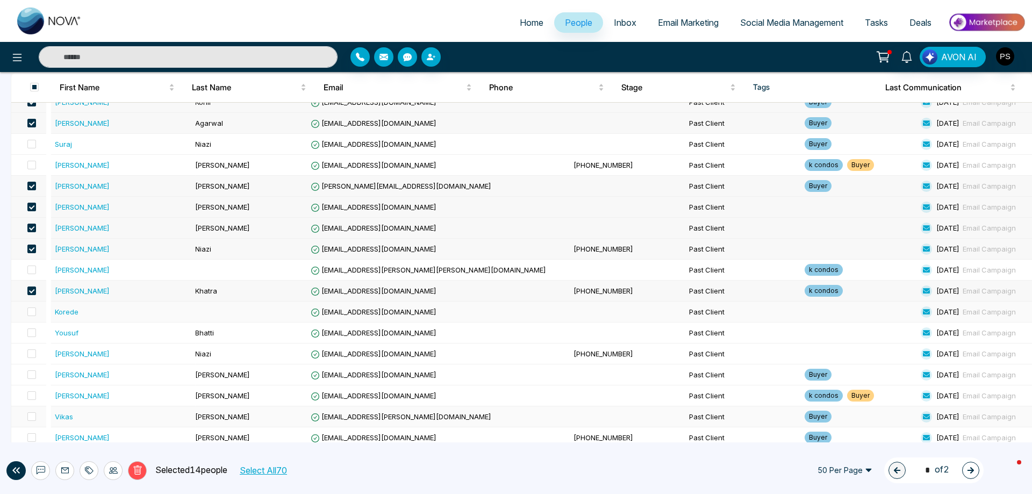
scroll to position [322, 0]
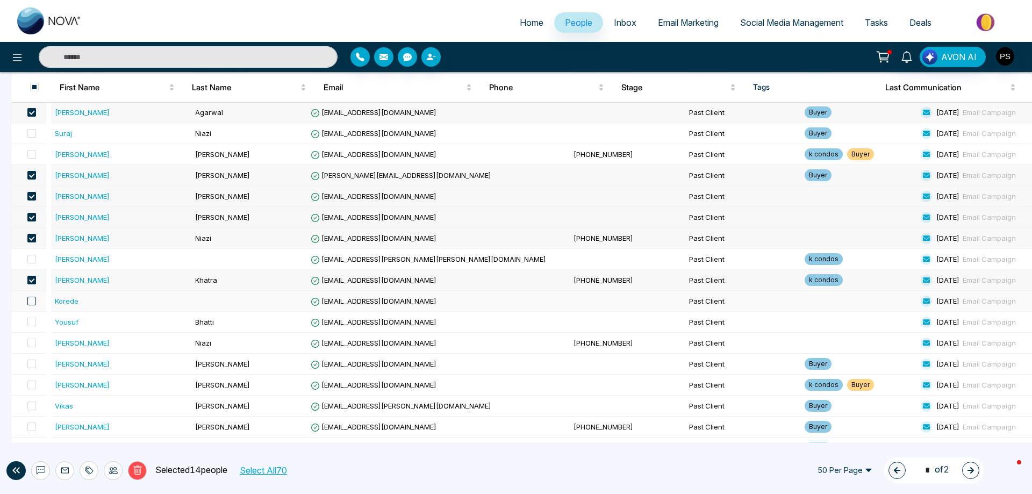
click at [35, 300] on span at bounding box center [31, 301] width 9 height 9
click at [36, 362] on span at bounding box center [31, 364] width 9 height 9
click at [36, 384] on span at bounding box center [31, 385] width 9 height 9
click at [36, 404] on span at bounding box center [31, 405] width 9 height 9
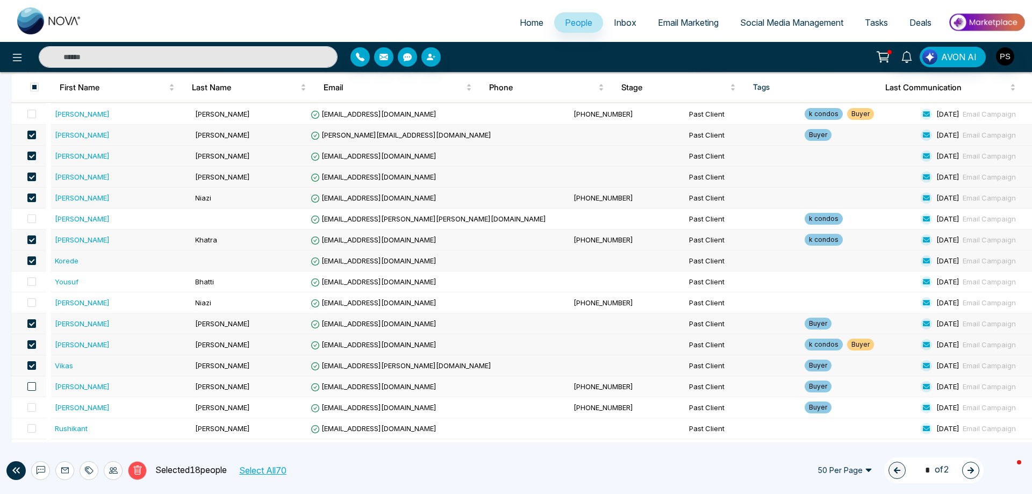
scroll to position [430, 0]
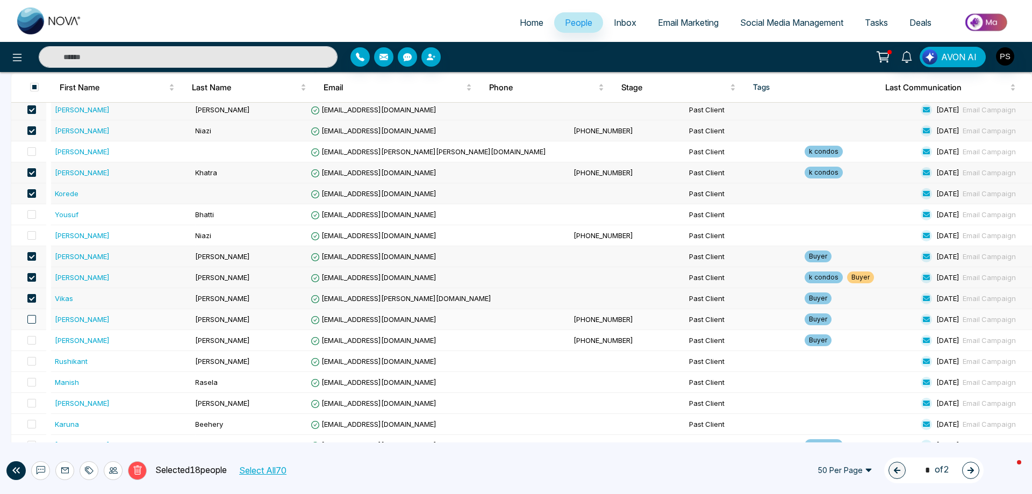
click at [33, 318] on span at bounding box center [31, 319] width 9 height 9
click at [36, 342] on span at bounding box center [31, 340] width 9 height 9
click at [35, 361] on span at bounding box center [31, 361] width 9 height 9
click at [36, 384] on span at bounding box center [31, 382] width 9 height 9
click at [34, 382] on span at bounding box center [31, 382] width 9 height 9
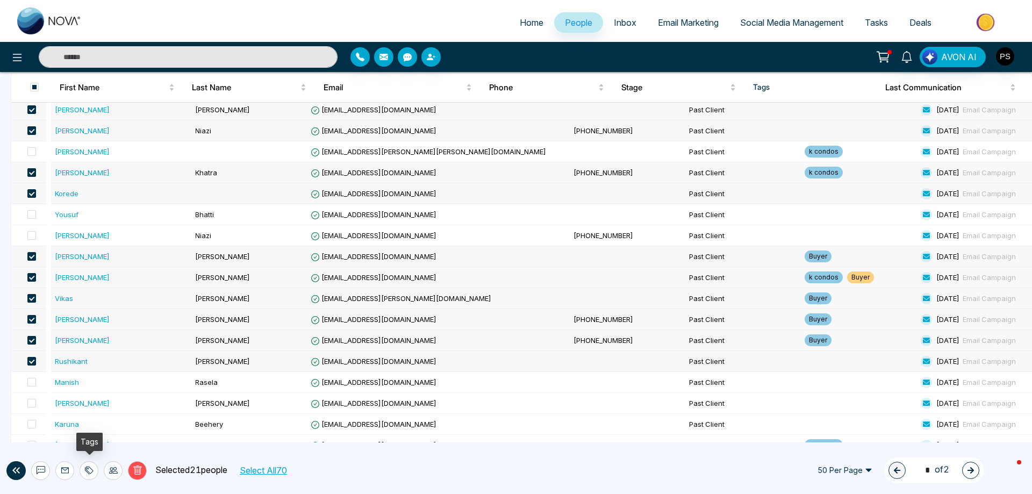
click at [95, 470] on div at bounding box center [89, 470] width 19 height 19
click at [80, 432] on link "Add Tags" at bounding box center [62, 429] width 34 height 9
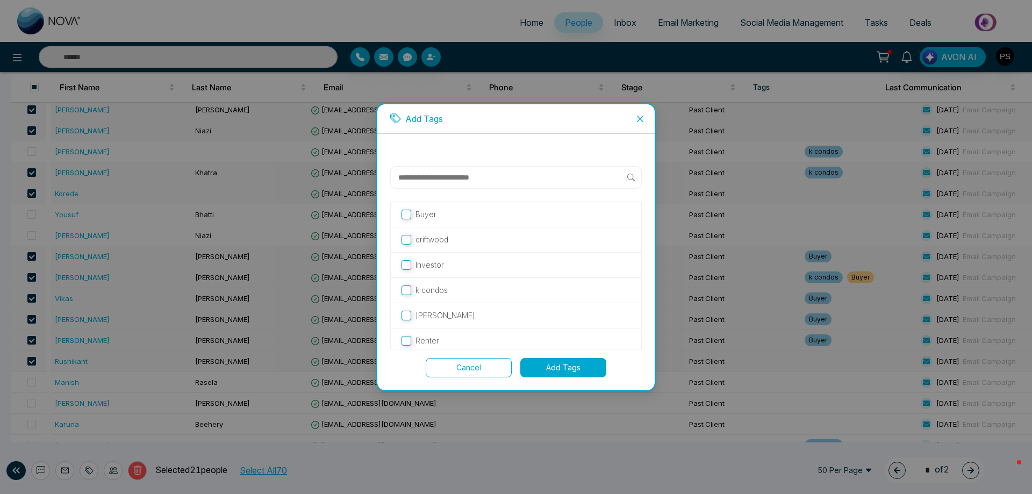
click at [593, 368] on button "Add Tags" at bounding box center [563, 367] width 86 height 19
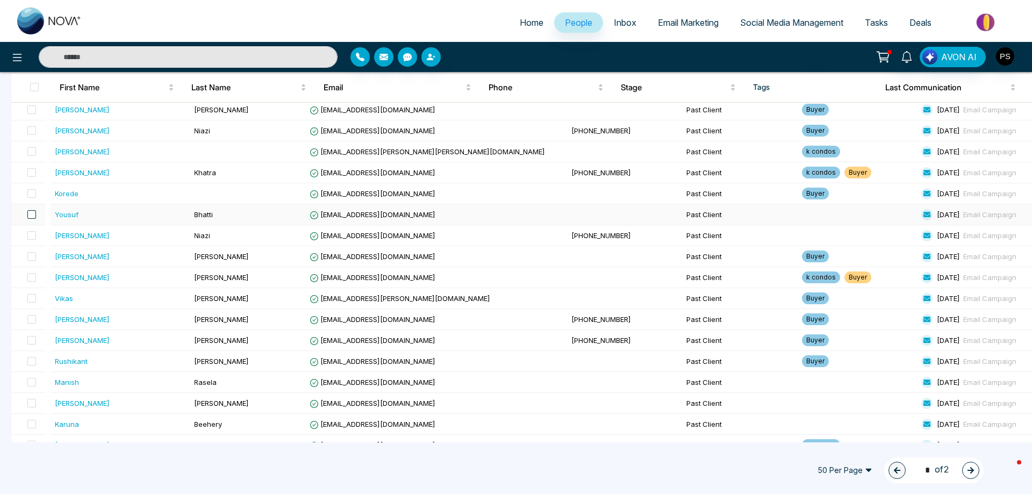
click at [35, 214] on span at bounding box center [31, 214] width 9 height 9
click at [35, 236] on span at bounding box center [31, 235] width 9 height 9
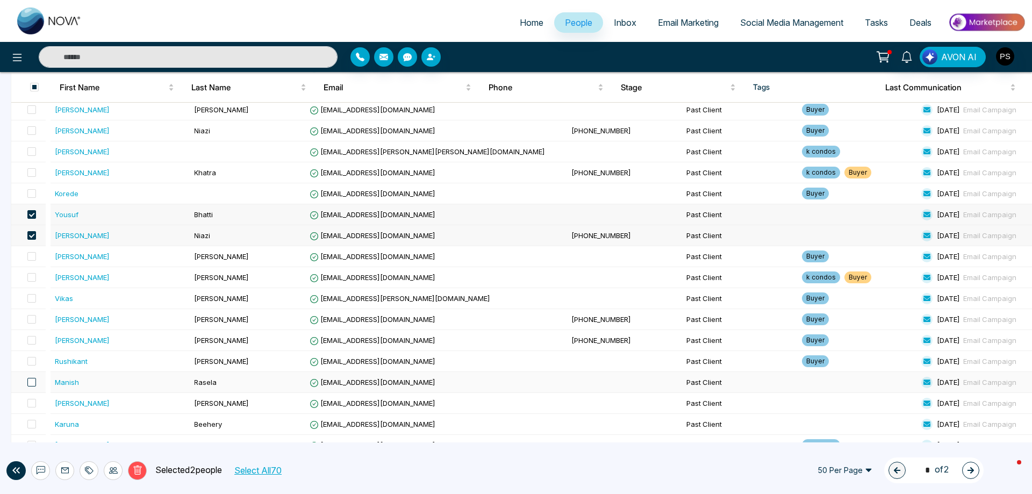
click at [35, 384] on span at bounding box center [31, 382] width 9 height 9
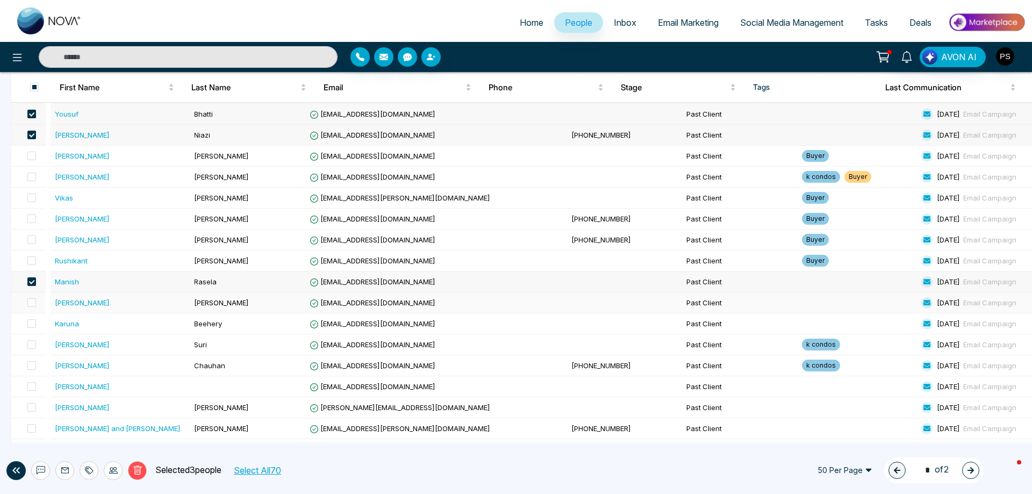
scroll to position [537, 0]
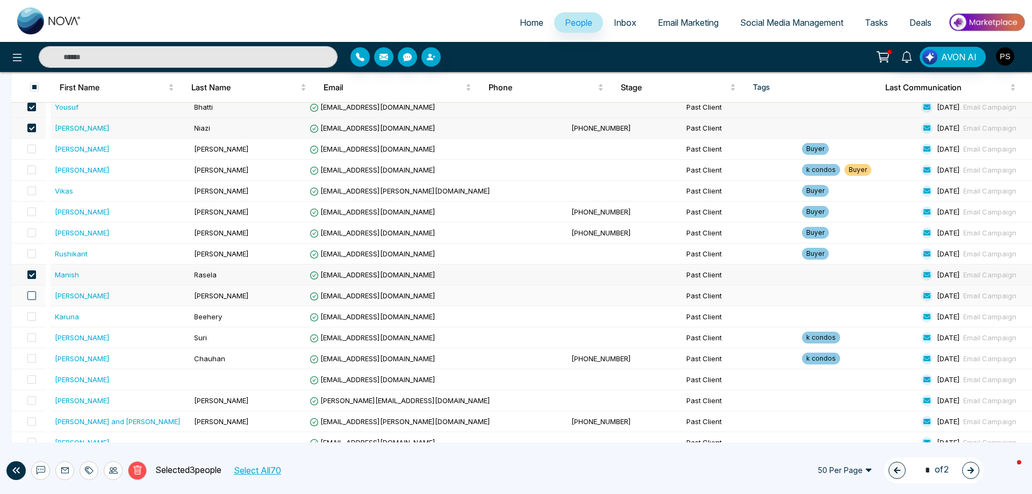
click at [33, 295] on span at bounding box center [31, 295] width 9 height 9
click at [34, 336] on span at bounding box center [31, 337] width 9 height 9
click at [36, 360] on span at bounding box center [31, 358] width 9 height 9
click at [34, 378] on span at bounding box center [31, 379] width 9 height 9
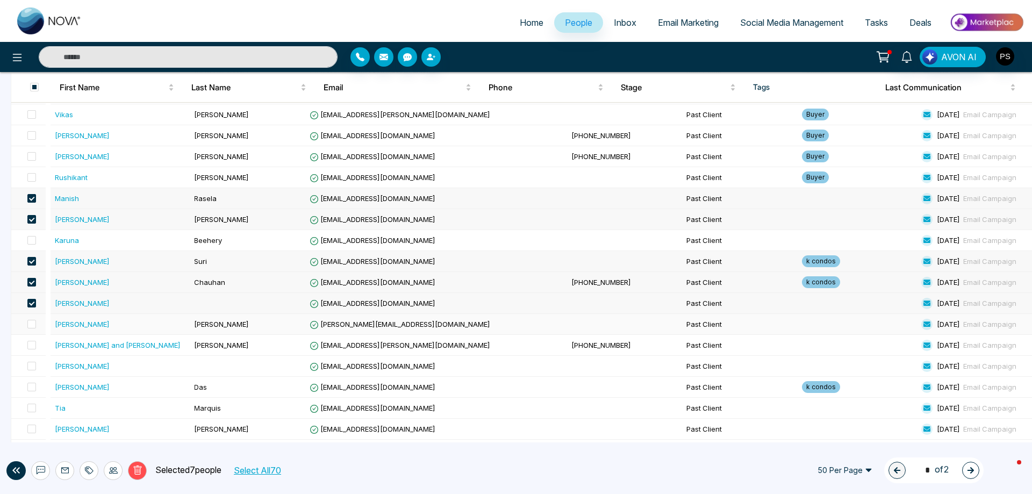
scroll to position [645, 0]
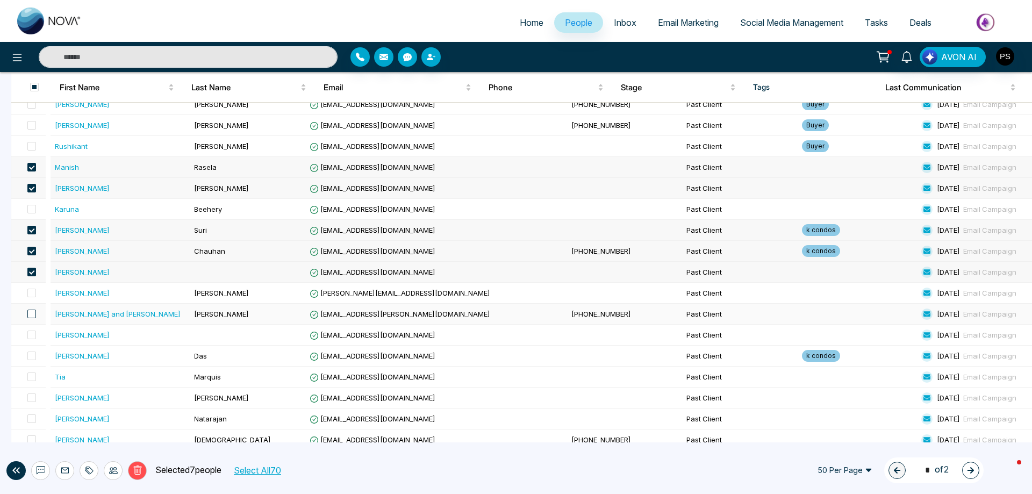
click at [33, 315] on span at bounding box center [31, 314] width 9 height 9
click at [36, 335] on span at bounding box center [31, 335] width 9 height 9
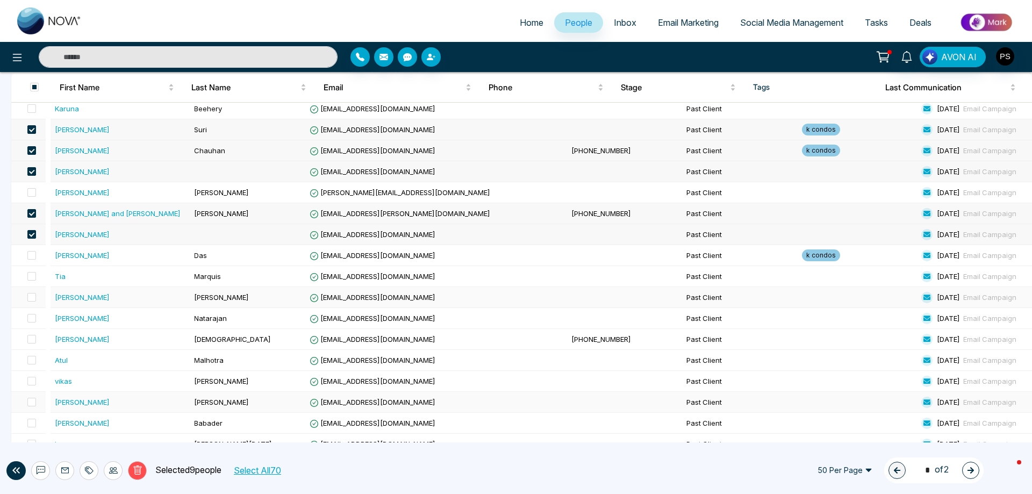
scroll to position [752, 0]
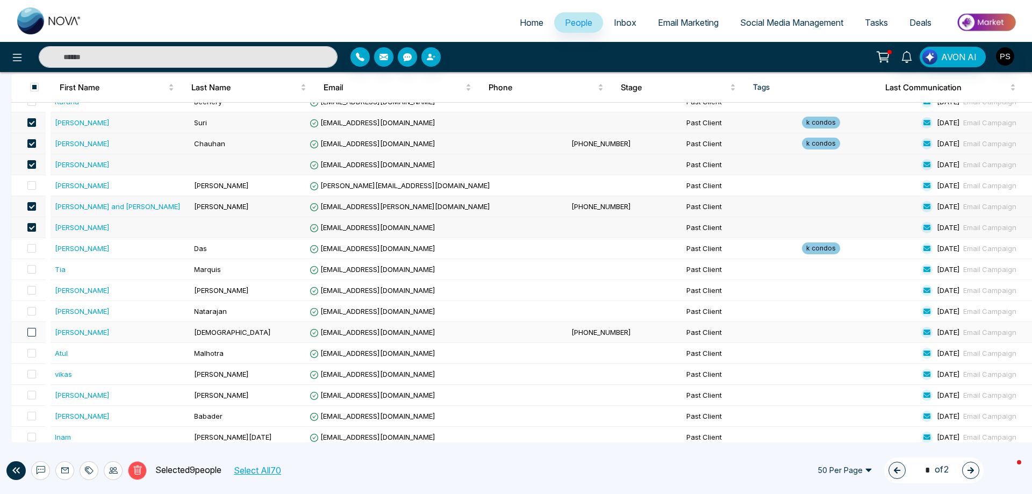
click at [35, 333] on span at bounding box center [31, 332] width 9 height 9
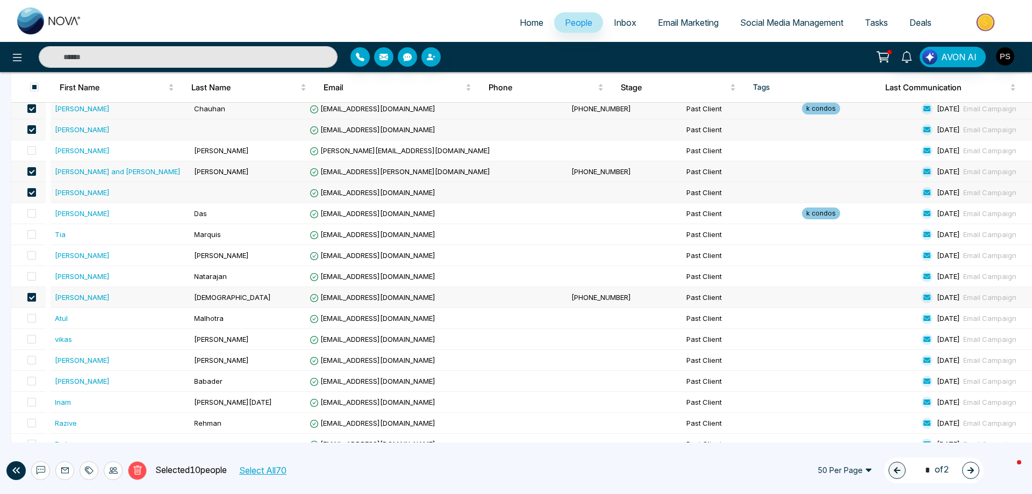
scroll to position [806, 0]
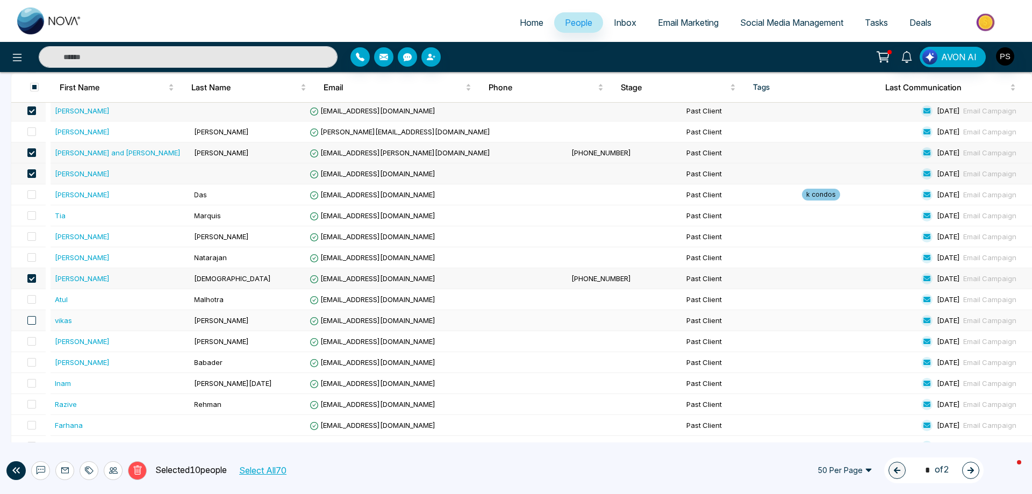
click at [36, 320] on span at bounding box center [31, 320] width 9 height 9
click at [36, 404] on span at bounding box center [31, 404] width 9 height 9
click at [36, 427] on span at bounding box center [31, 425] width 9 height 9
click at [90, 474] on icon at bounding box center [89, 470] width 9 height 9
click at [80, 433] on link "Add Tags" at bounding box center [62, 429] width 34 height 9
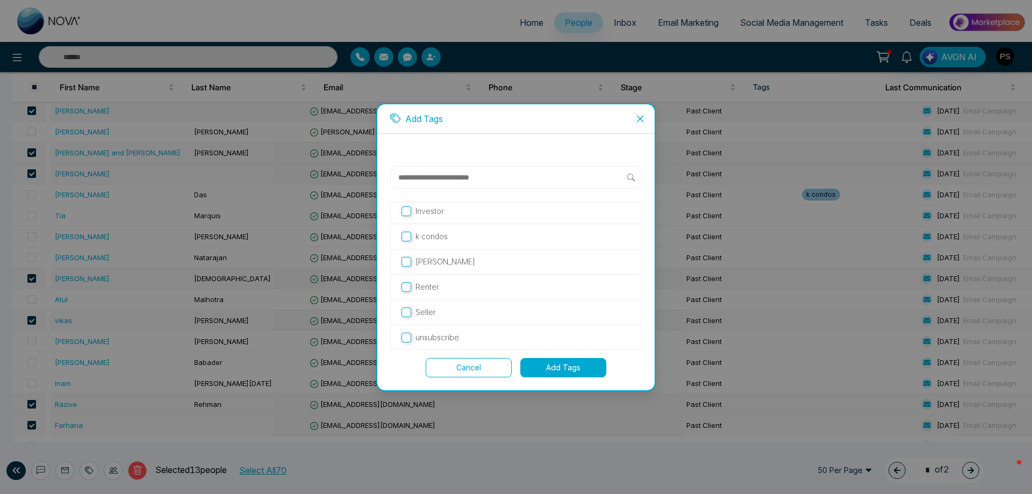
scroll to position [55, 0]
click at [536, 359] on button "Add Tags" at bounding box center [563, 367] width 86 height 19
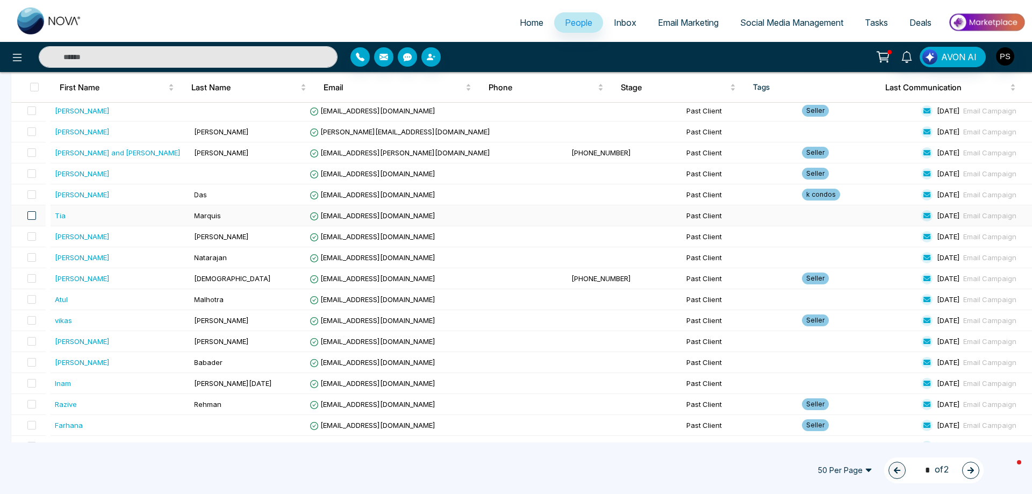
click at [36, 215] on span at bounding box center [31, 215] width 9 height 9
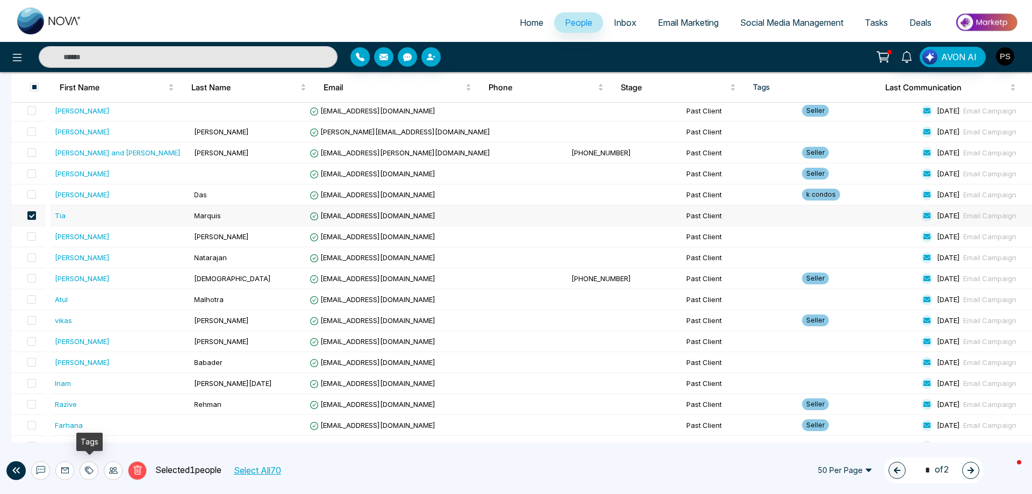
click at [85, 467] on icon at bounding box center [89, 470] width 9 height 9
click at [80, 431] on link "Add Tags" at bounding box center [62, 429] width 34 height 9
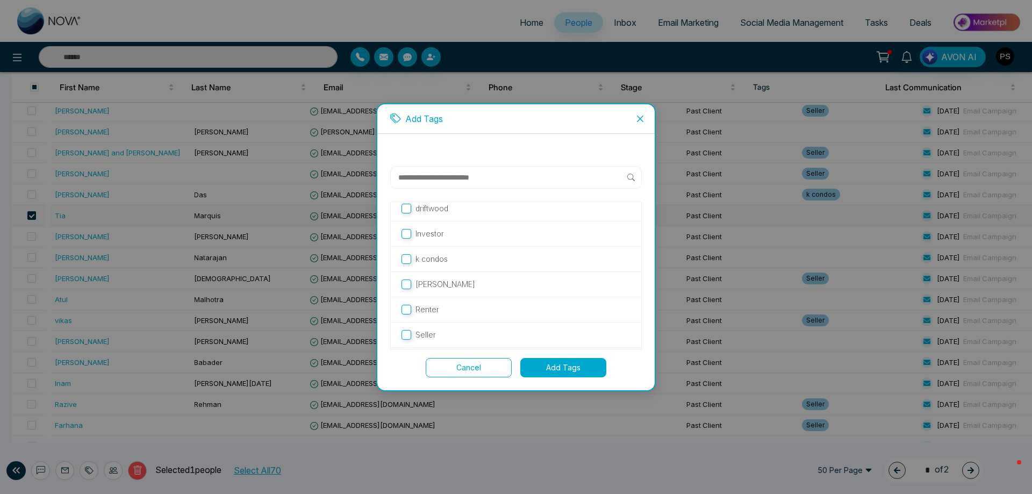
scroll to position [0, 0]
click at [553, 366] on button "Add Tags" at bounding box center [563, 367] width 86 height 19
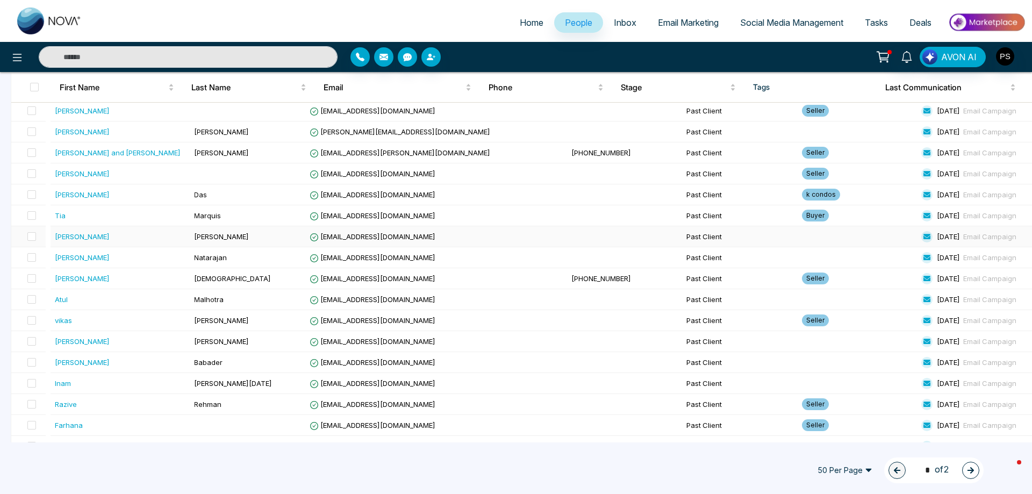
click at [35, 238] on span at bounding box center [31, 236] width 9 height 9
click at [36, 259] on span at bounding box center [31, 257] width 9 height 9
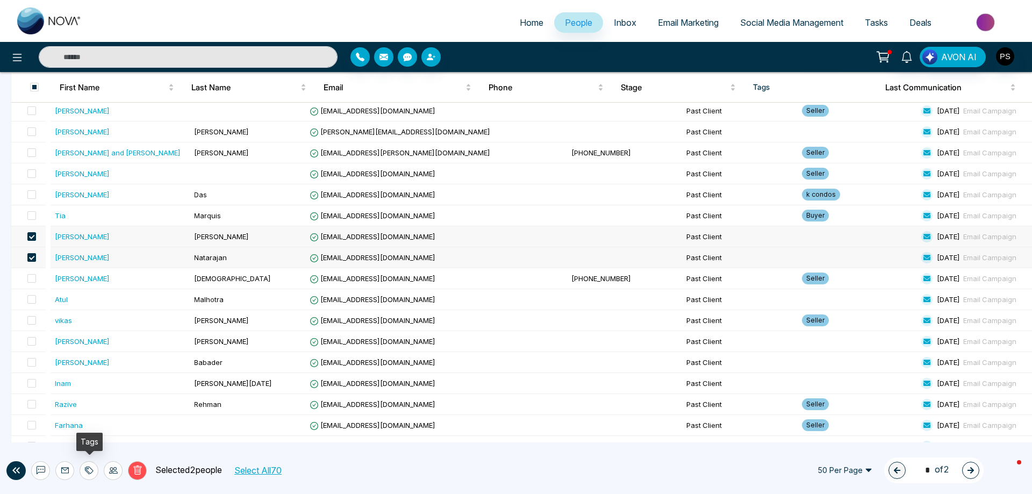
click at [92, 470] on icon at bounding box center [89, 470] width 9 height 9
click at [80, 430] on link "Add Tags" at bounding box center [62, 429] width 34 height 9
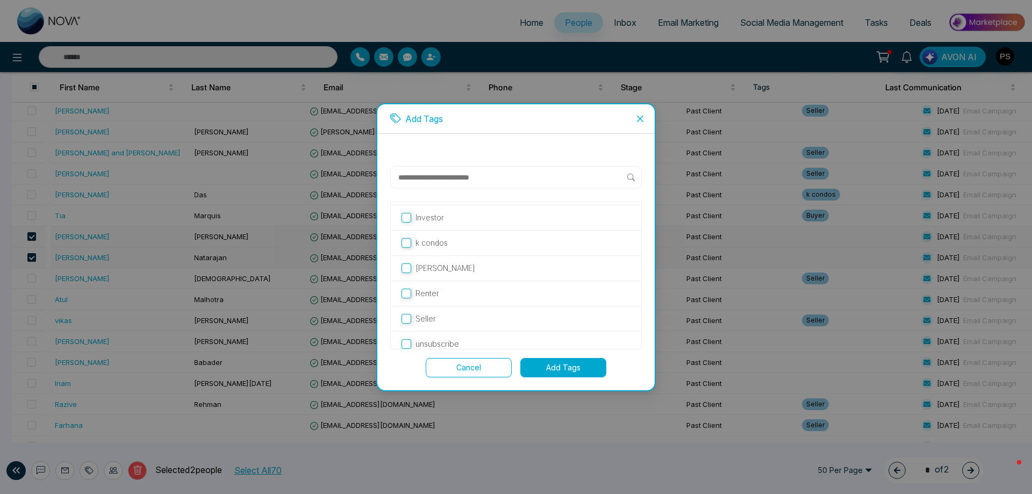
scroll to position [55, 0]
click at [585, 367] on button "Add Tags" at bounding box center [563, 367] width 86 height 19
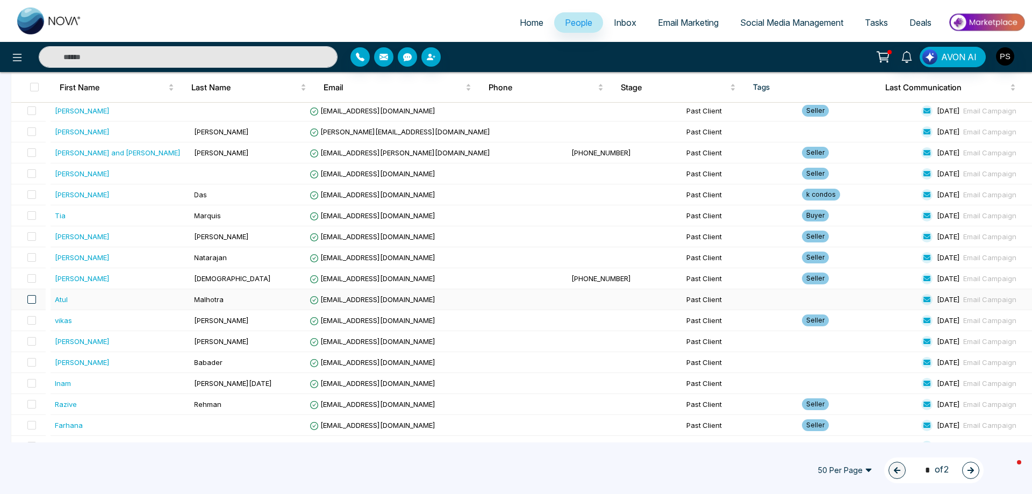
click at [36, 300] on span at bounding box center [31, 299] width 9 height 9
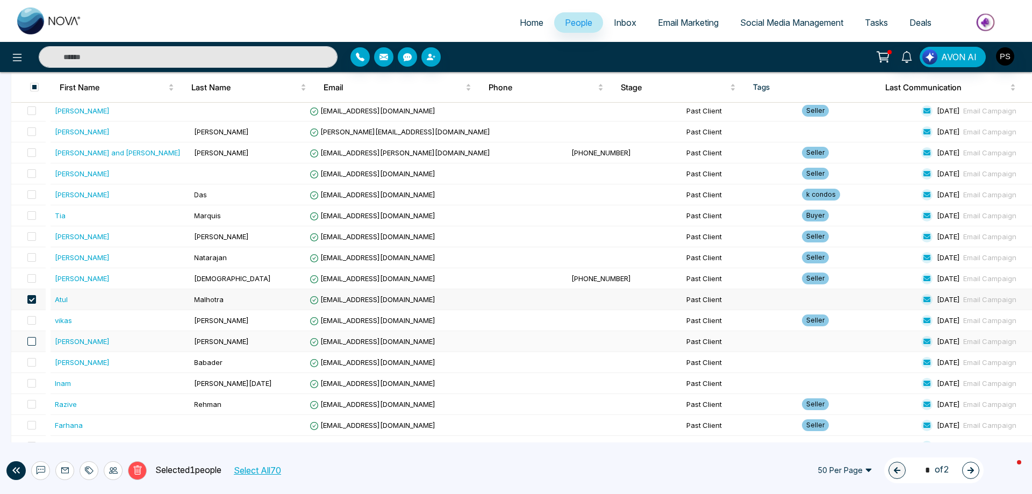
click at [31, 342] on span at bounding box center [31, 341] width 9 height 9
click at [36, 362] on span at bounding box center [31, 362] width 9 height 9
click at [36, 383] on span at bounding box center [31, 383] width 9 height 9
click at [94, 469] on div at bounding box center [89, 470] width 19 height 19
click at [80, 434] on link "Add Tags" at bounding box center [62, 429] width 34 height 9
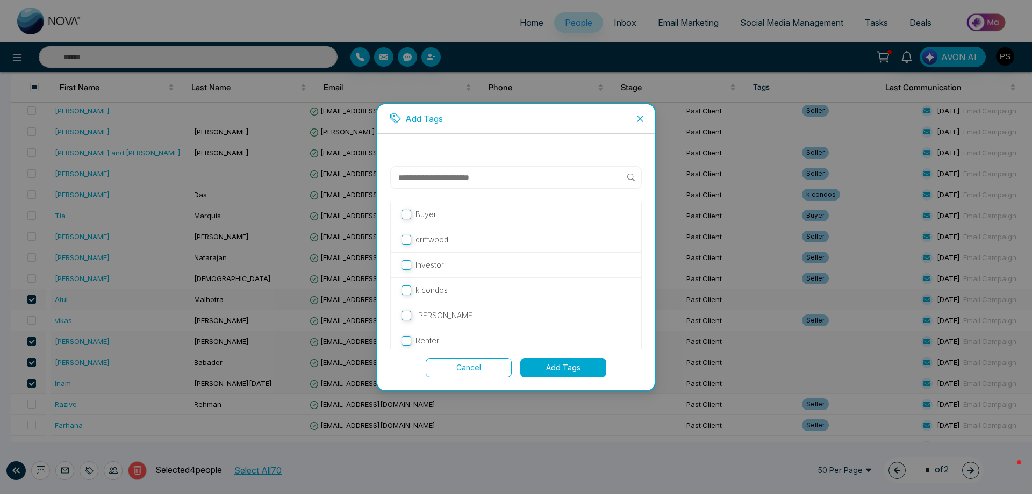
click at [543, 362] on button "Add Tags" at bounding box center [563, 367] width 86 height 19
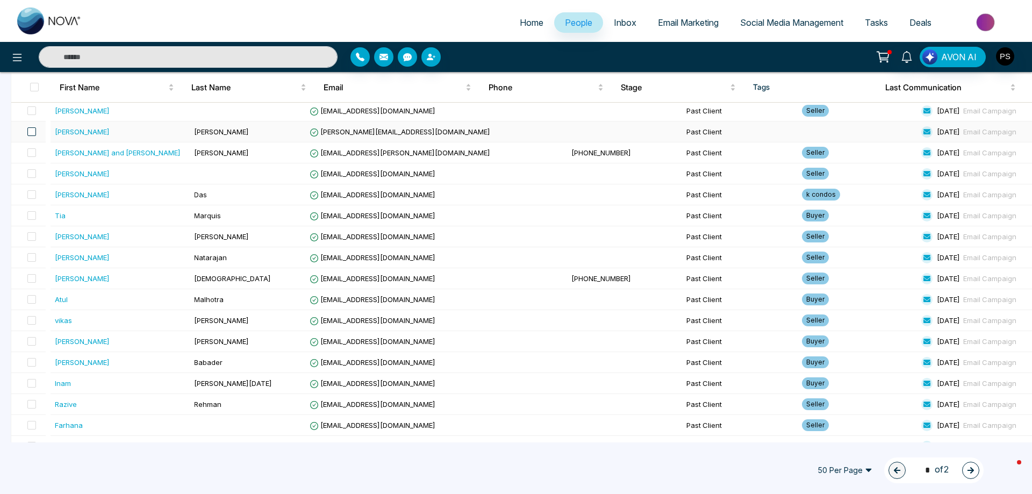
click at [34, 132] on span at bounding box center [31, 131] width 9 height 9
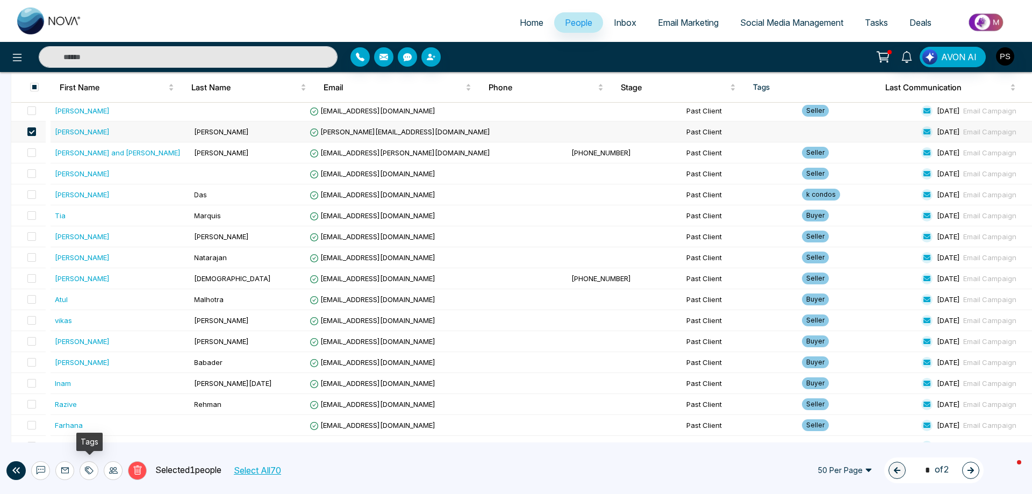
click at [88, 469] on icon at bounding box center [87, 471] width 5 height 8
click at [80, 430] on link "Add Tags" at bounding box center [62, 429] width 34 height 9
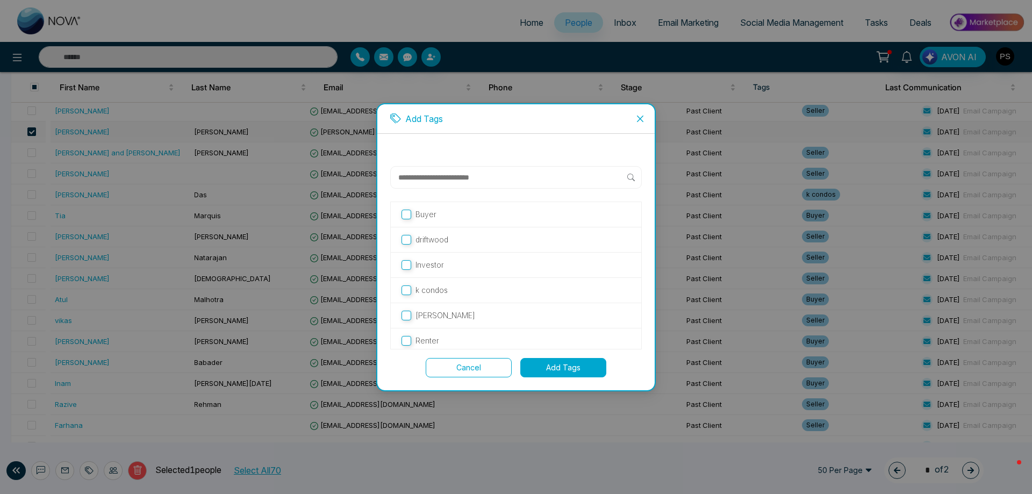
click at [562, 363] on button "Add Tags" at bounding box center [563, 367] width 86 height 19
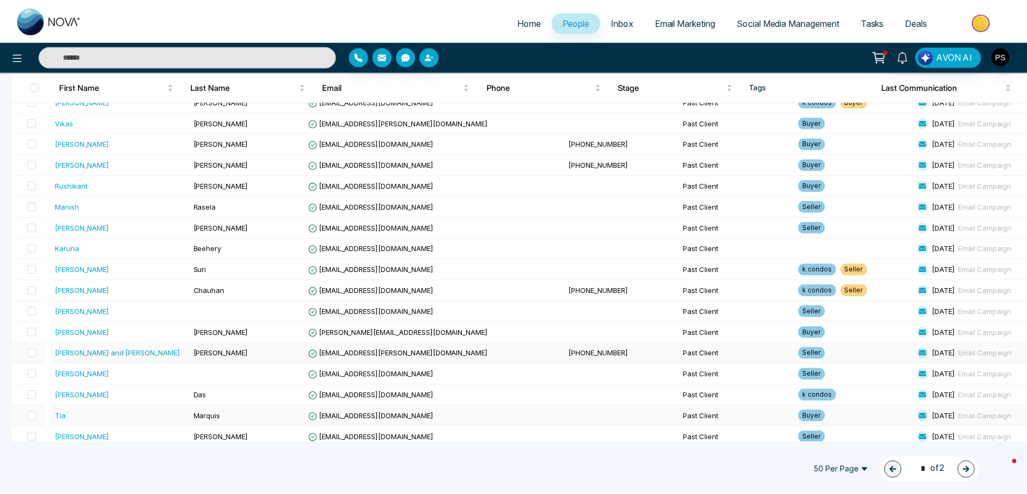
scroll to position [591, 0]
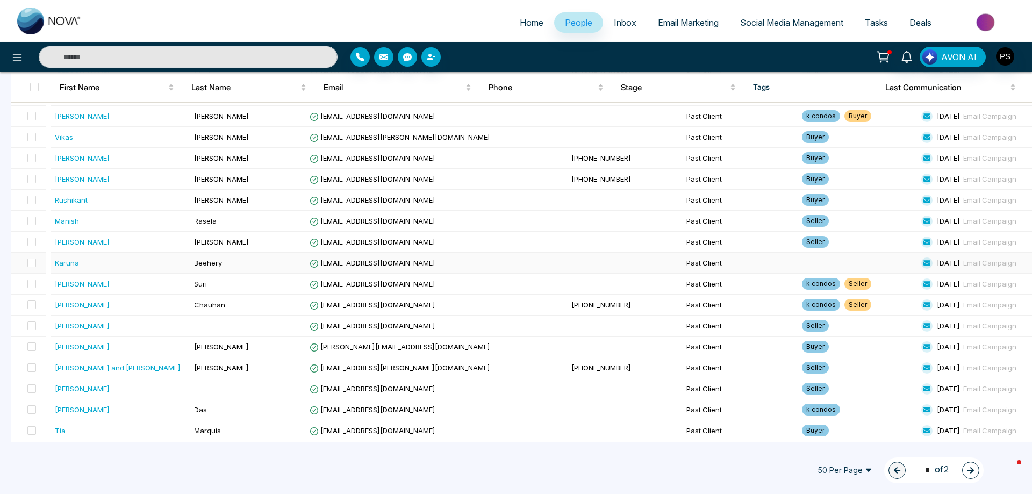
click at [39, 261] on td at bounding box center [28, 263] width 34 height 21
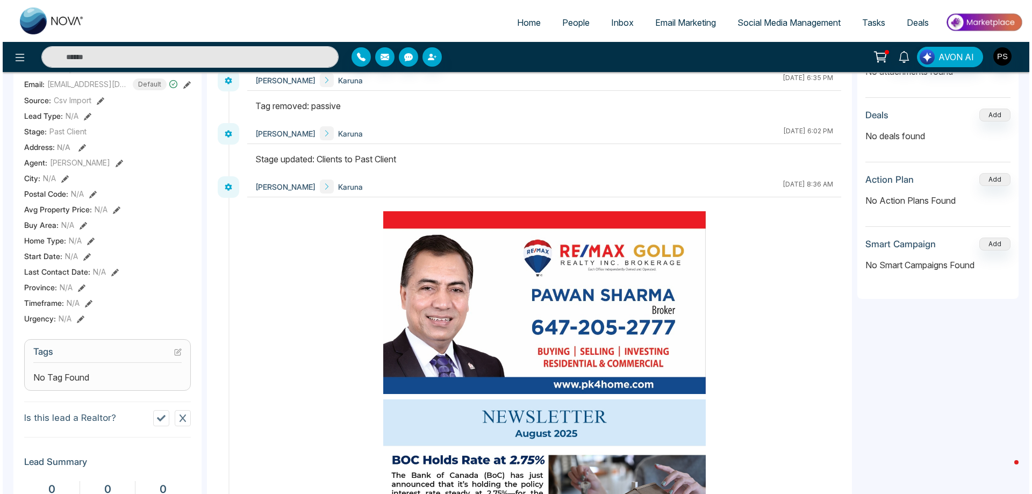
scroll to position [170, 0]
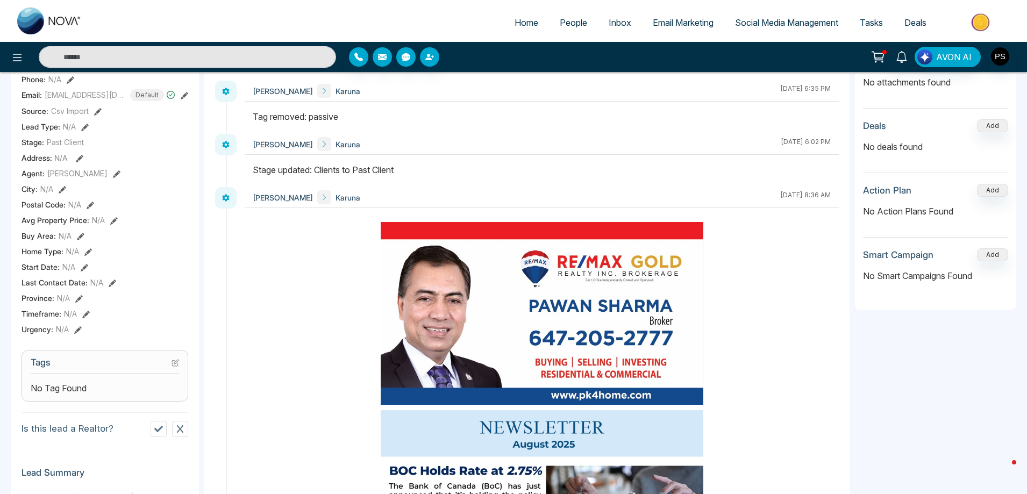
click at [95, 387] on div "No Tag Found" at bounding box center [105, 388] width 148 height 13
click at [175, 363] on icon at bounding box center [175, 363] width 8 height 8
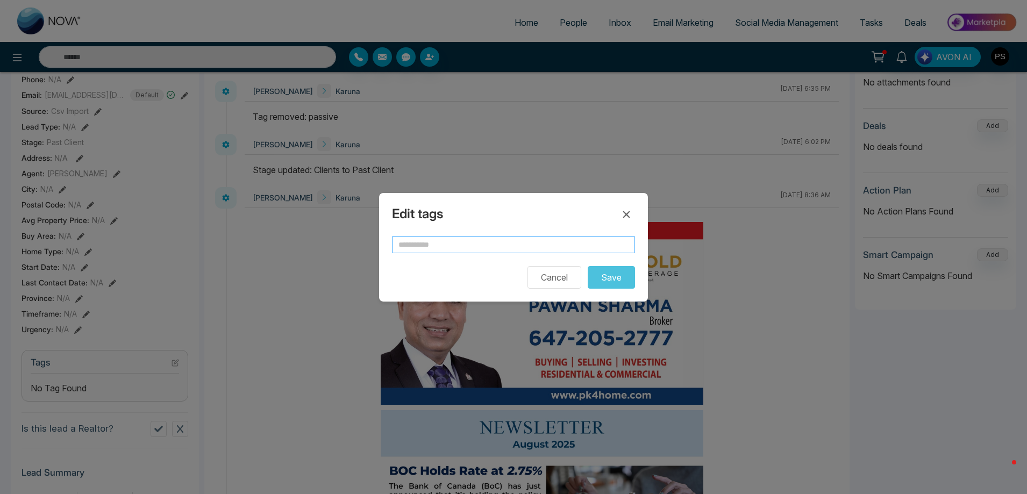
click at [457, 242] on input "text" at bounding box center [513, 244] width 243 height 17
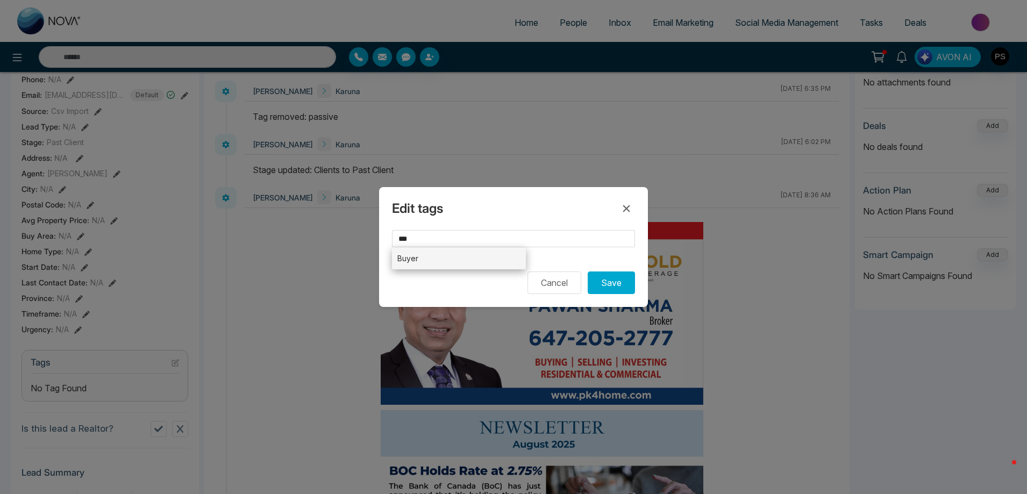
click at [409, 260] on li "Buyer" at bounding box center [459, 258] width 134 height 22
type input "*****"
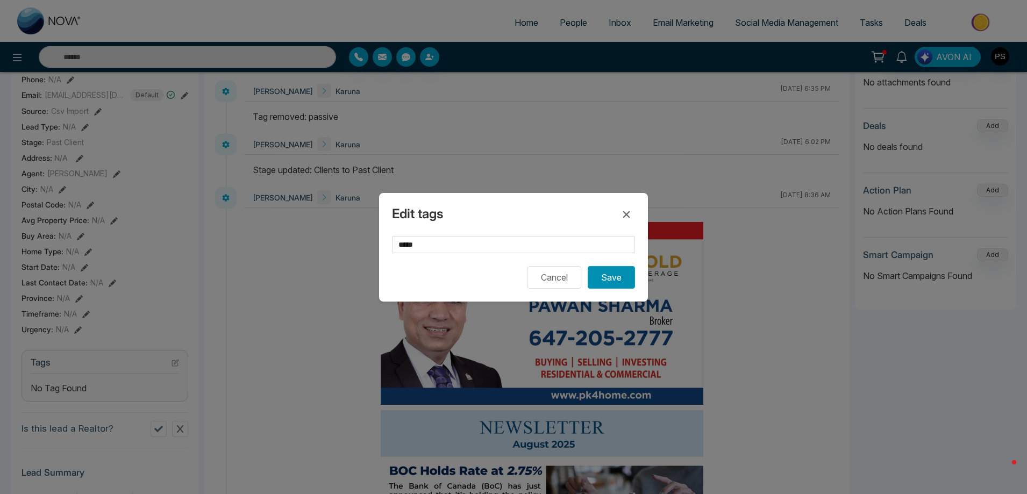
click at [615, 275] on button "Save" at bounding box center [610, 277] width 47 height 23
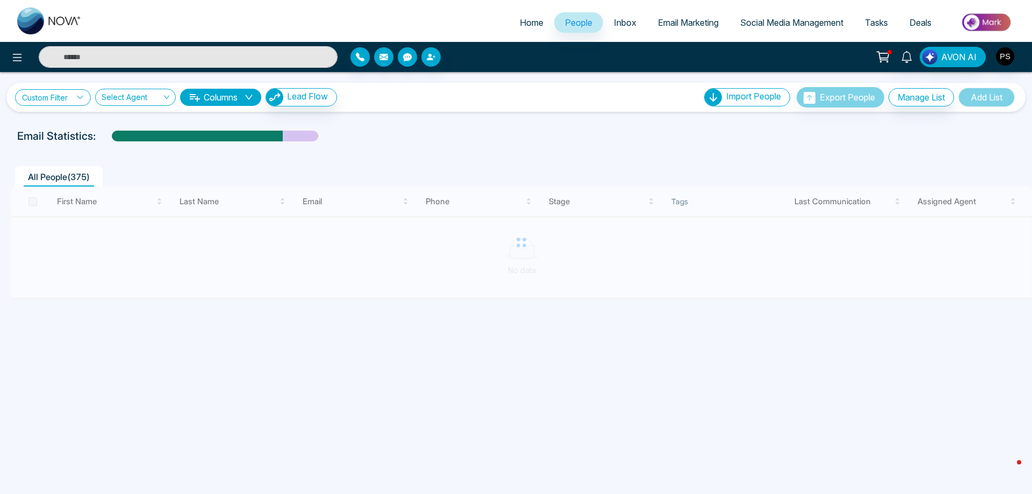
click at [78, 99] on icon at bounding box center [80, 98] width 8 height 8
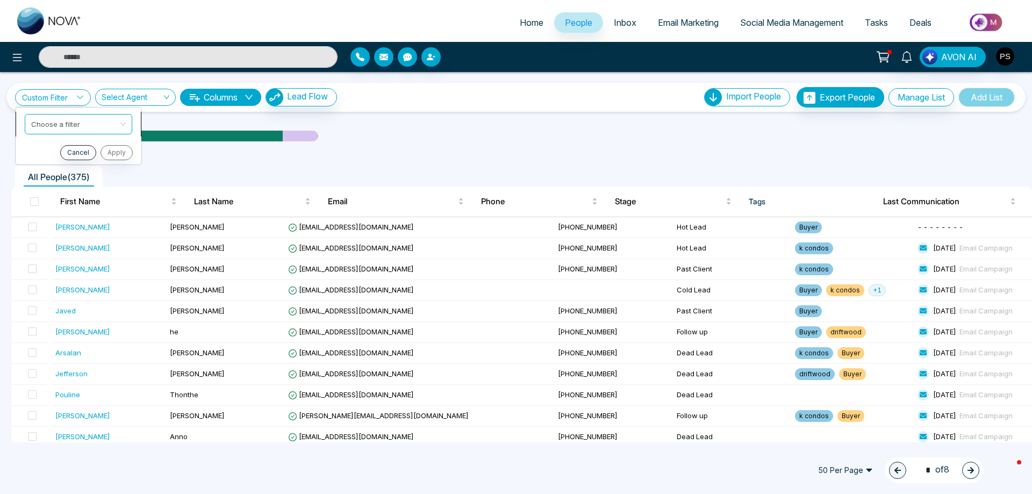
click at [59, 123] on input "search" at bounding box center [74, 122] width 87 height 16
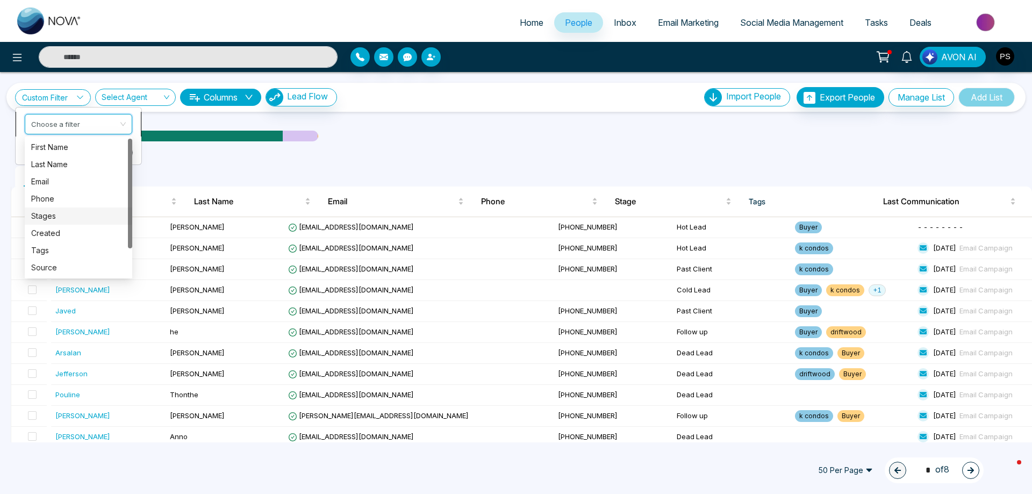
click at [51, 219] on div "Stages" at bounding box center [78, 216] width 95 height 12
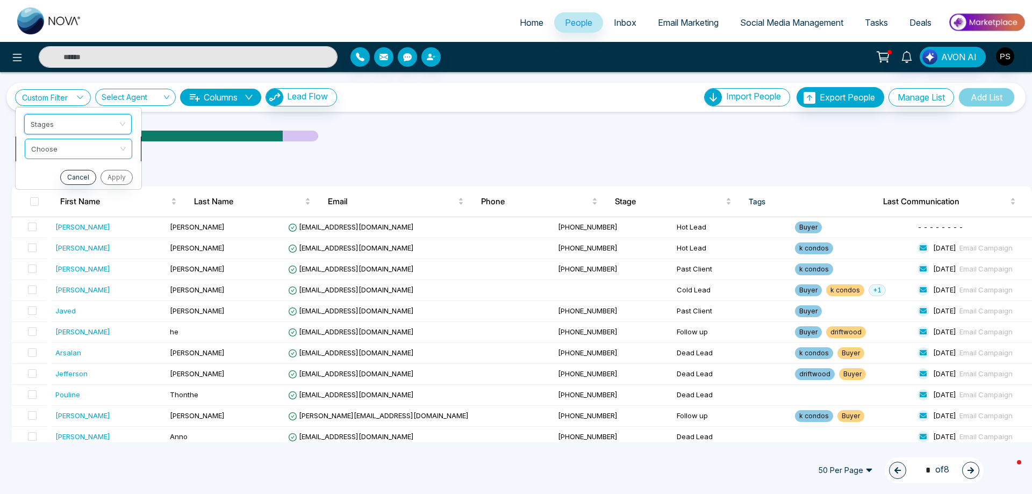
click at [74, 145] on input "search" at bounding box center [74, 147] width 87 height 16
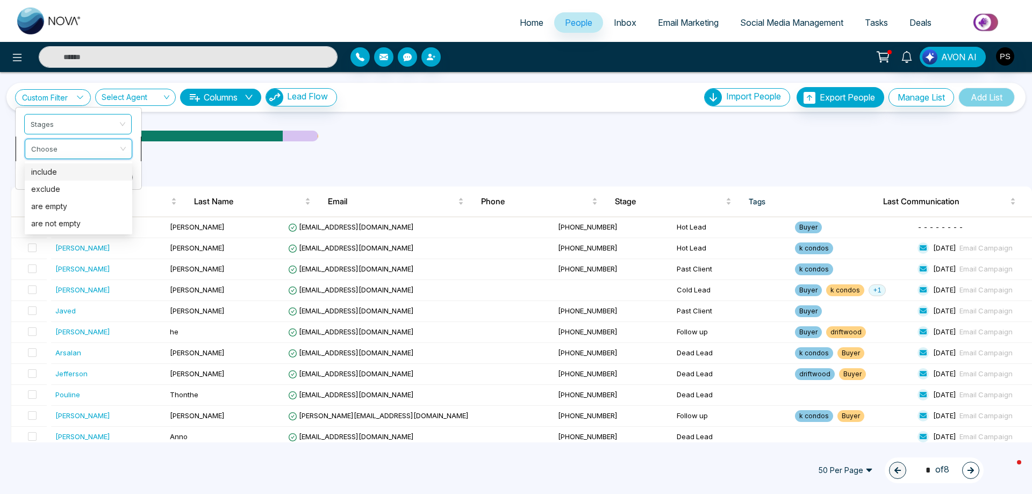
click at [54, 175] on div "include" at bounding box center [78, 172] width 95 height 12
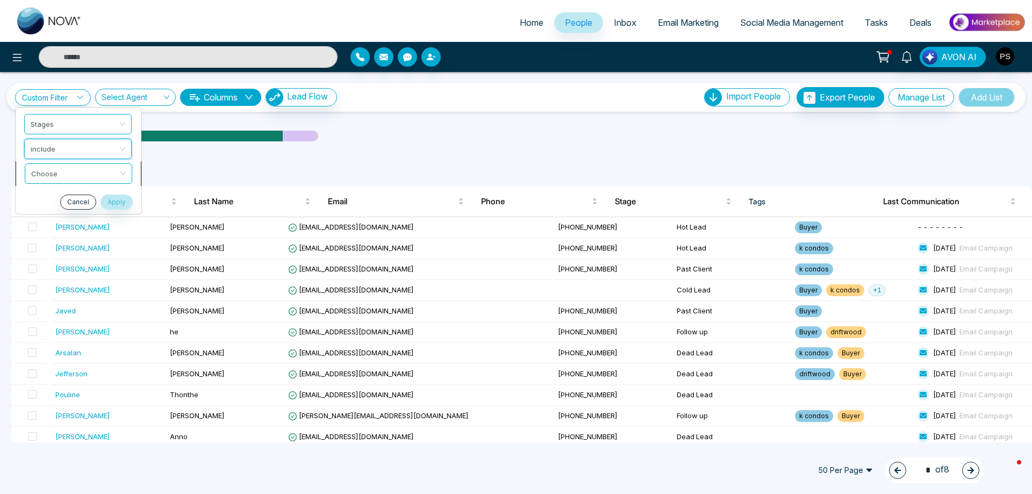
click at [55, 178] on input "search" at bounding box center [74, 172] width 87 height 16
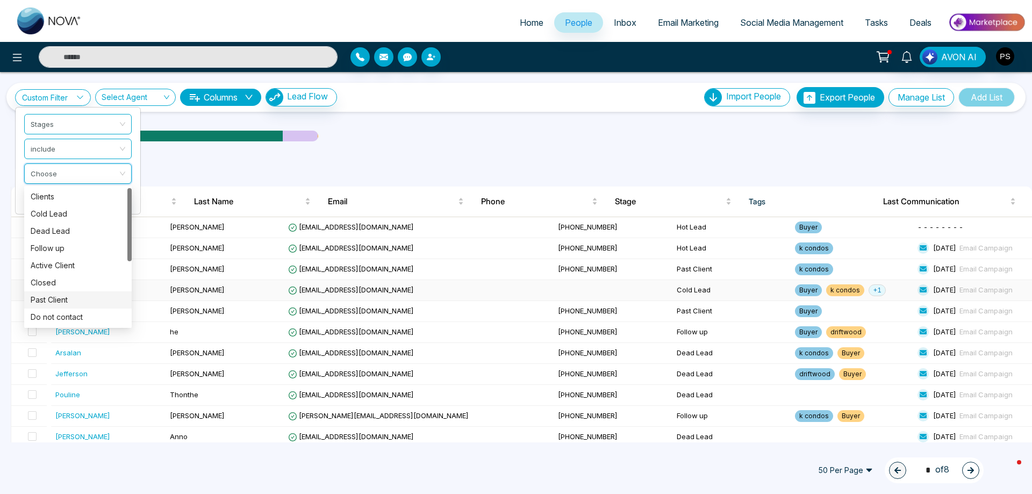
click at [61, 299] on div "Past Client" at bounding box center [78, 300] width 95 height 12
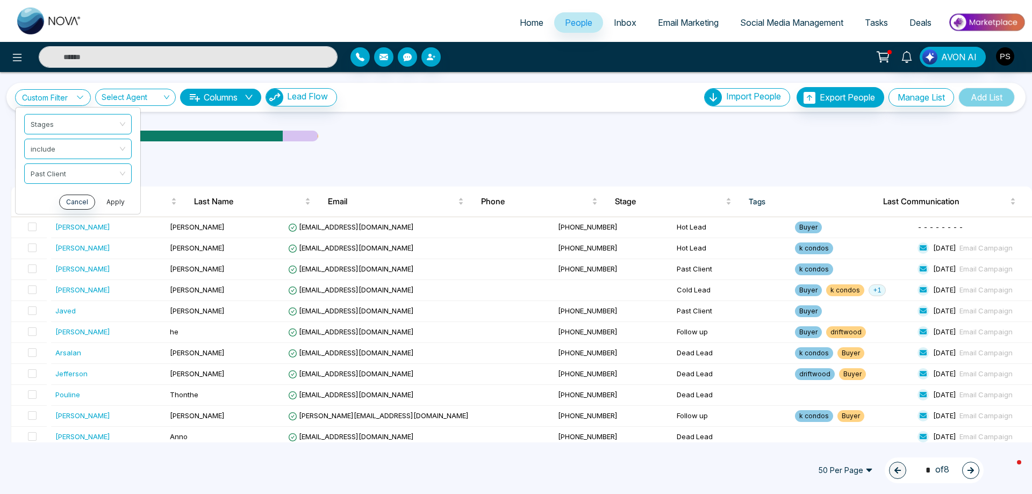
click at [119, 203] on button "Apply" at bounding box center [115, 202] width 32 height 15
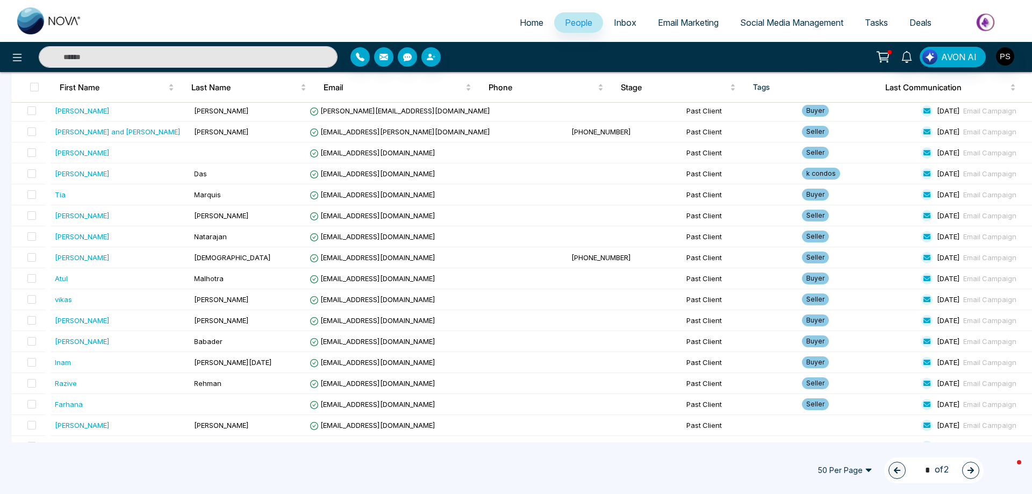
scroll to position [842, 0]
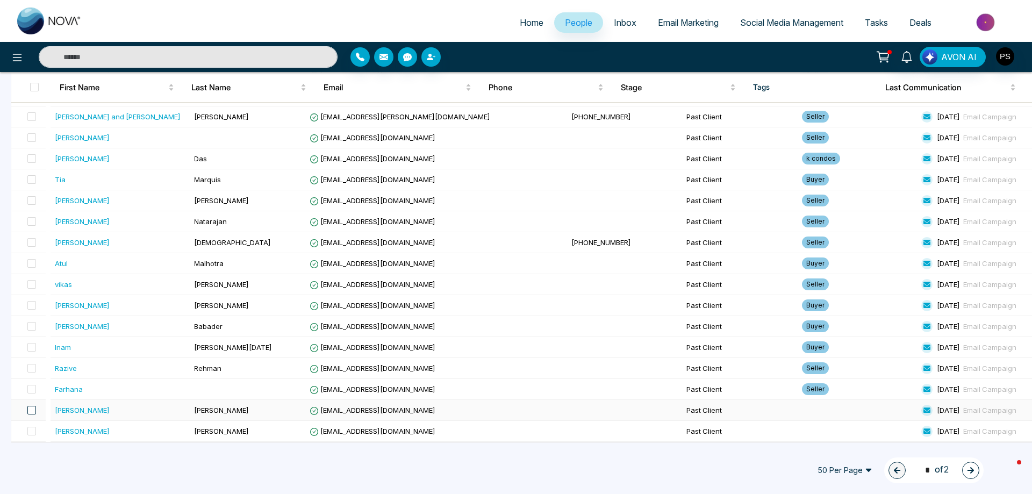
click at [31, 410] on span at bounding box center [31, 410] width 9 height 9
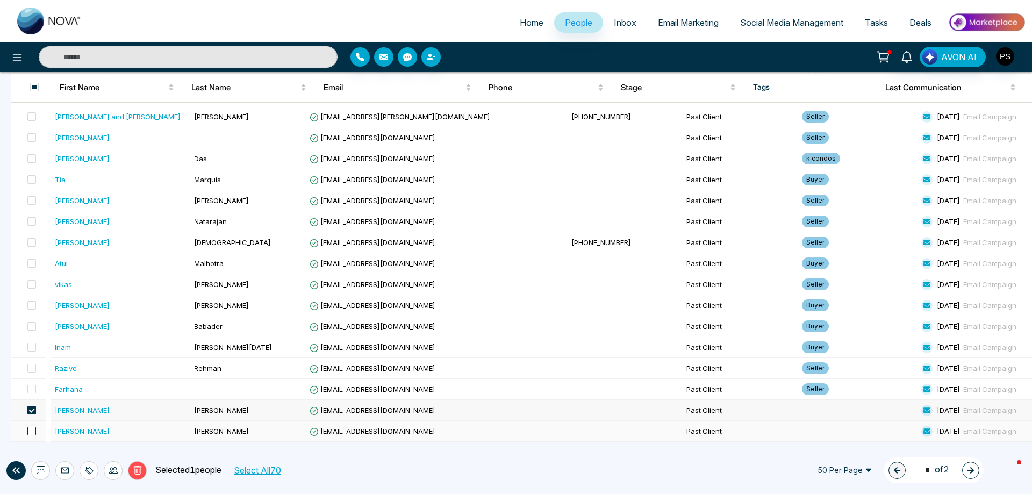
click at [33, 432] on span at bounding box center [31, 431] width 9 height 9
click at [93, 464] on div at bounding box center [89, 470] width 19 height 19
click at [80, 425] on link "Add Tags" at bounding box center [62, 429] width 34 height 9
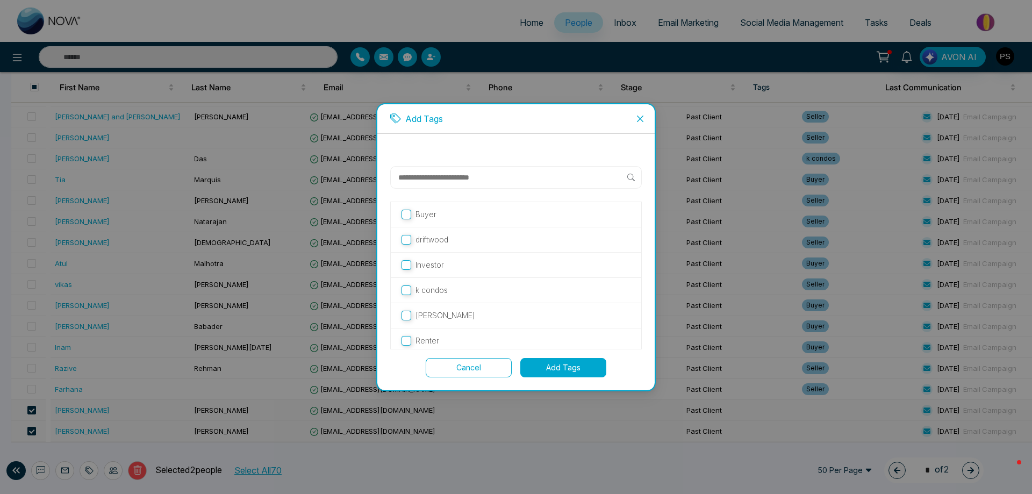
click at [562, 366] on button "Add Tags" at bounding box center [563, 367] width 86 height 19
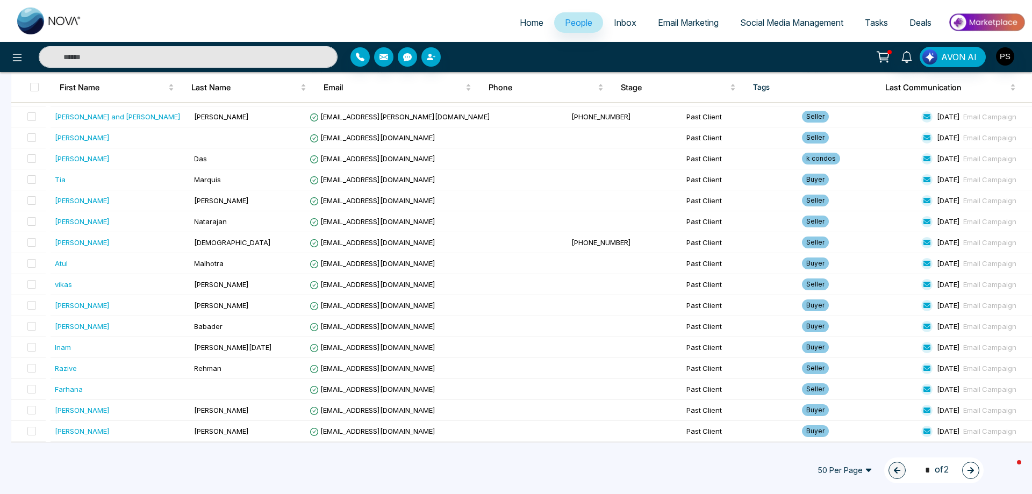
click at [970, 473] on icon "button" at bounding box center [971, 471] width 8 height 8
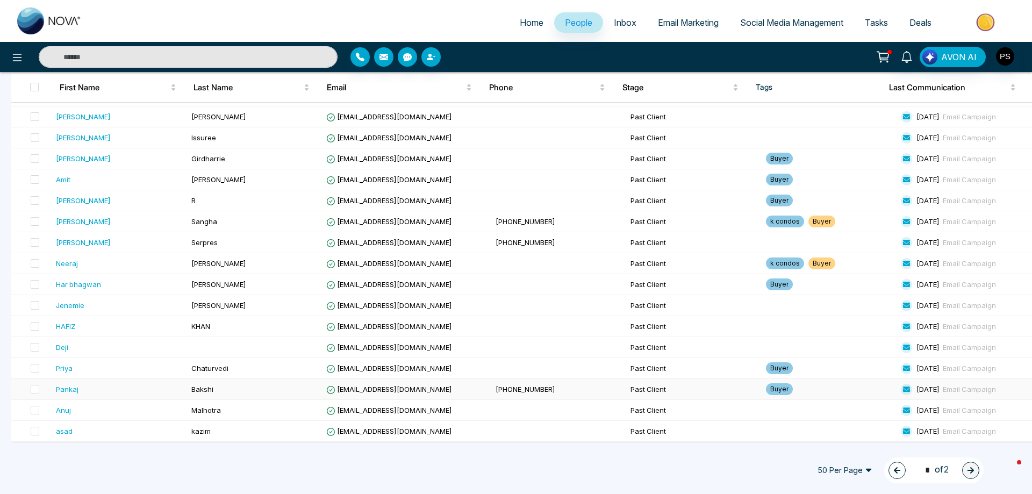
scroll to position [213, 0]
click at [33, 432] on span at bounding box center [35, 431] width 9 height 9
click at [36, 410] on span at bounding box center [35, 410] width 9 height 9
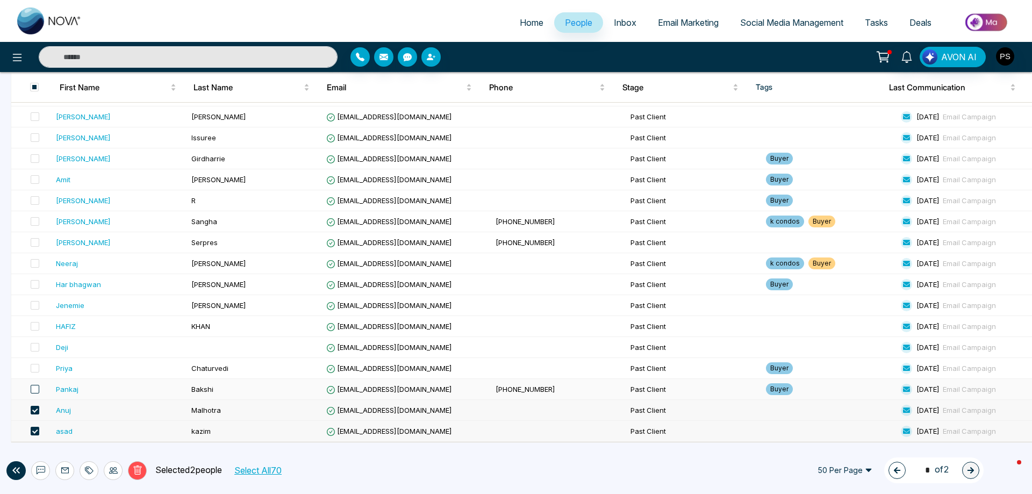
click at [37, 386] on span at bounding box center [35, 389] width 9 height 9
click at [38, 368] on span at bounding box center [35, 368] width 9 height 9
click at [35, 346] on span at bounding box center [35, 347] width 9 height 9
click at [36, 326] on span at bounding box center [35, 326] width 9 height 9
click at [37, 282] on span at bounding box center [35, 284] width 9 height 9
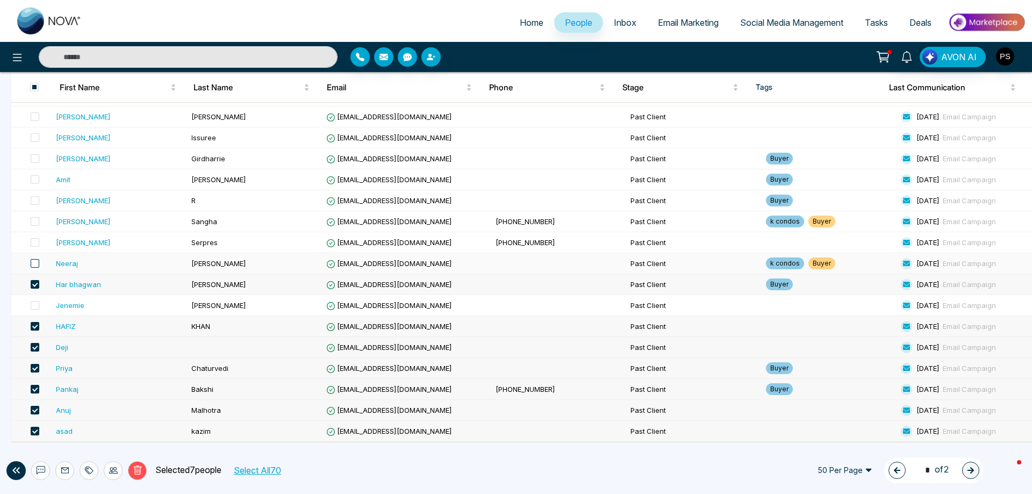
click at [34, 263] on span at bounding box center [35, 263] width 9 height 9
click at [35, 221] on span at bounding box center [35, 221] width 9 height 9
click at [33, 180] on span at bounding box center [35, 179] width 9 height 9
click at [32, 156] on span at bounding box center [35, 158] width 9 height 9
click at [36, 138] on span at bounding box center [35, 137] width 9 height 9
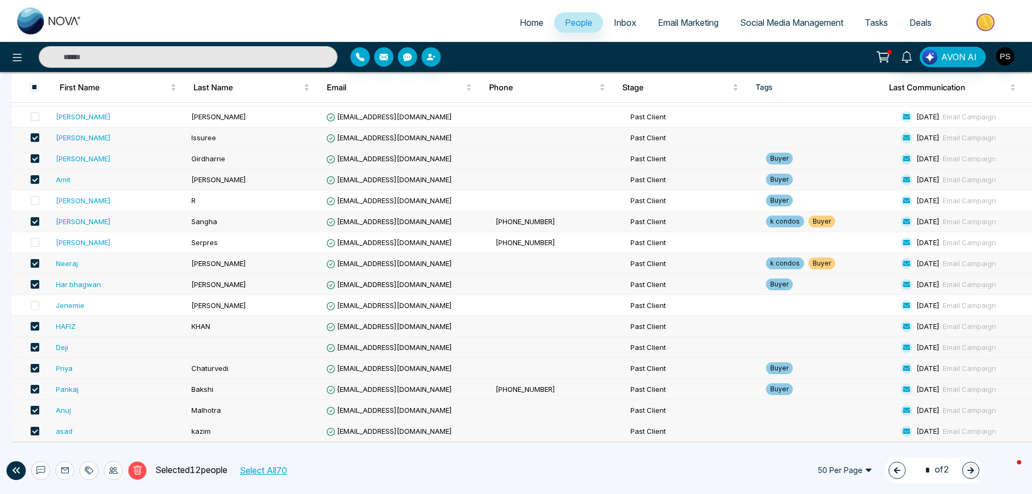
click at [89, 469] on icon at bounding box center [89, 470] width 9 height 9
click at [80, 428] on link "Add Tags" at bounding box center [62, 429] width 34 height 9
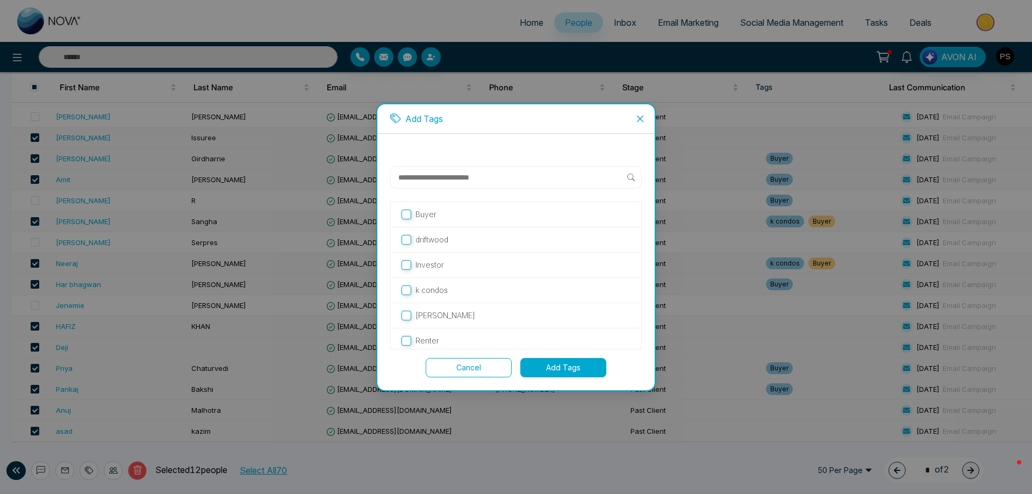
drag, startPoint x: 560, startPoint y: 370, endPoint x: 554, endPoint y: 369, distance: 6.0
click at [559, 370] on button "Add Tags" at bounding box center [563, 367] width 86 height 19
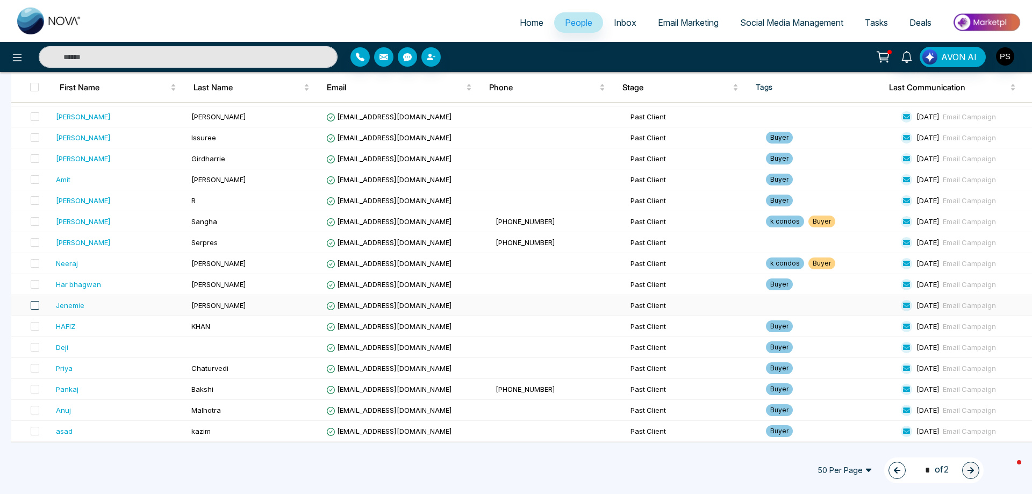
click at [34, 305] on span at bounding box center [35, 305] width 9 height 9
click at [34, 347] on span at bounding box center [35, 347] width 9 height 9
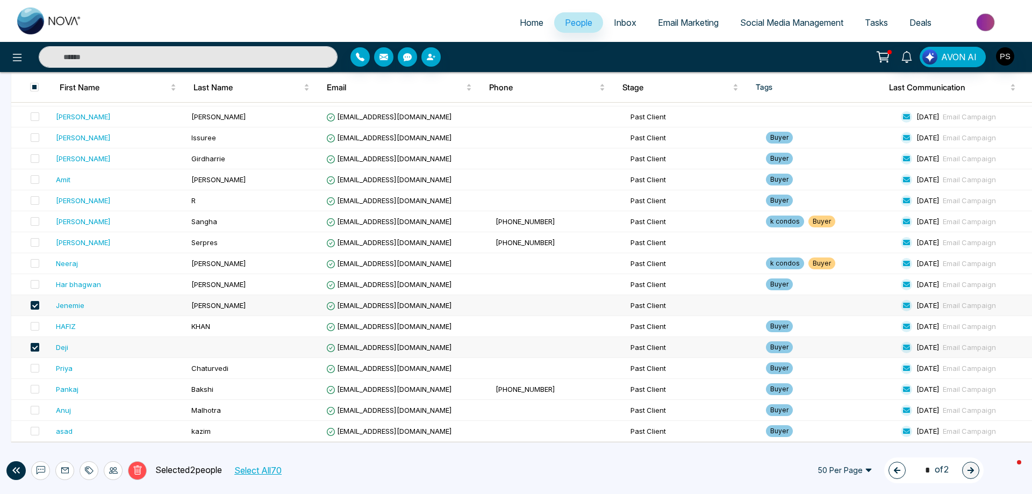
click at [34, 343] on span at bounding box center [35, 347] width 9 height 9
click at [37, 242] on span at bounding box center [35, 242] width 9 height 9
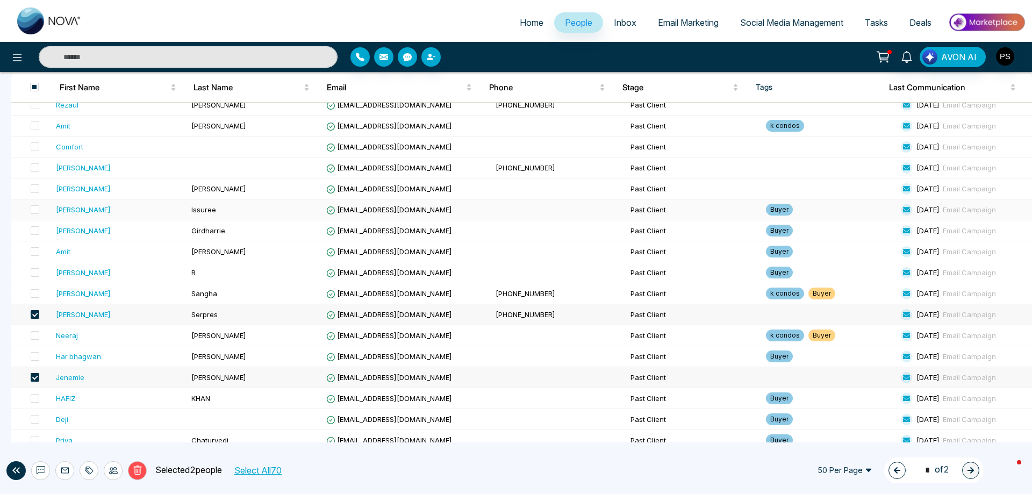
scroll to position [0, 0]
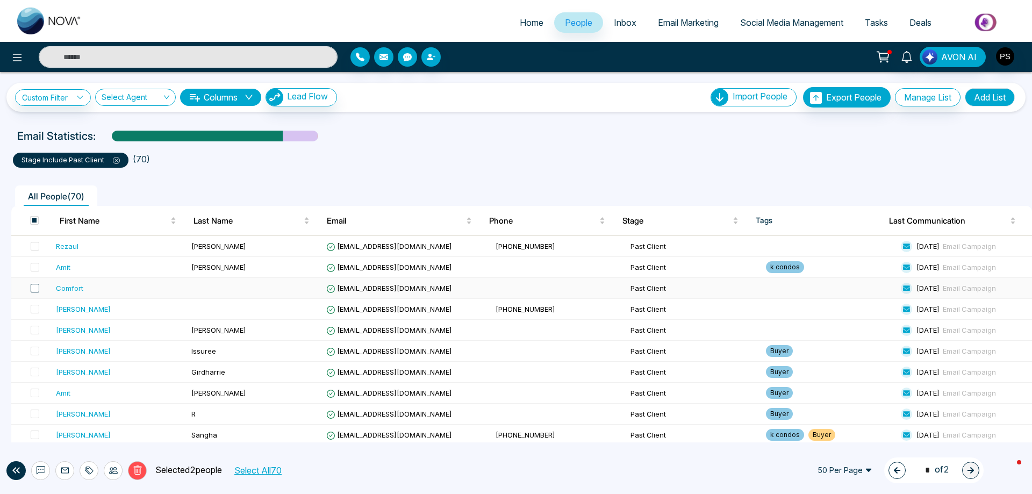
click at [35, 288] on span at bounding box center [35, 288] width 9 height 9
click at [34, 306] on span at bounding box center [35, 309] width 9 height 9
click at [35, 327] on span at bounding box center [35, 330] width 9 height 9
click at [37, 245] on span at bounding box center [35, 246] width 9 height 9
click at [92, 467] on icon at bounding box center [89, 470] width 9 height 9
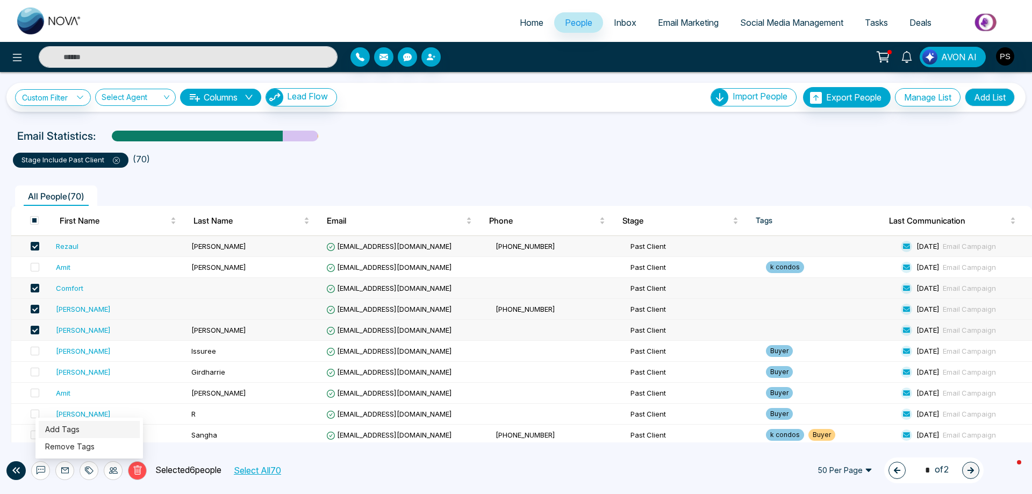
click at [80, 427] on link "Add Tags" at bounding box center [62, 429] width 34 height 9
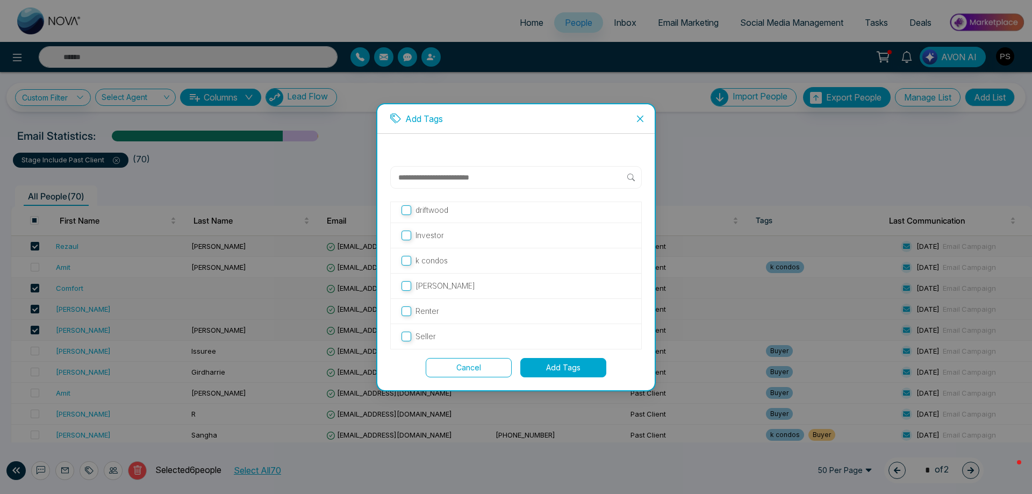
scroll to position [55, 0]
click at [556, 368] on button "Add Tags" at bounding box center [563, 367] width 86 height 19
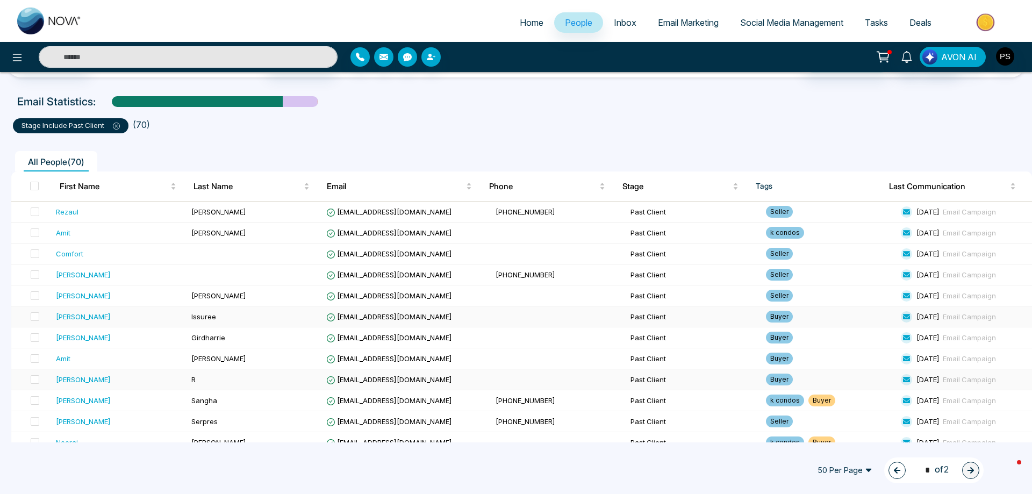
scroll to position [54, 0]
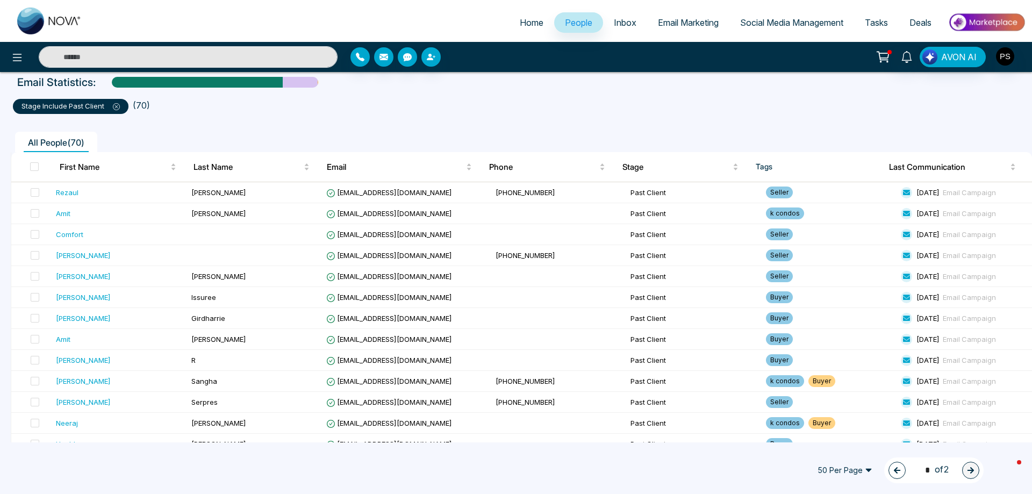
click at [115, 105] on icon at bounding box center [116, 106] width 3 height 3
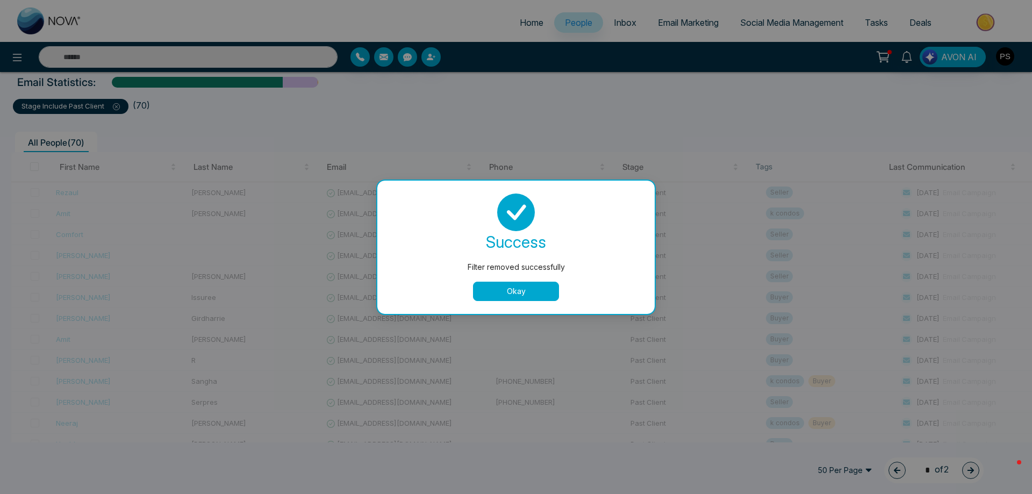
type input "*"
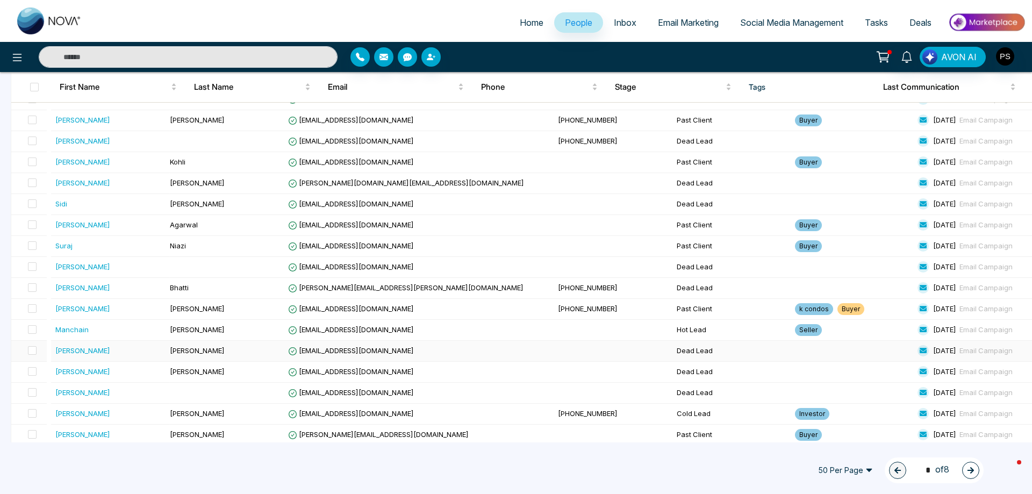
scroll to position [823, 0]
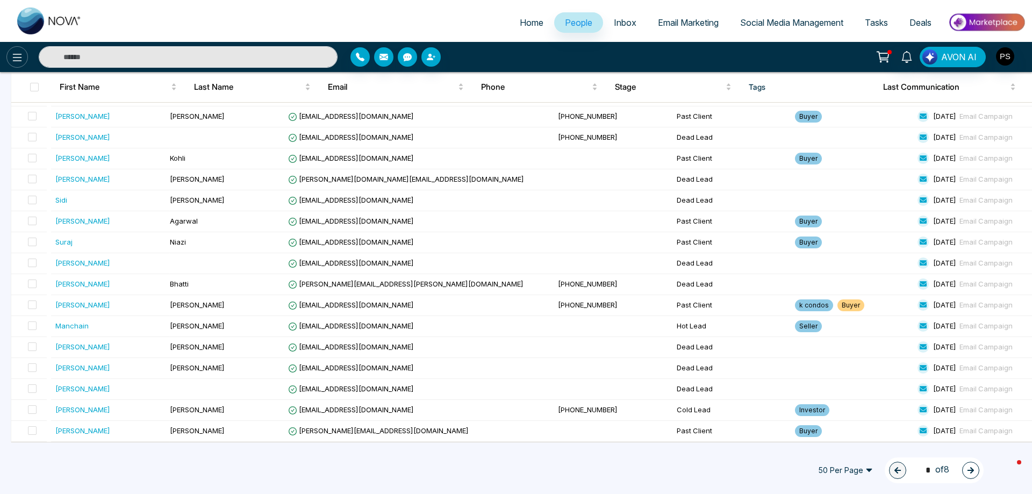
click at [17, 59] on icon at bounding box center [17, 57] width 13 height 13
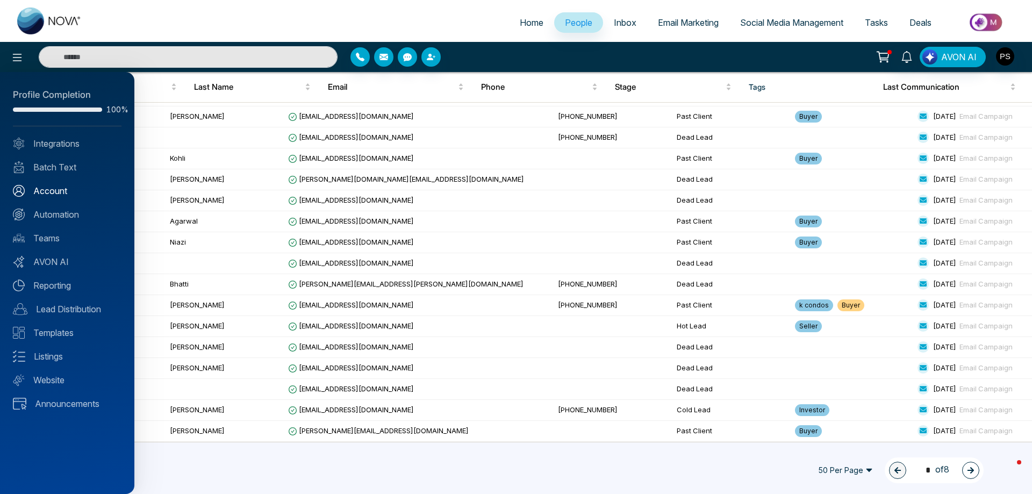
click at [51, 197] on link "Account" at bounding box center [67, 190] width 109 height 13
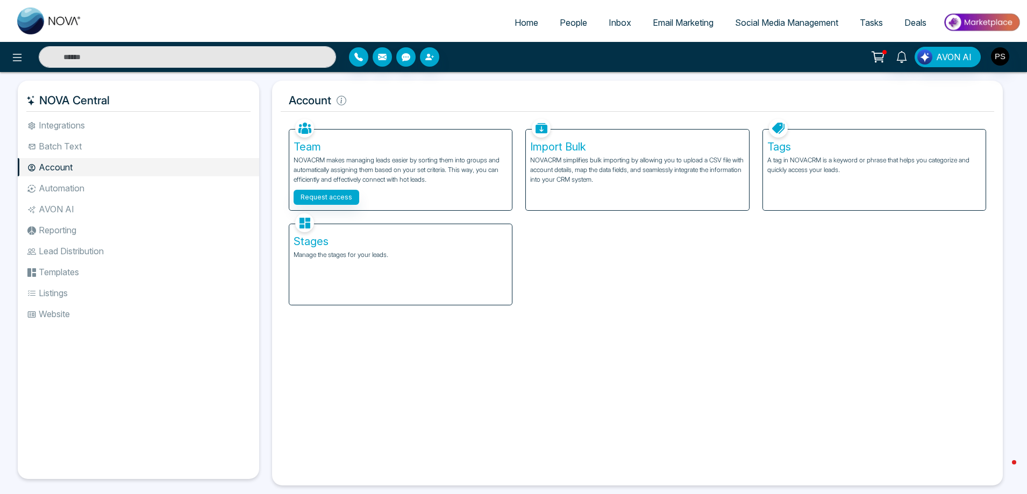
click at [780, 143] on h5 "Tags" at bounding box center [874, 146] width 214 height 13
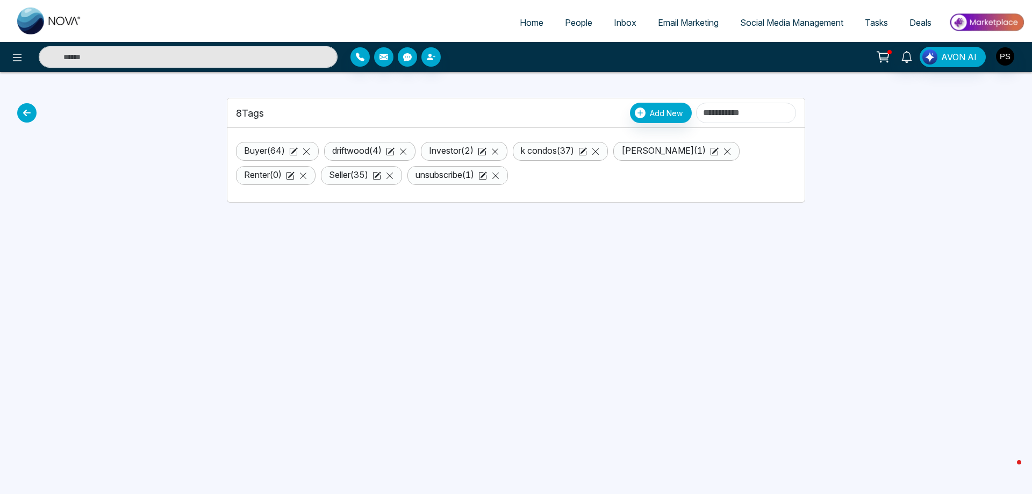
click at [28, 113] on icon at bounding box center [26, 112] width 19 height 19
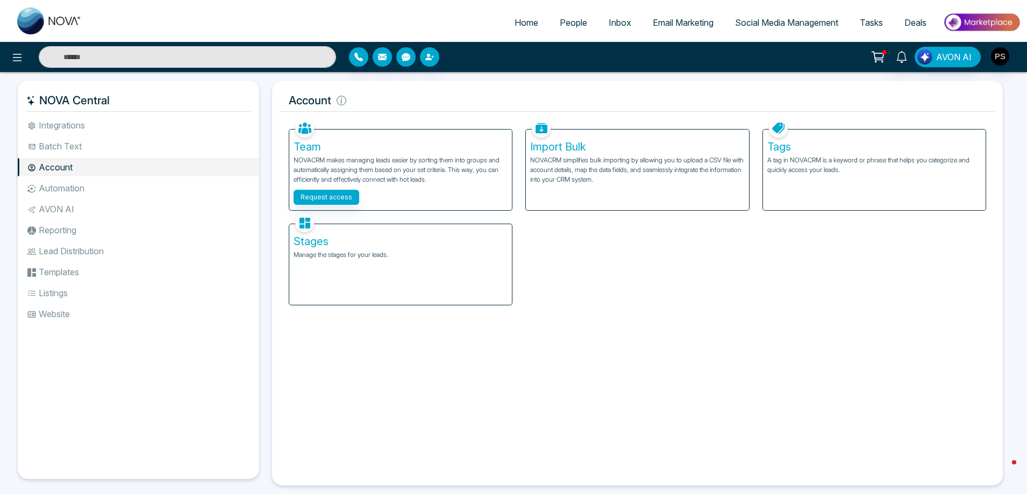
click at [393, 241] on h5 "Stages" at bounding box center [400, 241] width 214 height 13
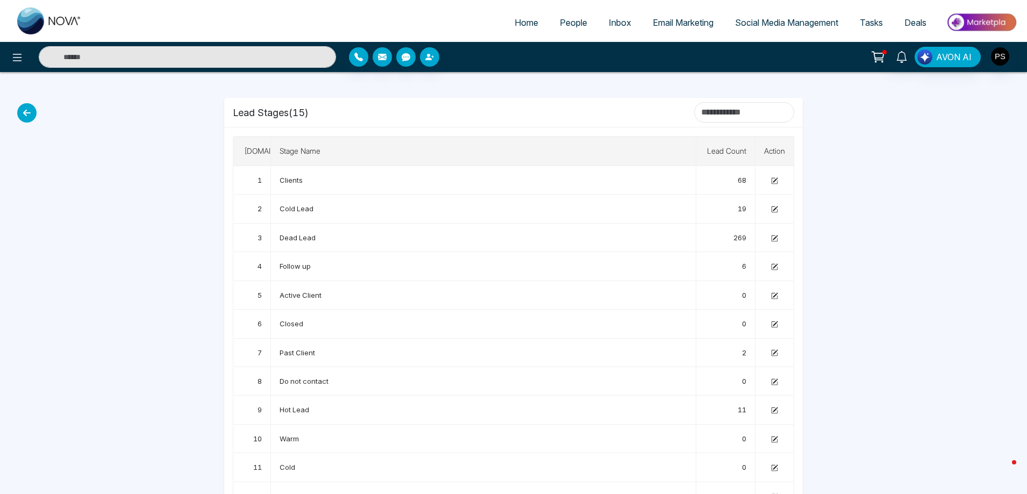
click at [26, 117] on icon at bounding box center [26, 112] width 19 height 19
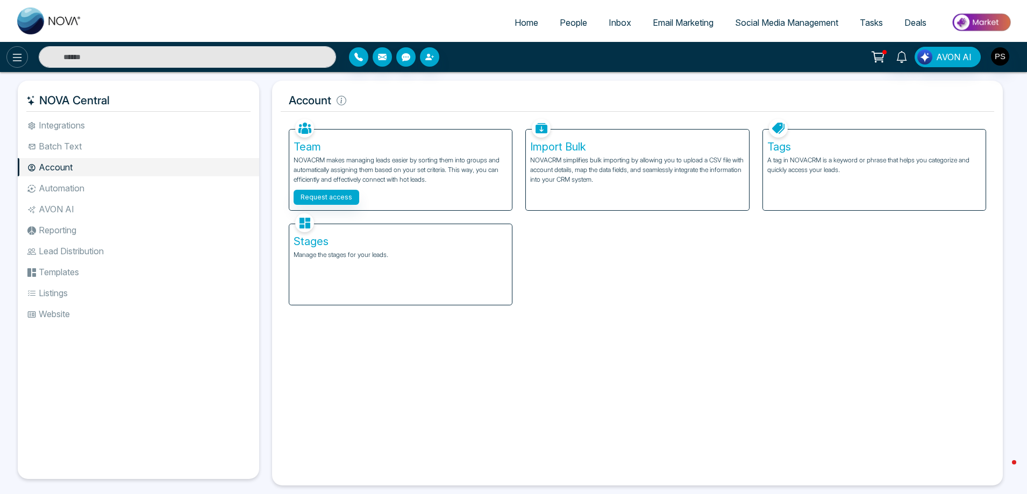
click at [11, 56] on icon at bounding box center [17, 57] width 13 height 13
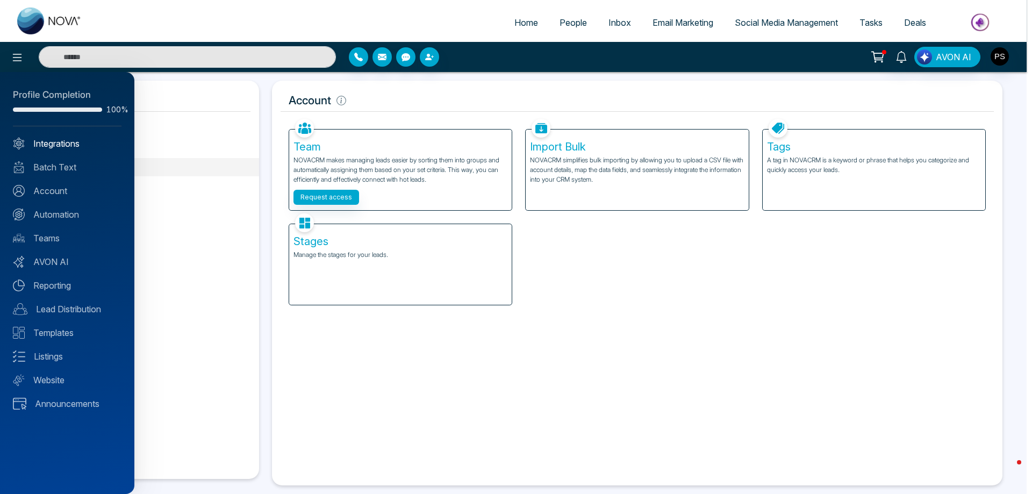
click at [59, 142] on link "Integrations" at bounding box center [67, 143] width 109 height 13
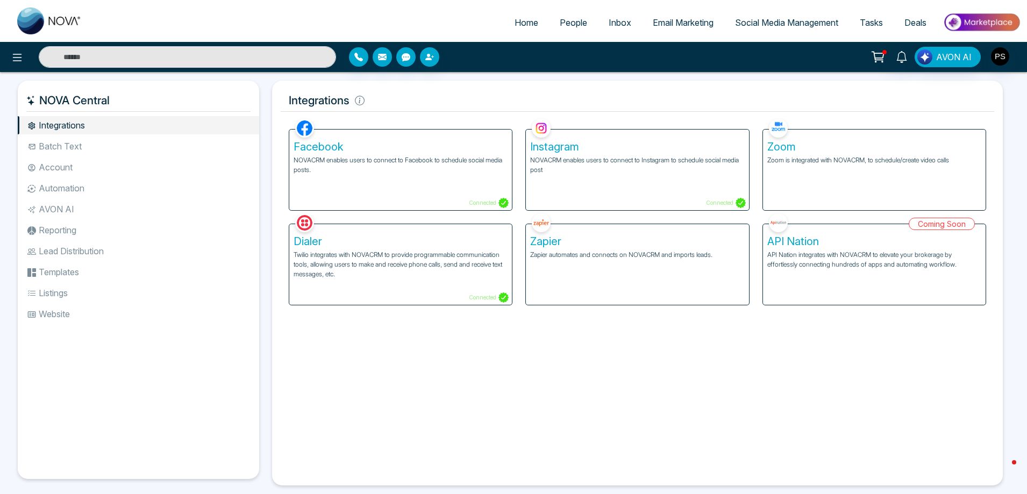
click at [871, 13] on link "Tasks" at bounding box center [871, 22] width 45 height 20
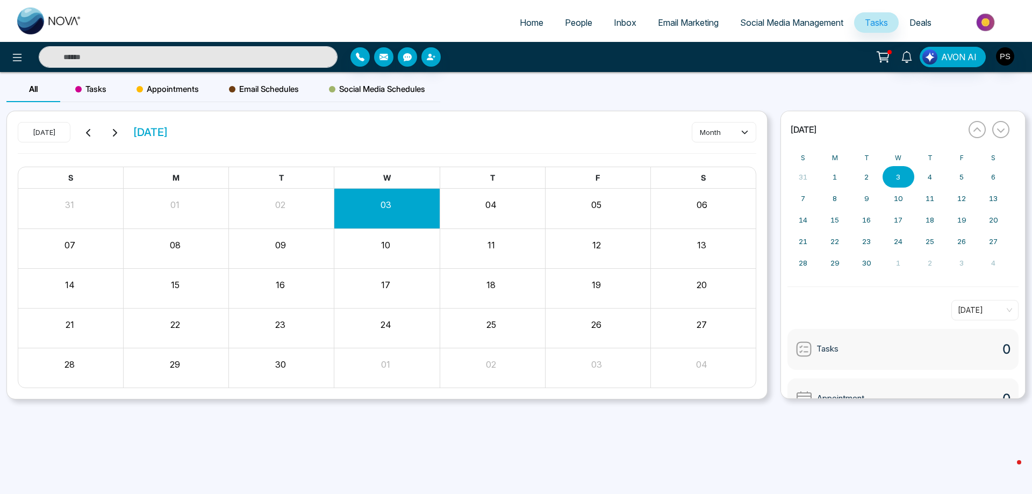
click at [697, 21] on span "Email Marketing" at bounding box center [688, 22] width 61 height 11
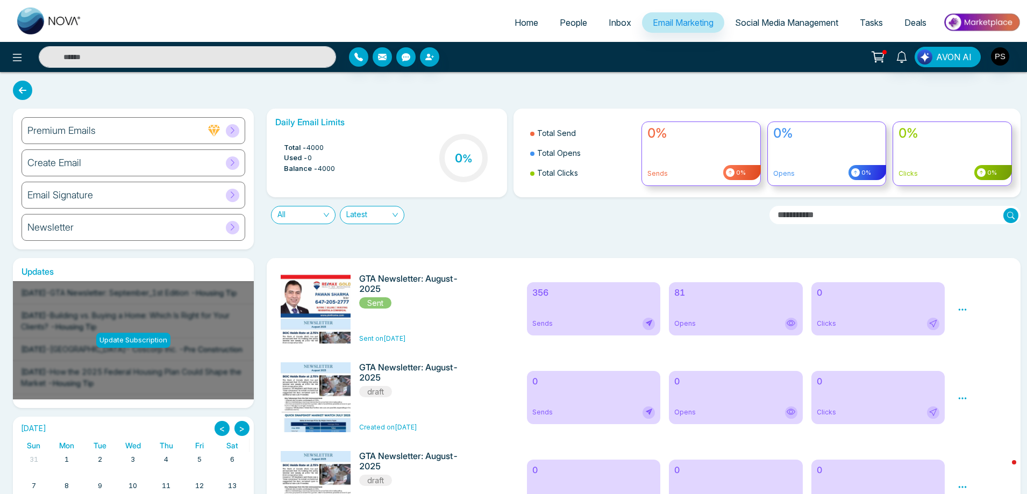
click at [69, 225] on h6 "Newsletter" at bounding box center [50, 227] width 46 height 12
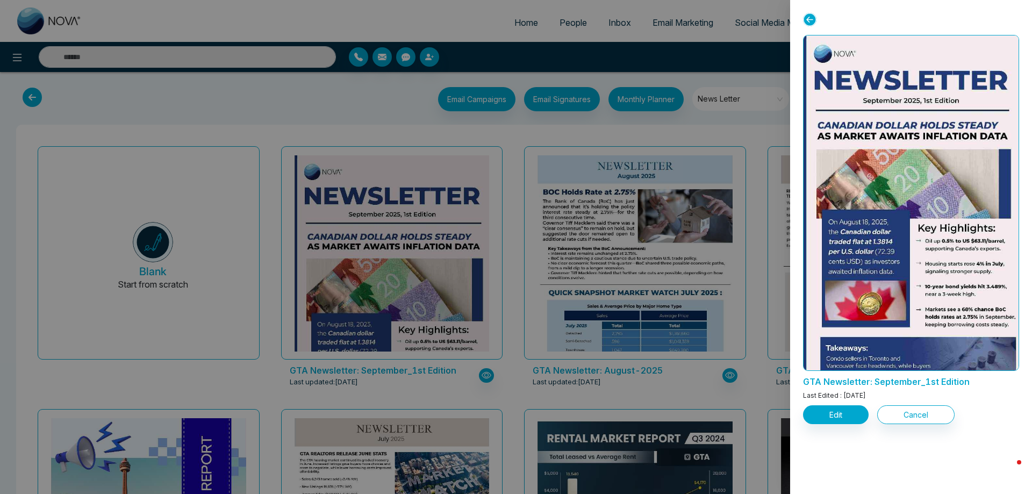
click at [808, 19] on icon at bounding box center [809, 19] width 13 height 13
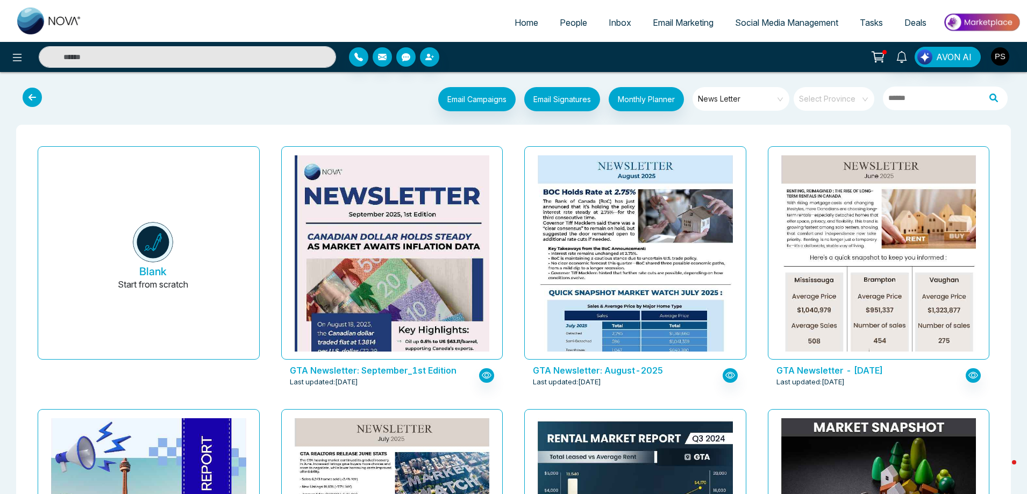
click at [389, 369] on p "GTA Newsletter: September_1st Edition" at bounding box center [382, 370] width 184 height 13
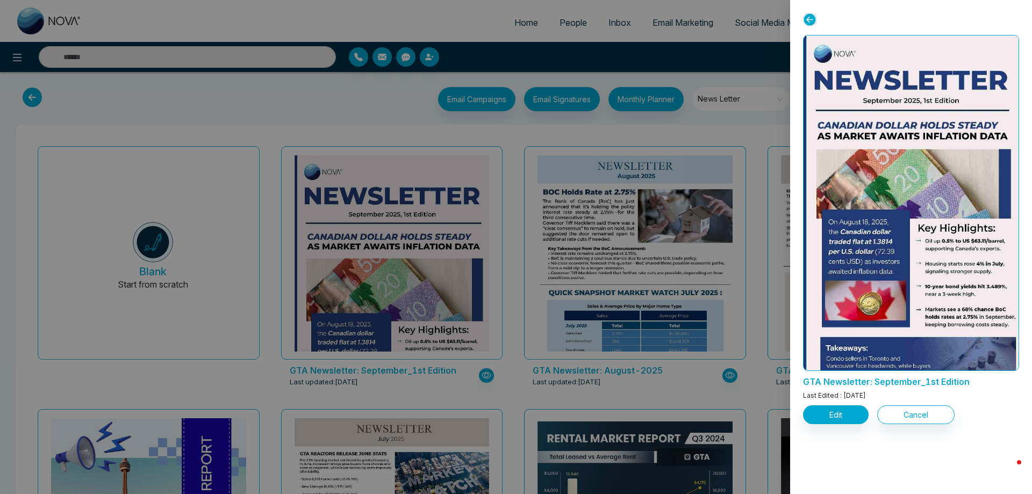
click at [431, 329] on div at bounding box center [516, 247] width 1032 height 494
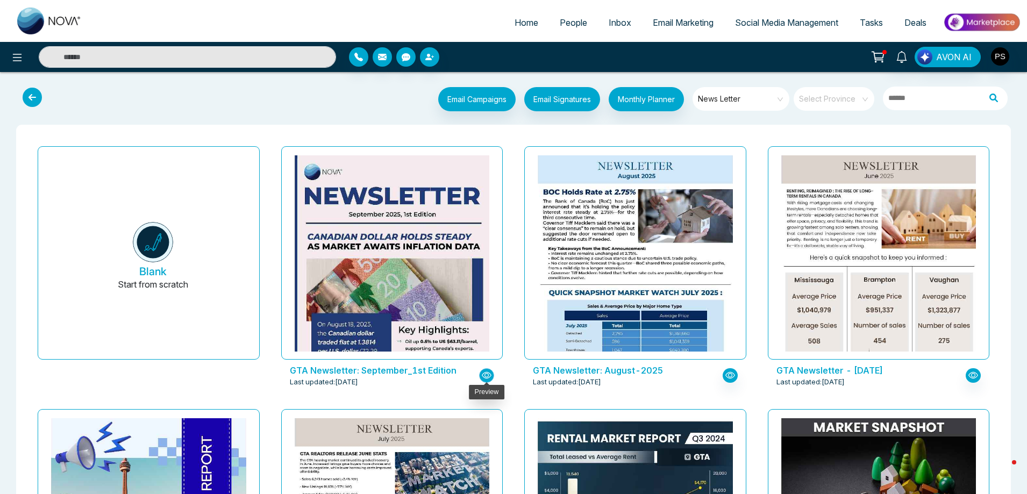
click at [483, 375] on icon "button" at bounding box center [487, 375] width 10 height 10
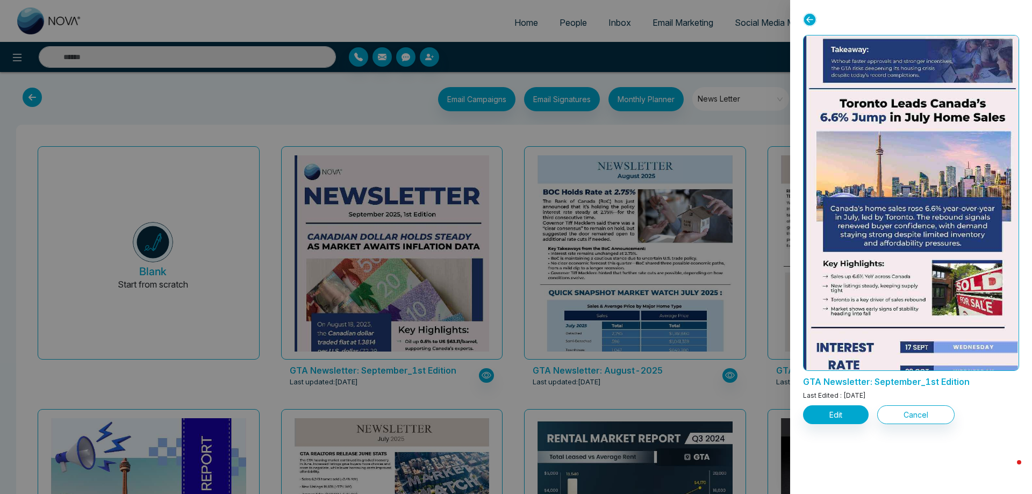
scroll to position [1192, 0]
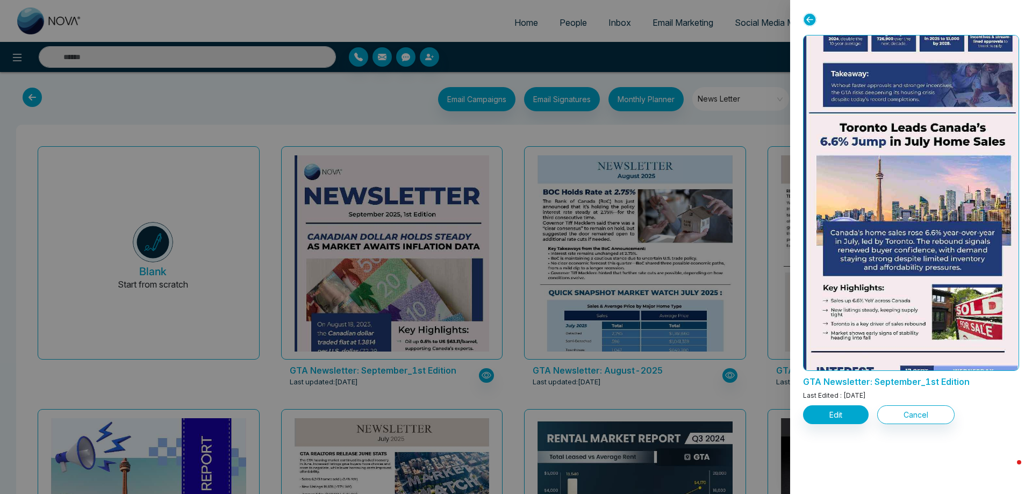
click at [738, 134] on div at bounding box center [516, 247] width 1032 height 494
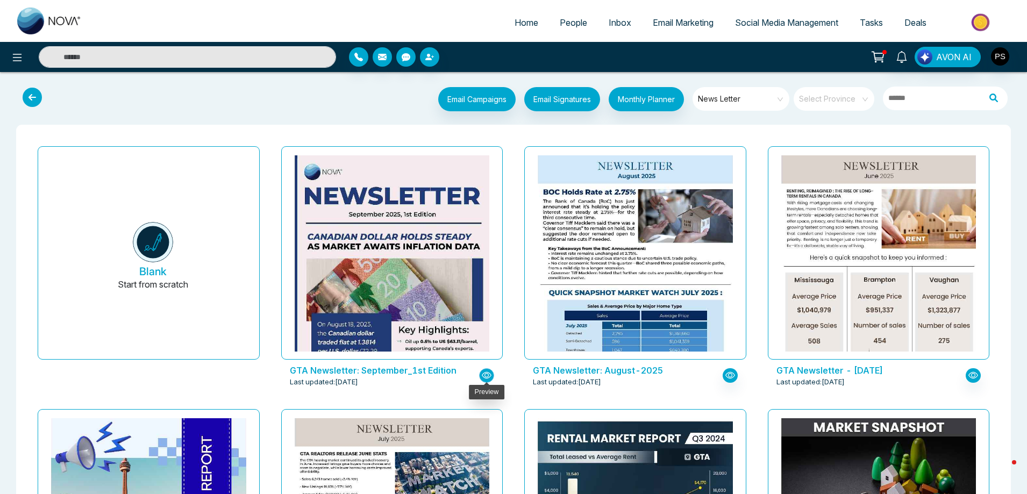
click at [490, 374] on icon "button" at bounding box center [487, 375] width 10 height 10
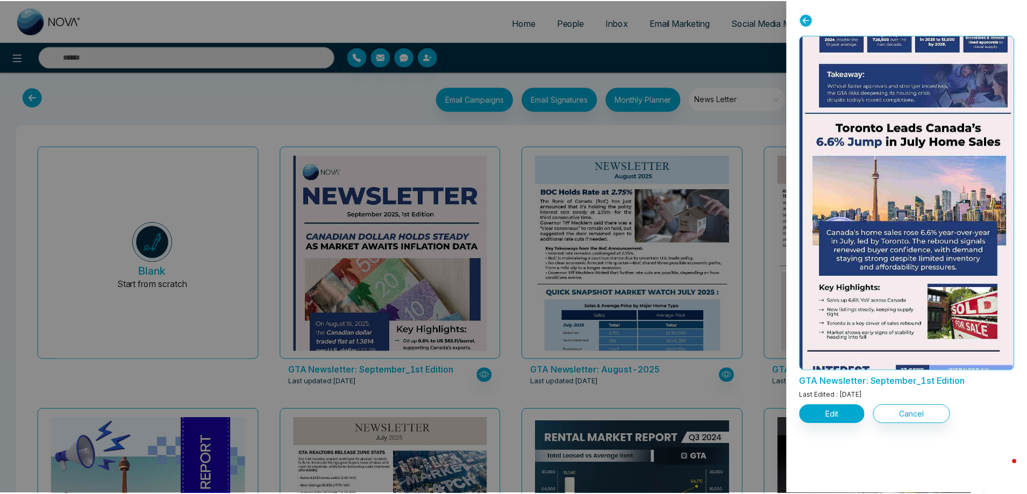
scroll to position [869, 0]
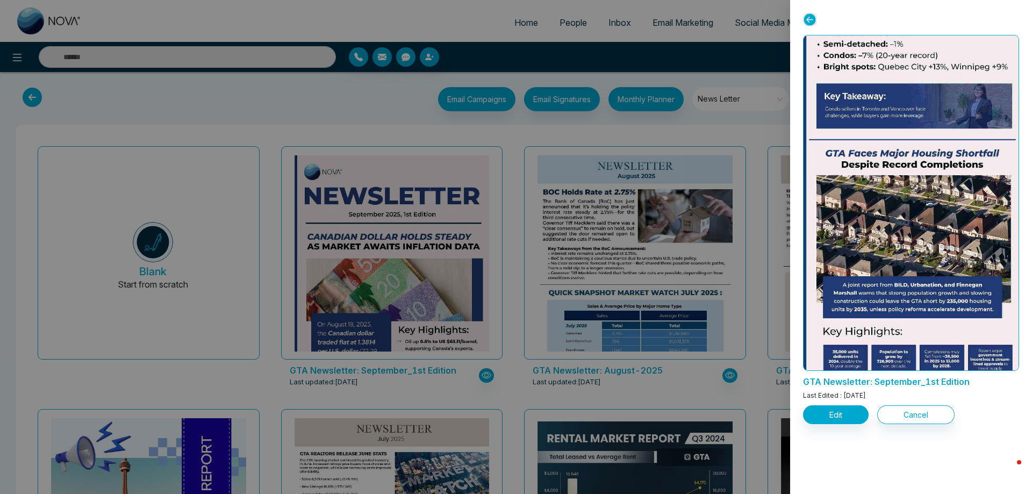
click at [496, 126] on div at bounding box center [516, 247] width 1032 height 494
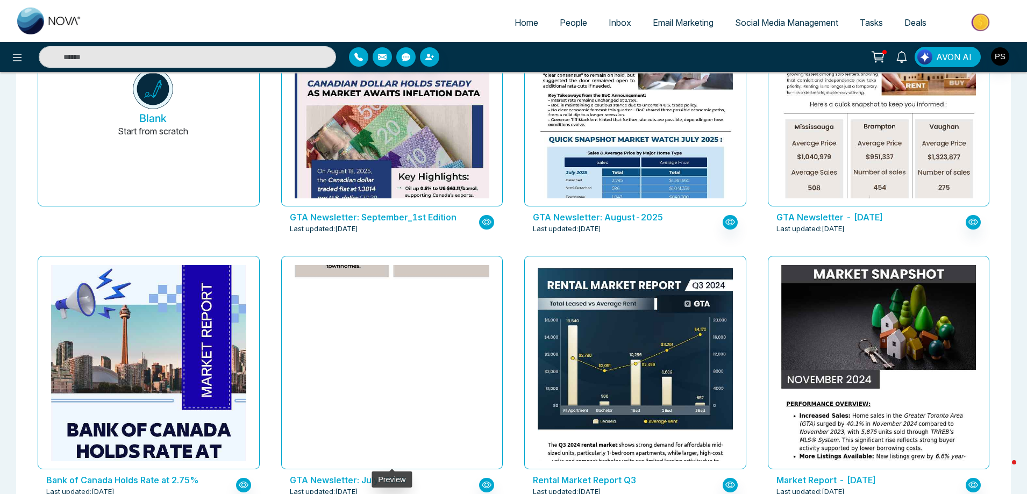
scroll to position [0, 0]
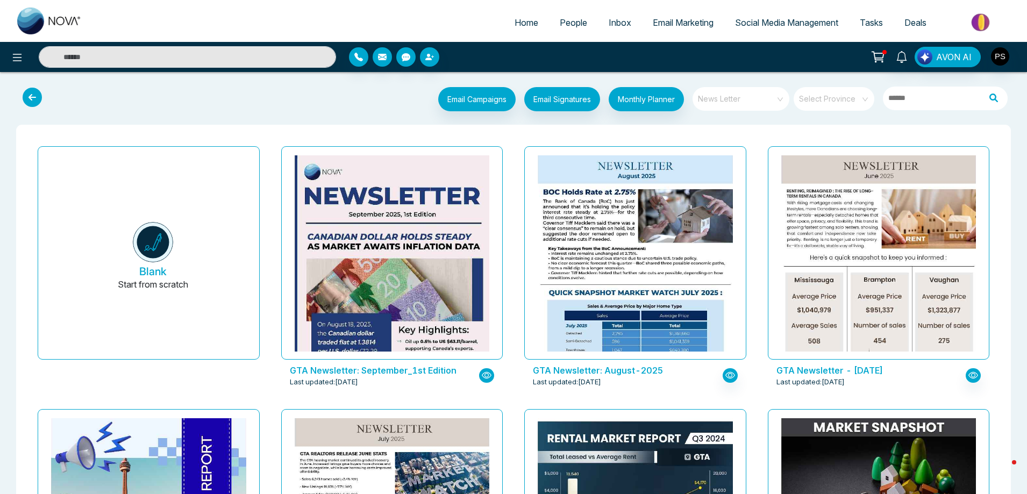
click at [729, 102] on span "News Letter" at bounding box center [742, 99] width 88 height 16
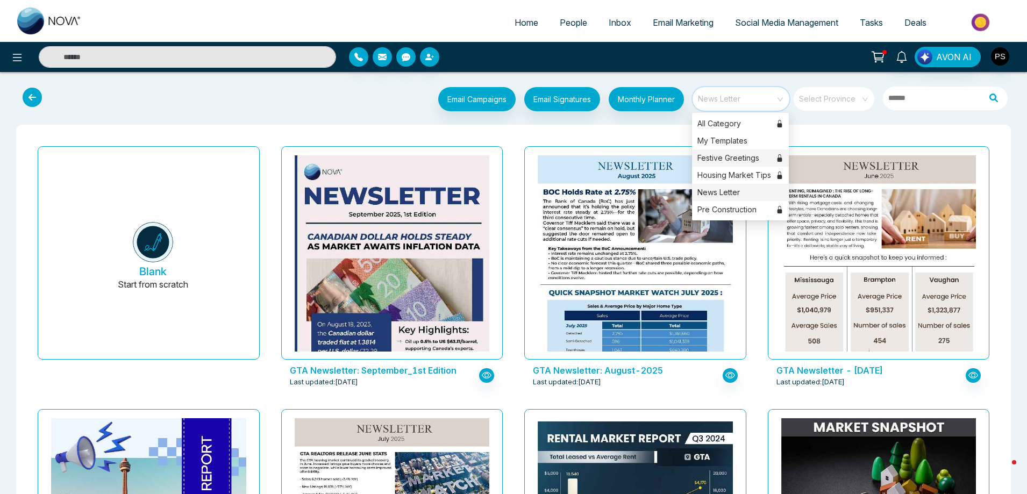
click at [733, 157] on div "Festive Greetings" at bounding box center [740, 157] width 97 height 17
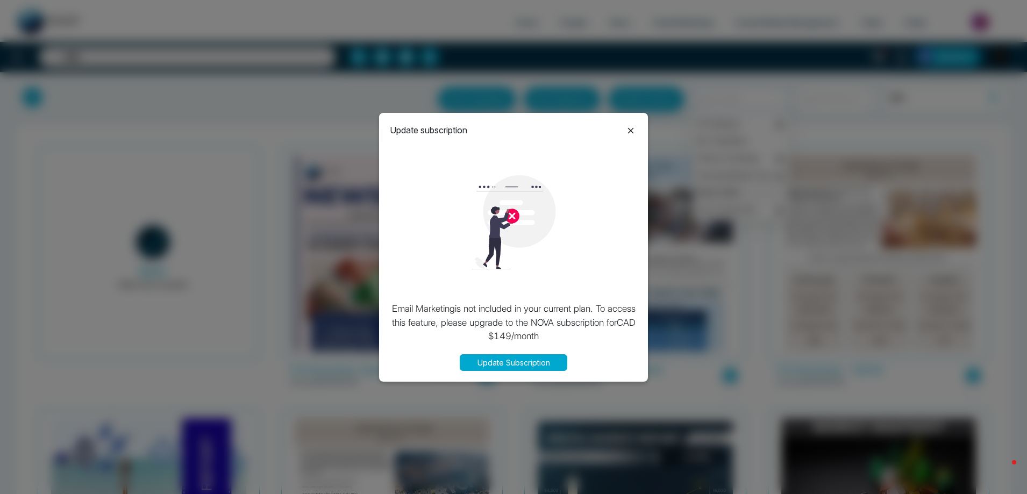
click at [628, 130] on icon at bounding box center [630, 130] width 13 height 13
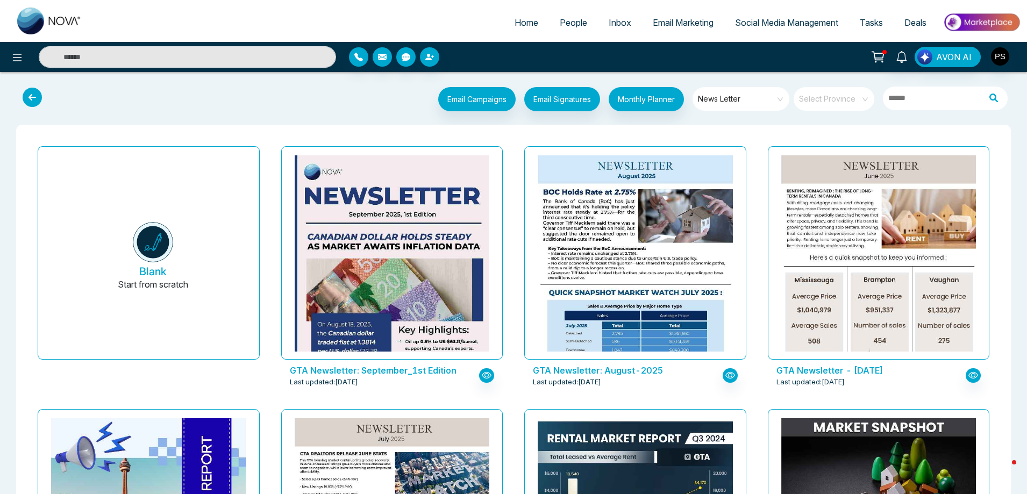
click at [739, 104] on span "News Letter" at bounding box center [742, 99] width 88 height 16
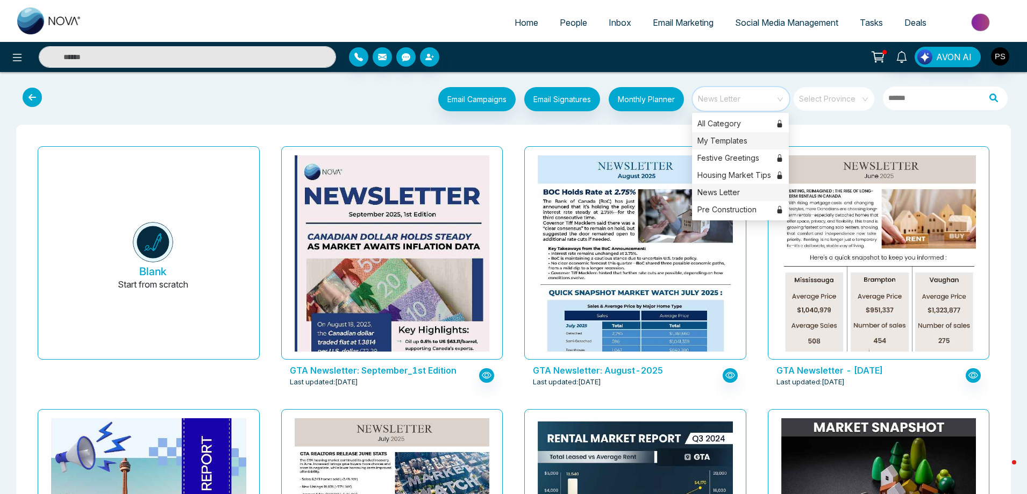
click at [730, 140] on div "My Templates" at bounding box center [740, 140] width 97 height 17
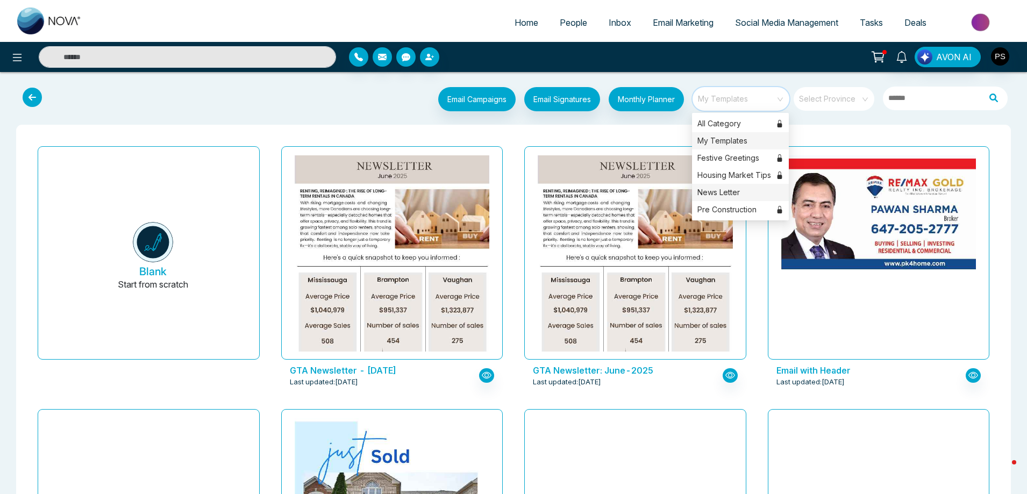
click at [717, 192] on div "News Letter" at bounding box center [740, 192] width 97 height 17
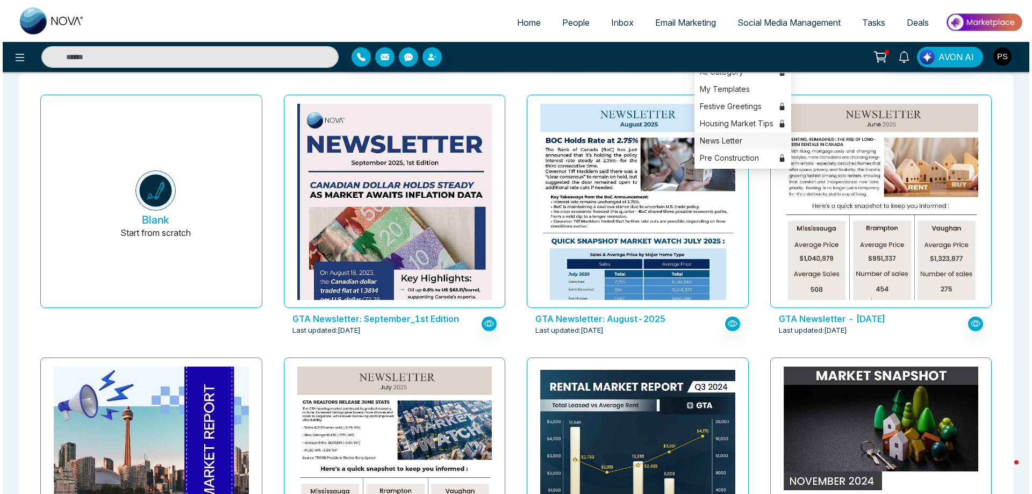
scroll to position [107, 0]
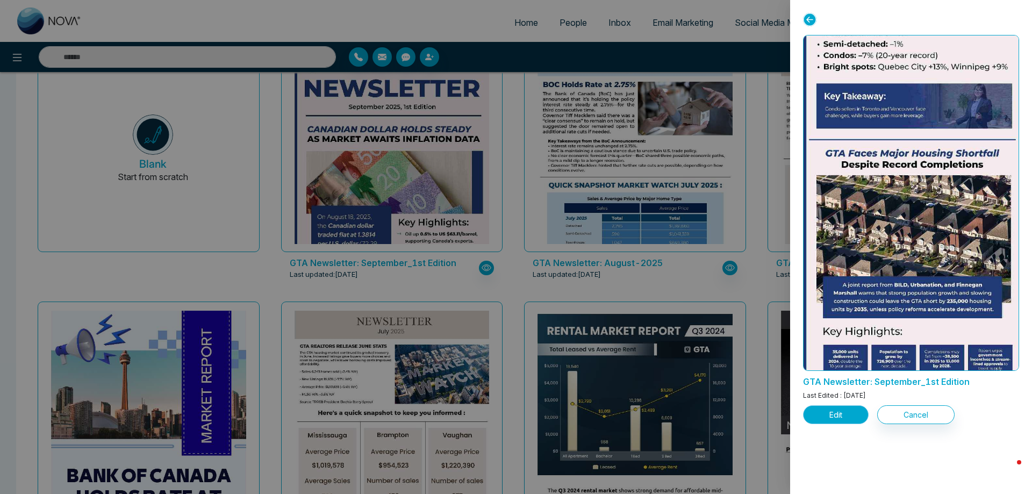
click at [822, 411] on button "Edit" at bounding box center [836, 414] width 66 height 19
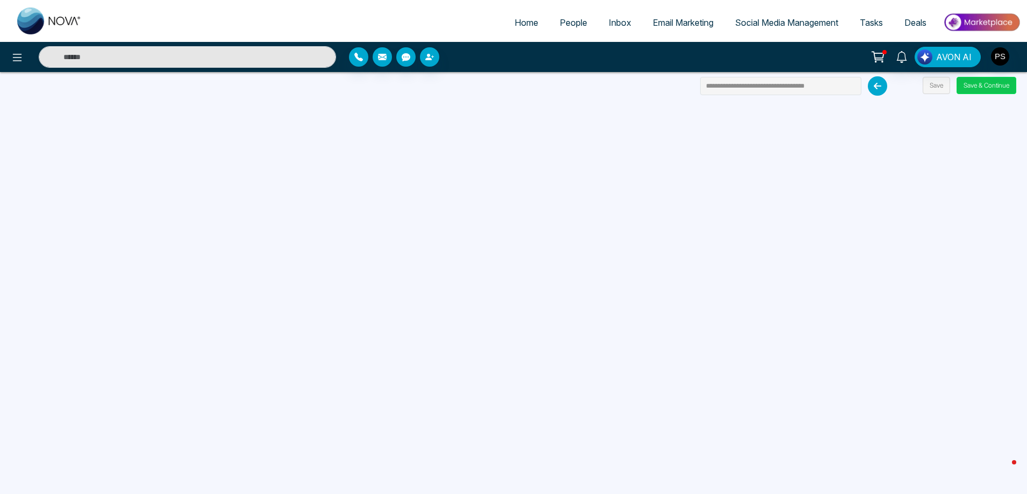
click at [988, 85] on button "Save & Continue" at bounding box center [986, 85] width 60 height 17
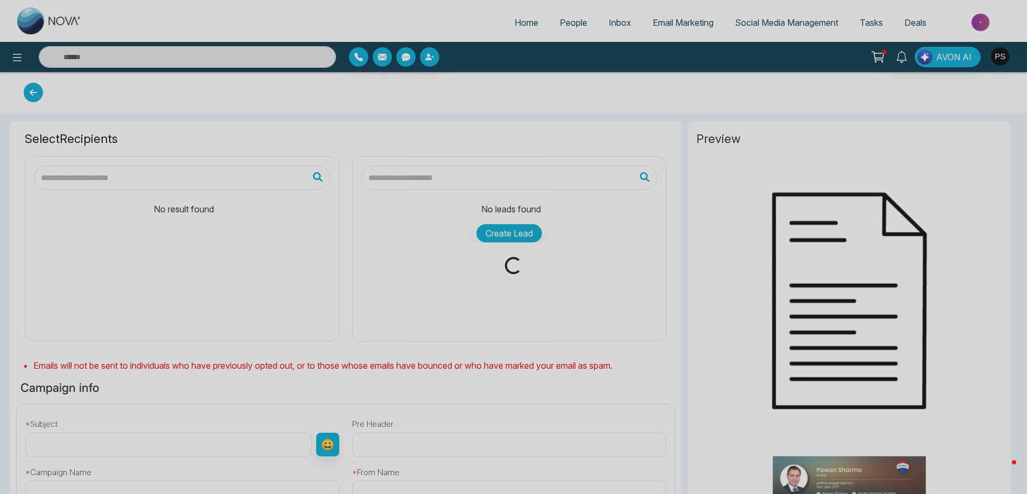
type input "**********"
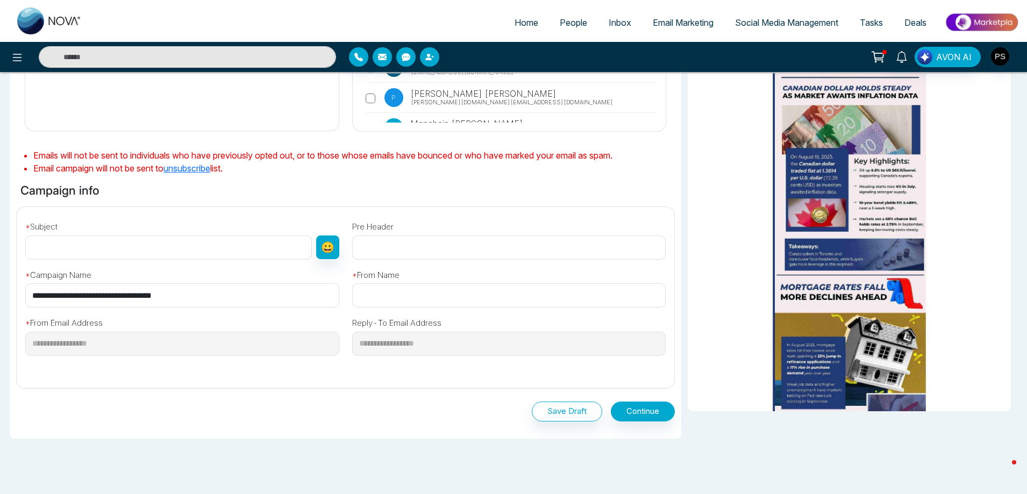
scroll to position [215, 0]
click at [151, 250] on input "text" at bounding box center [168, 247] width 286 height 24
type input "**********"
click at [375, 299] on input "text" at bounding box center [509, 295] width 314 height 24
type input "**********"
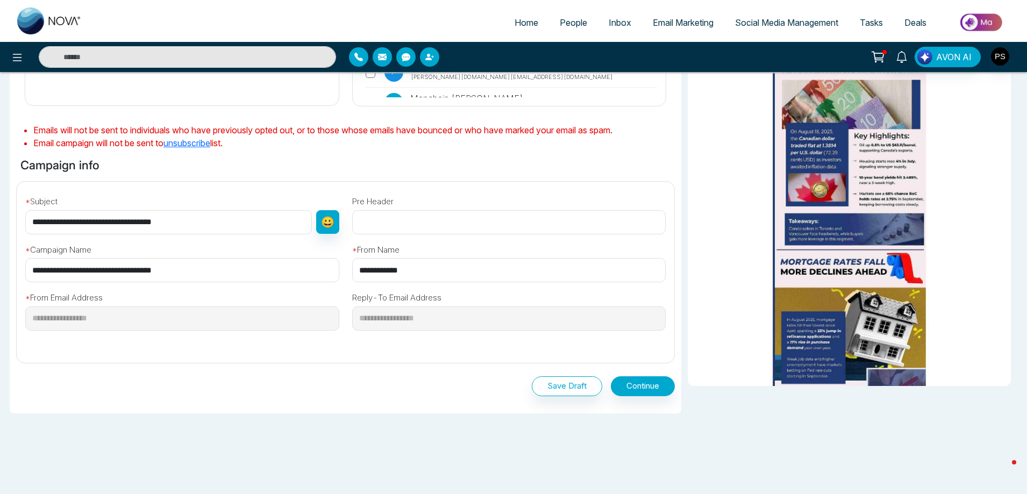
scroll to position [253, 0]
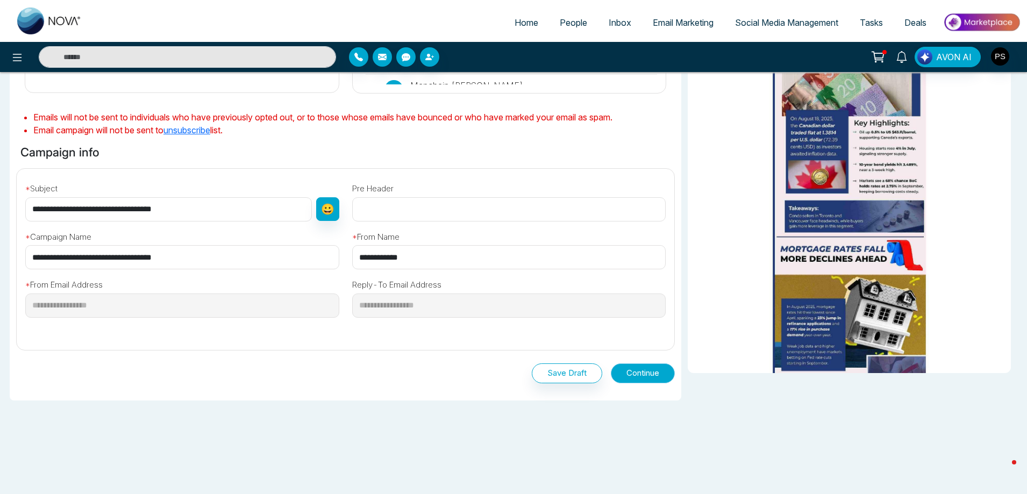
click at [634, 373] on button "Continue" at bounding box center [643, 373] width 64 height 20
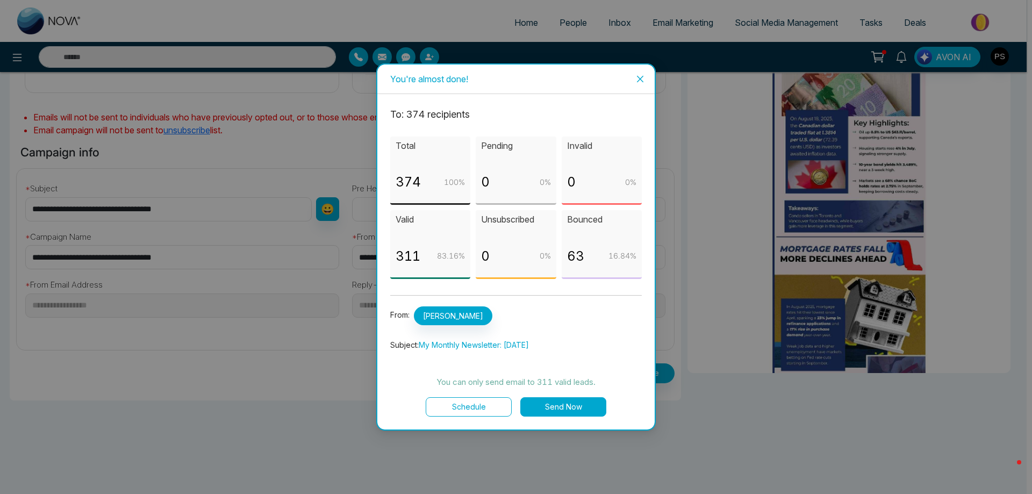
click at [583, 398] on button "Send Now" at bounding box center [563, 406] width 86 height 19
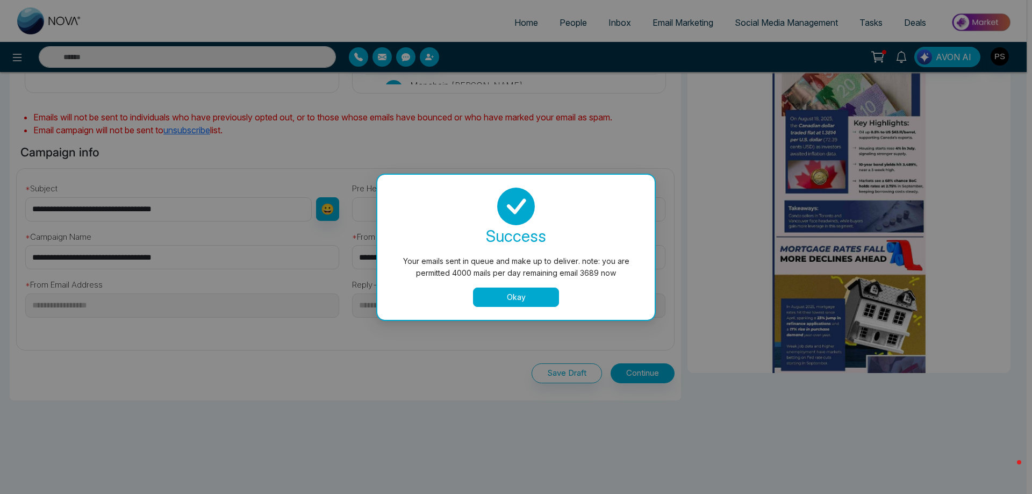
click at [526, 305] on button "Okay" at bounding box center [516, 297] width 86 height 19
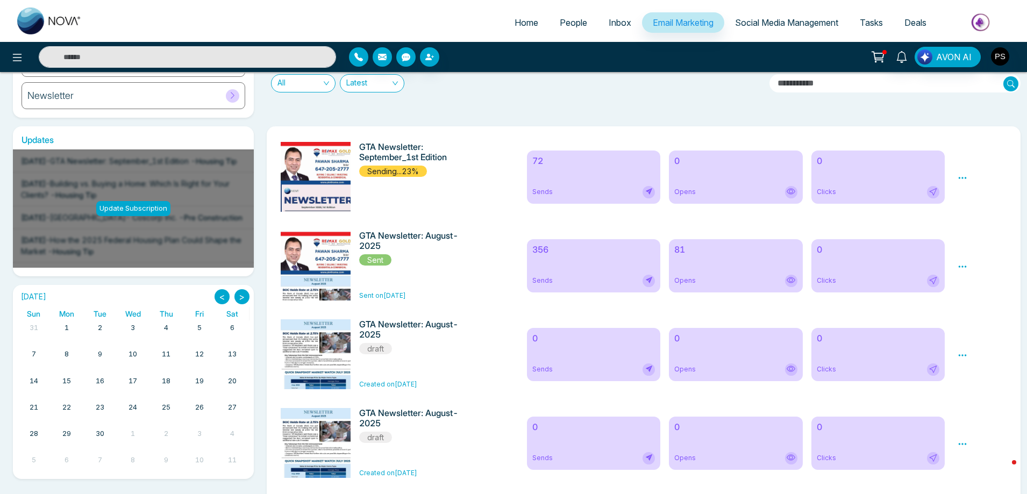
scroll to position [107, 0]
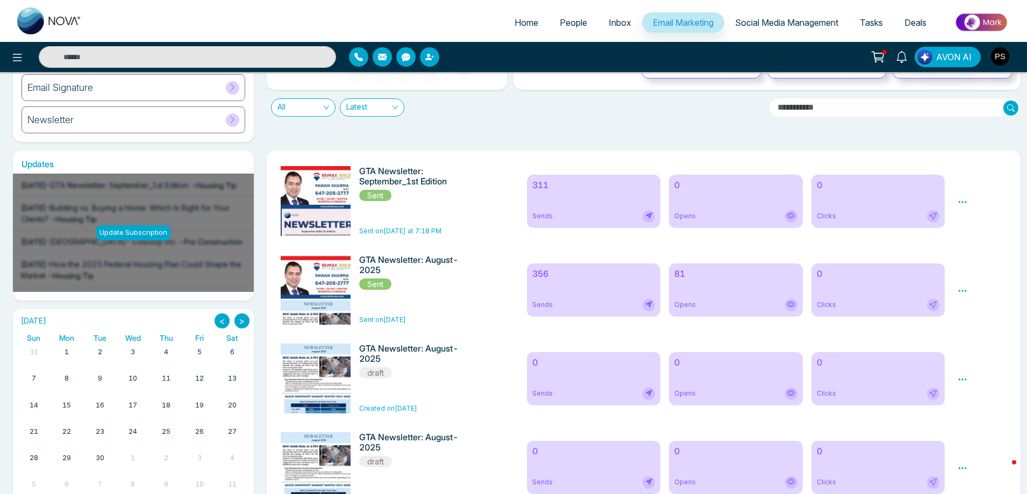
click at [487, 178] on div "GTA Newsletter: September_1st Edition Sent Sent on Today at 7:18 PM" at bounding box center [397, 201] width 246 height 70
click at [960, 204] on icon at bounding box center [962, 202] width 10 height 10
click at [978, 236] on link "Analytics" at bounding box center [981, 233] width 31 height 9
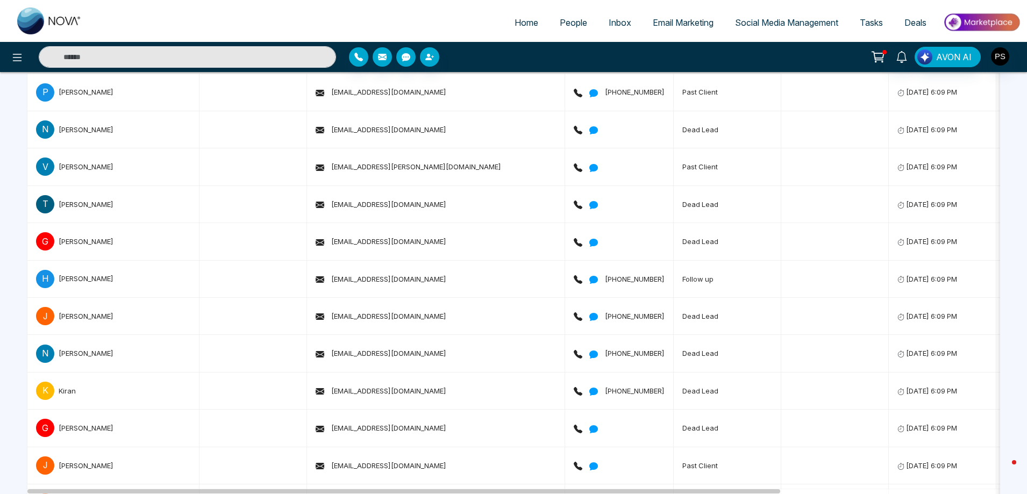
scroll to position [2956, 0]
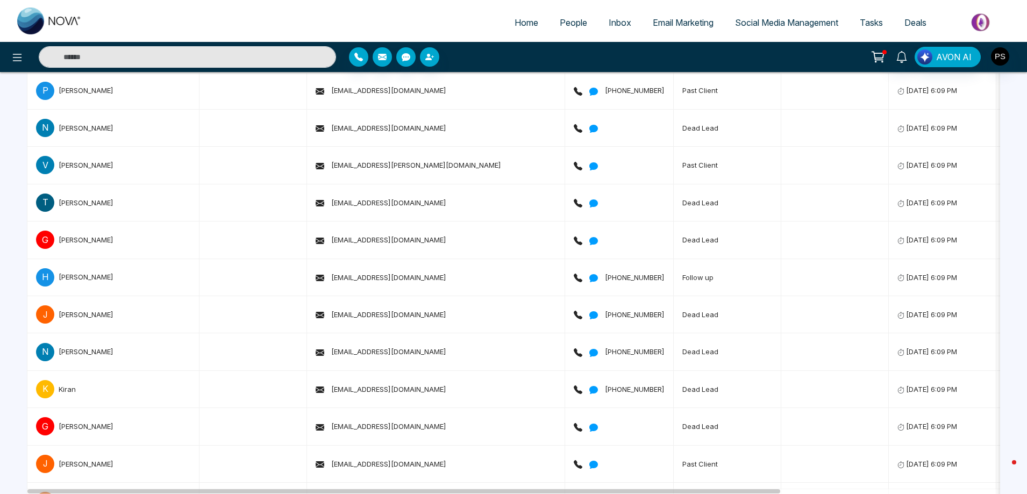
click at [518, 28] on link "Home" at bounding box center [526, 22] width 45 height 20
select select "*"
